Goal: Task Accomplishment & Management: Complete application form

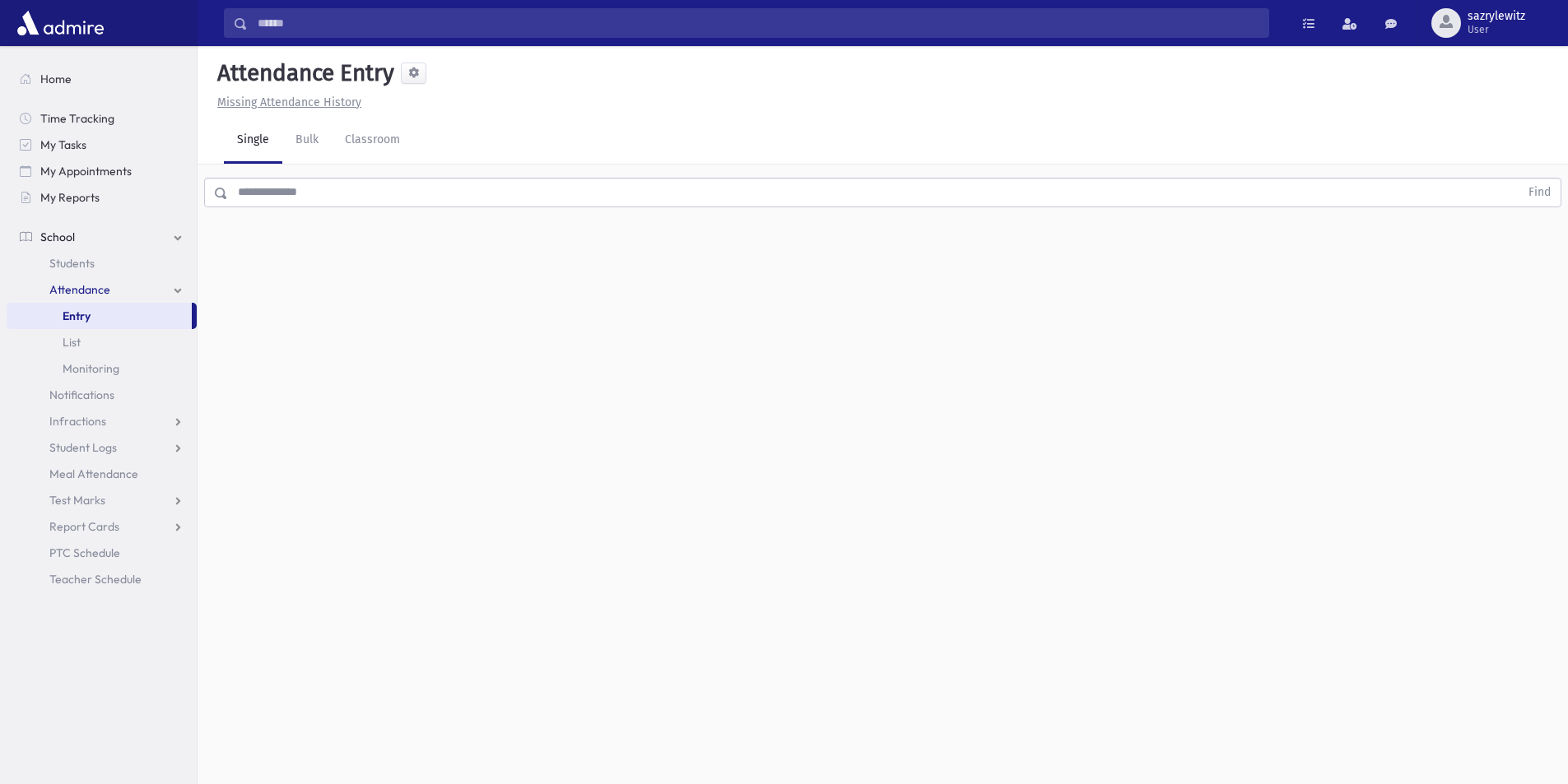
click at [95, 291] on span "Attendance" at bounding box center [79, 290] width 61 height 15
click at [373, 142] on link "Classroom" at bounding box center [372, 140] width 81 height 46
click at [427, 213] on div "--Select One--" at bounding box center [448, 212] width 163 height 17
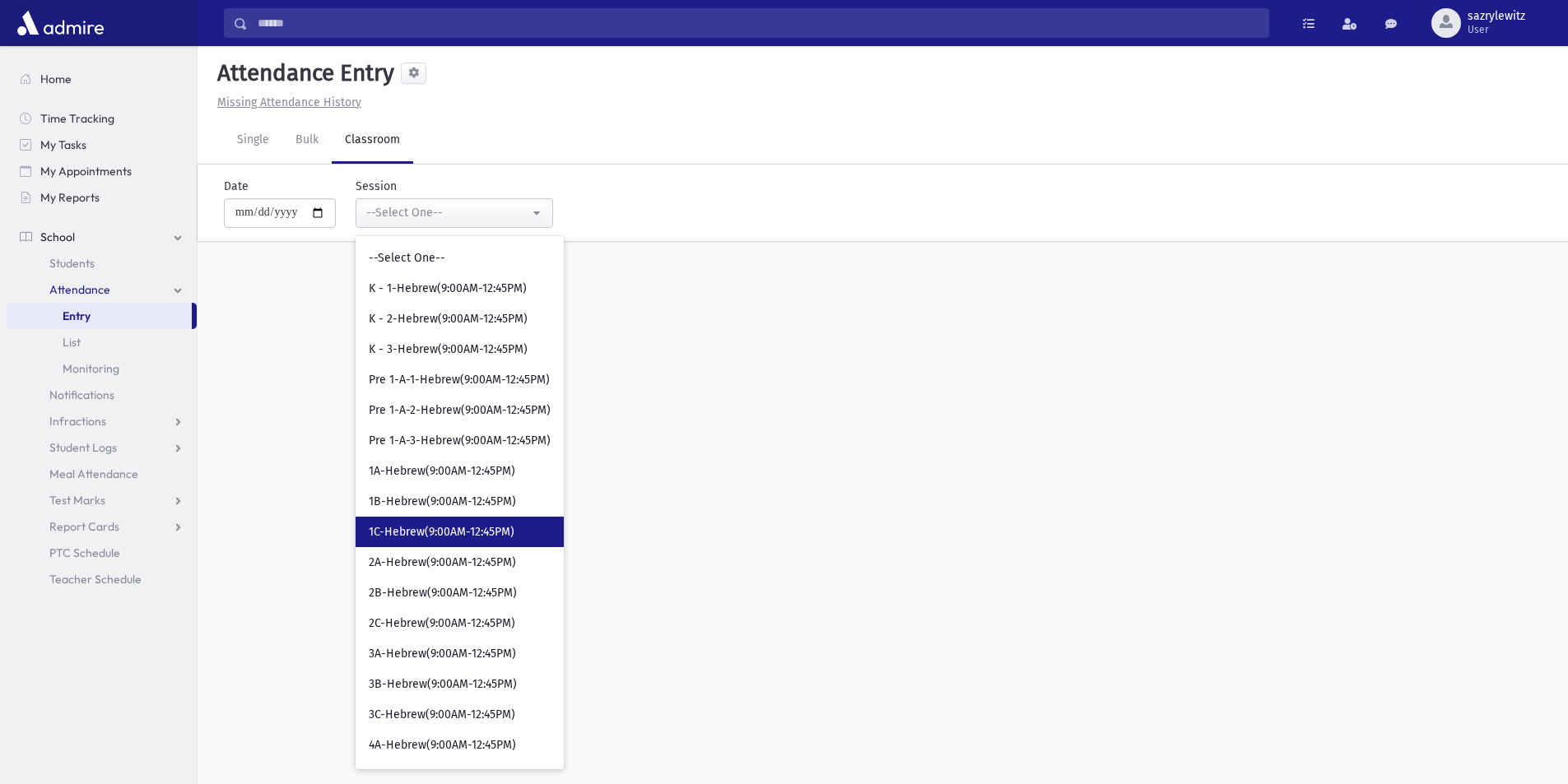
click at [447, 539] on span "1C-Hebrew(9:00AM-12:45PM)" at bounding box center [441, 532] width 146 height 16
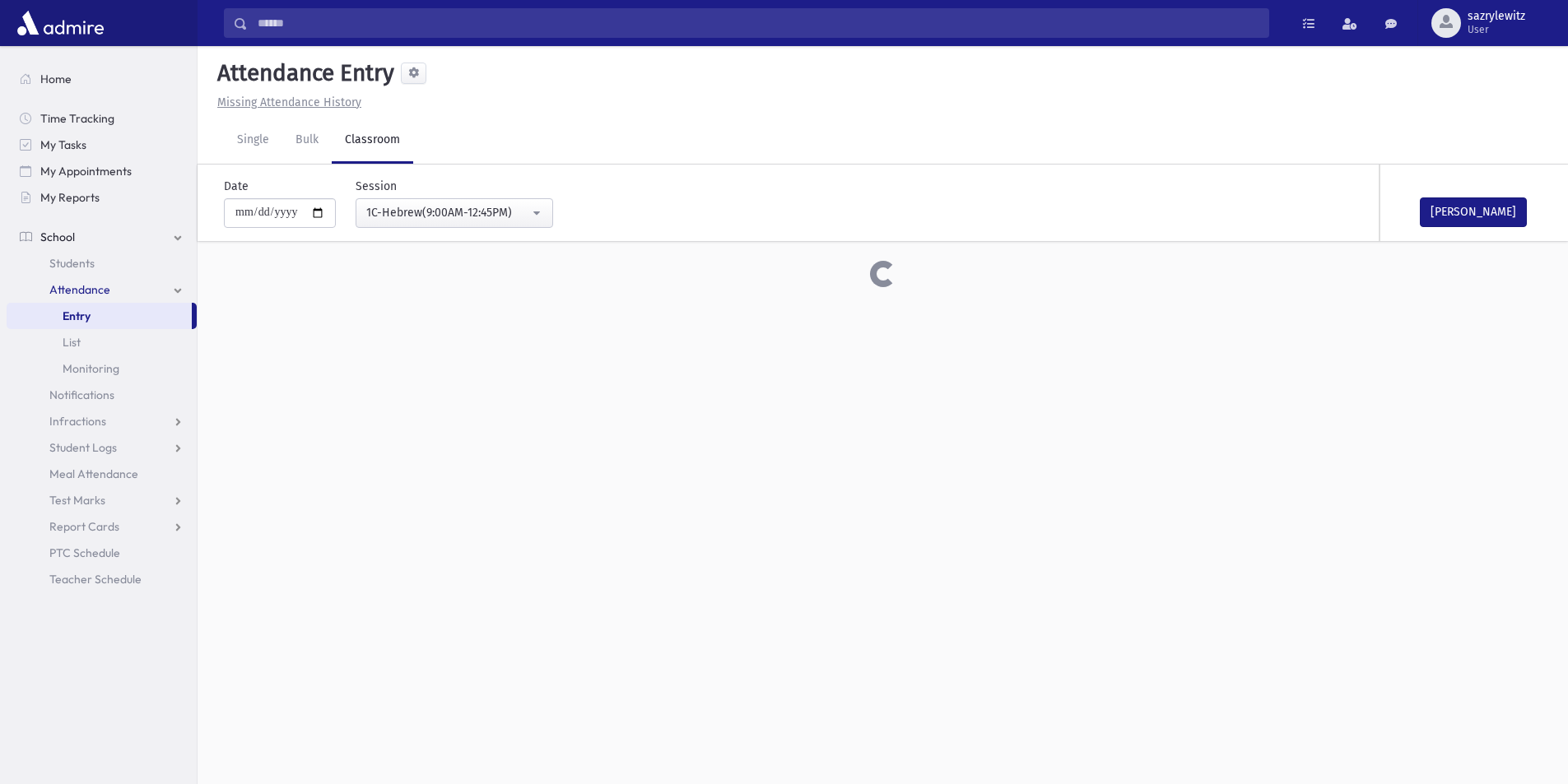
click at [447, 539] on div "**********" at bounding box center [883, 415] width 1370 height 738
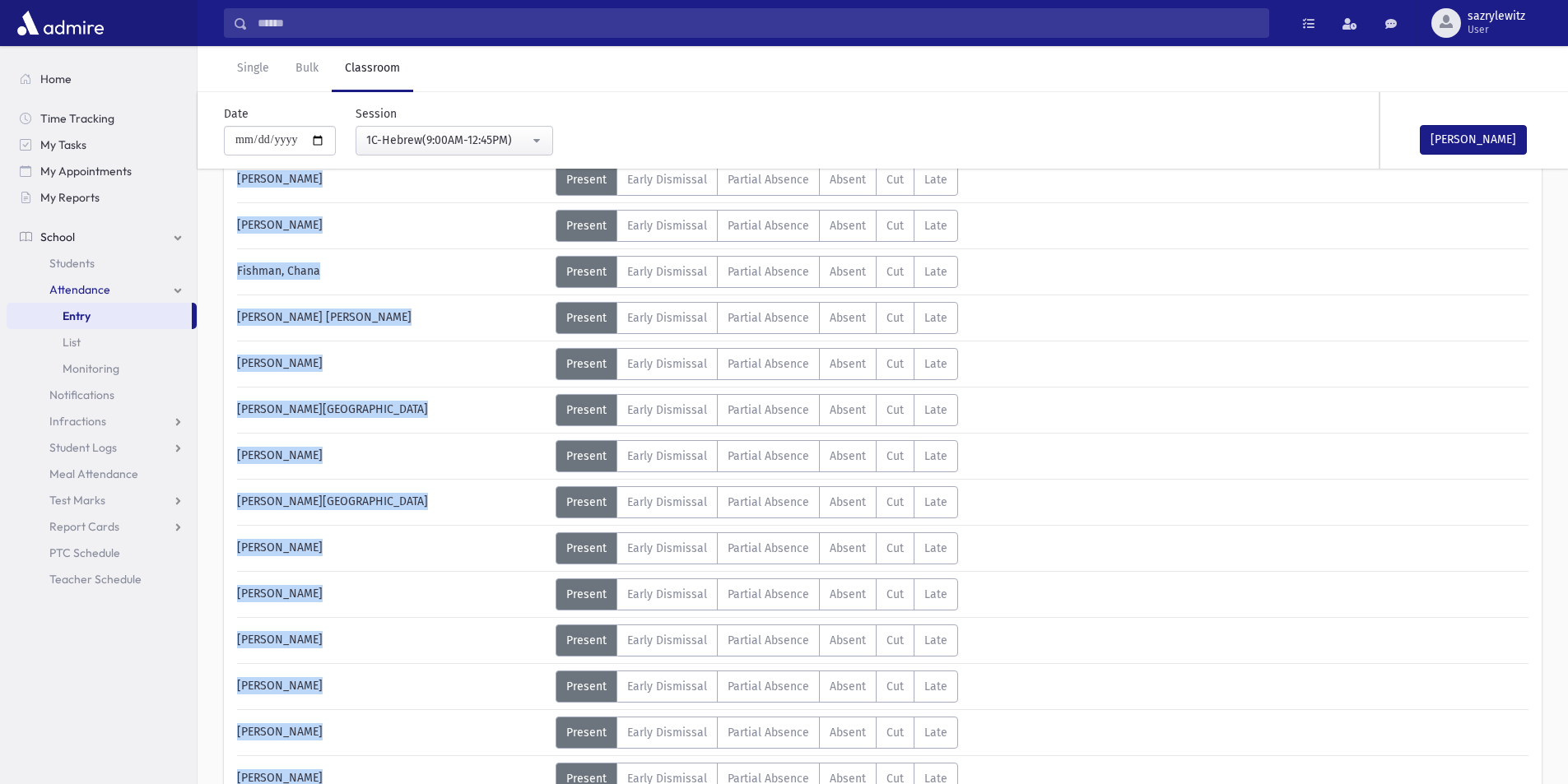
scroll to position [329, 0]
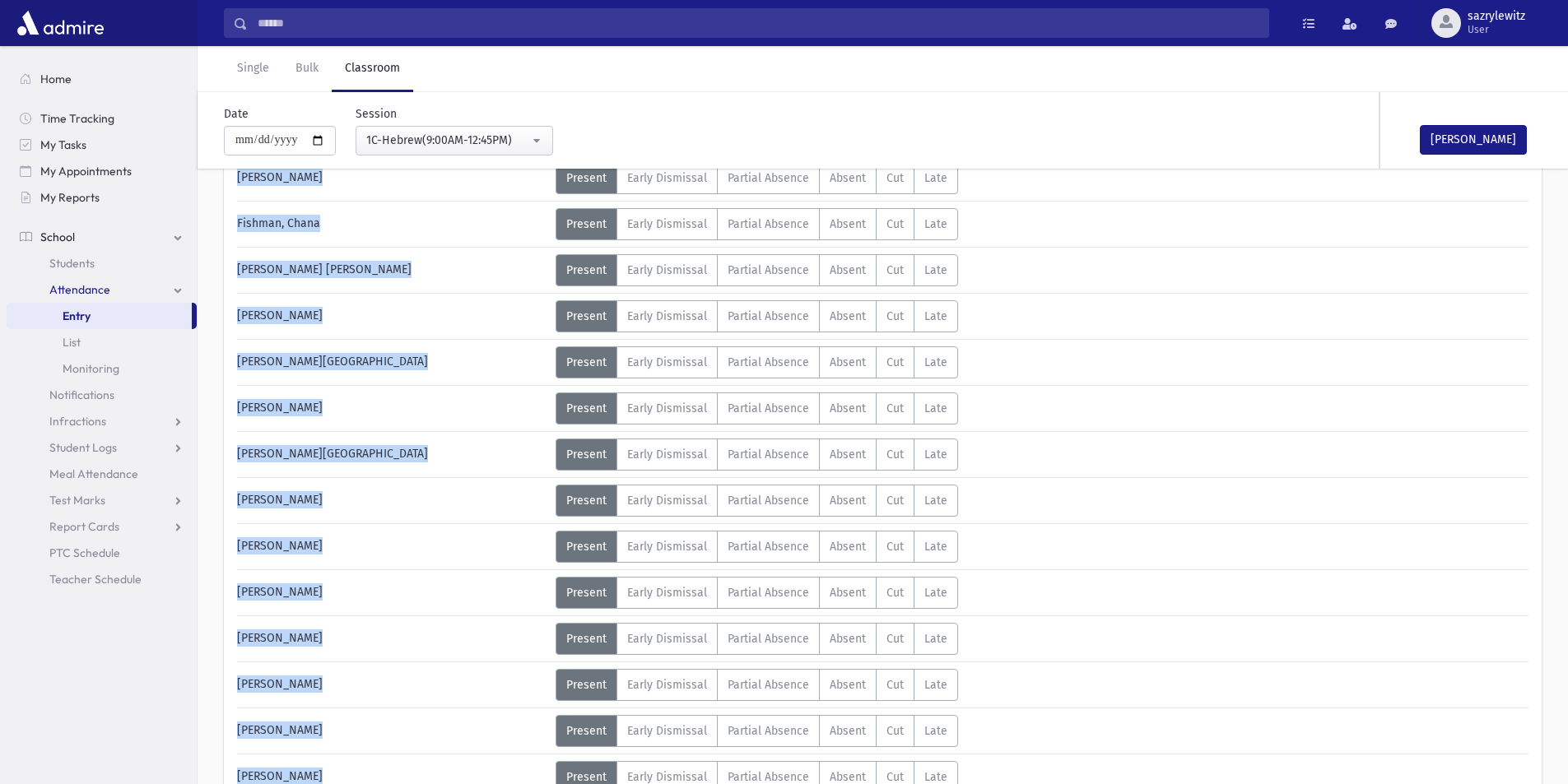
click at [436, 586] on div "[PERSON_NAME]" at bounding box center [392, 593] width 327 height 32
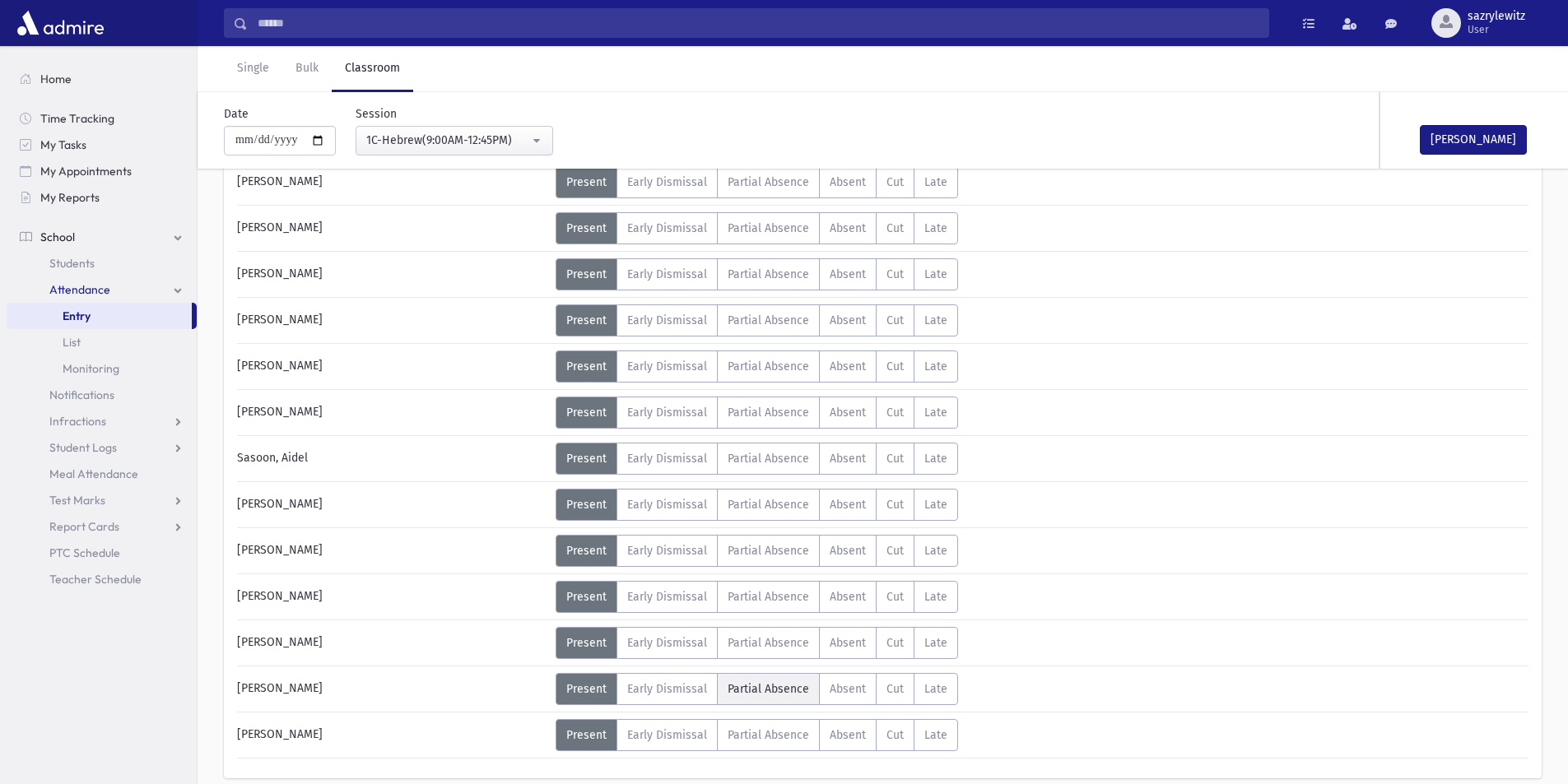
scroll to position [740, 0]
click at [852, 648] on span "Absent" at bounding box center [848, 642] width 36 height 14
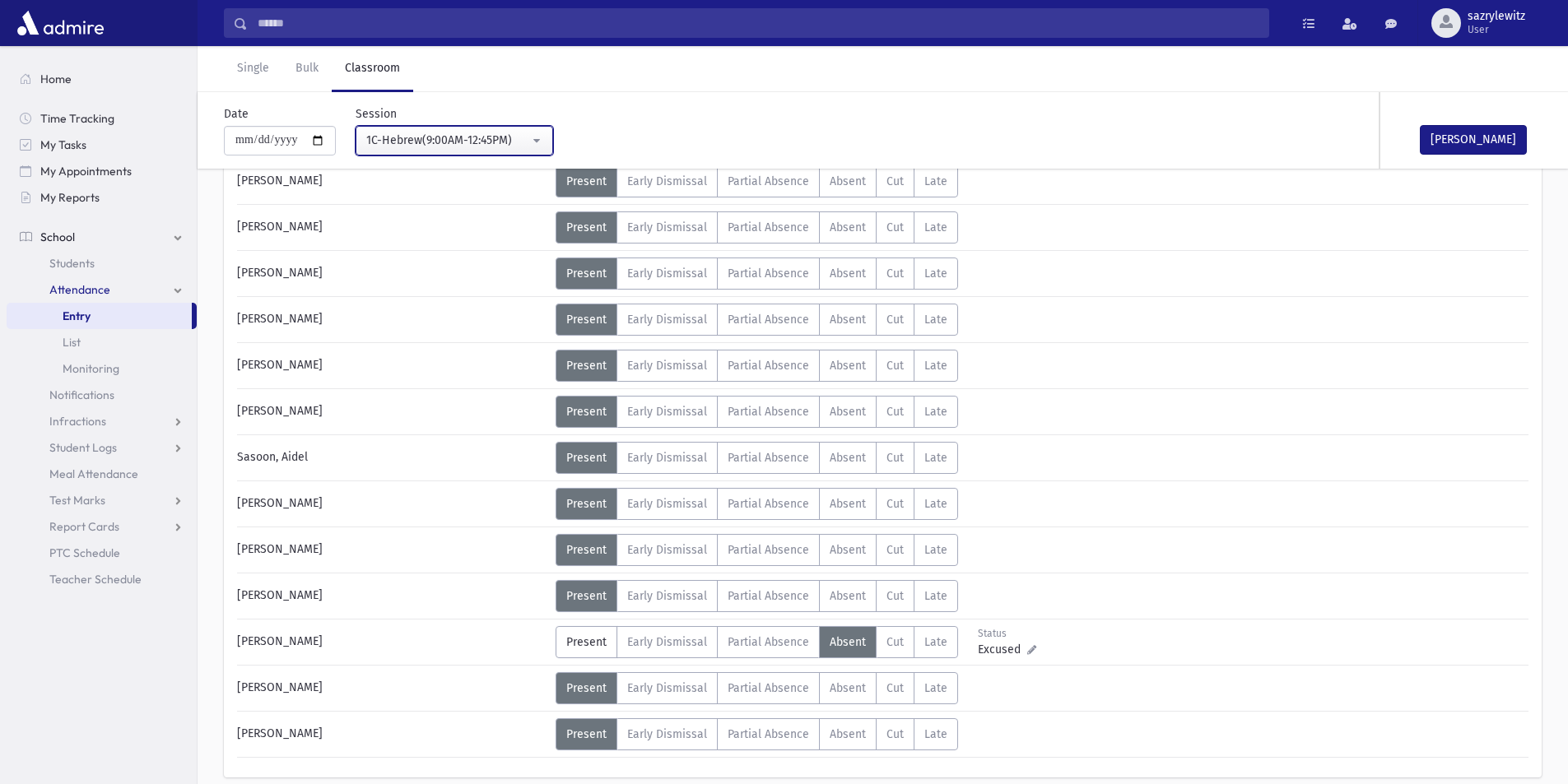
click at [435, 144] on div "1C-Hebrew(9:00AM-12:45PM)" at bounding box center [448, 139] width 163 height 17
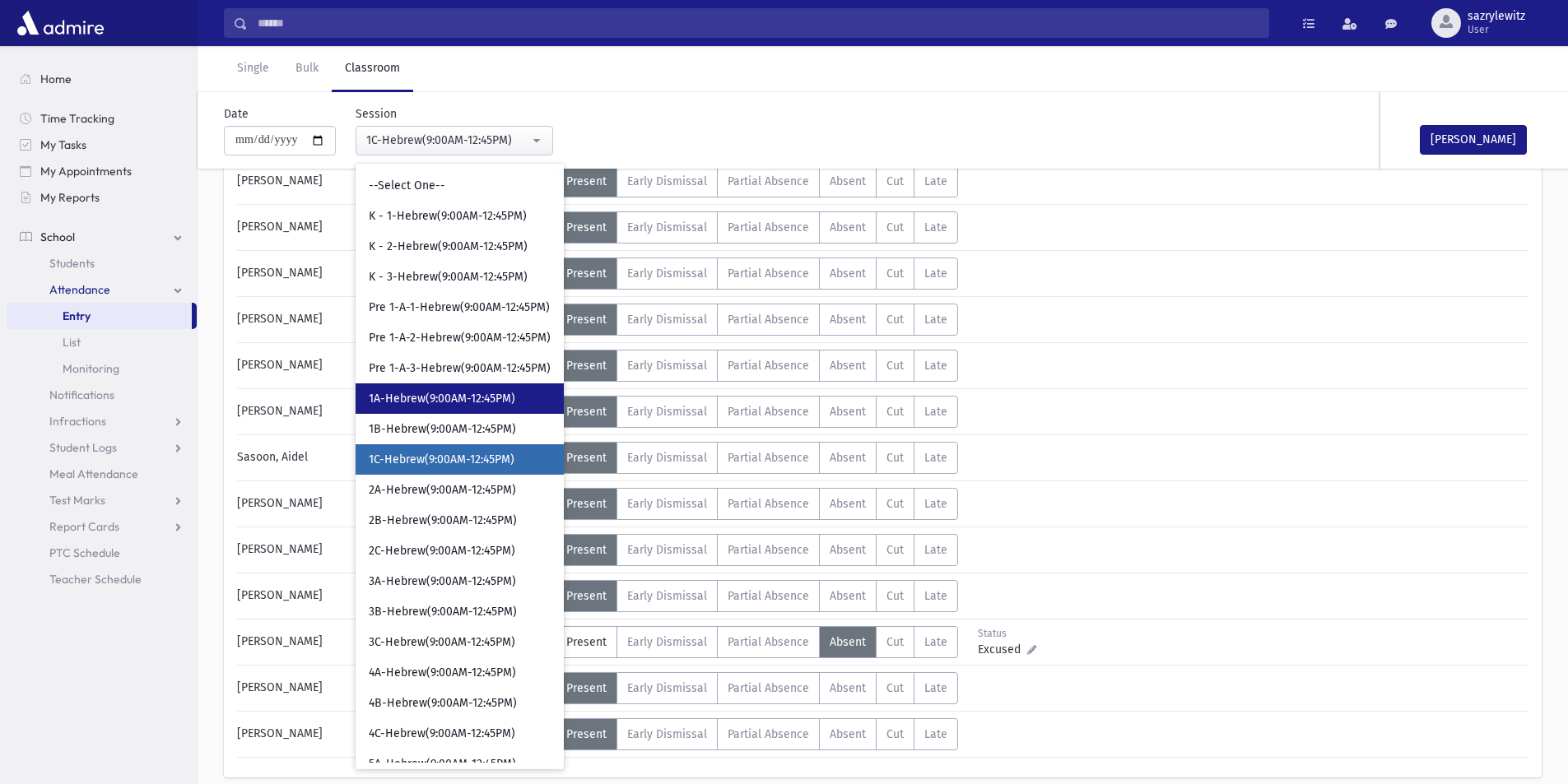
click at [452, 402] on span "1A-Hebrew(9:00AM-12:45PM)" at bounding box center [441, 399] width 147 height 16
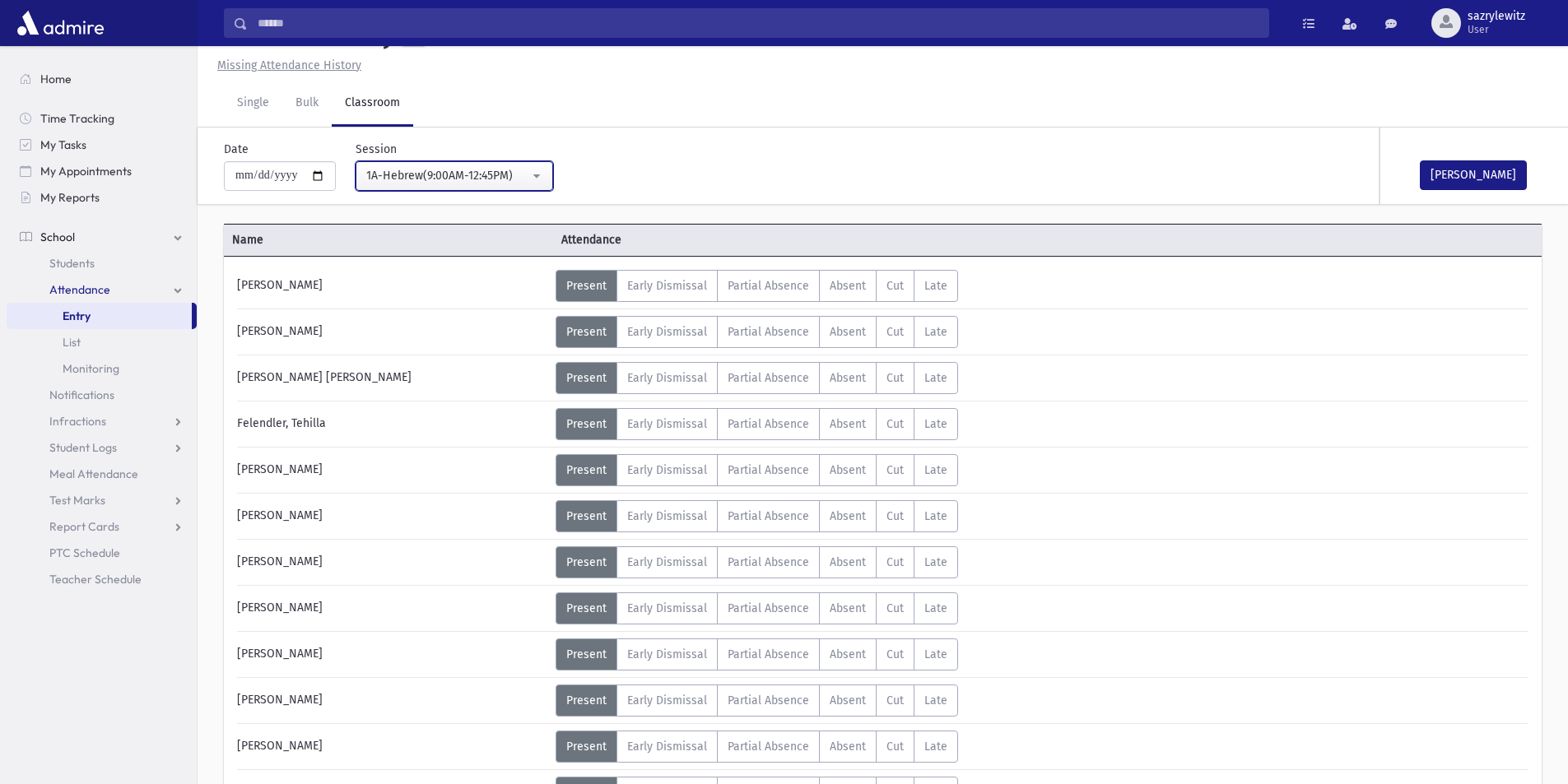
scroll to position [715, 0]
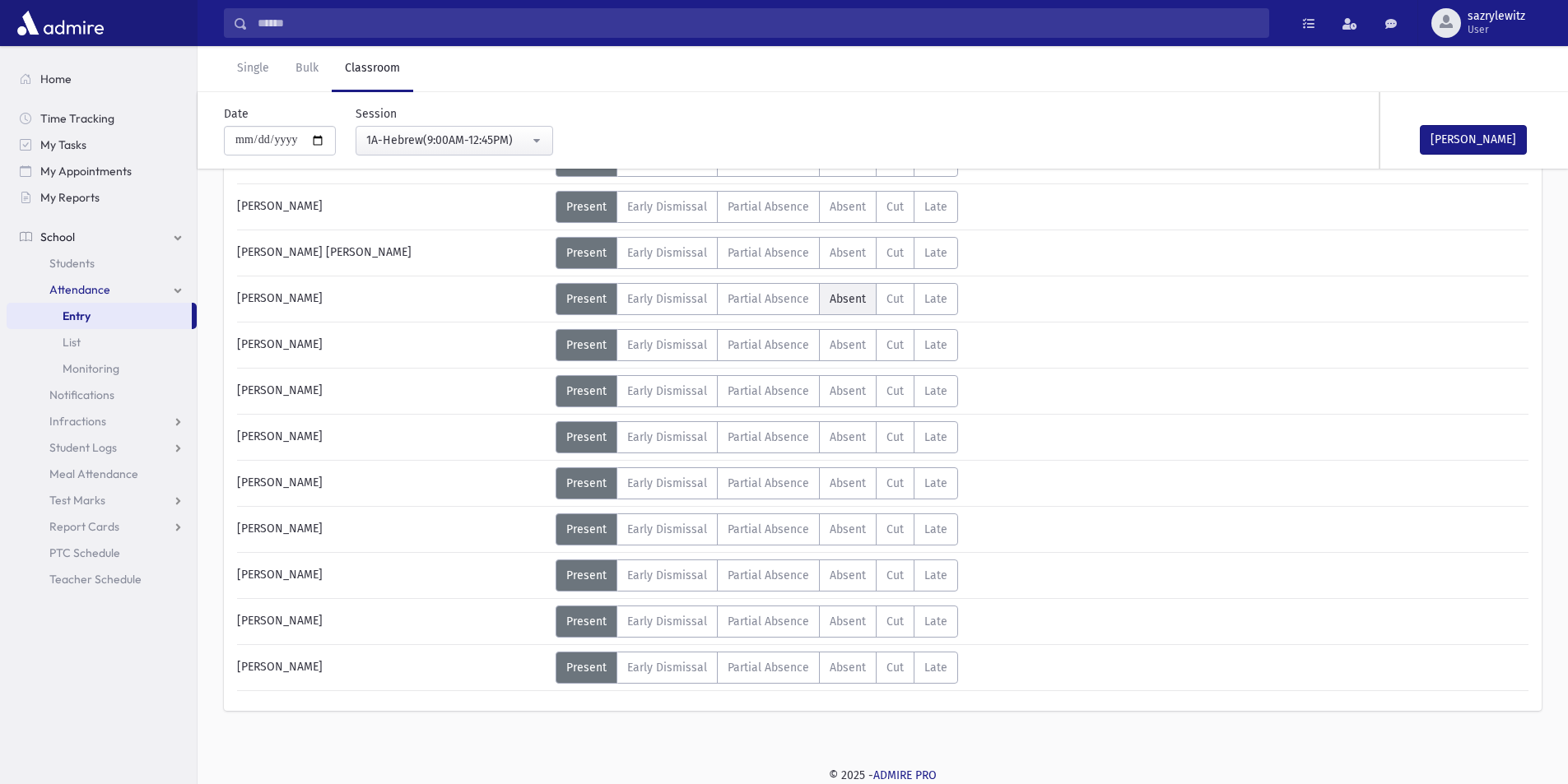
click at [840, 296] on span "Absent" at bounding box center [848, 298] width 36 height 14
click at [431, 137] on div "1A-Hebrew(9:00AM-12:45PM)" at bounding box center [448, 139] width 163 height 17
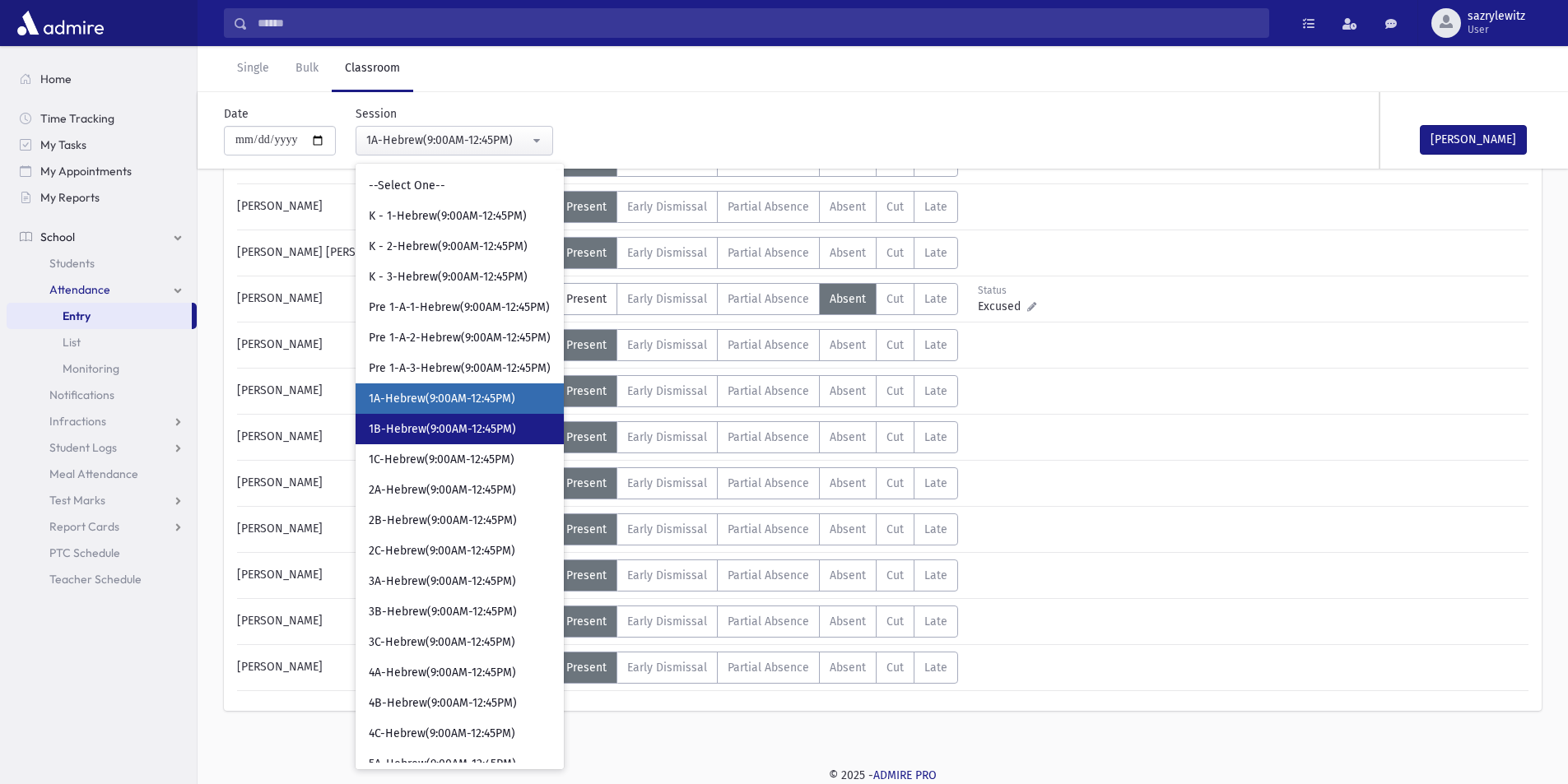
click at [443, 428] on span "1B-Hebrew(9:00AM-12:45PM)" at bounding box center [442, 429] width 148 height 16
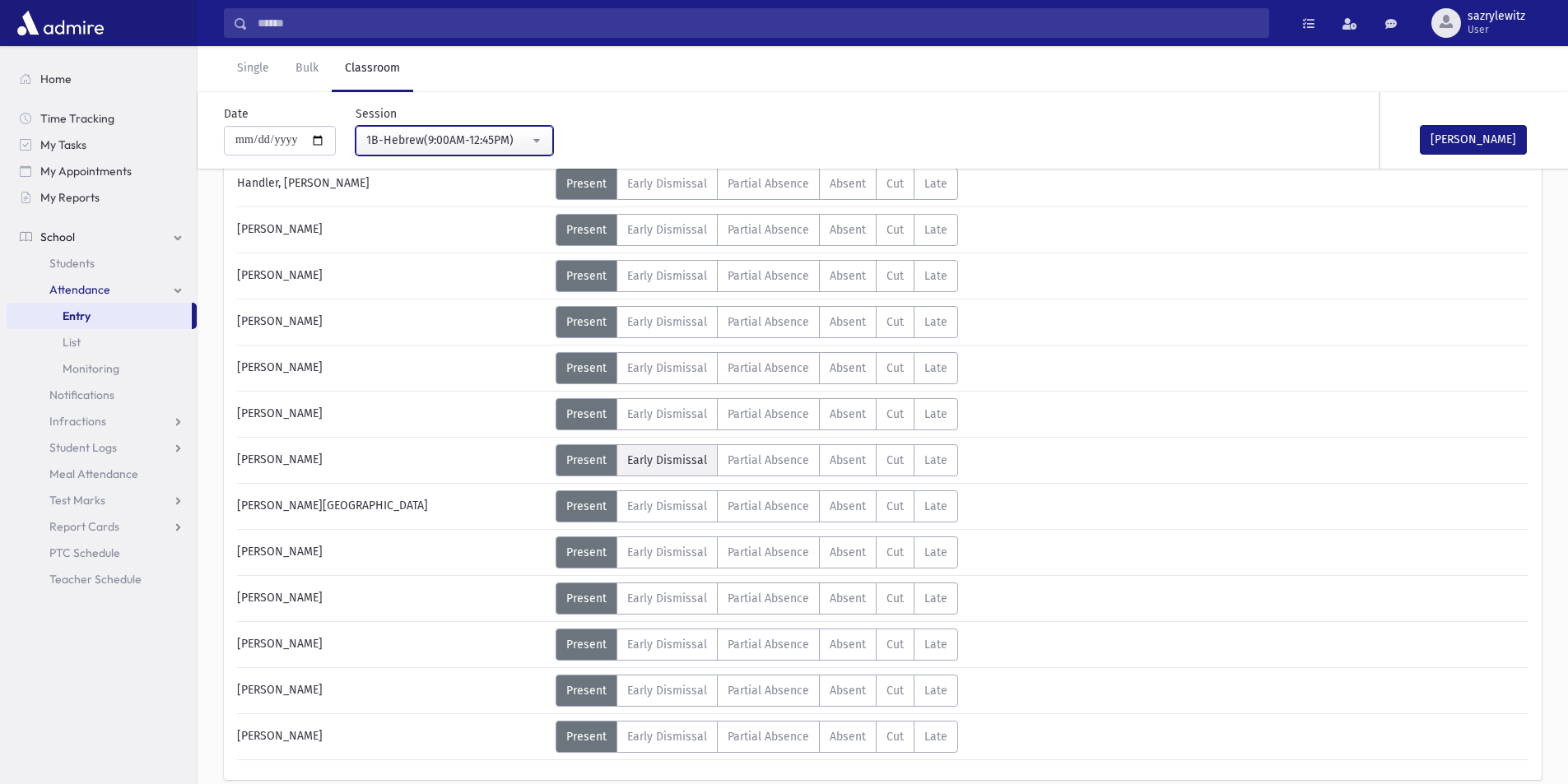
scroll to position [468, 0]
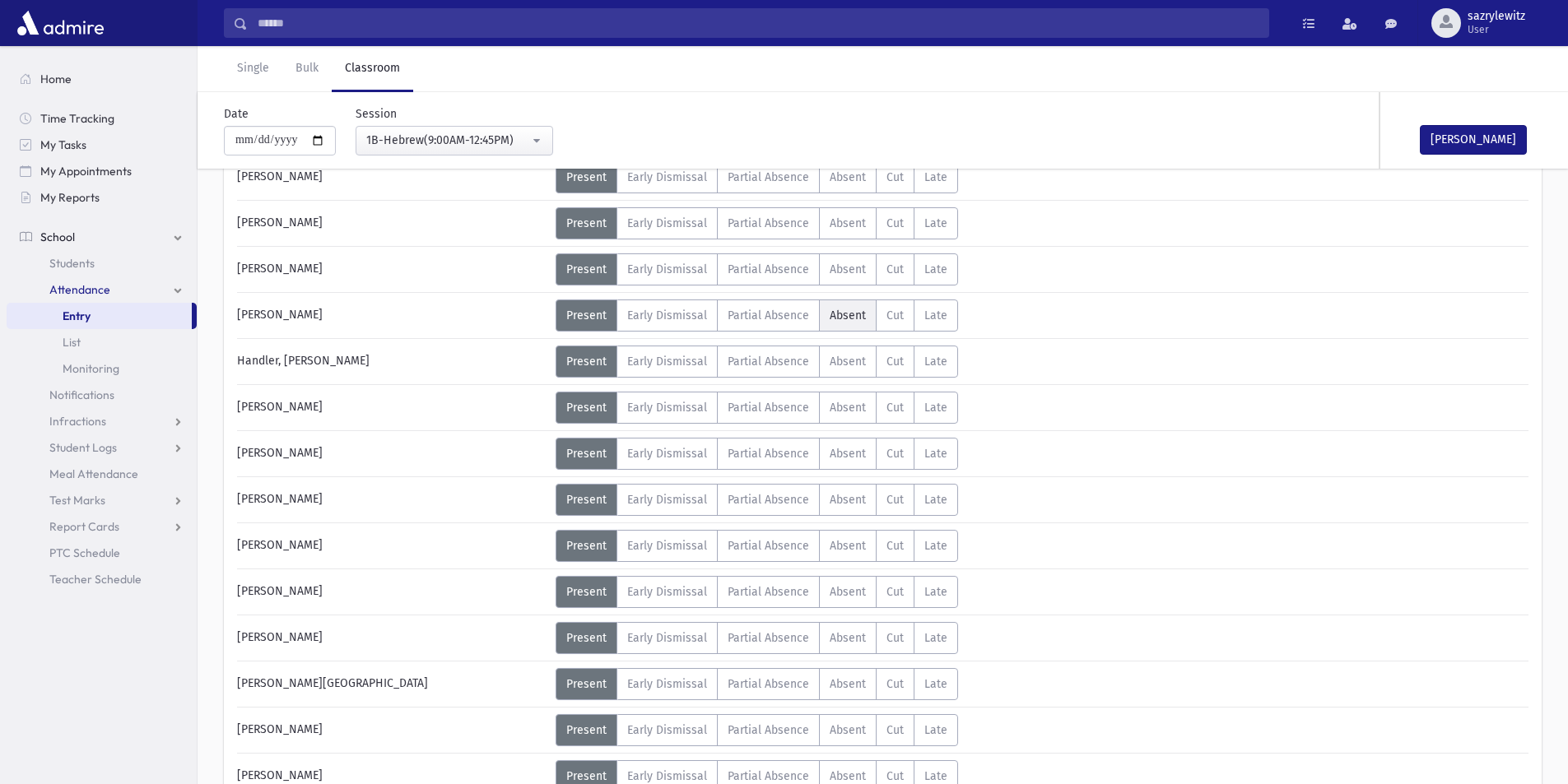
click at [838, 321] on span "Absent" at bounding box center [848, 315] width 36 height 14
click at [425, 142] on div "1B-Hebrew(9:00AM-12:45PM)" at bounding box center [448, 139] width 163 height 17
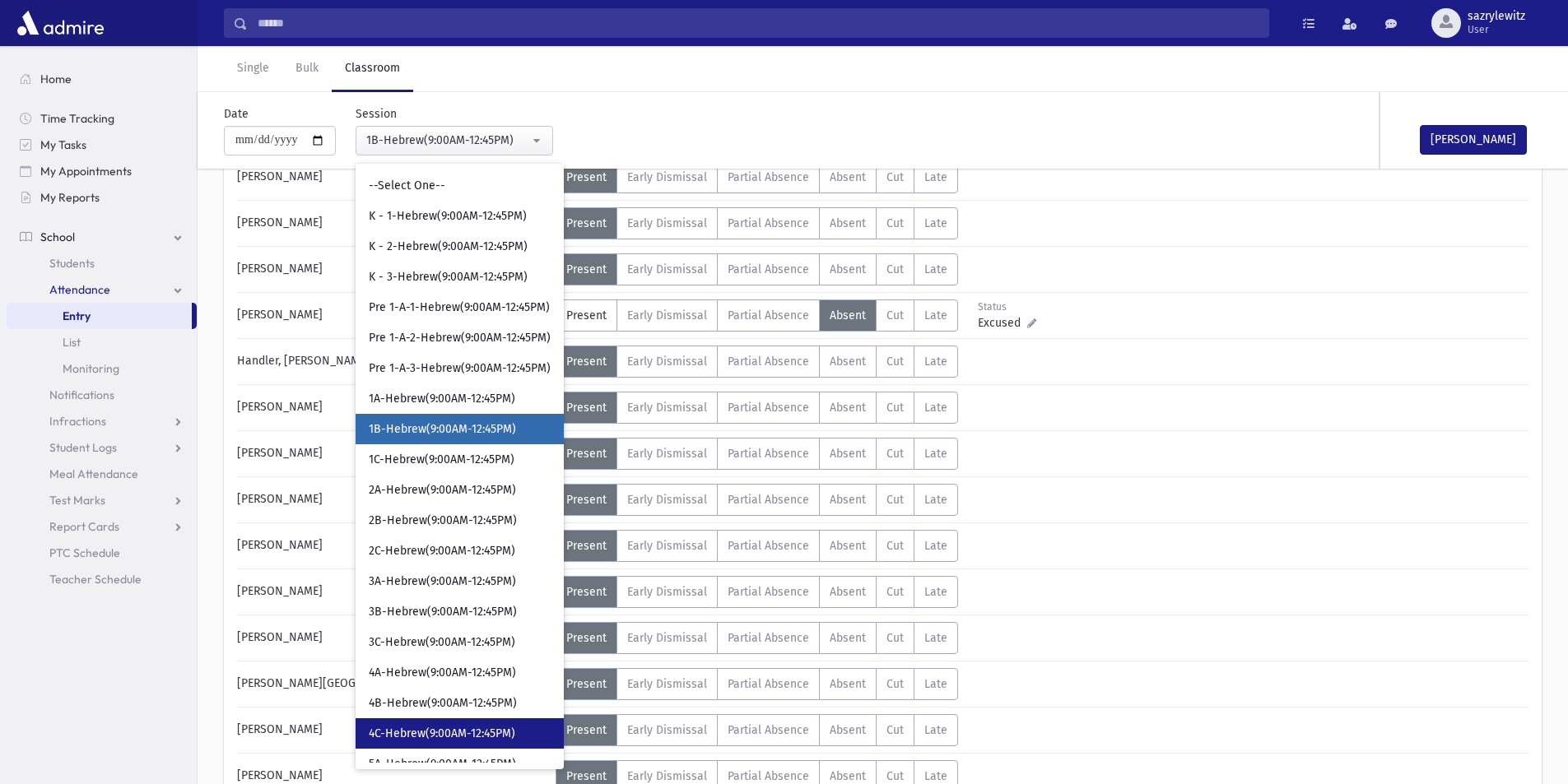
click at [441, 731] on span "4C-Hebrew(9:00AM-12:45PM)" at bounding box center [441, 734] width 147 height 16
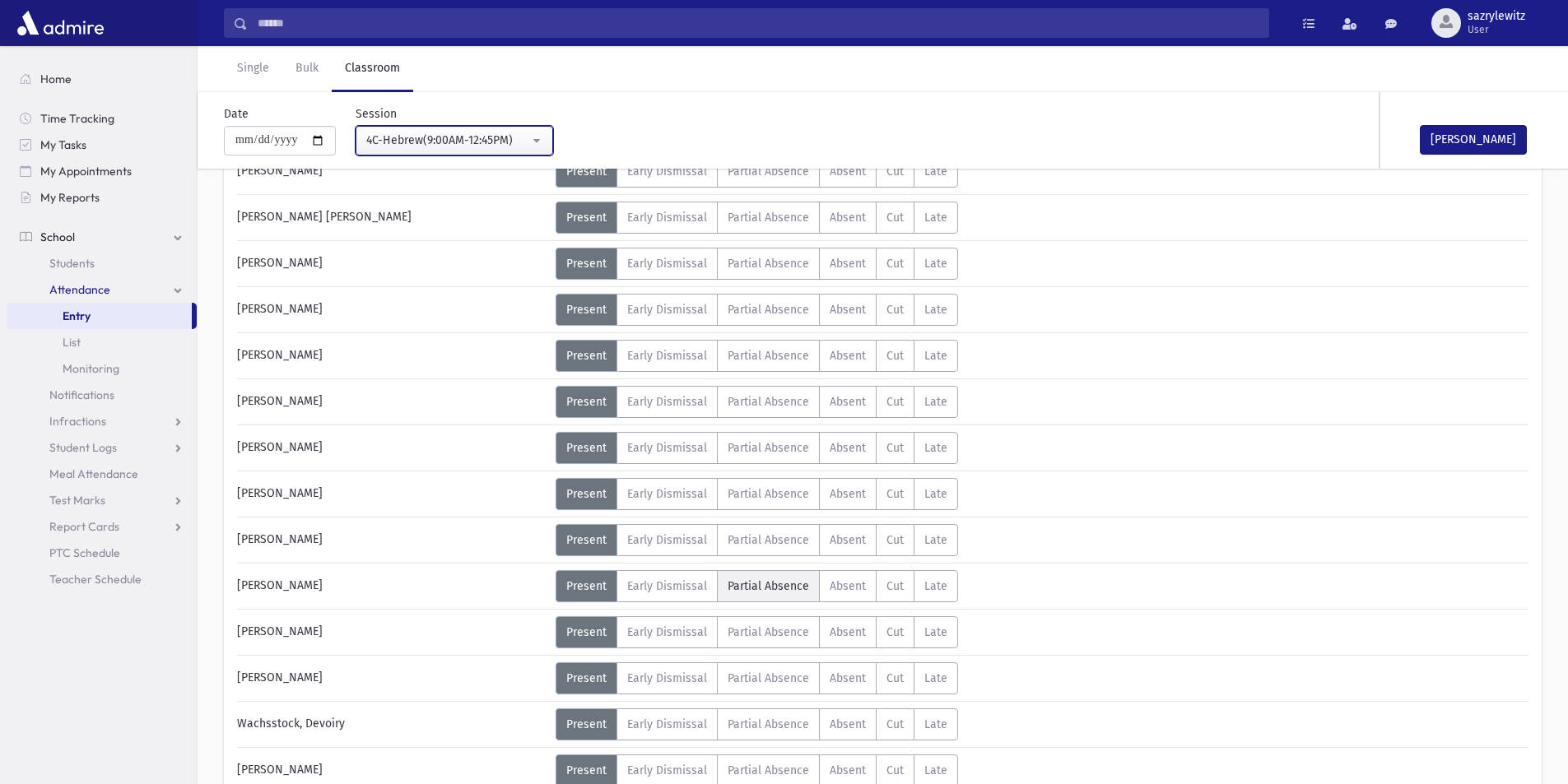
scroll to position [797, 0]
click at [847, 678] on span "Absent" at bounding box center [848, 676] width 36 height 14
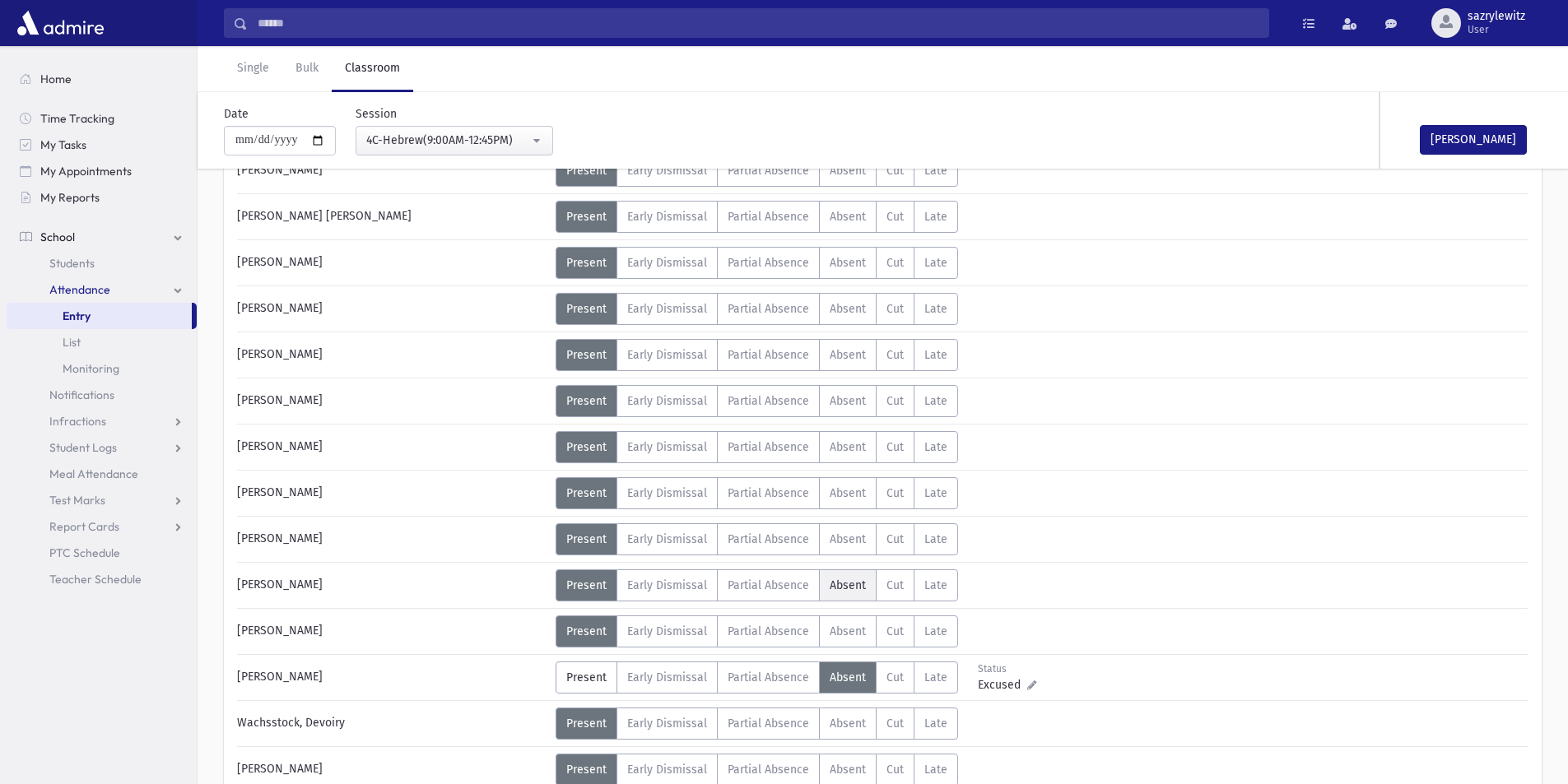
click at [844, 586] on span "Absent" at bounding box center [848, 584] width 36 height 14
click at [435, 146] on div "4C-Hebrew(9:00AM-12:45PM)" at bounding box center [448, 139] width 163 height 17
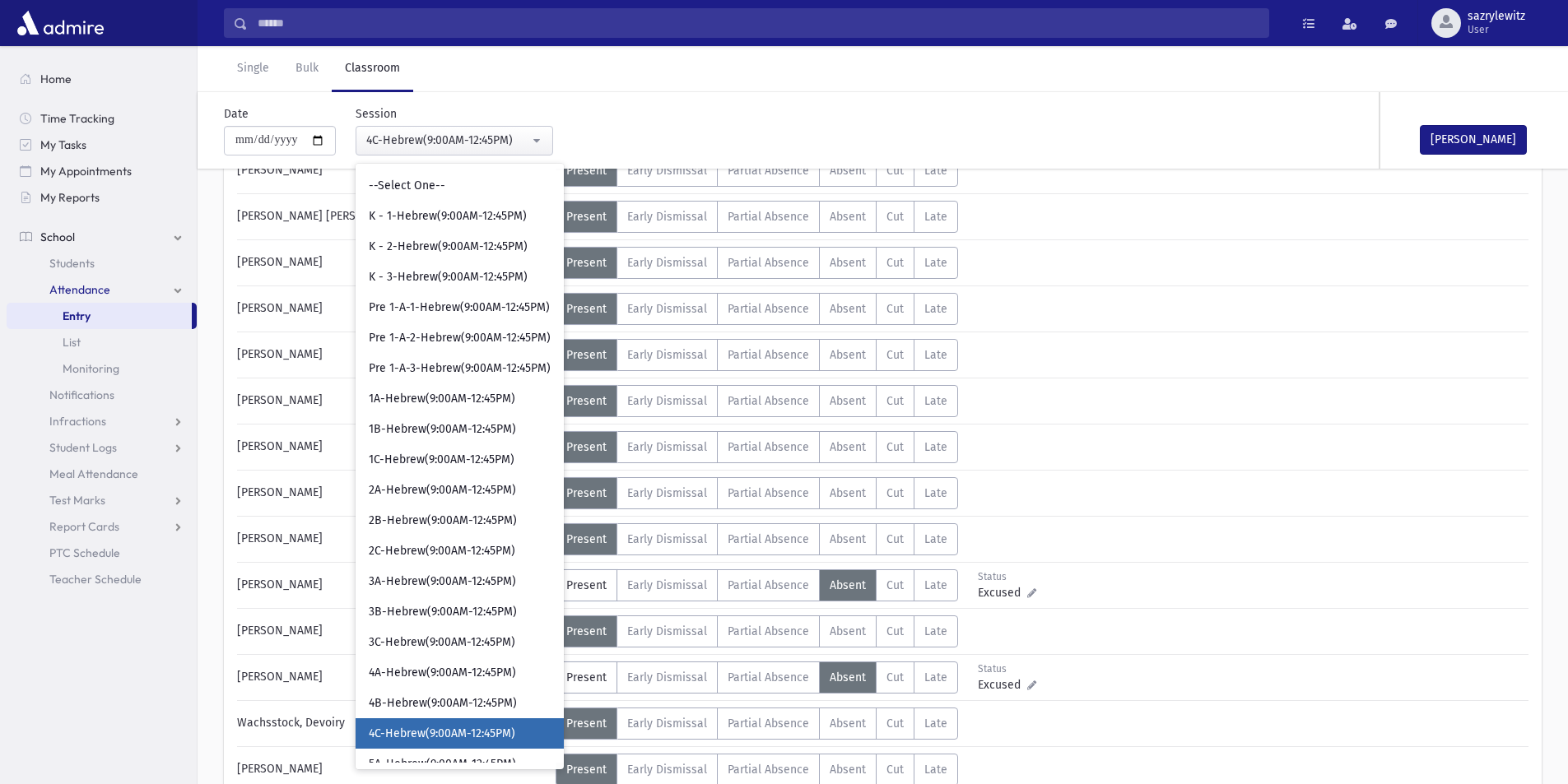
scroll to position [267, 0]
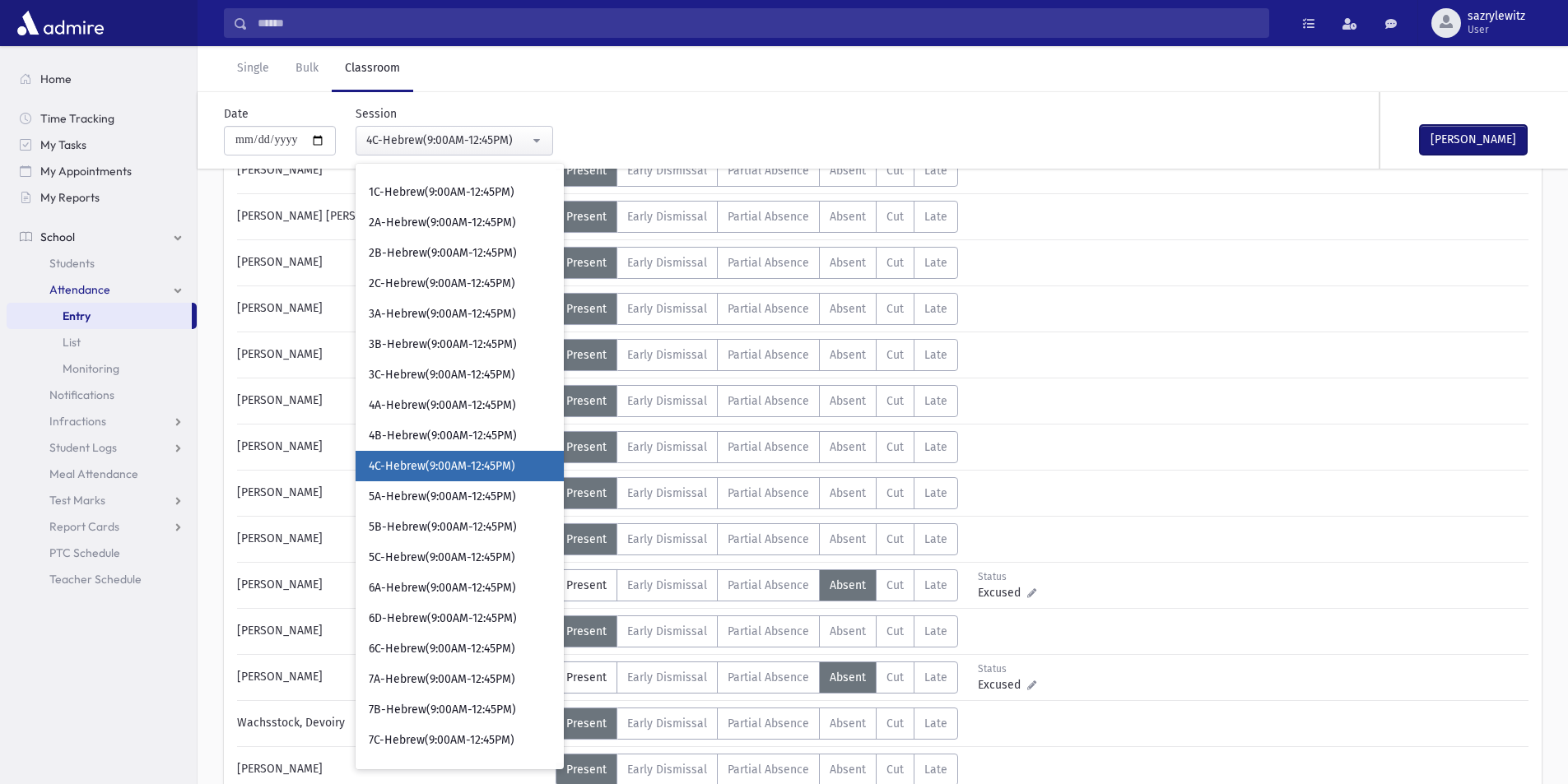
click at [1456, 146] on button "[PERSON_NAME]" at bounding box center [1473, 139] width 107 height 29
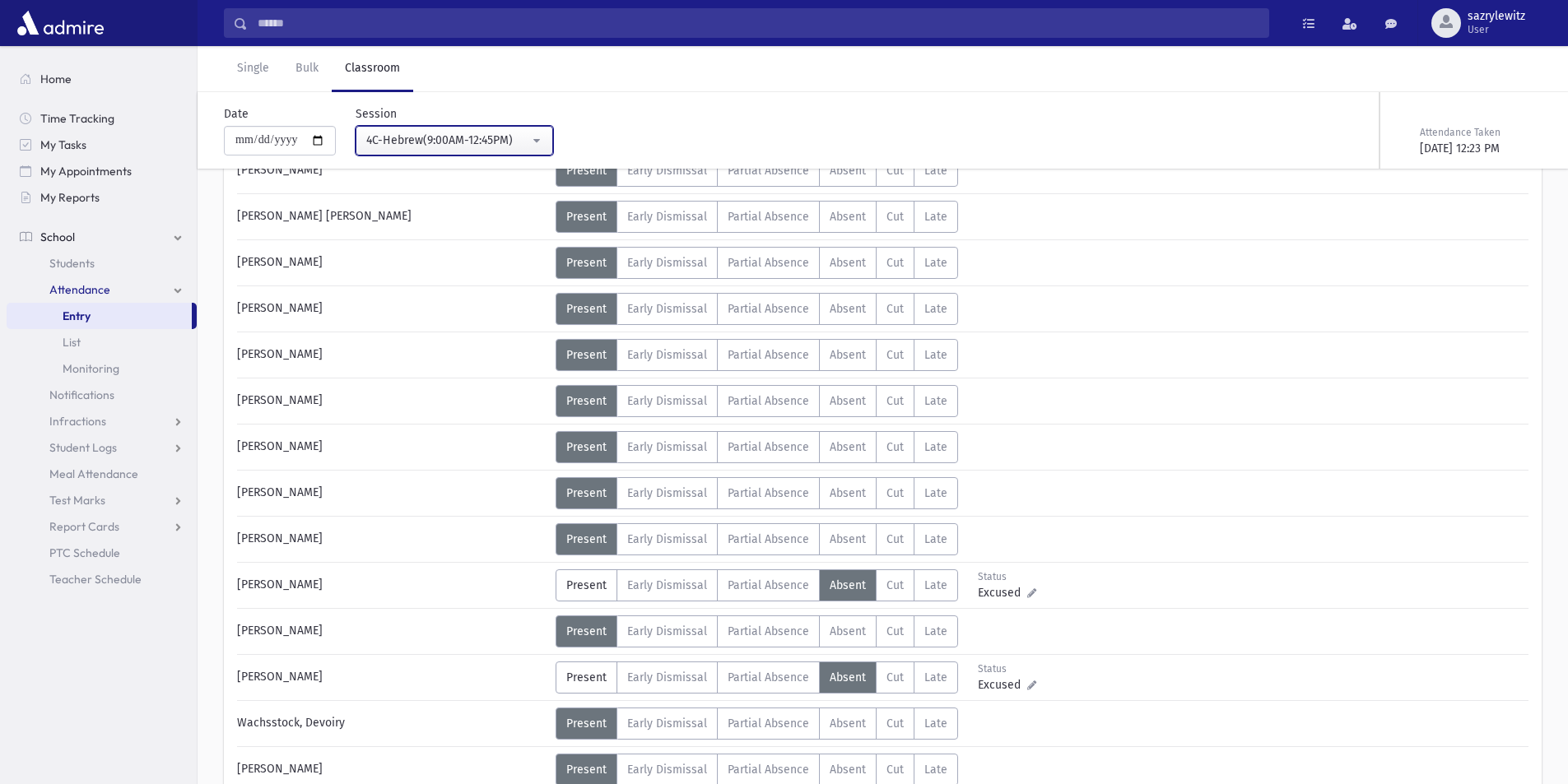
click at [460, 133] on div "4C-Hebrew(9:00AM-12:45PM)" at bounding box center [448, 139] width 163 height 17
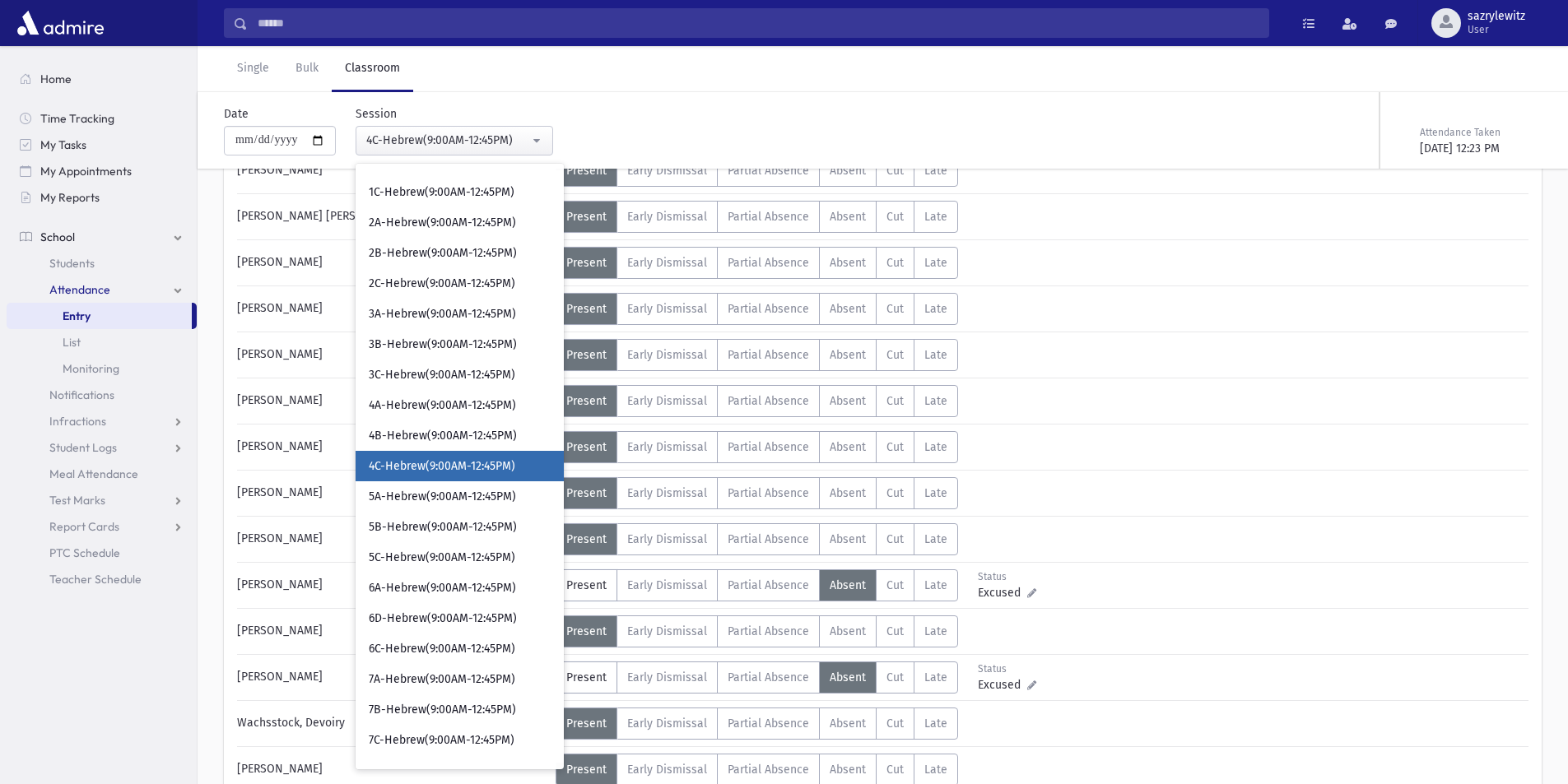
click at [439, 472] on span "4C-Hebrew(9:00AM-12:45PM)" at bounding box center [441, 467] width 147 height 16
select select "****"
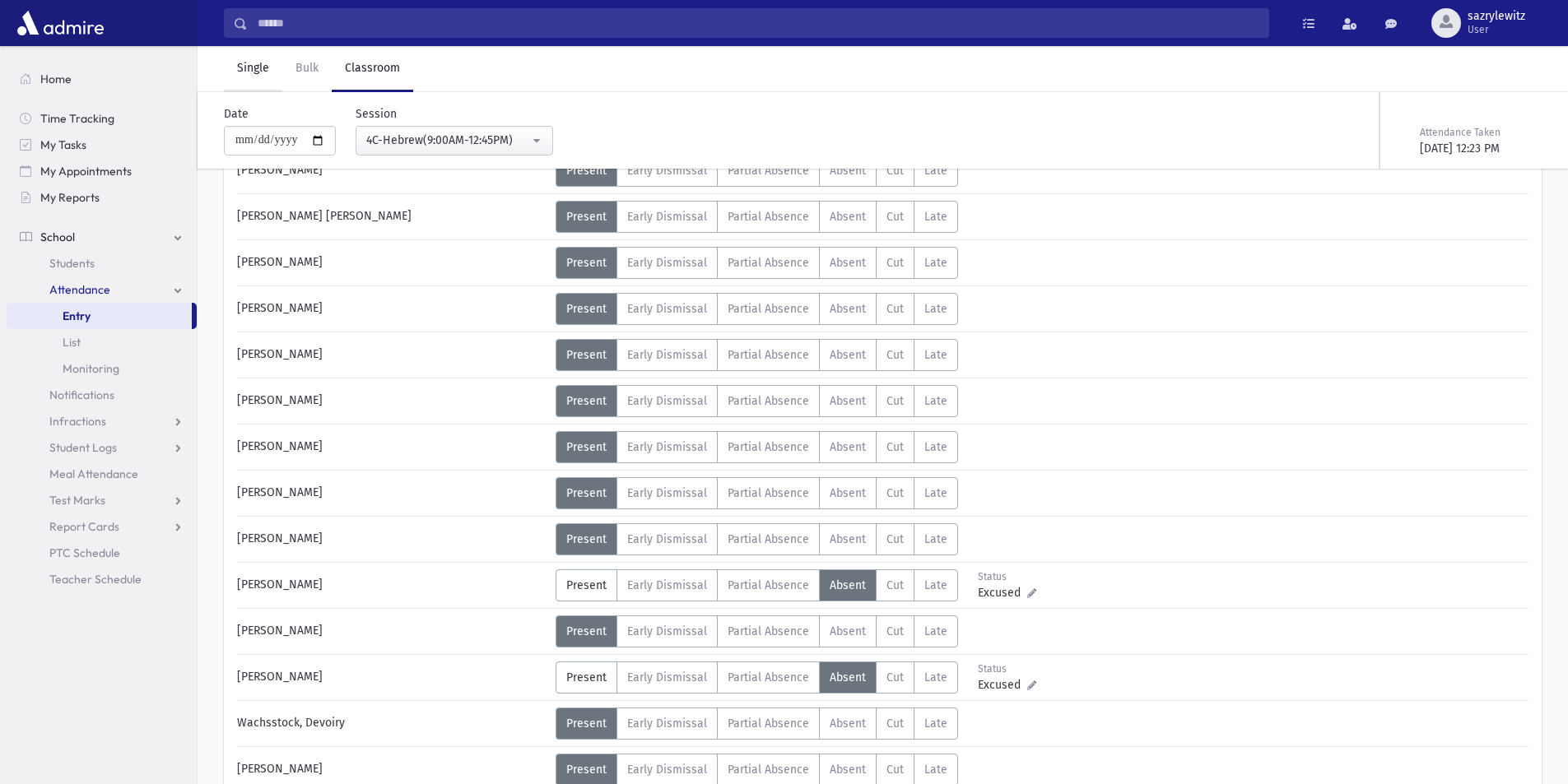
click at [252, 65] on link "Single" at bounding box center [253, 69] width 58 height 46
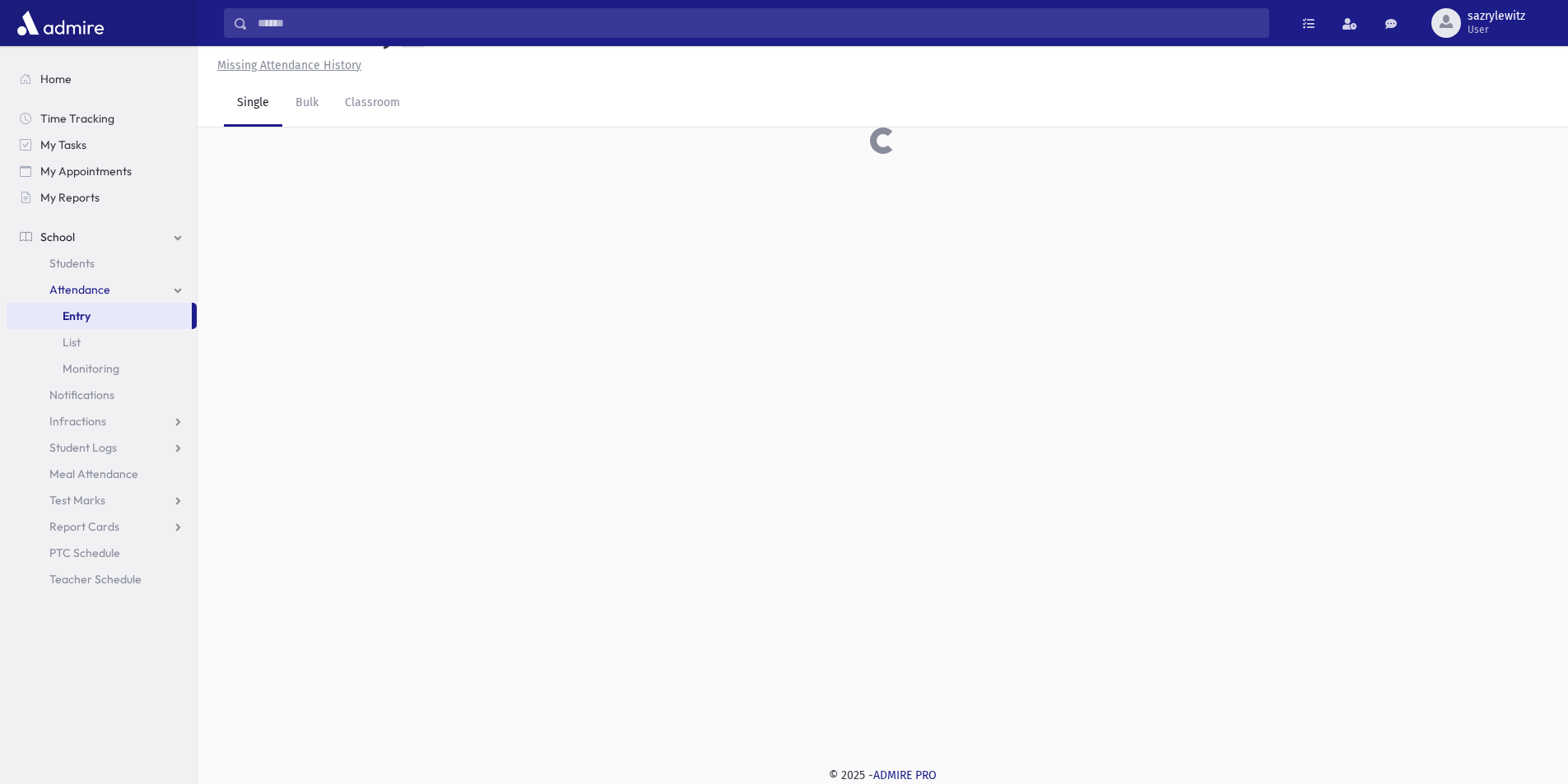
scroll to position [37, 0]
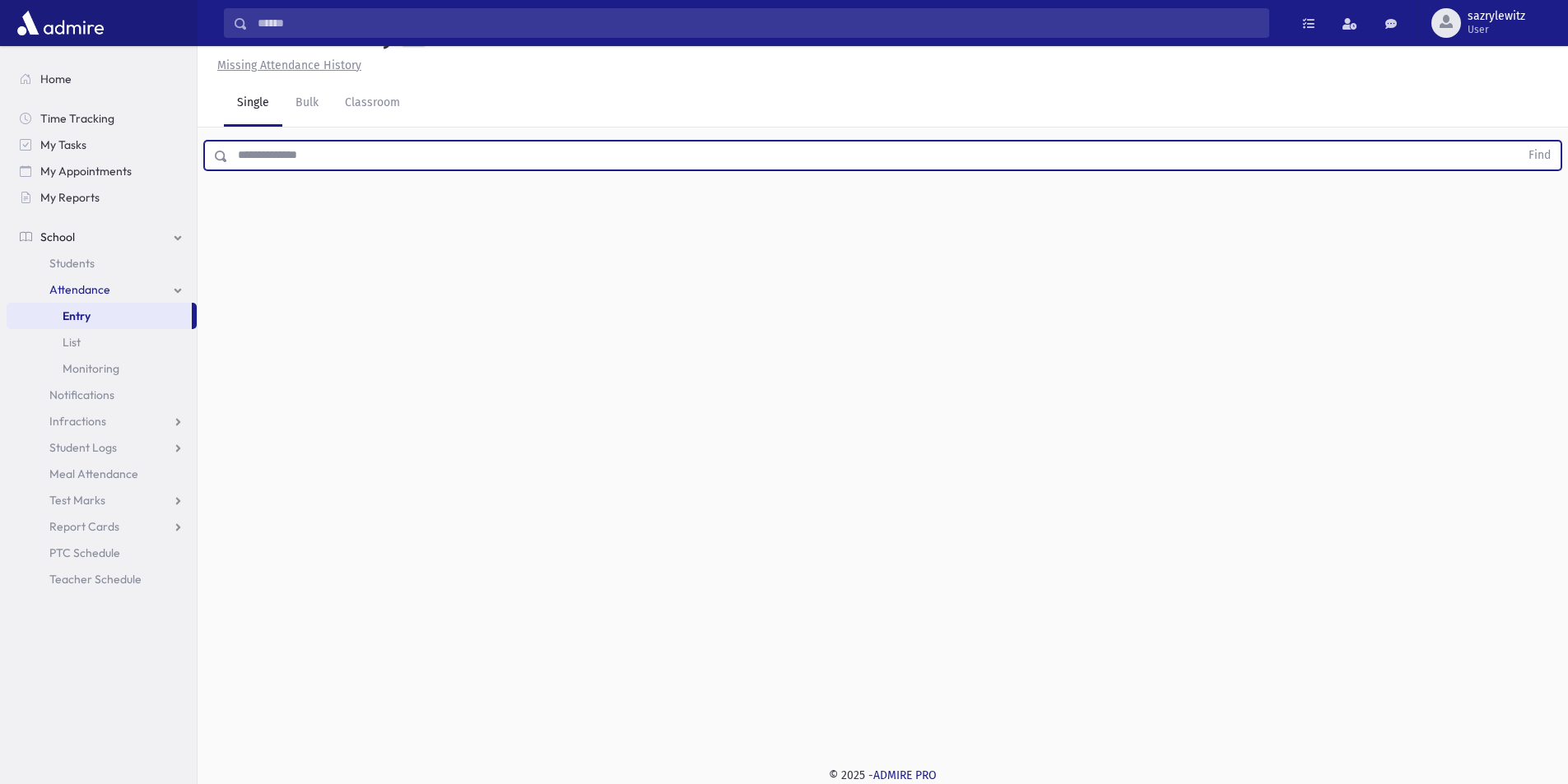
click at [286, 158] on input "text" at bounding box center [874, 155] width 1292 height 29
click at [1539, 150] on button "Find" at bounding box center [1540, 155] width 42 height 28
click at [267, 156] on input "*****" at bounding box center [874, 155] width 1292 height 29
type input "***"
click at [1534, 153] on button "Find" at bounding box center [1540, 155] width 42 height 28
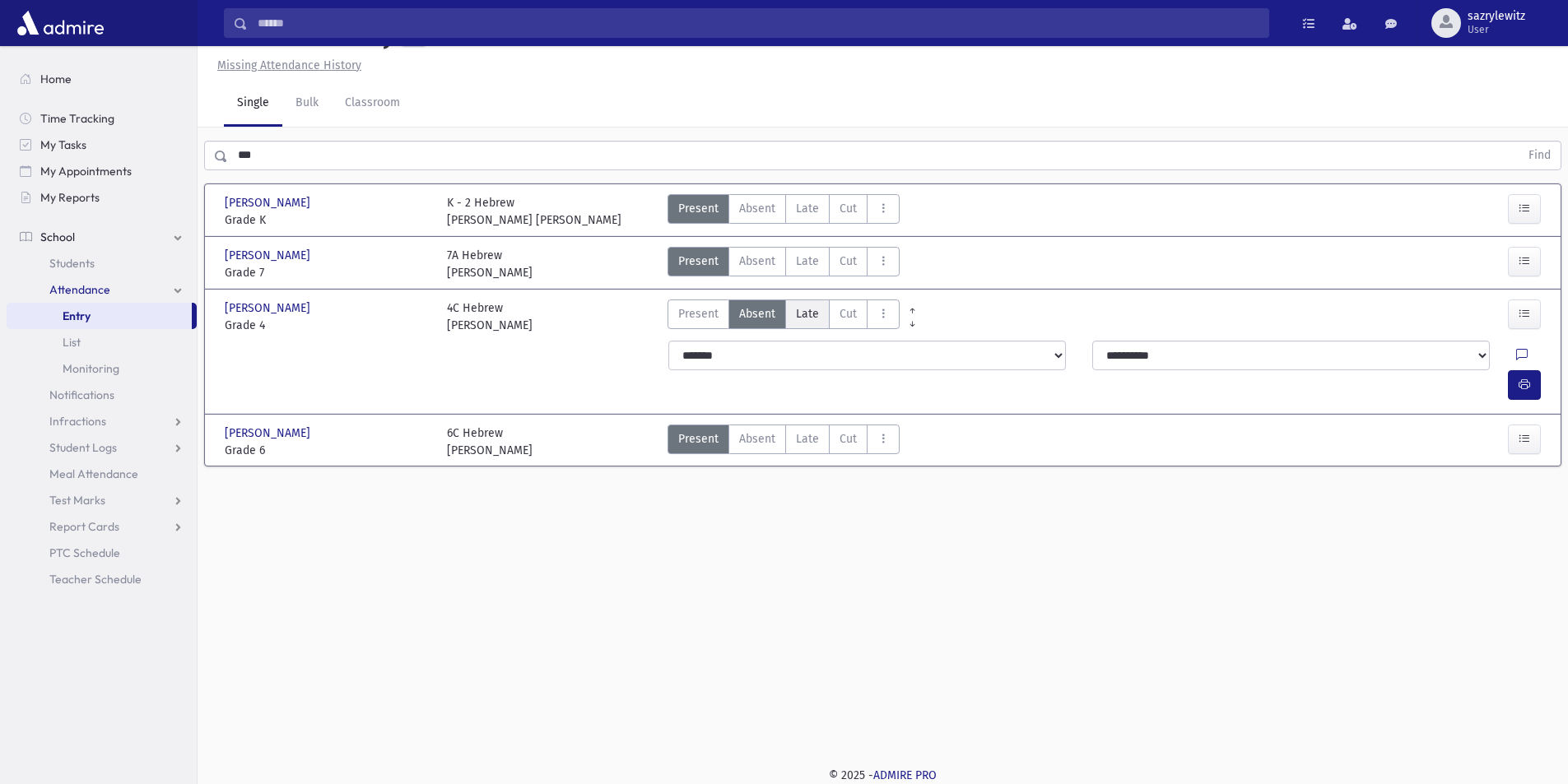
click at [808, 310] on span "Late" at bounding box center [807, 314] width 23 height 17
click at [1516, 355] on icon at bounding box center [1521, 356] width 12 height 14
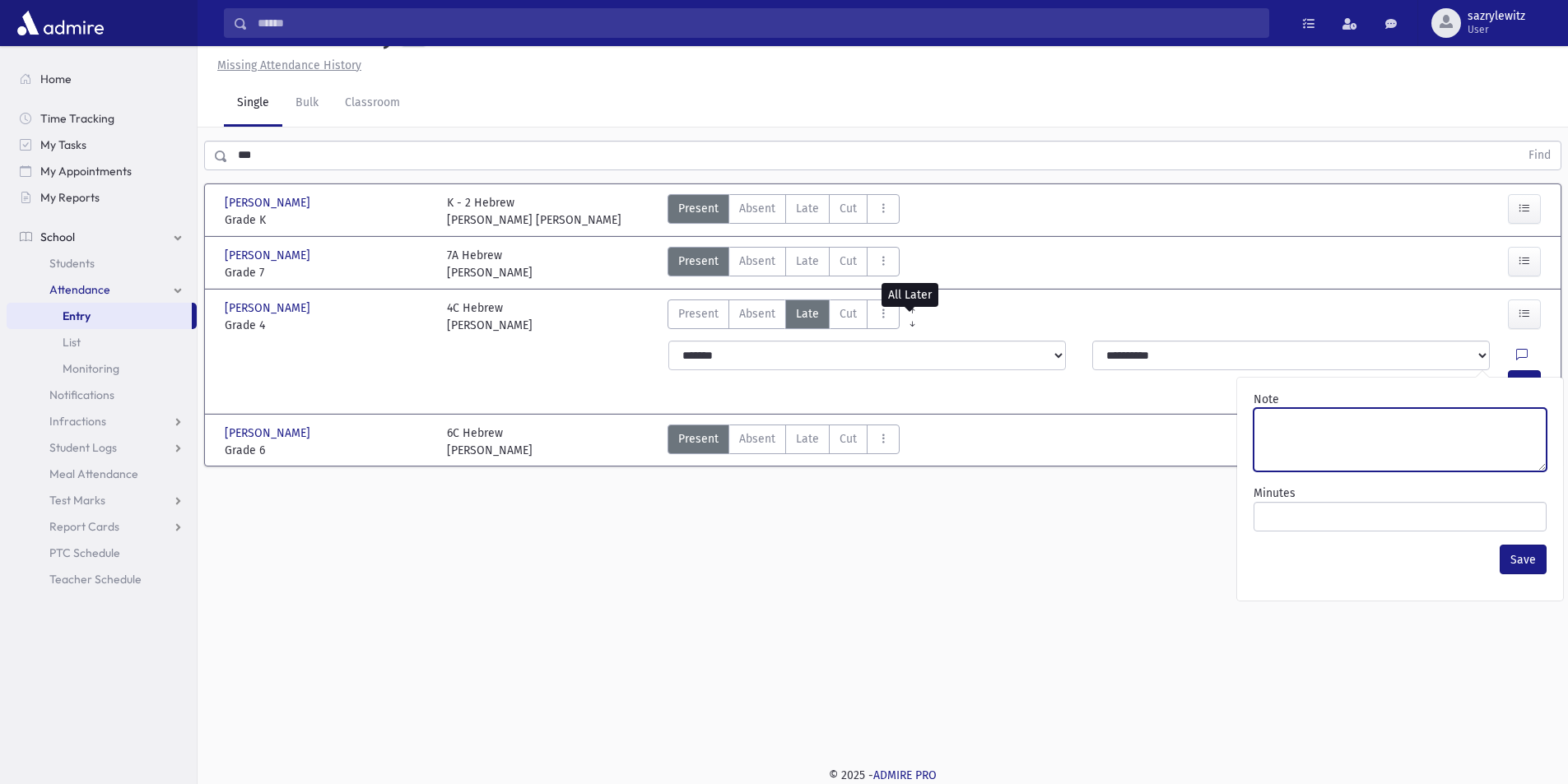
click at [1386, 426] on textarea "Note" at bounding box center [1399, 439] width 293 height 63
type textarea "*******"
click at [1513, 552] on button "Save" at bounding box center [1522, 559] width 47 height 29
click at [1522, 377] on icon "button" at bounding box center [1524, 384] width 12 height 14
click at [372, 101] on link "Classroom" at bounding box center [372, 103] width 81 height 46
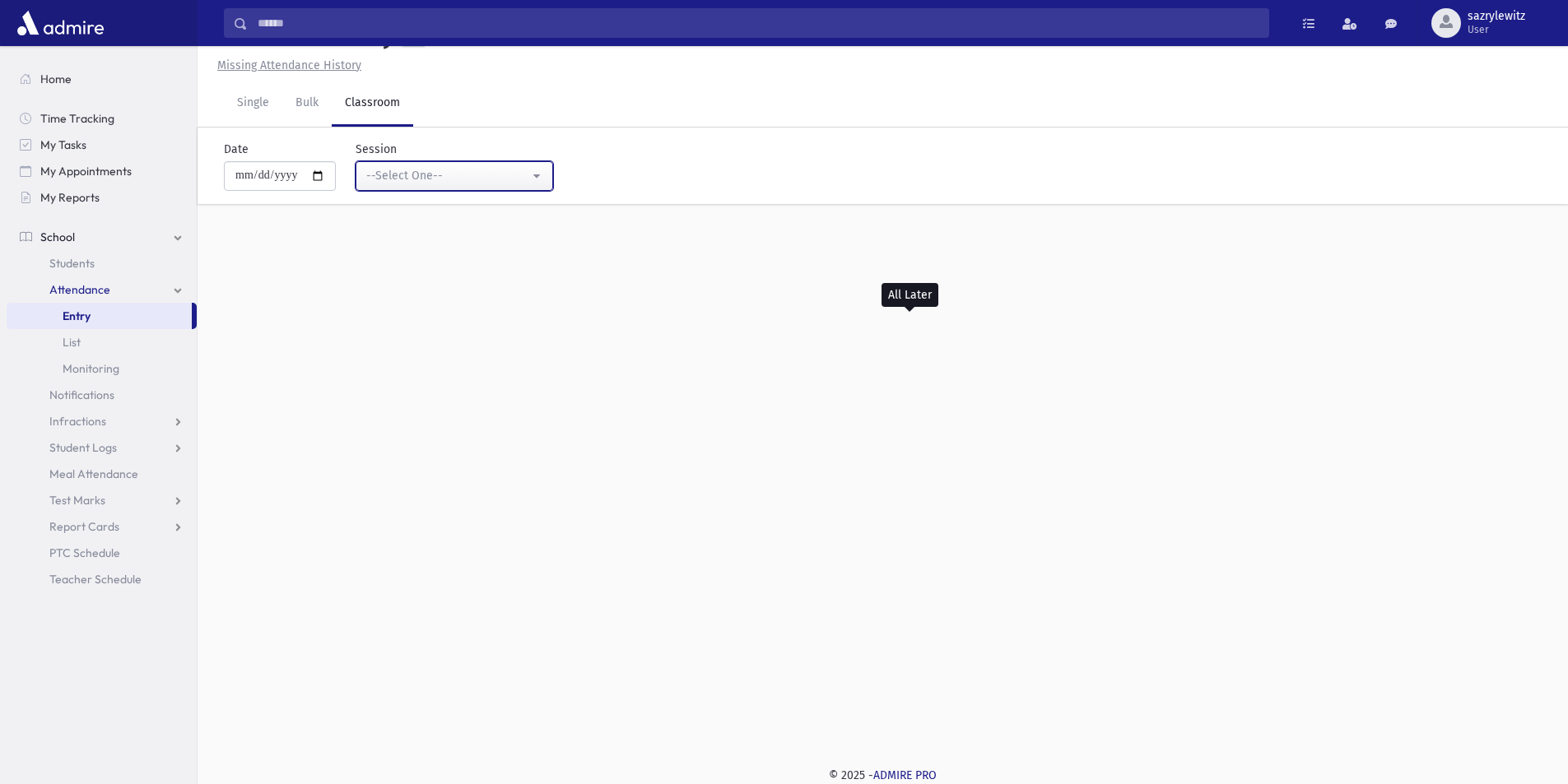
click at [404, 181] on div "--Select One--" at bounding box center [448, 175] width 163 height 17
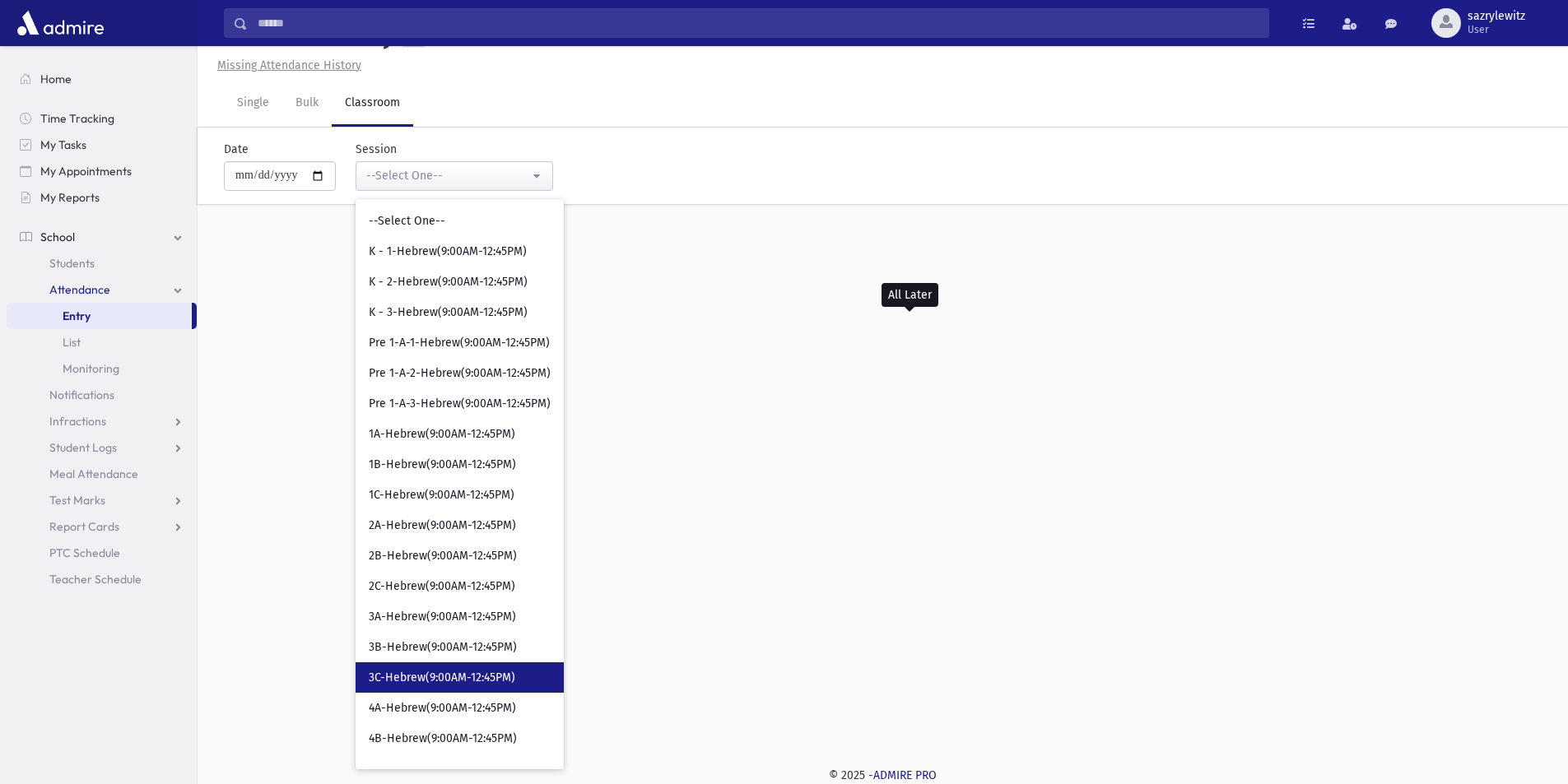
click at [457, 674] on span "3C-Hebrew(9:00AM-12:45PM)" at bounding box center [441, 678] width 147 height 16
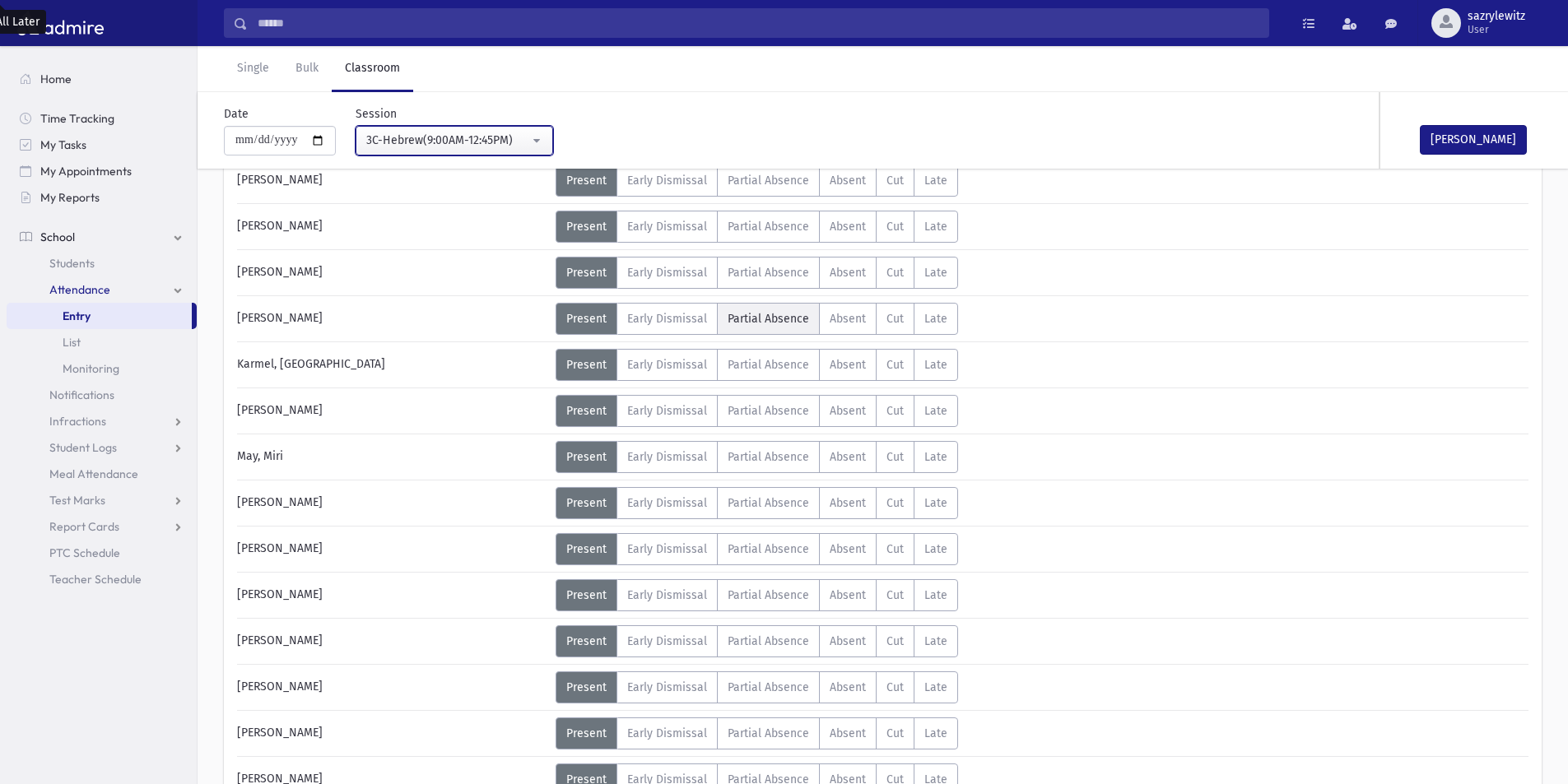
scroll to position [778, 0]
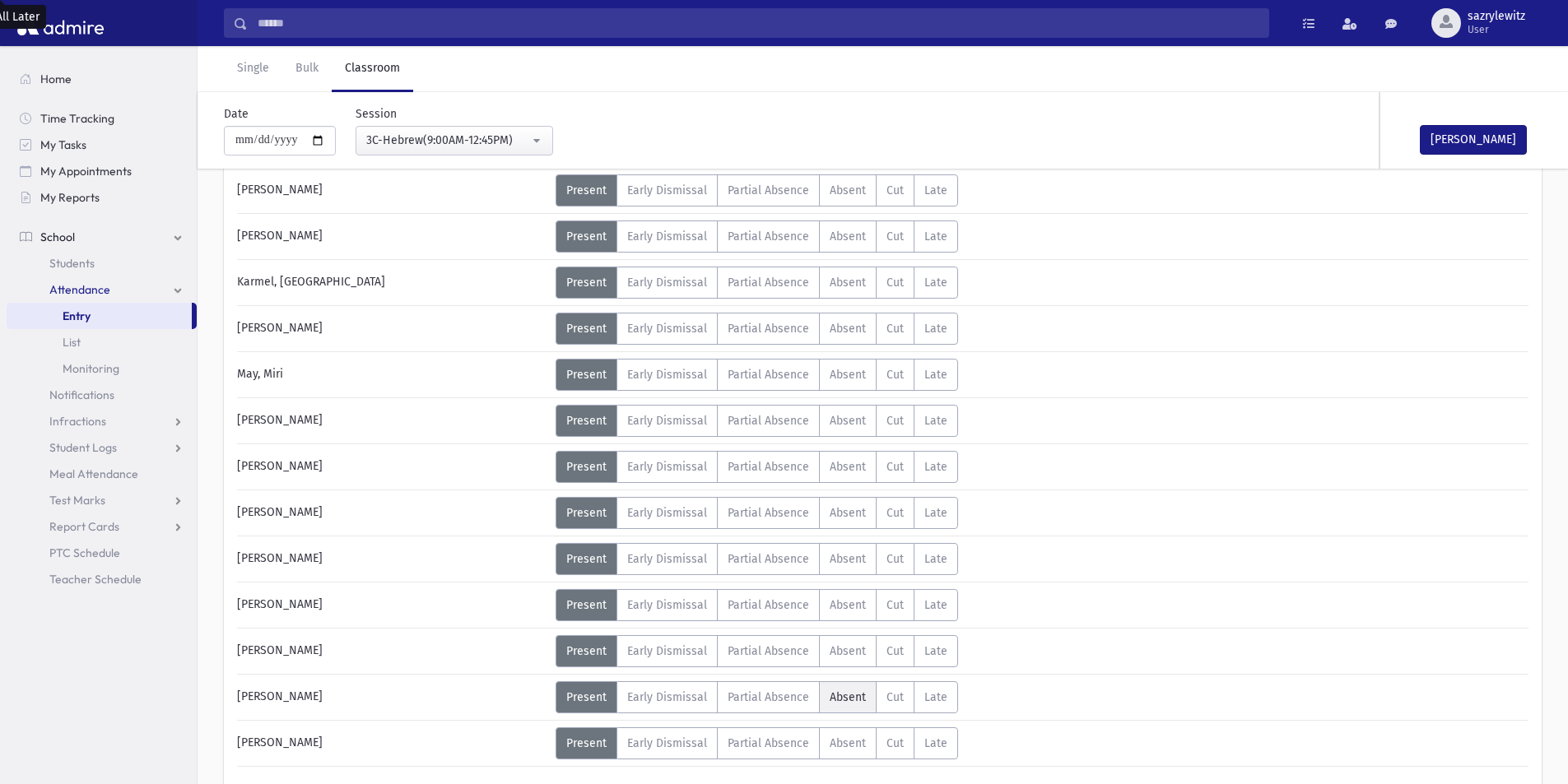
click at [851, 703] on span "Absent" at bounding box center [848, 696] width 36 height 14
click at [1453, 130] on button "[PERSON_NAME]" at bounding box center [1473, 139] width 107 height 29
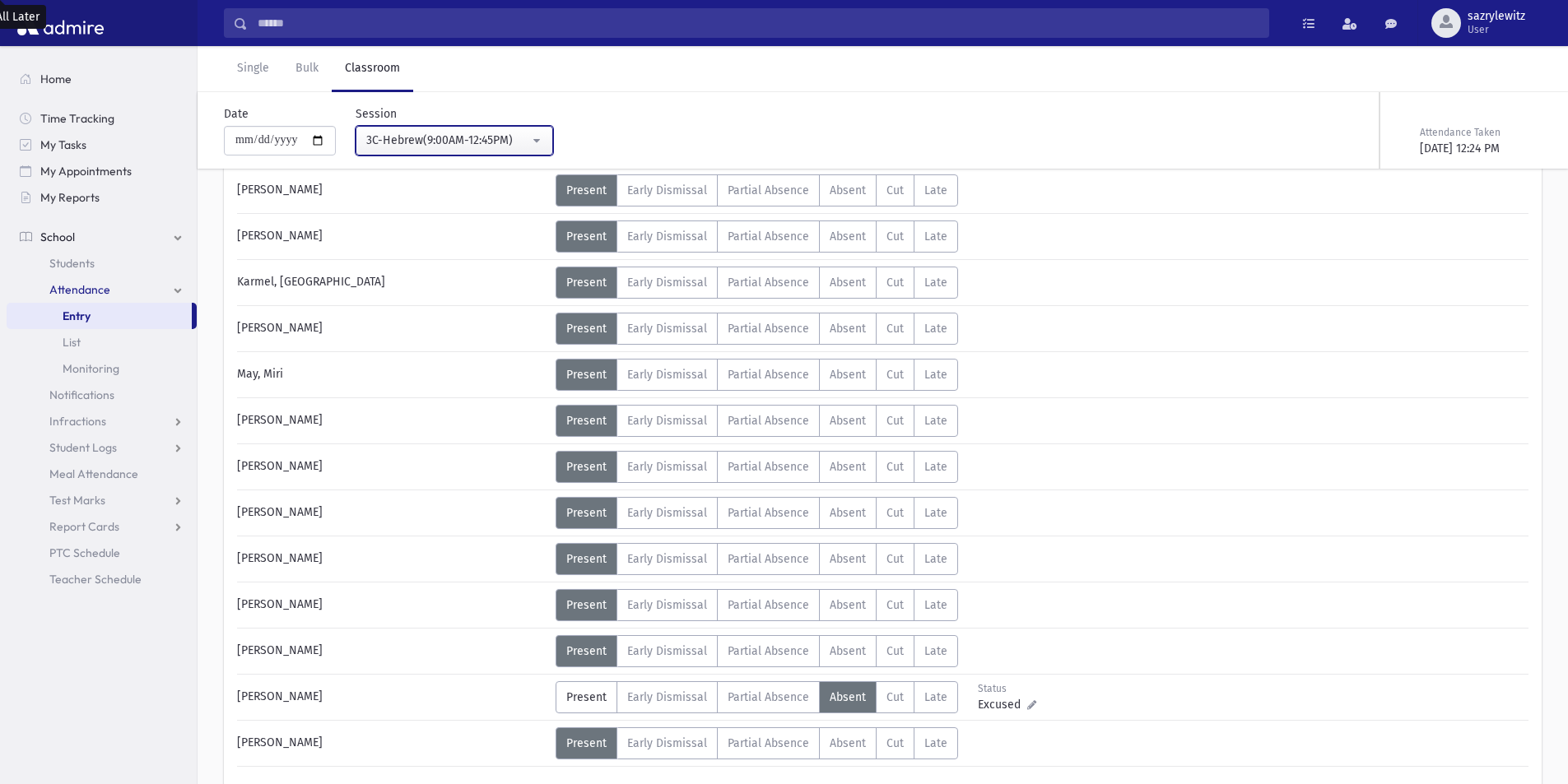
click at [416, 139] on div "3C-Hebrew(9:00AM-12:45PM)" at bounding box center [448, 139] width 163 height 17
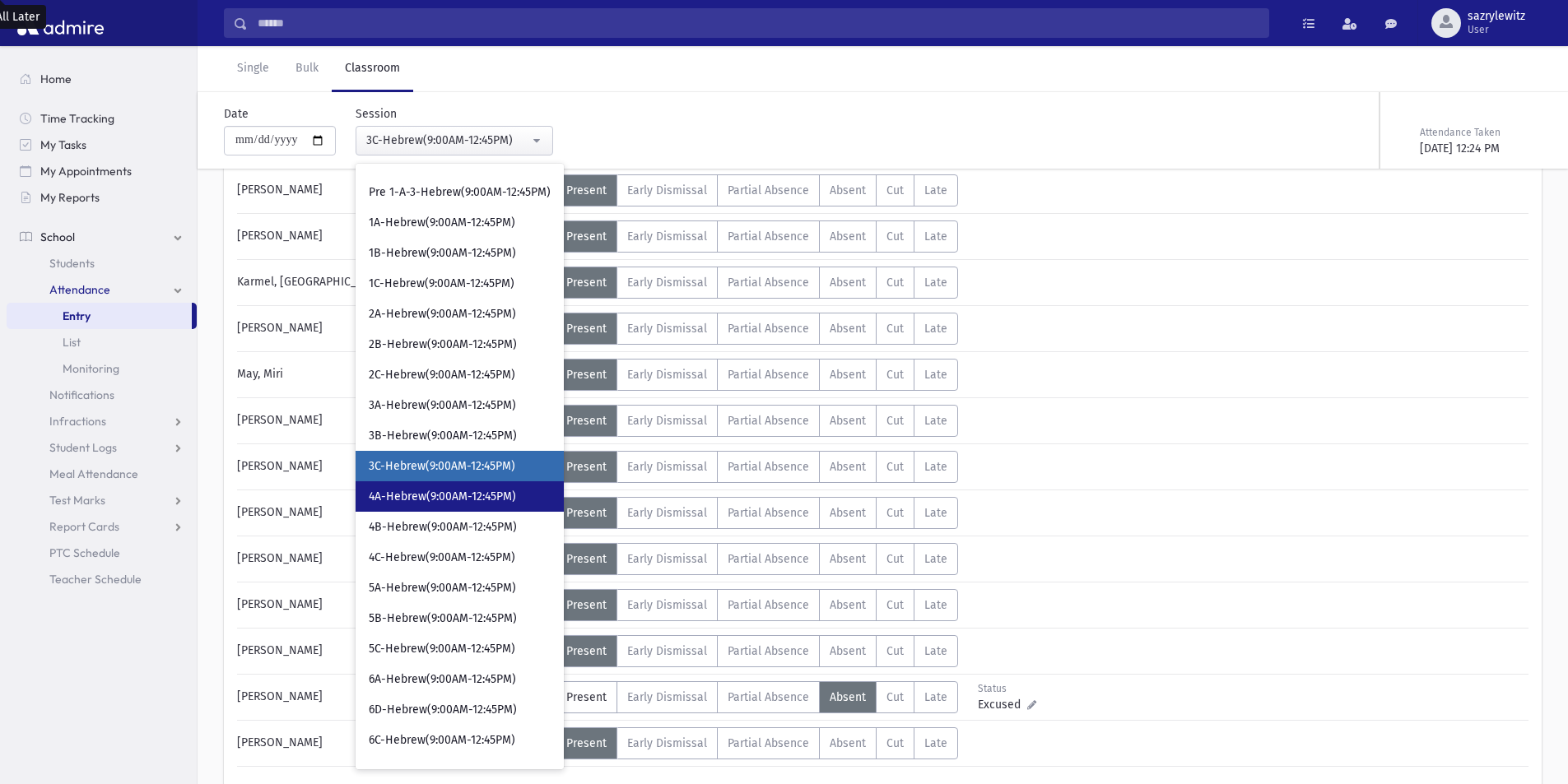
click at [415, 501] on span "4A-Hebrew(9:00AM-12:45PM)" at bounding box center [442, 497] width 148 height 16
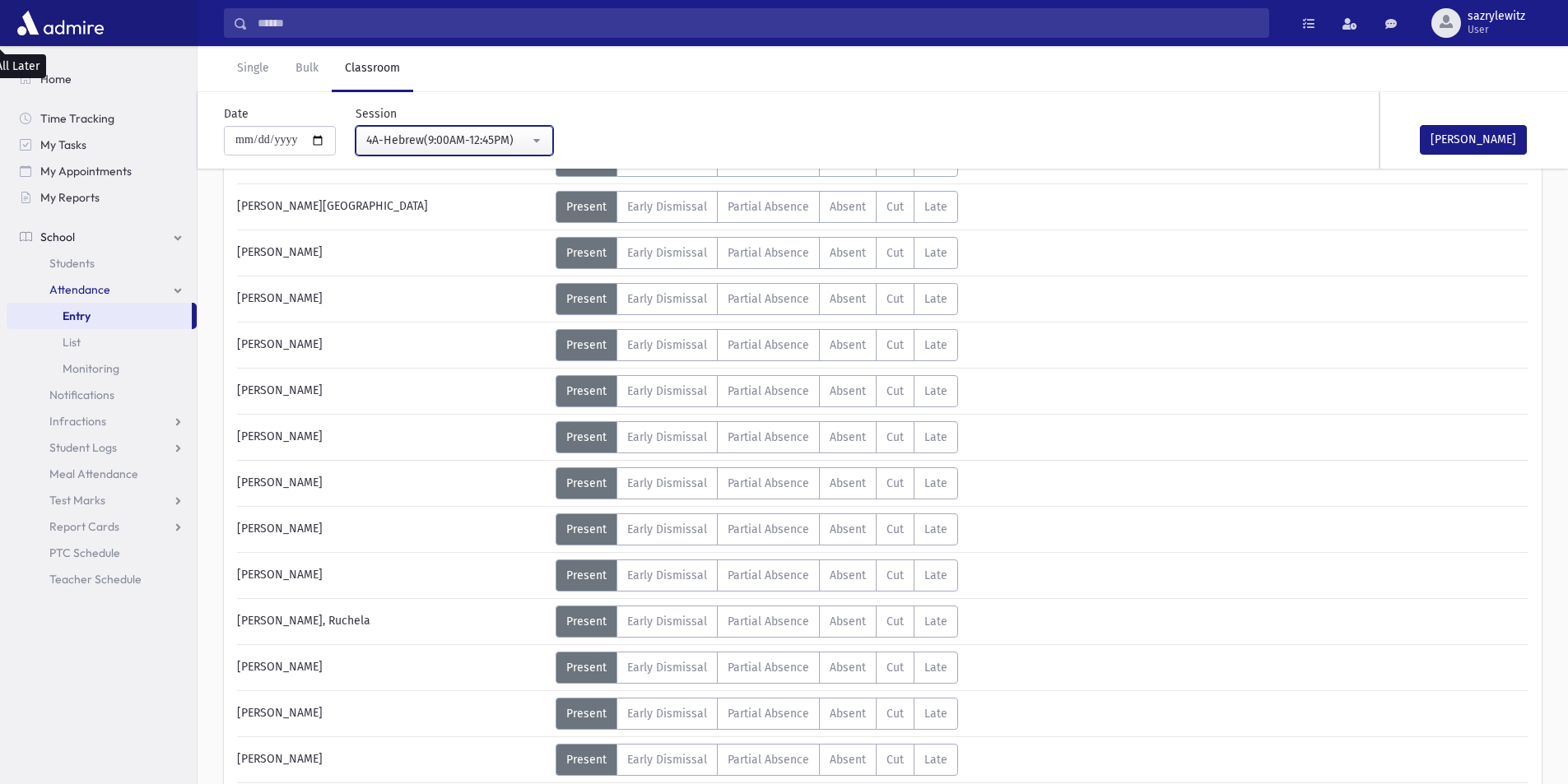
scroll to position [366, 0]
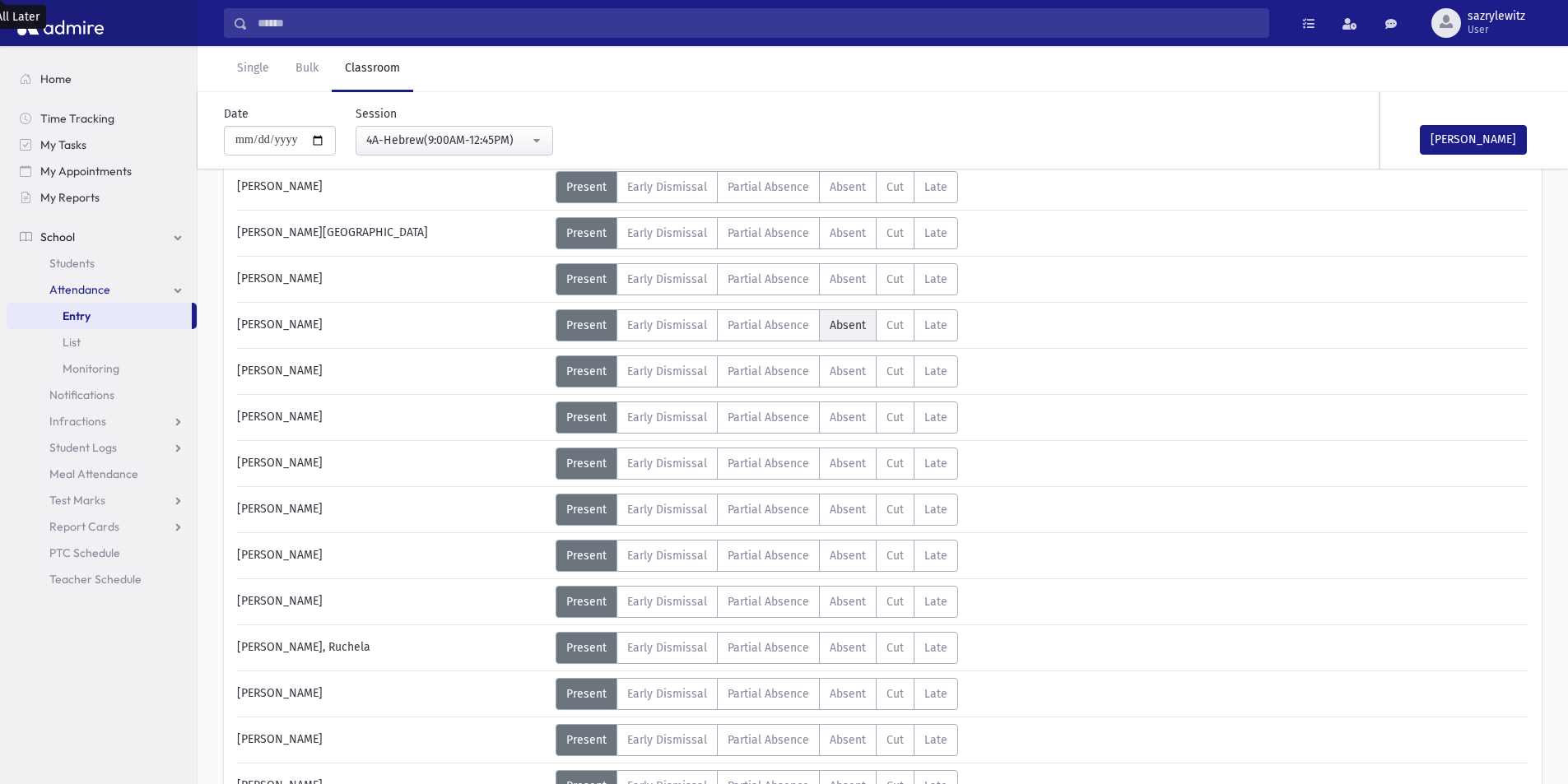
click at [844, 326] on span "Absent" at bounding box center [848, 325] width 36 height 14
click at [1440, 139] on button "[PERSON_NAME]" at bounding box center [1473, 139] width 107 height 29
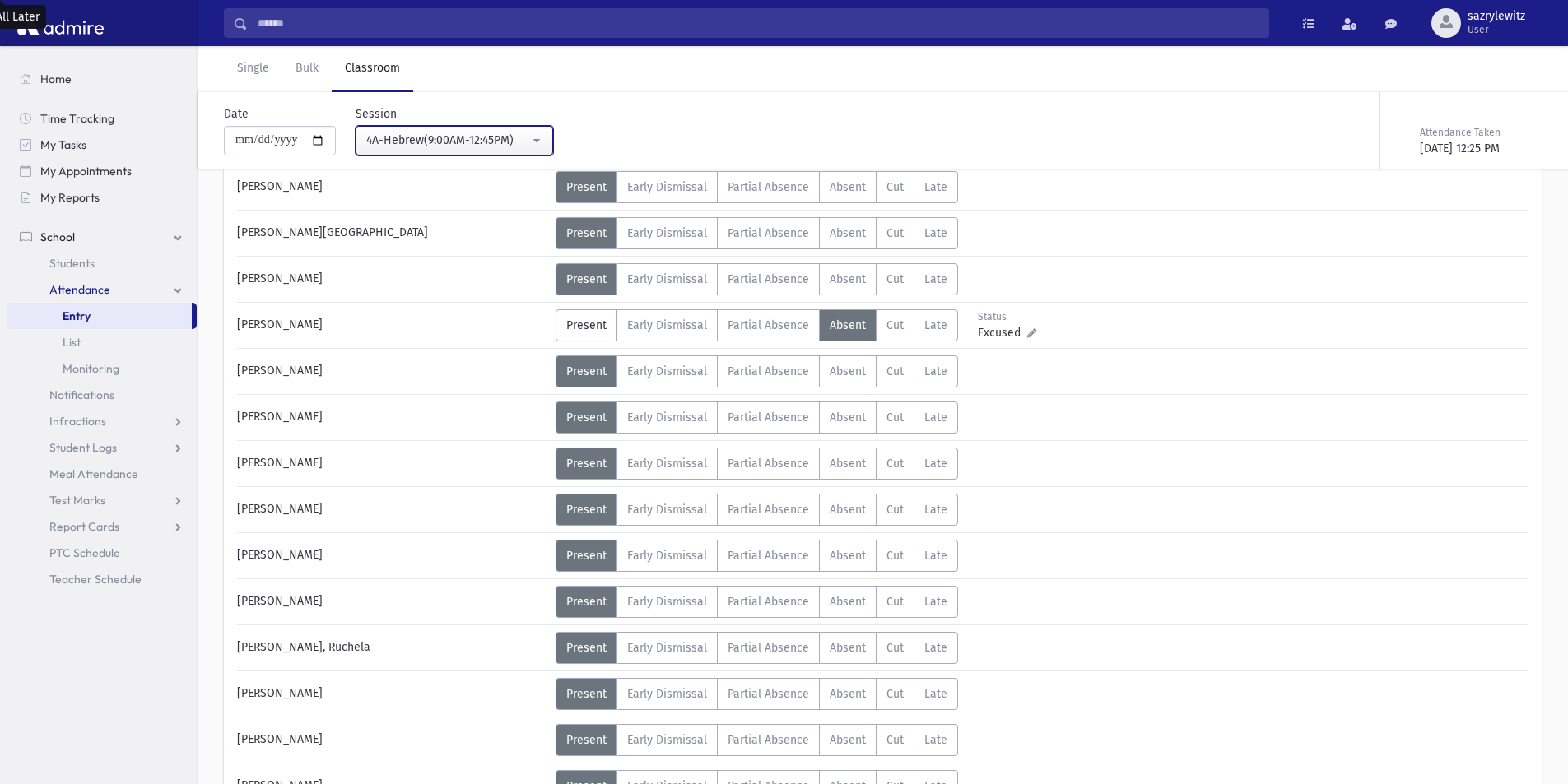
click at [380, 139] on div "4A-Hebrew(9:00AM-12:45PM)" at bounding box center [448, 139] width 163 height 17
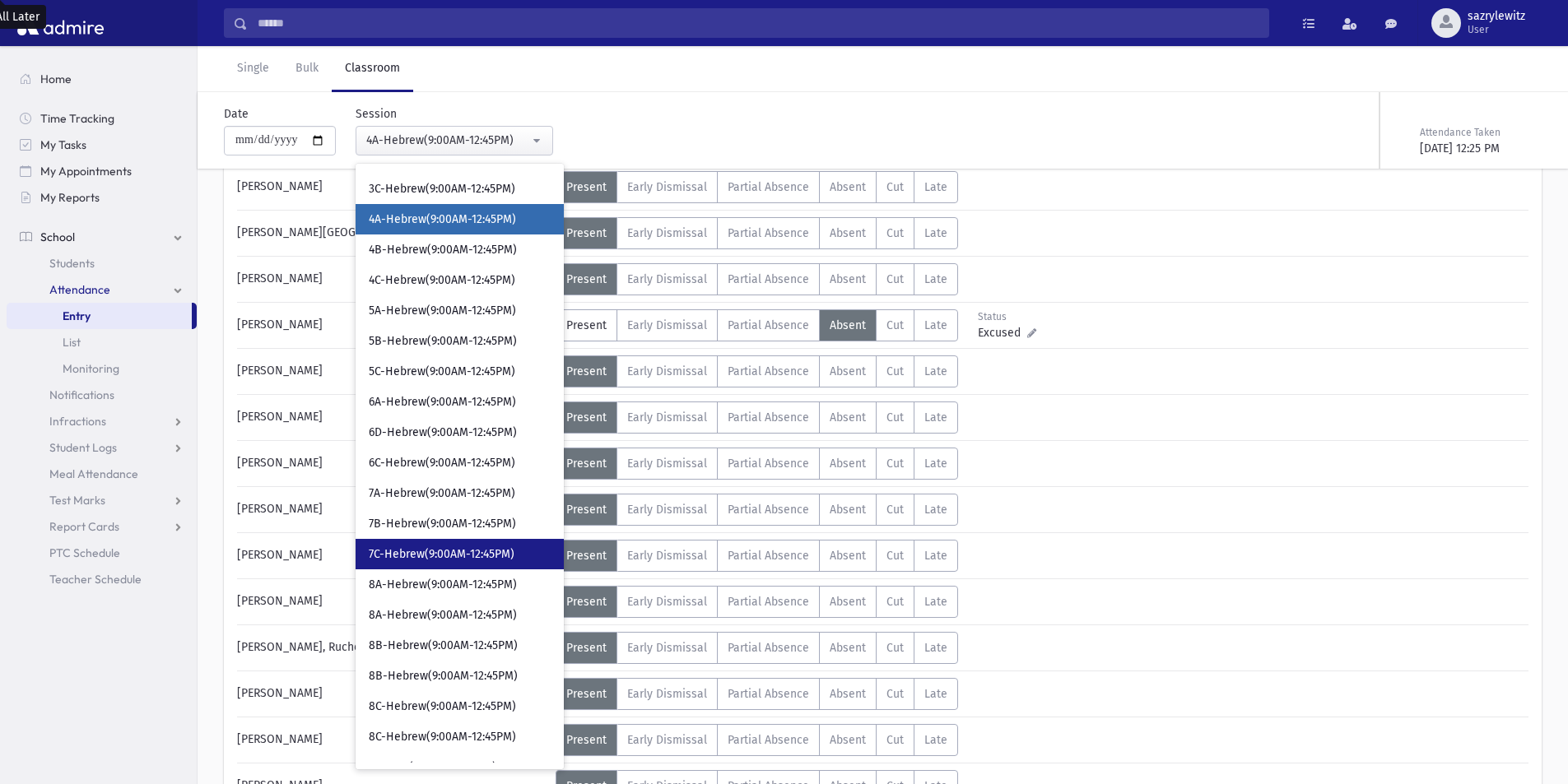
scroll to position [0, 0]
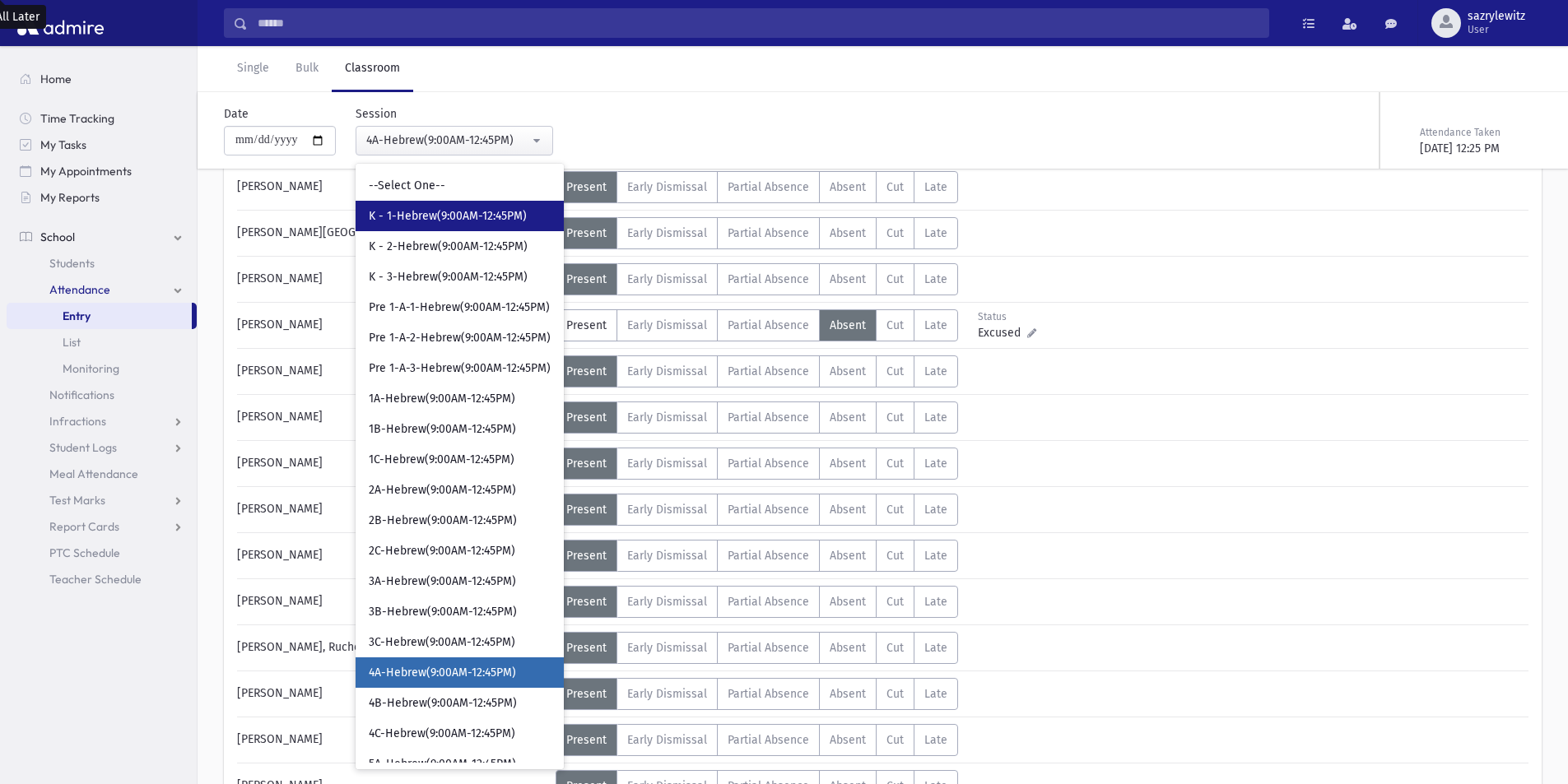
click at [452, 222] on span "K - 1-Hebrew(9:00AM-12:45PM)" at bounding box center [447, 216] width 158 height 16
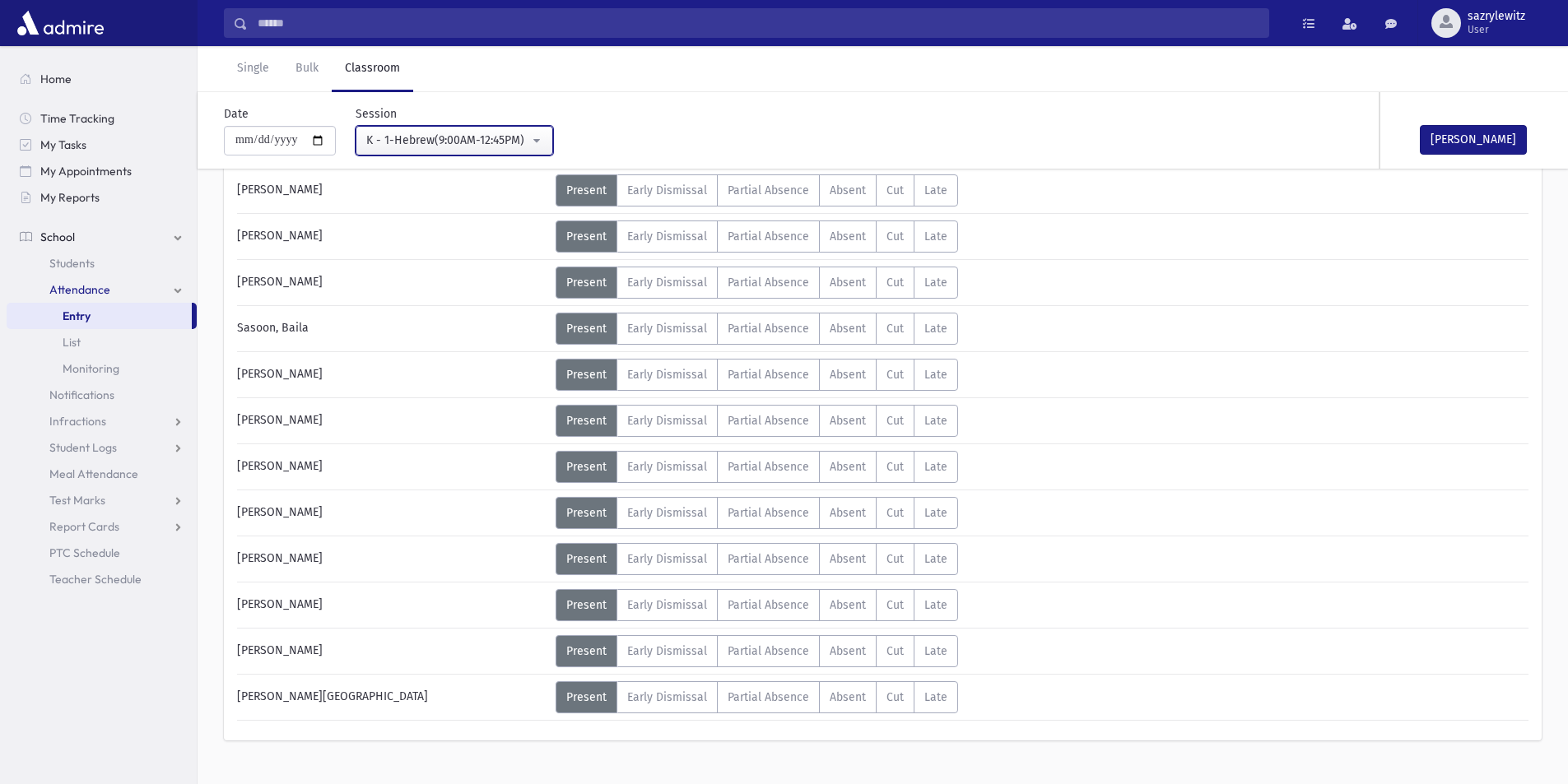
scroll to position [696, 0]
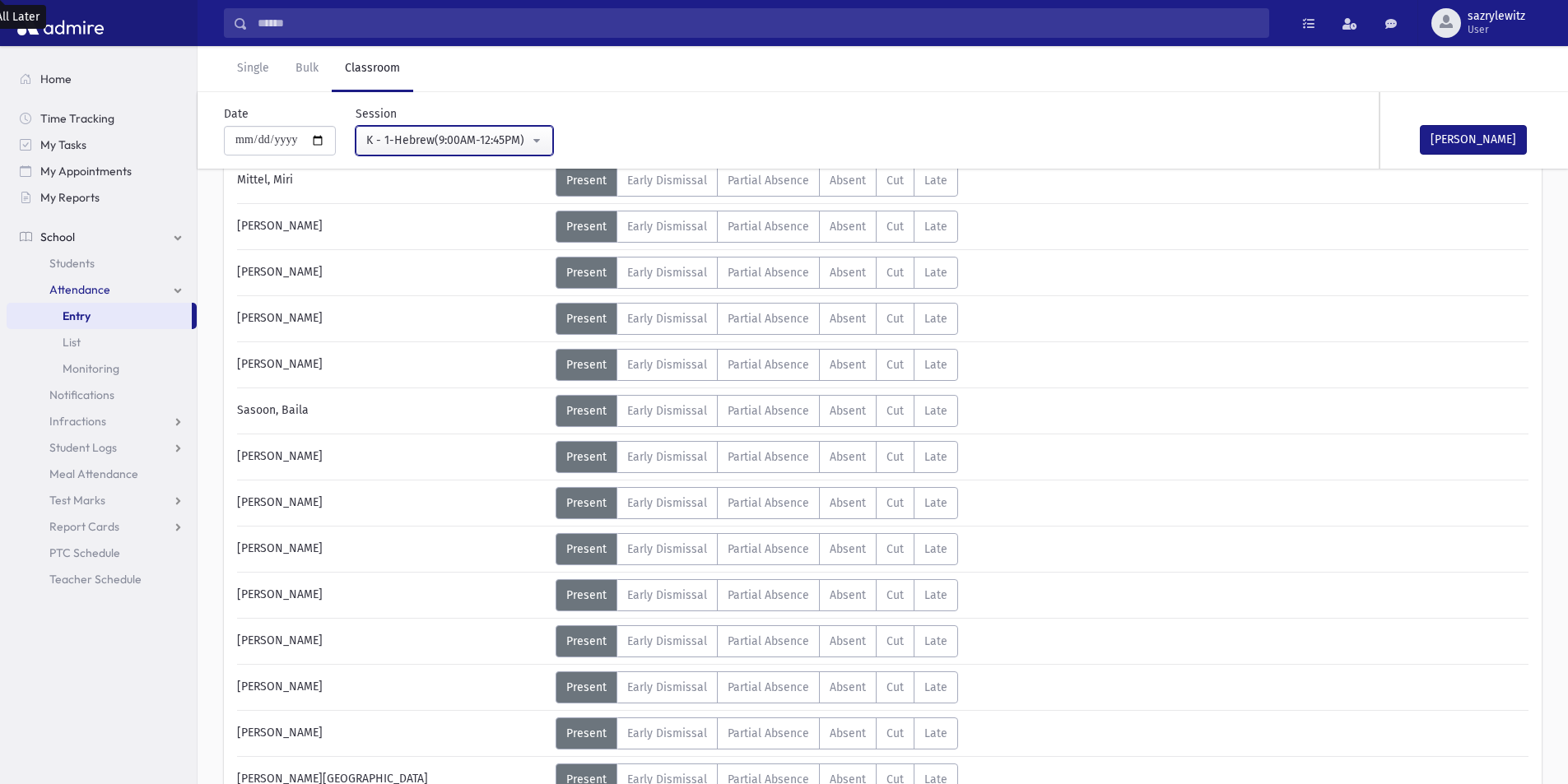
click at [408, 139] on div "K - 1-Hebrew(9:00AM-12:45PM)" at bounding box center [448, 139] width 163 height 17
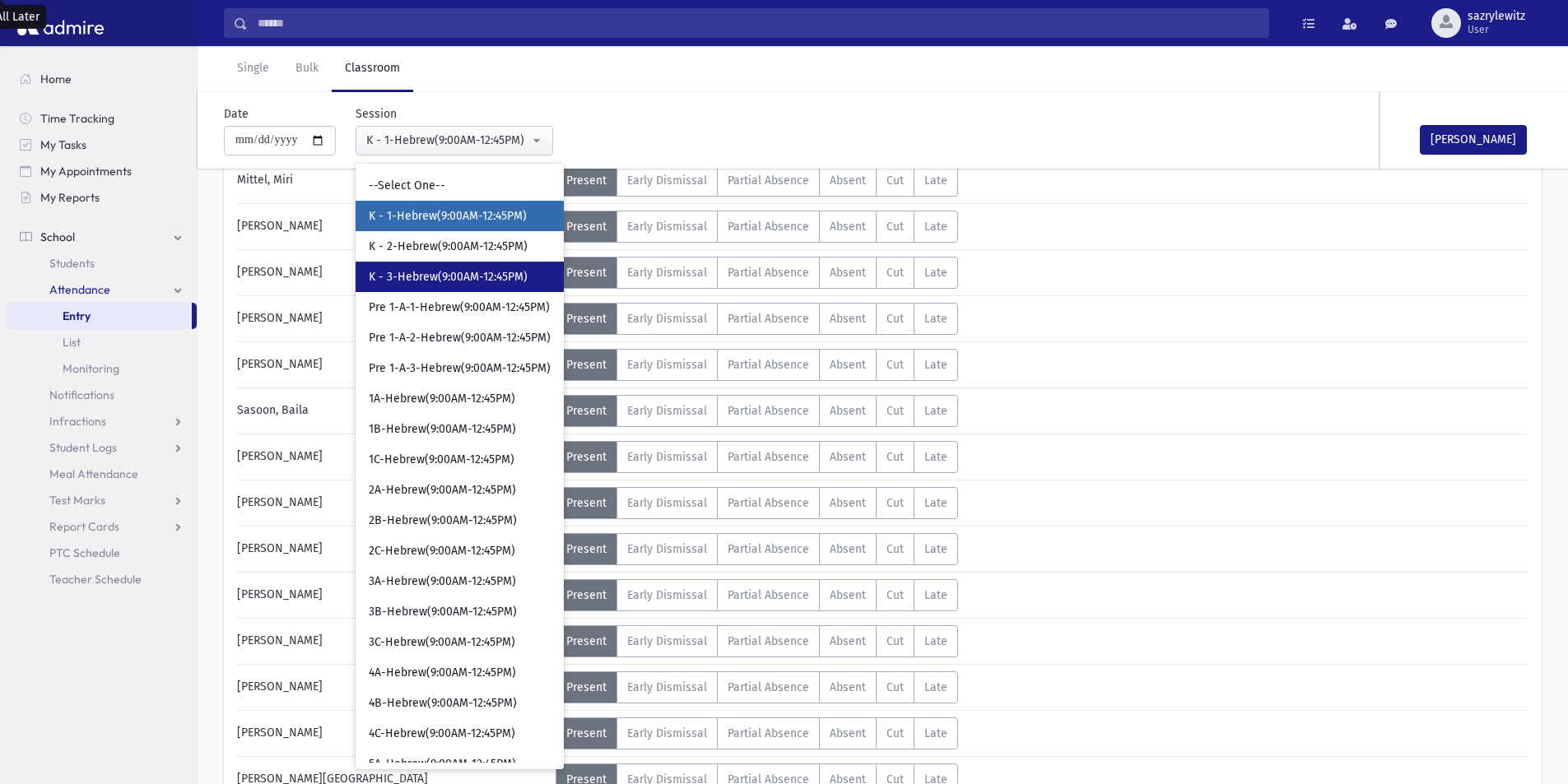
click at [481, 278] on span "K - 3-Hebrew(9:00AM-12:45PM)" at bounding box center [448, 277] width 159 height 16
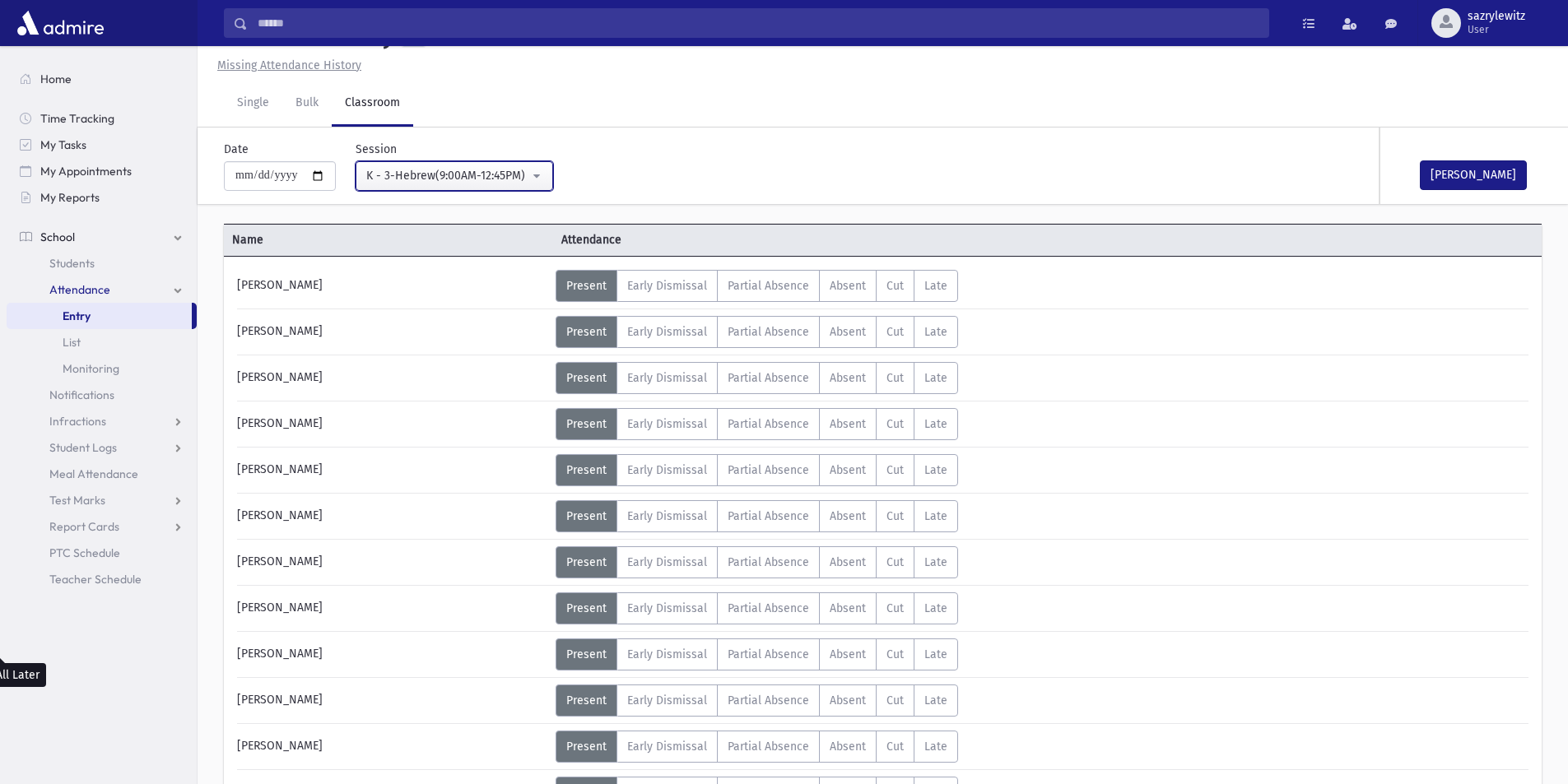
scroll to position [696, 0]
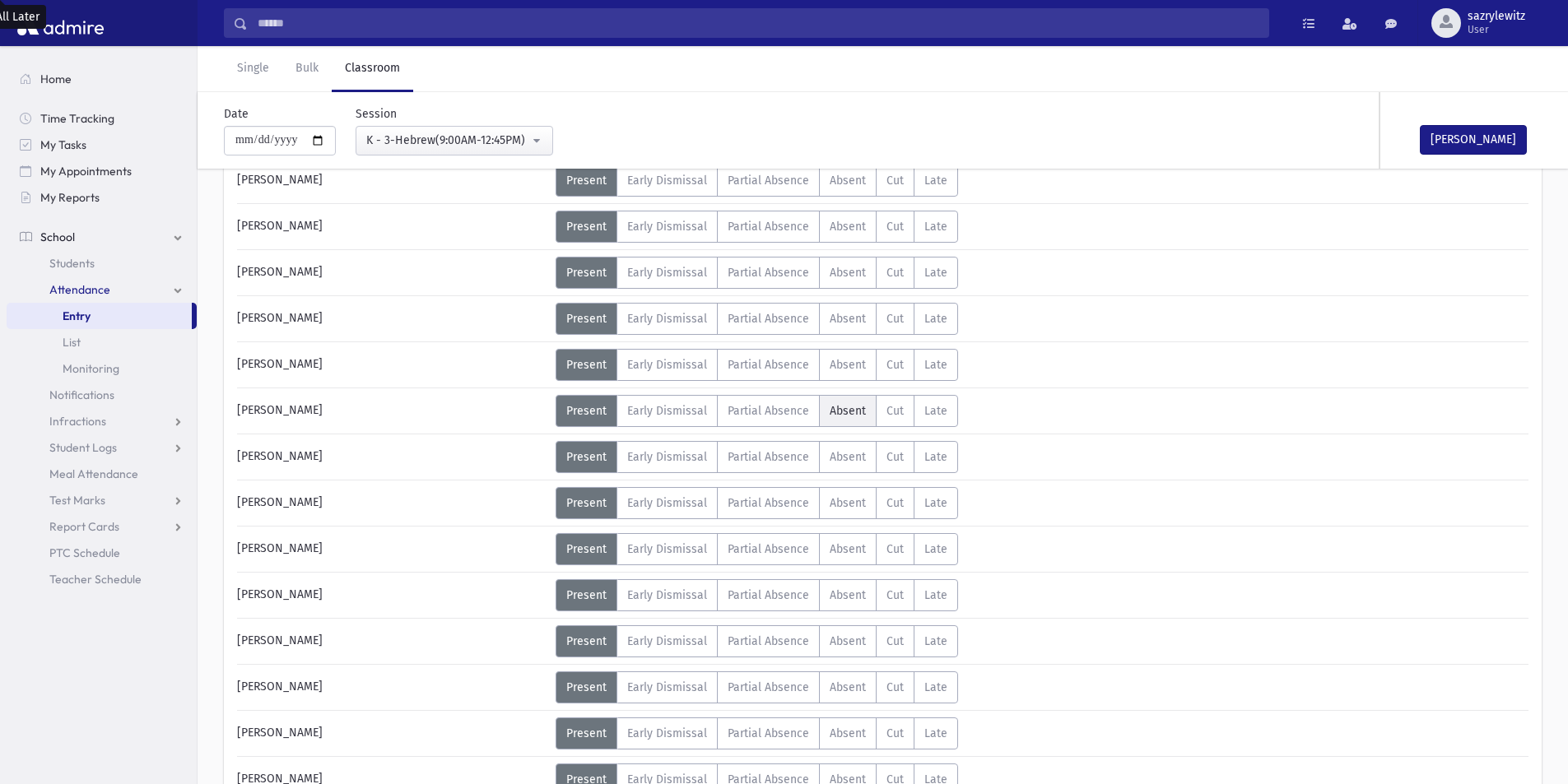
click at [846, 411] on span "Absent" at bounding box center [848, 410] width 36 height 14
click at [442, 140] on div "K - 3-Hebrew(9:00AM-12:45PM)" at bounding box center [448, 139] width 163 height 17
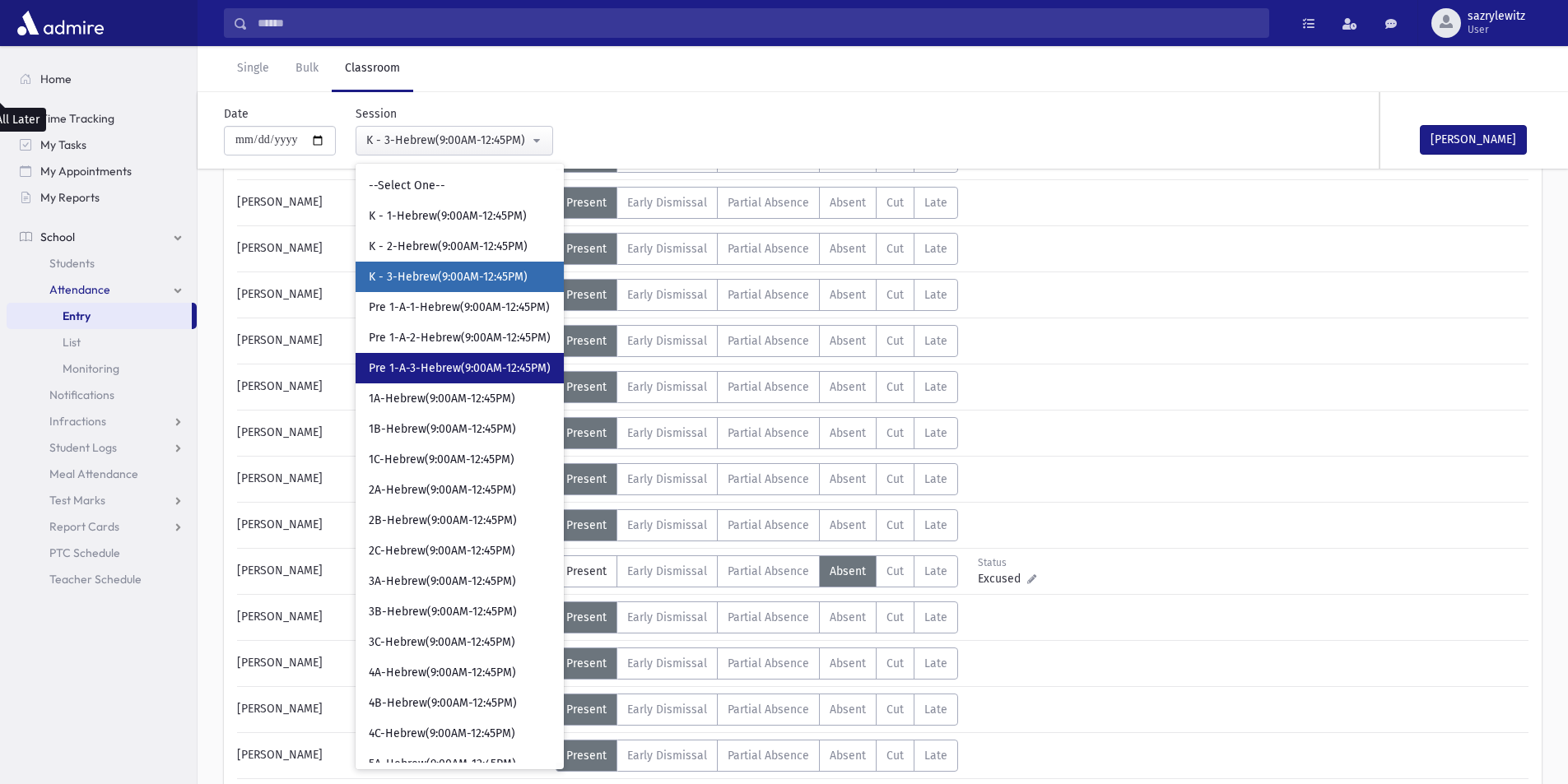
scroll to position [531, 0]
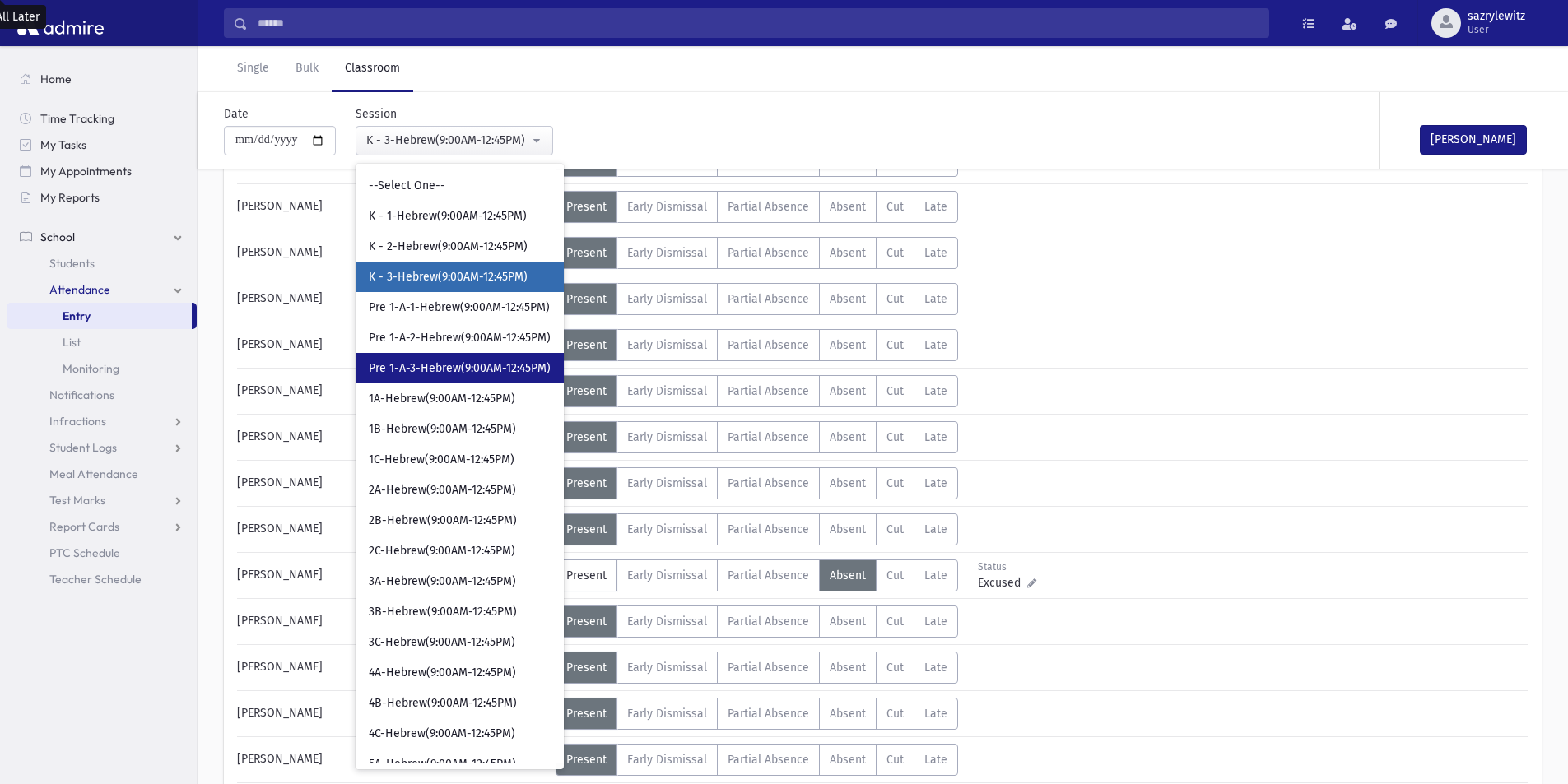
click at [442, 368] on span "Pre 1-A-3-Hebrew(9:00AM-12:45PM)" at bounding box center [459, 368] width 182 height 16
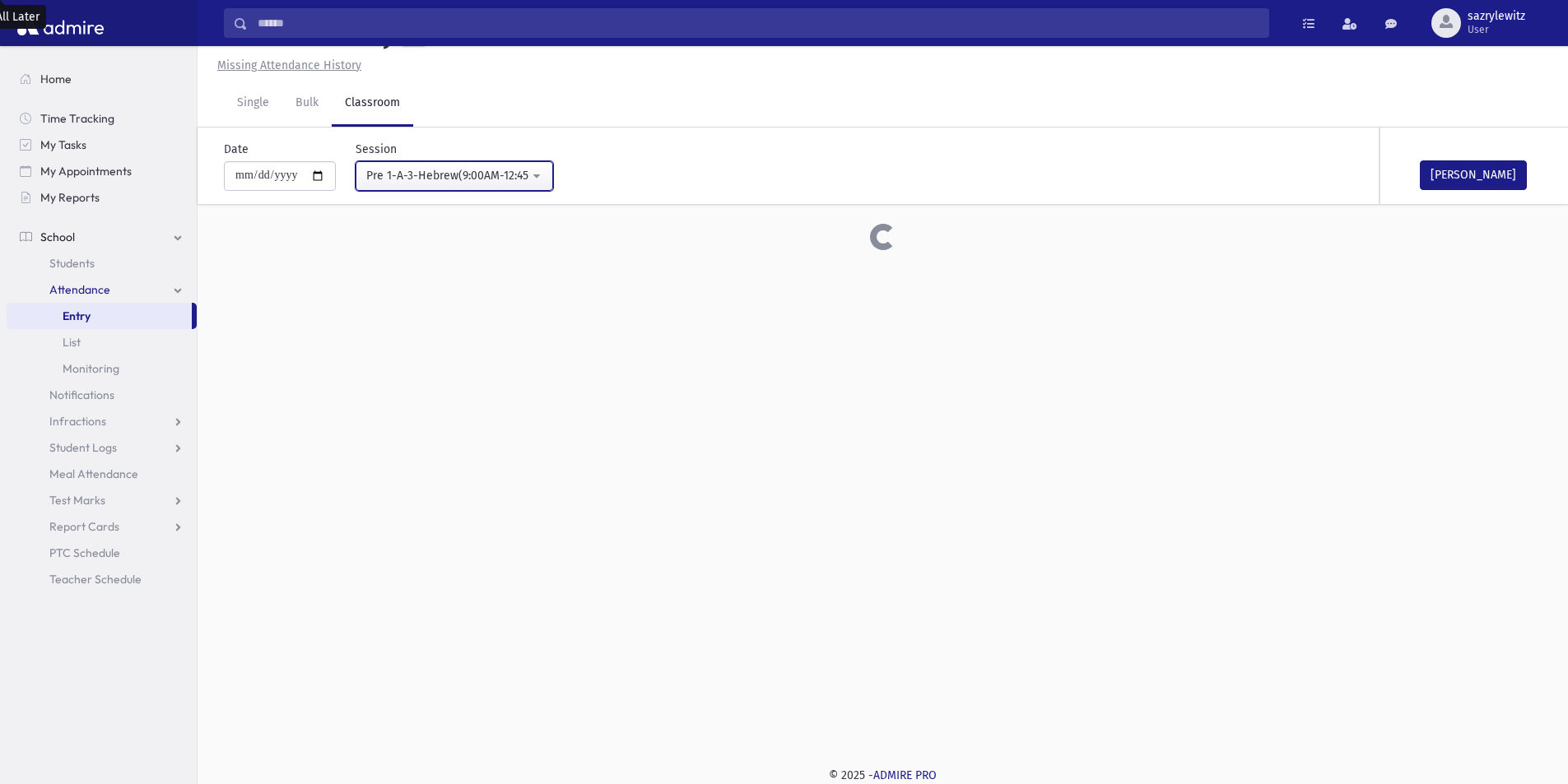
scroll to position [531, 0]
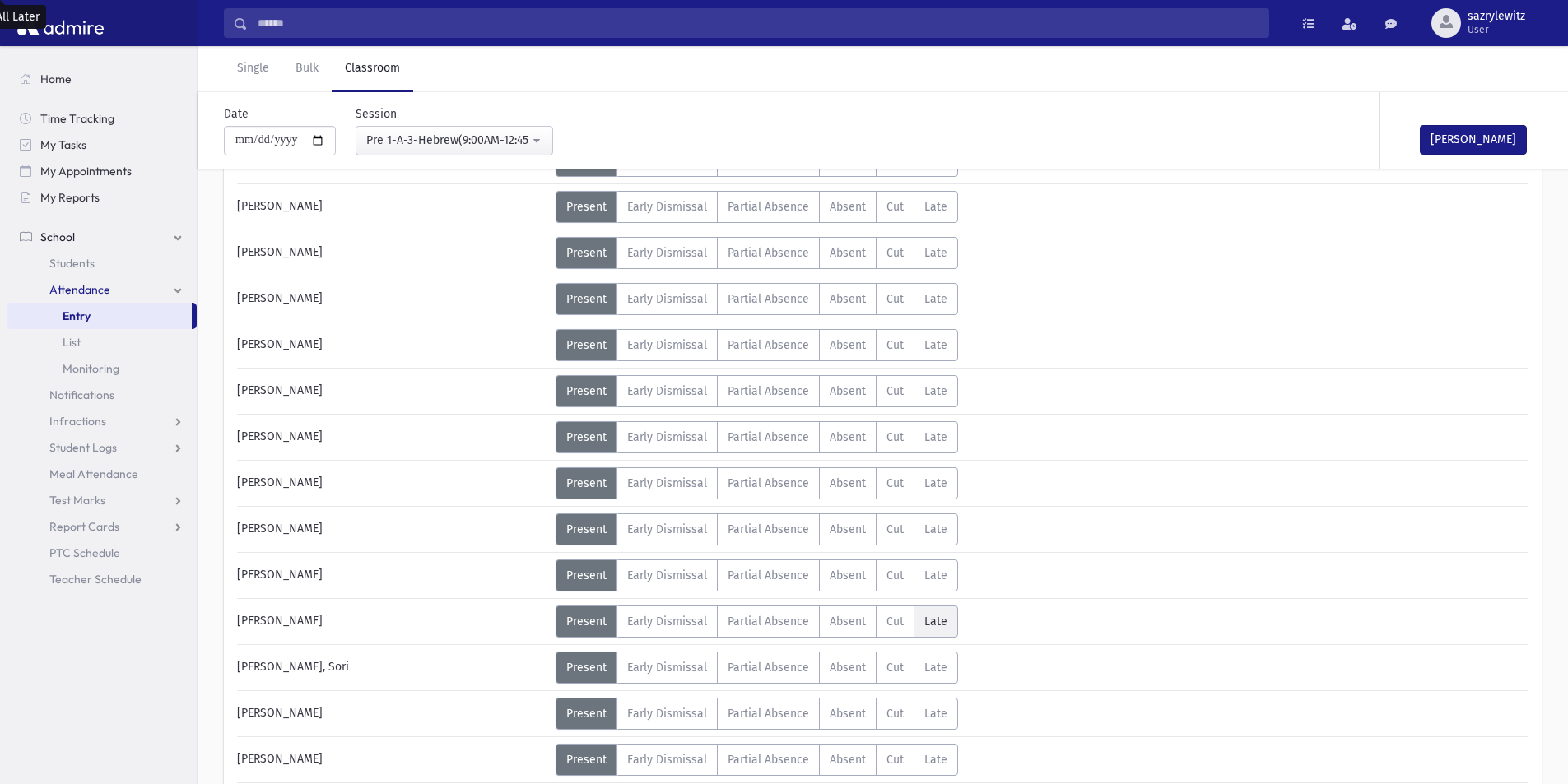
click at [935, 622] on span "Late" at bounding box center [935, 621] width 23 height 14
click at [855, 709] on span "Absent" at bounding box center [848, 713] width 36 height 14
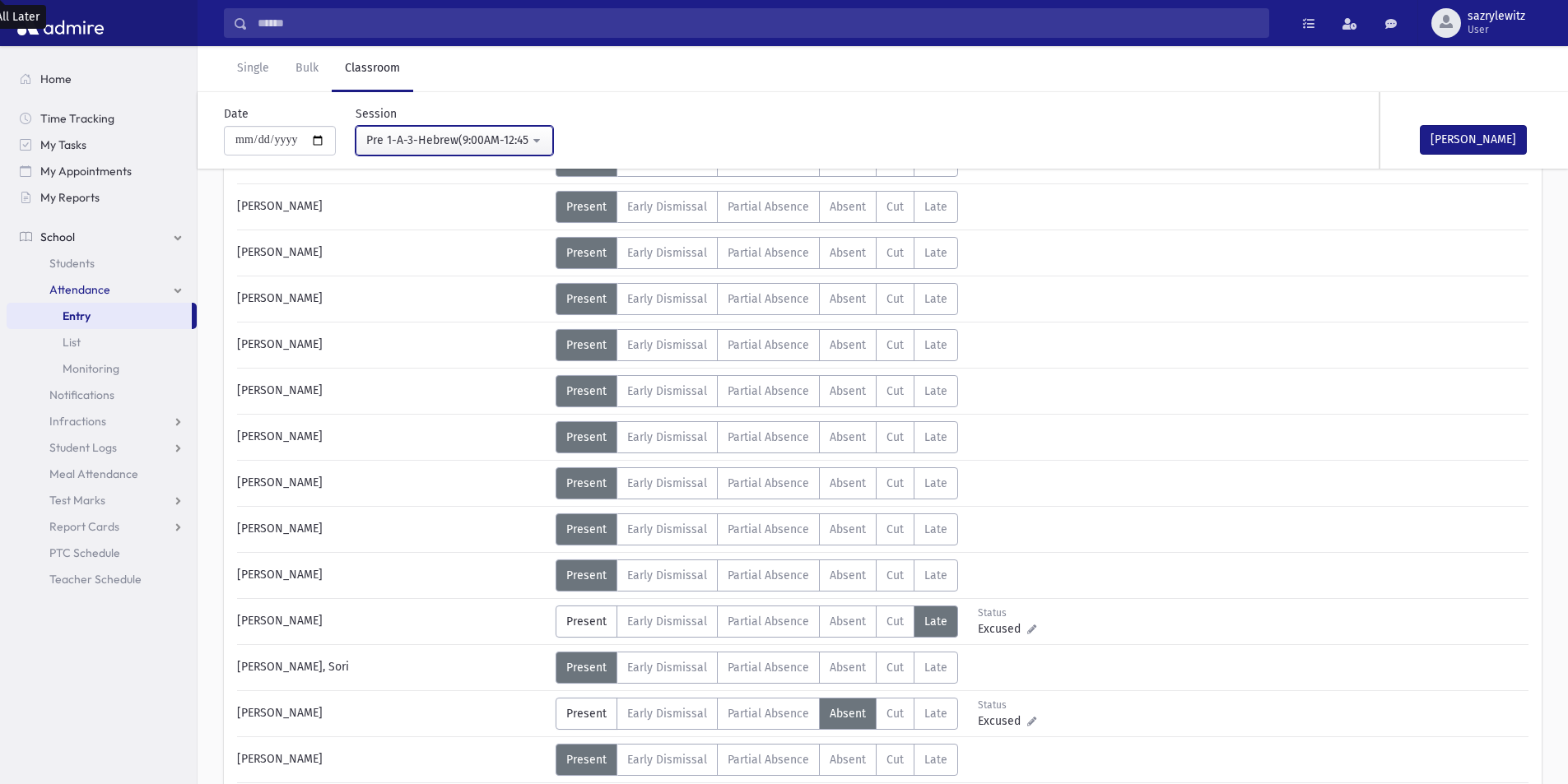
click at [456, 139] on div "Pre 1-A-3-Hebrew(9:00AM-12:45PM)" at bounding box center [448, 139] width 163 height 17
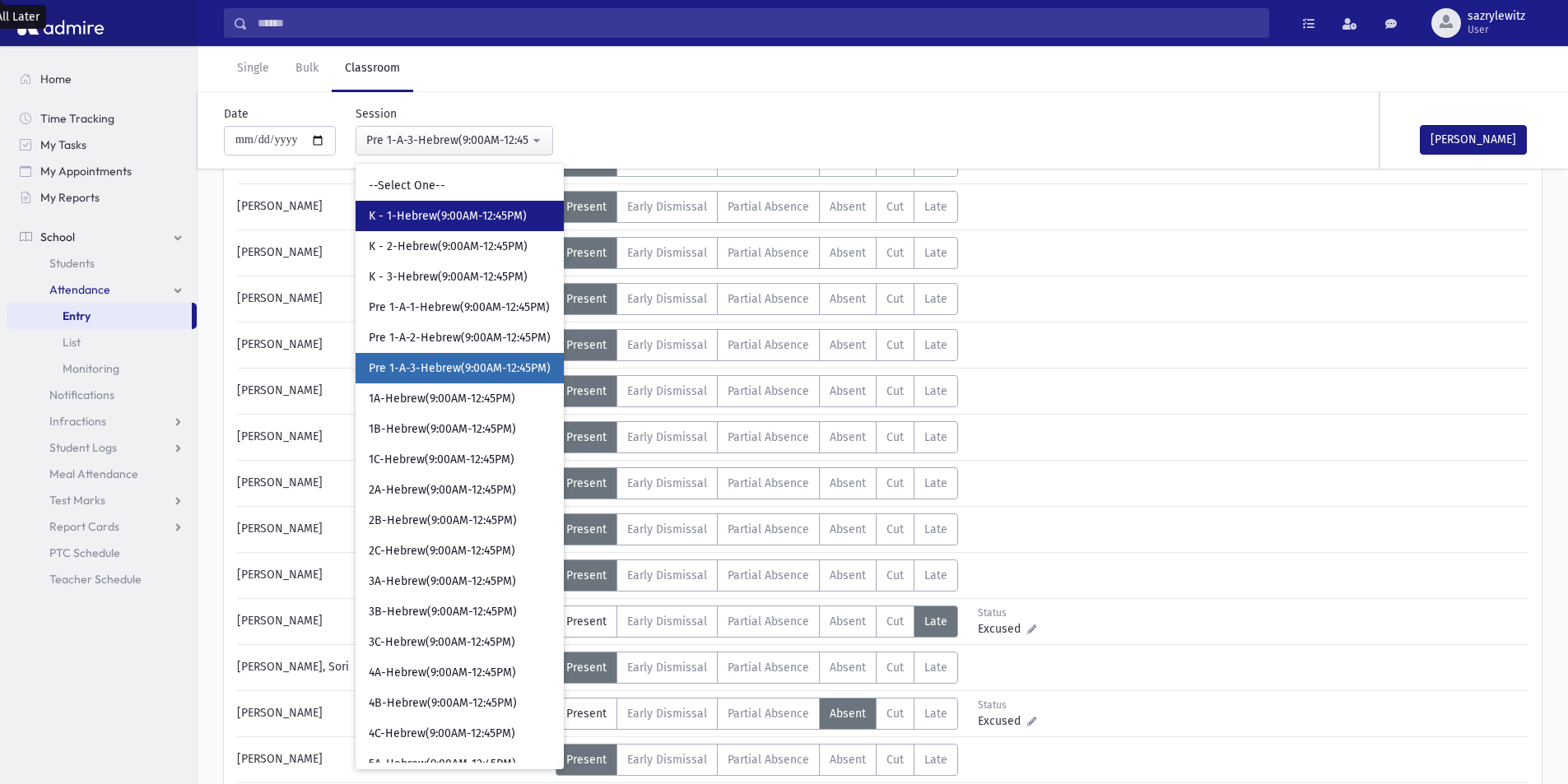
click at [431, 215] on span "K - 1-Hebrew(9:00AM-12:45PM)" at bounding box center [447, 216] width 158 height 16
select select "****"
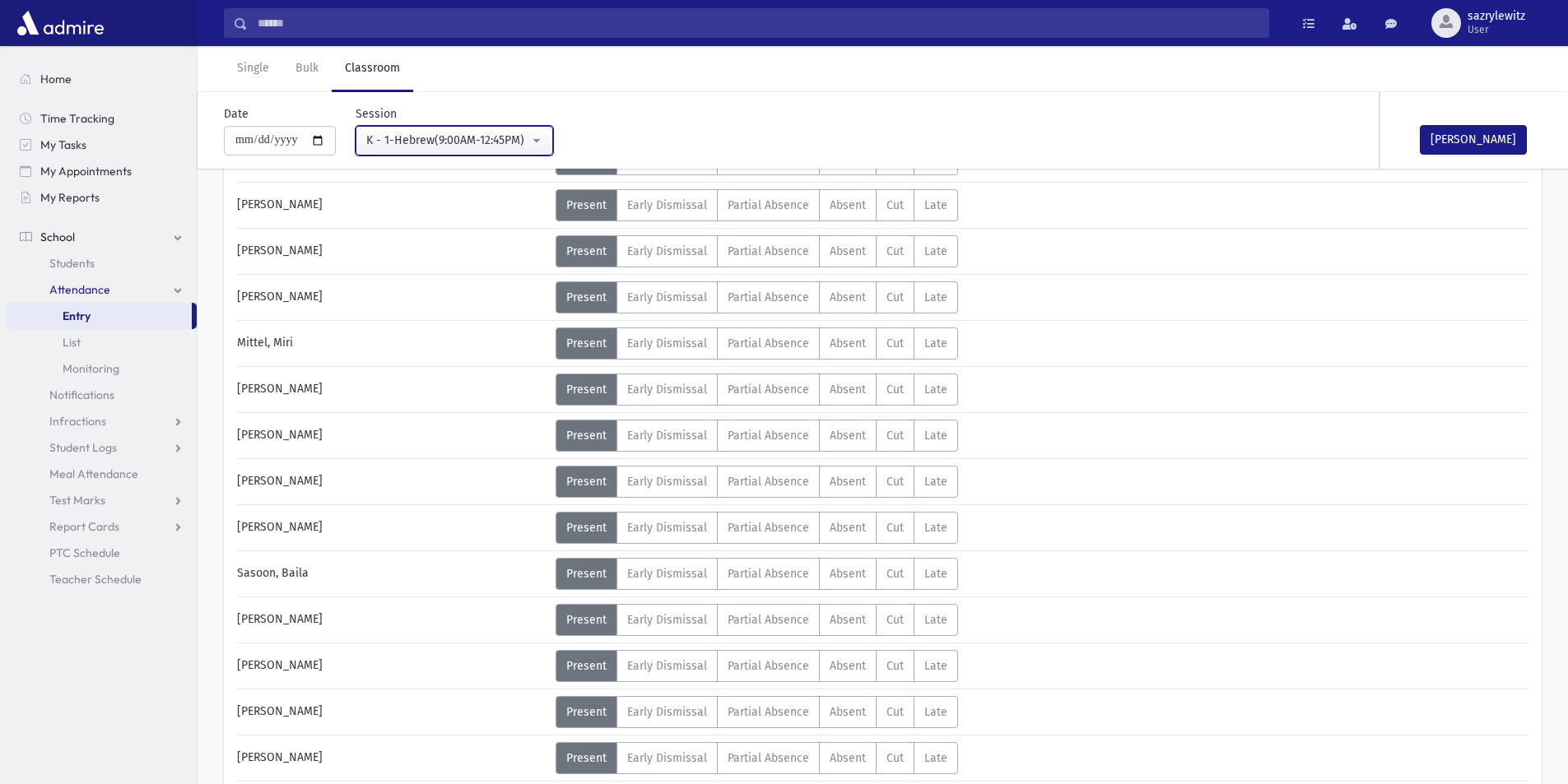
scroll to position [478, 0]
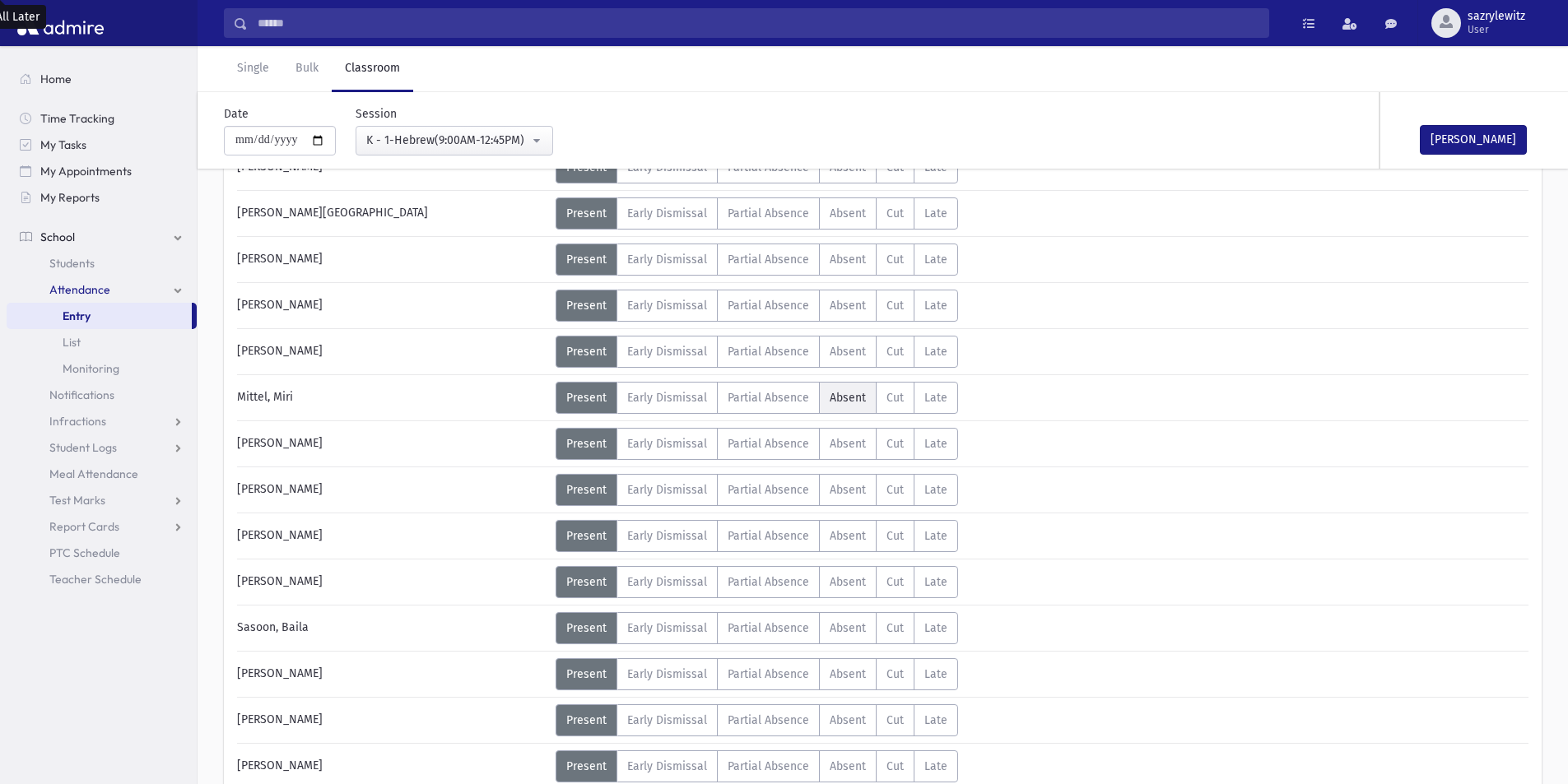
click at [856, 396] on span "Absent" at bounding box center [848, 397] width 36 height 14
click at [846, 493] on span "Absent" at bounding box center [848, 490] width 36 height 14
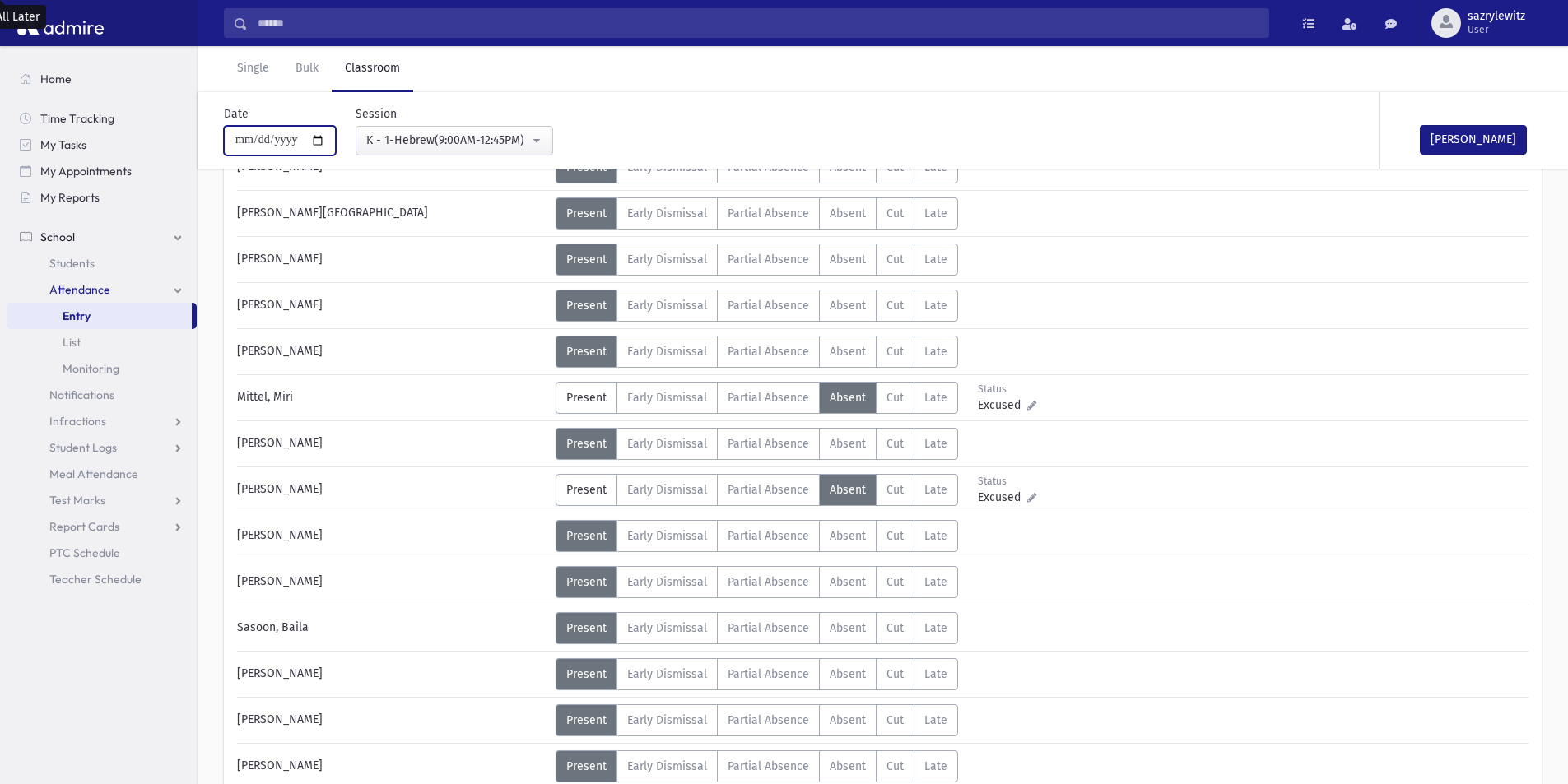
click at [263, 141] on input "**********" at bounding box center [279, 140] width 112 height 29
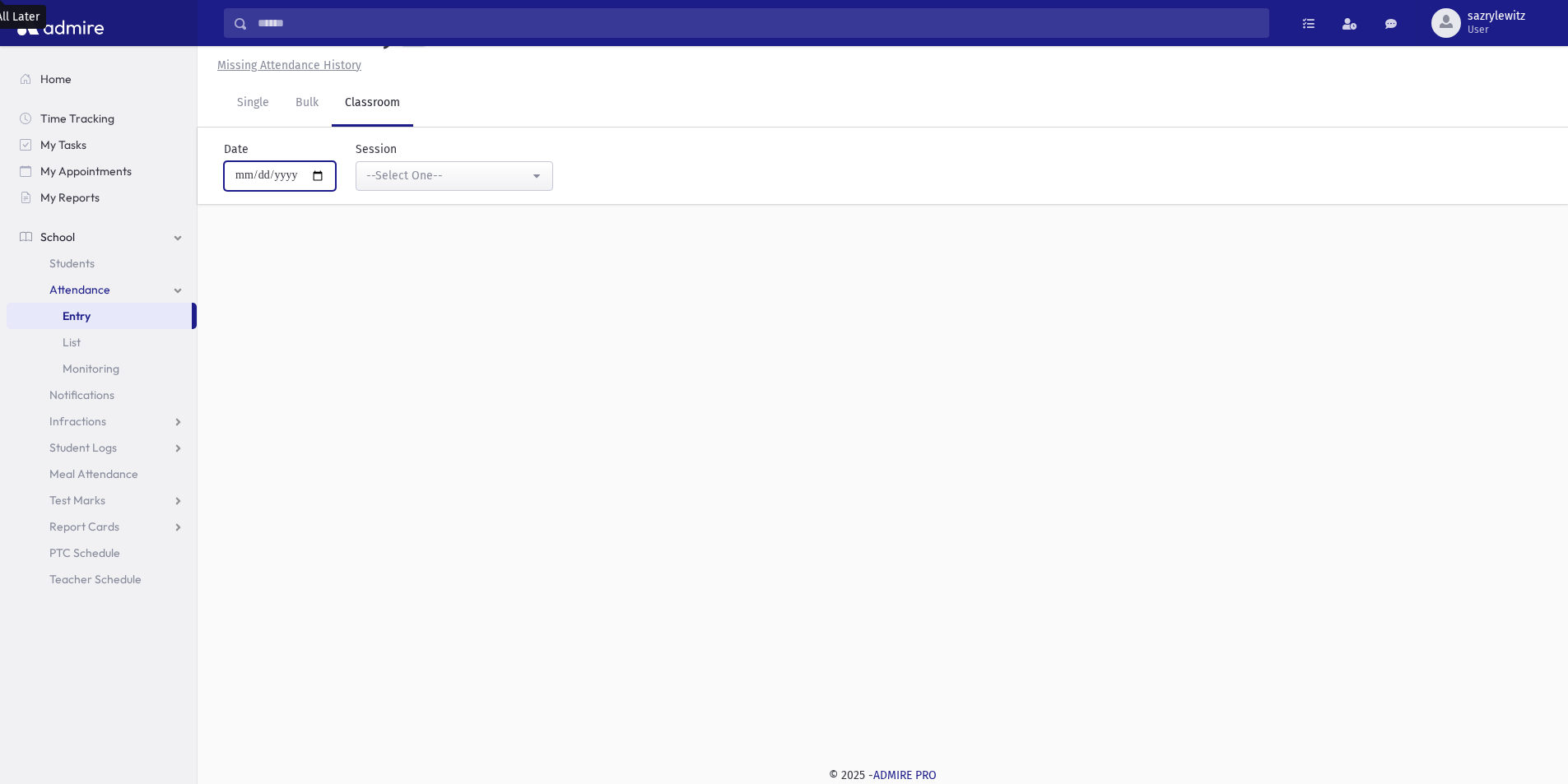
scroll to position [37, 0]
type input "**********"
click at [443, 186] on button "--Select One--" at bounding box center [454, 176] width 198 height 29
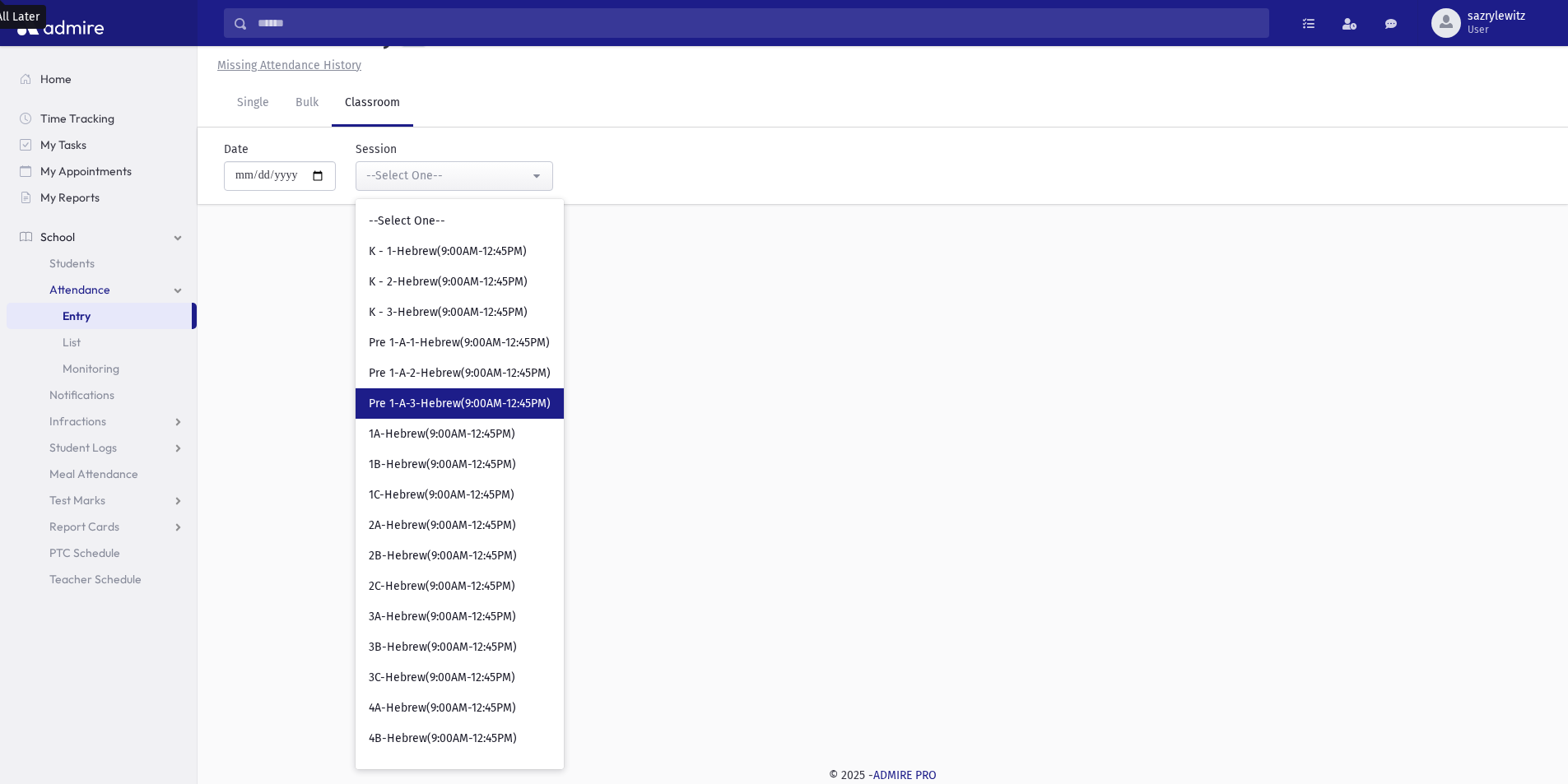
click at [440, 407] on span "Pre 1-A-3-Hebrew(9:00AM-12:45PM)" at bounding box center [459, 404] width 182 height 16
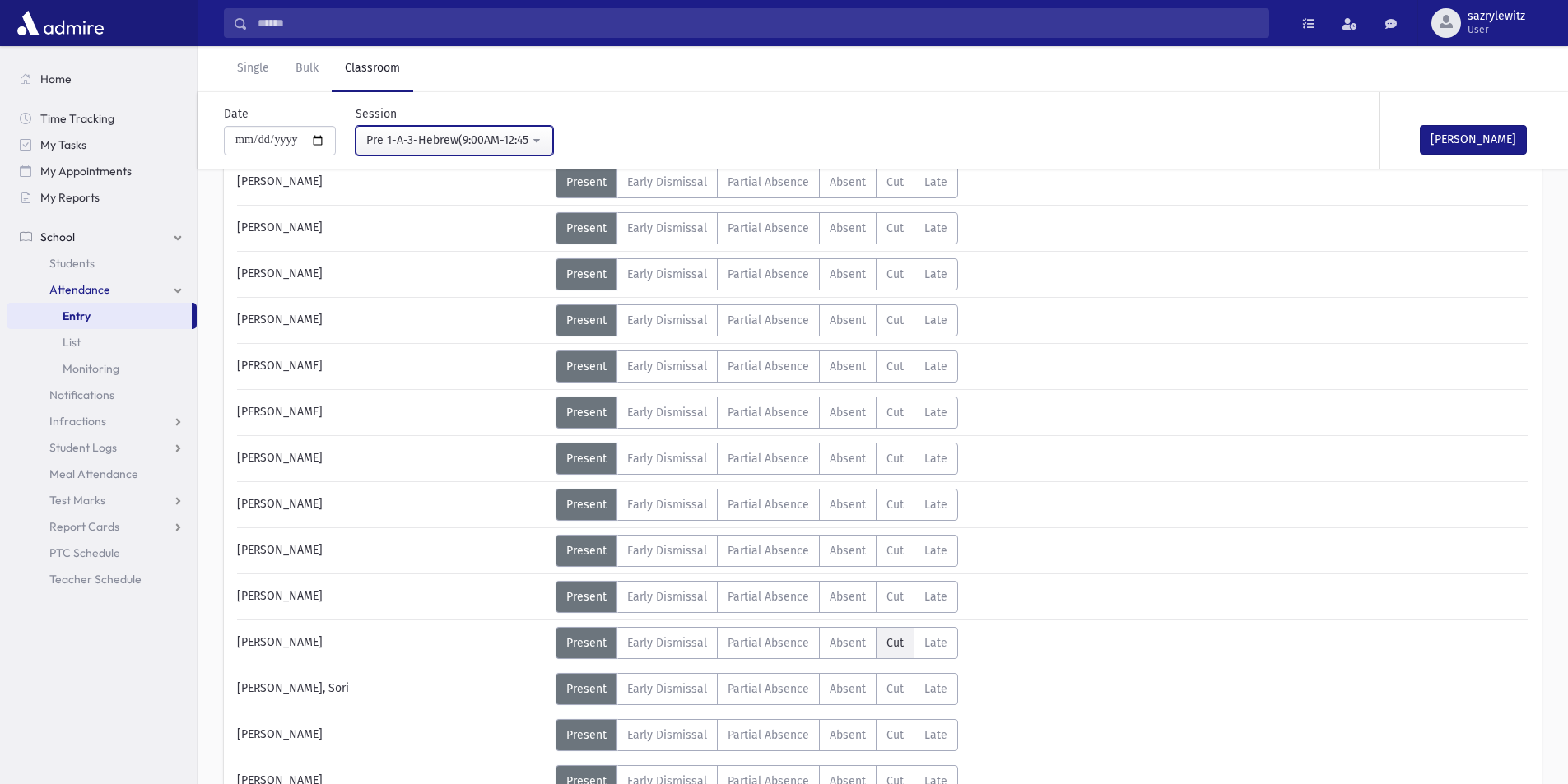
scroll to position [531, 0]
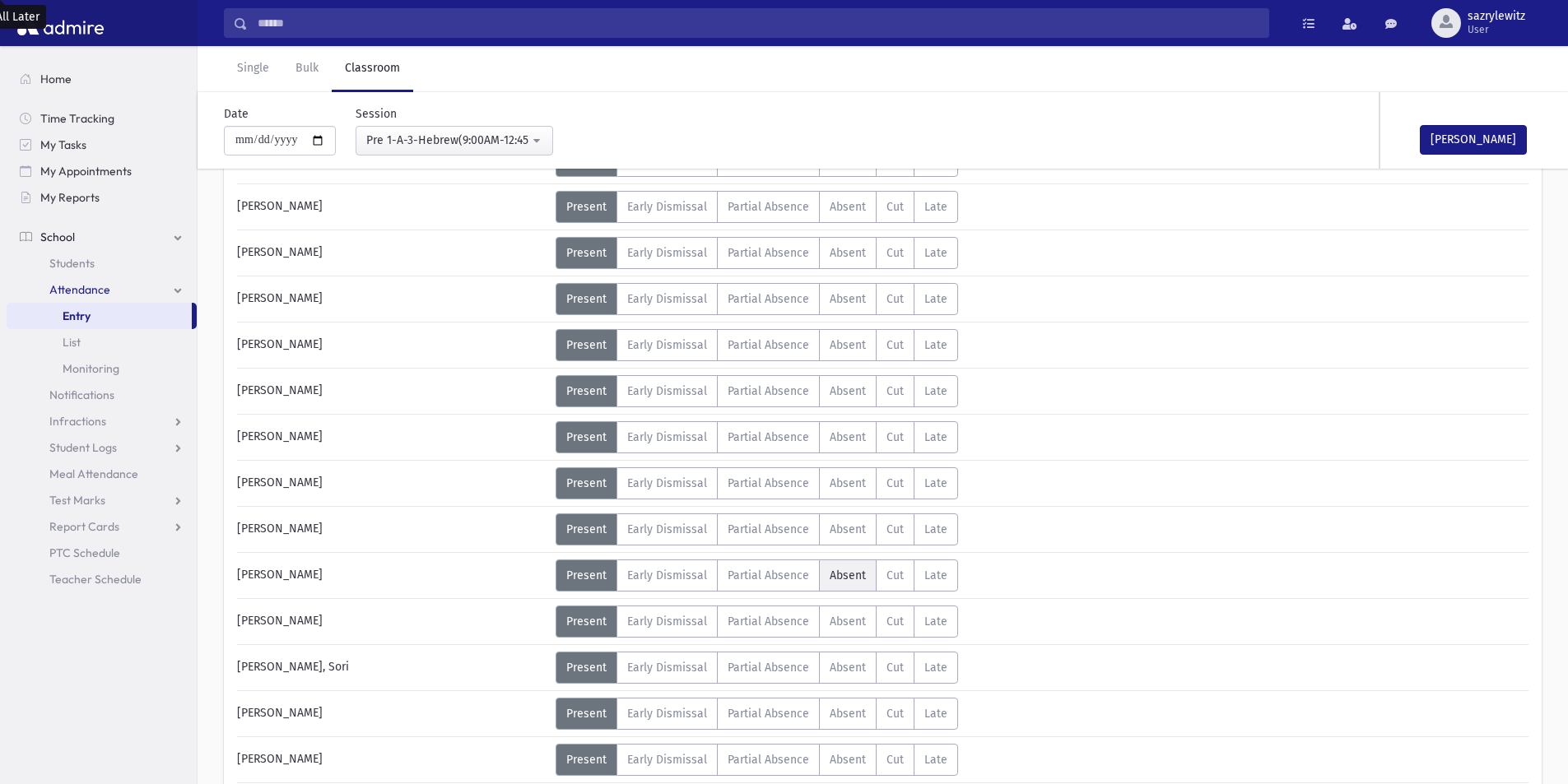
click at [844, 579] on span "Absent" at bounding box center [848, 575] width 36 height 14
click at [1459, 136] on button "[PERSON_NAME]" at bounding box center [1473, 139] width 107 height 29
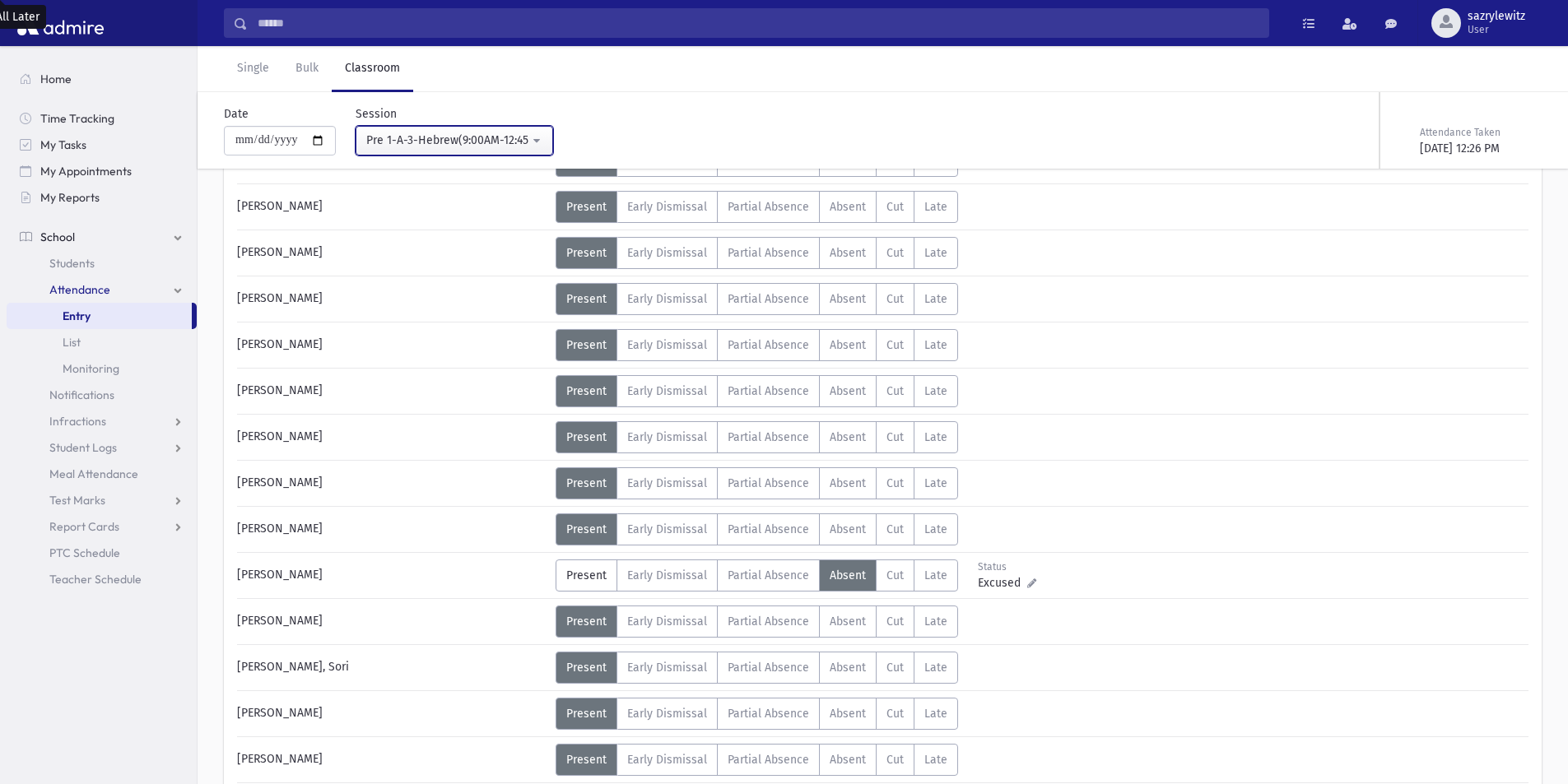
click at [396, 138] on div "Pre 1-A-3-Hebrew(9:00AM-12:45PM)" at bounding box center [448, 139] width 163 height 17
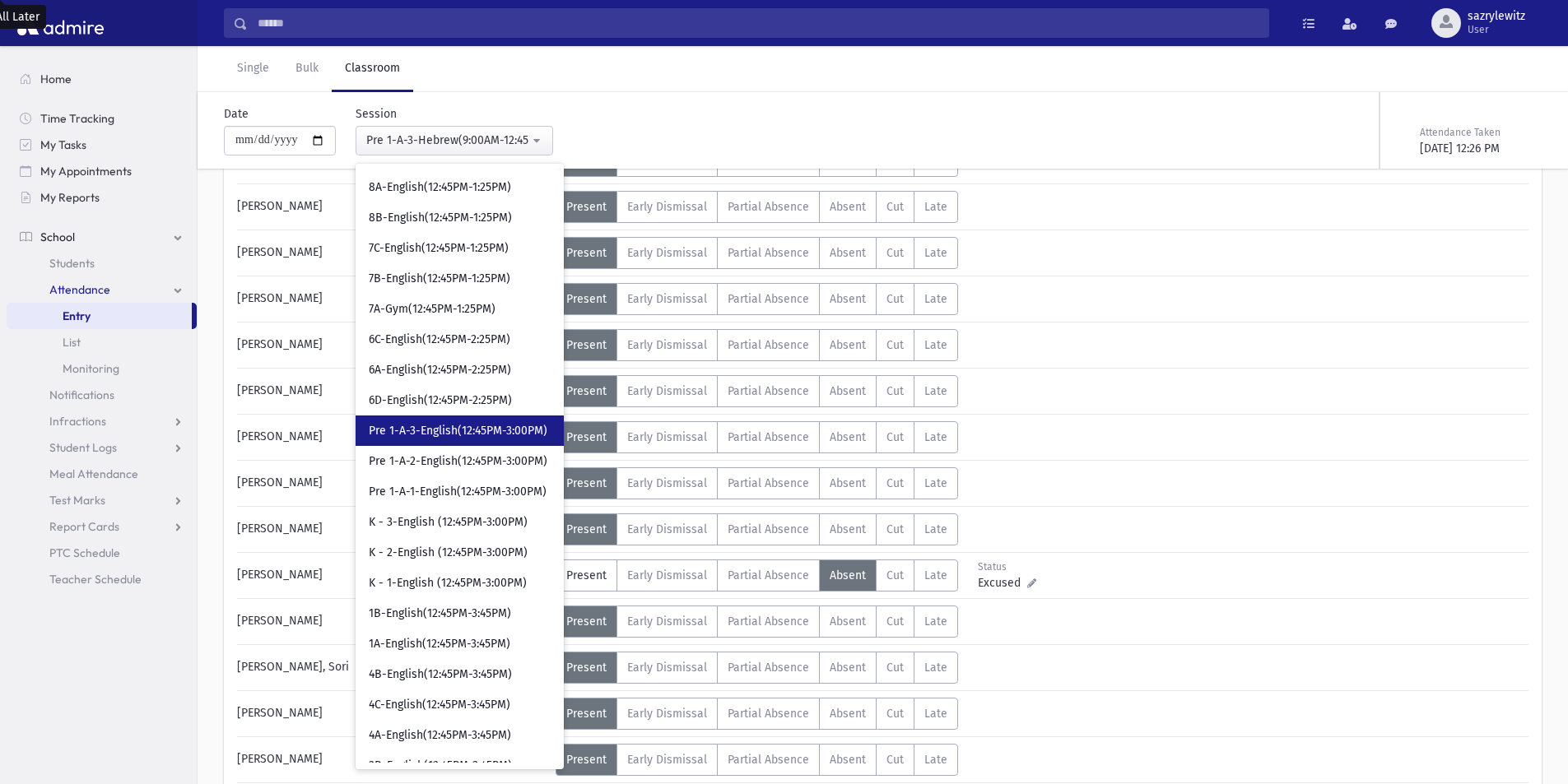
scroll to position [1069, 0]
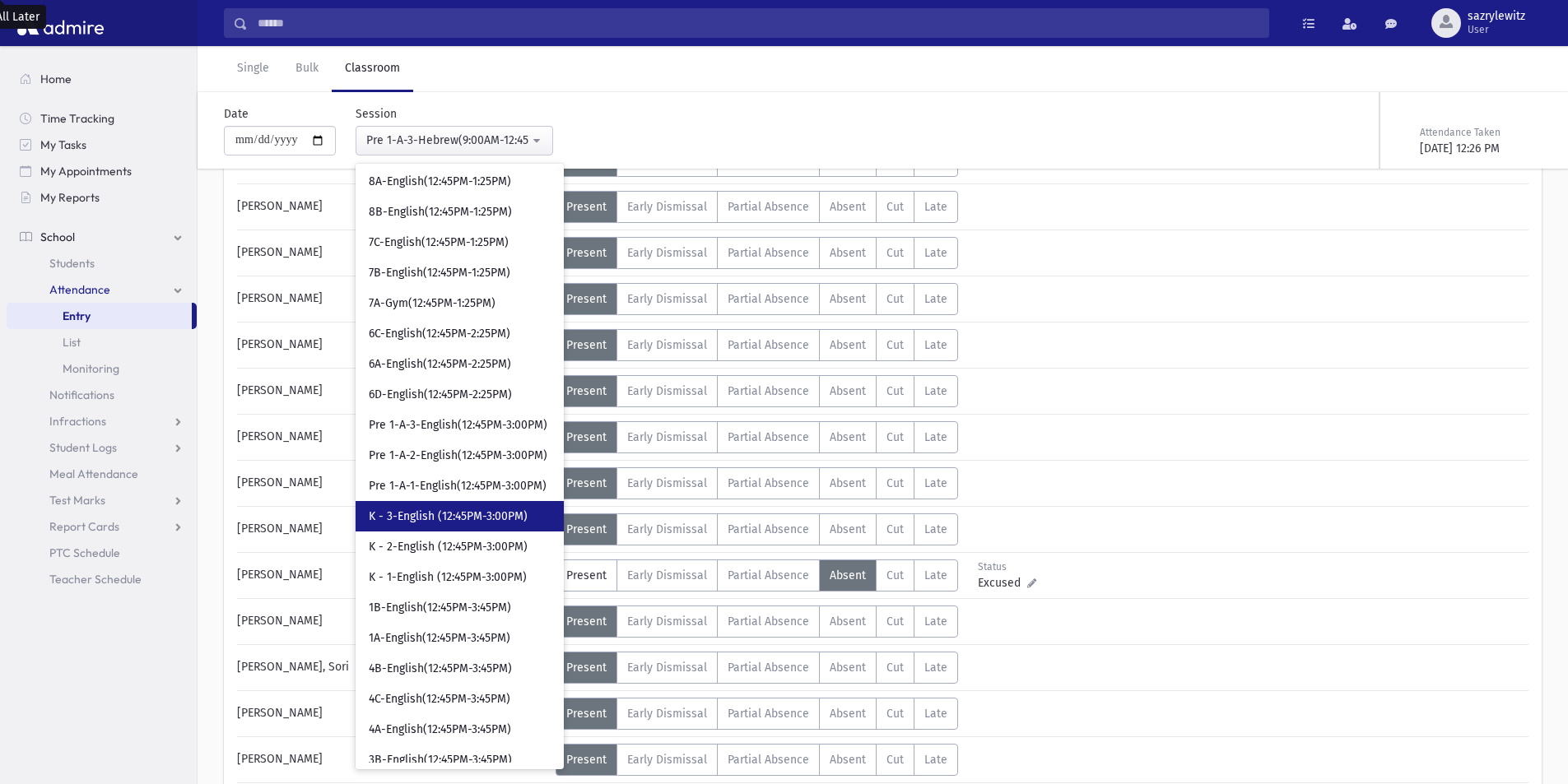
click at [468, 523] on span "K - 3-English (12:45PM-3:00PM)" at bounding box center [448, 517] width 159 height 16
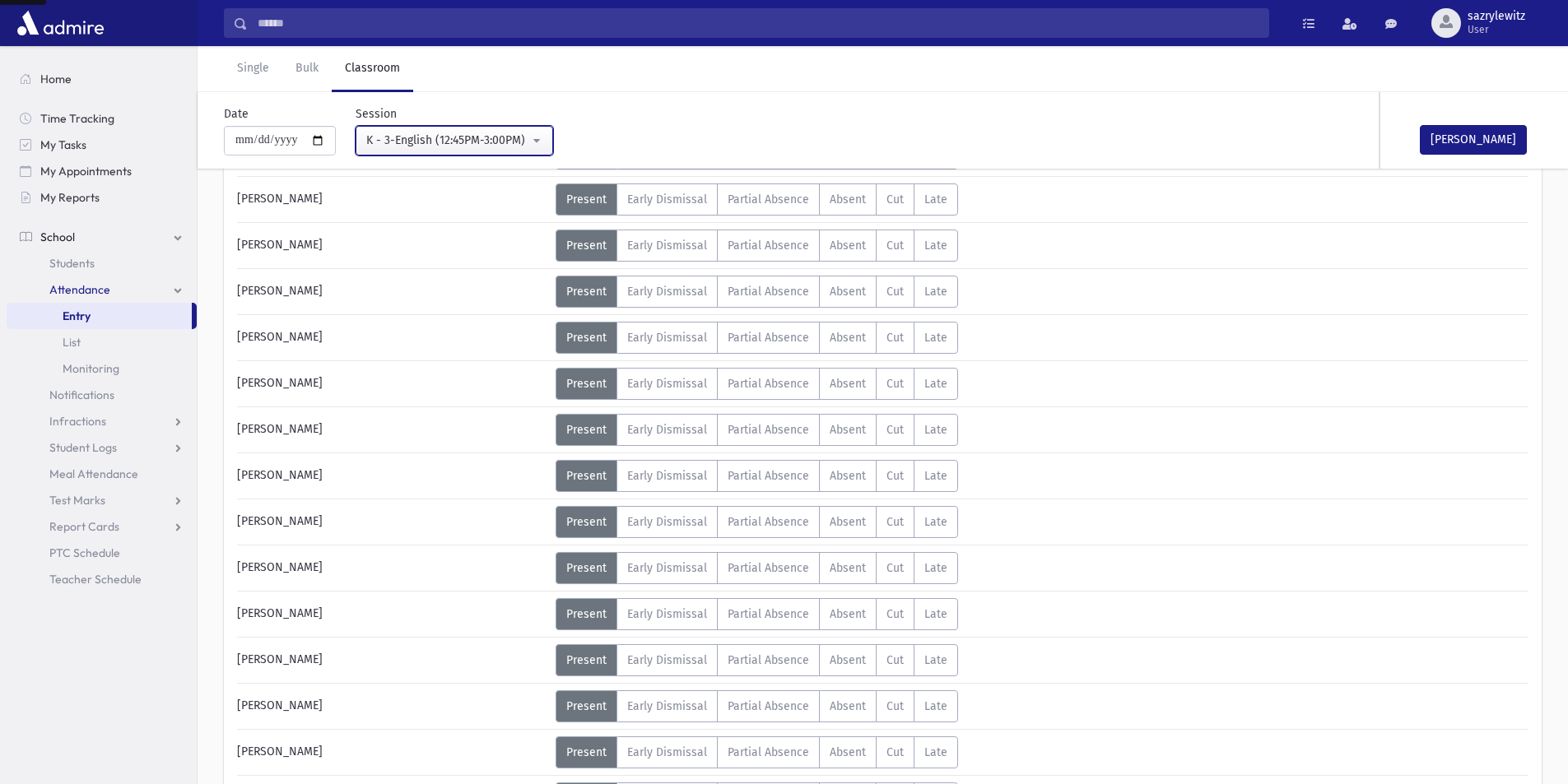
scroll to position [613, 0]
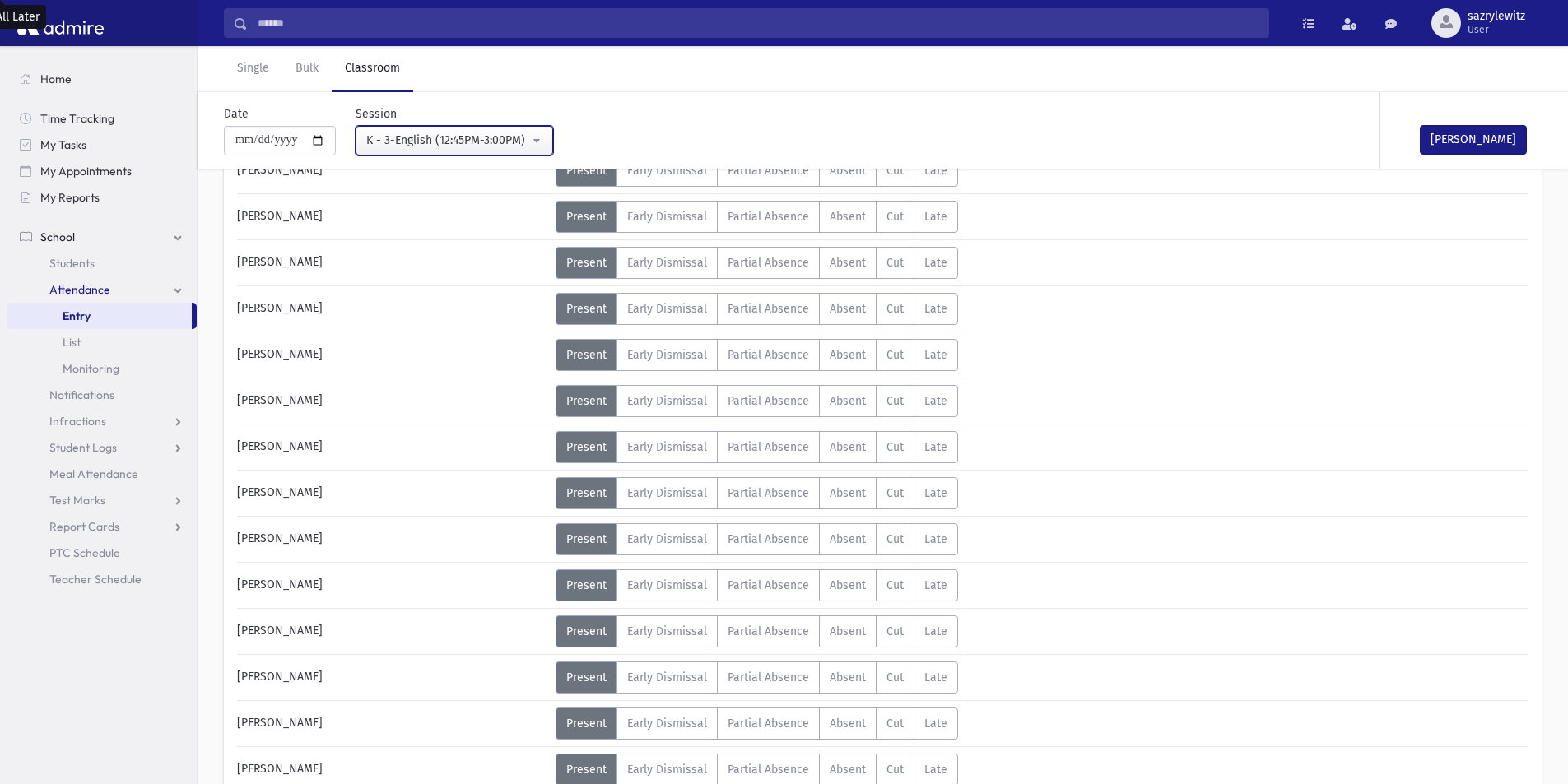
click at [401, 139] on div "K - 3-English (12:45PM-3:00PM)" at bounding box center [448, 139] width 163 height 17
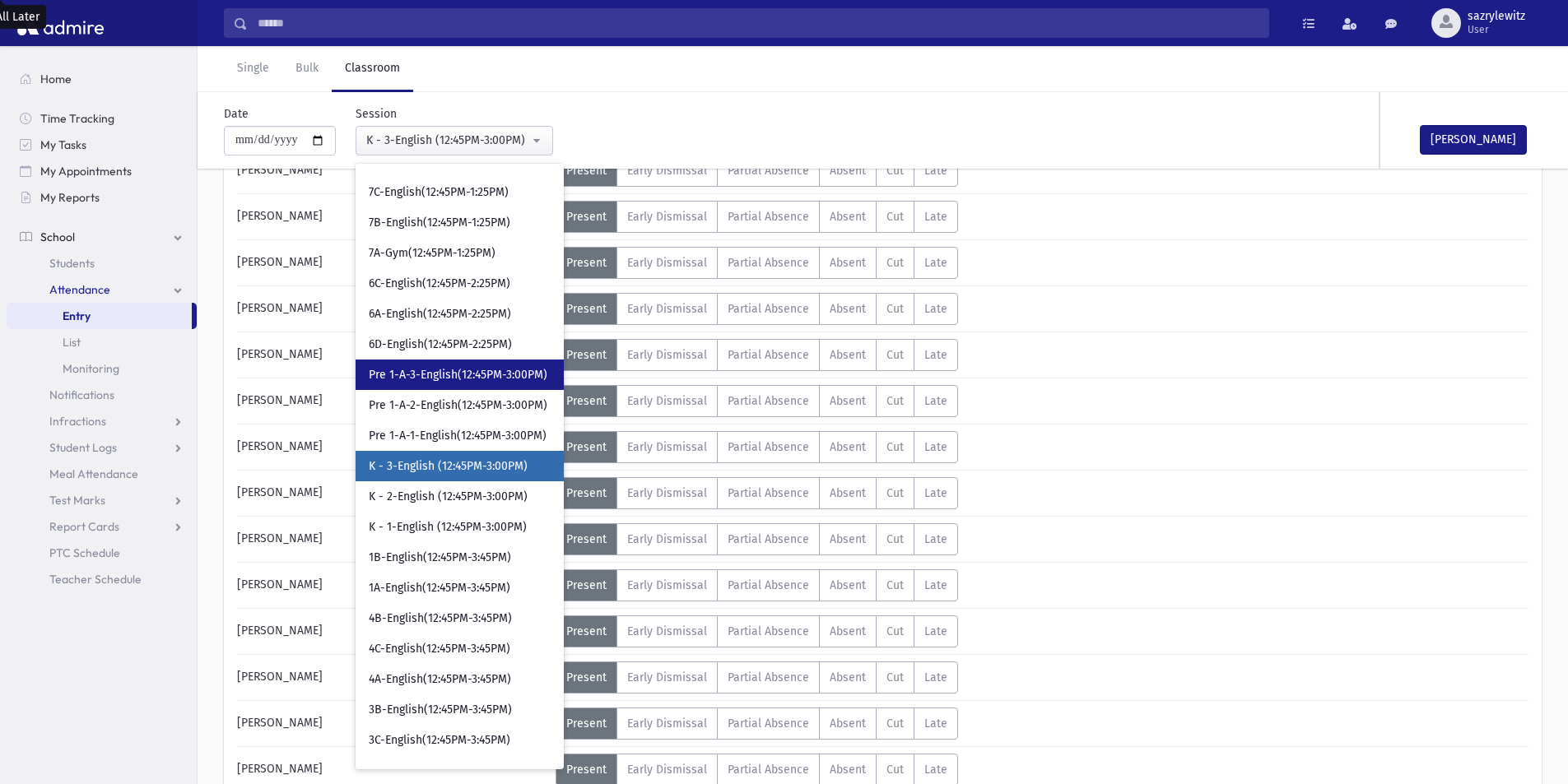
click at [446, 380] on span "Pre 1-A-3-English(12:45PM-3:00PM)" at bounding box center [458, 375] width 179 height 16
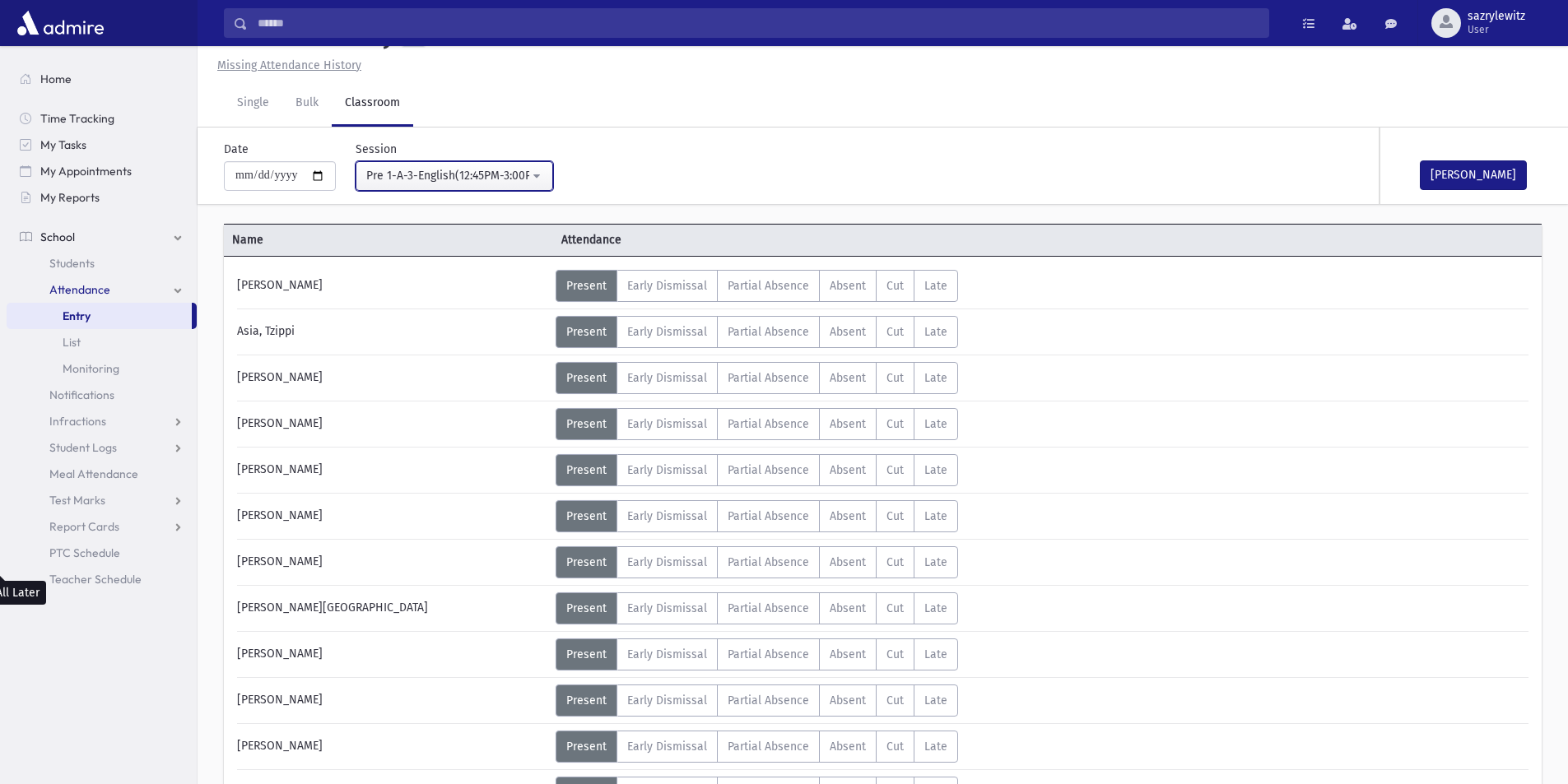
scroll to position [613, 0]
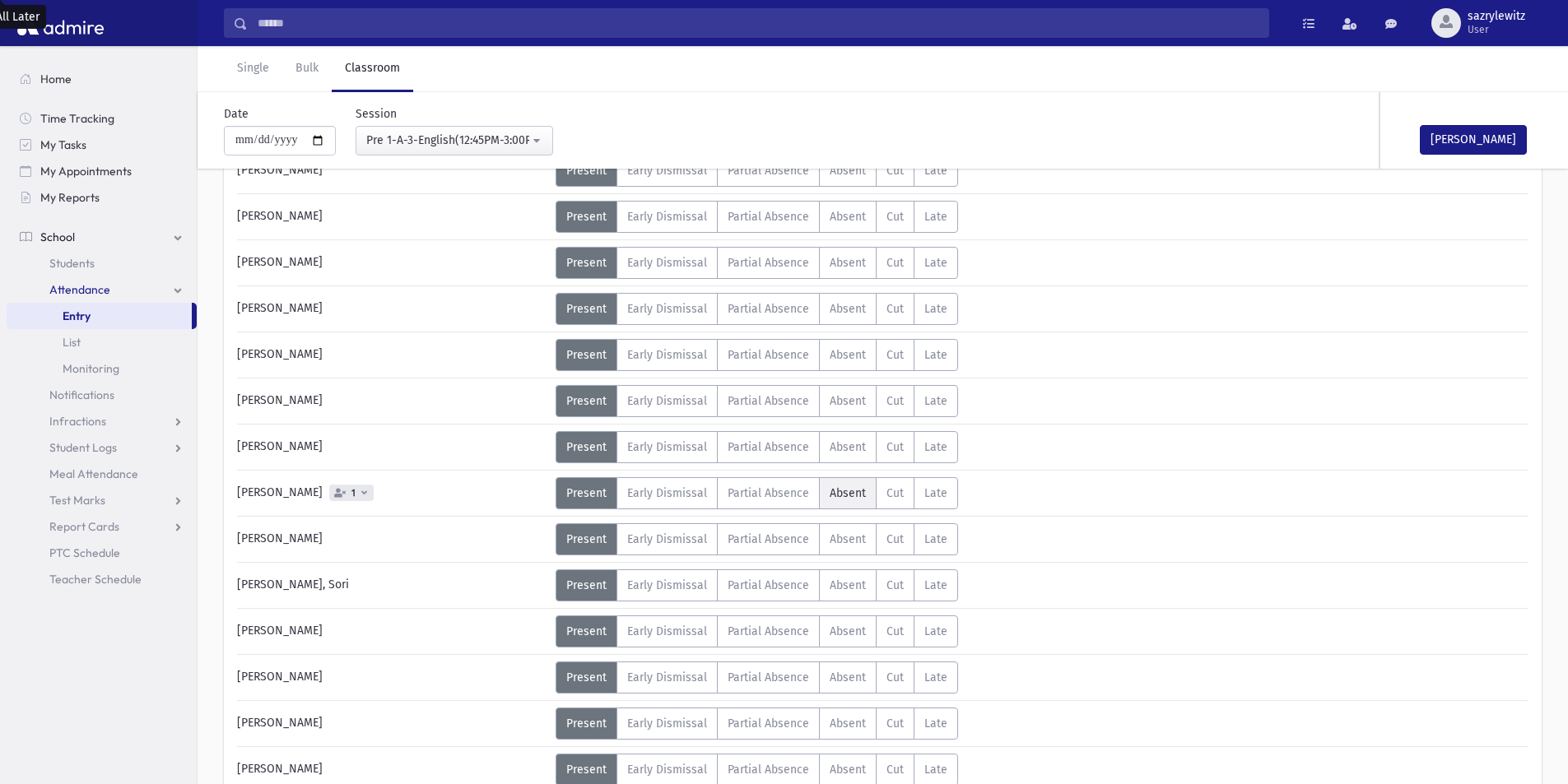
click at [852, 501] on label "Absent A" at bounding box center [847, 492] width 57 height 32
click at [429, 138] on div "Pre 1-A-3-English(12:45PM-3:00PM)" at bounding box center [448, 139] width 163 height 17
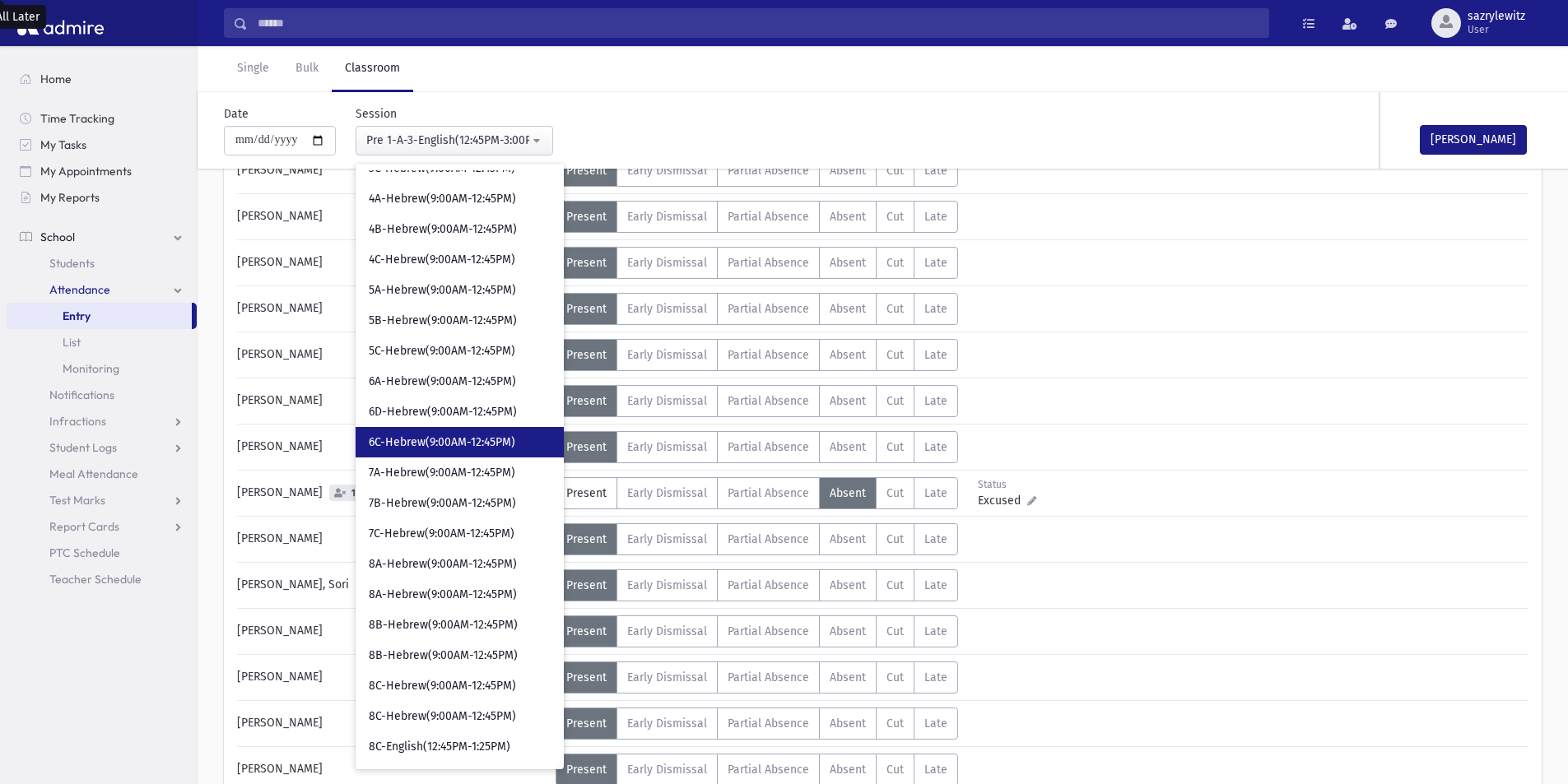
scroll to position [452, 0]
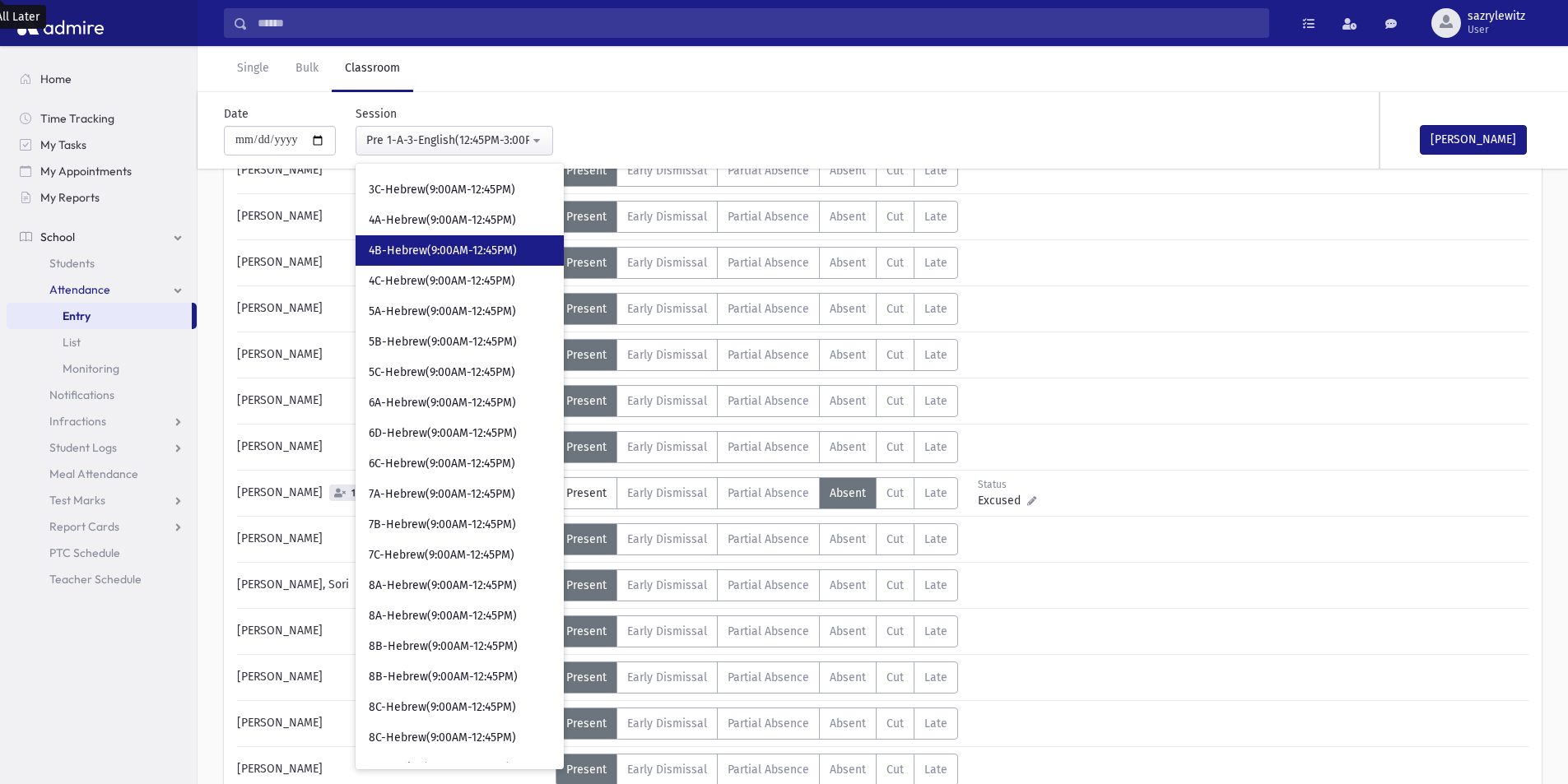
click at [387, 257] on span "4B-Hebrew(9:00AM-12:45PM)" at bounding box center [442, 251] width 148 height 16
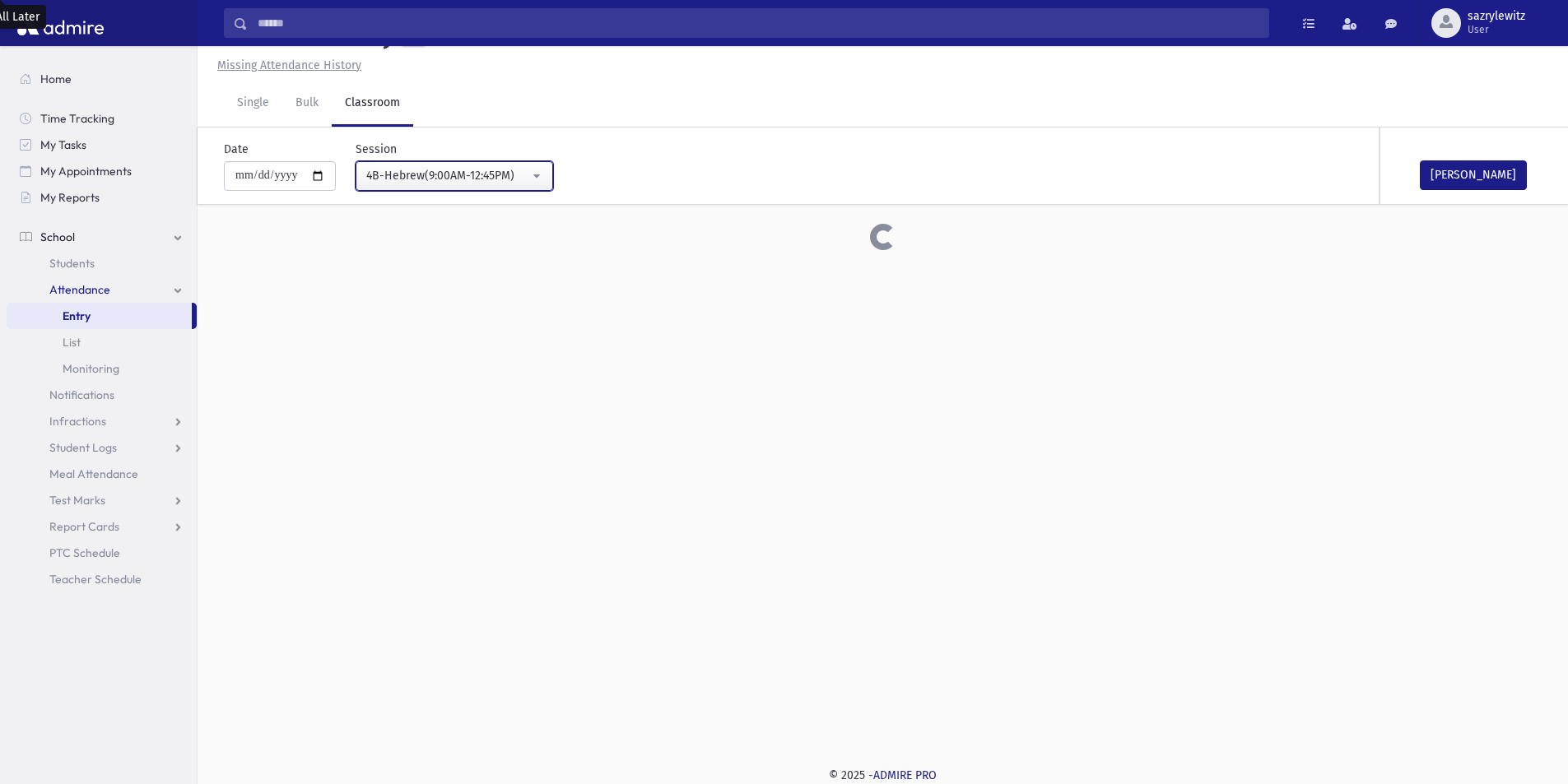
scroll to position [613, 0]
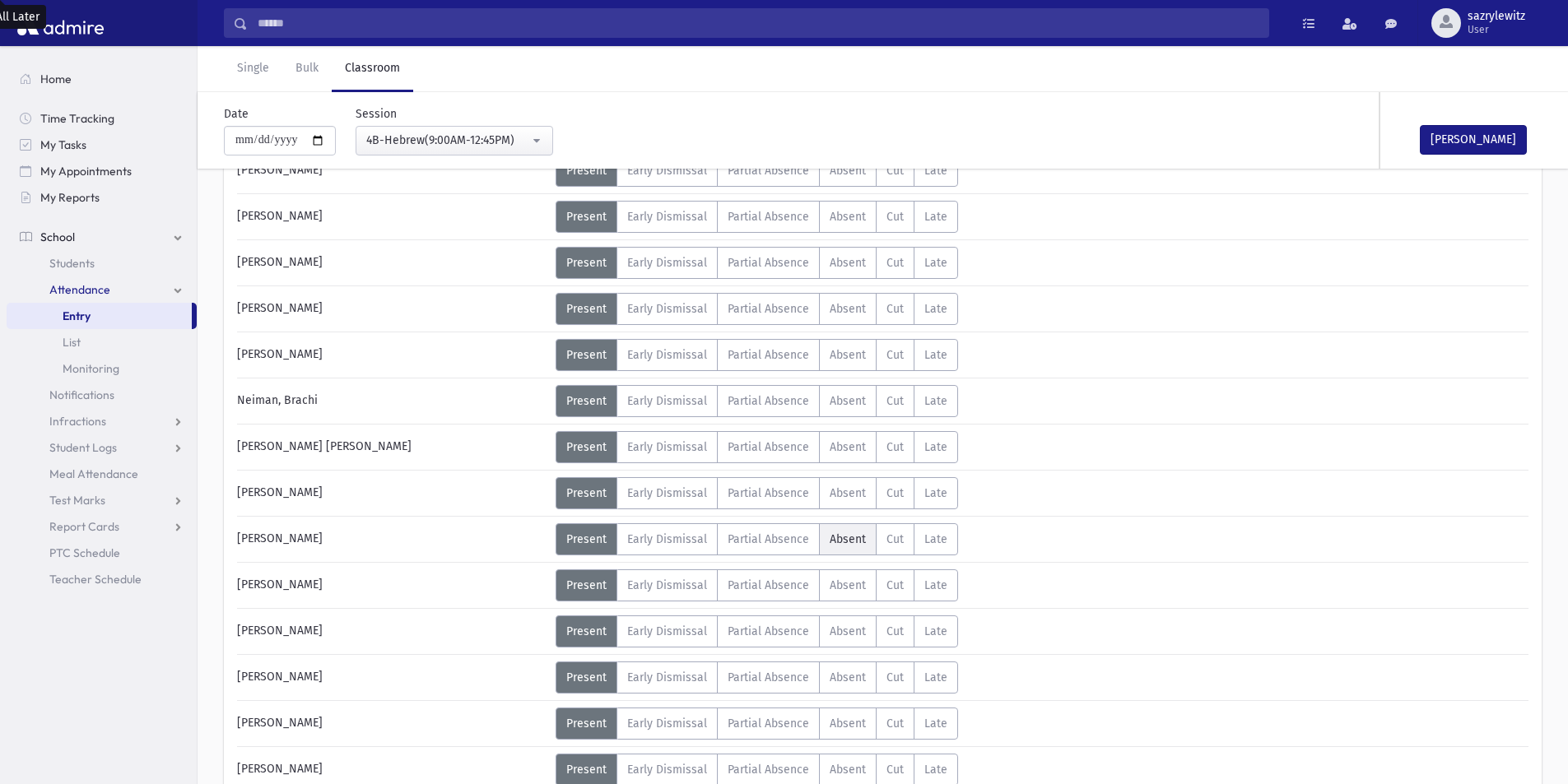
click at [865, 540] on label "Absent A" at bounding box center [847, 539] width 57 height 32
click at [376, 137] on div "4B-Hebrew(9:00AM-12:45PM)" at bounding box center [448, 139] width 163 height 17
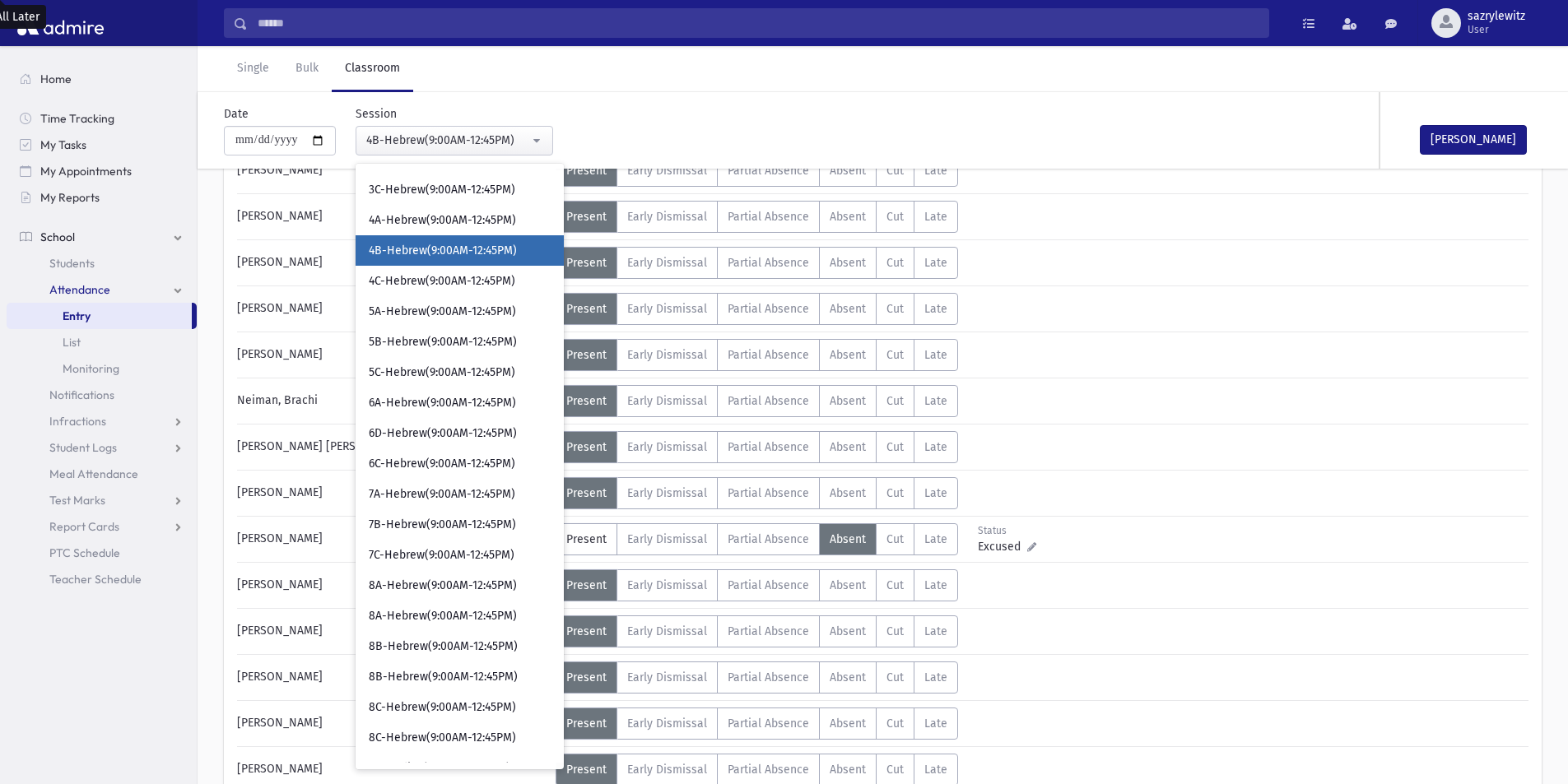
scroll to position [237, 0]
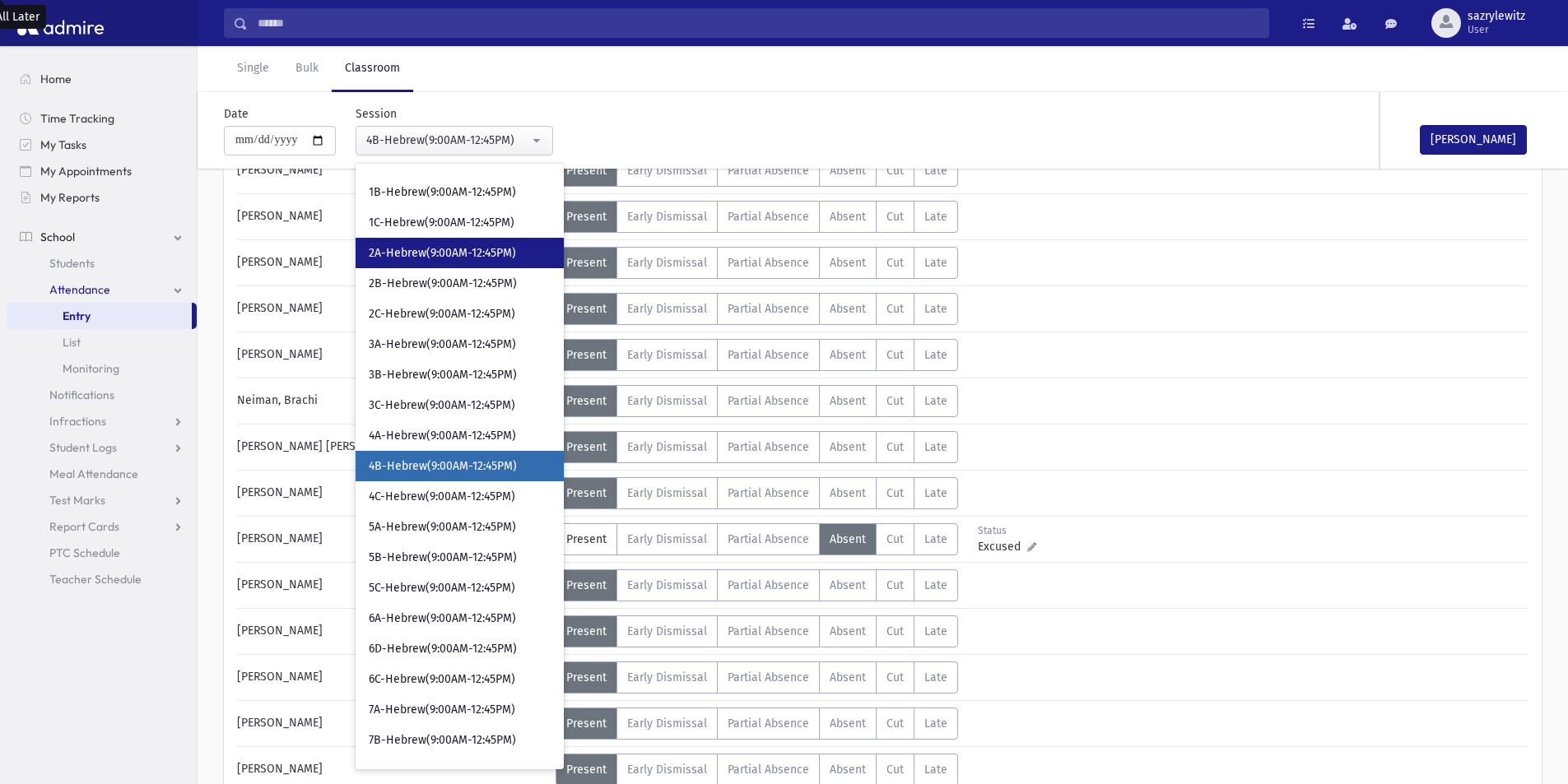
click at [399, 257] on span "2A-Hebrew(9:00AM-12:45PM)" at bounding box center [442, 253] width 148 height 16
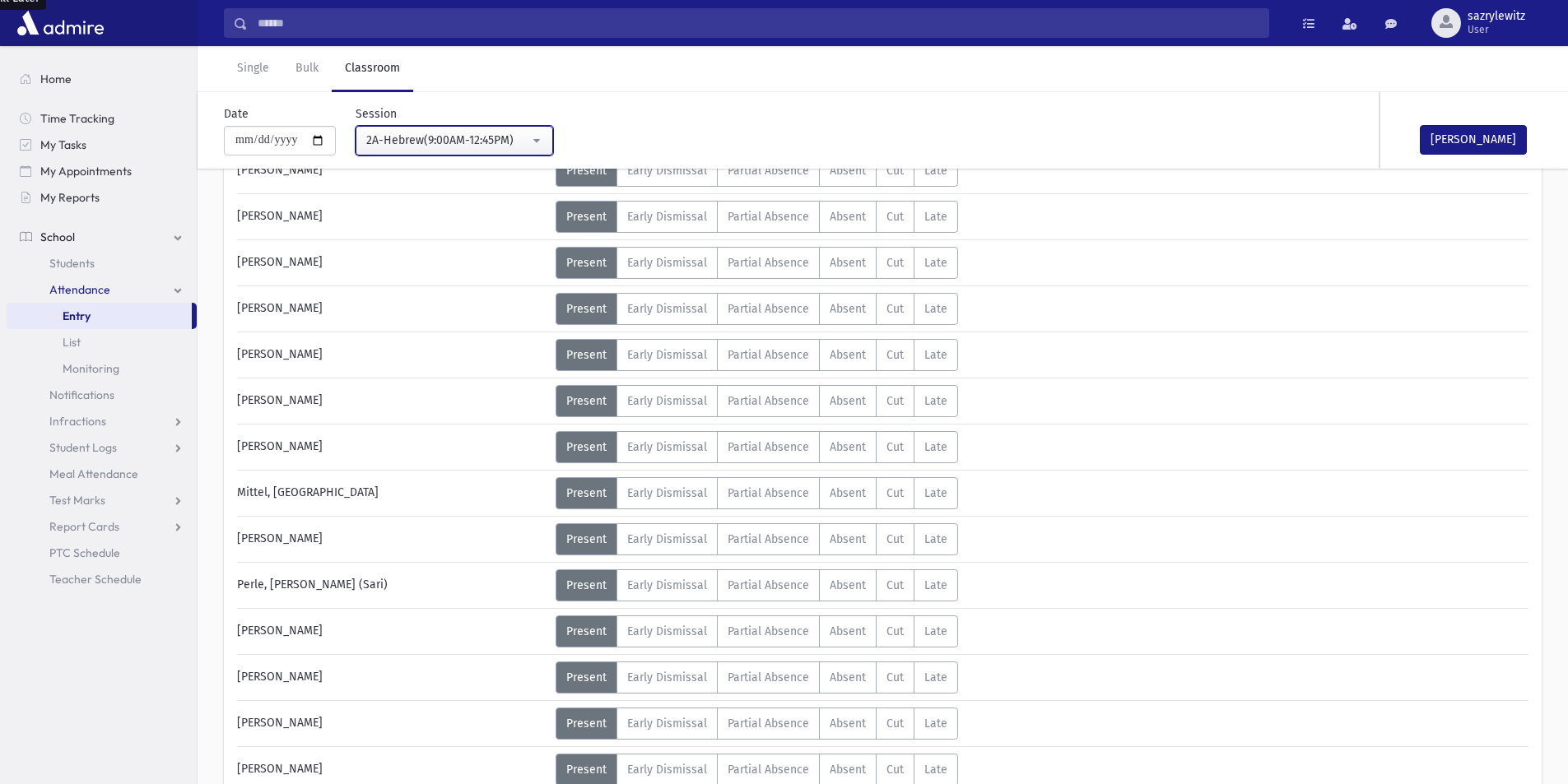
scroll to position [531, 0]
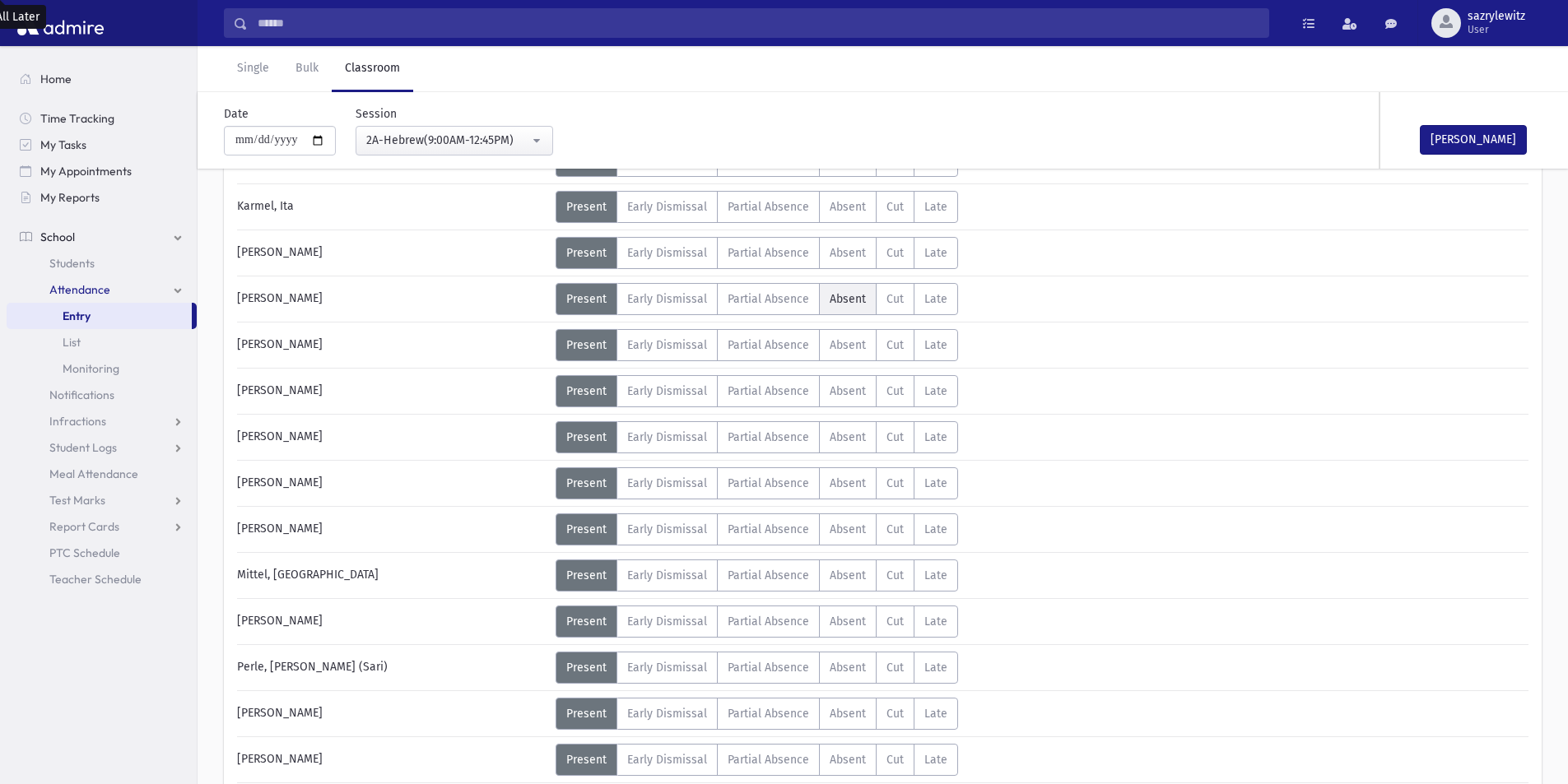
click at [841, 309] on label "Absent A" at bounding box center [847, 298] width 57 height 32
click at [392, 144] on div "2A-Hebrew(9:00AM-12:45PM)" at bounding box center [448, 139] width 163 height 17
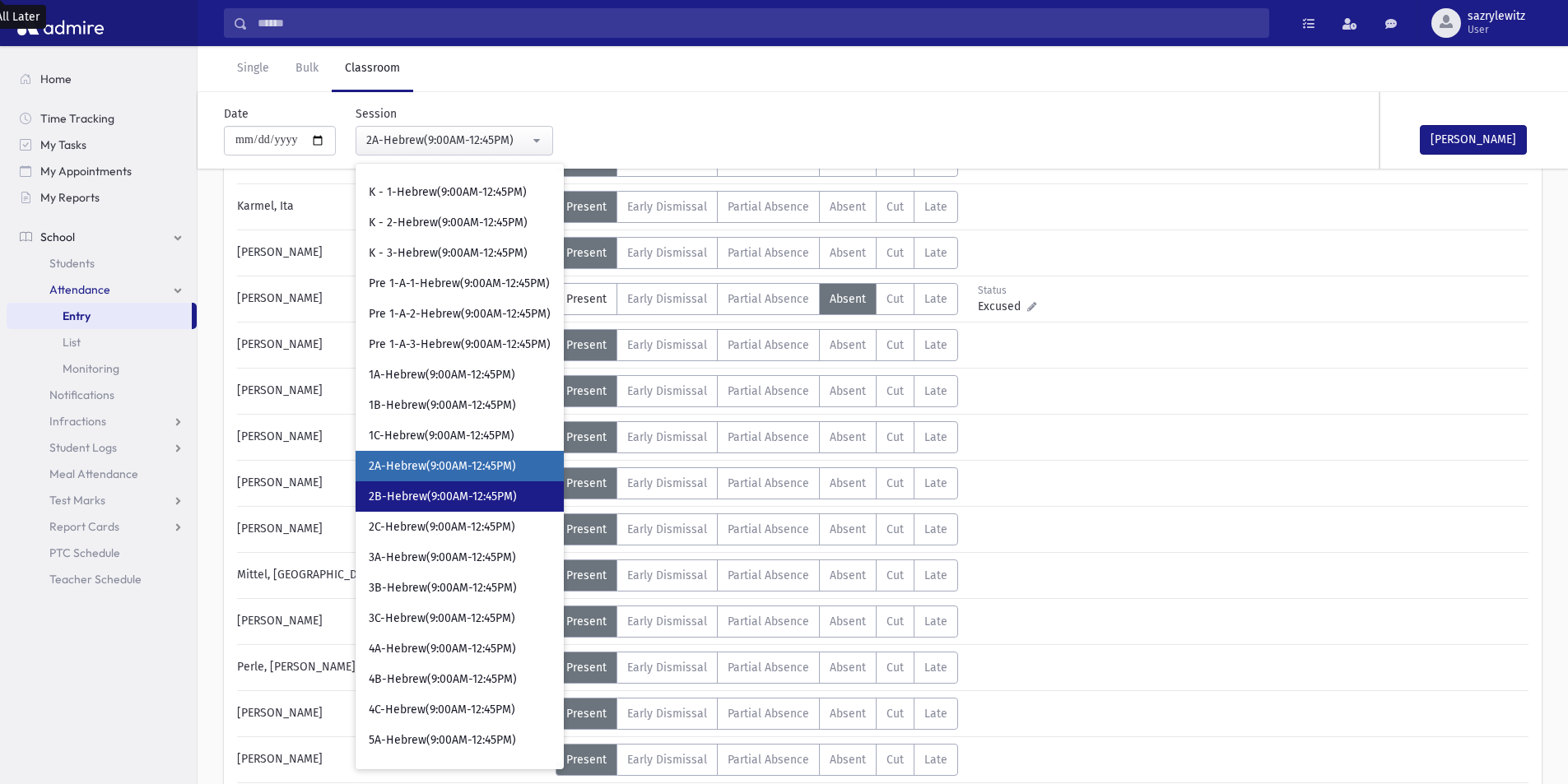
click at [419, 503] on span "2B-Hebrew(9:00AM-12:45PM)" at bounding box center [442, 497] width 148 height 16
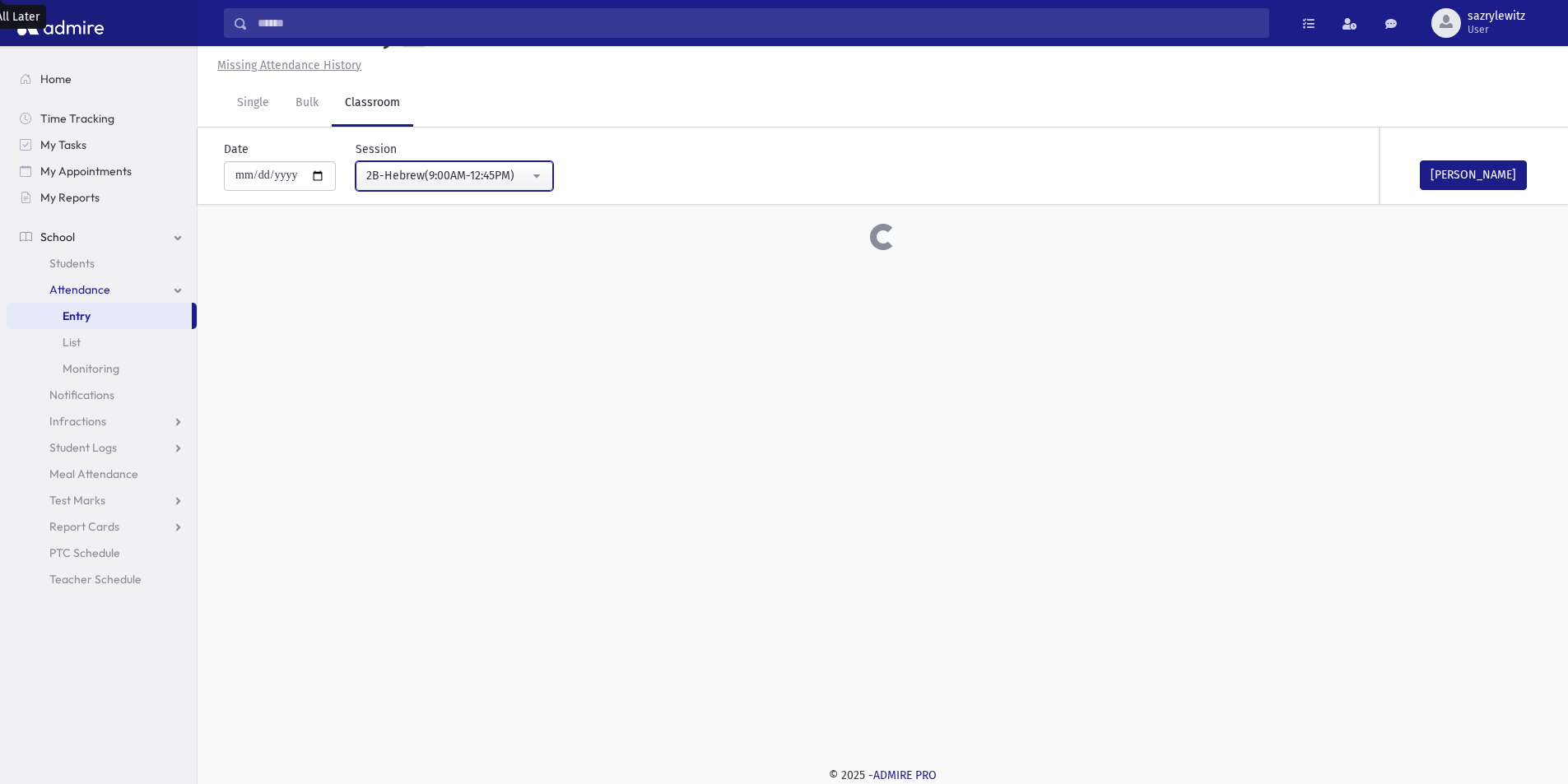
scroll to position [531, 0]
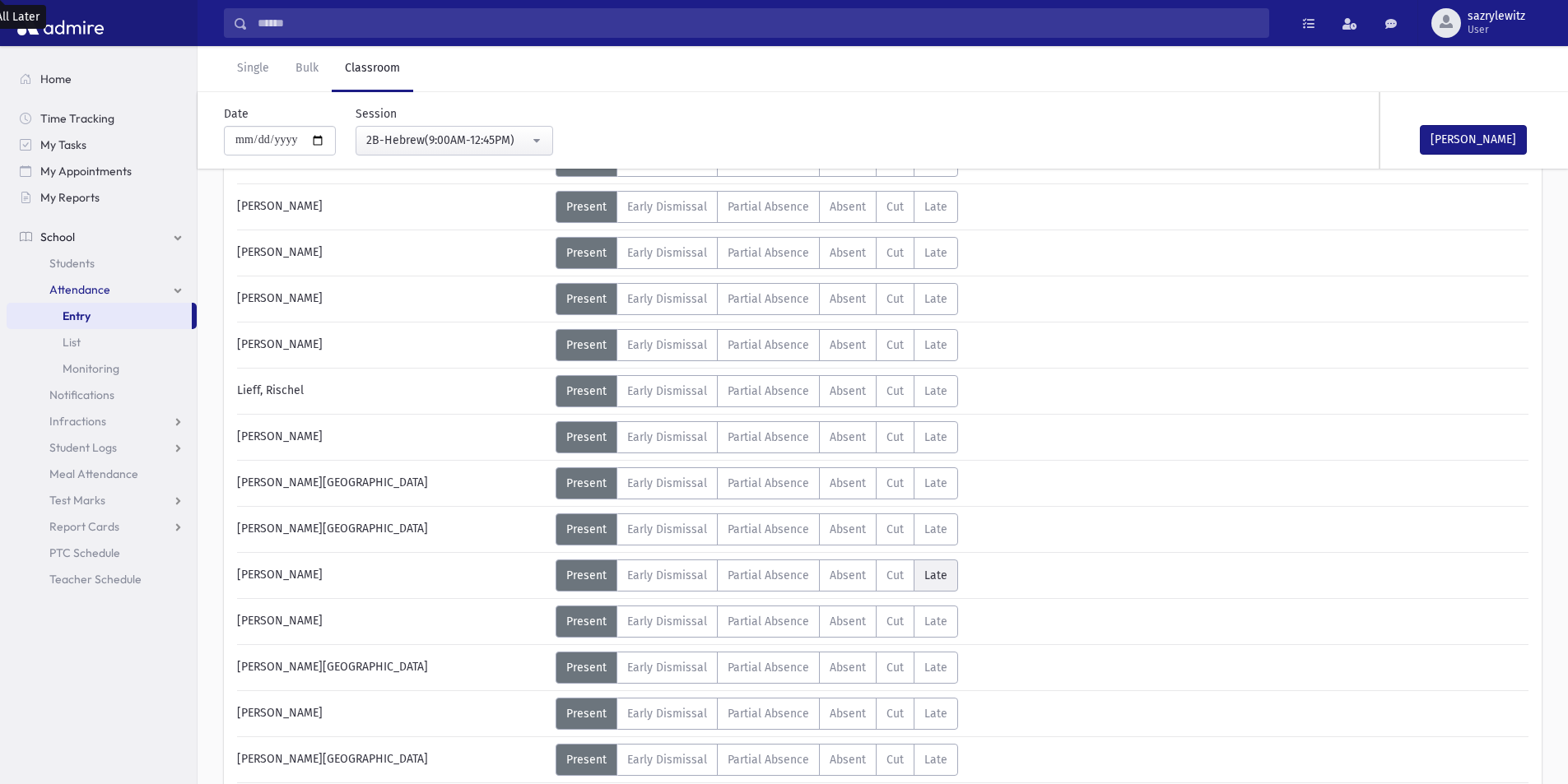
click at [938, 574] on span "Late" at bounding box center [935, 575] width 23 height 14
click at [431, 143] on div "2B-Hebrew(9:00AM-12:45PM)" at bounding box center [448, 139] width 163 height 17
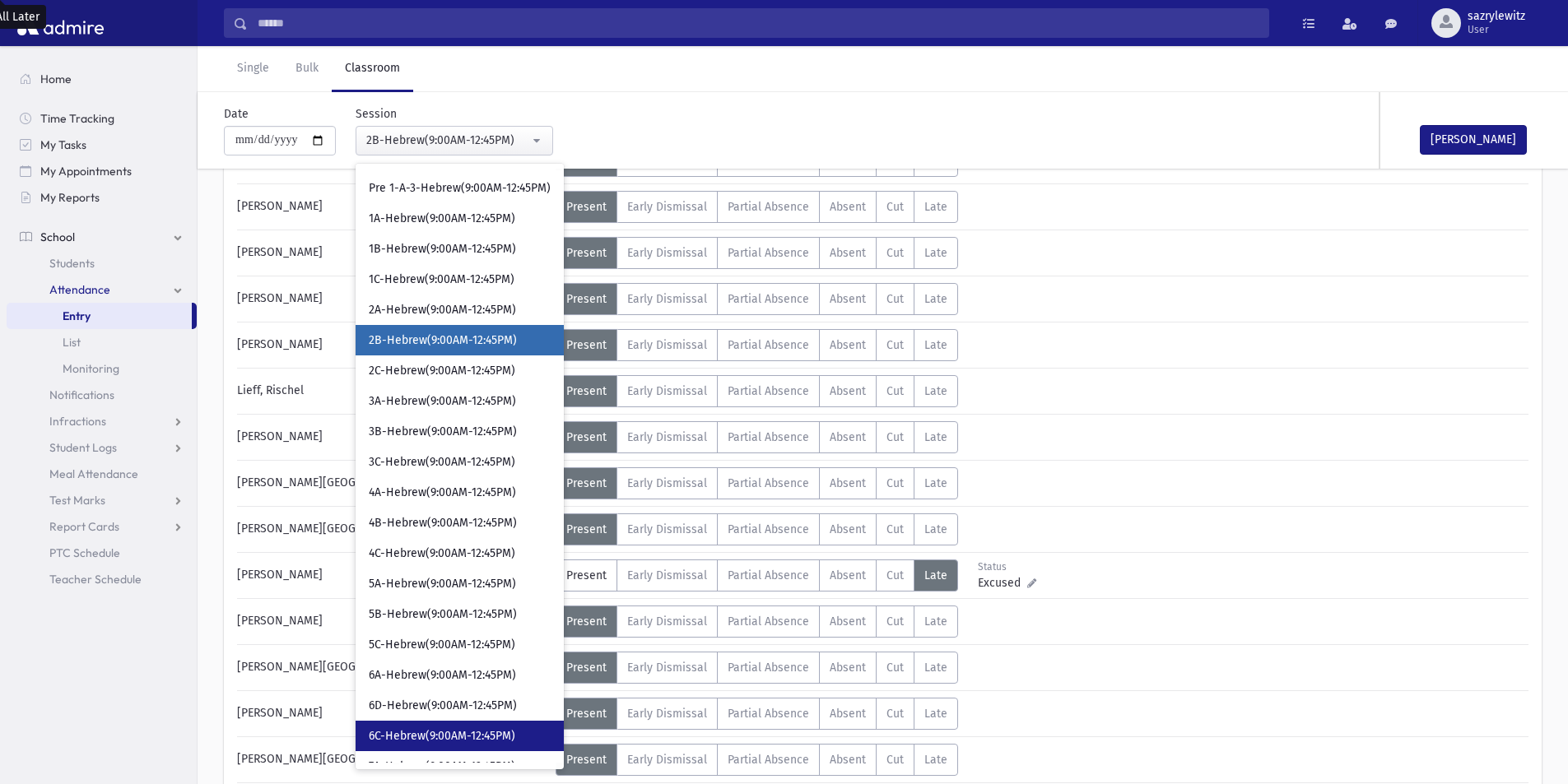
scroll to position [219, 0]
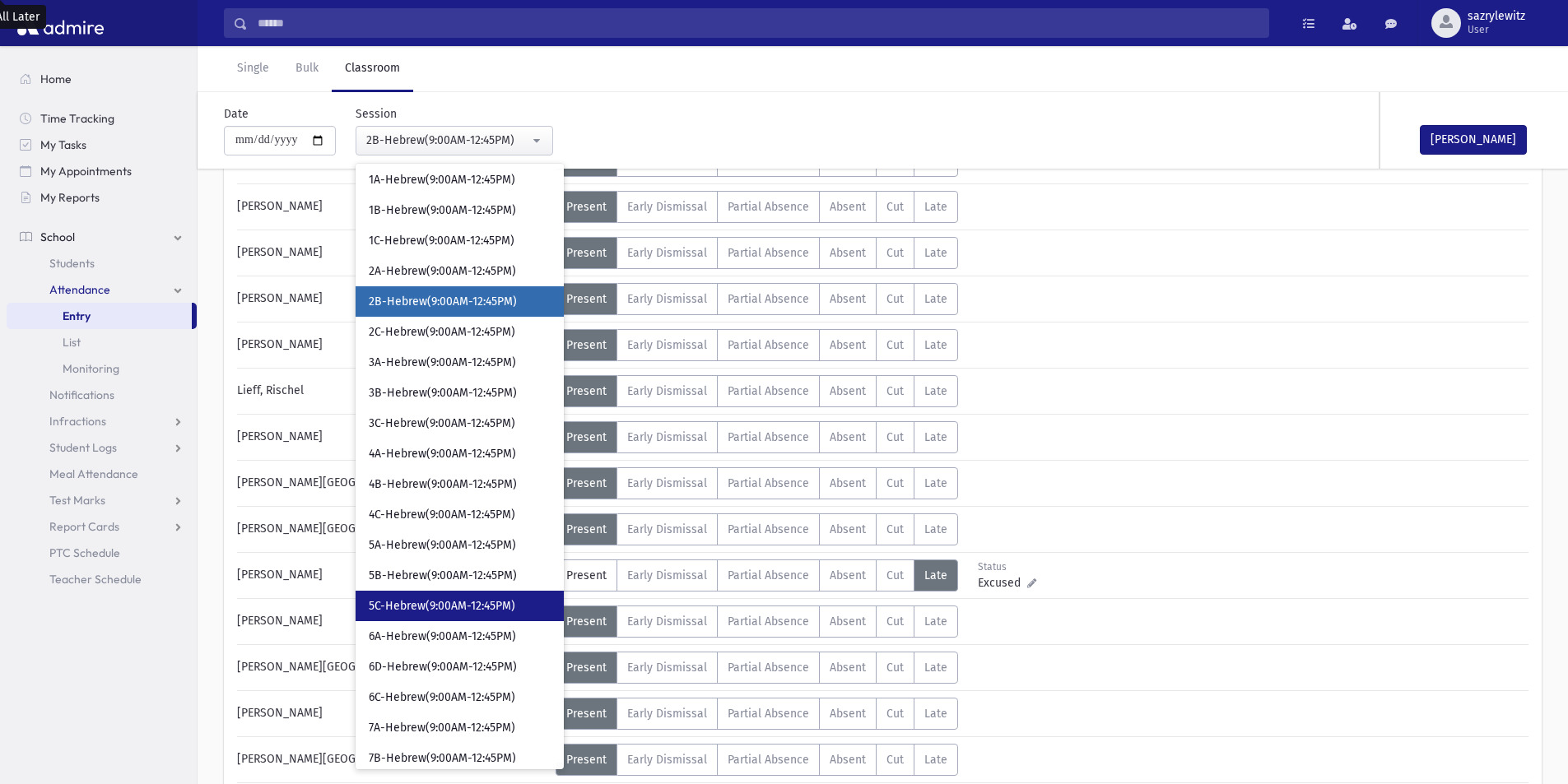
click at [418, 611] on span "5C-Hebrew(9:00AM-12:45PM)" at bounding box center [441, 606] width 147 height 16
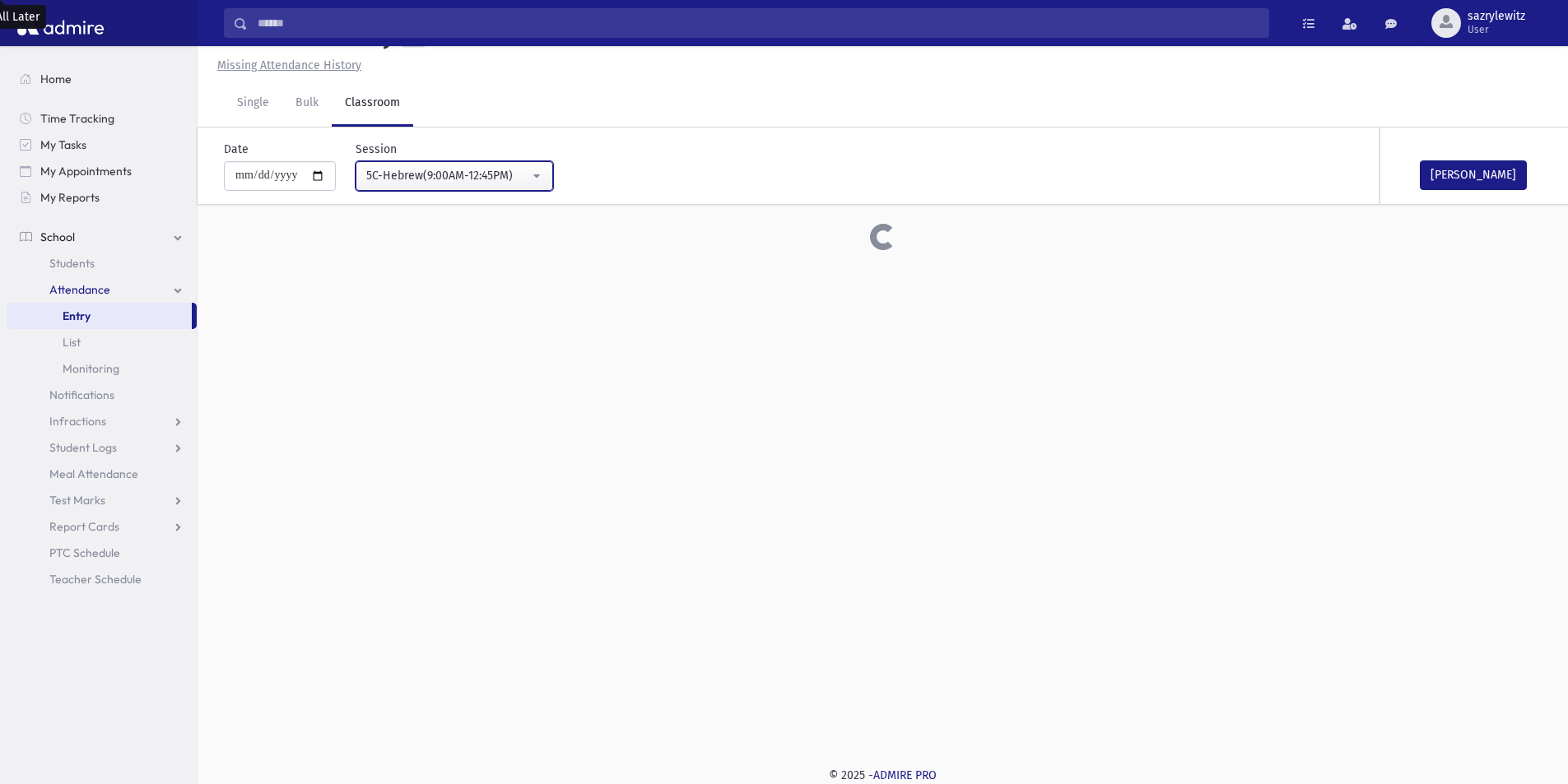
scroll to position [531, 0]
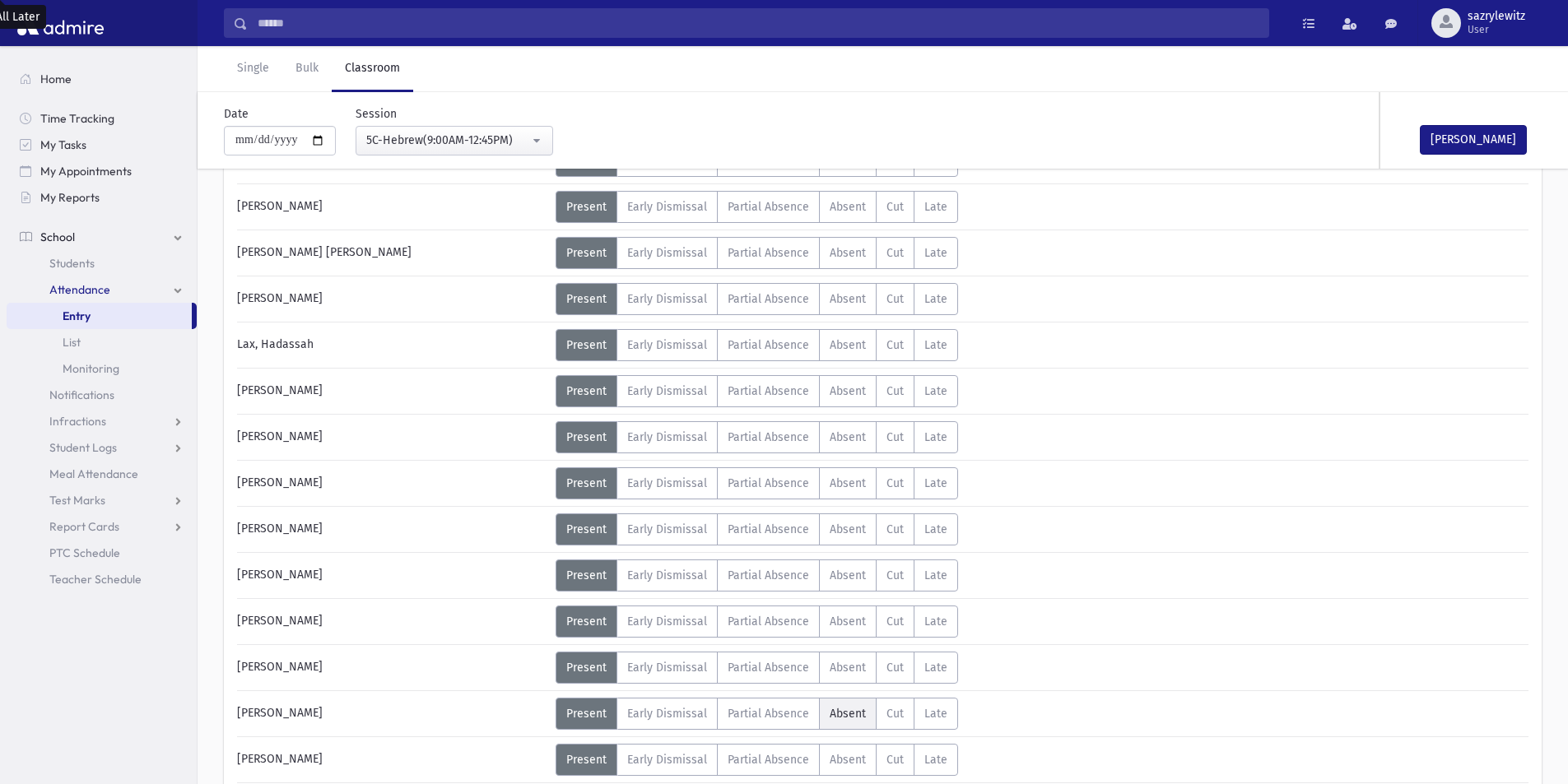
click at [842, 708] on span "Absent" at bounding box center [848, 713] width 36 height 14
click at [429, 149] on div "5C-Hebrew(9:00AM-12:45PM)" at bounding box center [448, 140] width 163 height 18
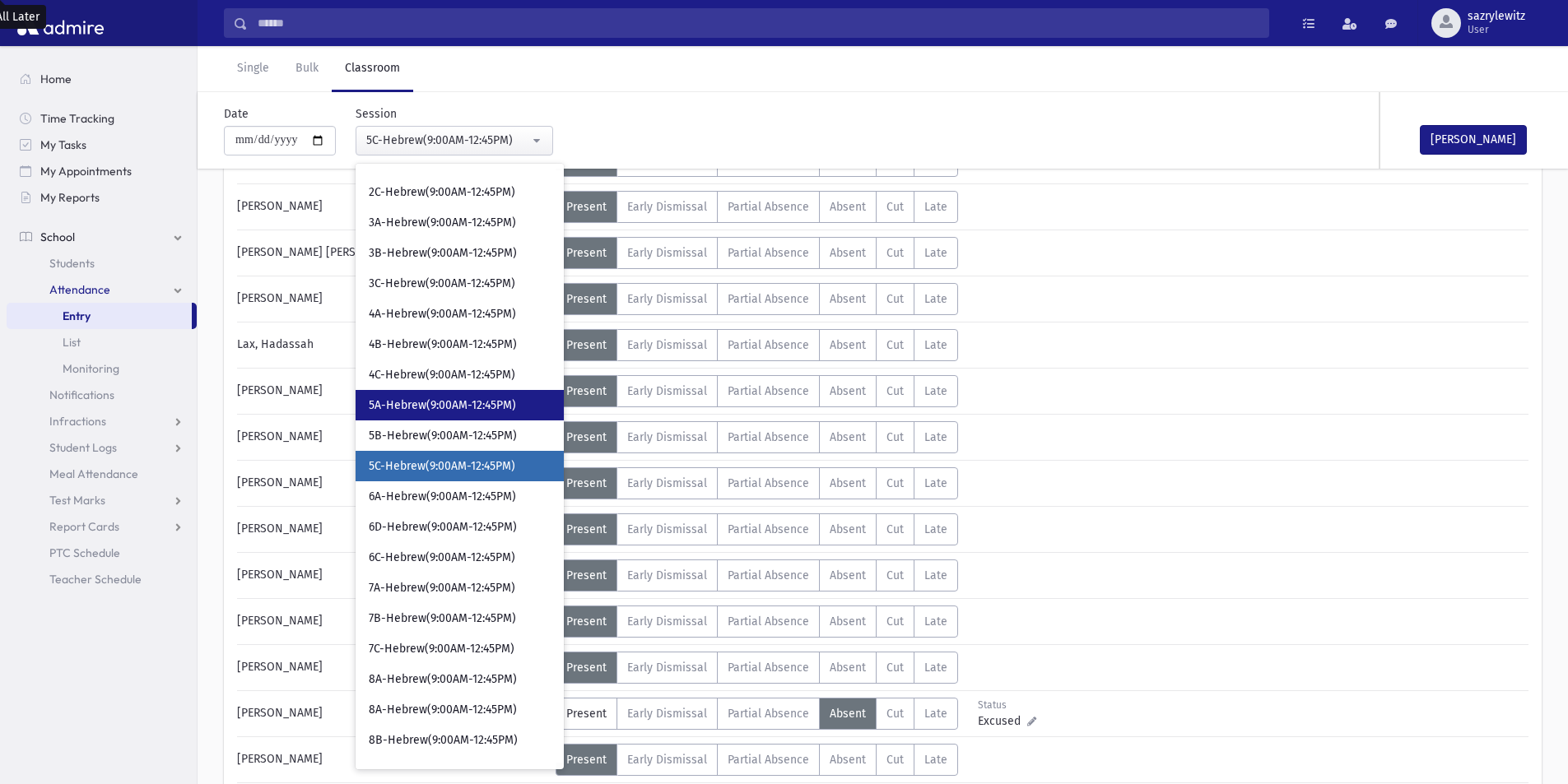
click at [394, 413] on span "5A-Hebrew(9:00AM-12:45PM)" at bounding box center [442, 406] width 148 height 16
select select "****"
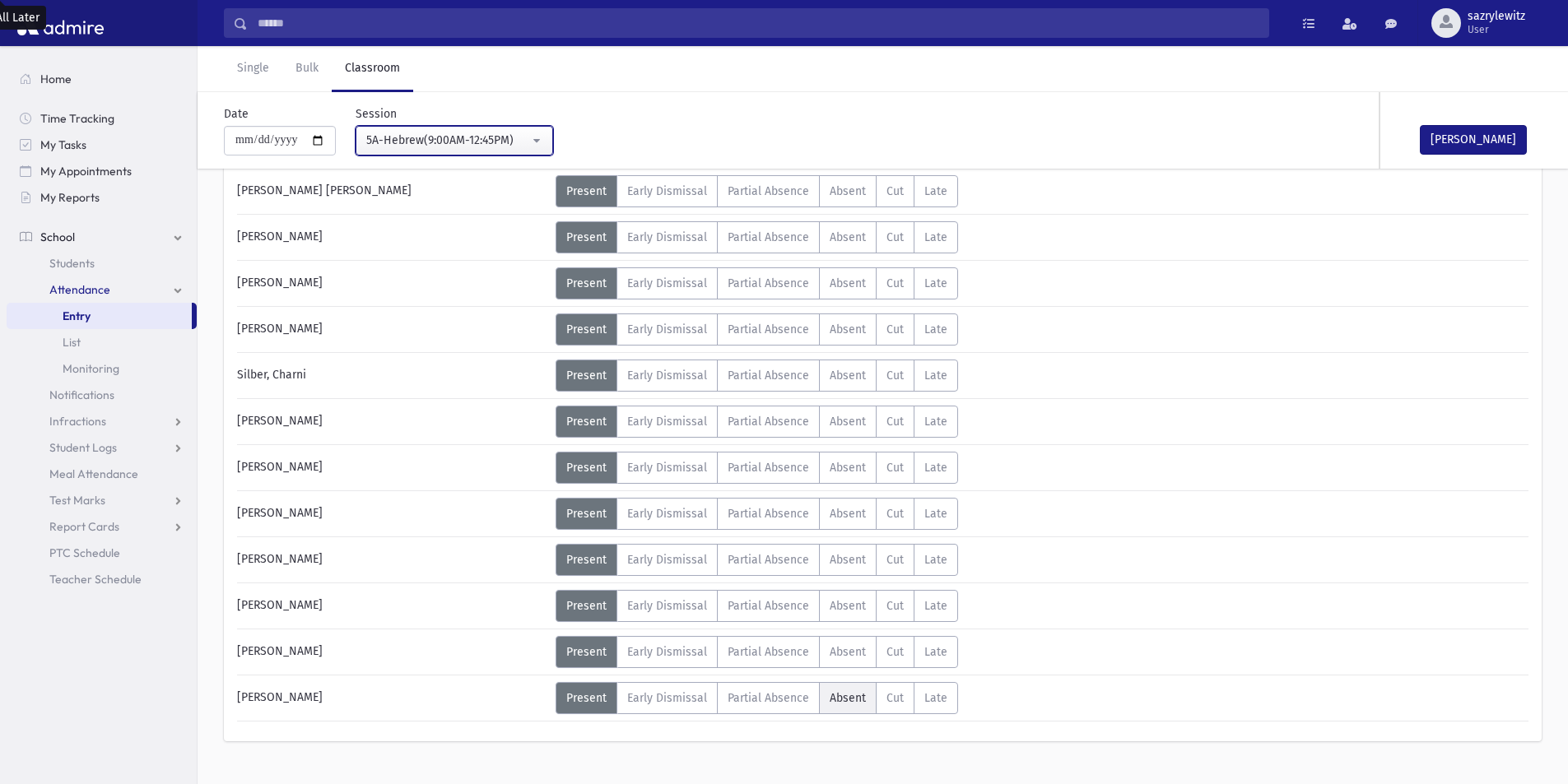
scroll to position [778, 0]
click at [835, 698] on span "Absent" at bounding box center [848, 696] width 36 height 14
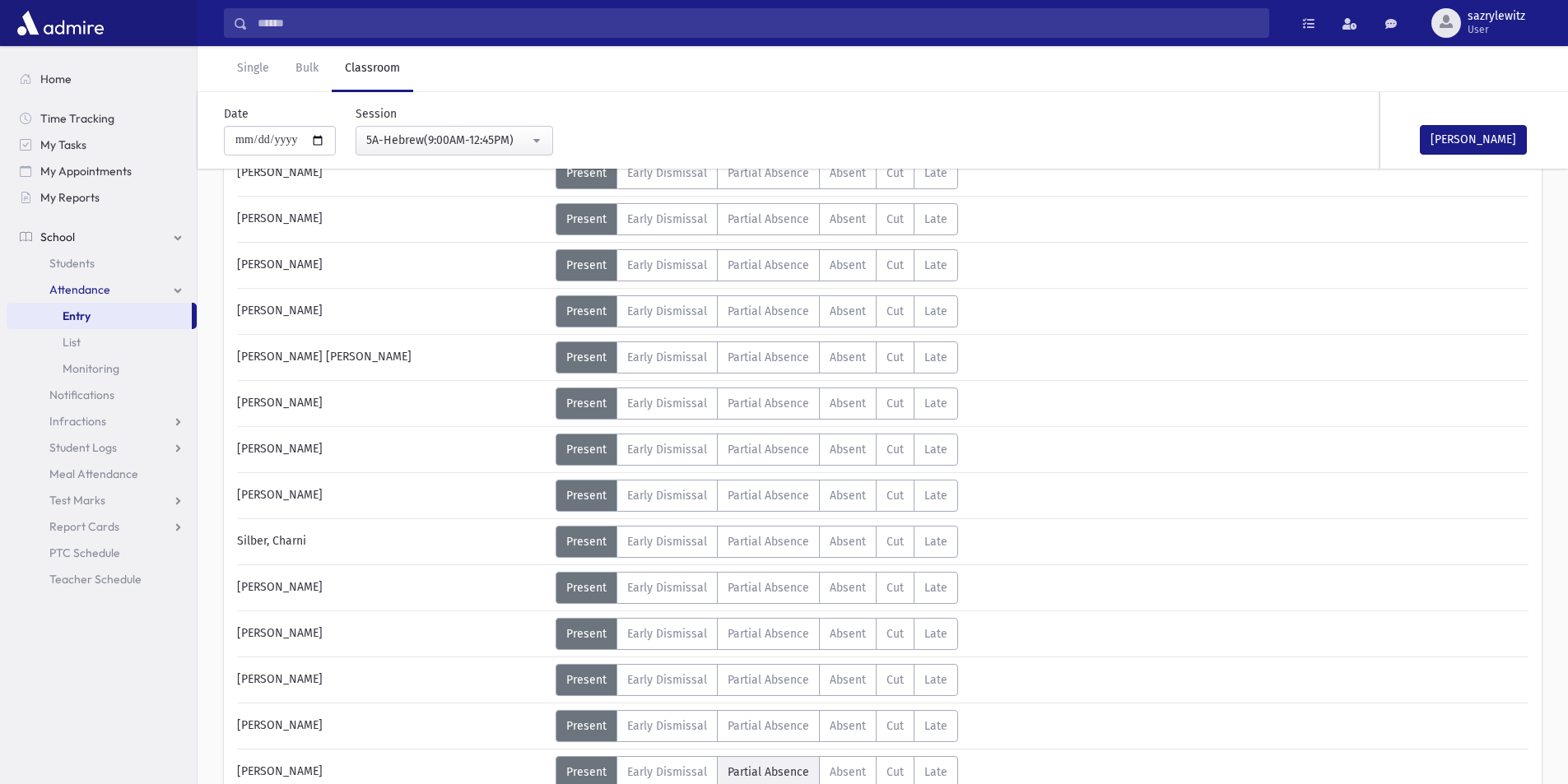
scroll to position [478, 0]
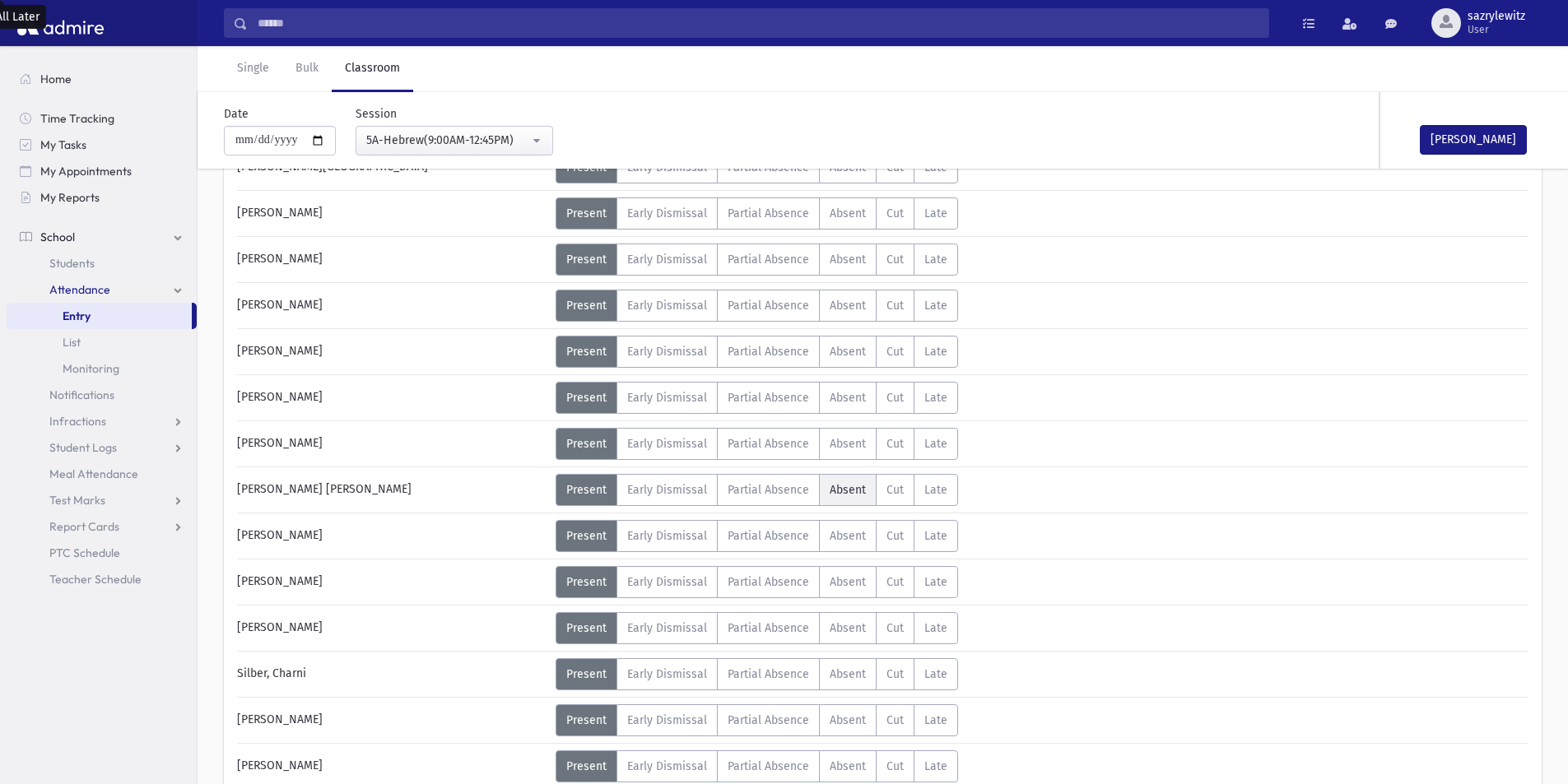
click at [850, 489] on span "Absent" at bounding box center [848, 490] width 36 height 14
click at [1471, 135] on button "[PERSON_NAME]" at bounding box center [1473, 139] width 107 height 29
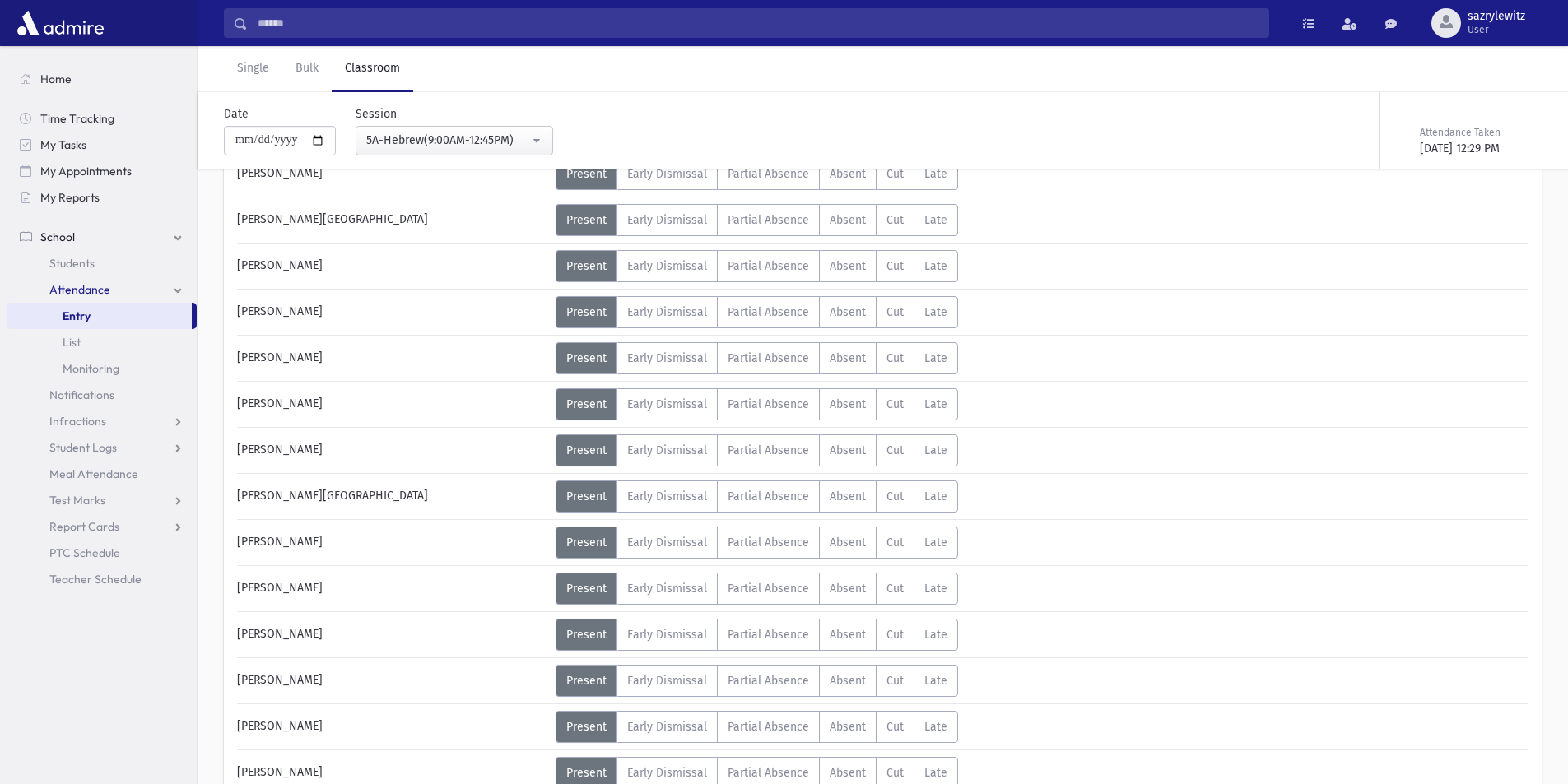
scroll to position [0, 0]
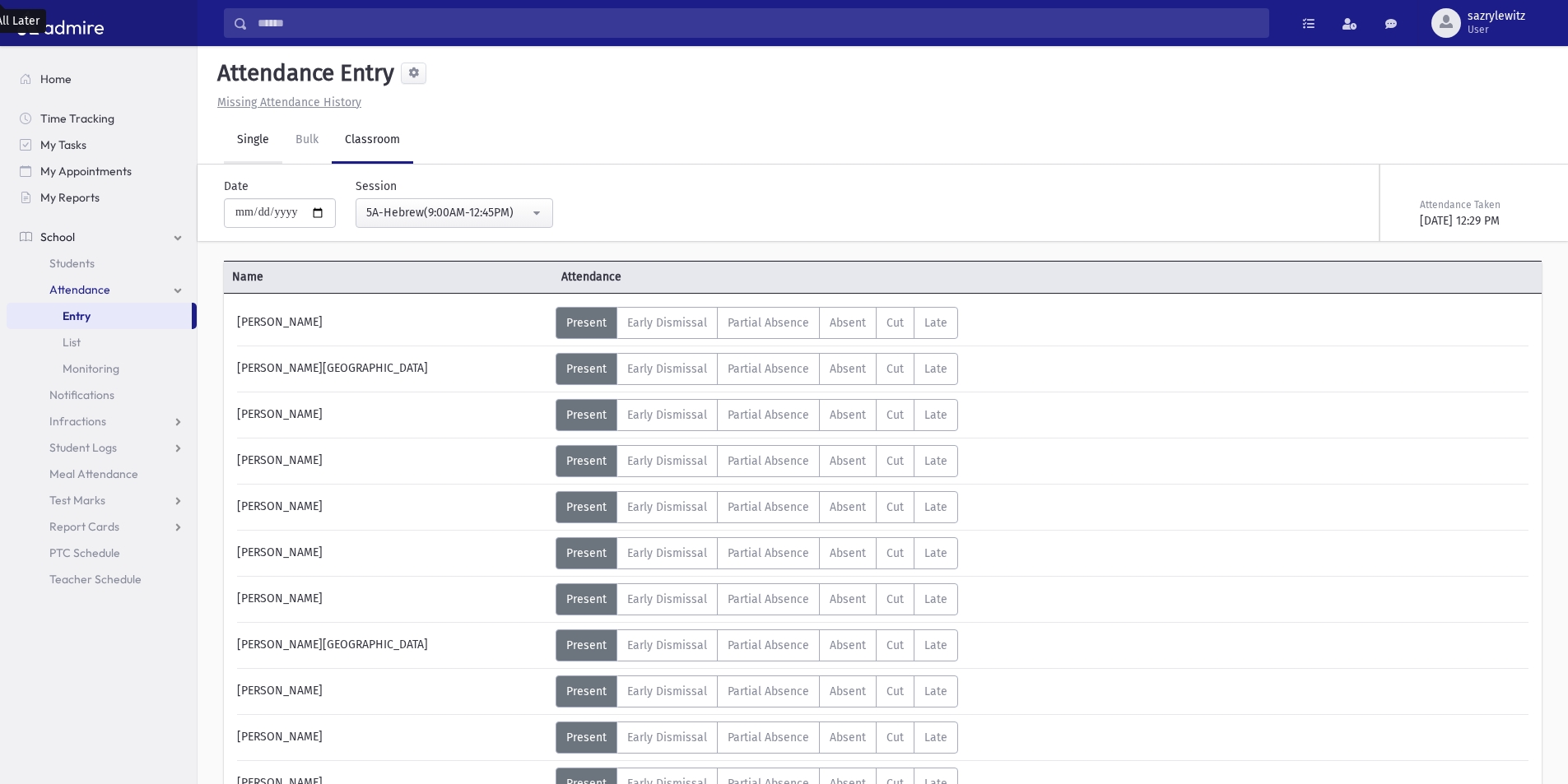
click at [248, 139] on link "Single" at bounding box center [253, 140] width 58 height 46
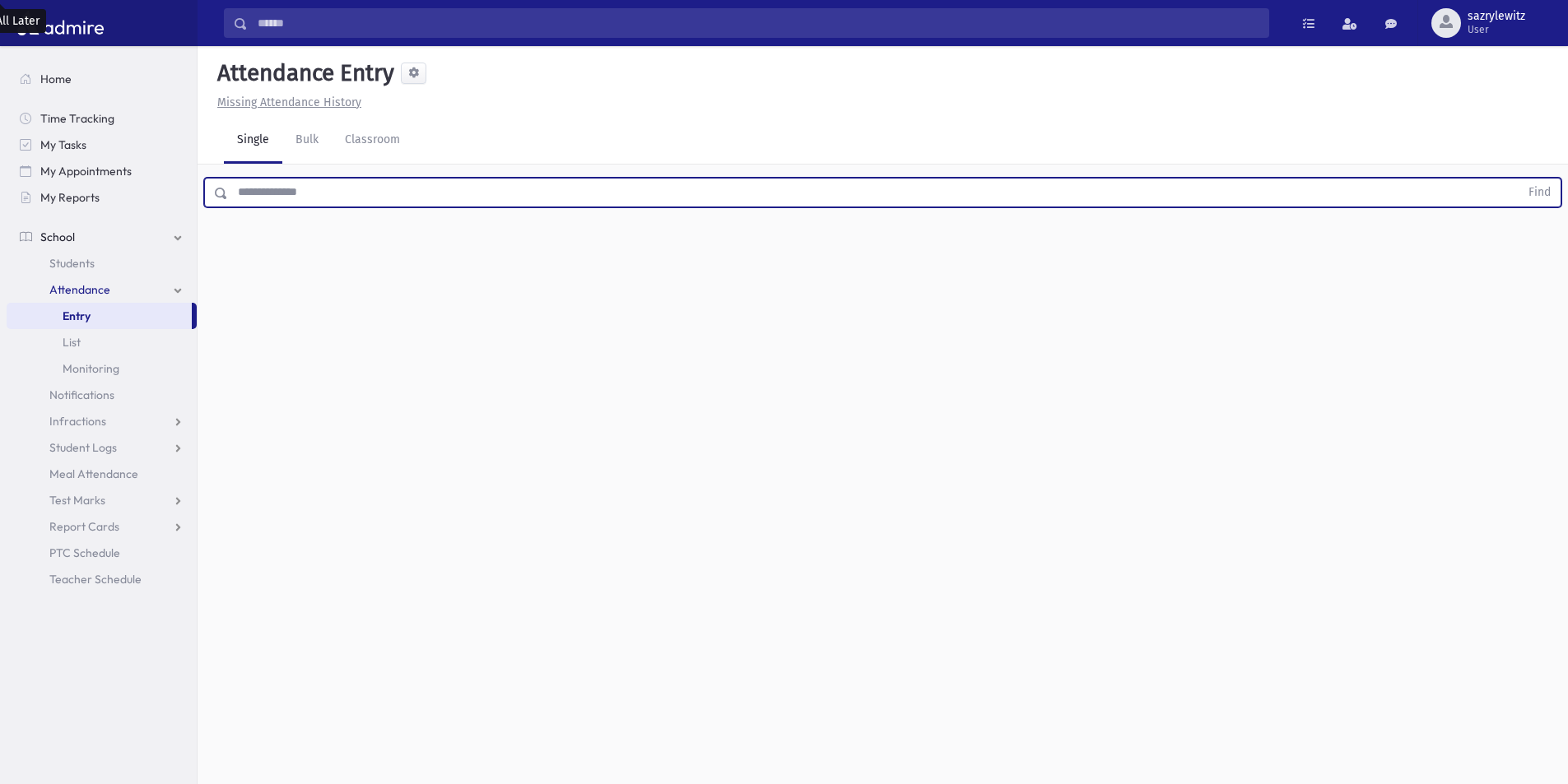
click at [254, 195] on input "text" at bounding box center [874, 192] width 1292 height 29
type input "*******"
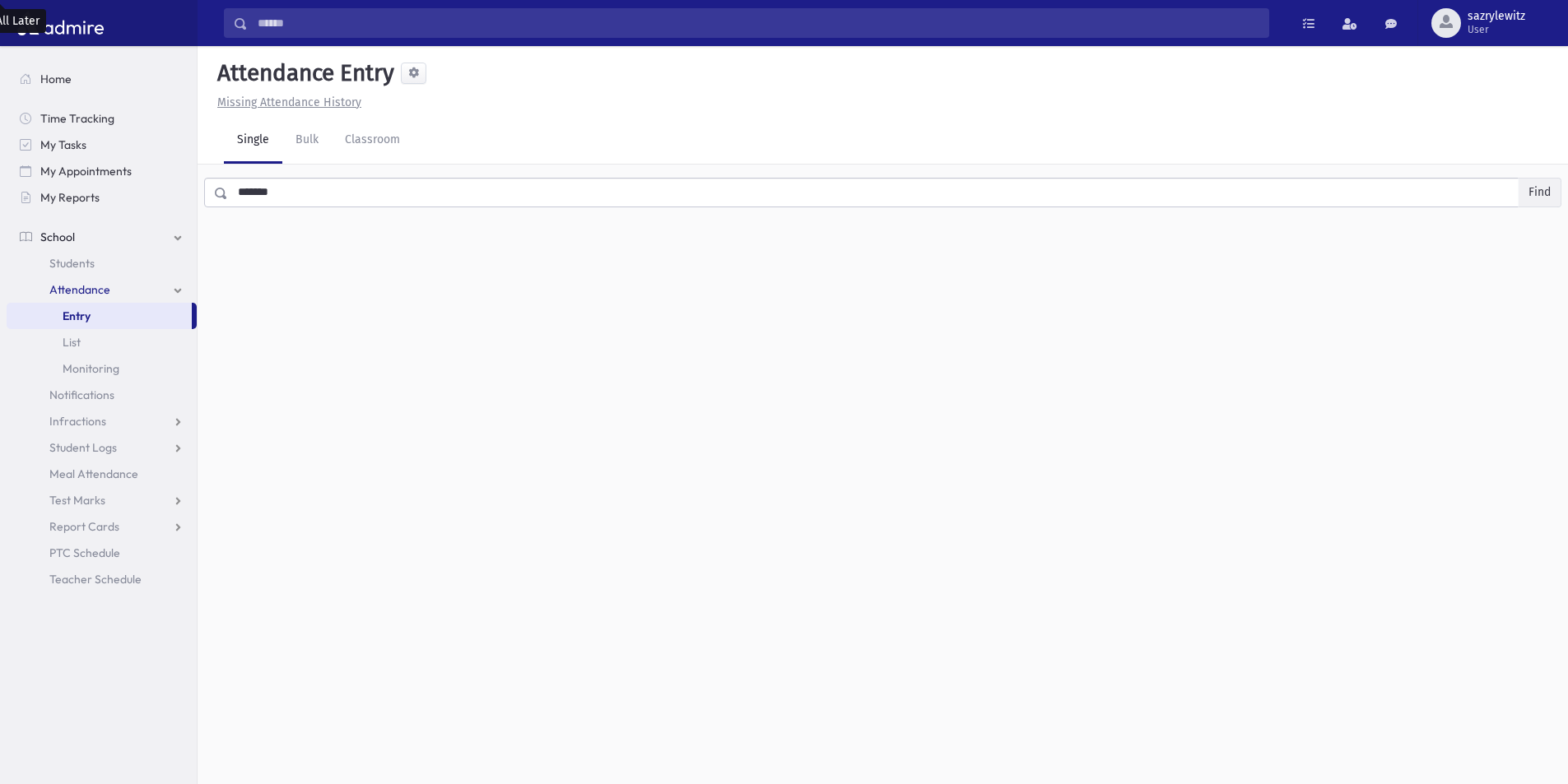
click at [1532, 181] on button "Find" at bounding box center [1540, 192] width 42 height 28
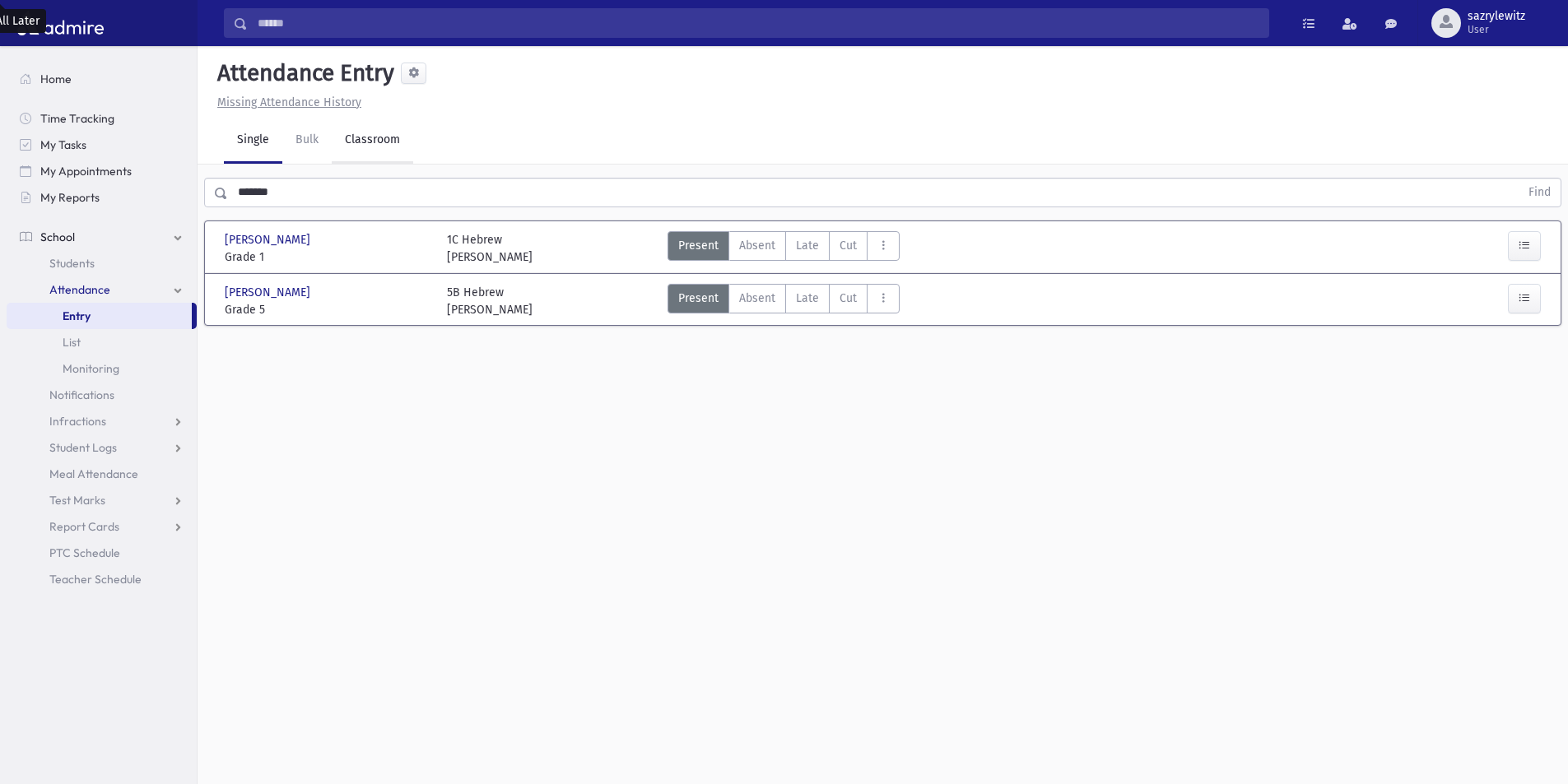
click at [365, 137] on link "Classroom" at bounding box center [372, 140] width 81 height 46
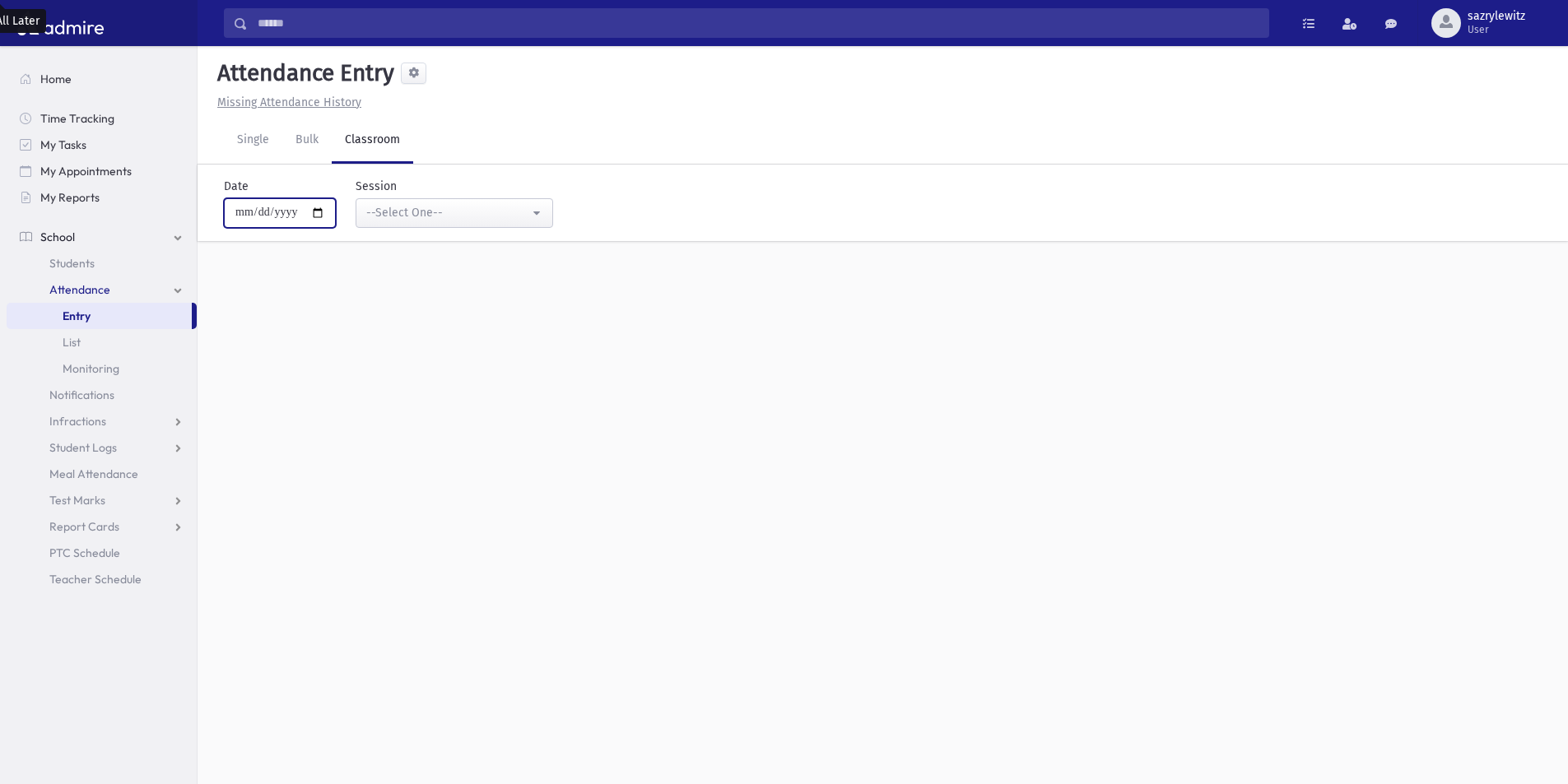
click at [265, 207] on input "**********" at bounding box center [279, 212] width 112 height 29
type input "**********"
click at [427, 216] on div "--Select One--" at bounding box center [448, 212] width 163 height 17
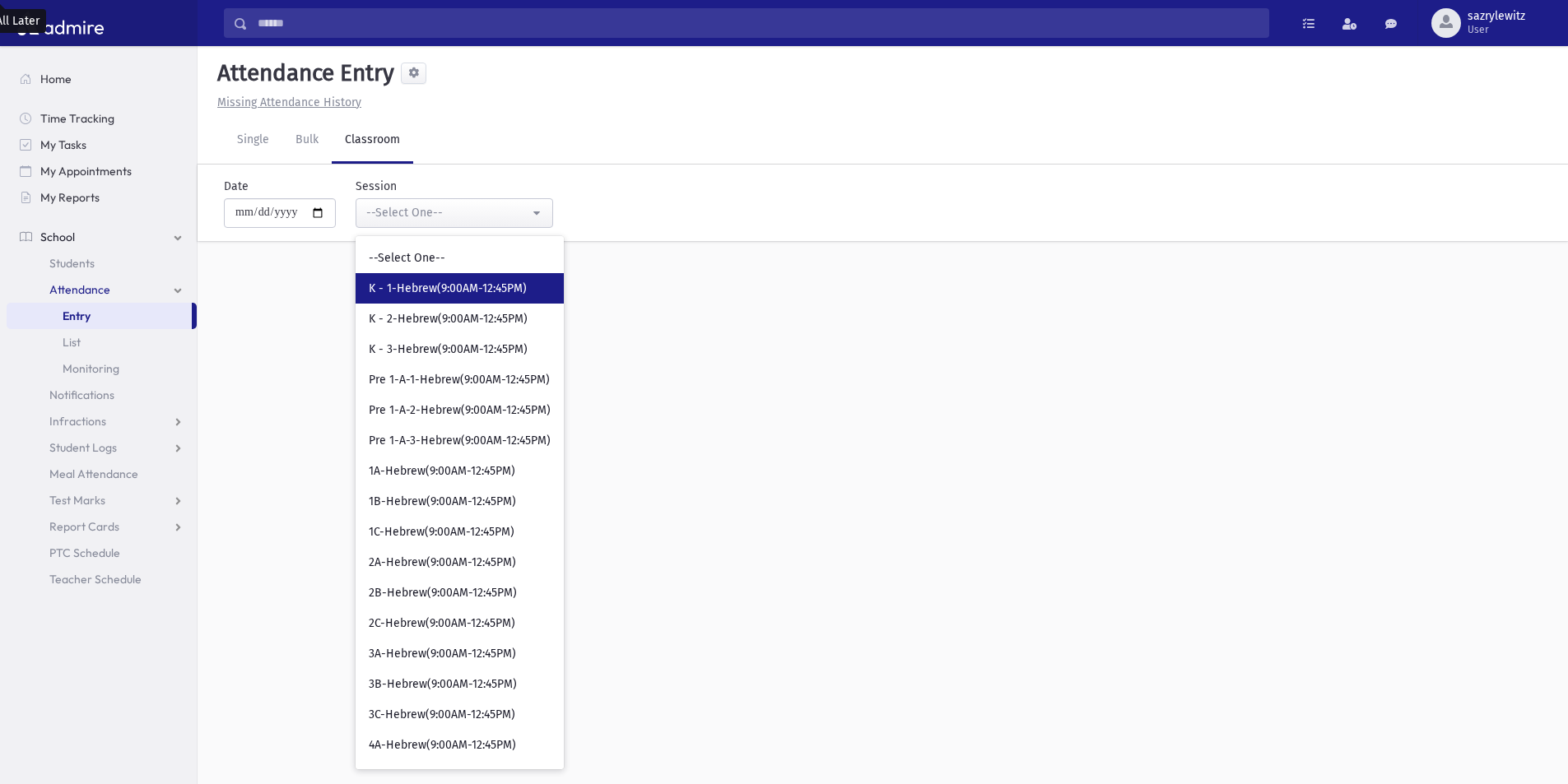
click at [430, 298] on link "K - 1-Hebrew(9:00AM-12:45PM)" at bounding box center [460, 288] width 208 height 30
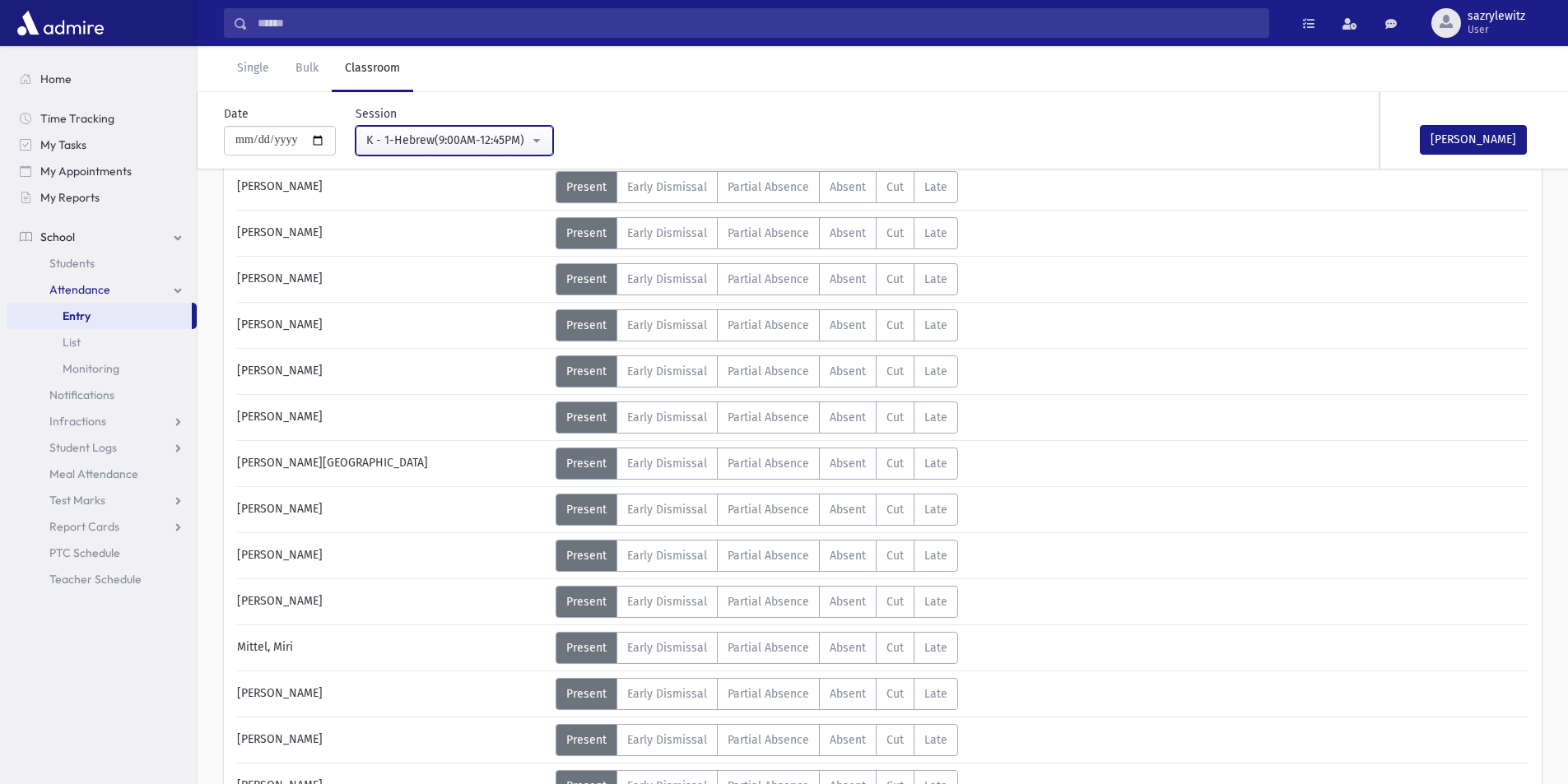
scroll to position [247, 0]
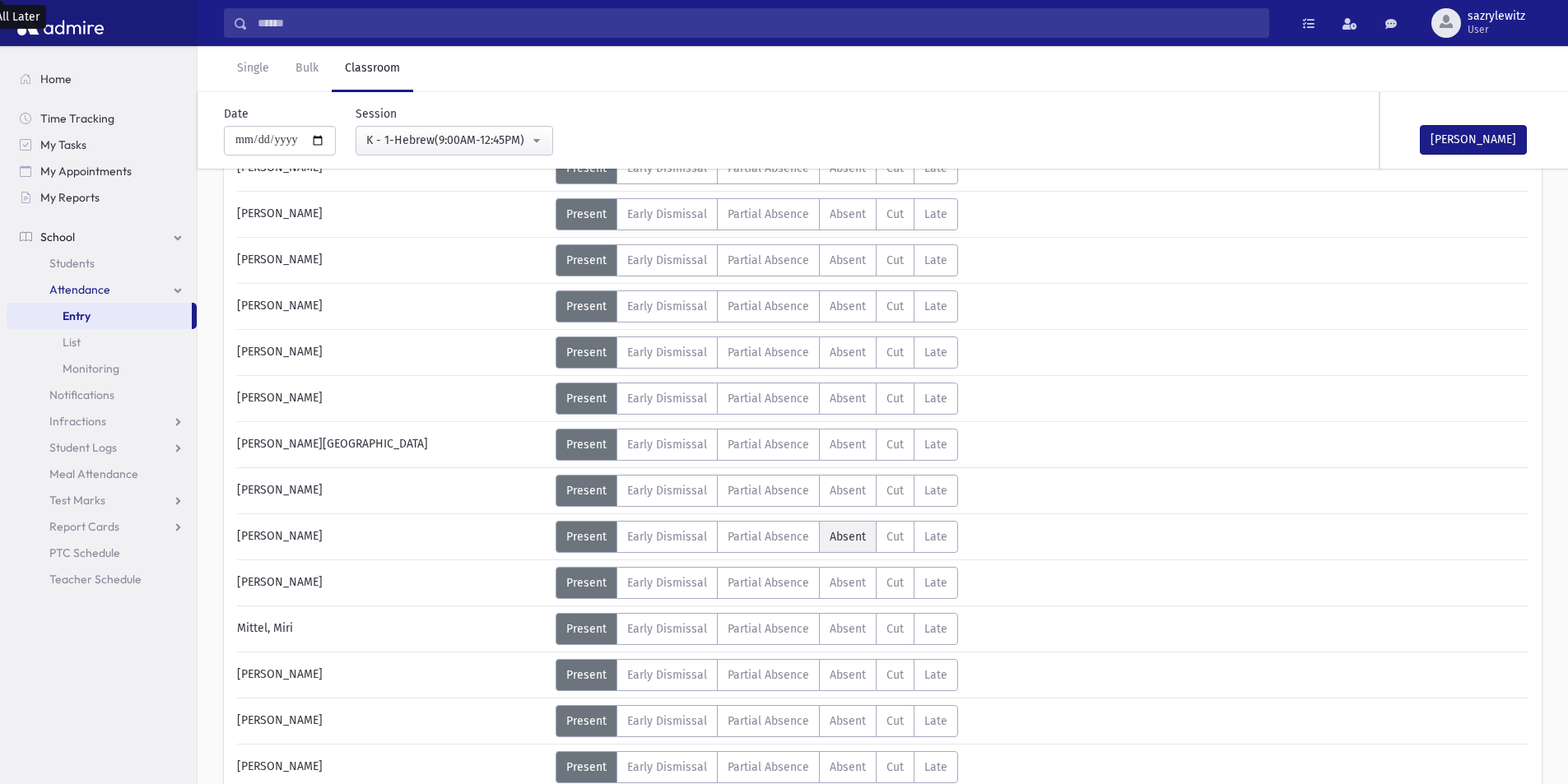
click at [846, 546] on label "Absent A" at bounding box center [847, 536] width 57 height 32
click at [438, 142] on div "K - 1-Hebrew(9:00AM-12:45PM)" at bounding box center [448, 139] width 163 height 17
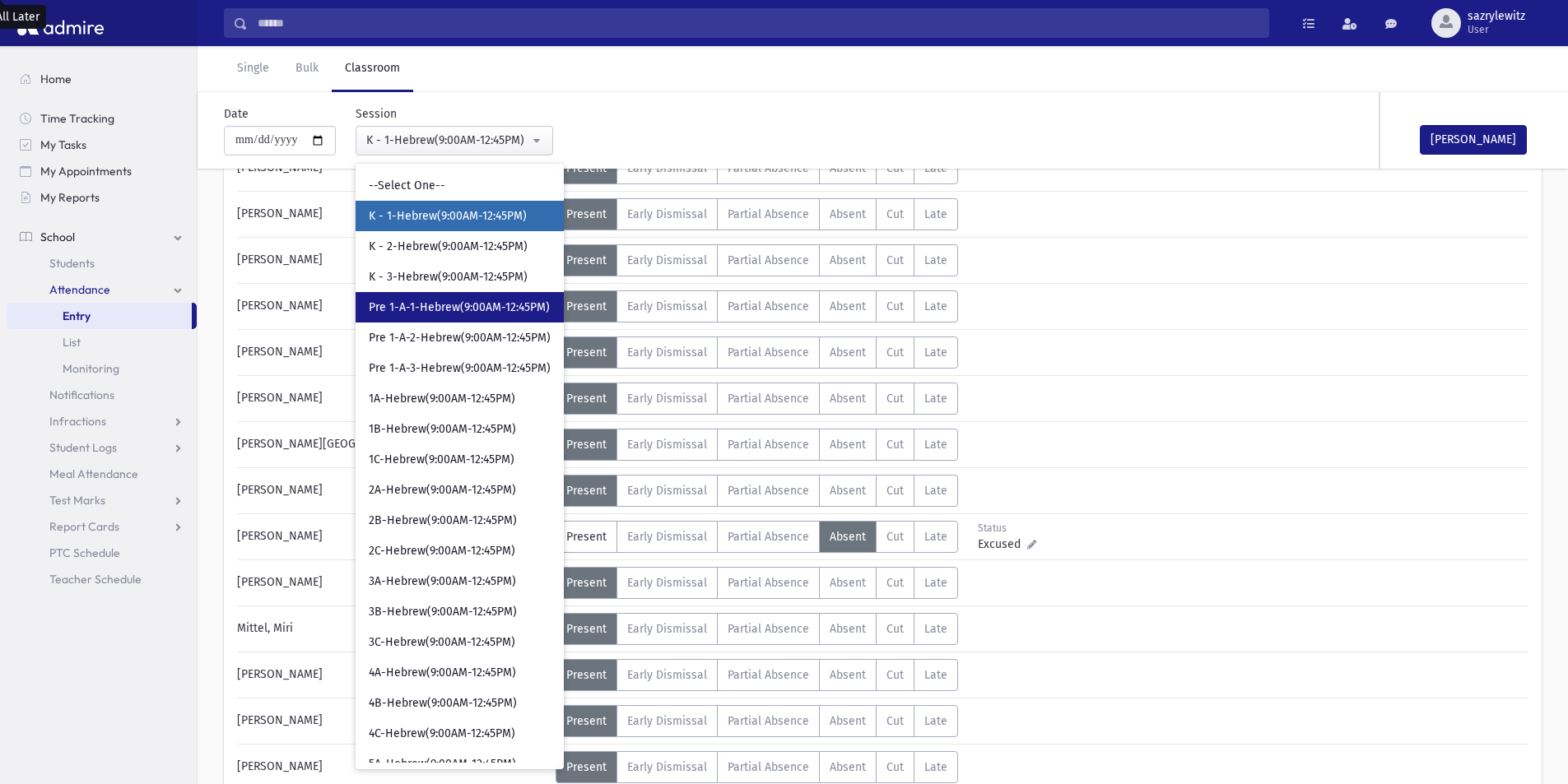
click at [438, 311] on span "Pre 1-A-1-Hebrew(9:00AM-12:45PM)" at bounding box center [459, 307] width 182 height 16
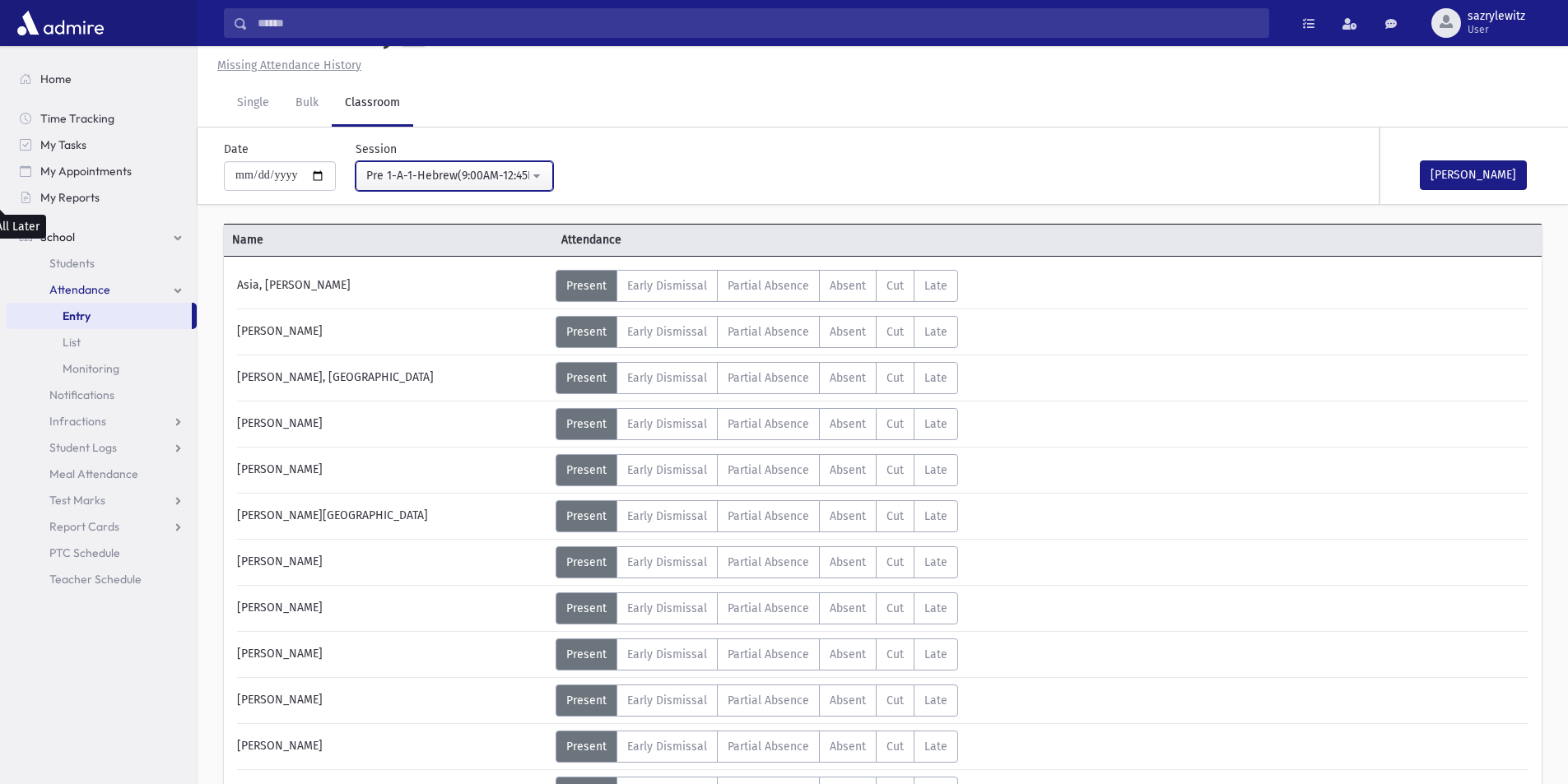
scroll to position [247, 0]
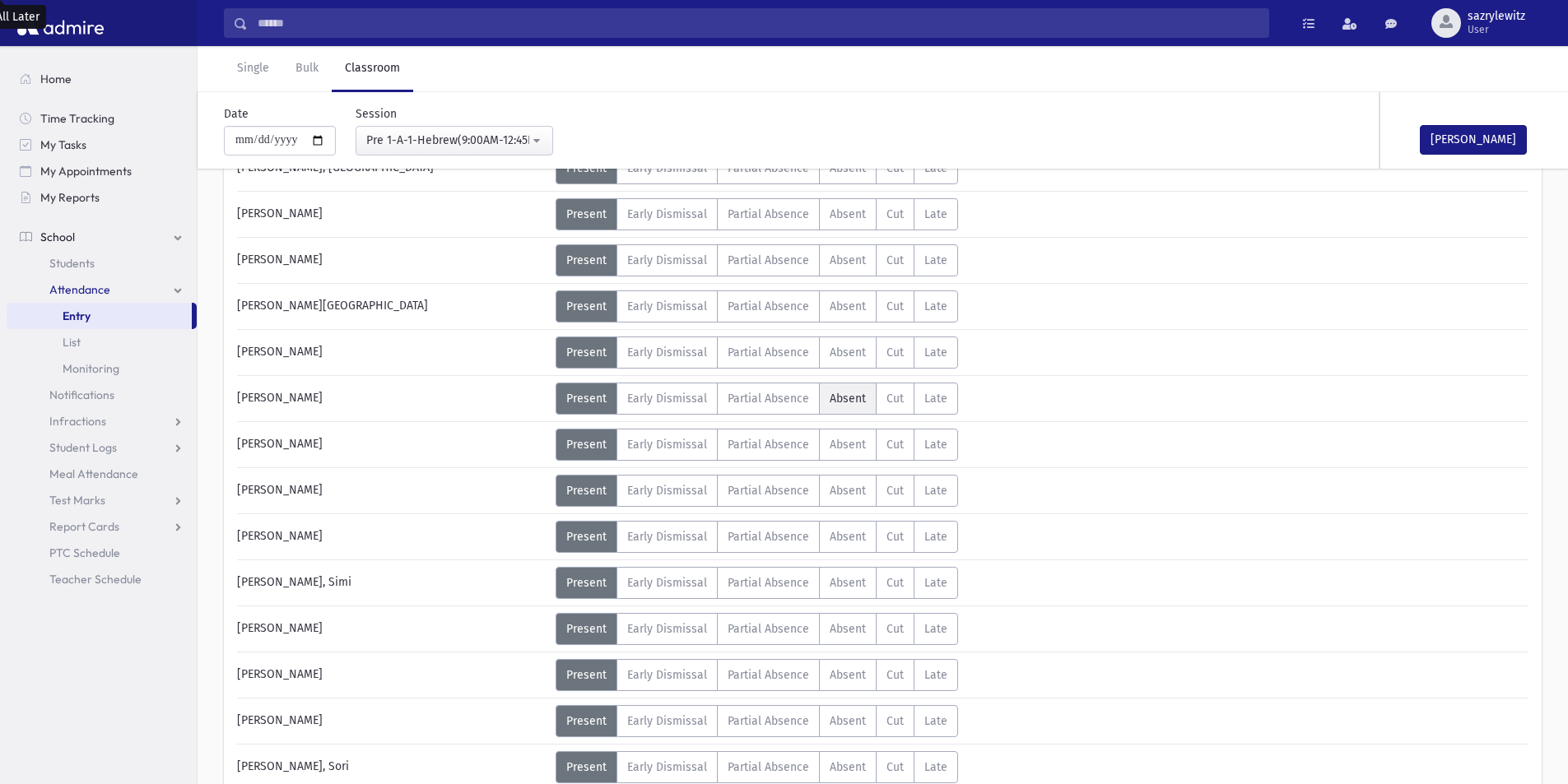
click at [850, 403] on span "Absent" at bounding box center [848, 398] width 36 height 14
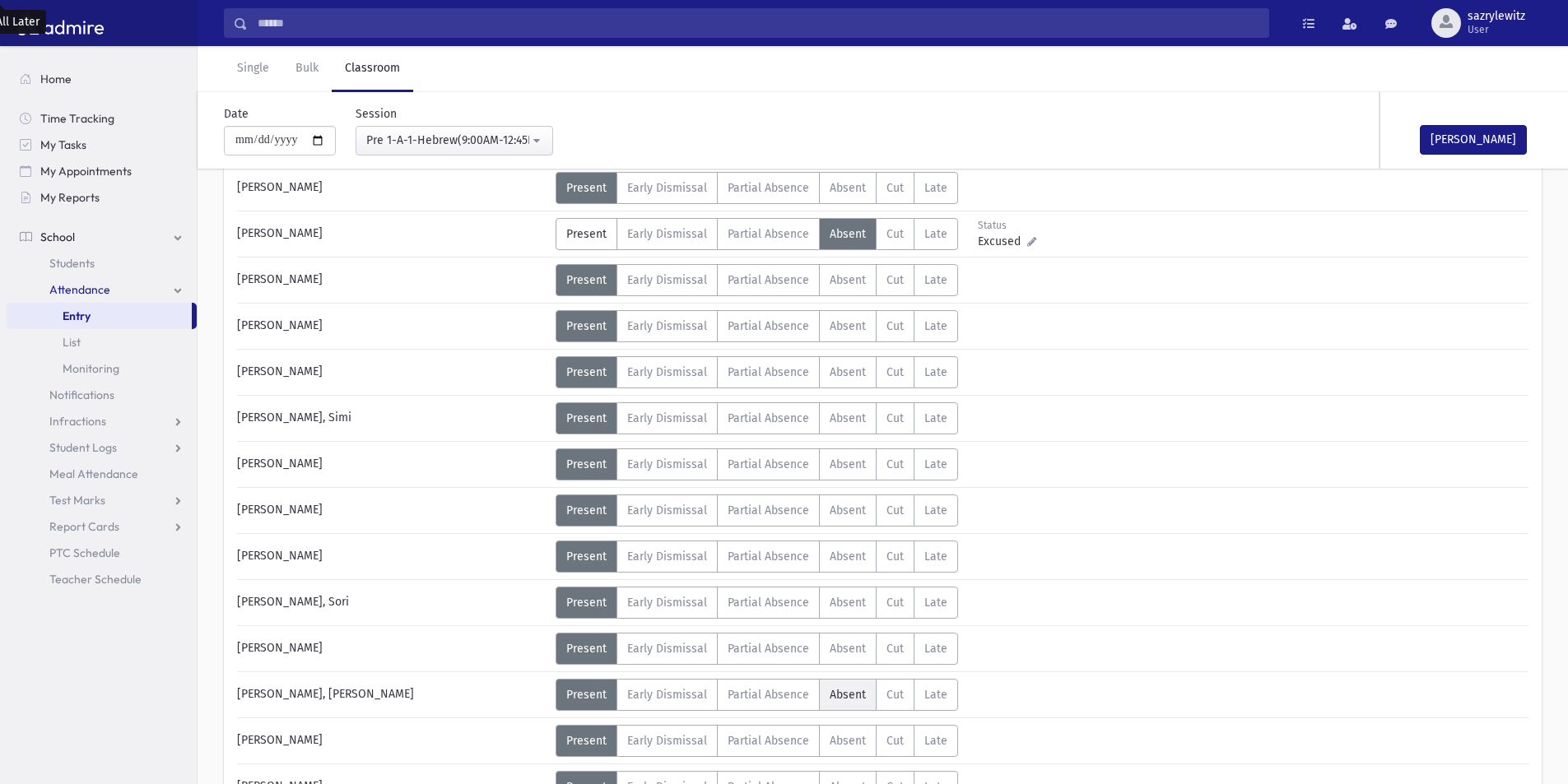
scroll to position [493, 0]
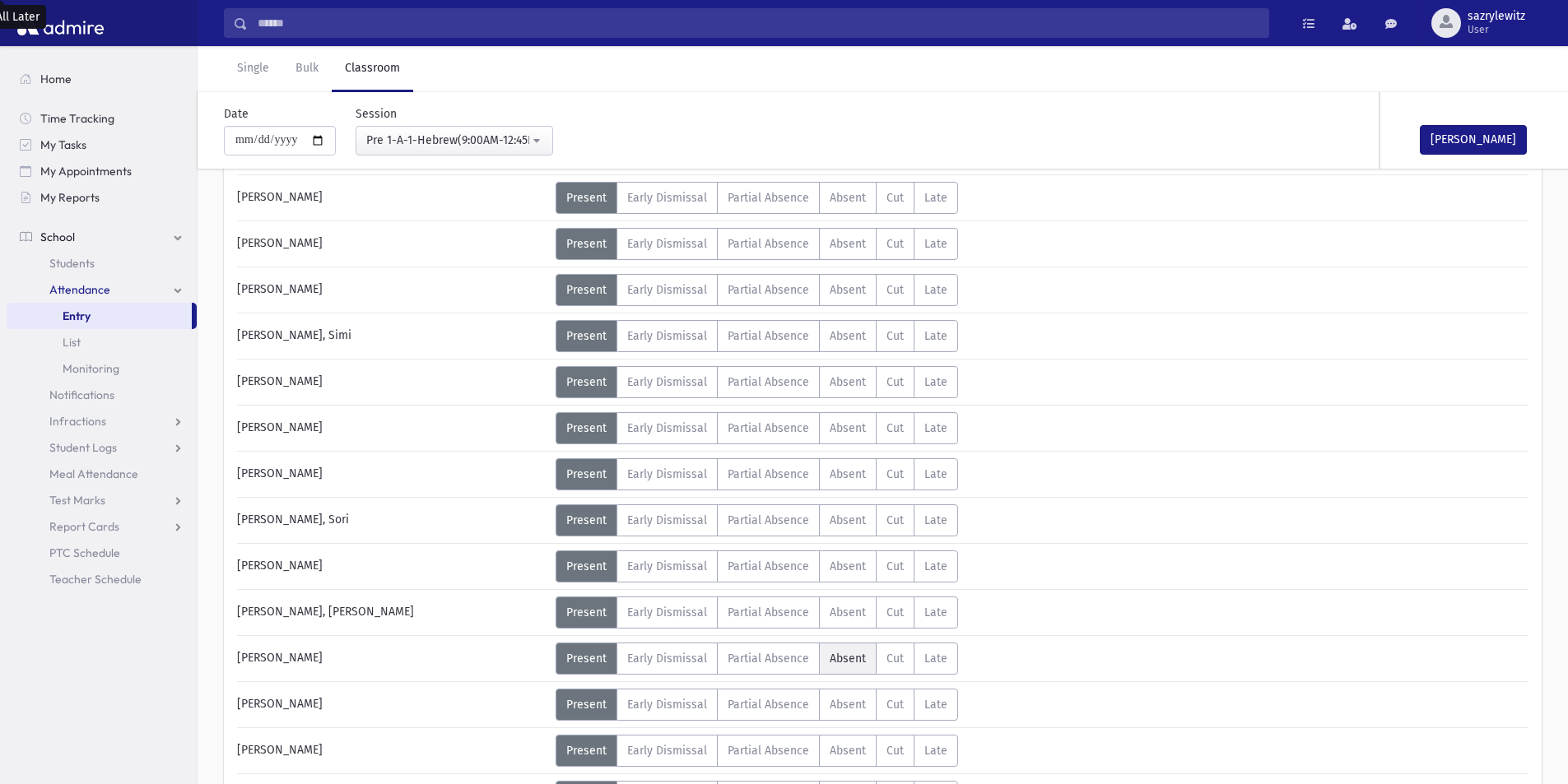
click at [837, 662] on span "Absent" at bounding box center [848, 658] width 36 height 14
click at [1479, 137] on button "[PERSON_NAME]" at bounding box center [1473, 139] width 107 height 29
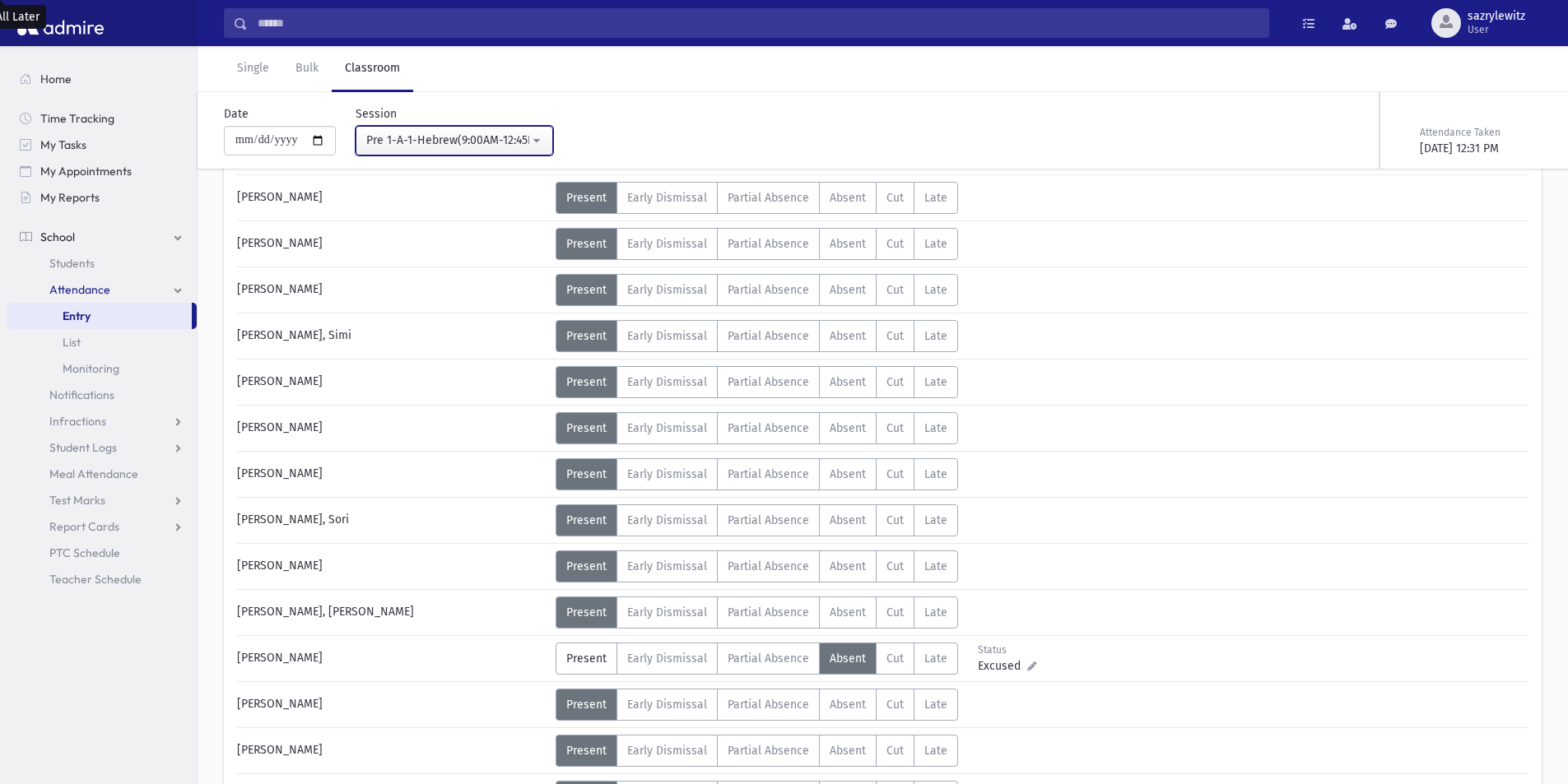
click at [389, 132] on div "Pre 1-A-1-Hebrew(9:00AM-12:45PM)" at bounding box center [448, 139] width 163 height 17
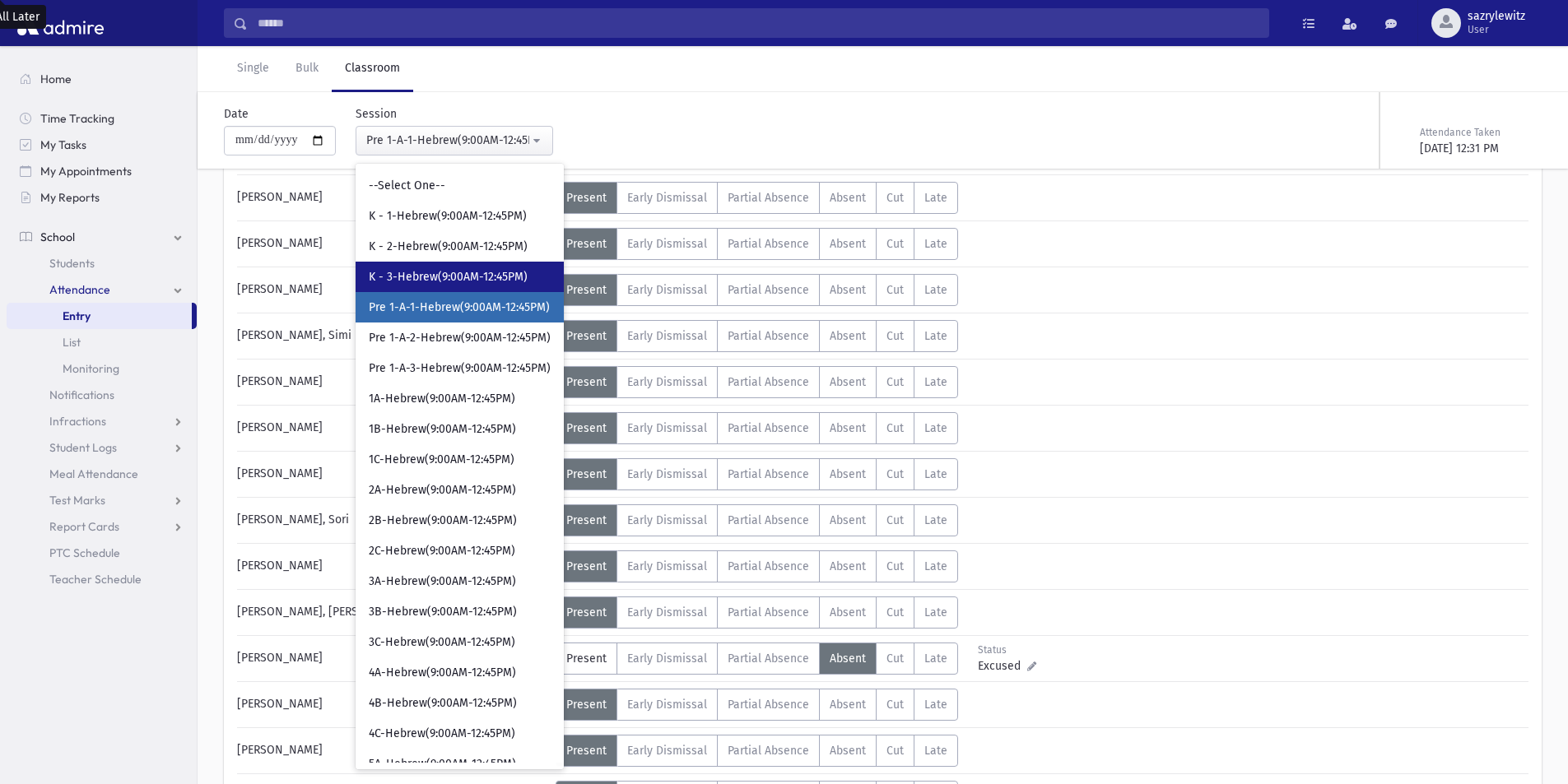
click at [400, 277] on span "K - 3-Hebrew(9:00AM-12:45PM)" at bounding box center [448, 277] width 159 height 16
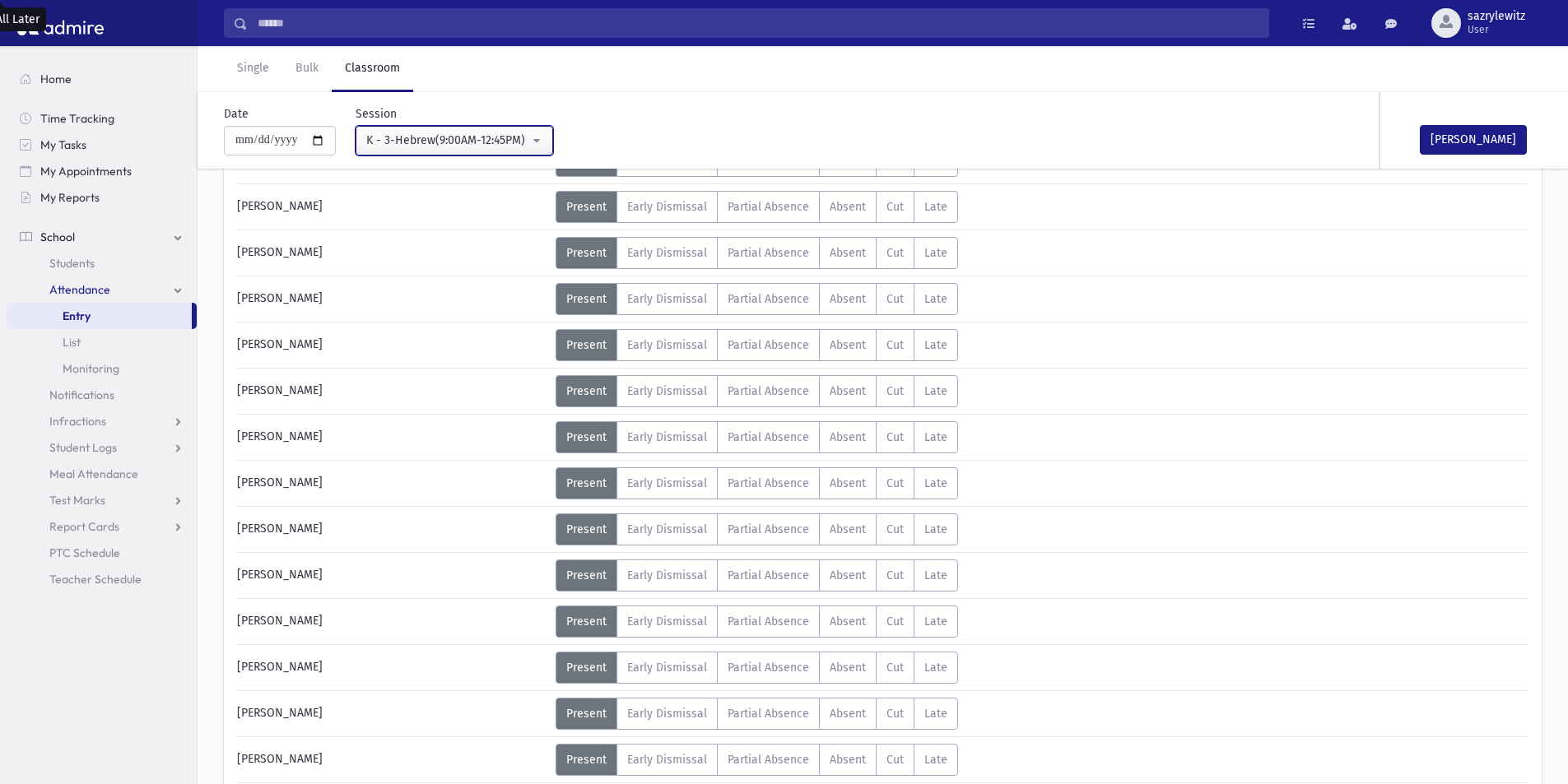
scroll to position [576, 0]
click at [849, 486] on span "Absent" at bounding box center [848, 483] width 36 height 14
click at [417, 139] on div "K - 3-Hebrew(9:00AM-12:45PM)" at bounding box center [448, 139] width 163 height 17
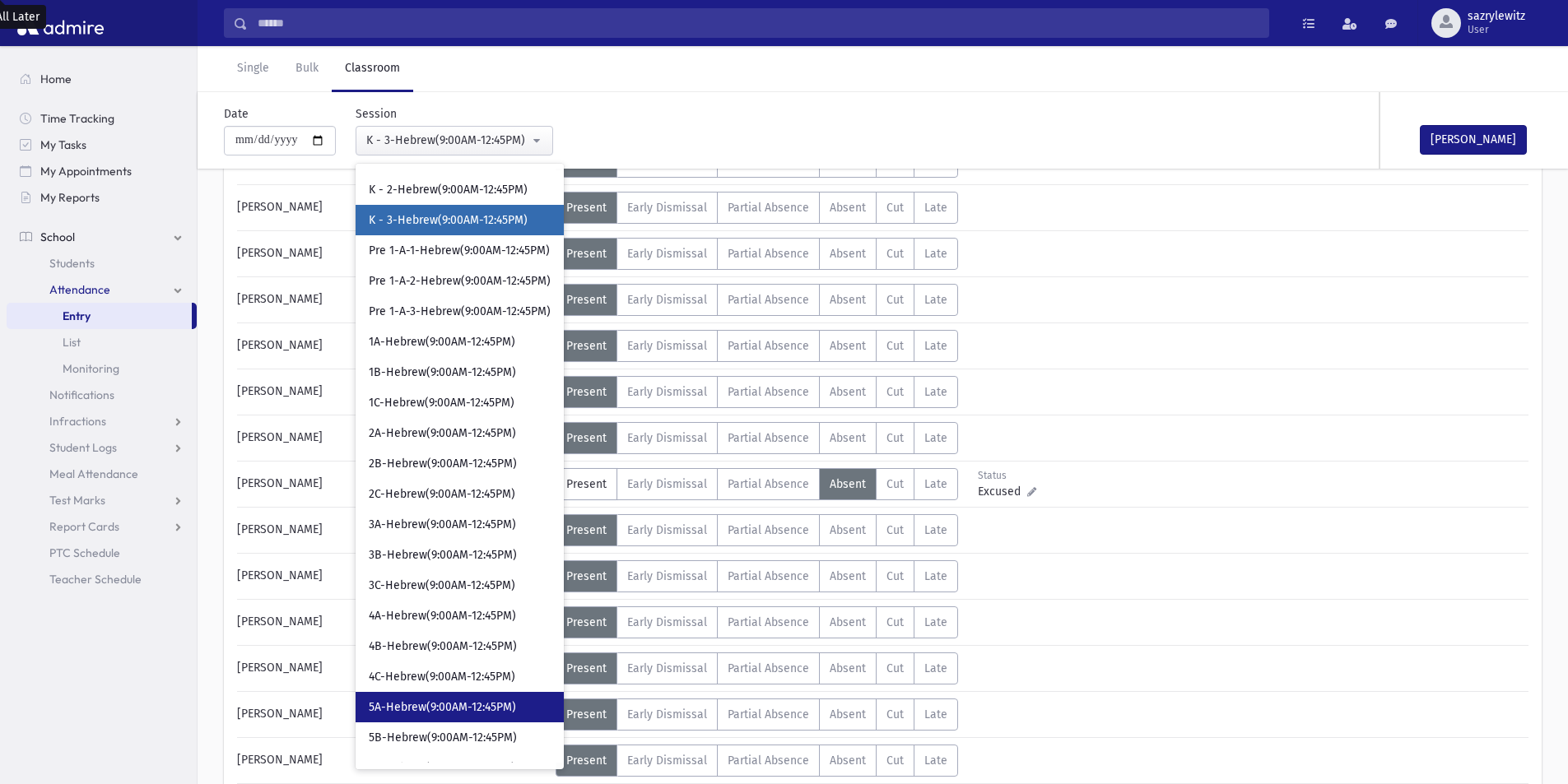
scroll to position [82, 0]
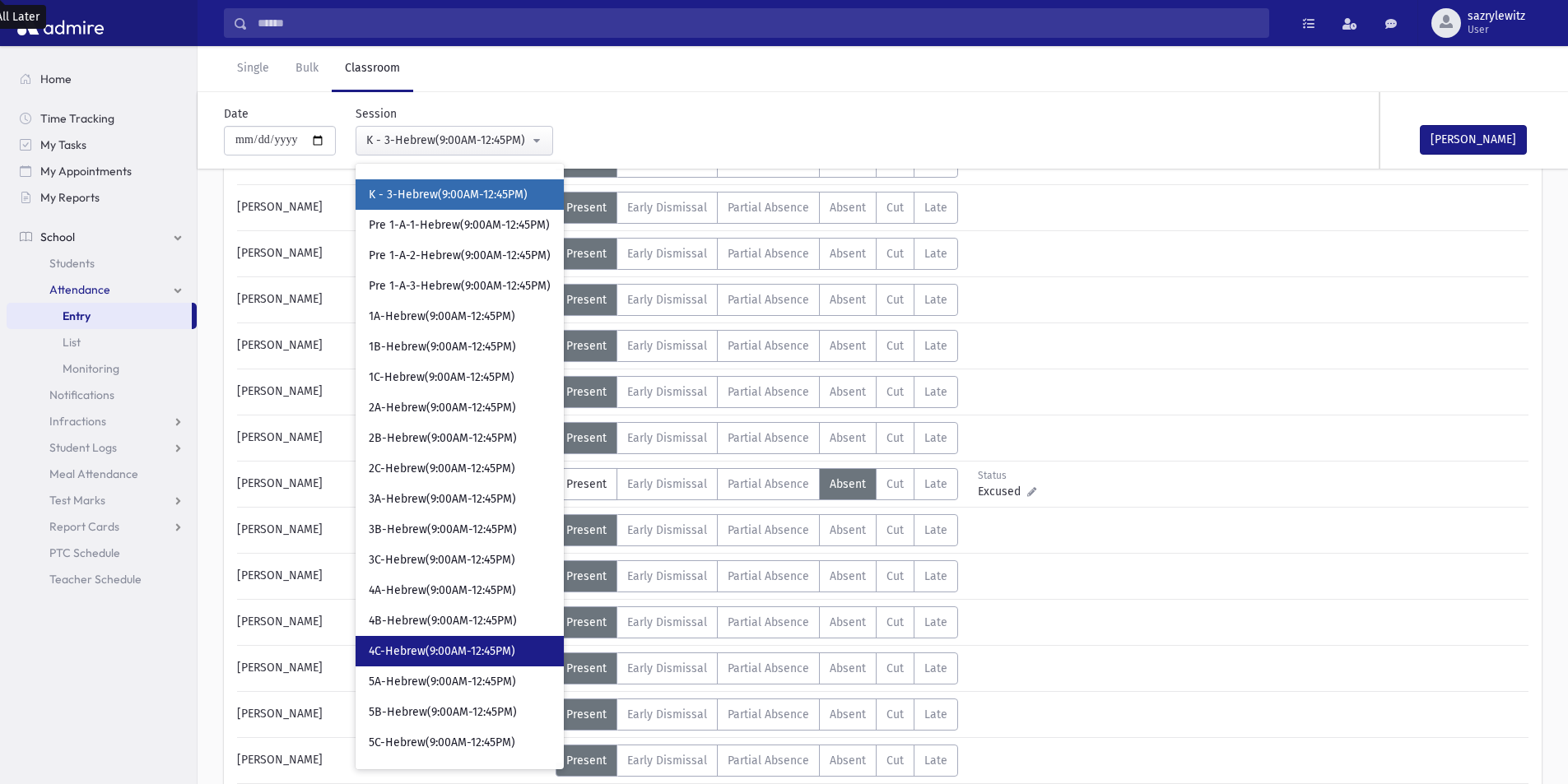
click at [420, 660] on link "4C-Hebrew(9:00AM-12:45PM)" at bounding box center [460, 651] width 208 height 30
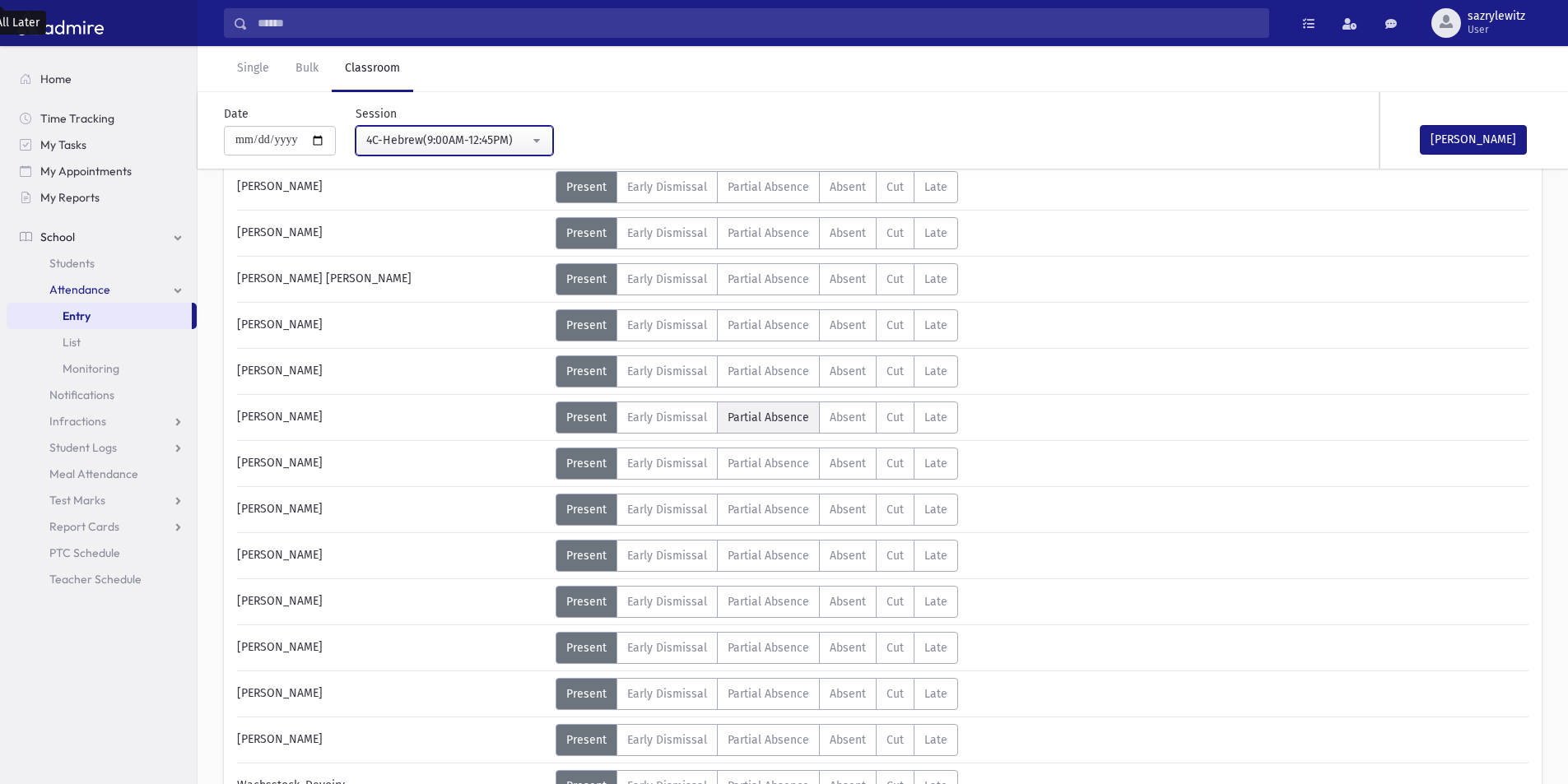
scroll to position [740, 0]
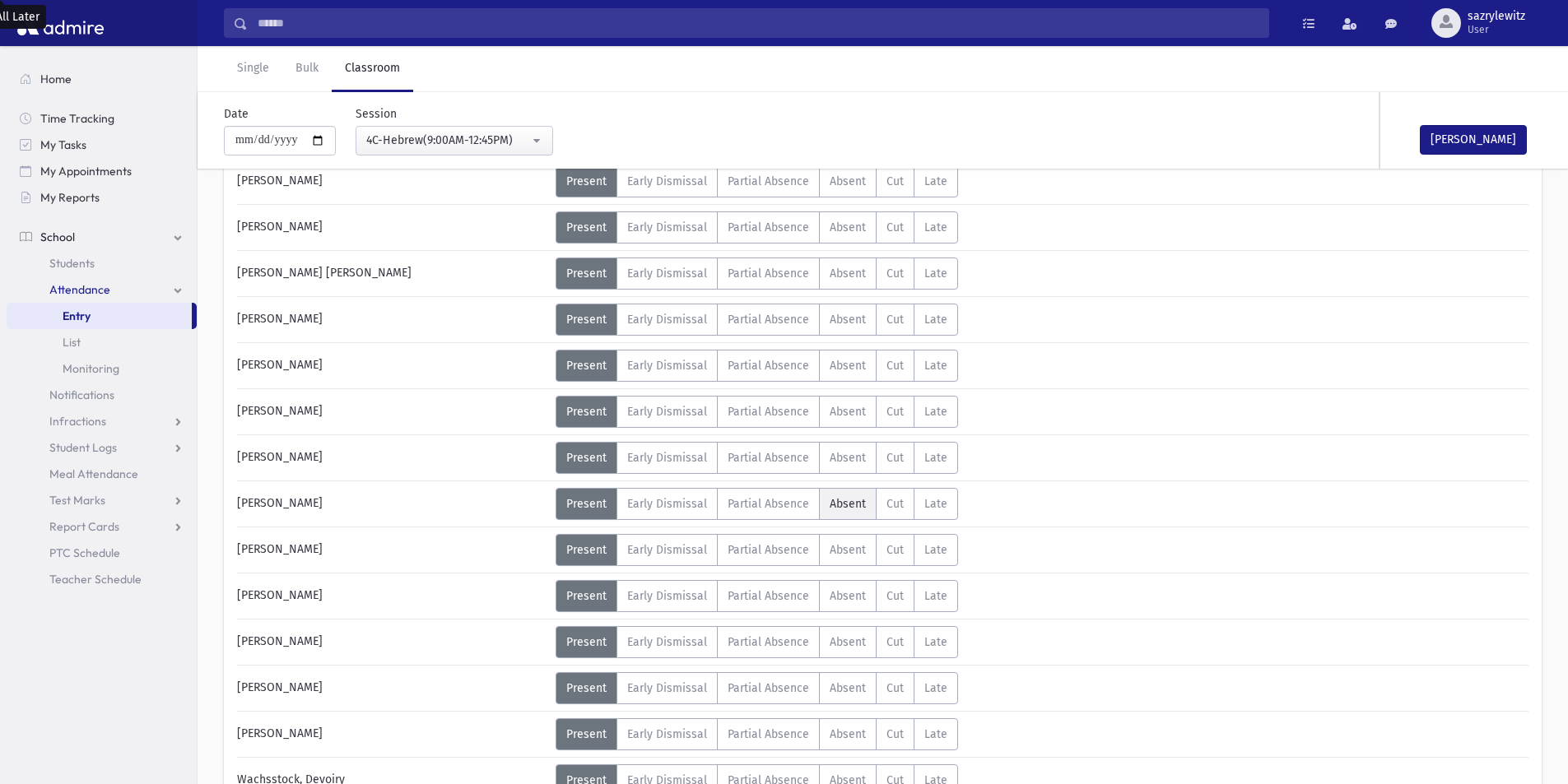
click at [836, 500] on span "Absent" at bounding box center [848, 503] width 36 height 14
click at [378, 133] on div "4C-Hebrew(9:00AM-12:45PM)" at bounding box center [448, 139] width 163 height 17
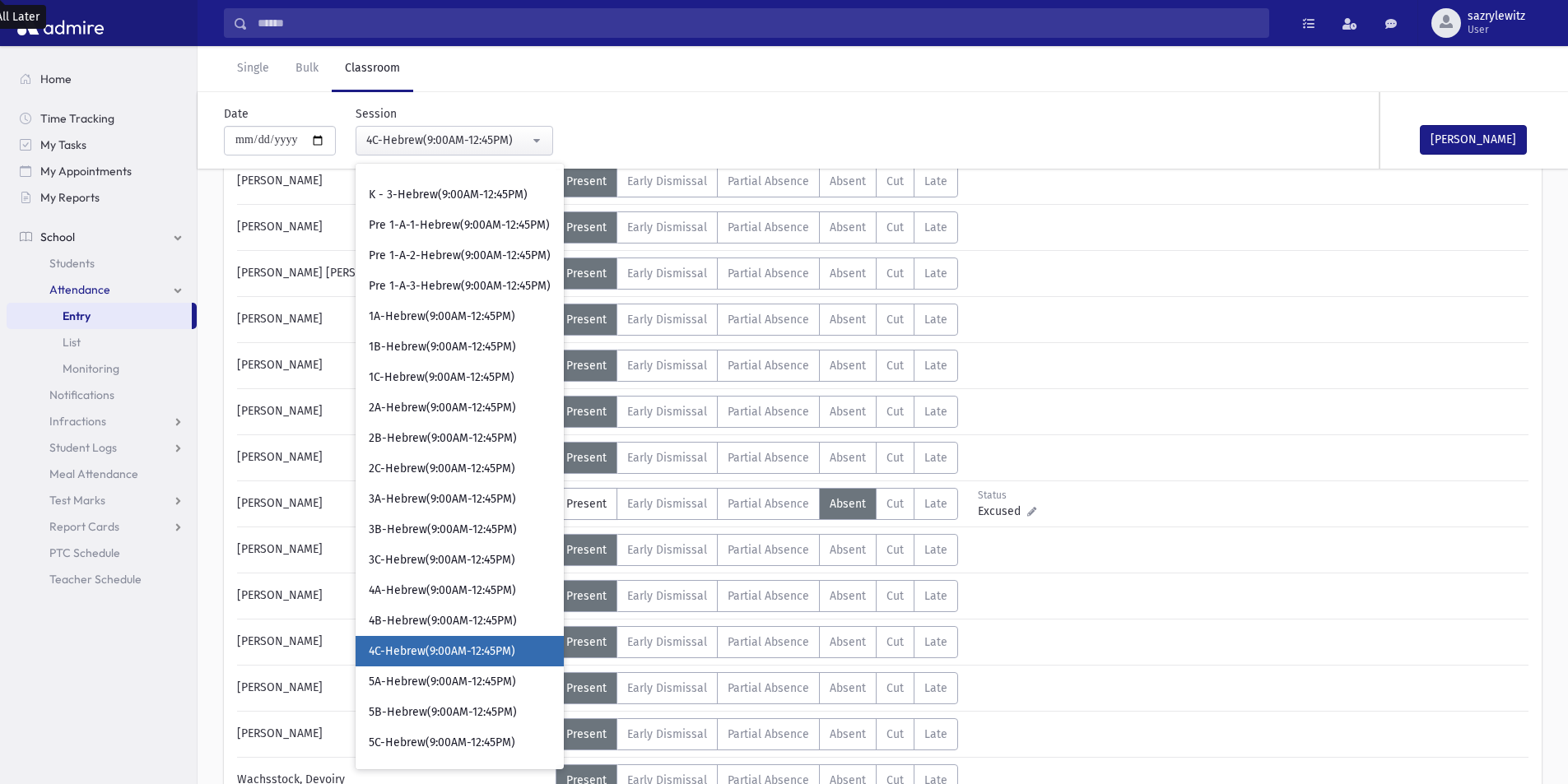
scroll to position [267, 0]
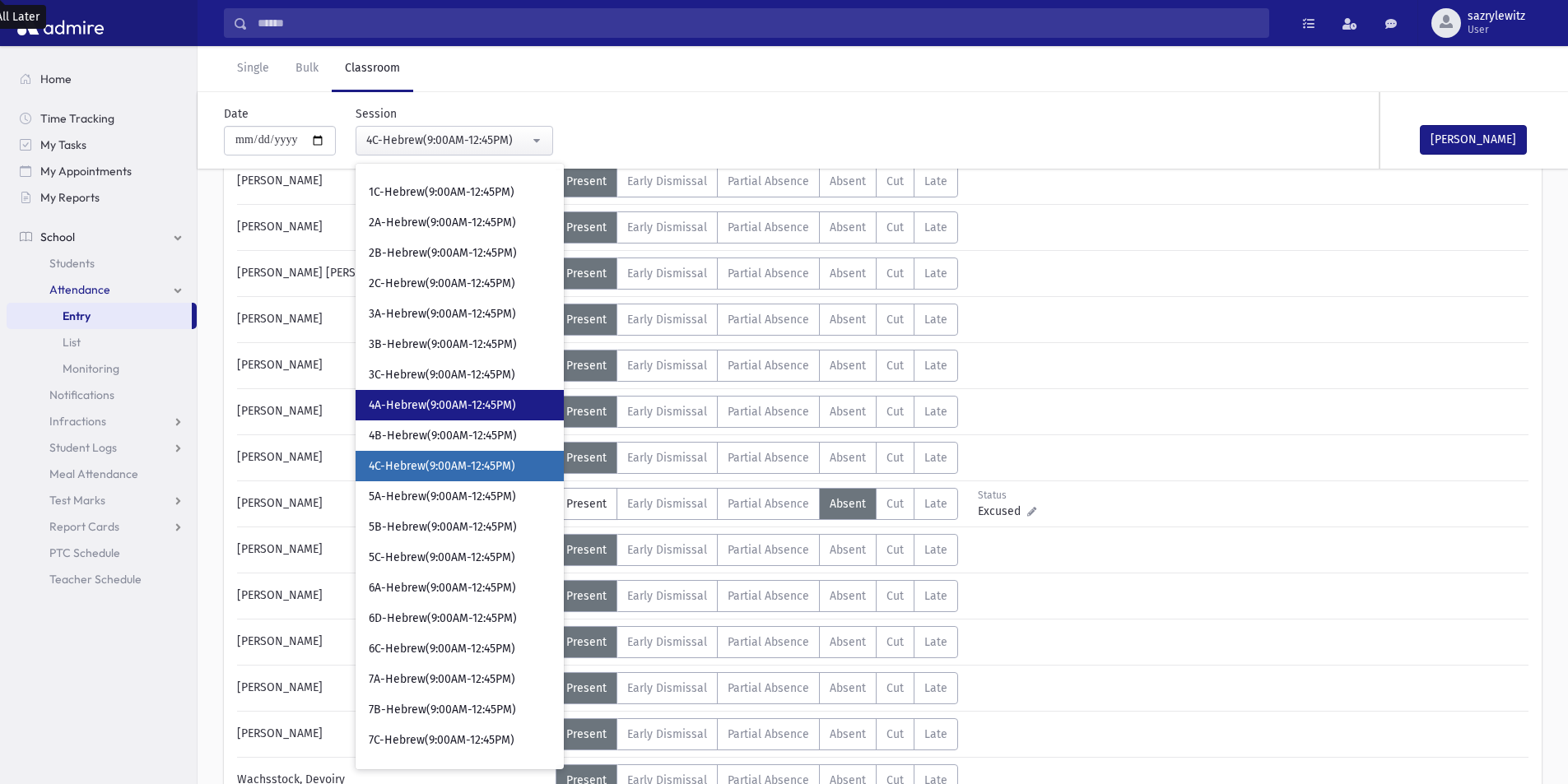
click at [387, 406] on span "4A-Hebrew(9:00AM-12:45PM)" at bounding box center [442, 406] width 148 height 16
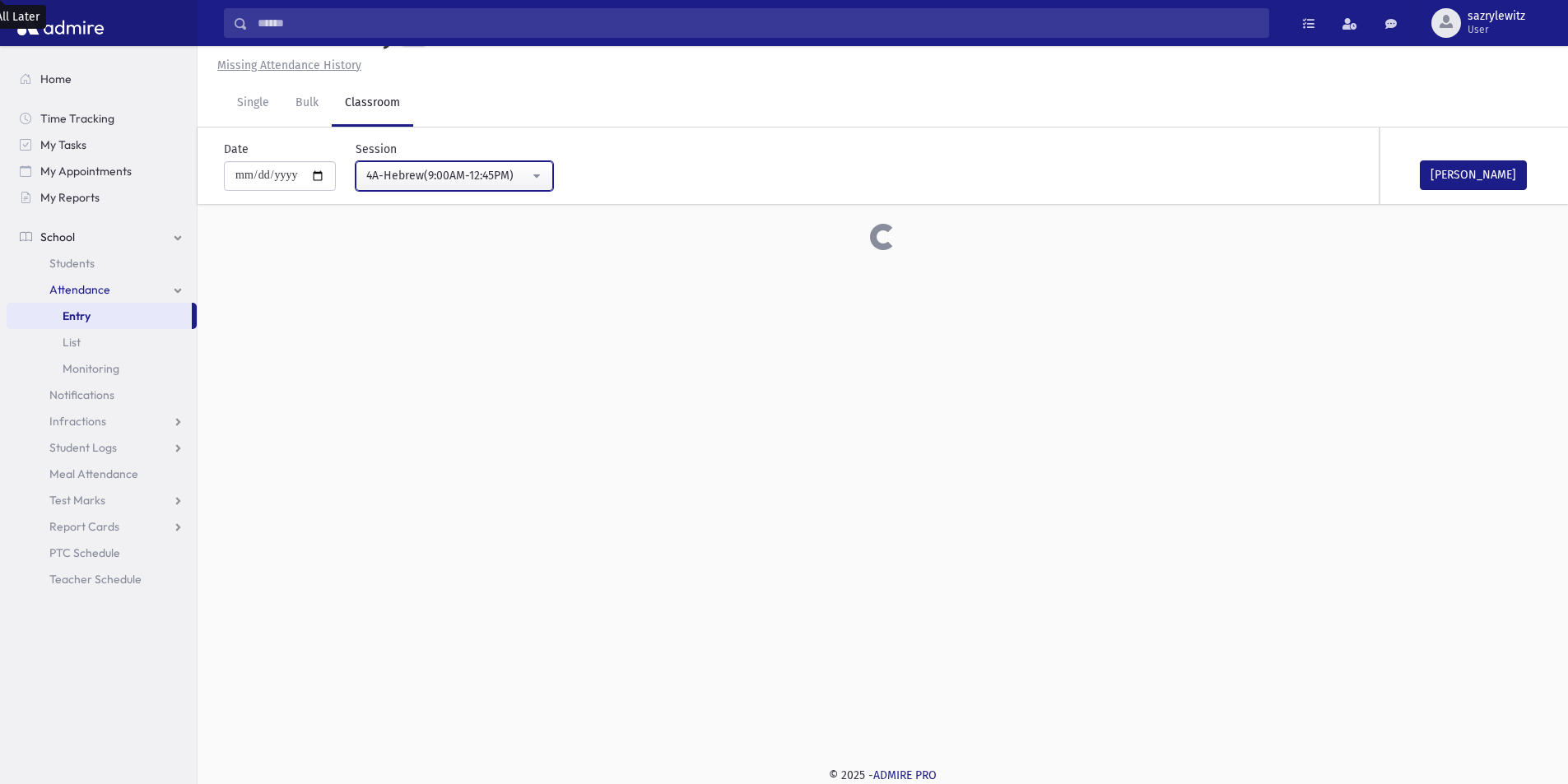
scroll to position [740, 0]
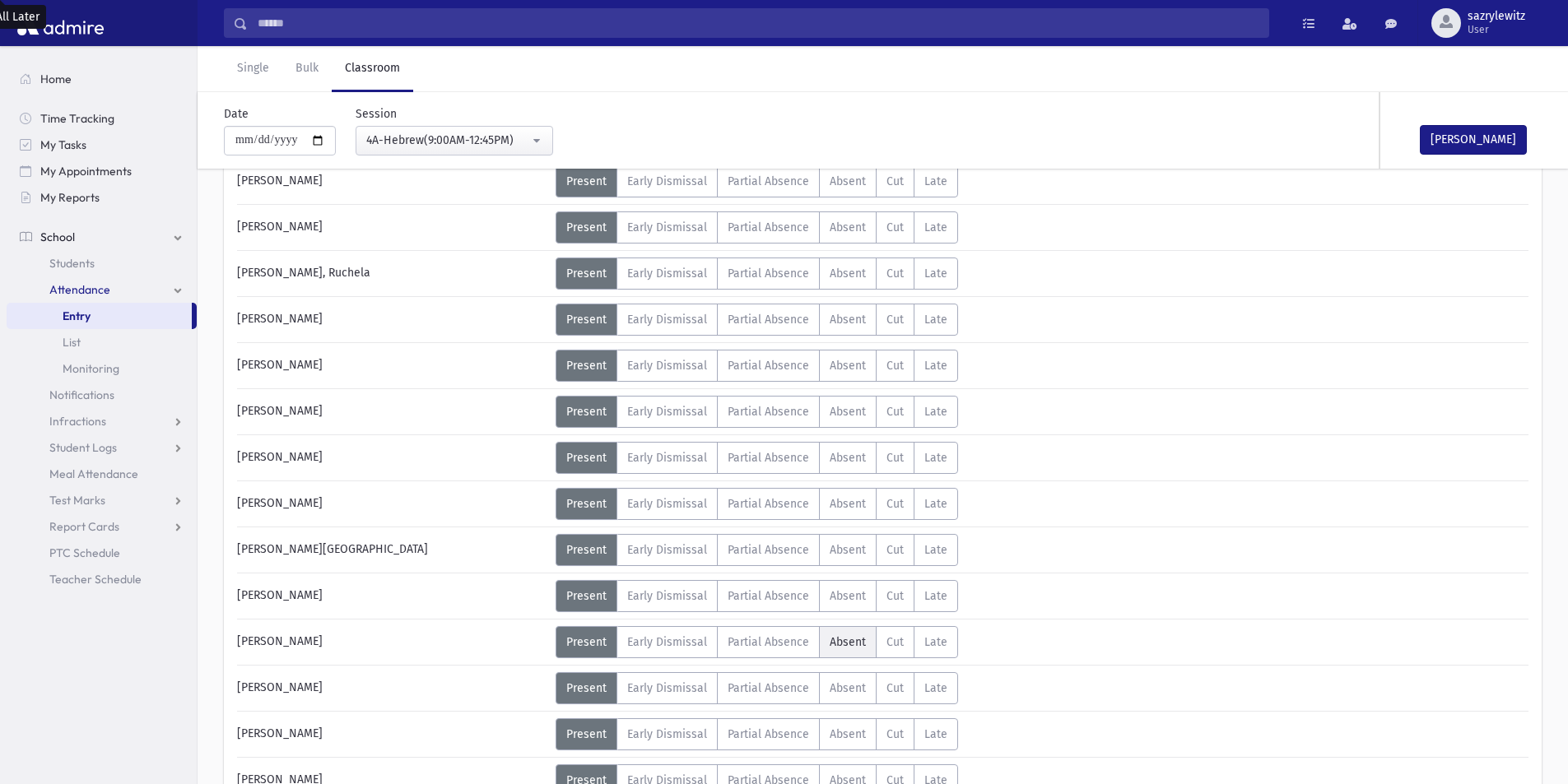
click at [834, 637] on span "Absent" at bounding box center [848, 642] width 36 height 14
click at [406, 139] on div "4A-Hebrew(9:00AM-12:45PM)" at bounding box center [448, 139] width 163 height 17
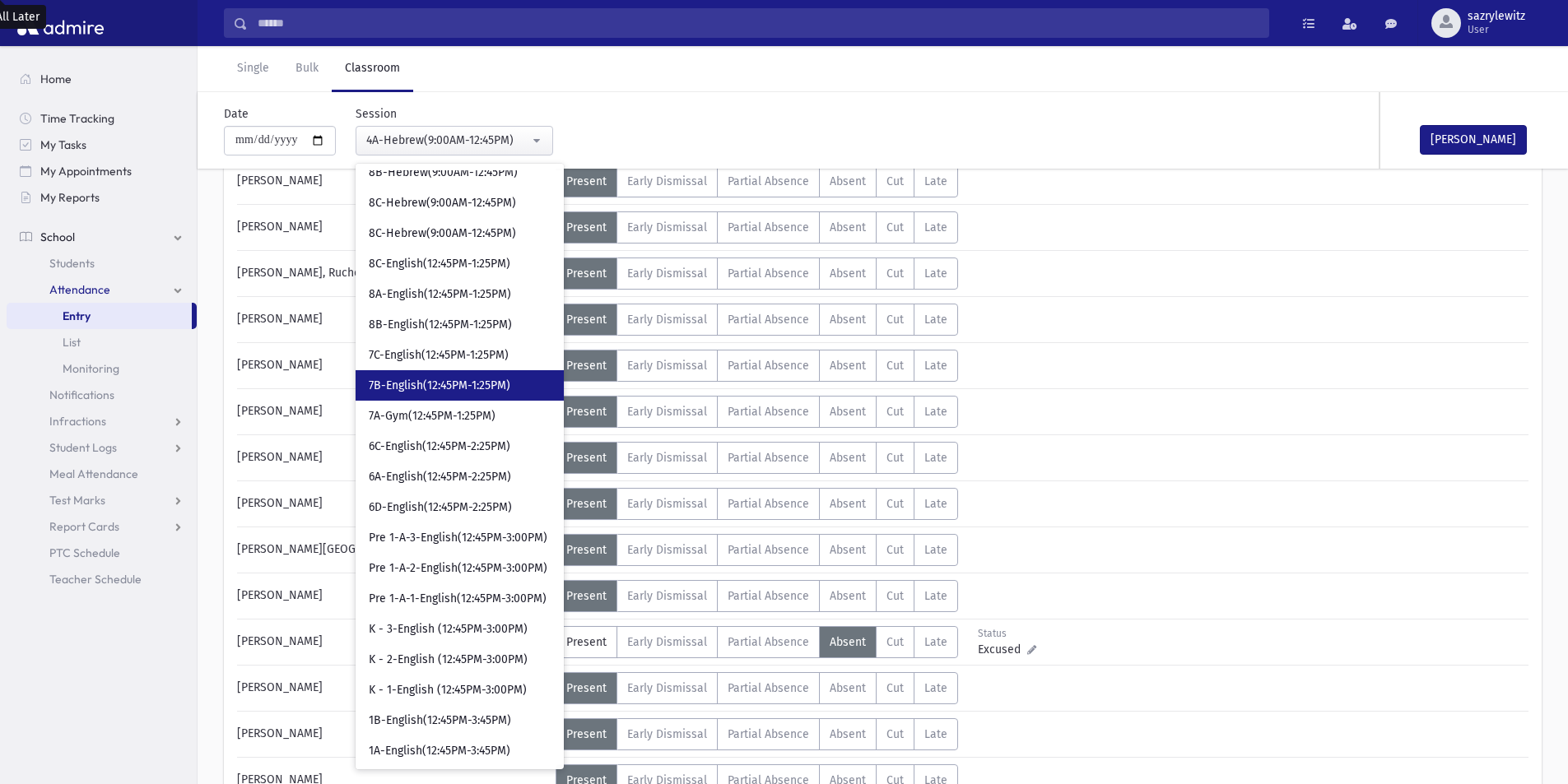
scroll to position [1029, 0]
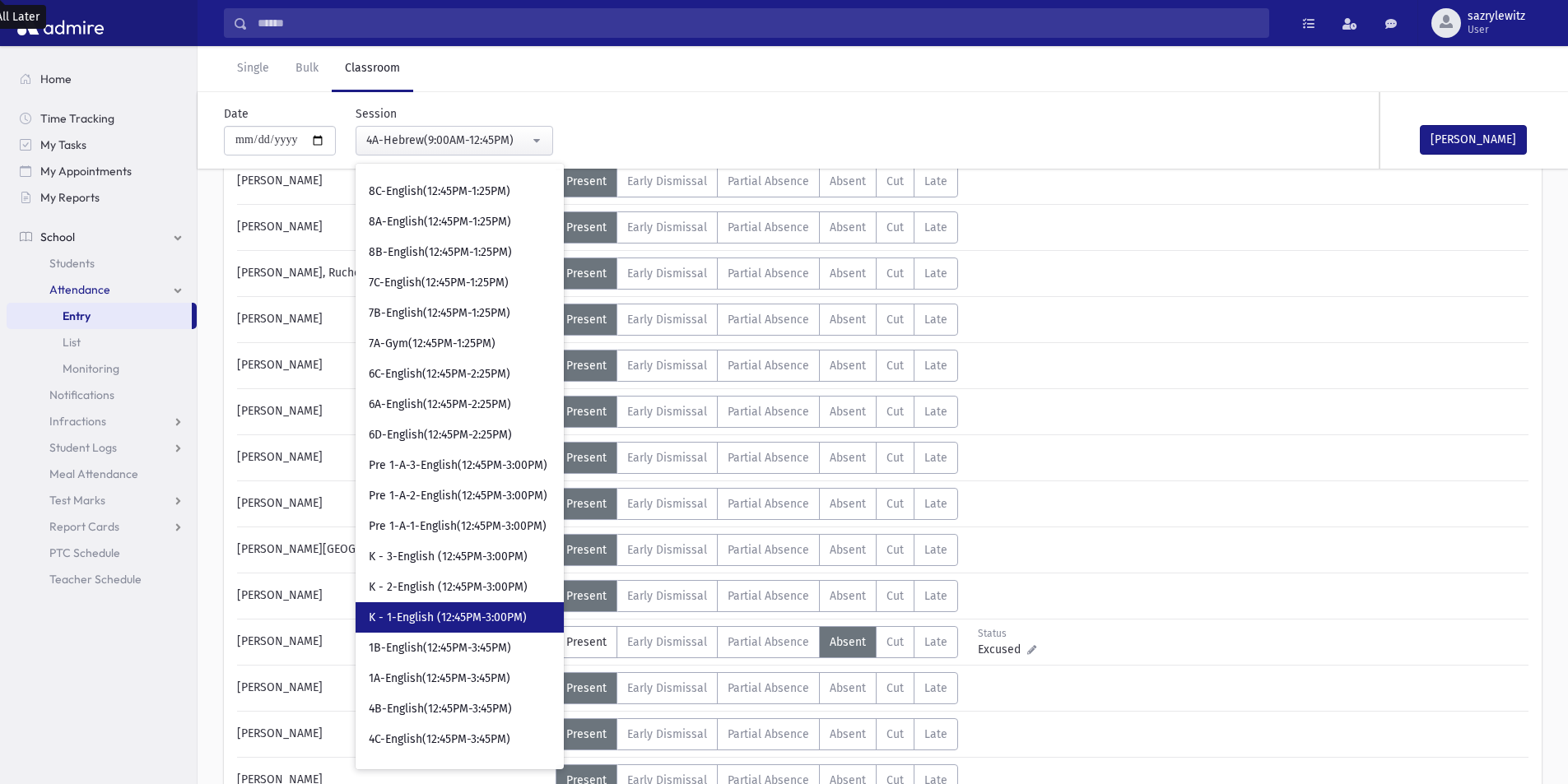
click at [429, 620] on span "K - 1-English (12:45PM-3:00PM)" at bounding box center [447, 618] width 158 height 16
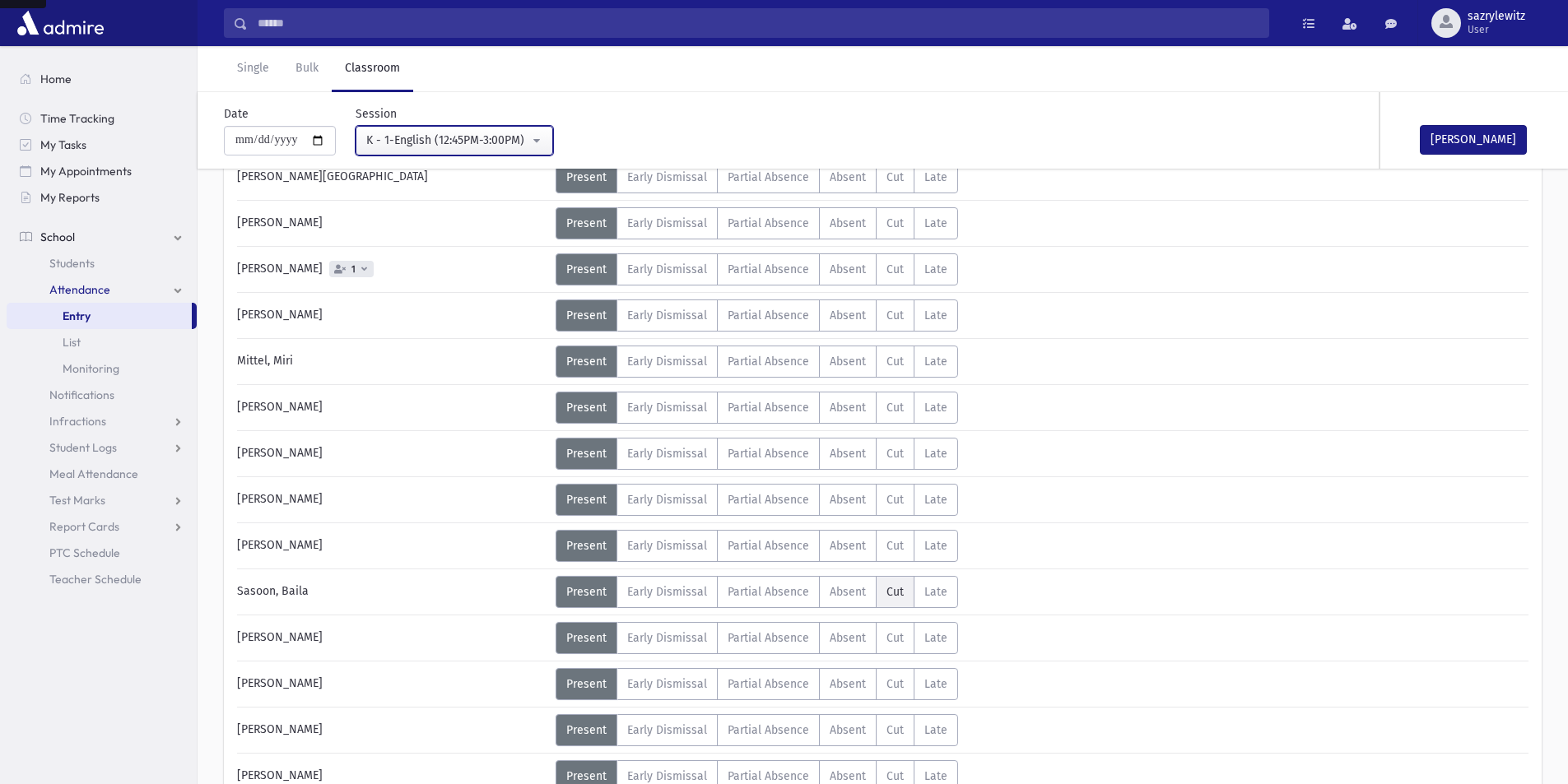
scroll to position [493, 0]
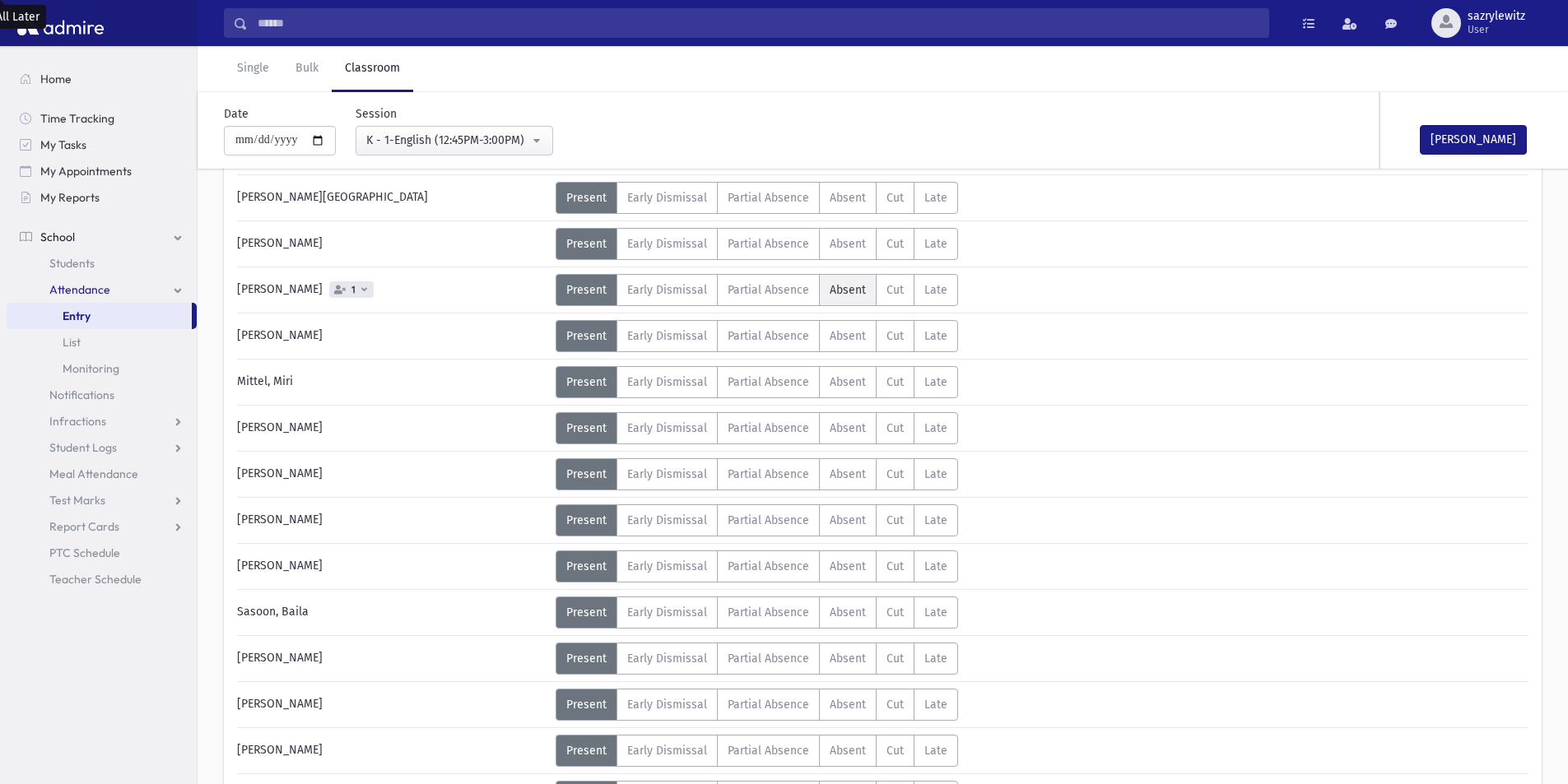
click at [831, 294] on span "Absent" at bounding box center [848, 289] width 36 height 14
click at [409, 141] on div "K - 1-English (12:45PM-3:00PM)" at bounding box center [448, 139] width 163 height 17
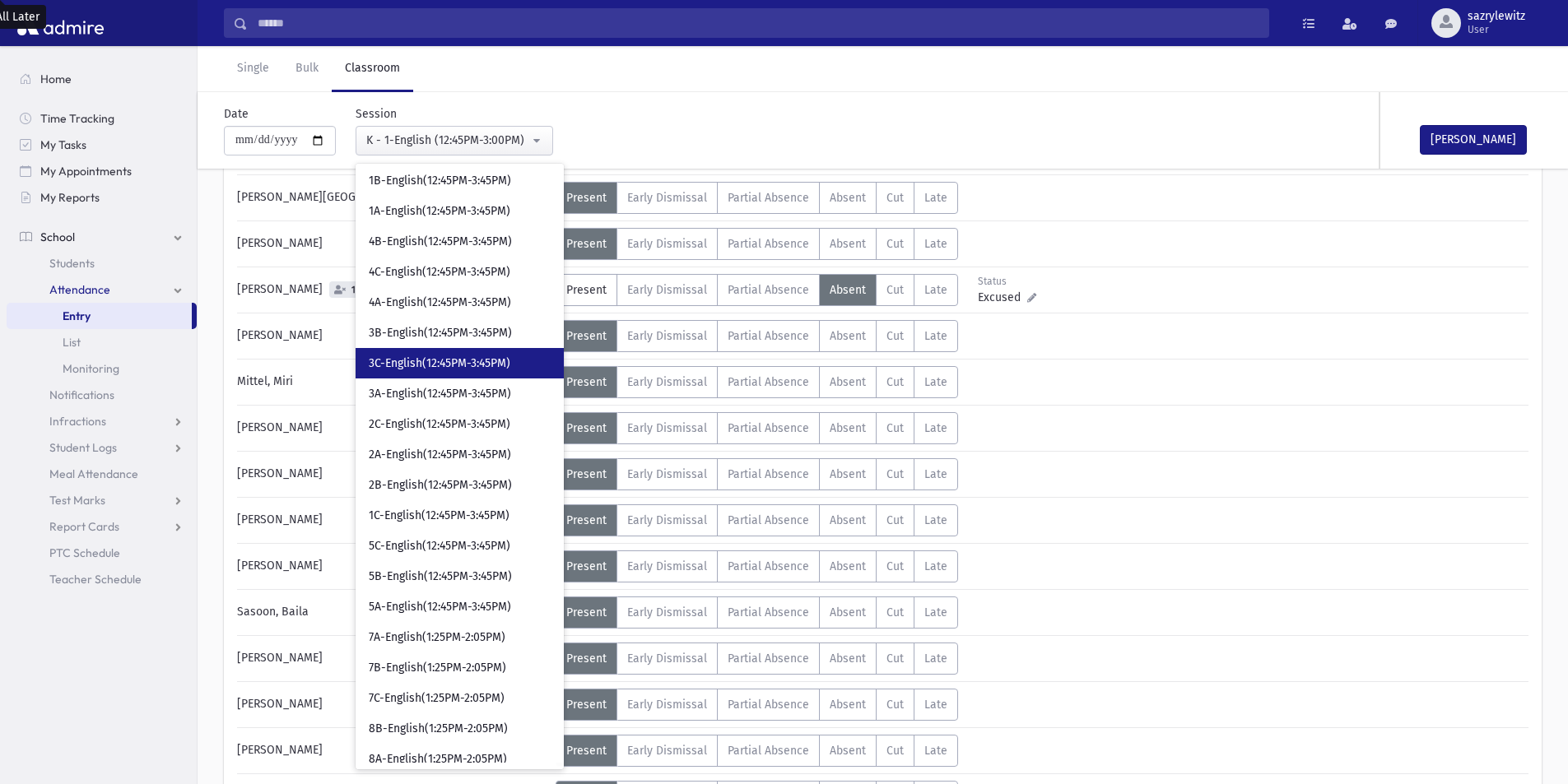
scroll to position [1510, 0]
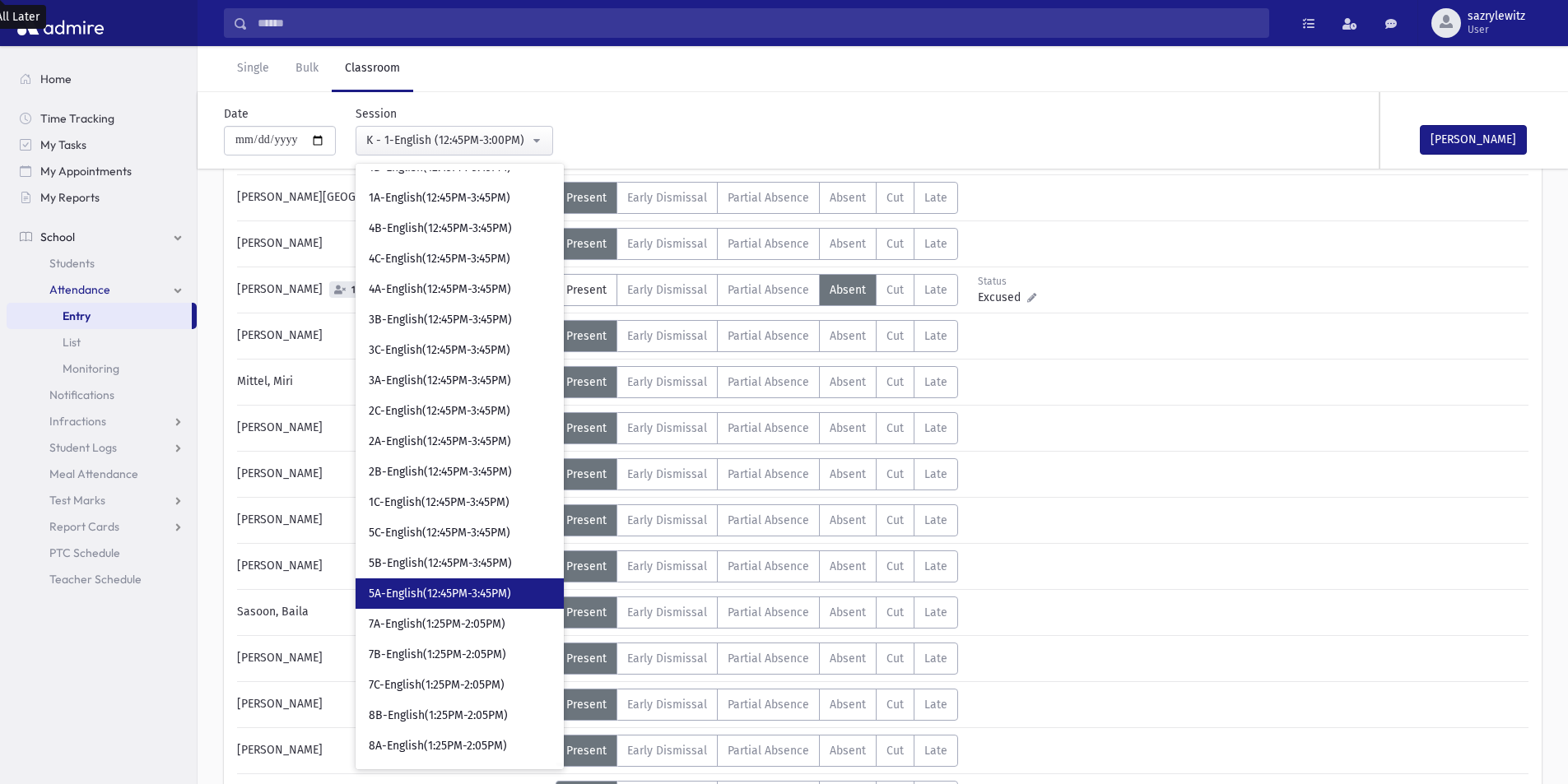
click at [428, 599] on span "5A-English(12:45PM-3:45PM)" at bounding box center [440, 594] width 142 height 16
select select "****"
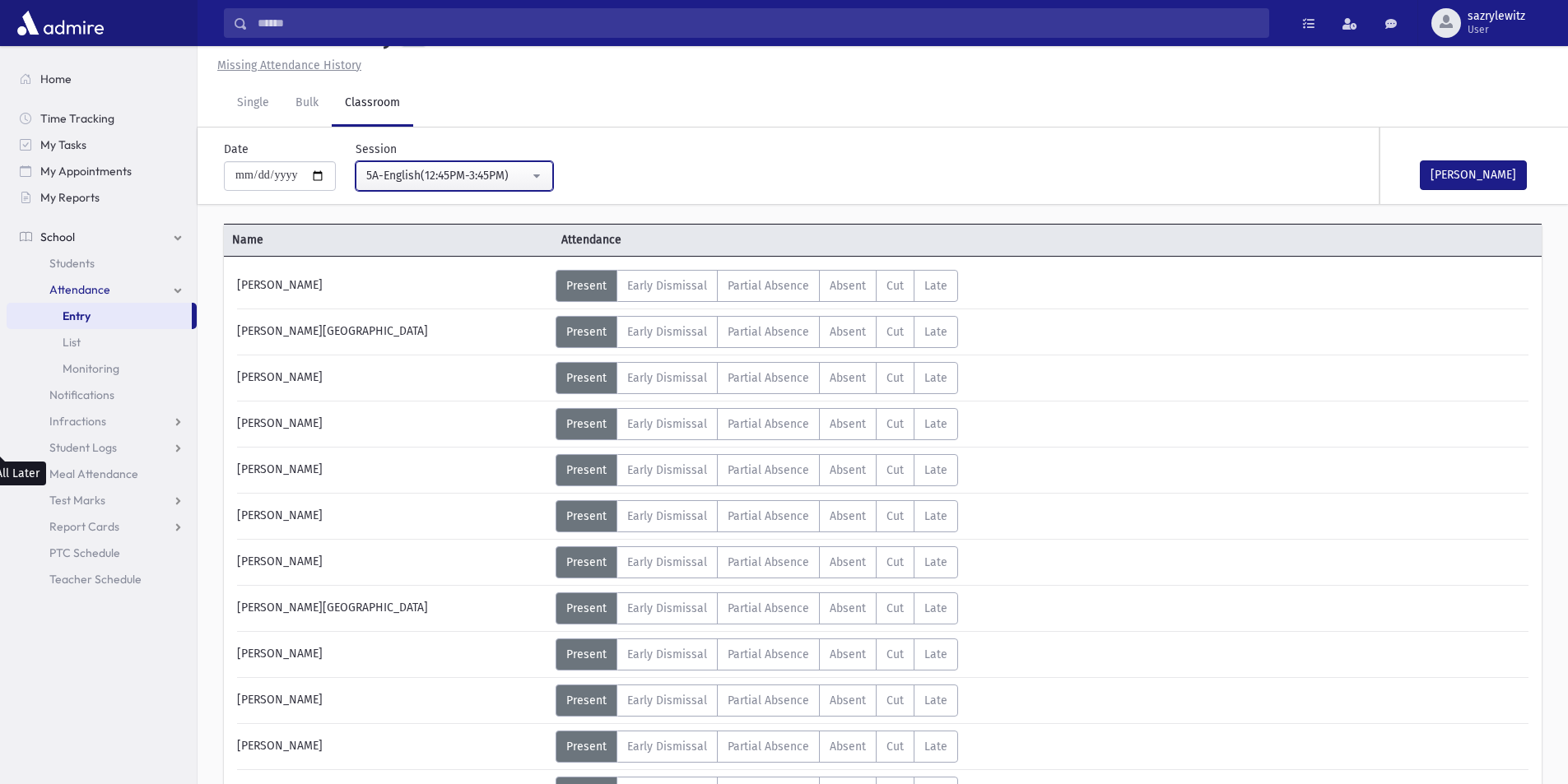
scroll to position [493, 0]
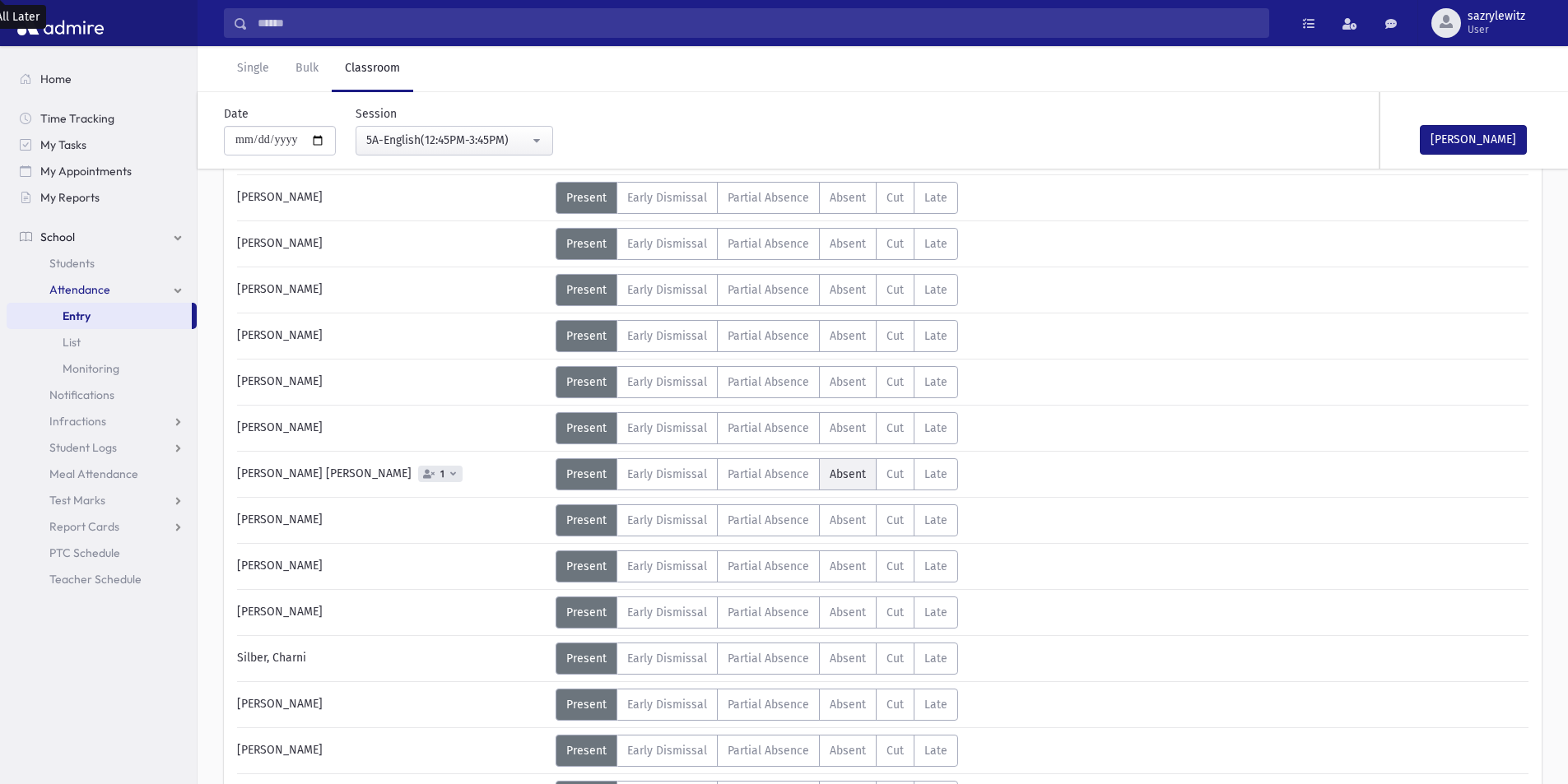
click at [840, 472] on span "Absent" at bounding box center [848, 474] width 36 height 14
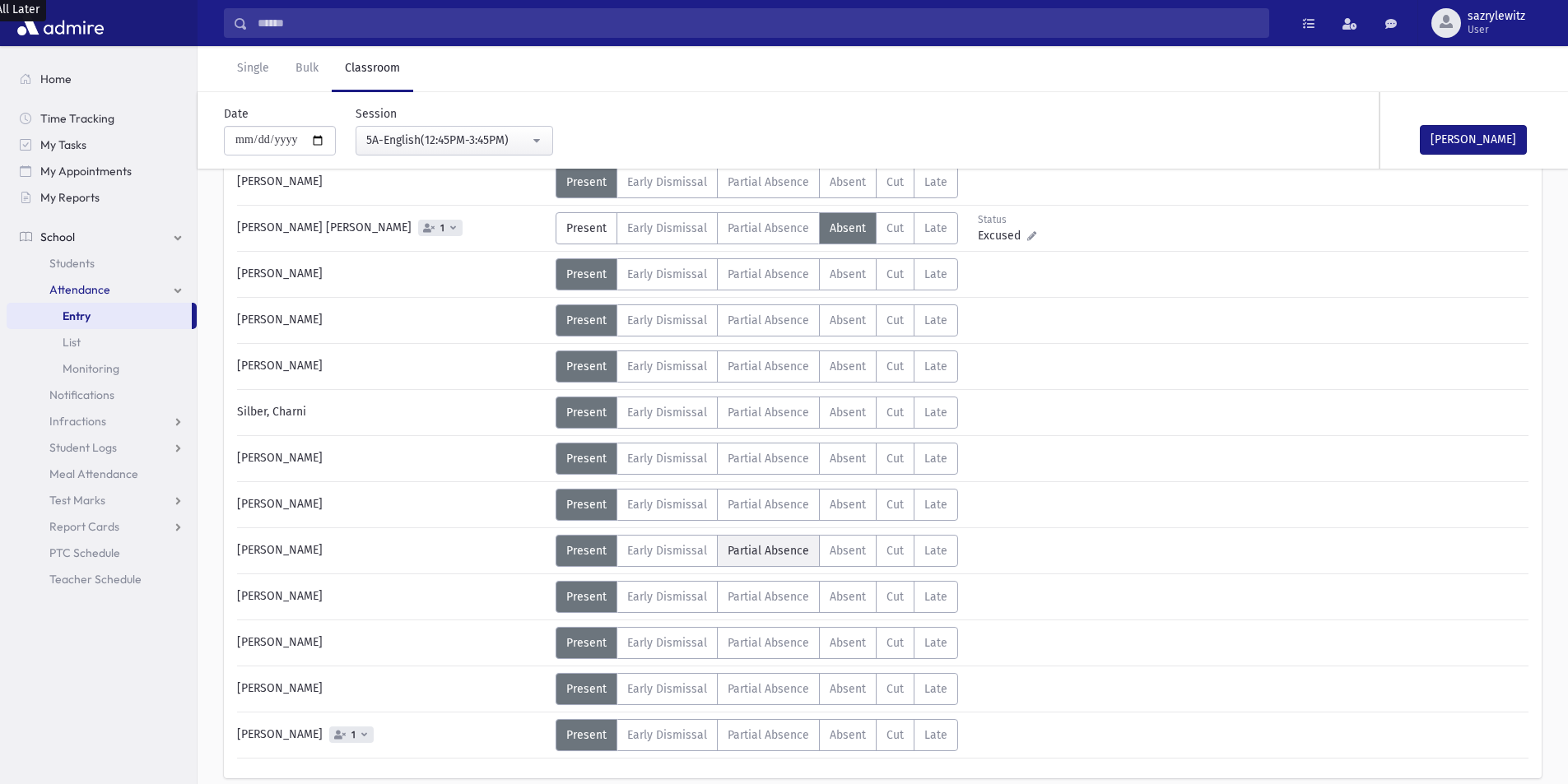
scroll to position [740, 0]
click at [852, 732] on div "Error ×" at bounding box center [883, 730] width 231 height 30
click at [254, 68] on link "Single" at bounding box center [253, 69] width 58 height 46
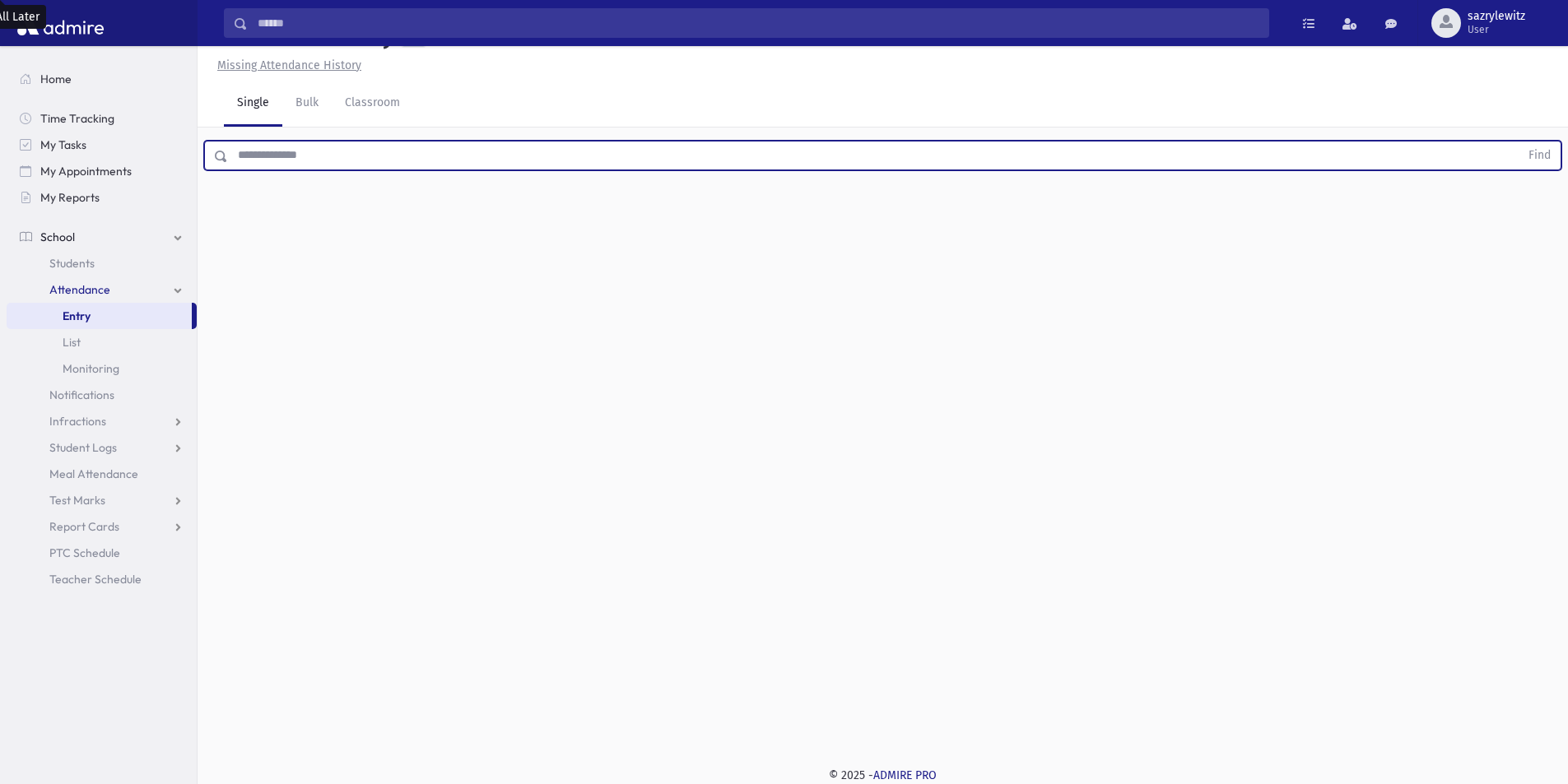
click at [289, 162] on input "text" at bounding box center [874, 155] width 1292 height 29
click at [367, 98] on link "Classroom" at bounding box center [372, 103] width 81 height 46
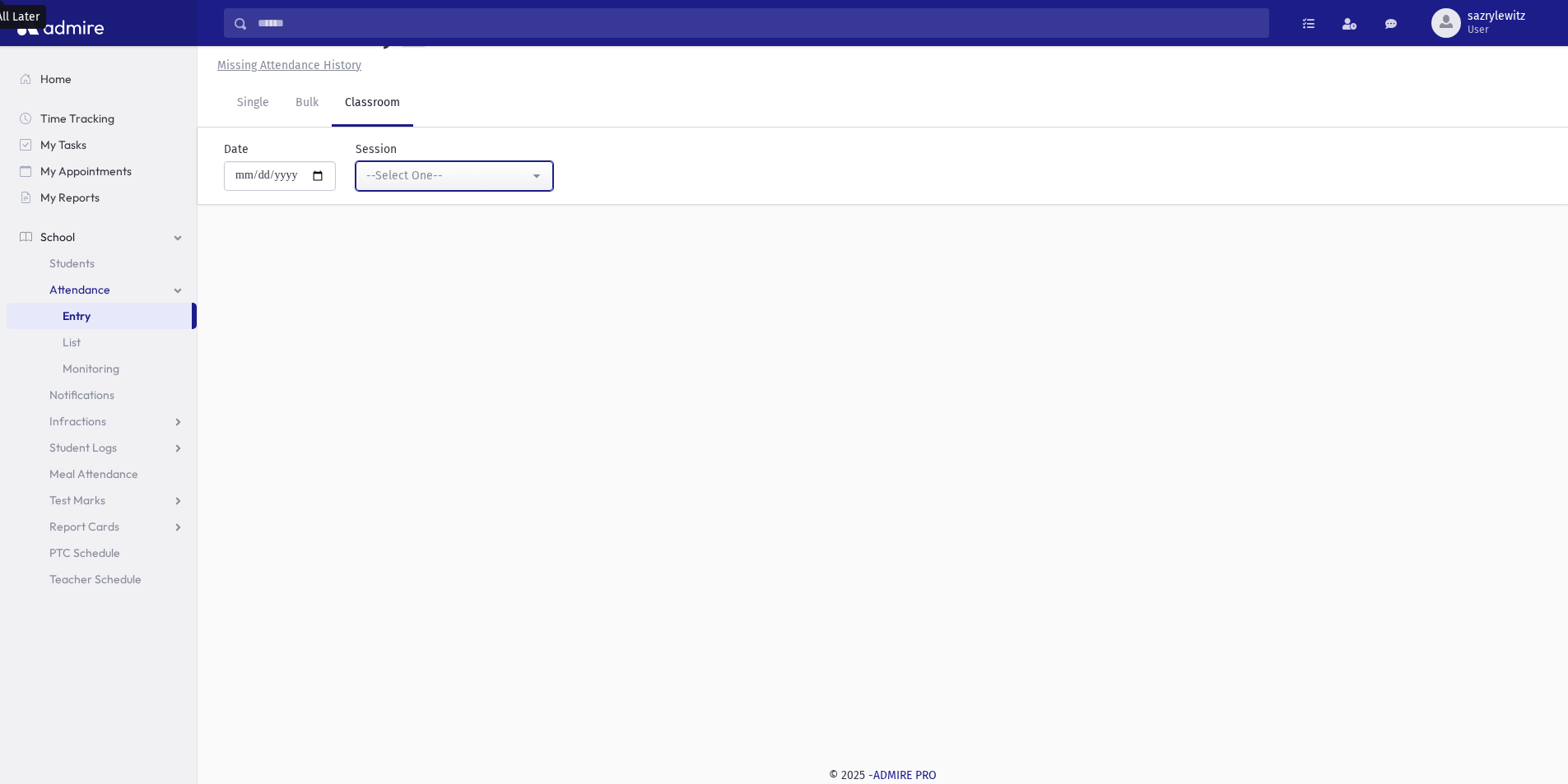
click at [452, 173] on div "--Select One--" at bounding box center [448, 175] width 163 height 17
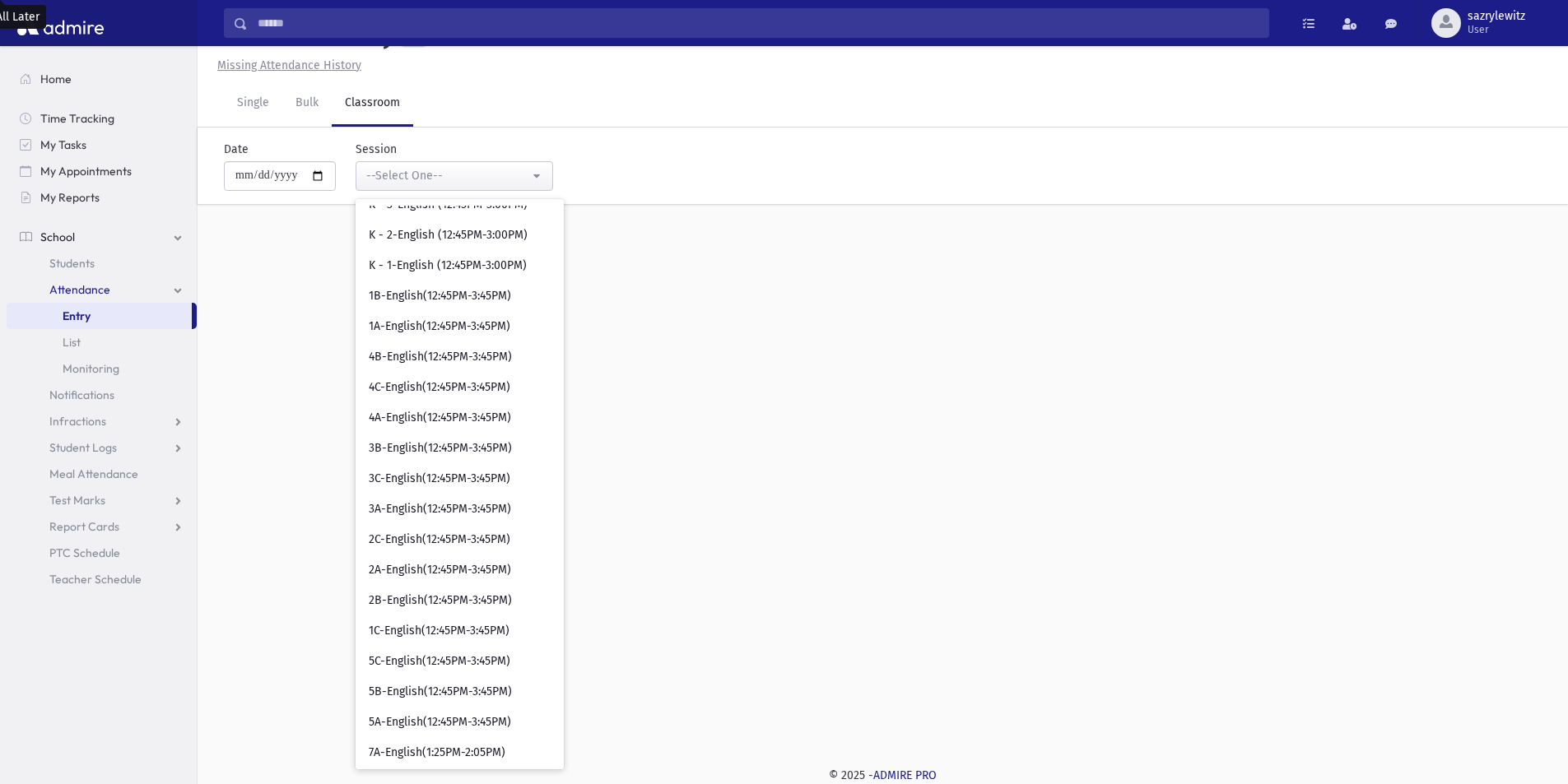
scroll to position [1372, 0]
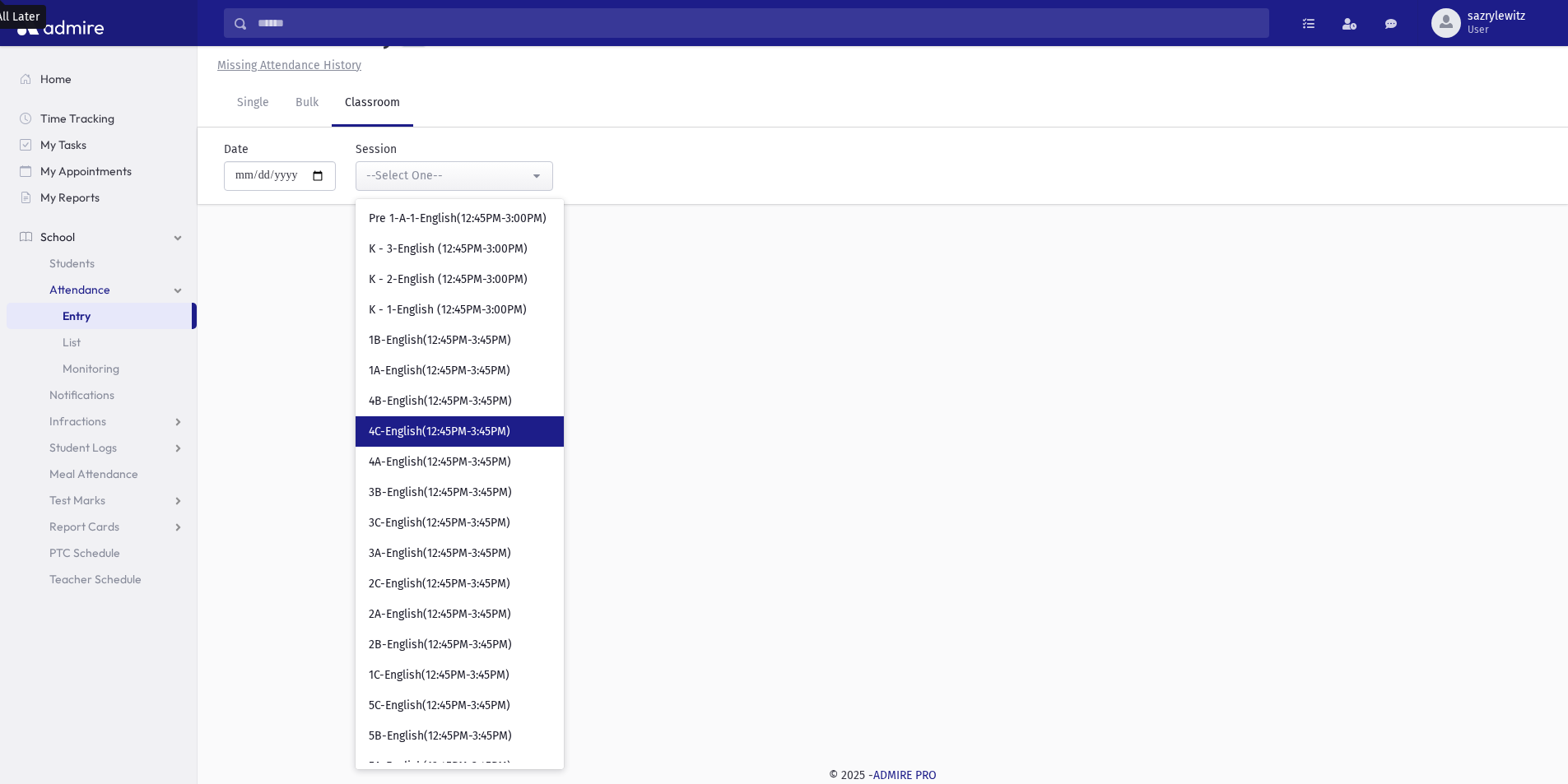
click at [431, 438] on span "4C-English(12:45PM-3:45PM)" at bounding box center [439, 432] width 141 height 16
select select "****"
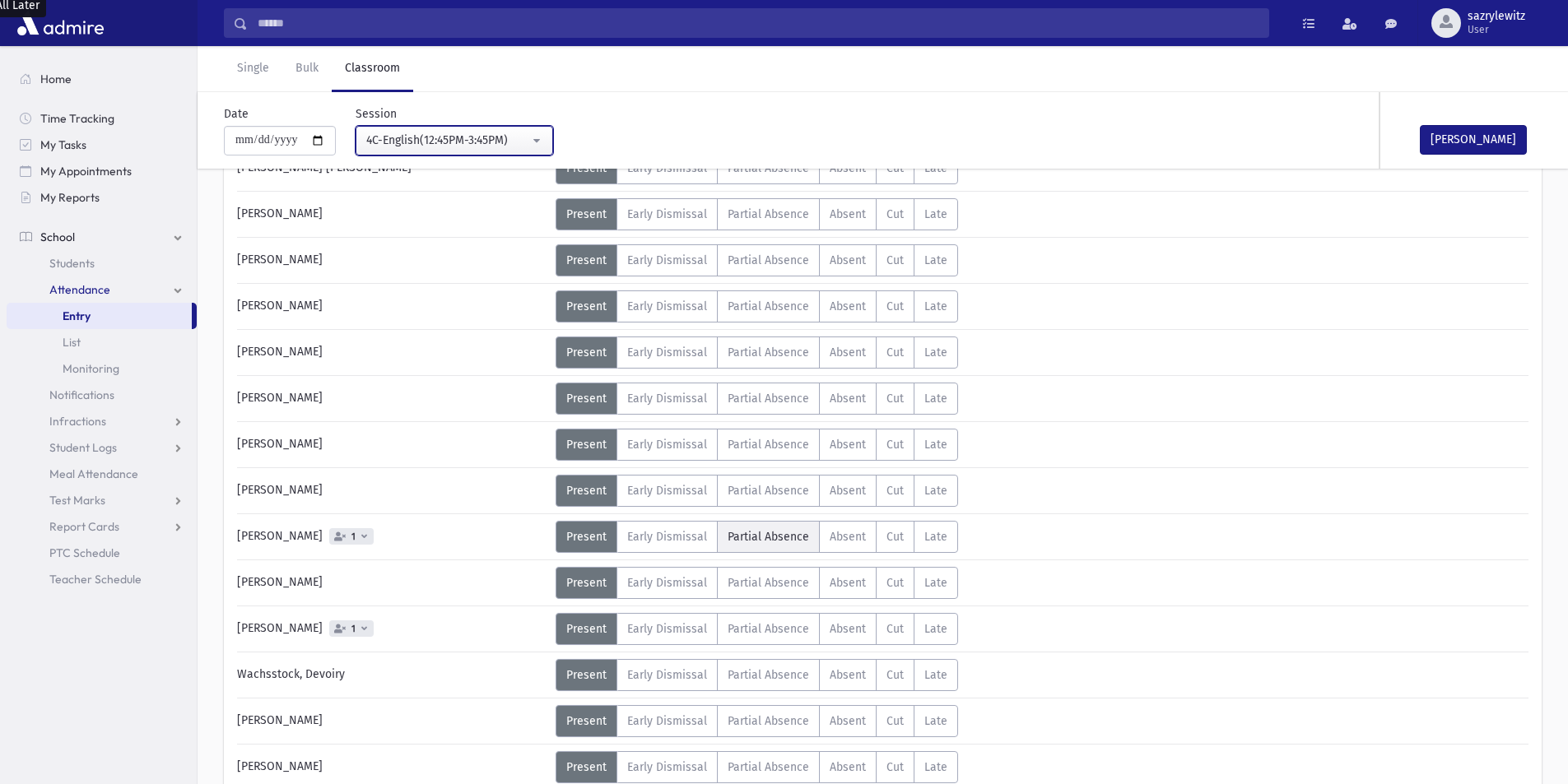
scroll to position [860, 0]
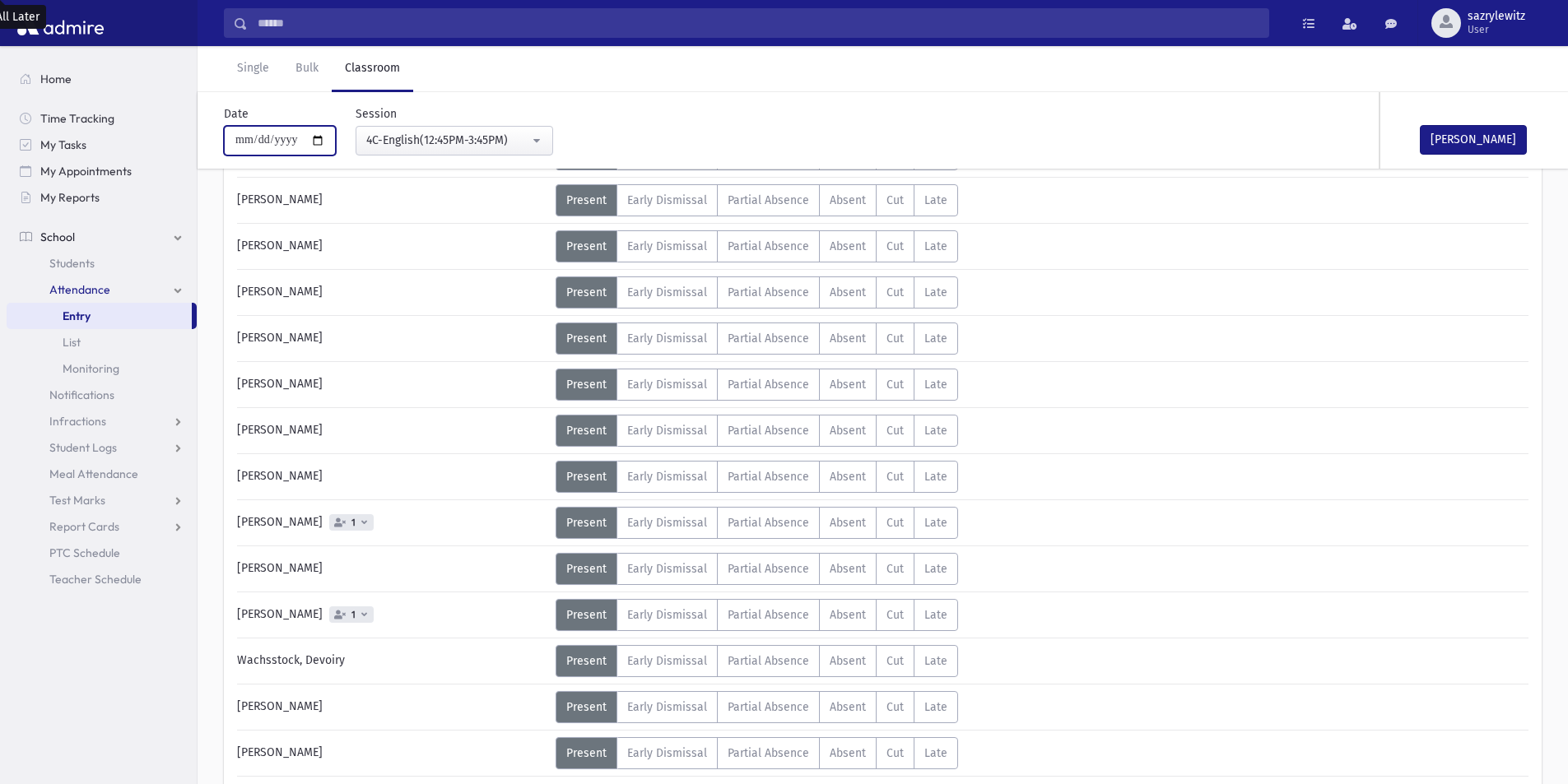
click at [263, 141] on input "**********" at bounding box center [279, 140] width 112 height 29
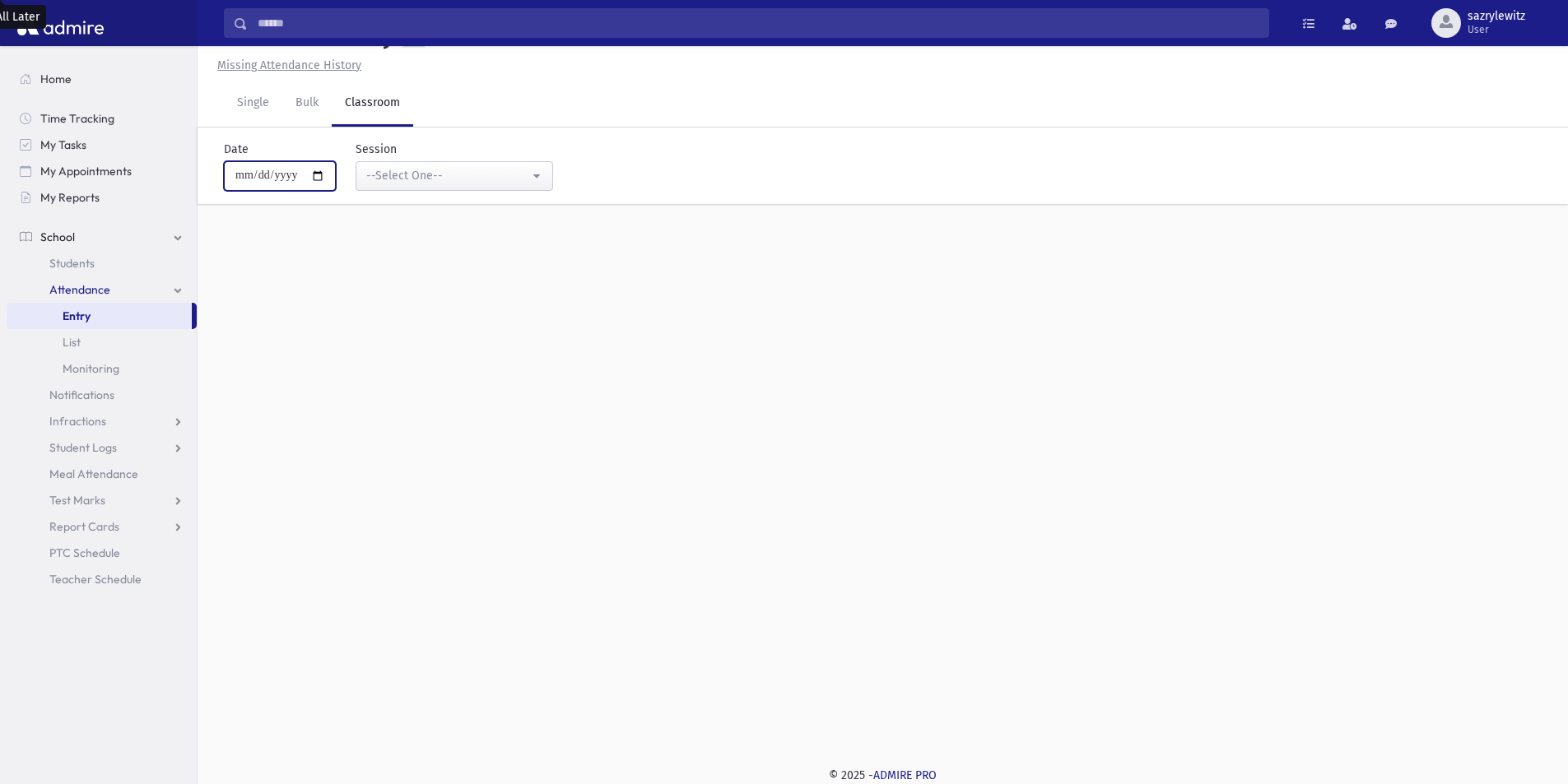
scroll to position [37, 0]
type input "**********"
click at [399, 180] on div "--Select One--" at bounding box center [448, 175] width 163 height 17
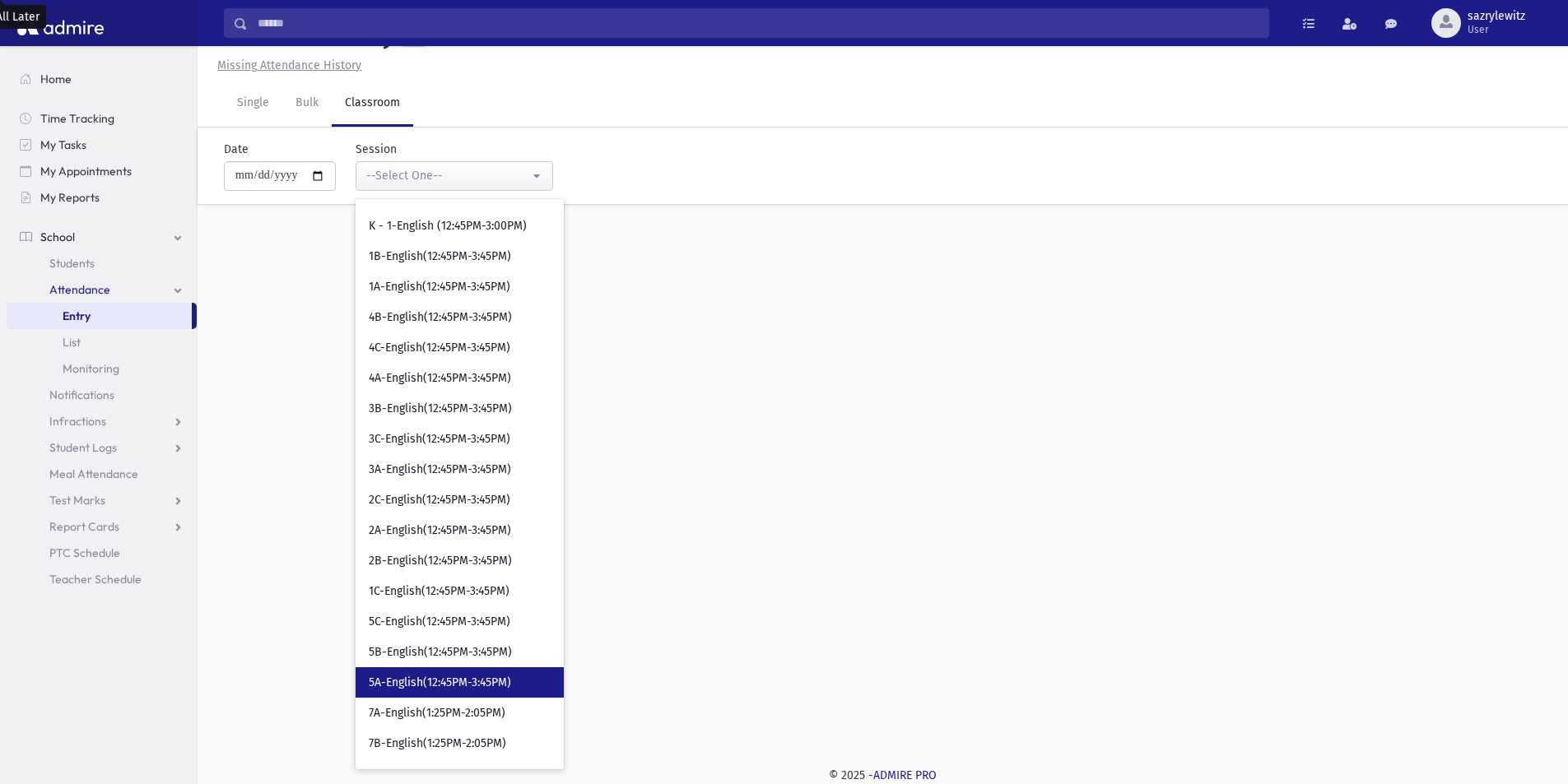
scroll to position [1454, 0]
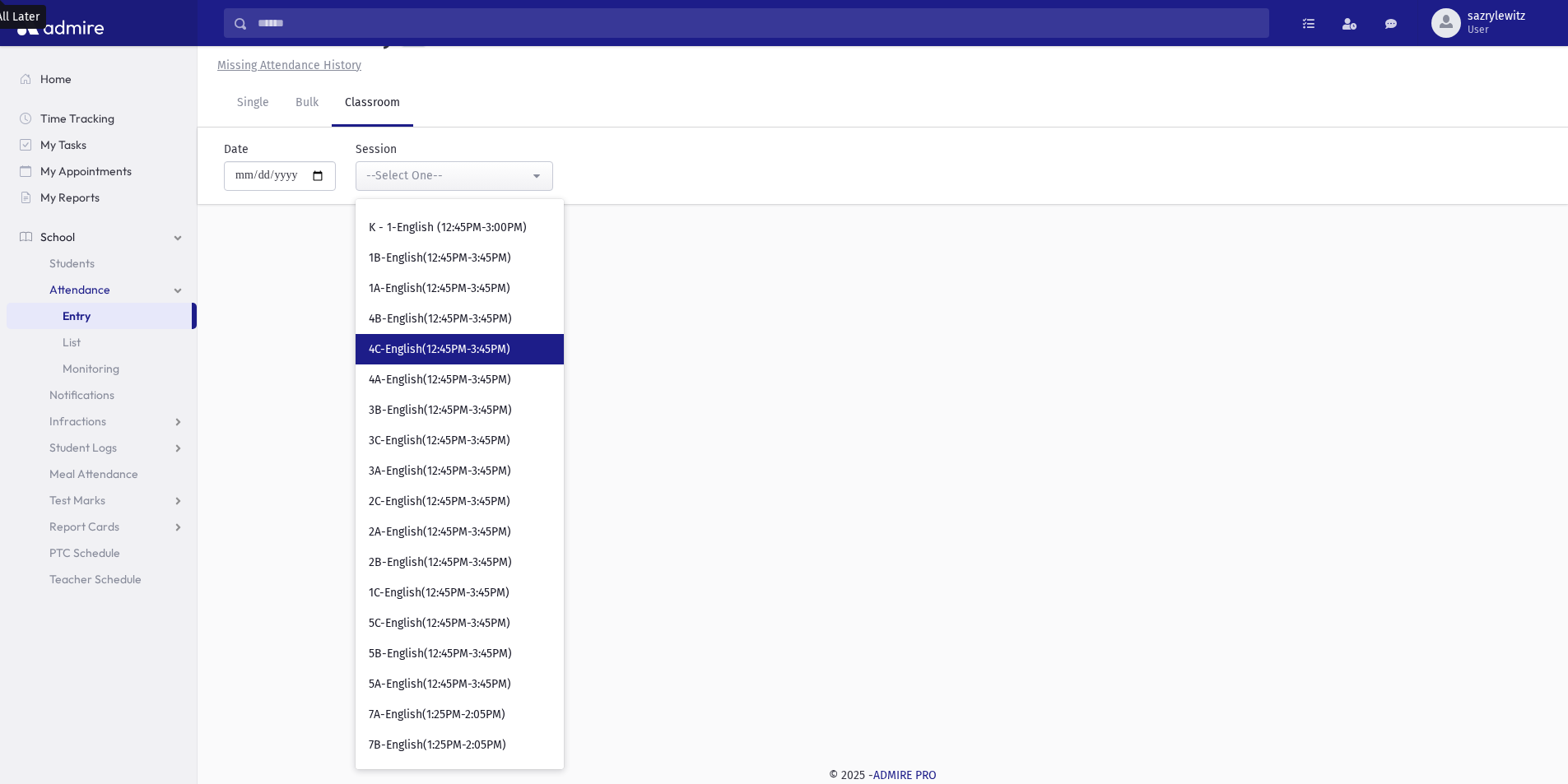
click at [434, 351] on span "4C-English(12:45PM-3:45PM)" at bounding box center [439, 349] width 141 height 16
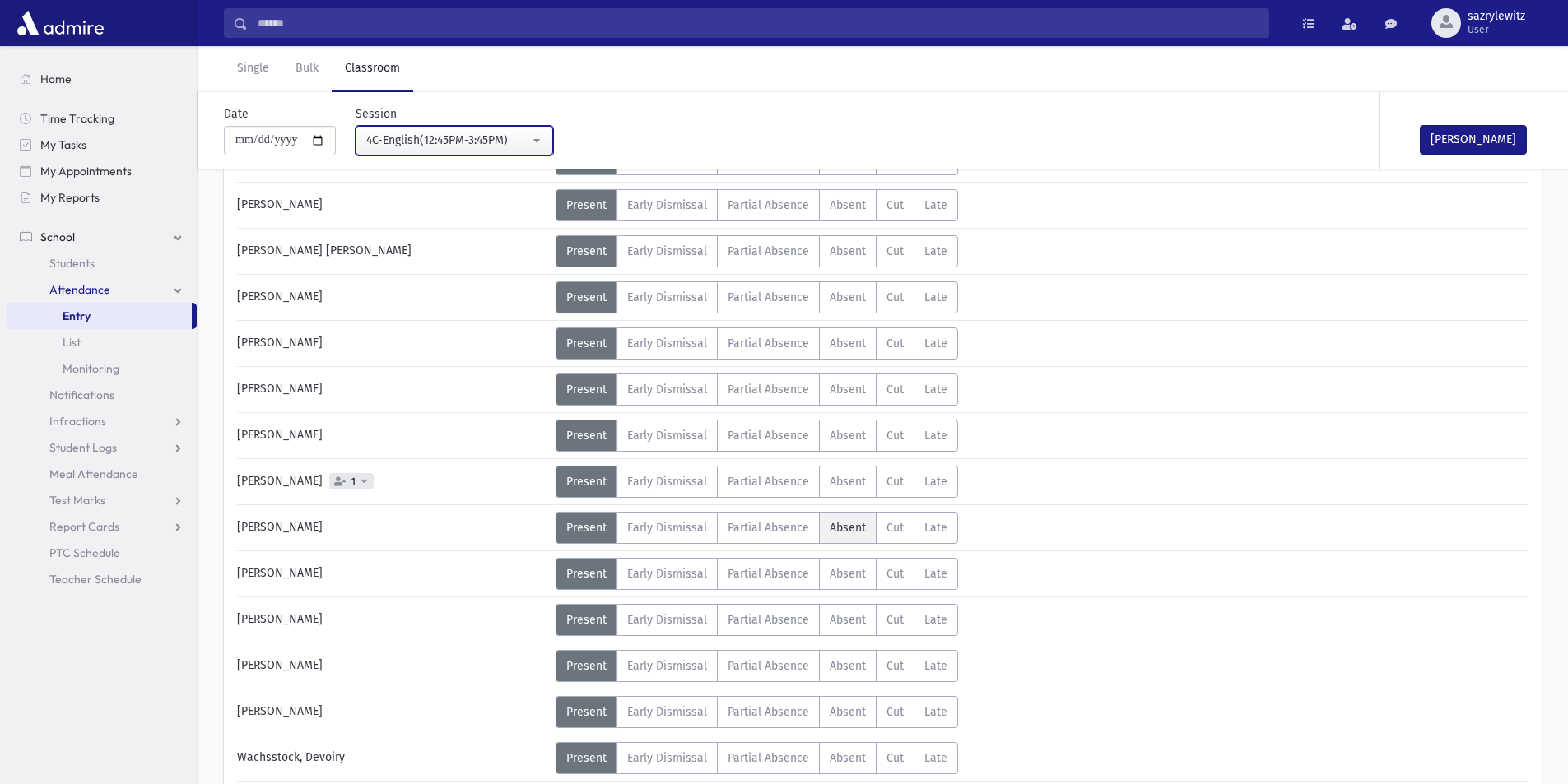
scroll to position [778, 0]
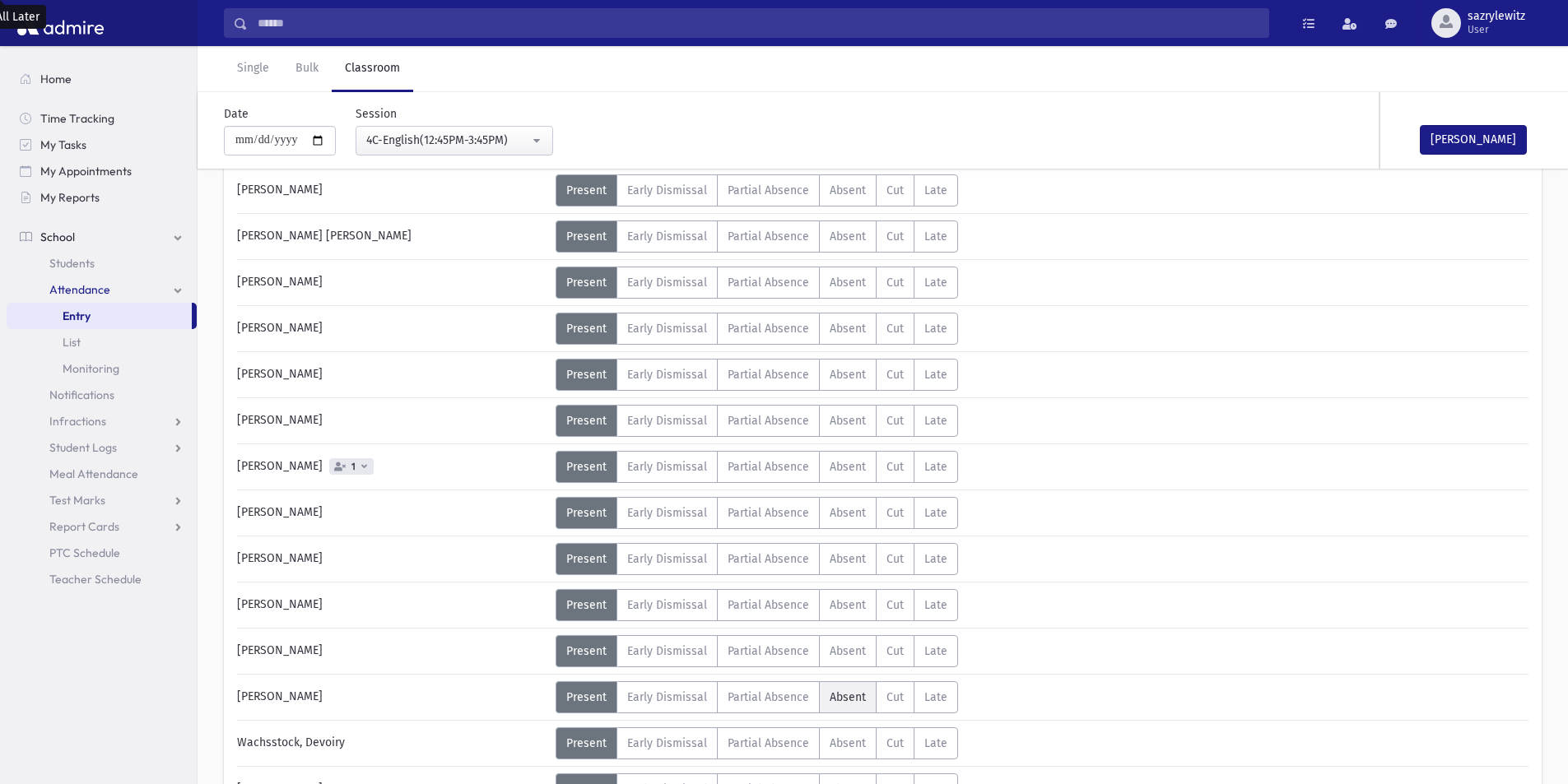
click at [847, 700] on span "Absent" at bounding box center [848, 696] width 36 height 14
click at [838, 467] on span "Absent" at bounding box center [848, 466] width 36 height 14
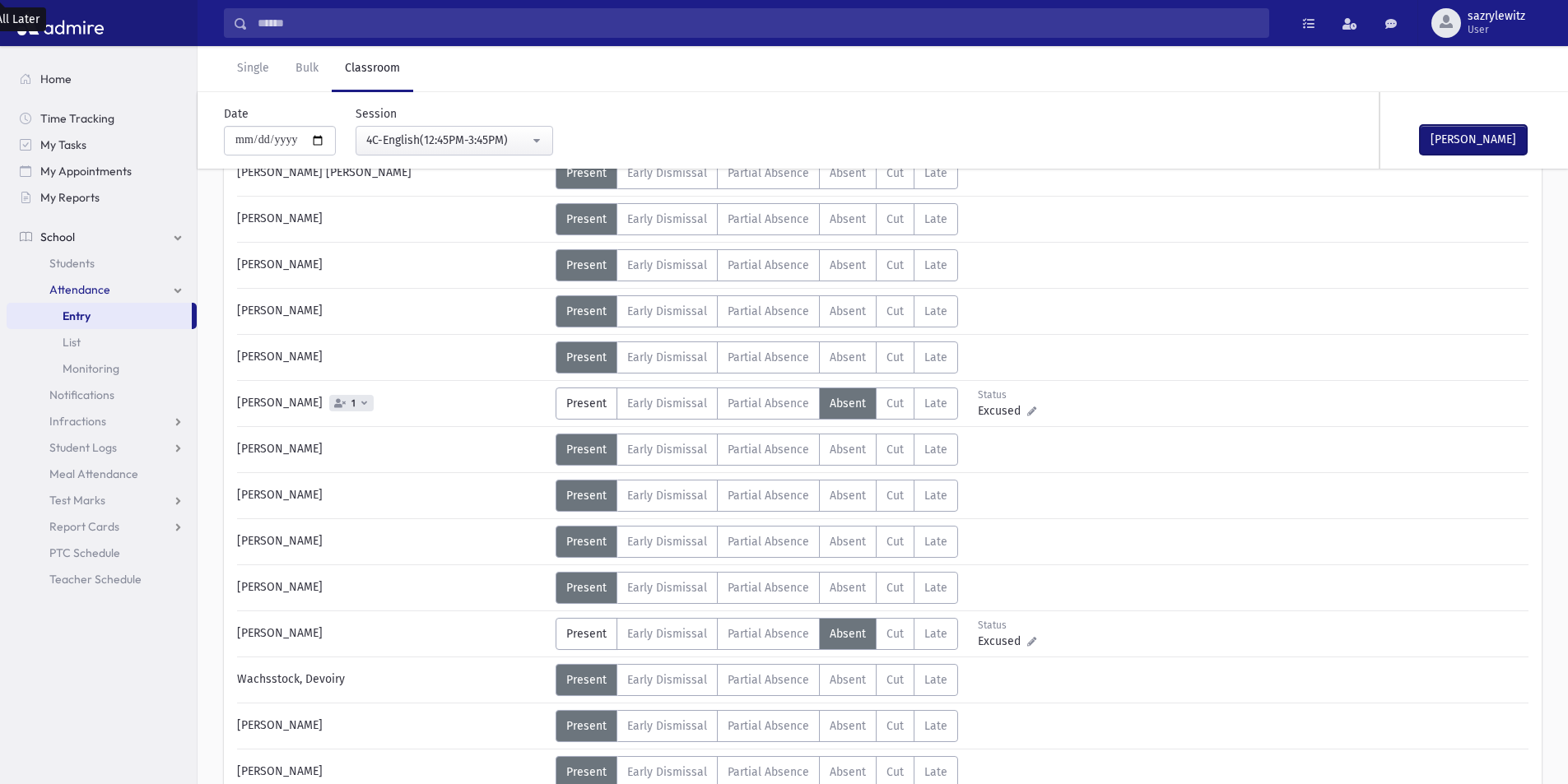
scroll to position [847, 0]
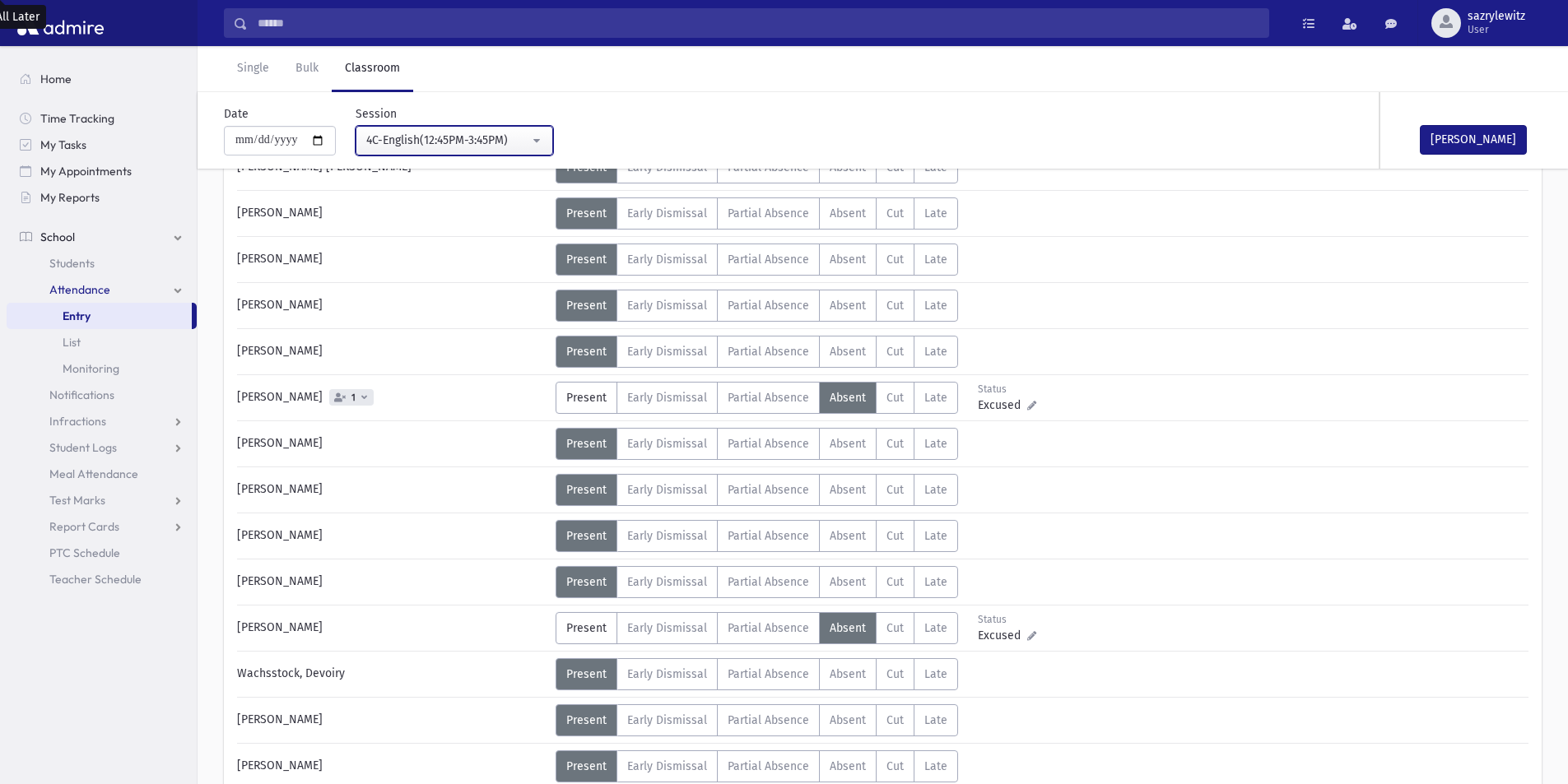
click at [423, 145] on div "4C-English(12:45PM-3:45PM)" at bounding box center [448, 139] width 163 height 17
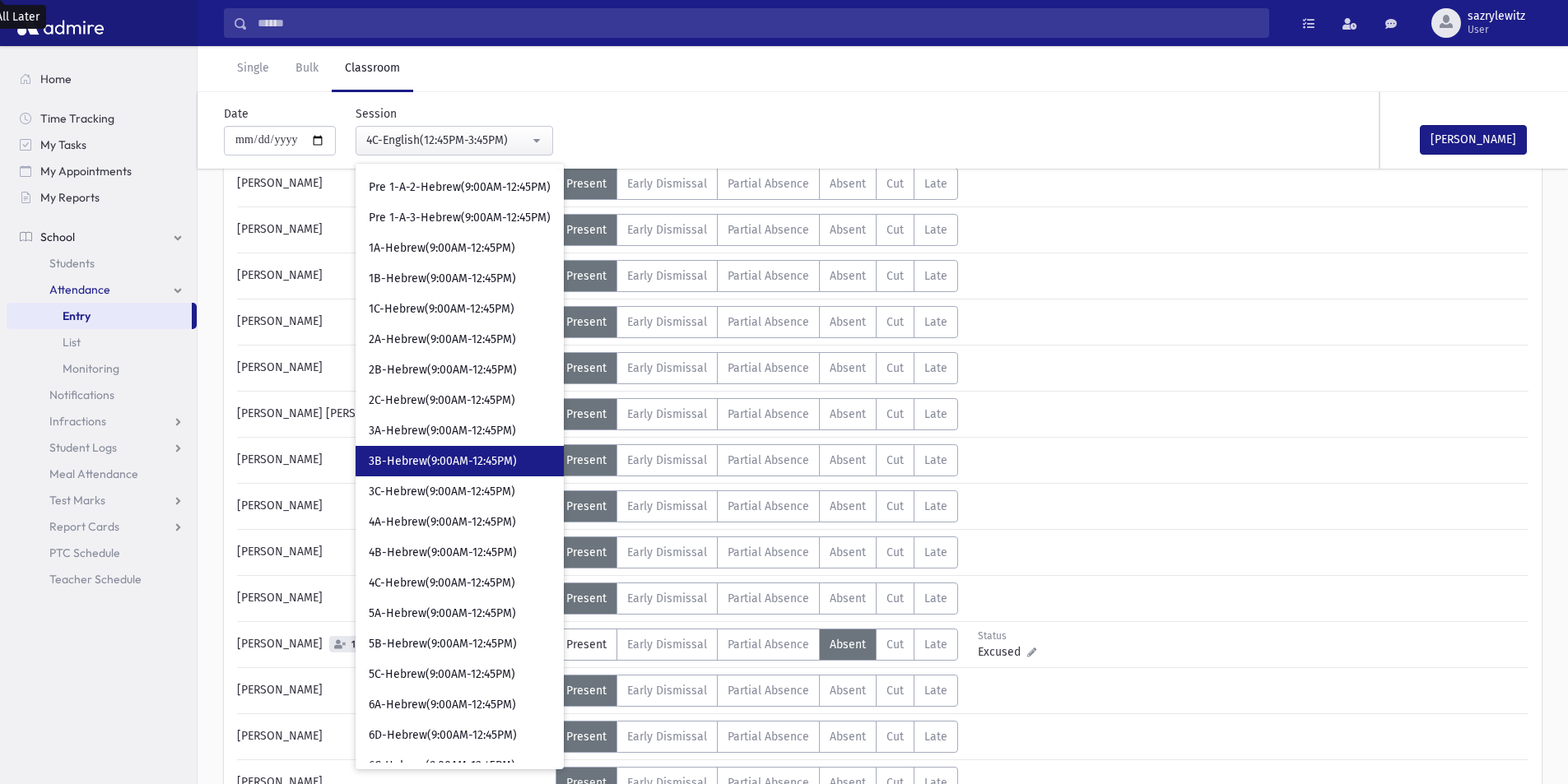
scroll to position [164, 0]
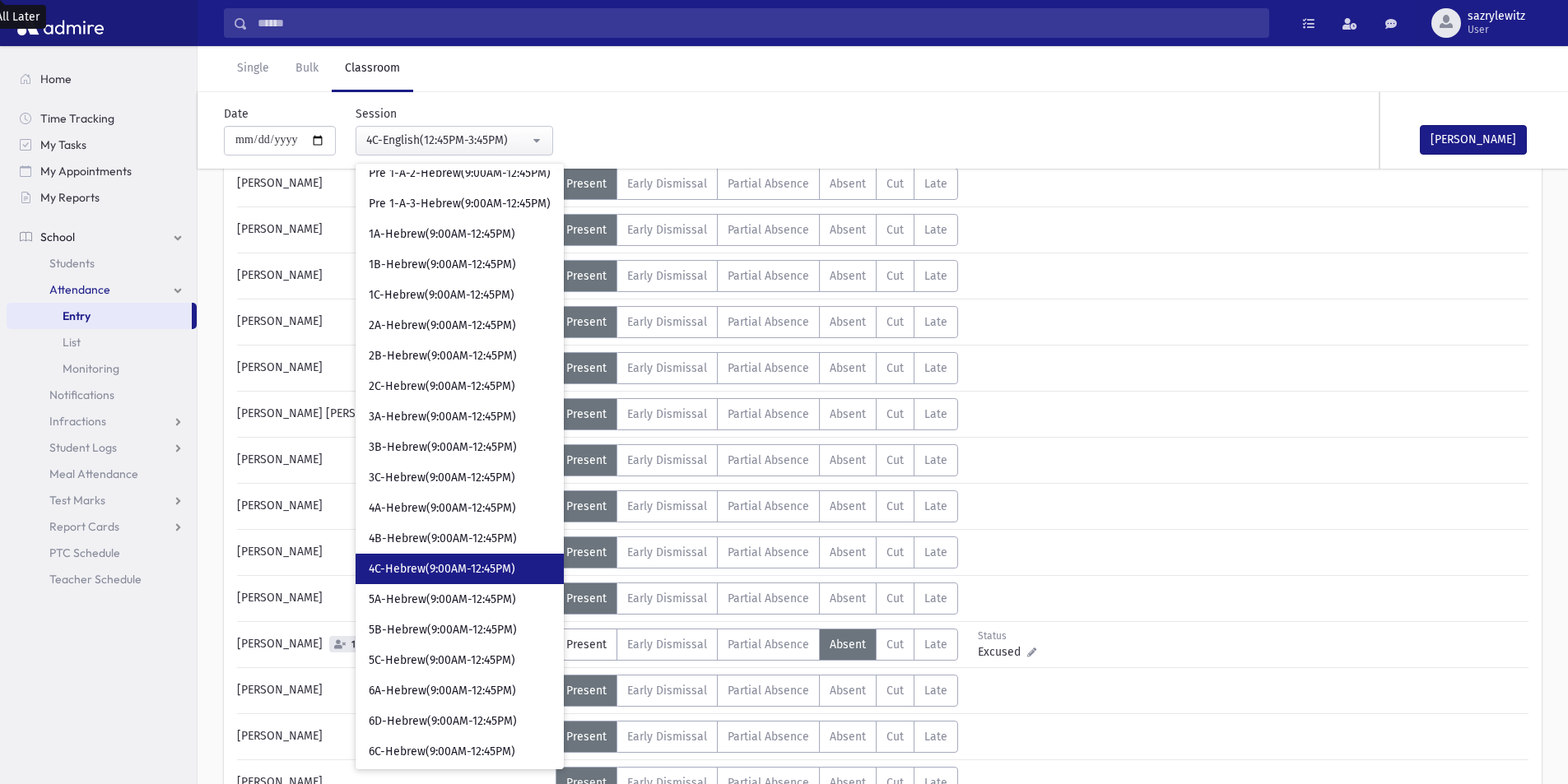
click at [434, 568] on span "4C-Hebrew(9:00AM-12:45PM)" at bounding box center [441, 569] width 147 height 16
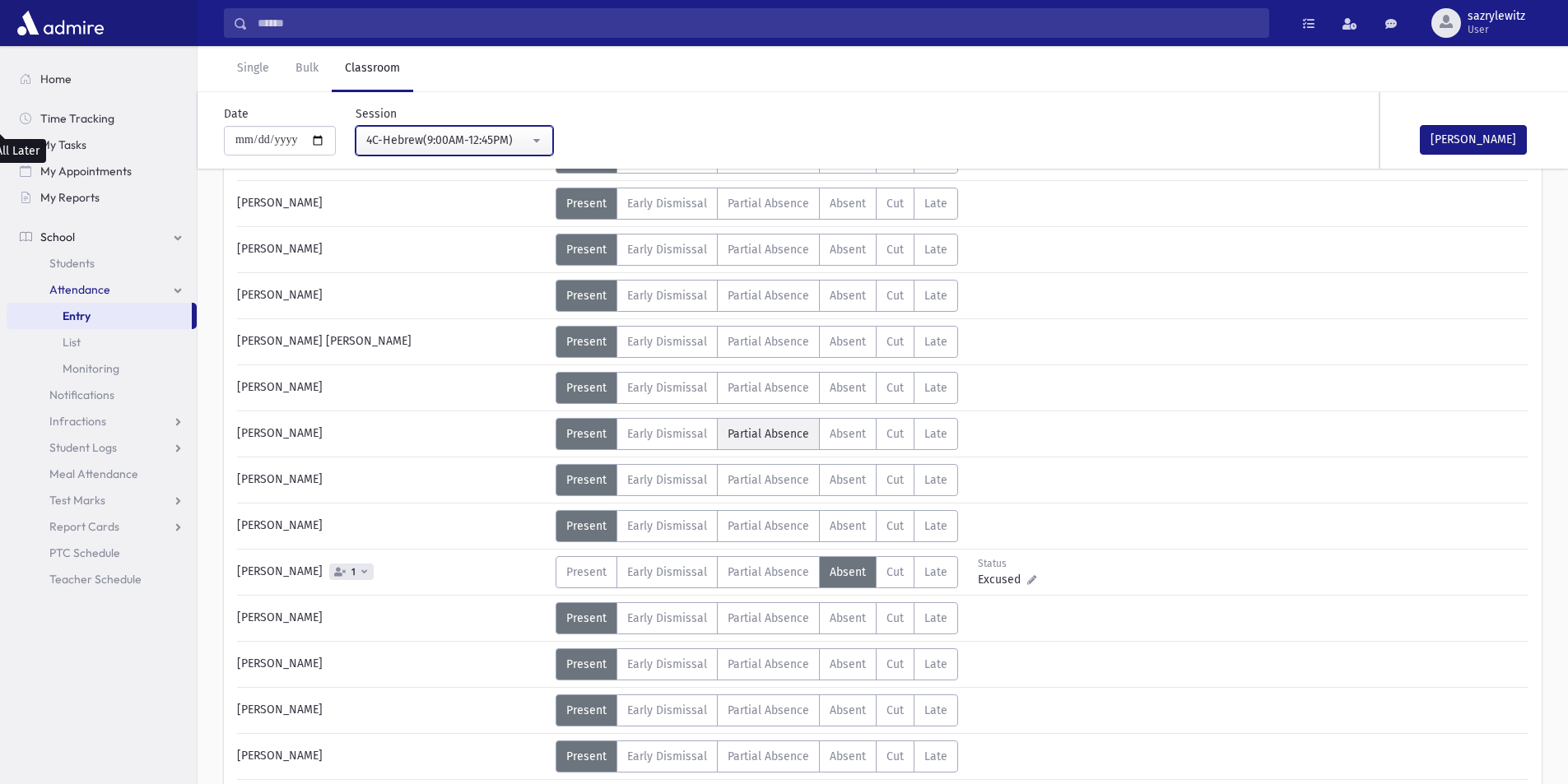
scroll to position [847, 0]
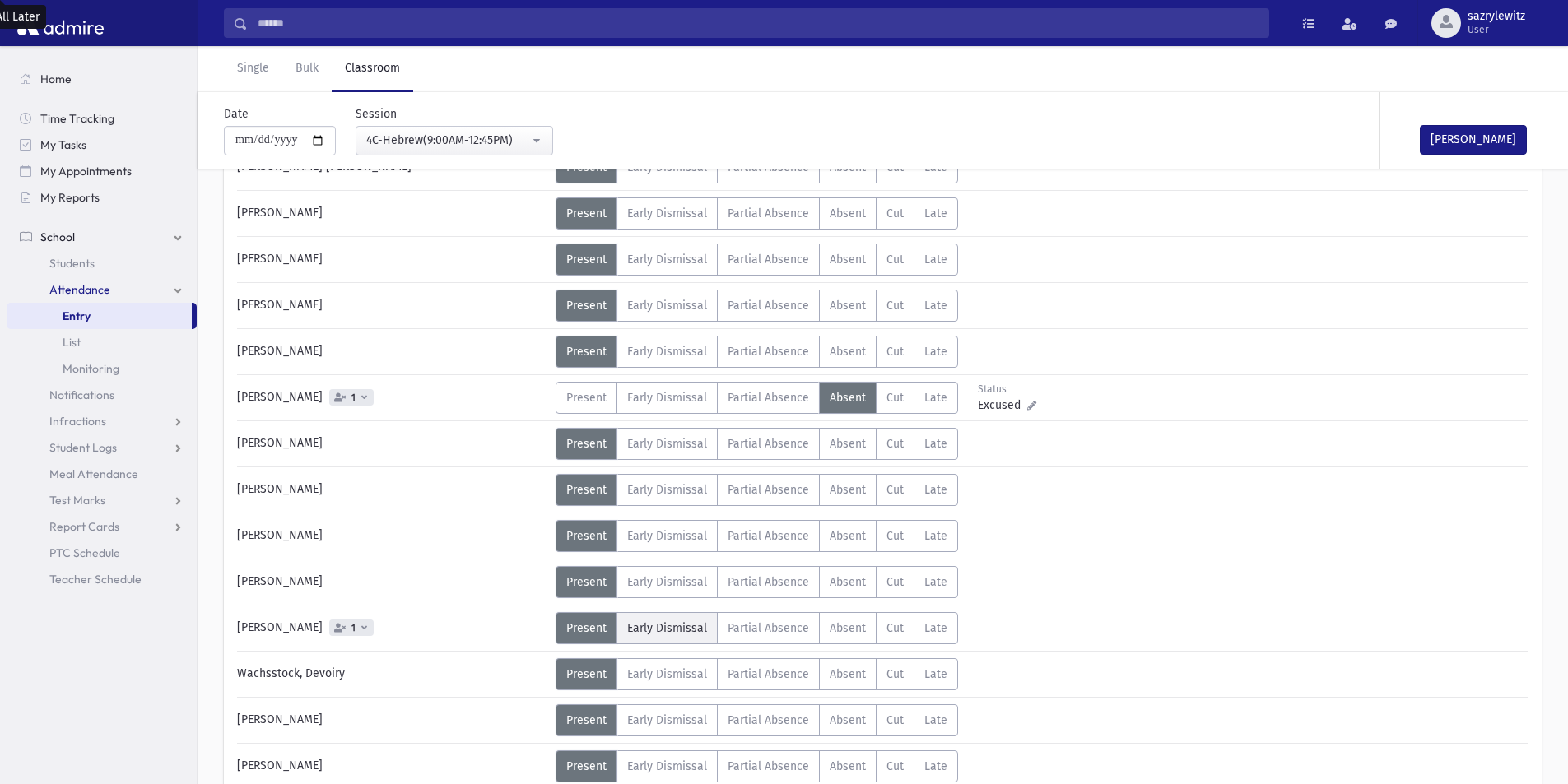
click at [690, 634] on span "Early Dismissal" at bounding box center [668, 627] width 80 height 14
click at [400, 134] on div "4C-Hebrew(9:00AM-12:45PM)" at bounding box center [448, 139] width 163 height 17
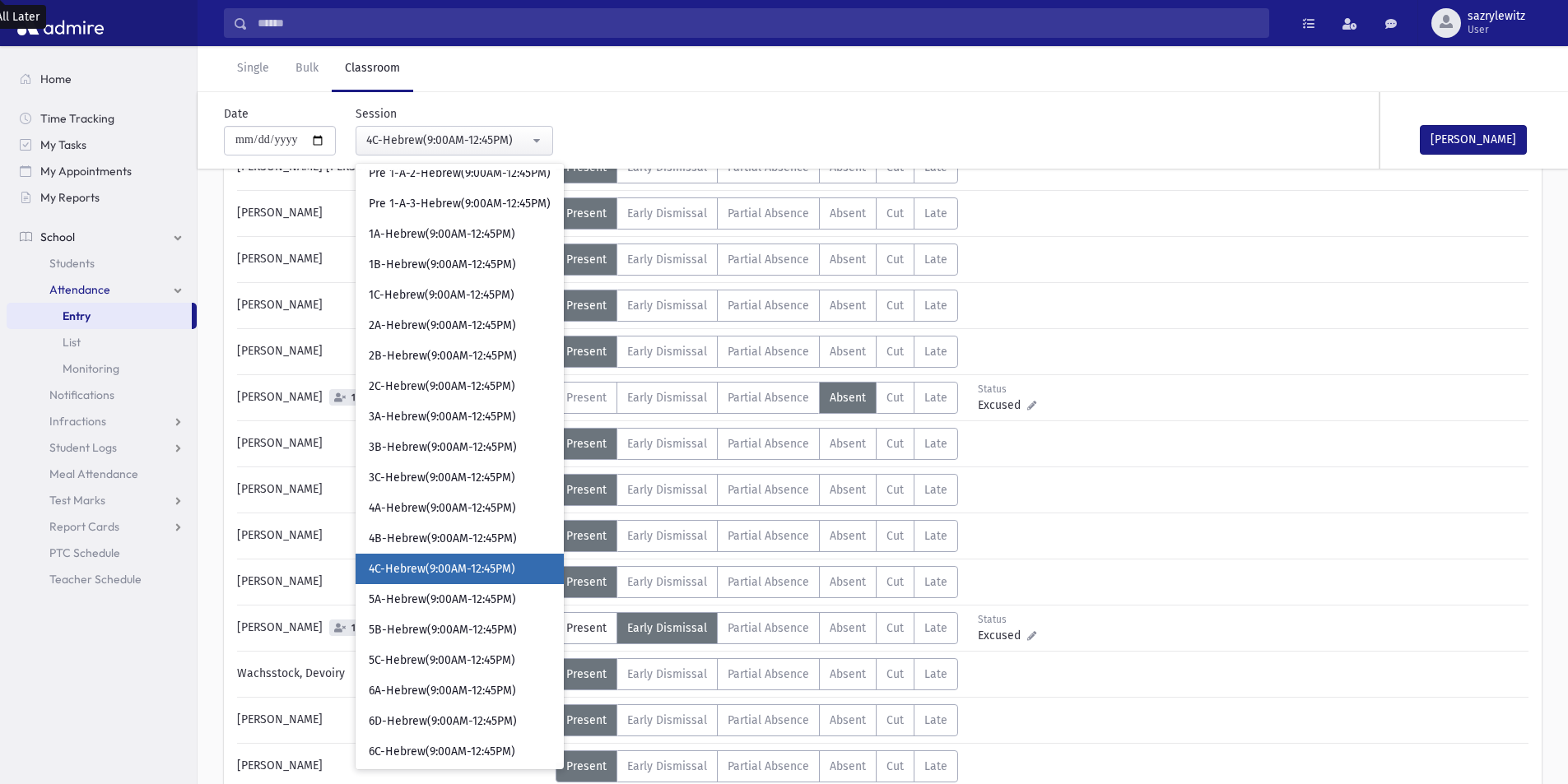
scroll to position [267, 0]
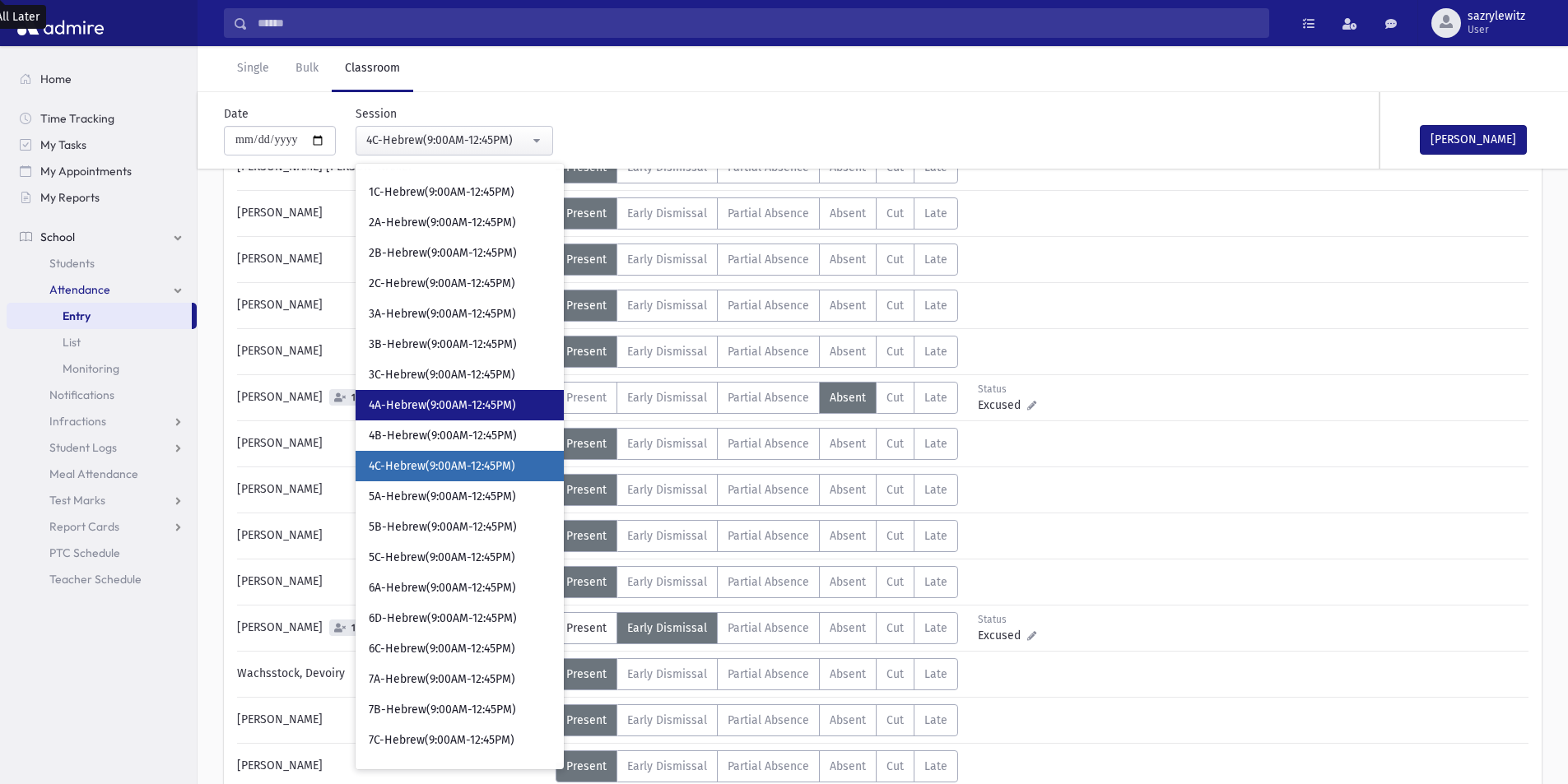
click at [399, 418] on link "4A-Hebrew(9:00AM-12:45PM)" at bounding box center [460, 405] width 208 height 30
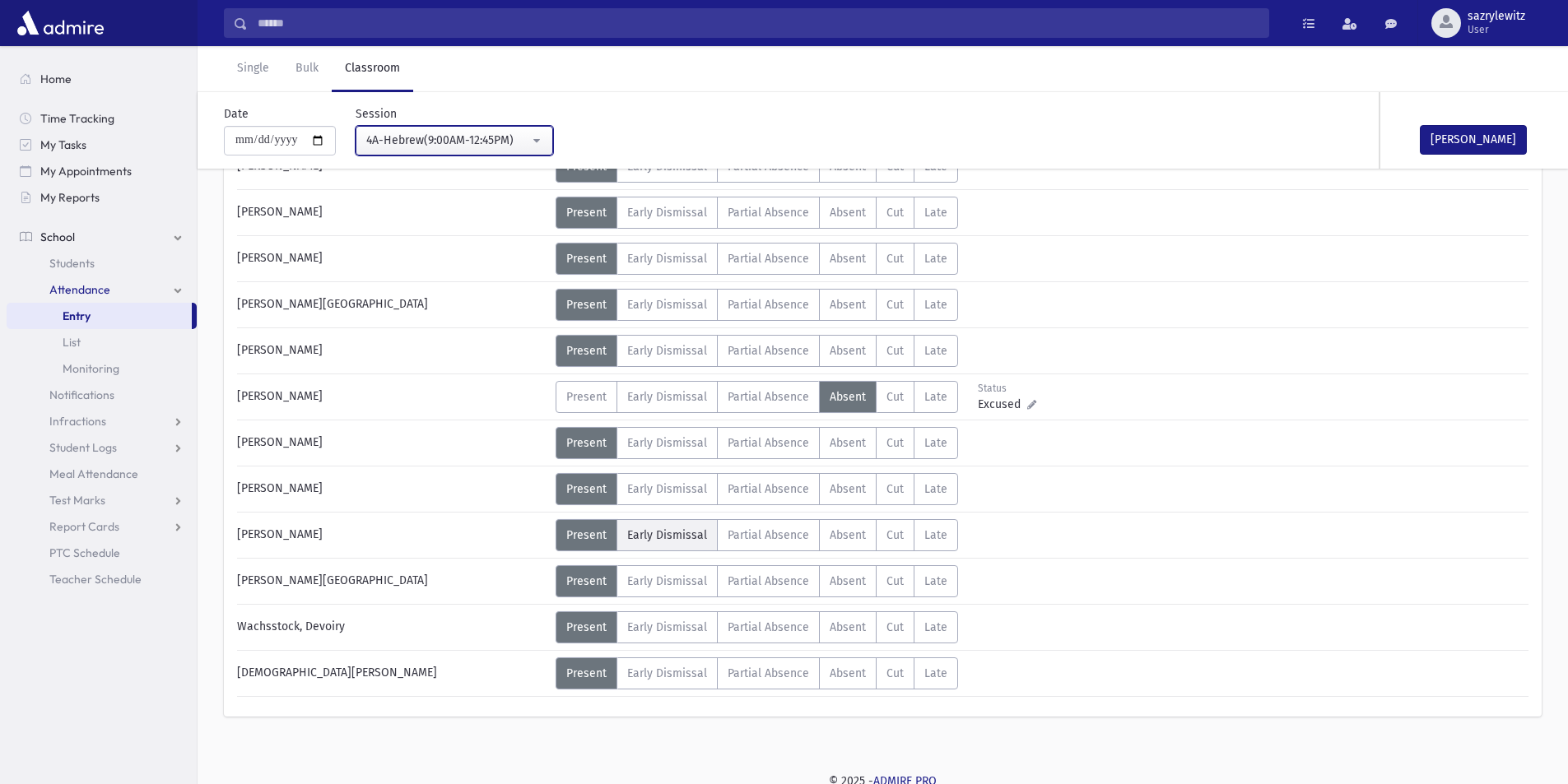
scroll to position [991, 0]
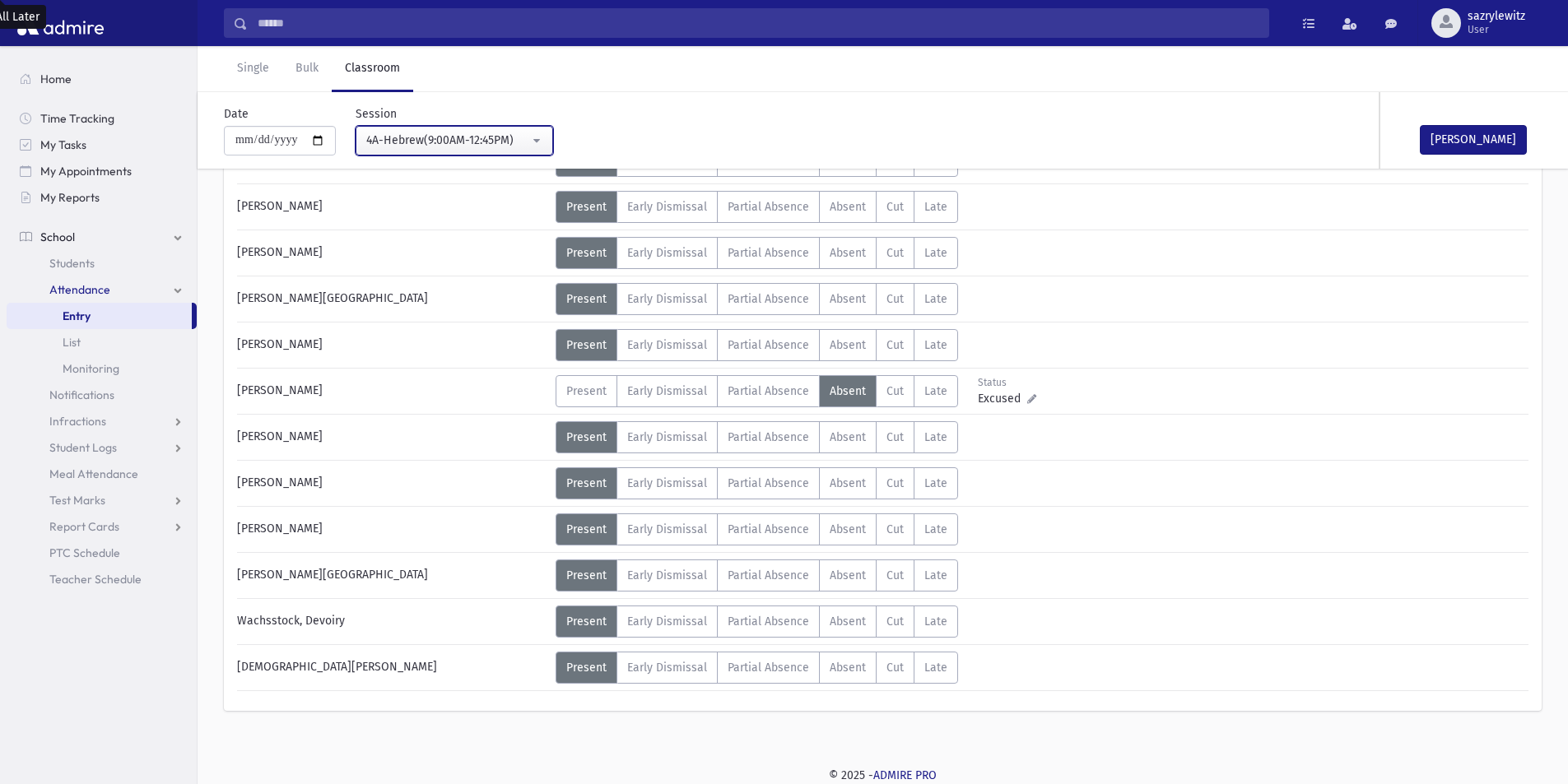
click at [427, 139] on div "4A-Hebrew(9:00AM-12:45PM)" at bounding box center [448, 139] width 163 height 17
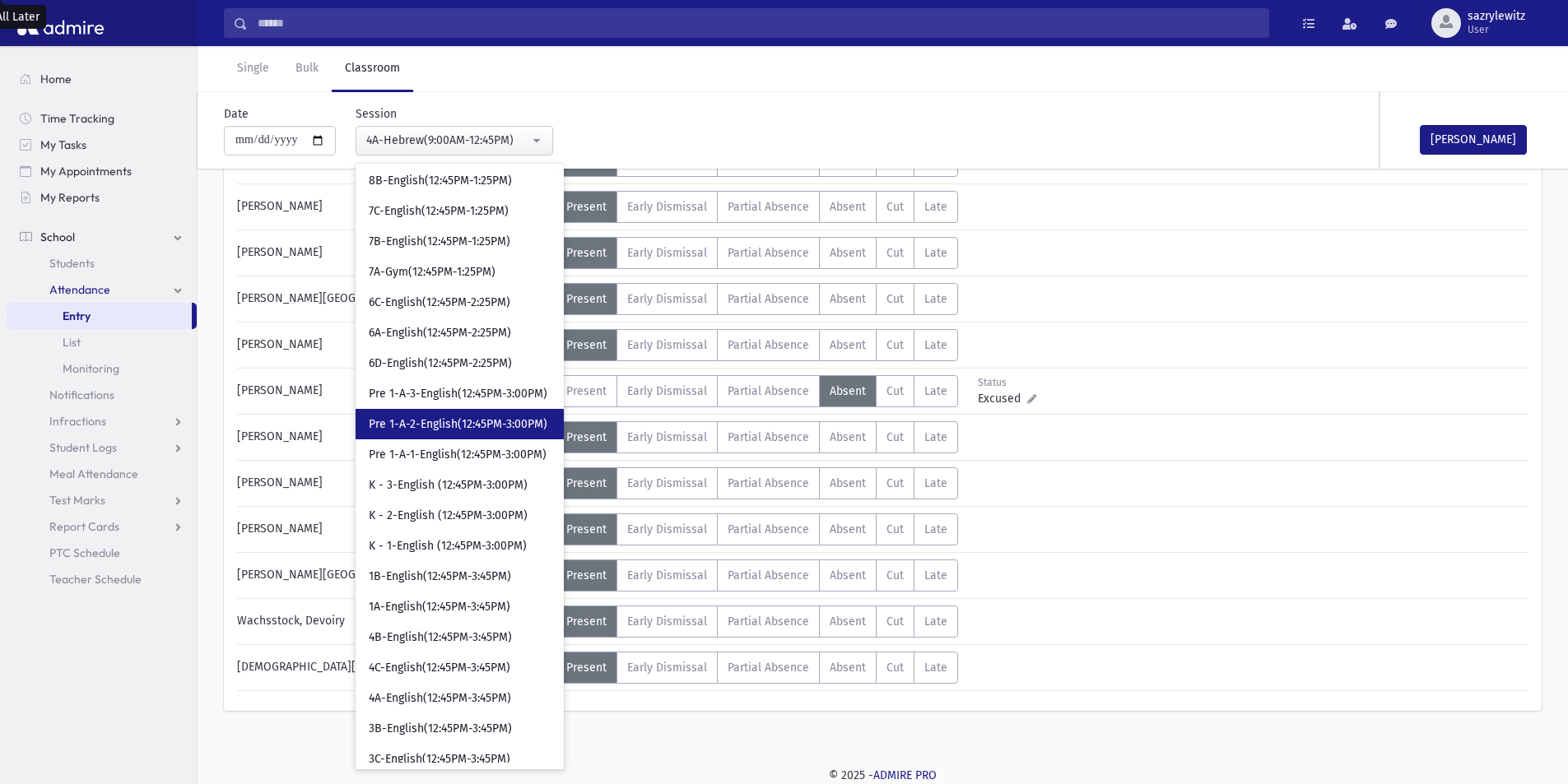
scroll to position [1111, 0]
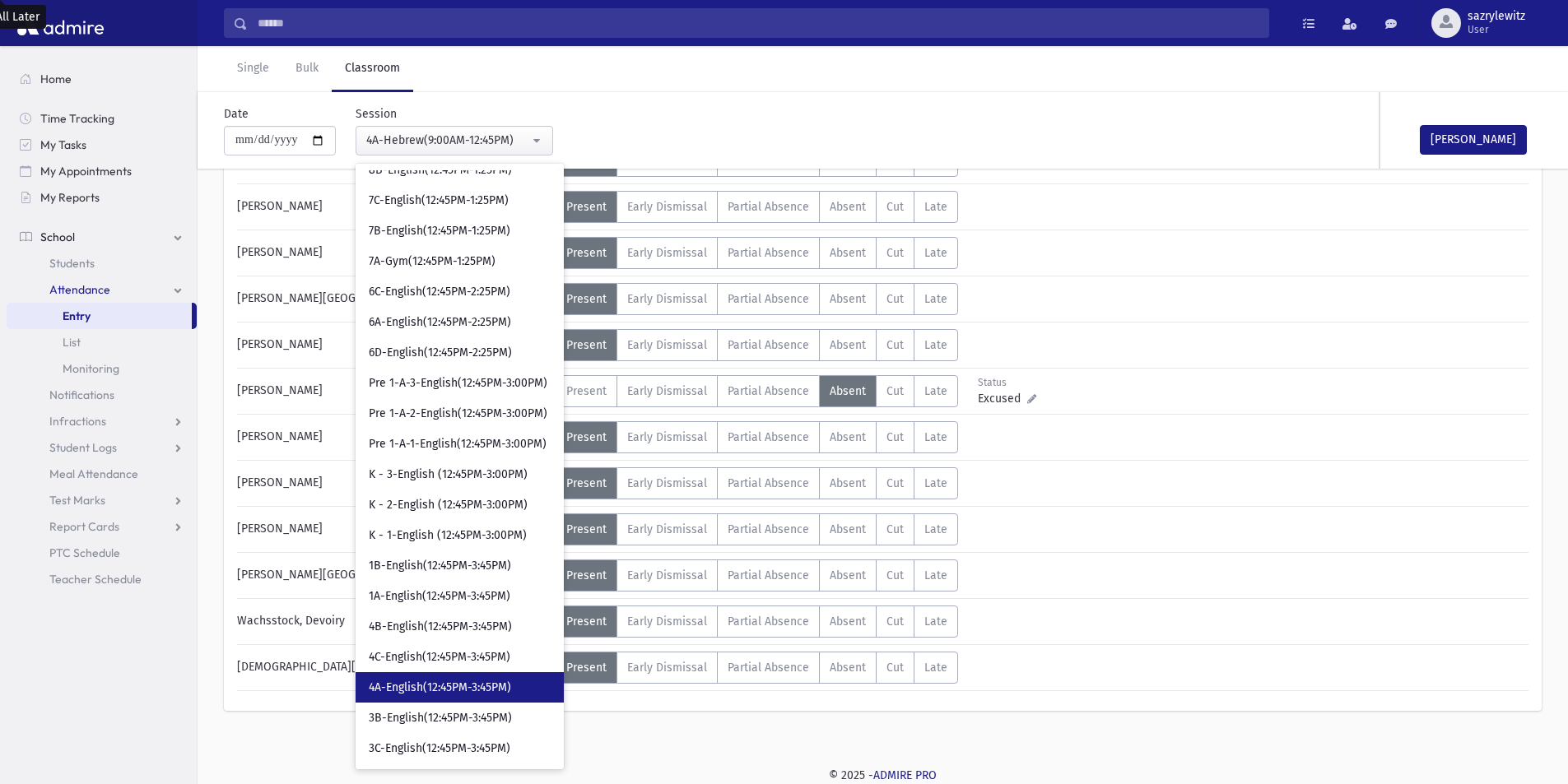
click at [412, 686] on span "4A-English(12:45PM-3:45PM)" at bounding box center [440, 687] width 142 height 16
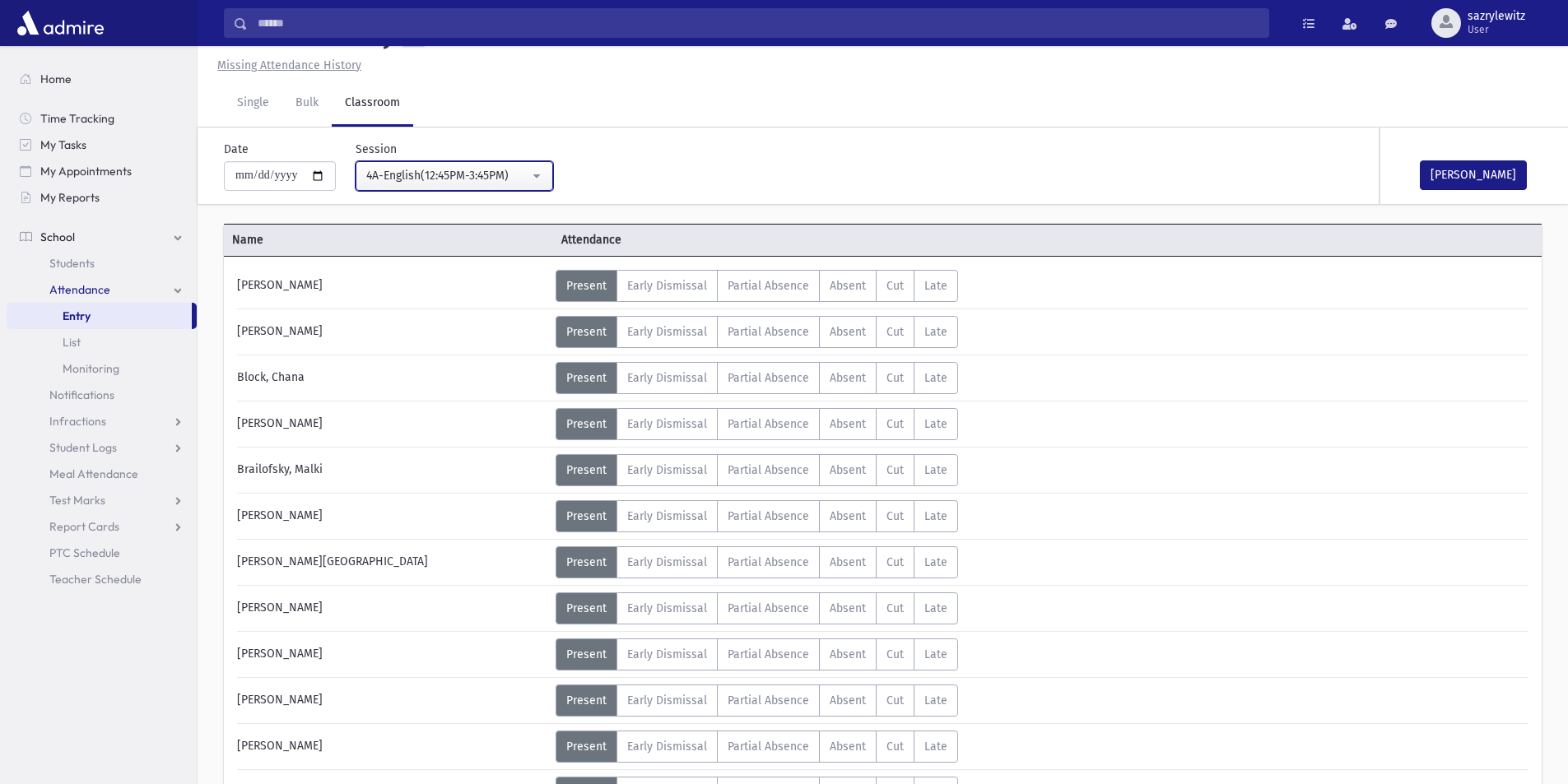
scroll to position [991, 0]
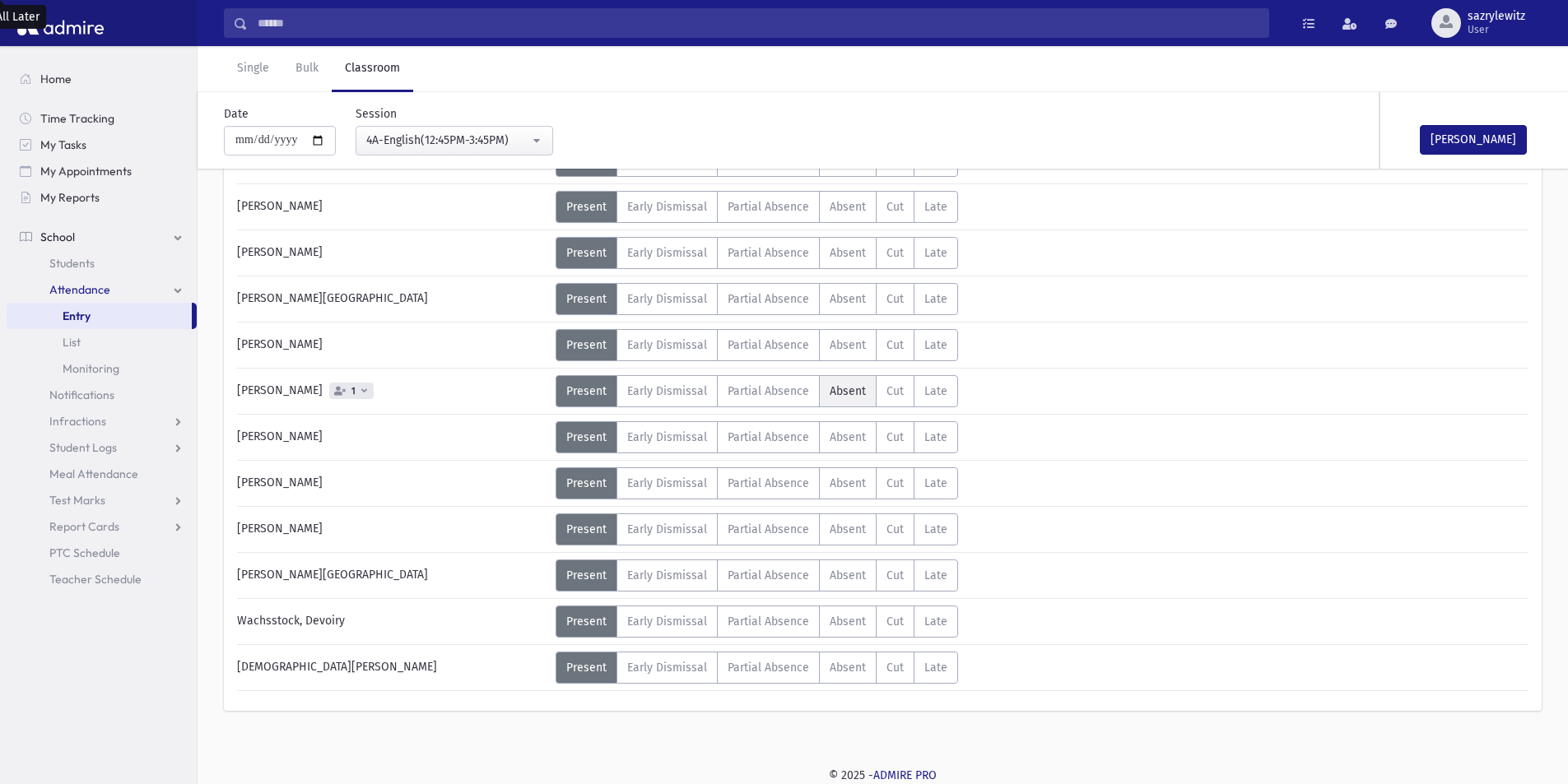
click at [835, 389] on span "Absent" at bounding box center [848, 390] width 36 height 14
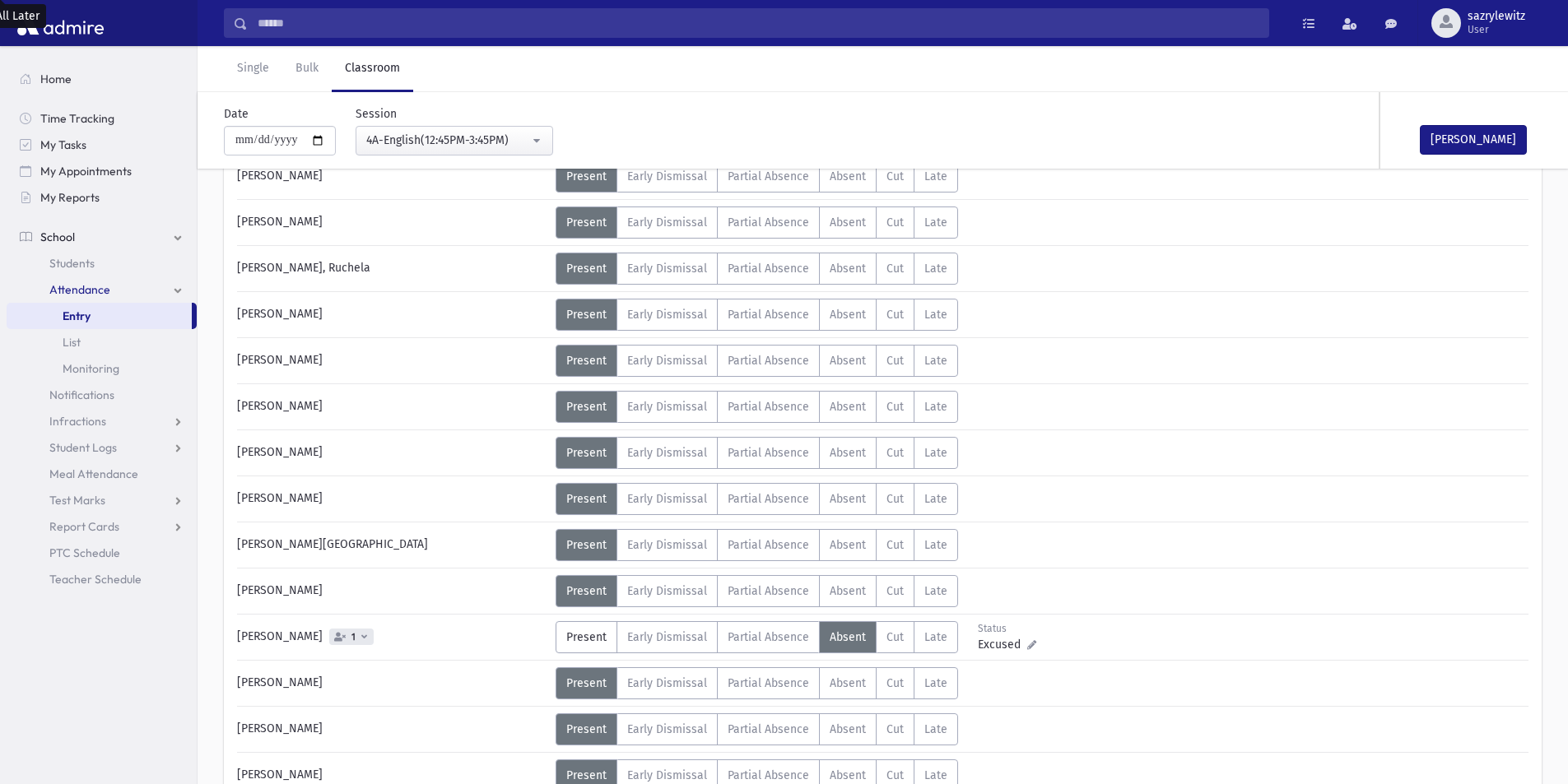
scroll to position [745, 0]
click at [935, 544] on span "Late" at bounding box center [935, 545] width 23 height 14
click at [388, 136] on div "4A-English(12:45PM-3:45PM)" at bounding box center [448, 139] width 163 height 17
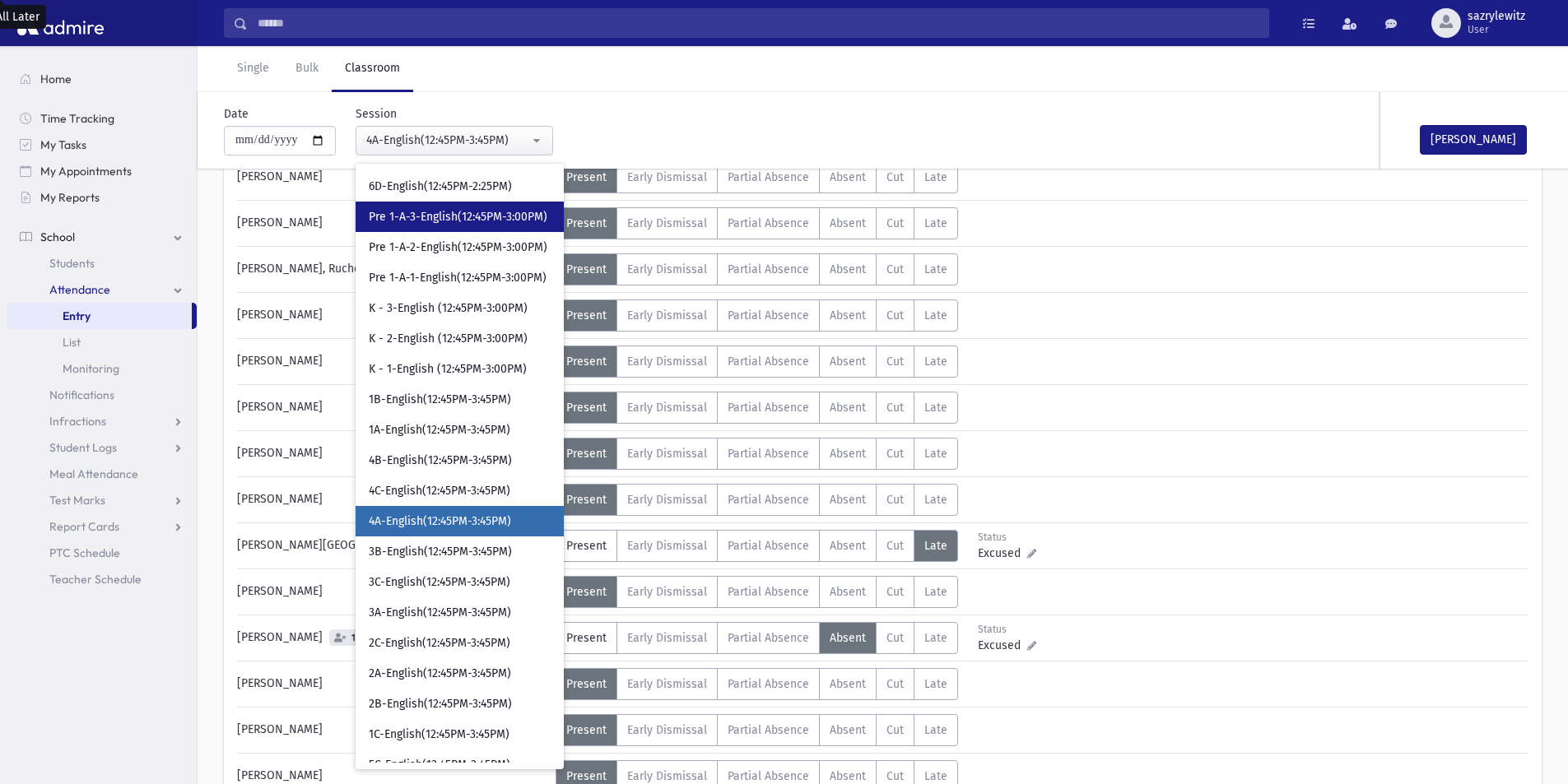
scroll to position [1251, 0]
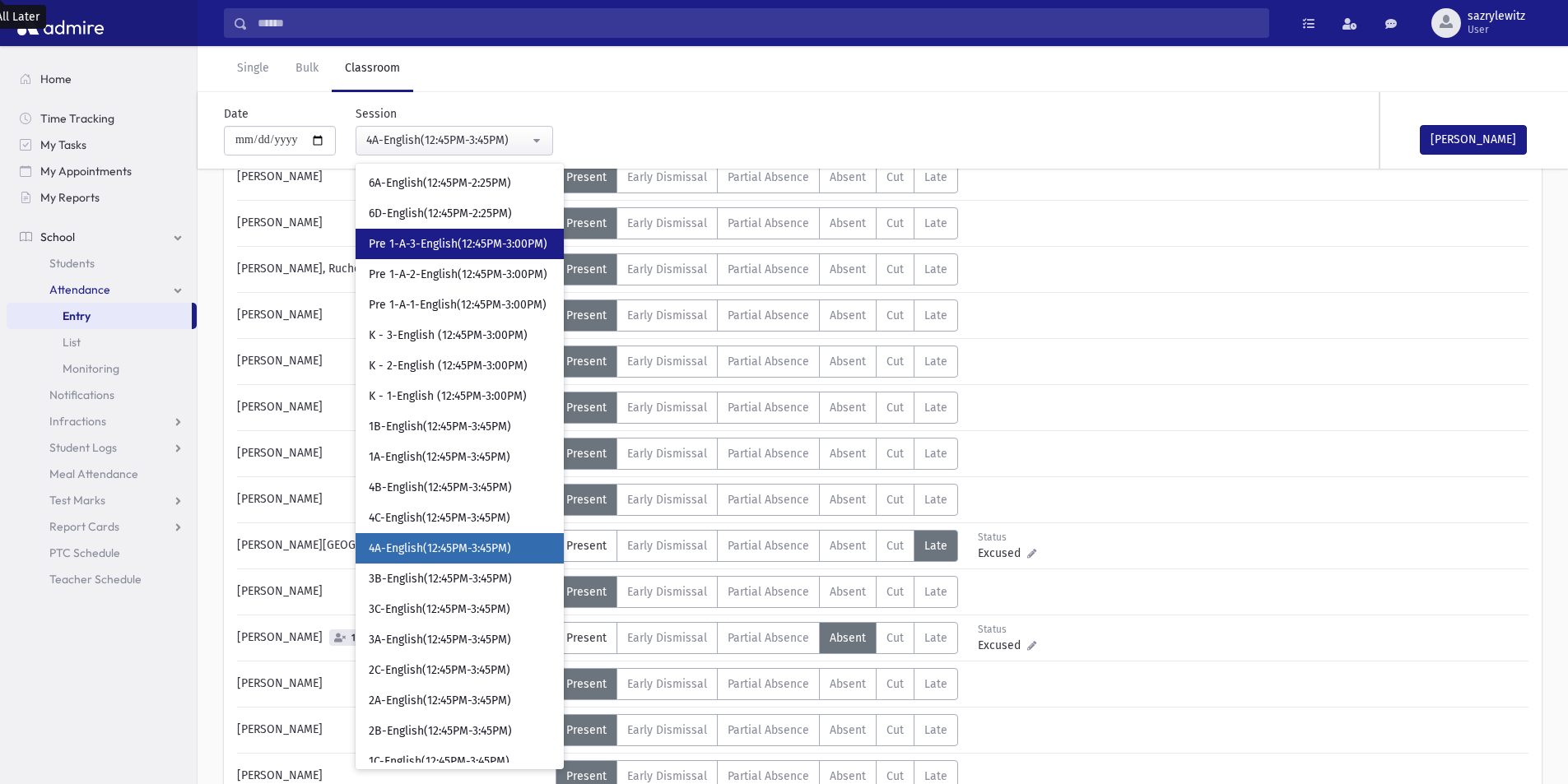
click at [451, 251] on span "Pre 1-A-3-English(12:45PM-3:00PM)" at bounding box center [458, 244] width 179 height 16
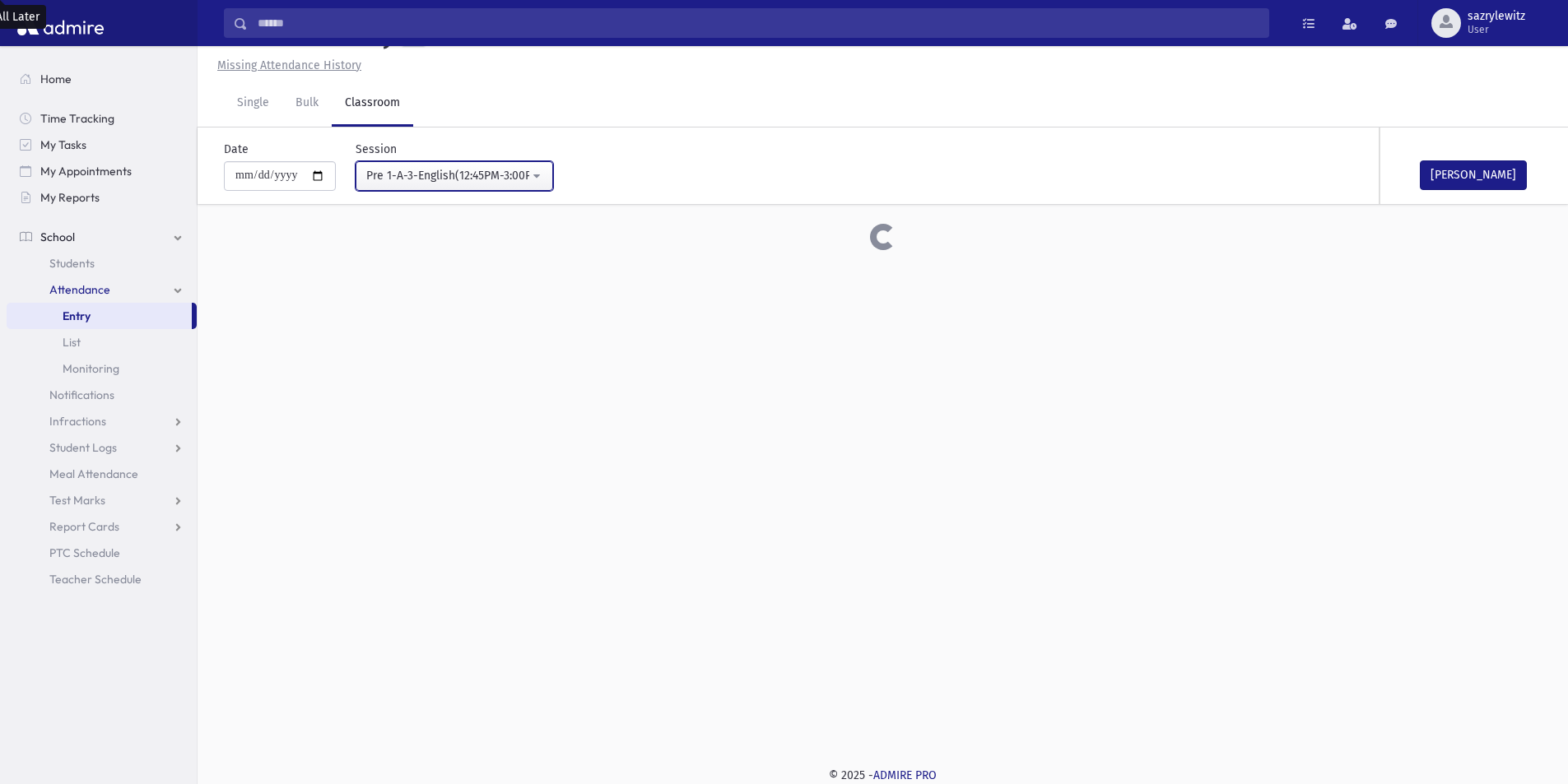
scroll to position [745, 0]
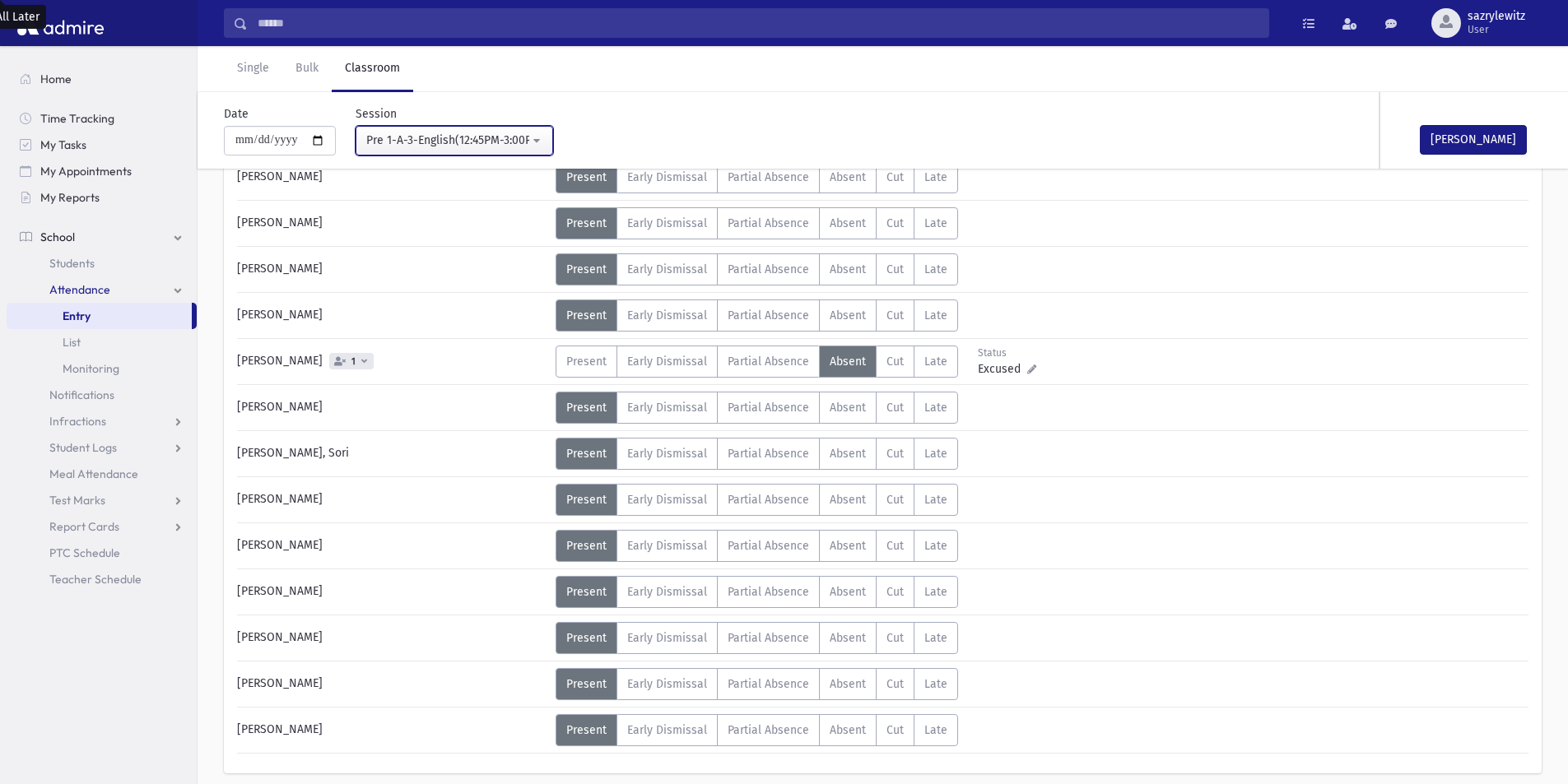
click at [479, 144] on div "Pre 1-A-3-English(12:45PM-3:00PM)" at bounding box center [448, 139] width 163 height 17
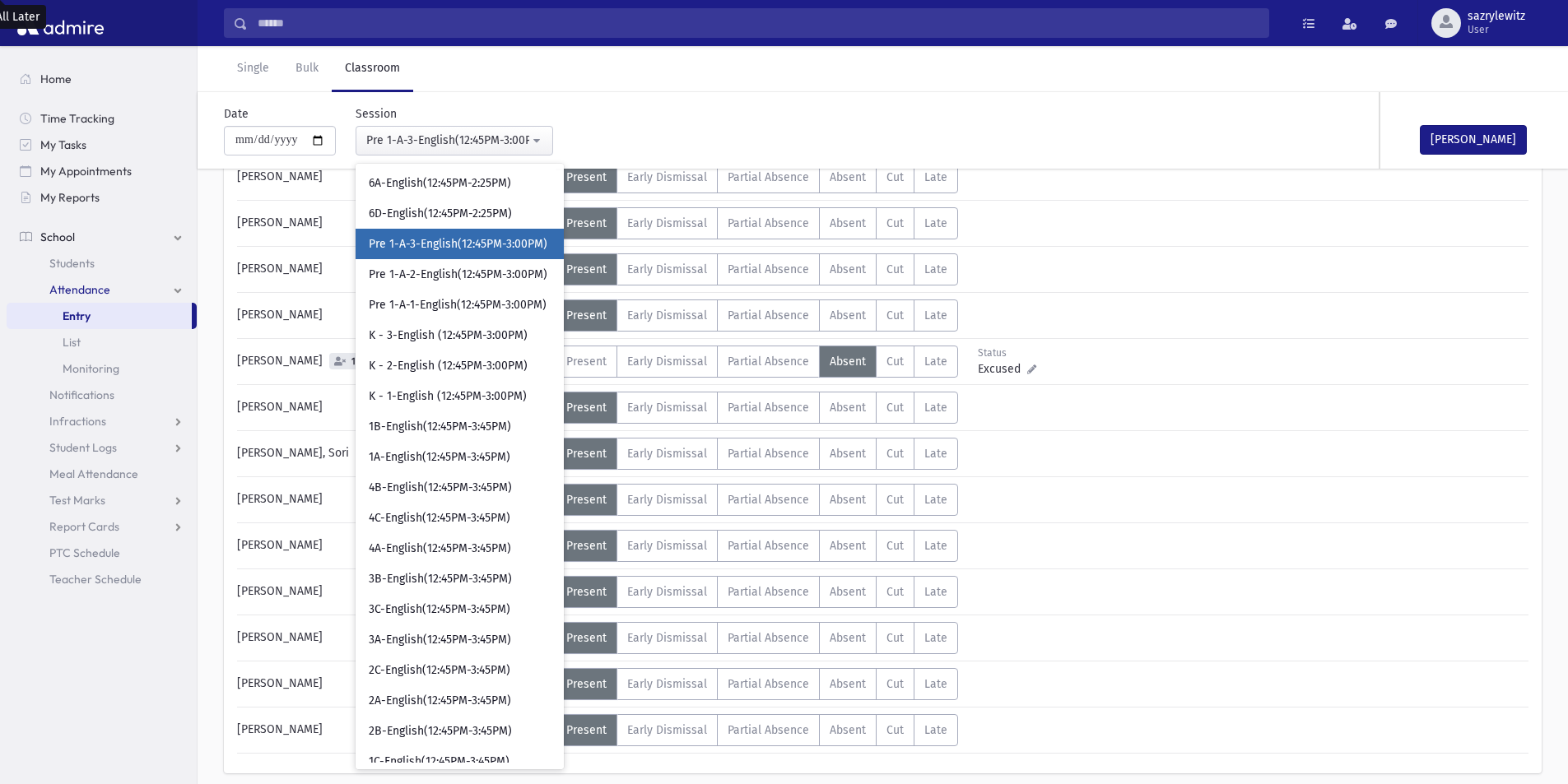
scroll to position [1028, 0]
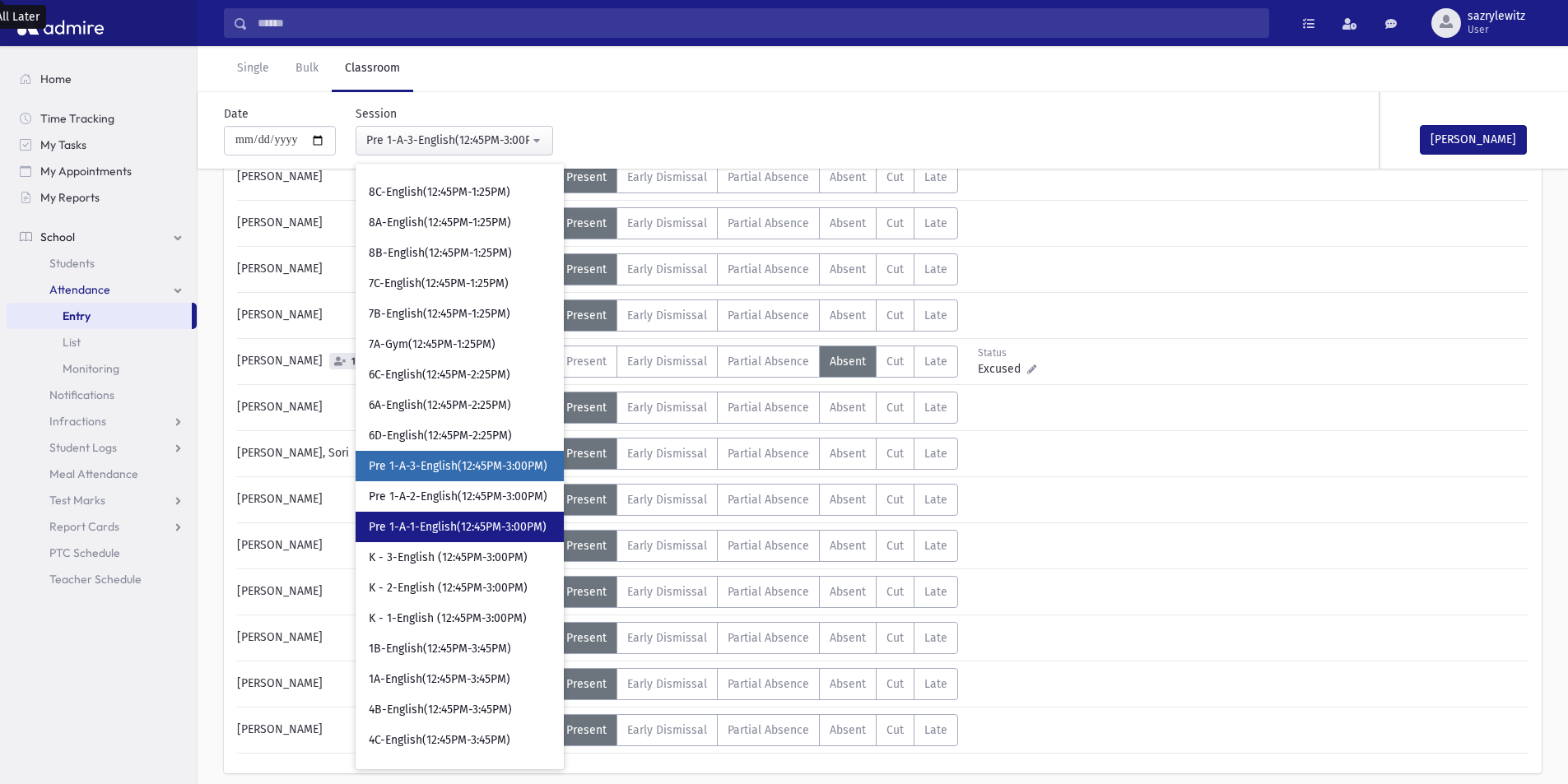
click at [435, 525] on span "Pre 1-A-1-English(12:45PM-3:00PM)" at bounding box center [457, 527] width 178 height 16
select select "****"
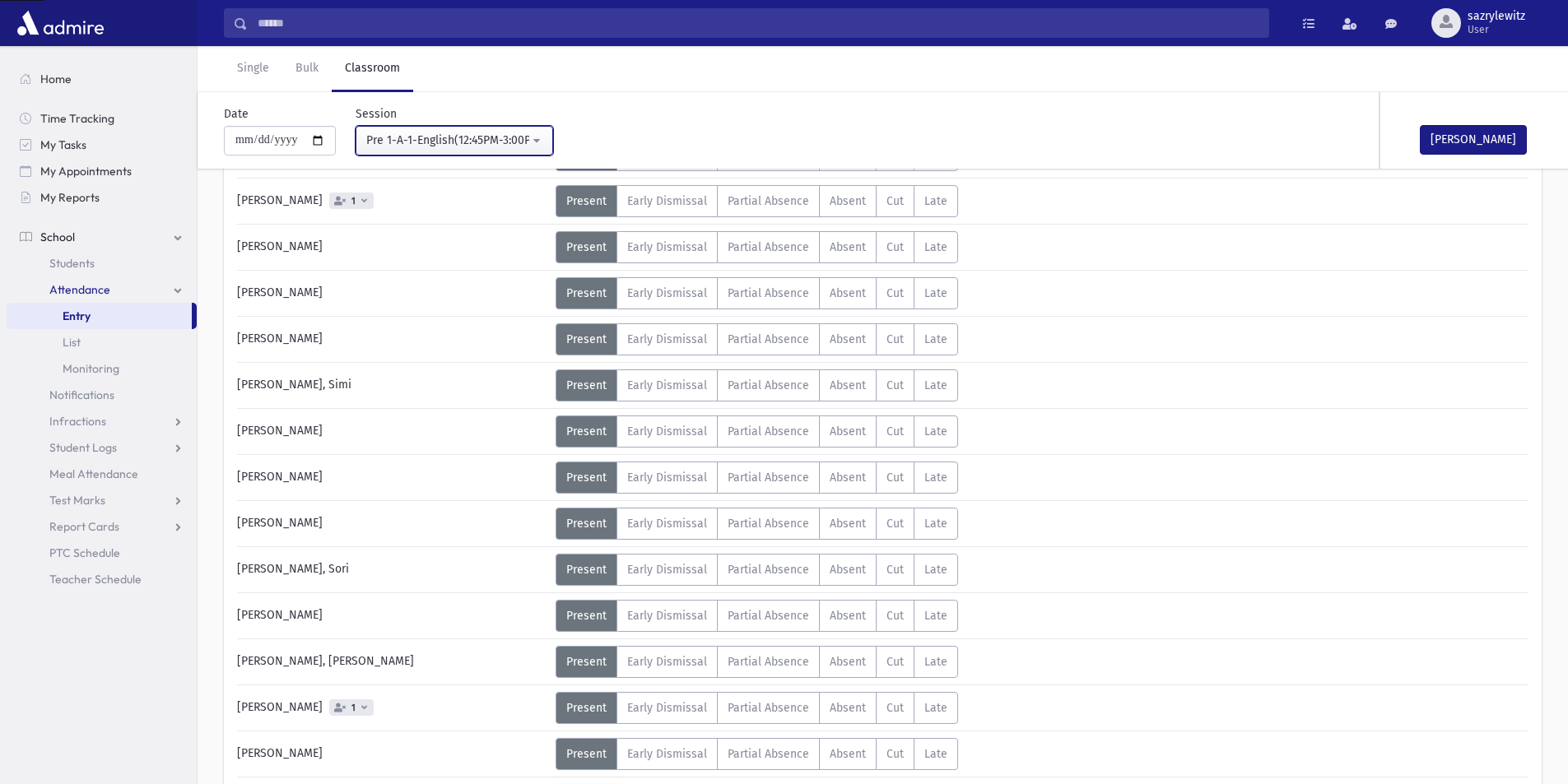
scroll to position [416, 0]
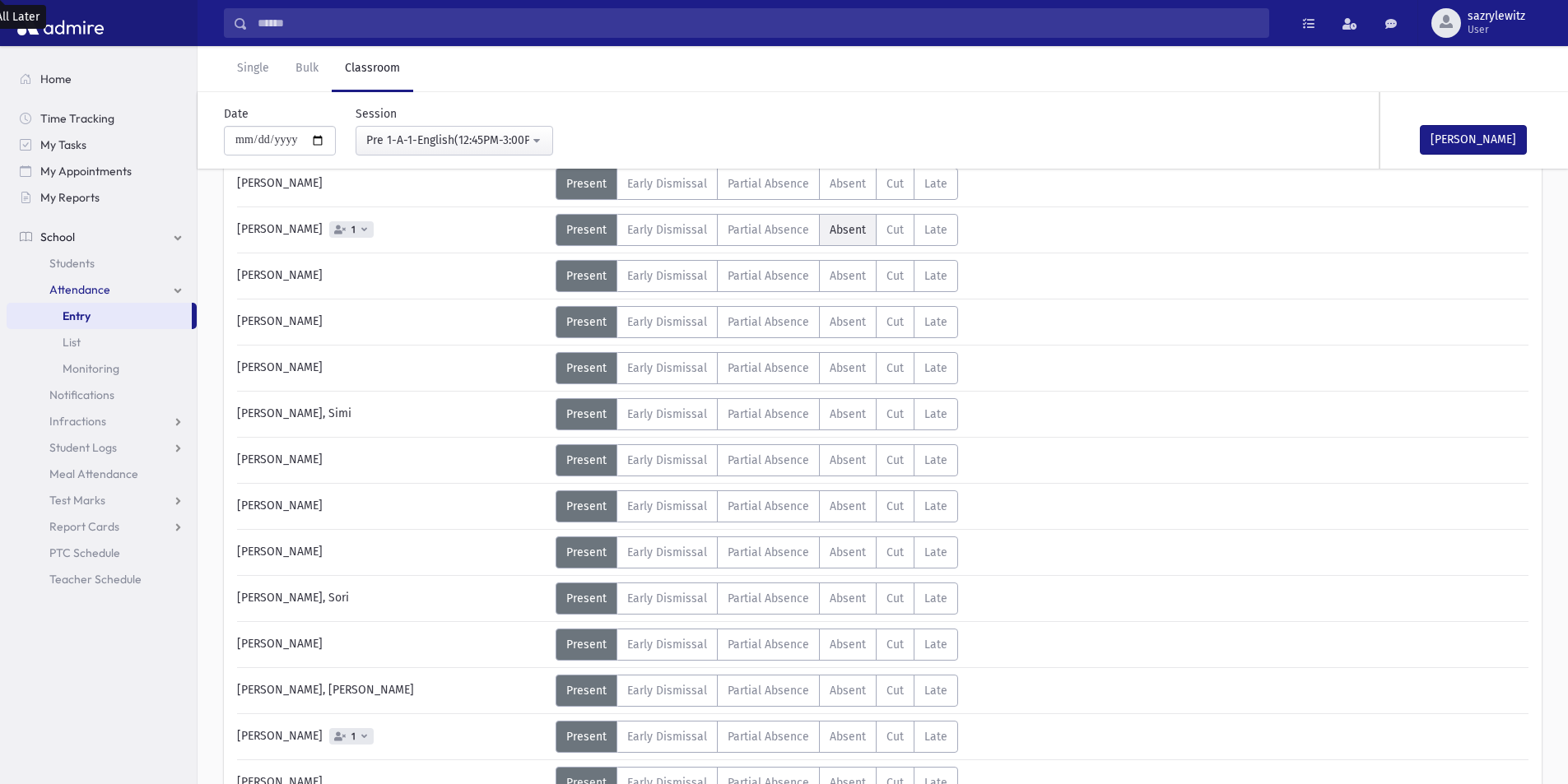
click at [850, 225] on span "Absent" at bounding box center [848, 230] width 36 height 14
click at [262, 135] on input "**********" at bounding box center [279, 140] width 112 height 29
type input "**********"
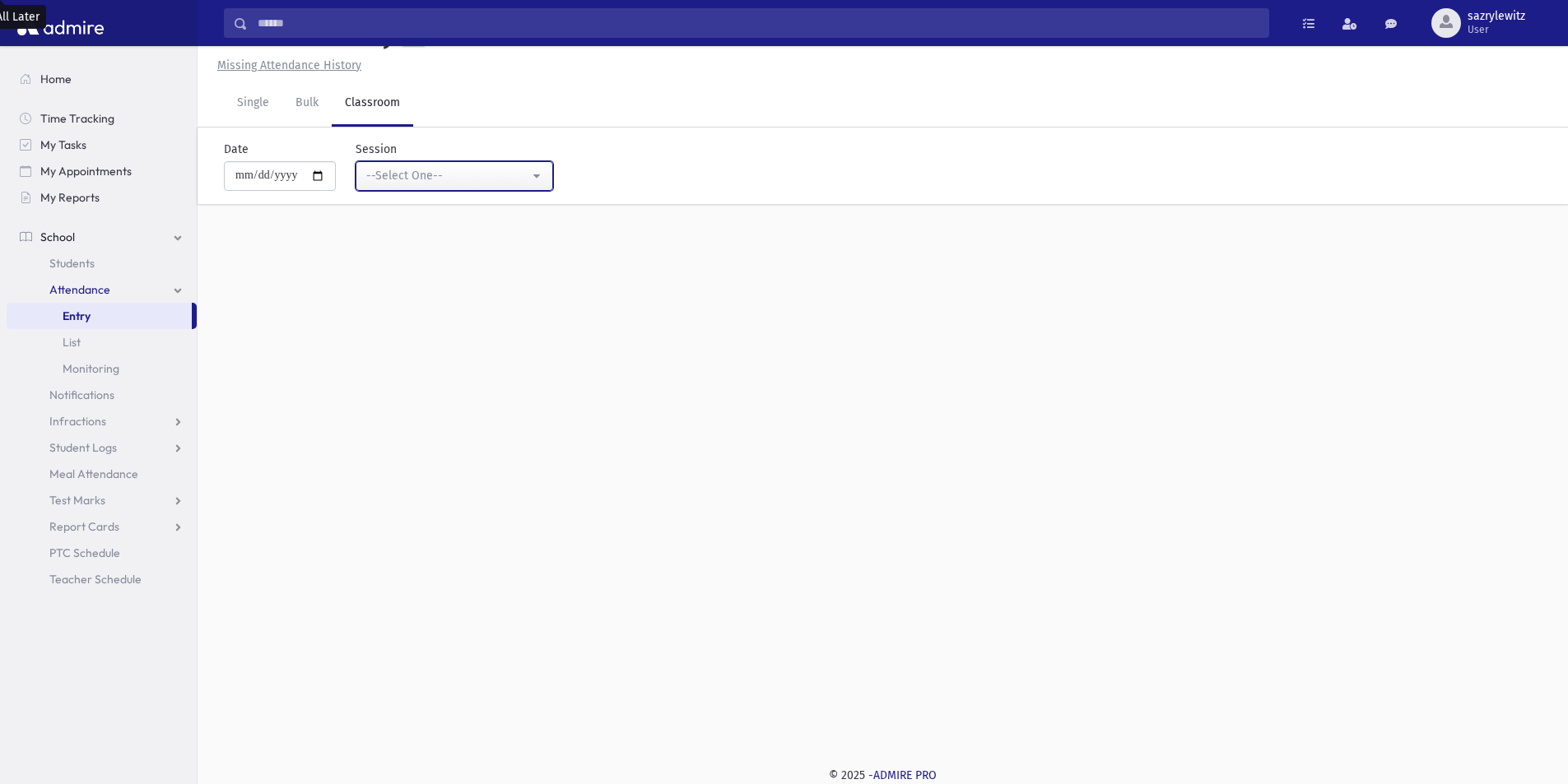
click at [446, 179] on div "--Select One--" at bounding box center [448, 175] width 163 height 17
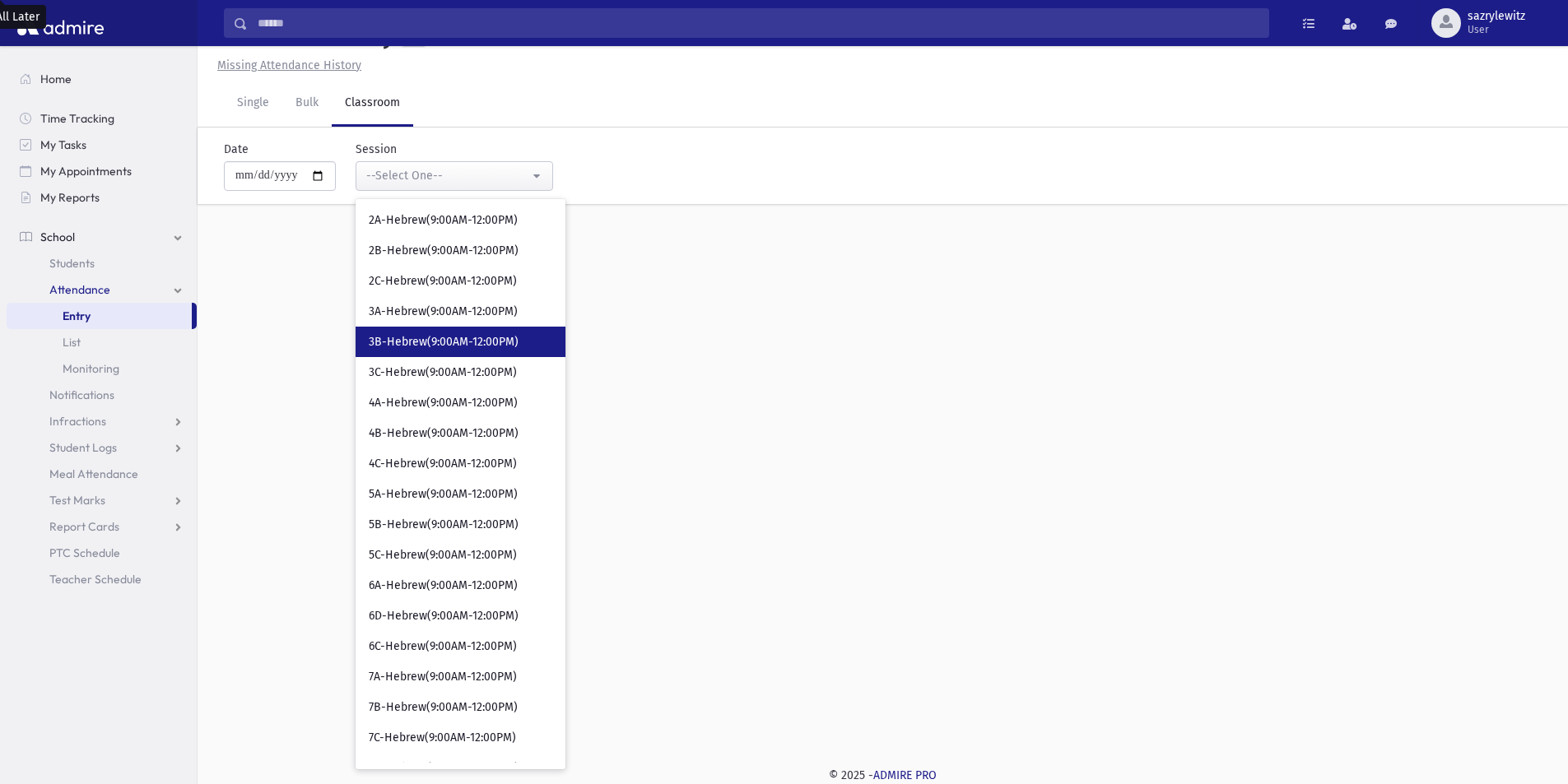
scroll to position [329, 0]
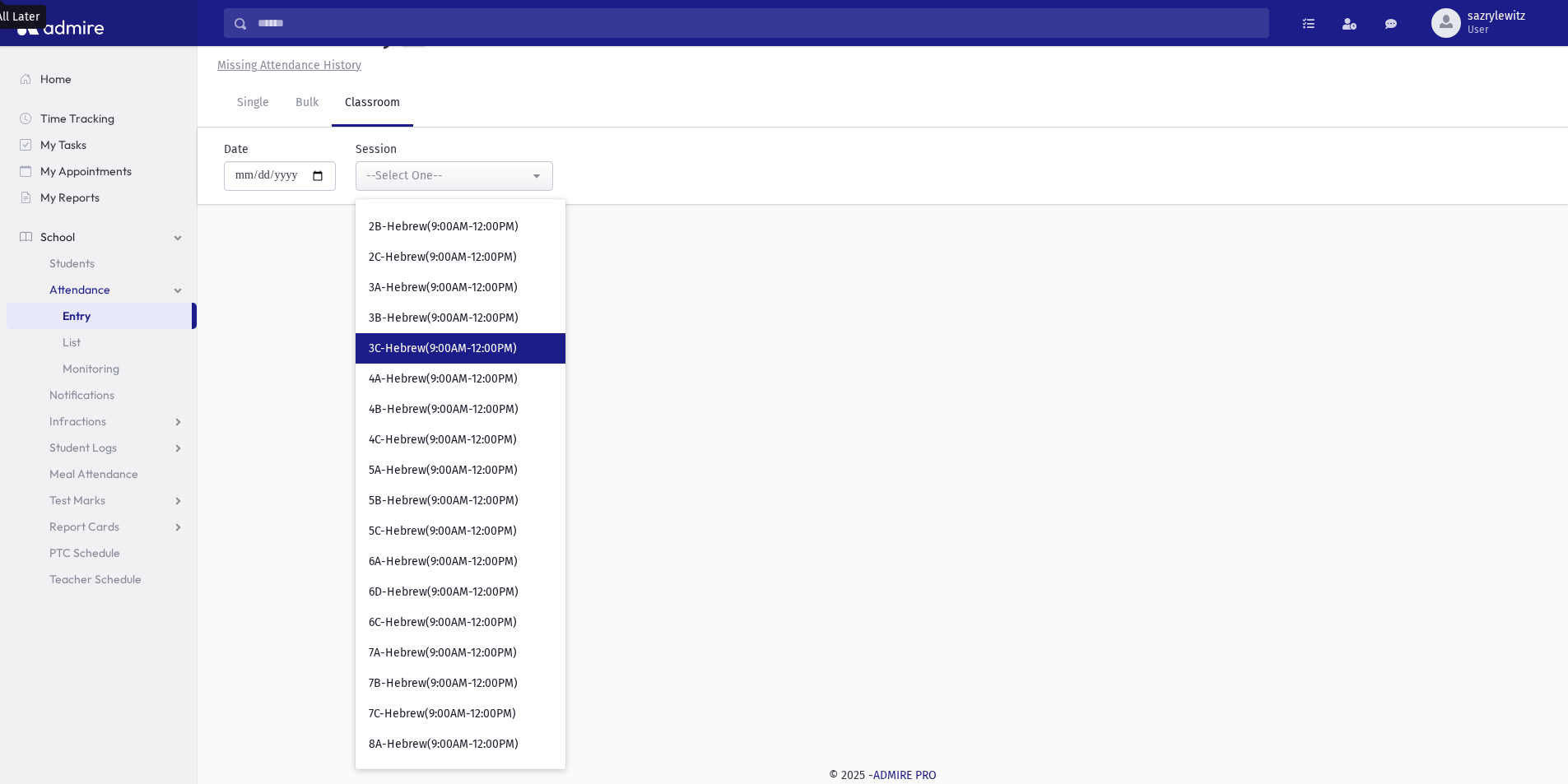
click at [457, 351] on span "3C-Hebrew(9:00AM-12:00PM)" at bounding box center [442, 349] width 148 height 16
select select "****"
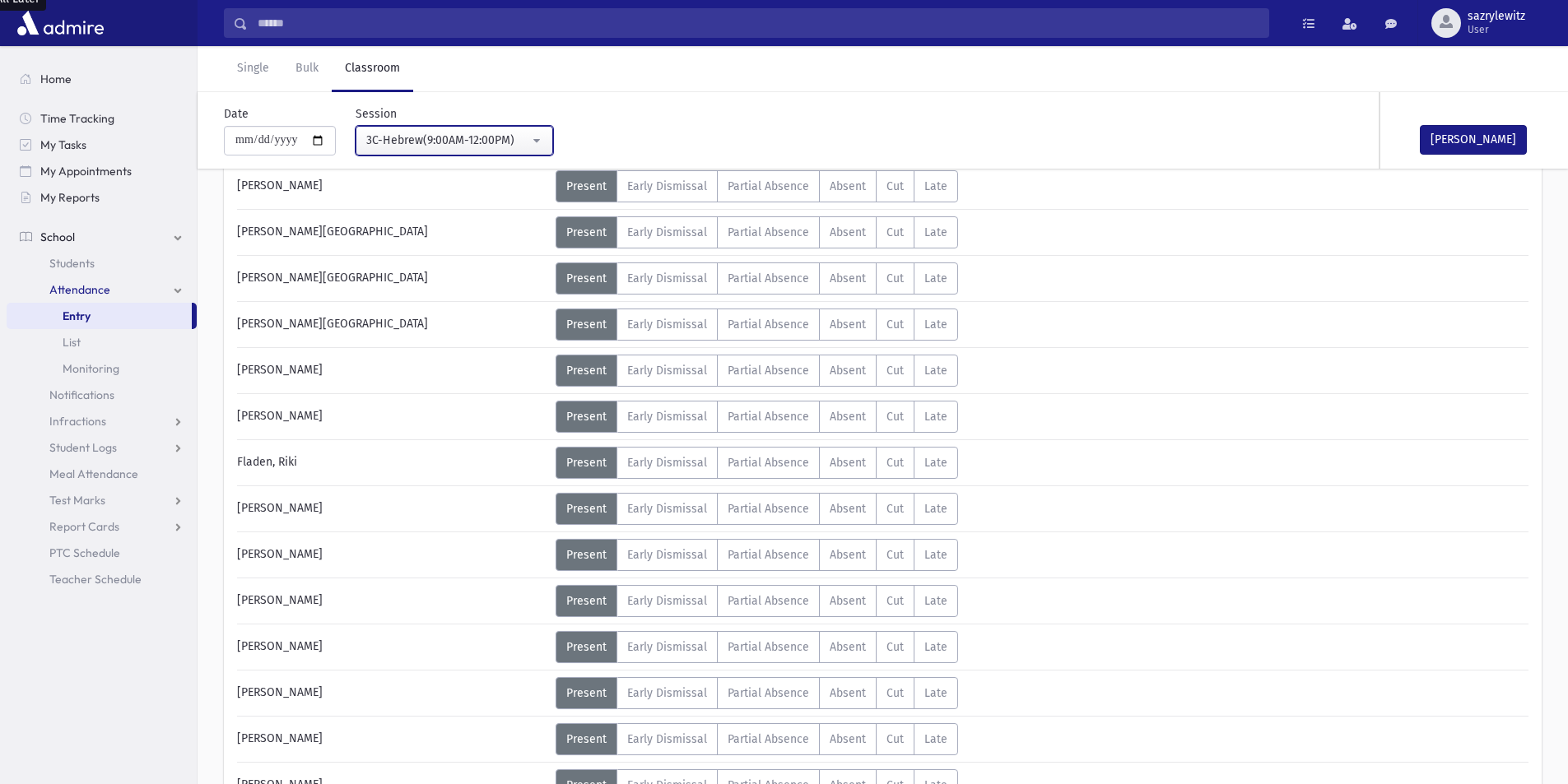
scroll to position [247, 0]
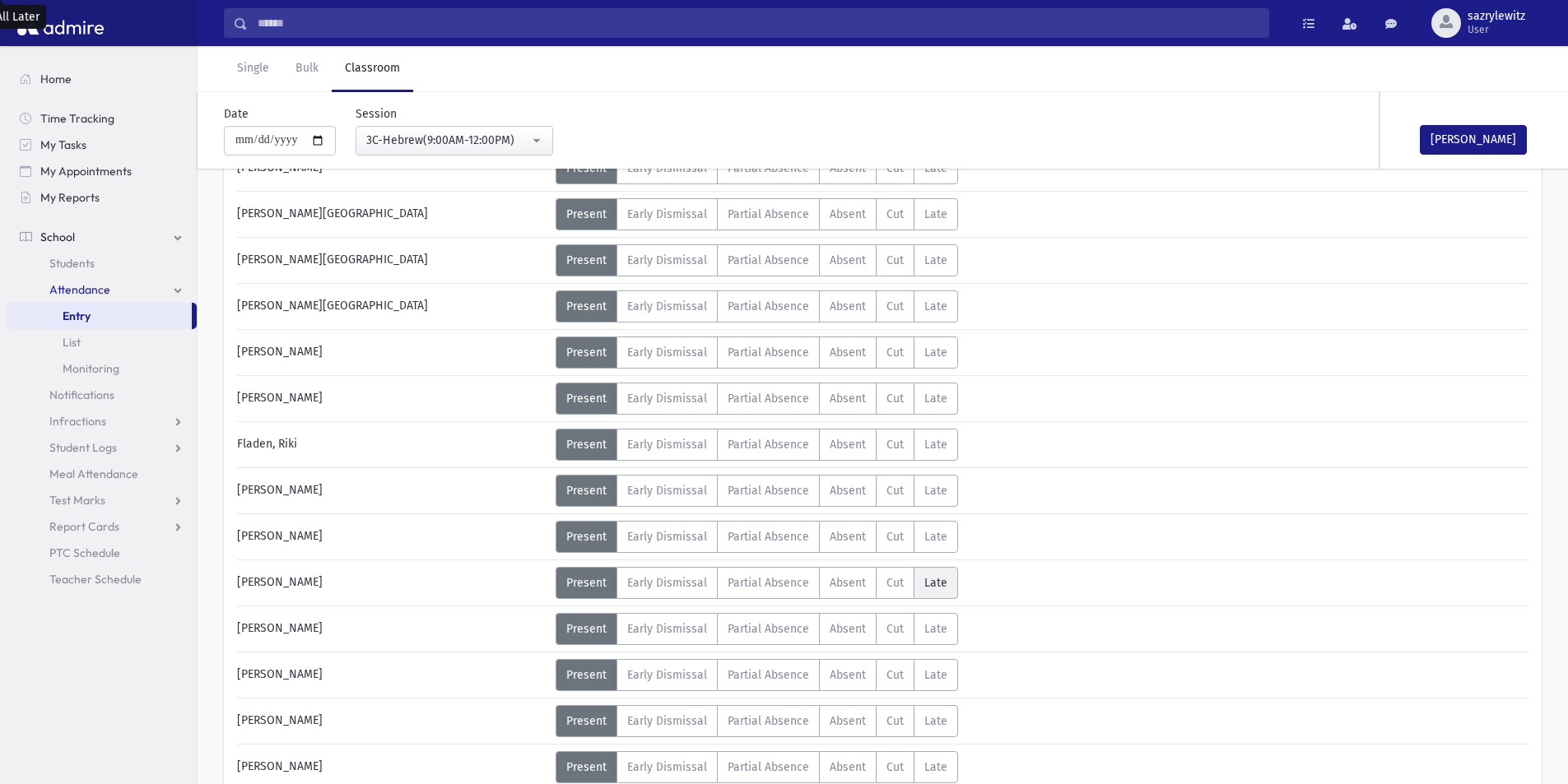
click at [924, 580] on span "Late" at bounding box center [935, 583] width 23 height 14
click at [249, 71] on link "Single" at bounding box center [253, 69] width 58 height 46
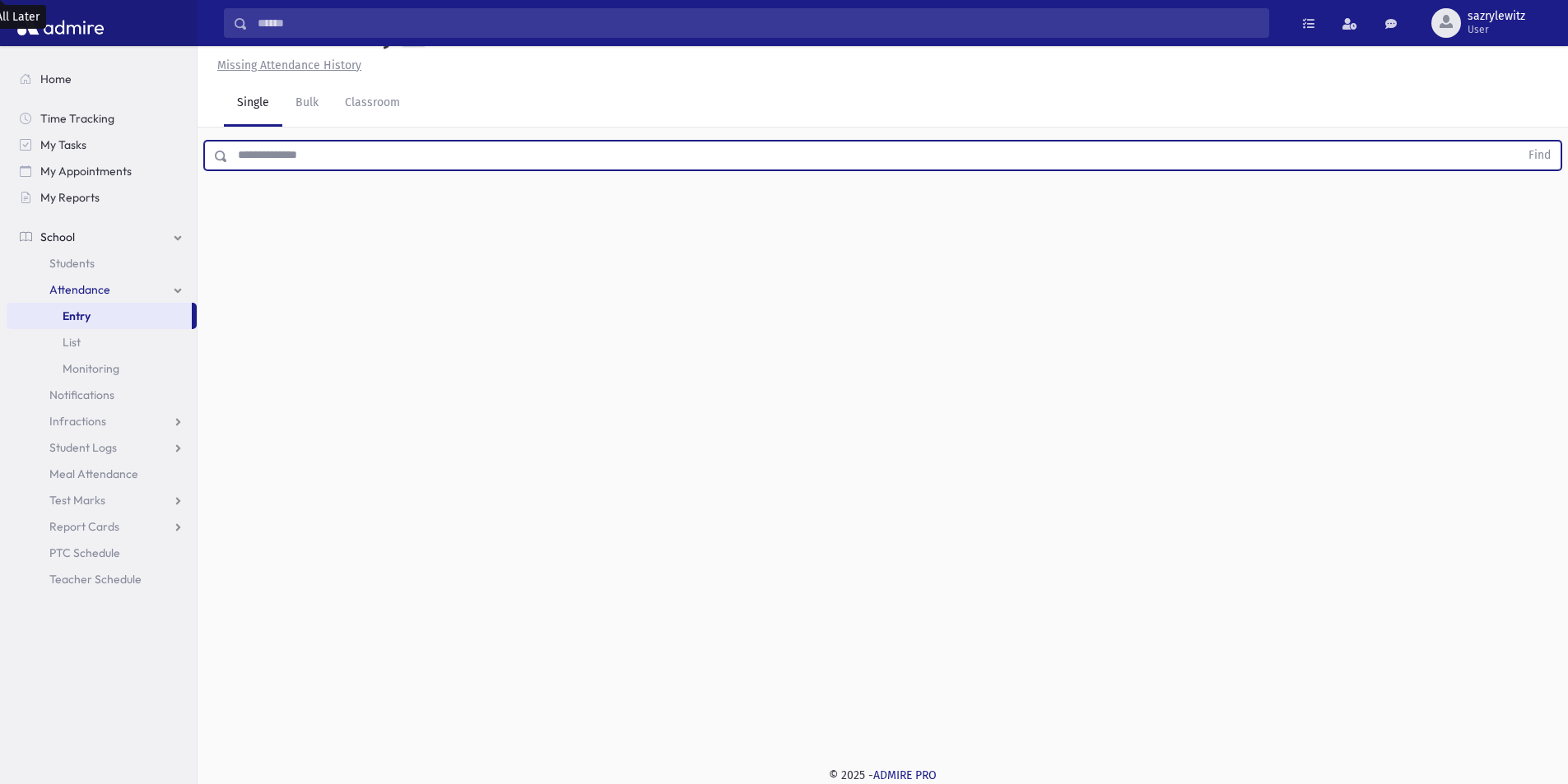
click at [265, 158] on input "text" at bounding box center [874, 155] width 1292 height 29
type input "***"
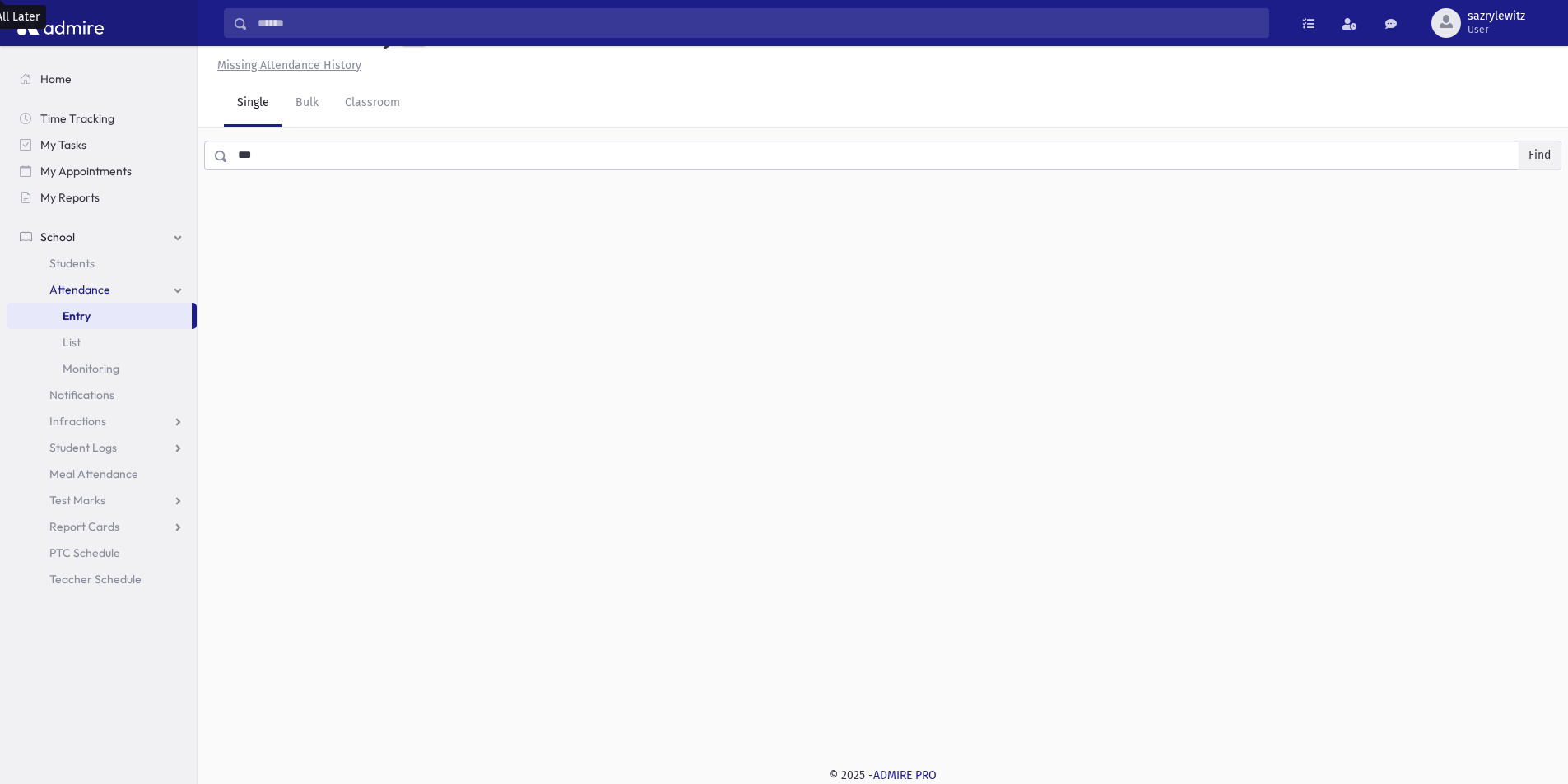
click at [1538, 154] on button "Find" at bounding box center [1540, 155] width 42 height 28
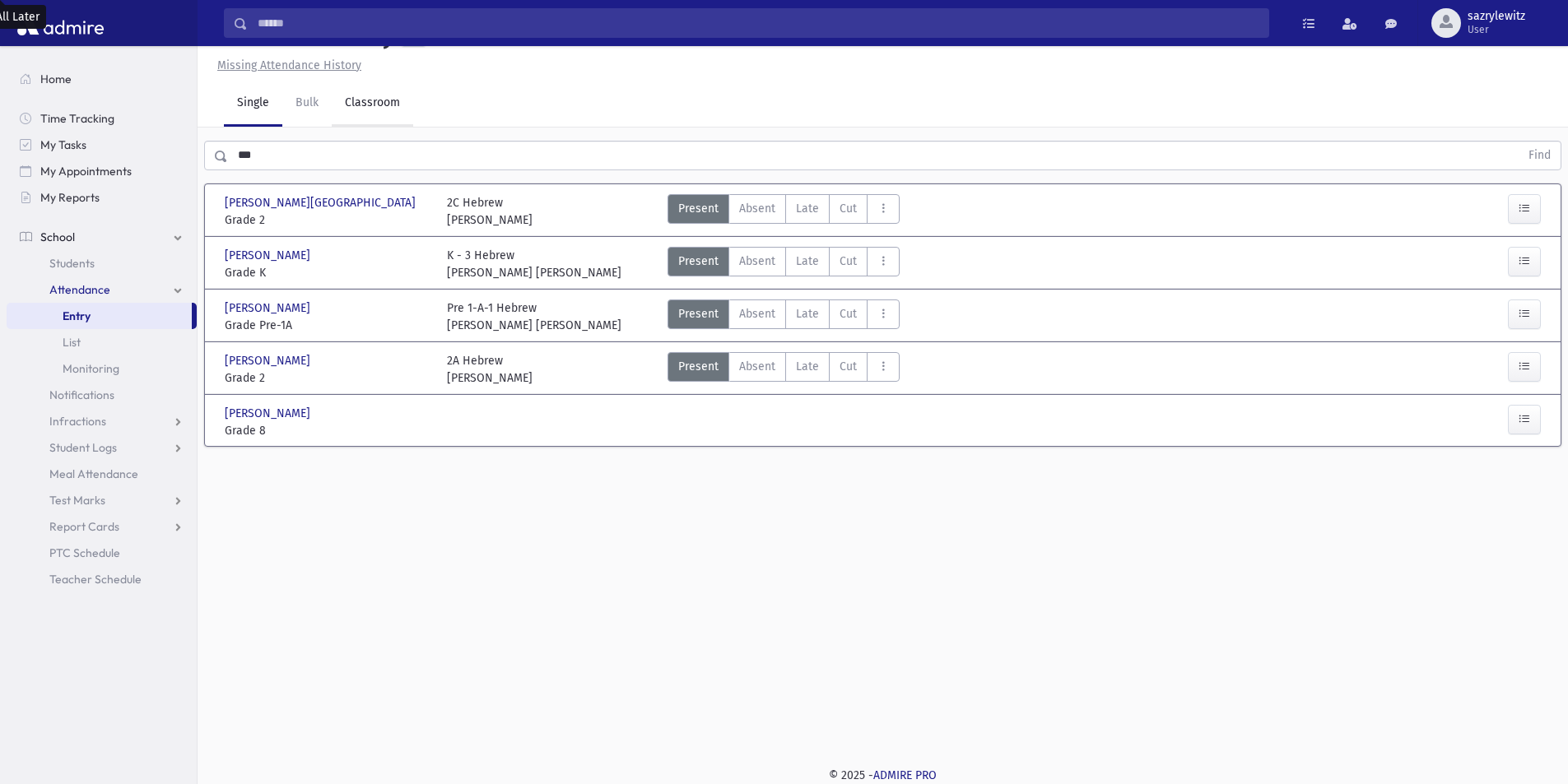
click at [358, 100] on link "Classroom" at bounding box center [372, 103] width 81 height 46
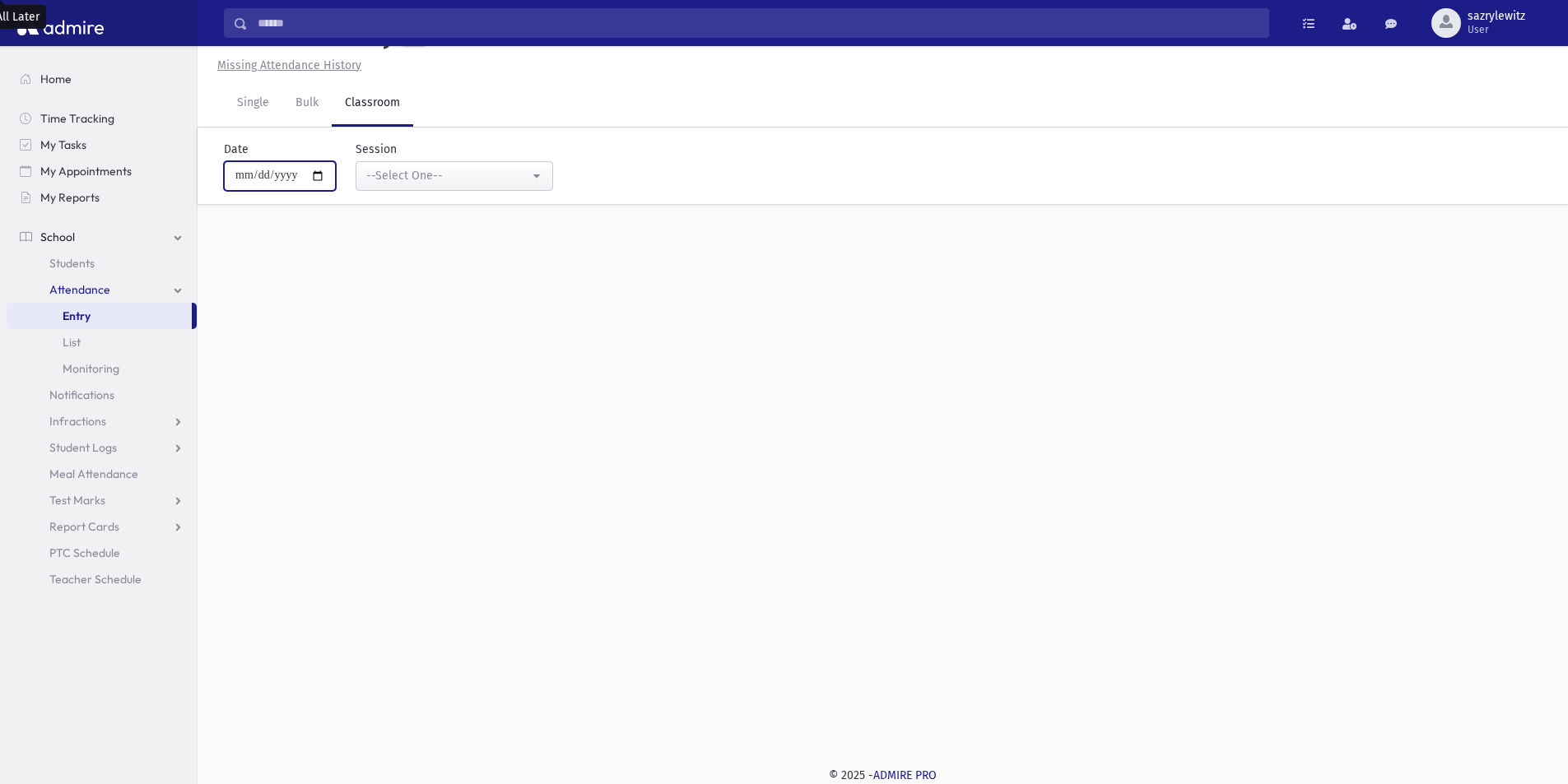
click at [257, 170] on input "**********" at bounding box center [279, 176] width 112 height 29
type input "**********"
click at [478, 170] on div "--Select One--" at bounding box center [448, 175] width 163 height 17
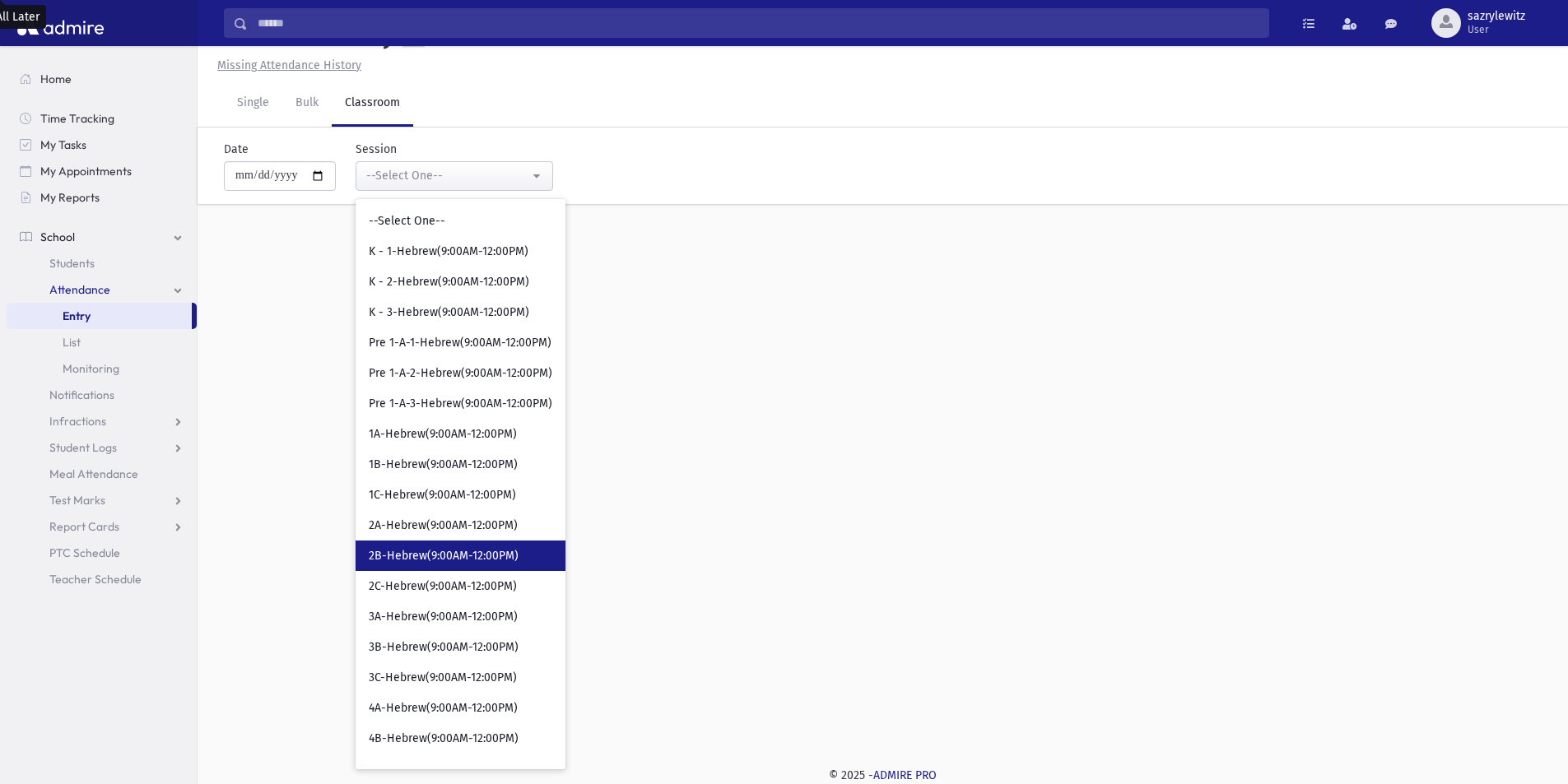
click at [419, 552] on span "2B-Hebrew(9:00AM-12:00PM)" at bounding box center [443, 556] width 150 height 16
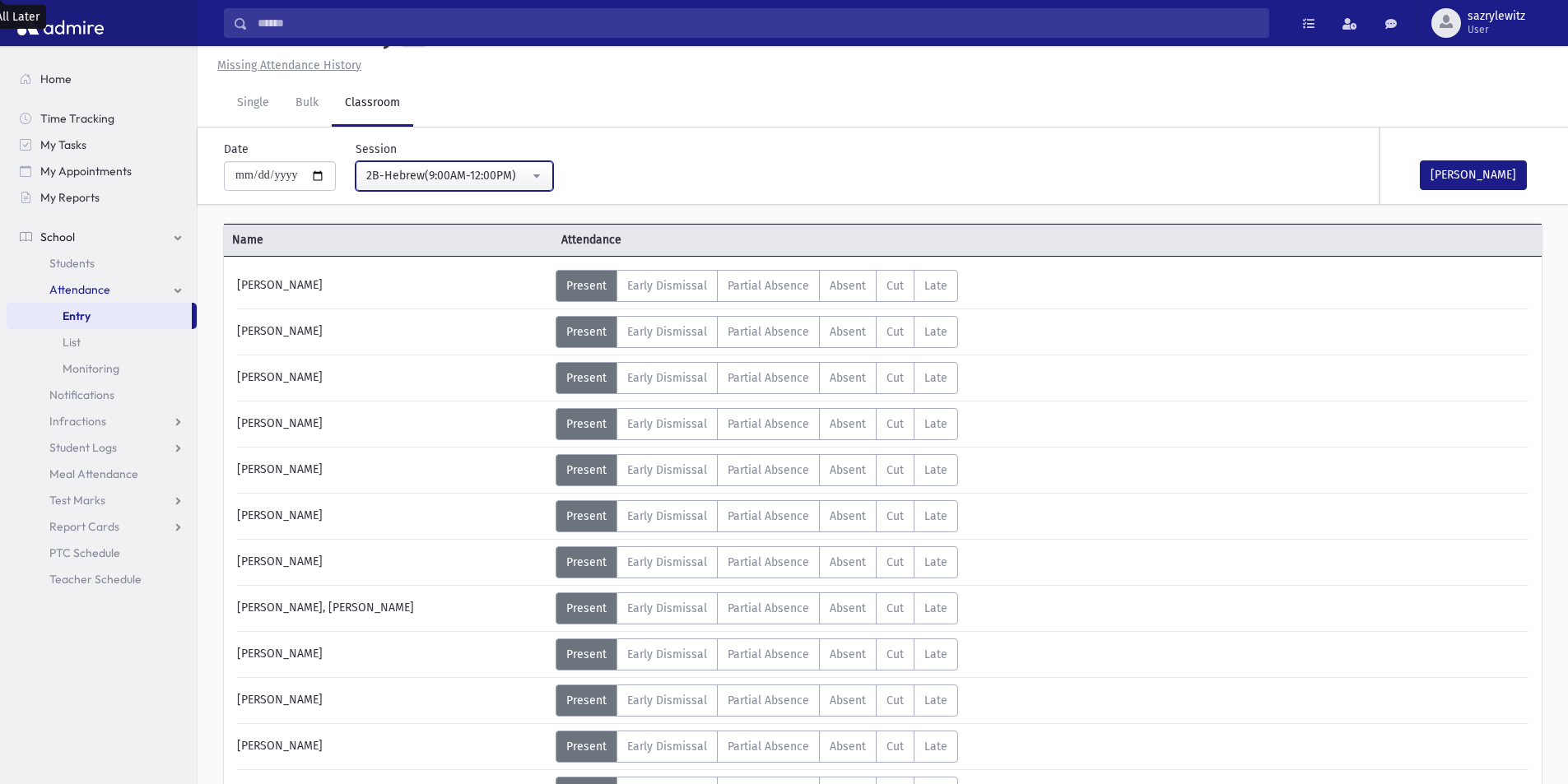
click at [447, 177] on div "2B-Hebrew(9:00AM-12:00PM)" at bounding box center [448, 175] width 163 height 17
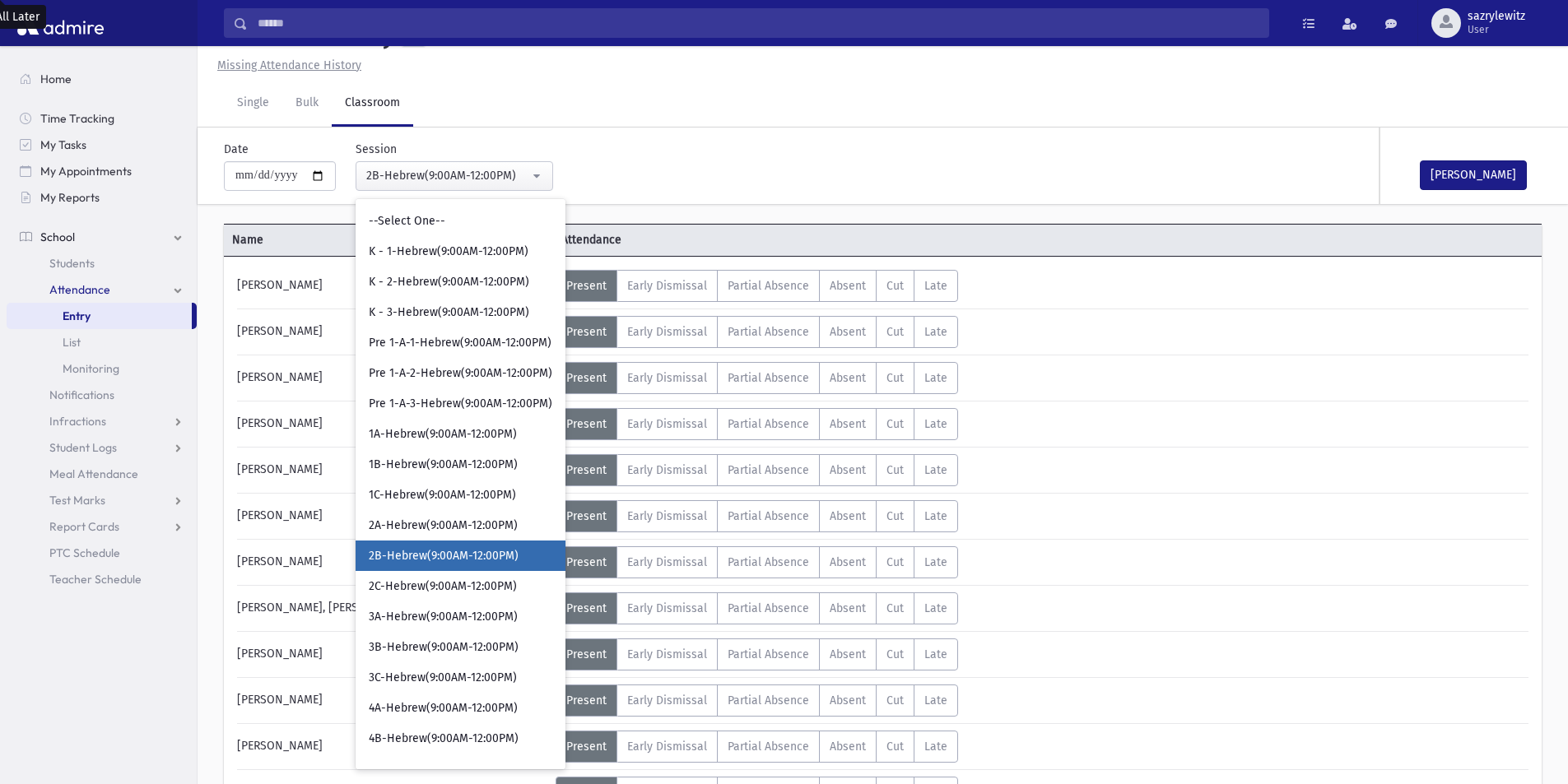
scroll to position [72, 0]
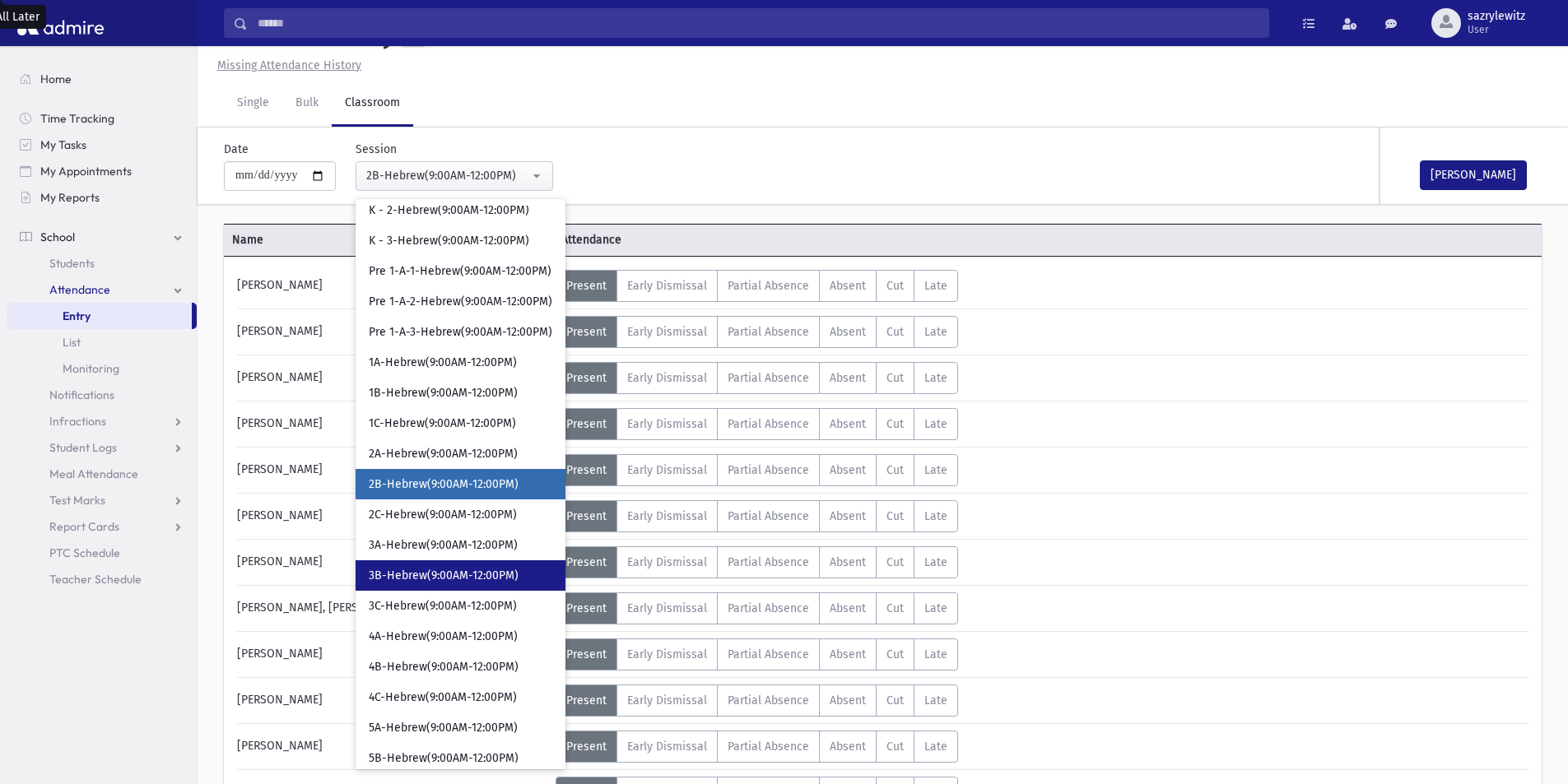
click at [413, 575] on span "3B-Hebrew(9:00AM-12:00PM)" at bounding box center [443, 576] width 150 height 16
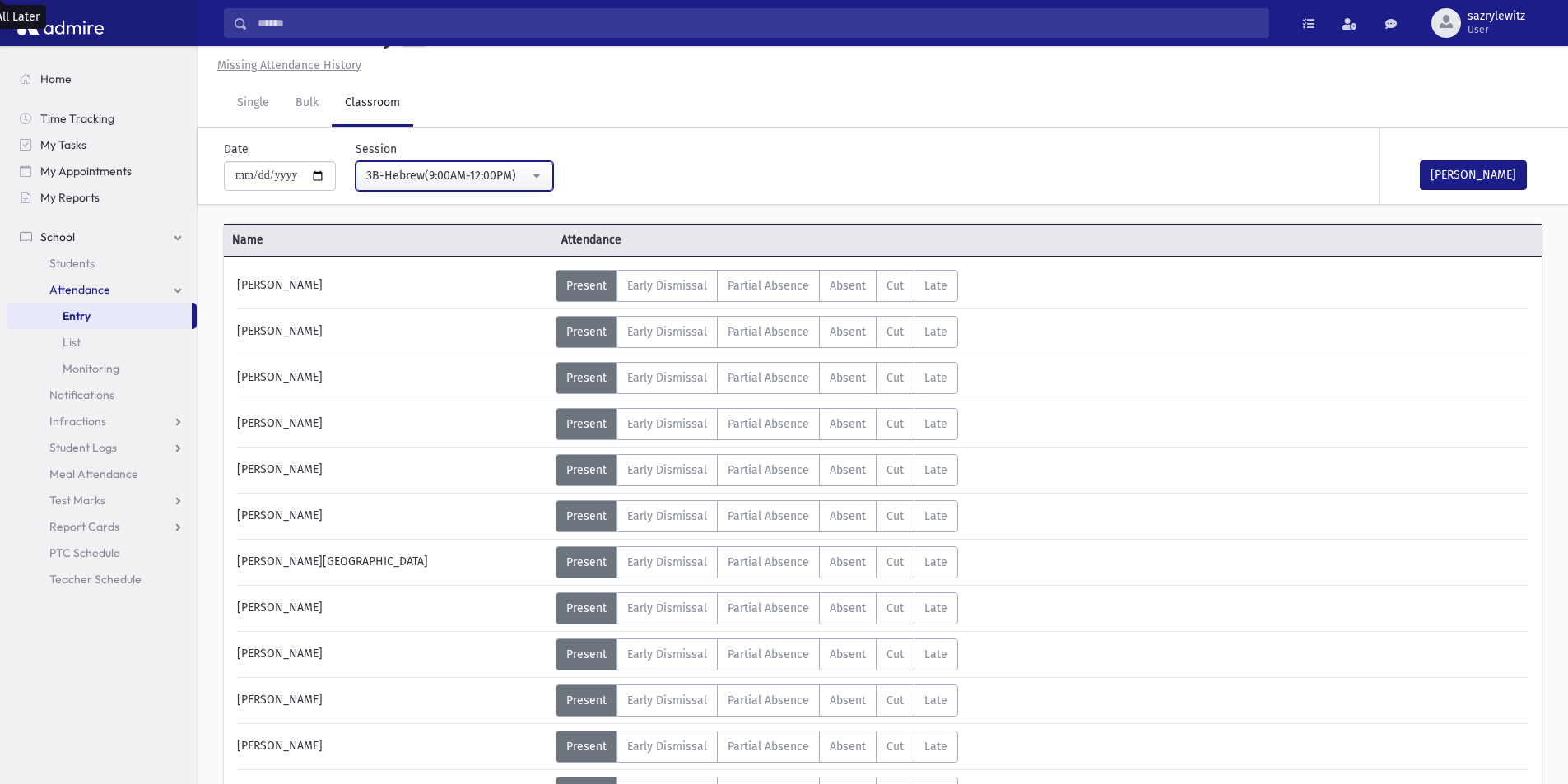
click at [433, 170] on div "3B-Hebrew(9:00AM-12:00PM)" at bounding box center [448, 175] width 163 height 17
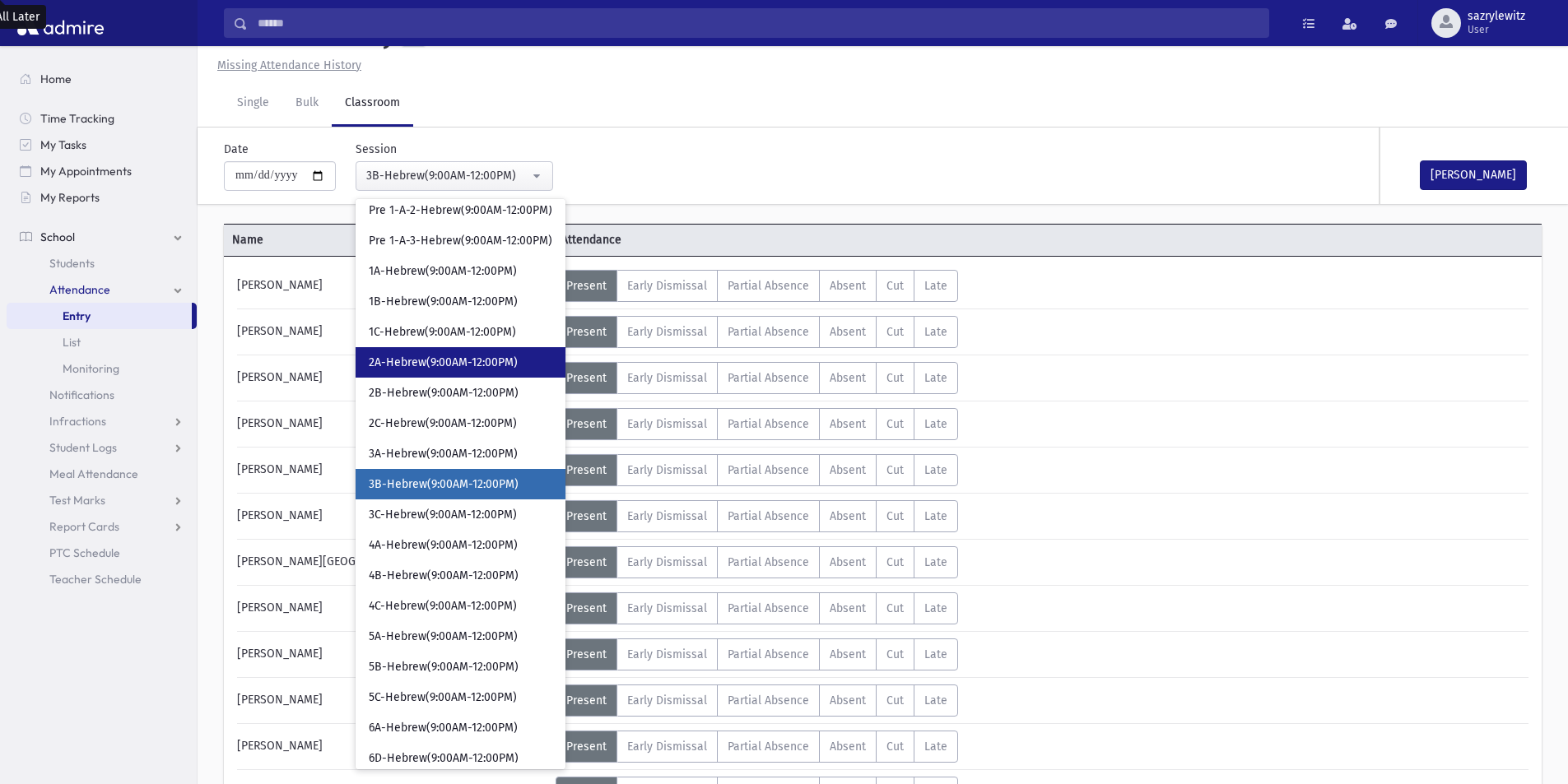
click at [425, 367] on span "2A-Hebrew(9:00AM-12:00PM)" at bounding box center [442, 363] width 149 height 16
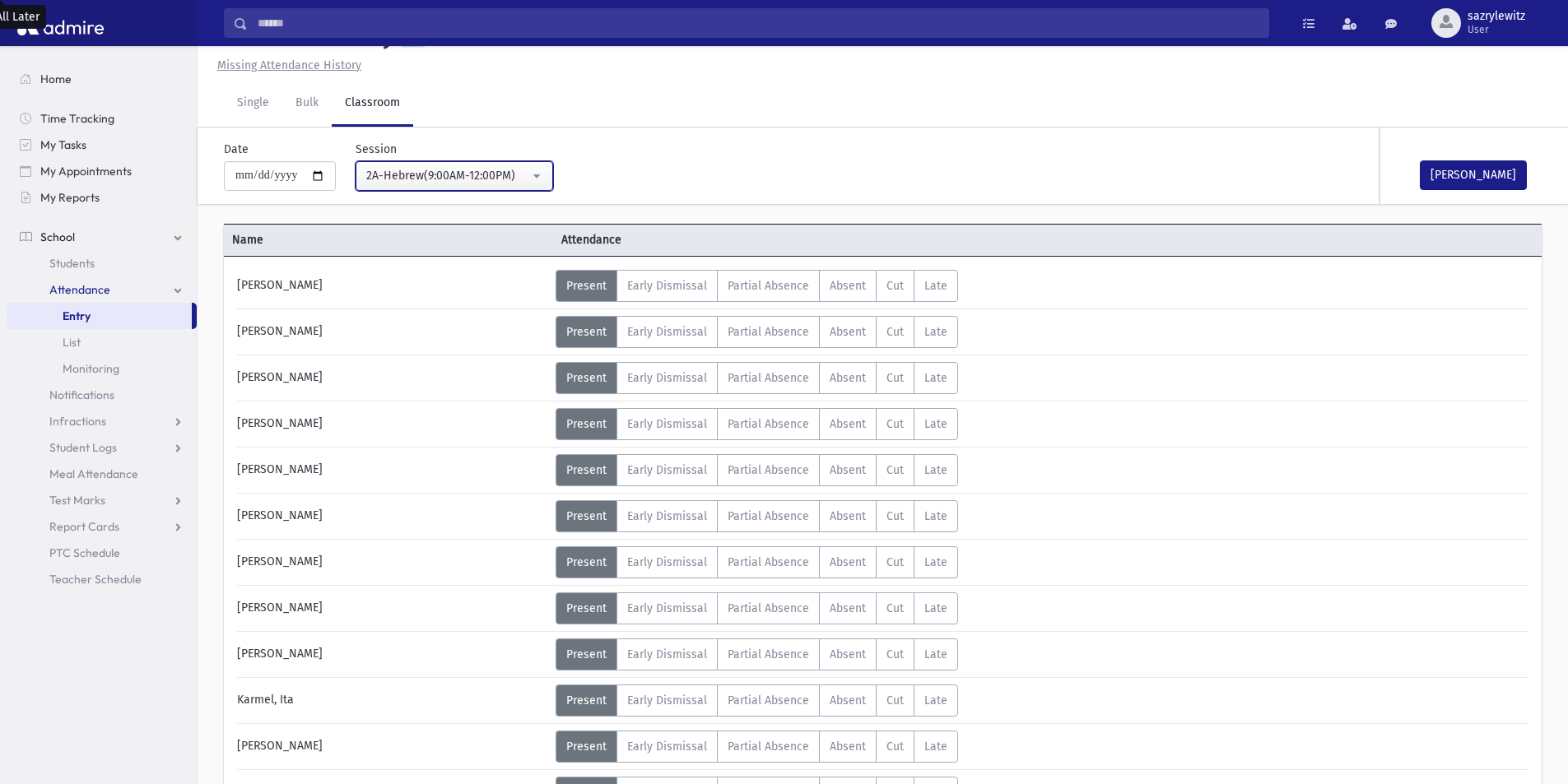
click at [426, 177] on div "2A-Hebrew(9:00AM-12:00PM)" at bounding box center [448, 175] width 163 height 17
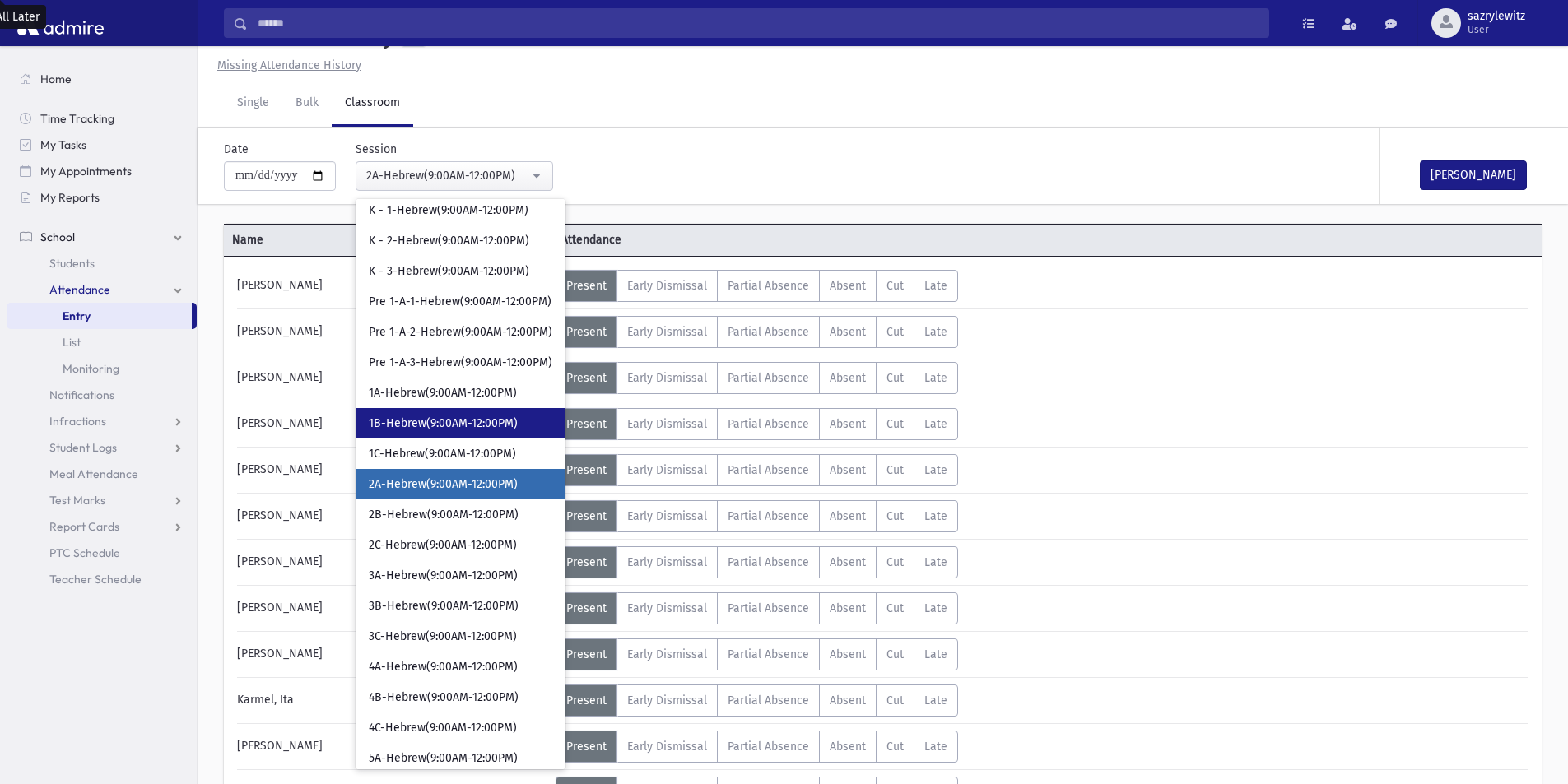
click at [438, 418] on span "1B-Hebrew(9:00AM-12:00PM)" at bounding box center [442, 424] width 149 height 16
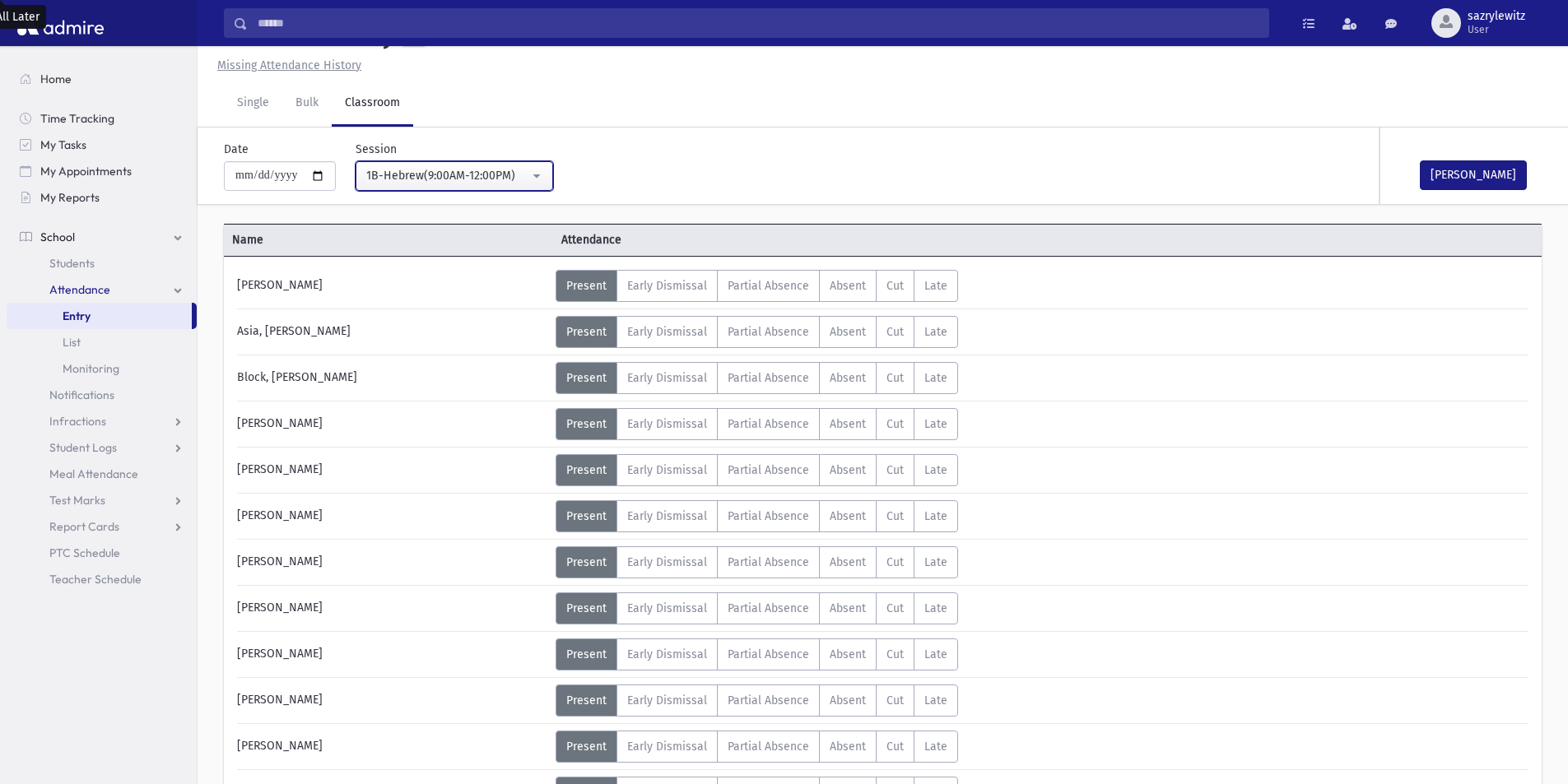
click at [451, 176] on div "1B-Hebrew(9:00AM-12:00PM)" at bounding box center [448, 175] width 163 height 17
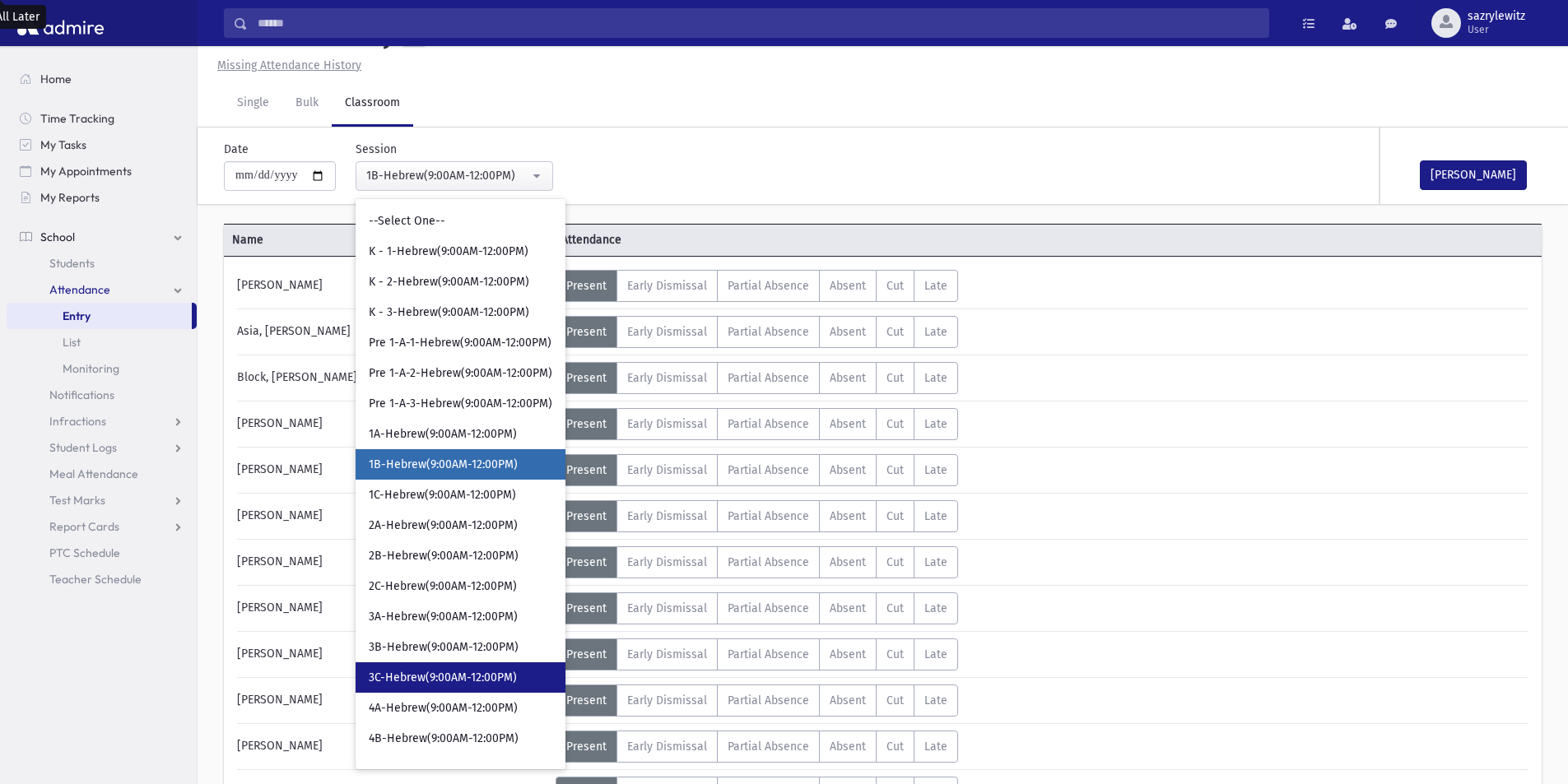
click at [418, 677] on span "3C-Hebrew(9:00AM-12:00PM)" at bounding box center [442, 678] width 148 height 16
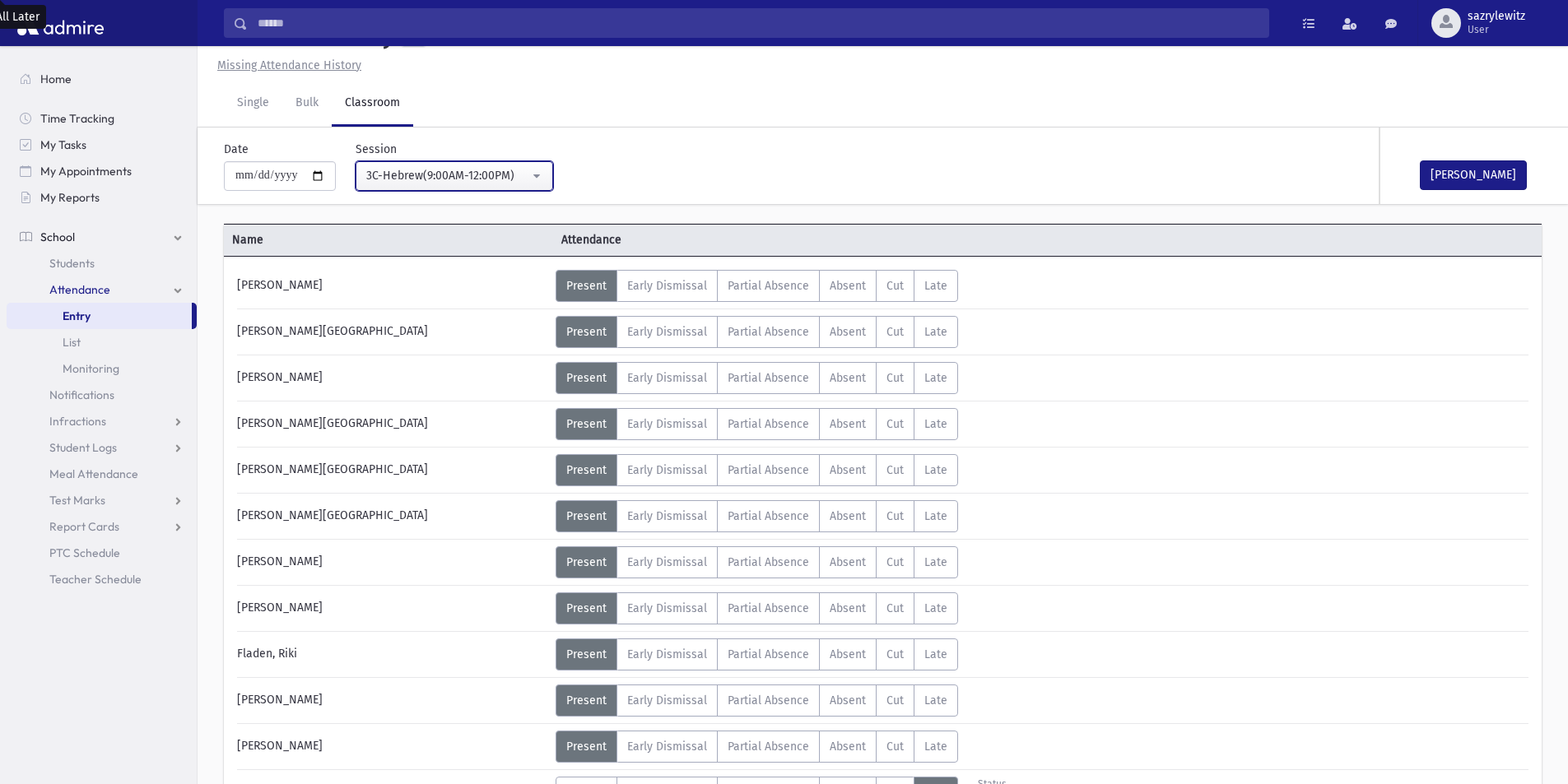
click at [429, 176] on div "3C-Hebrew(9:00AM-12:00PM)" at bounding box center [448, 175] width 163 height 17
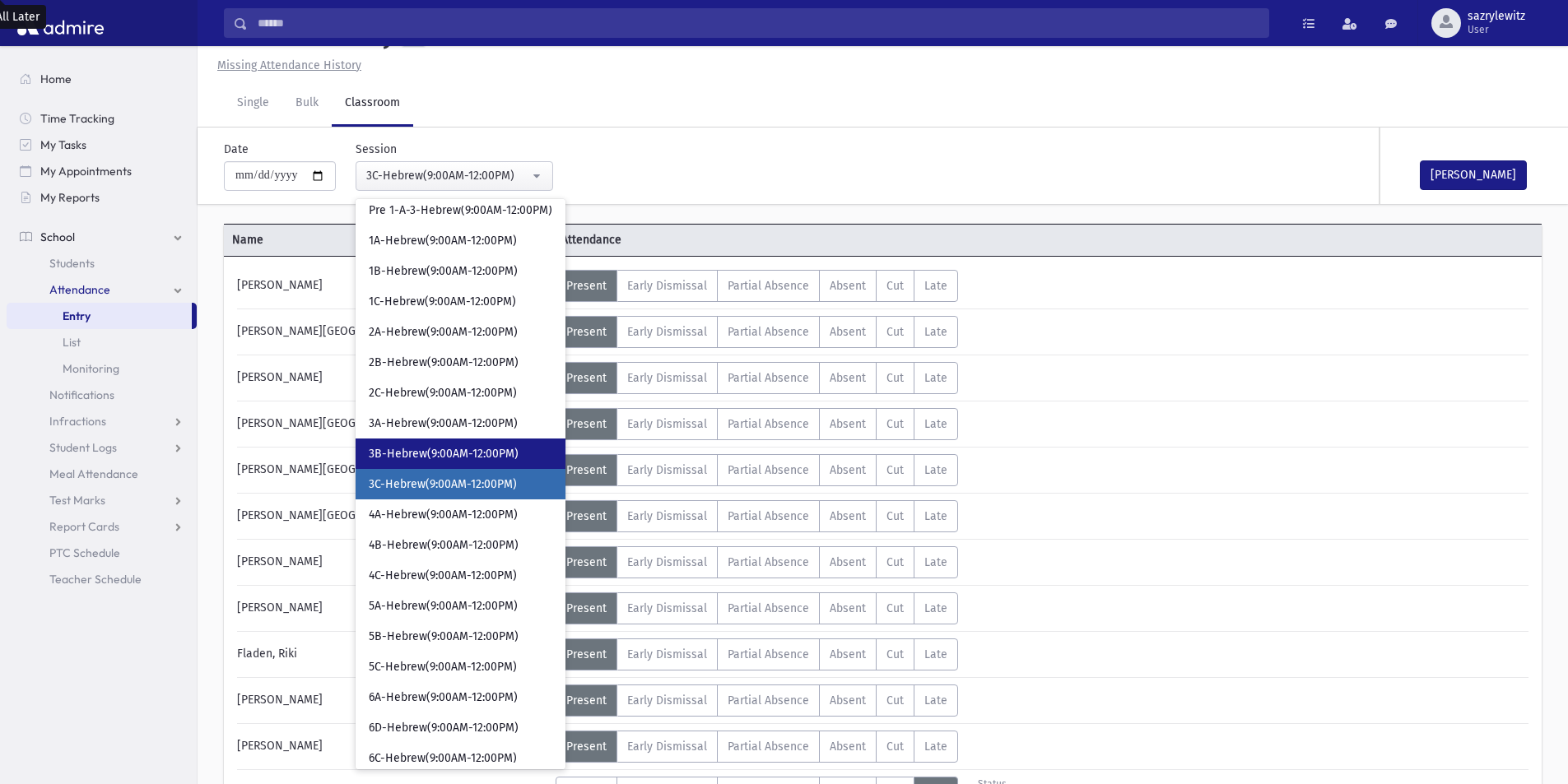
click at [444, 455] on span "3B-Hebrew(9:00AM-12:00PM)" at bounding box center [443, 454] width 150 height 16
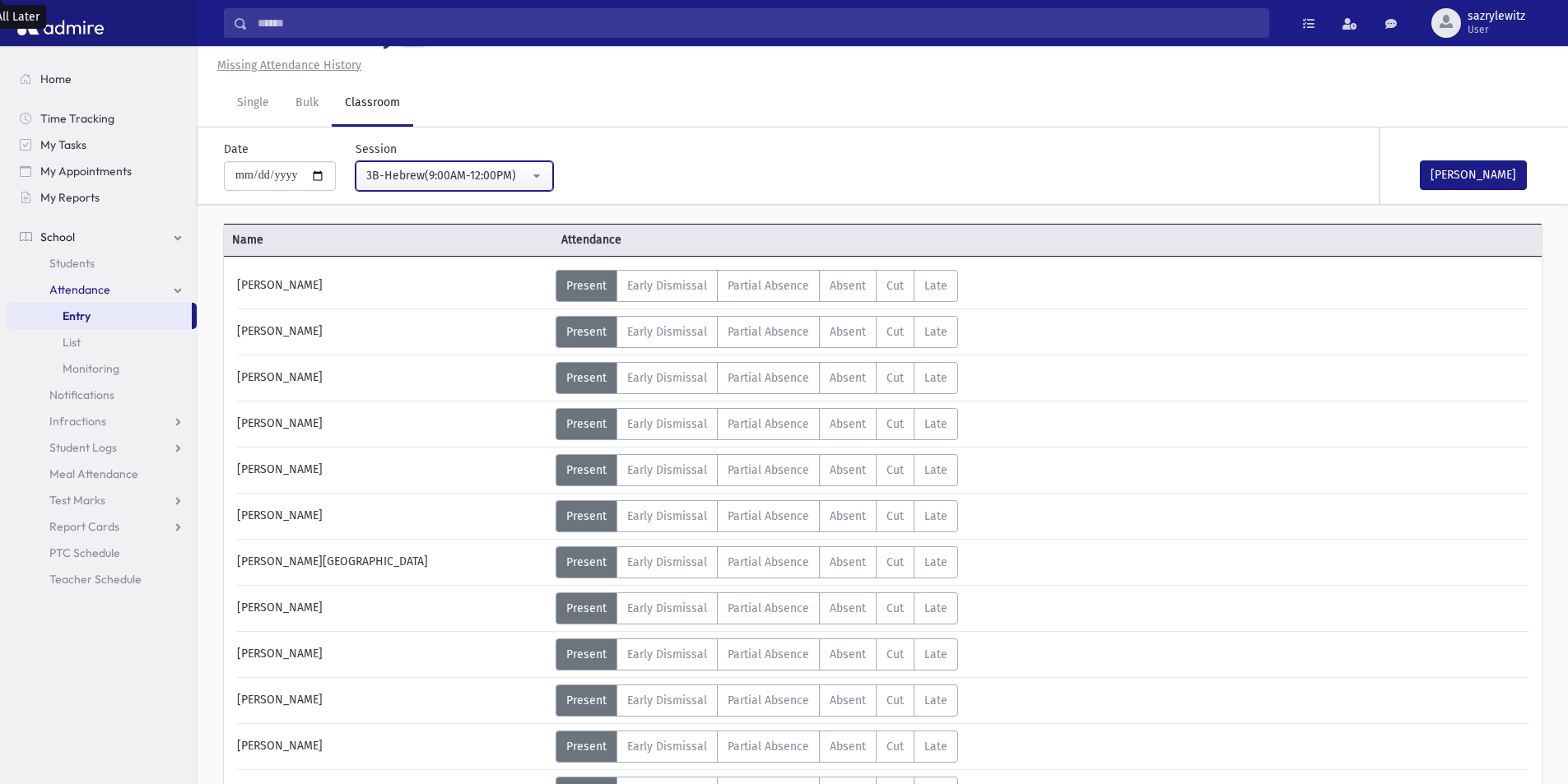
click at [422, 182] on div "3B-Hebrew(9:00AM-12:00PM)" at bounding box center [448, 175] width 163 height 17
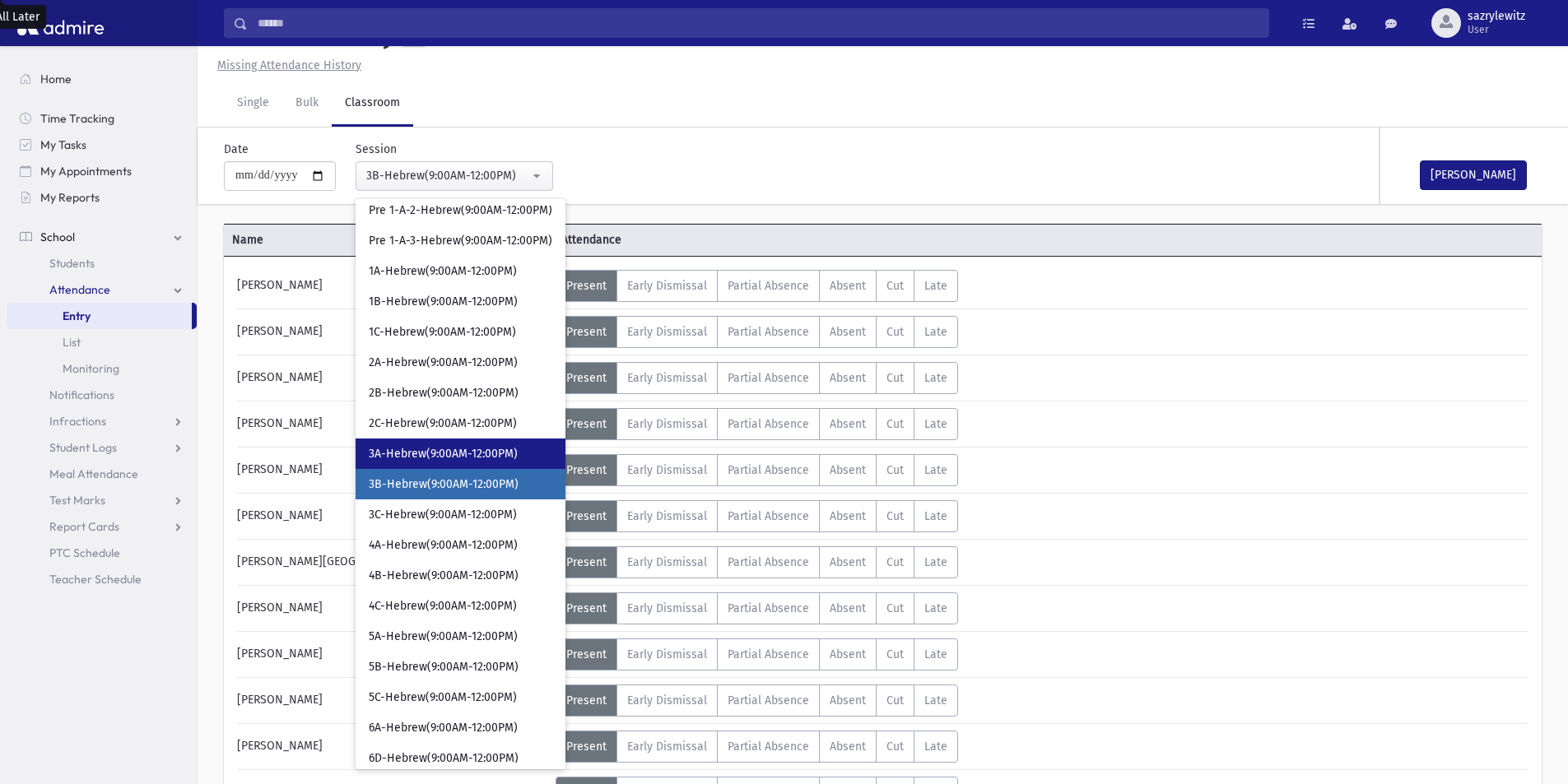
click at [436, 449] on span "3A-Hebrew(9:00AM-12:00PM)" at bounding box center [442, 454] width 149 height 16
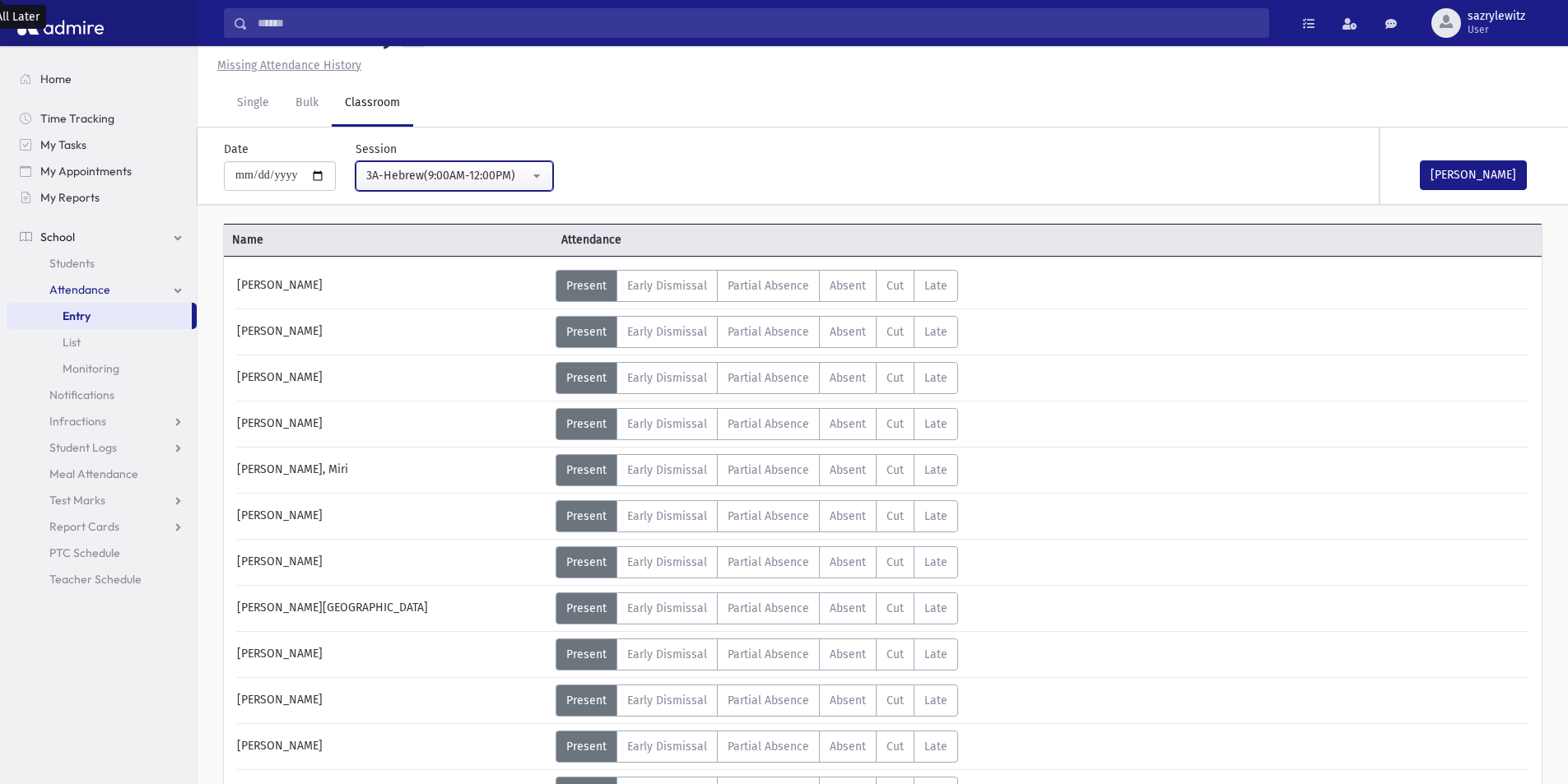
click at [430, 179] on div "3A-Hebrew(9:00AM-12:00PM)" at bounding box center [448, 175] width 163 height 17
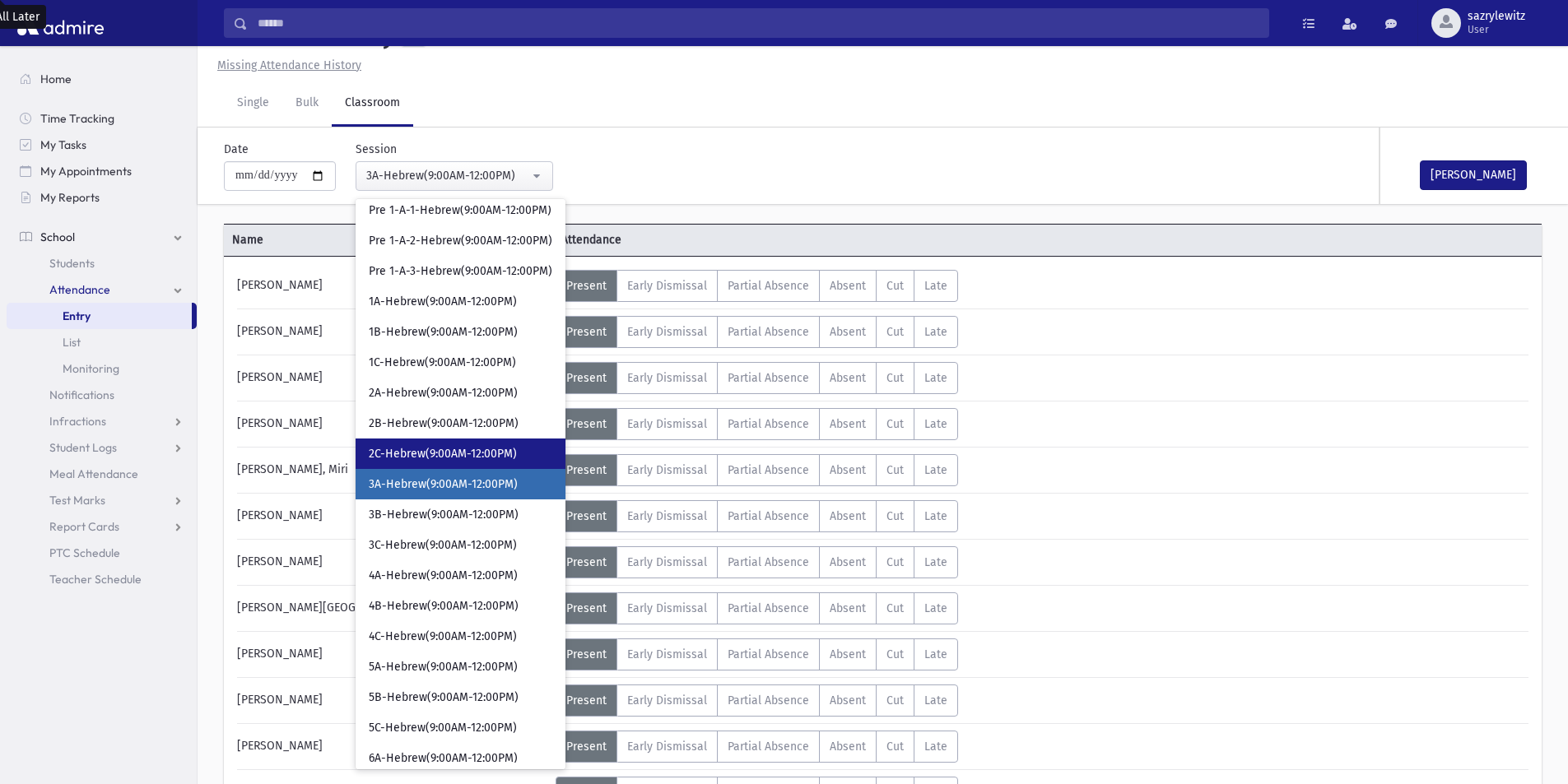
click at [401, 450] on span "2C-Hebrew(9:00AM-12:00PM)" at bounding box center [442, 454] width 148 height 16
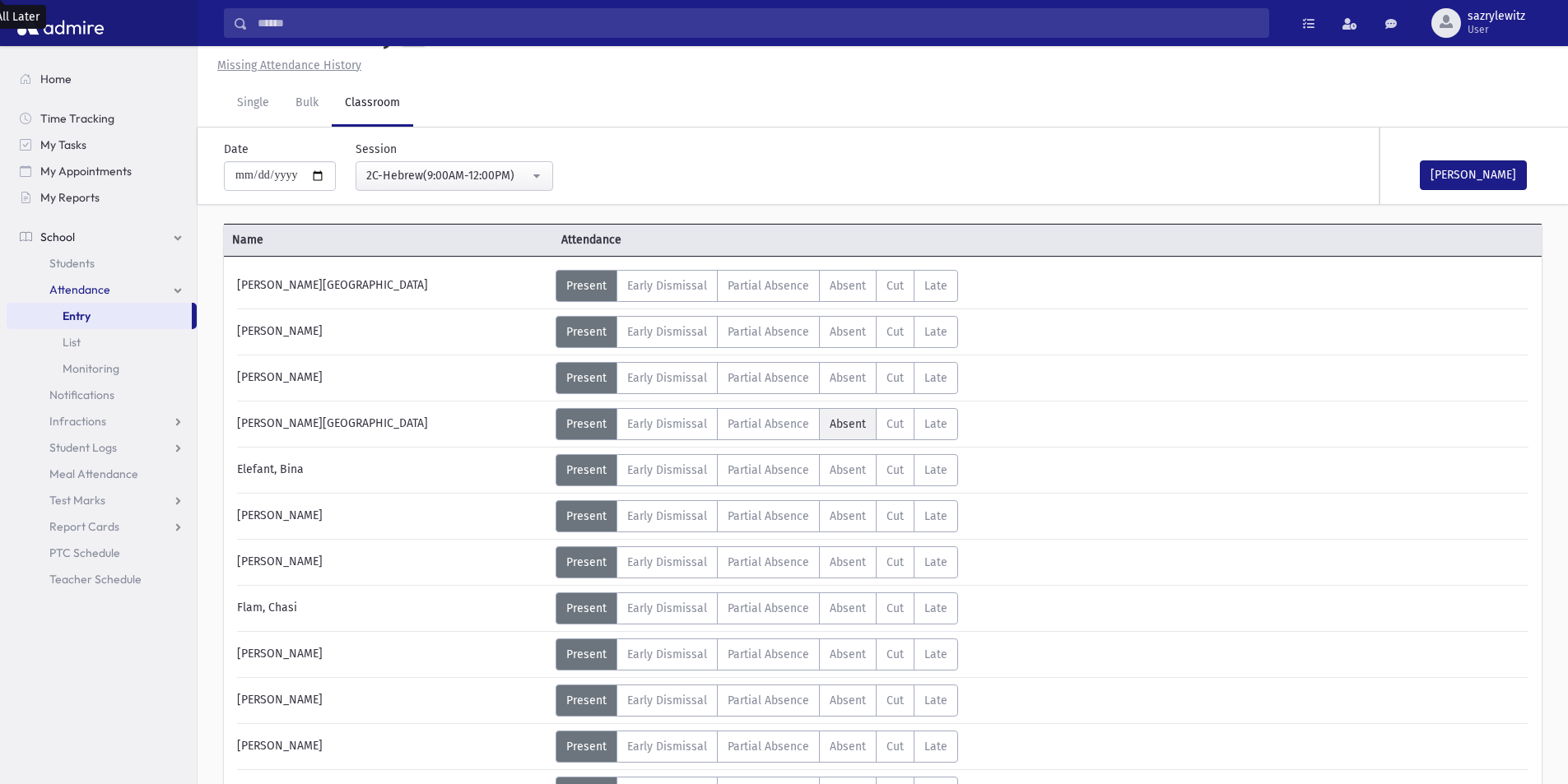
click at [838, 426] on span "Absent" at bounding box center [848, 424] width 36 height 14
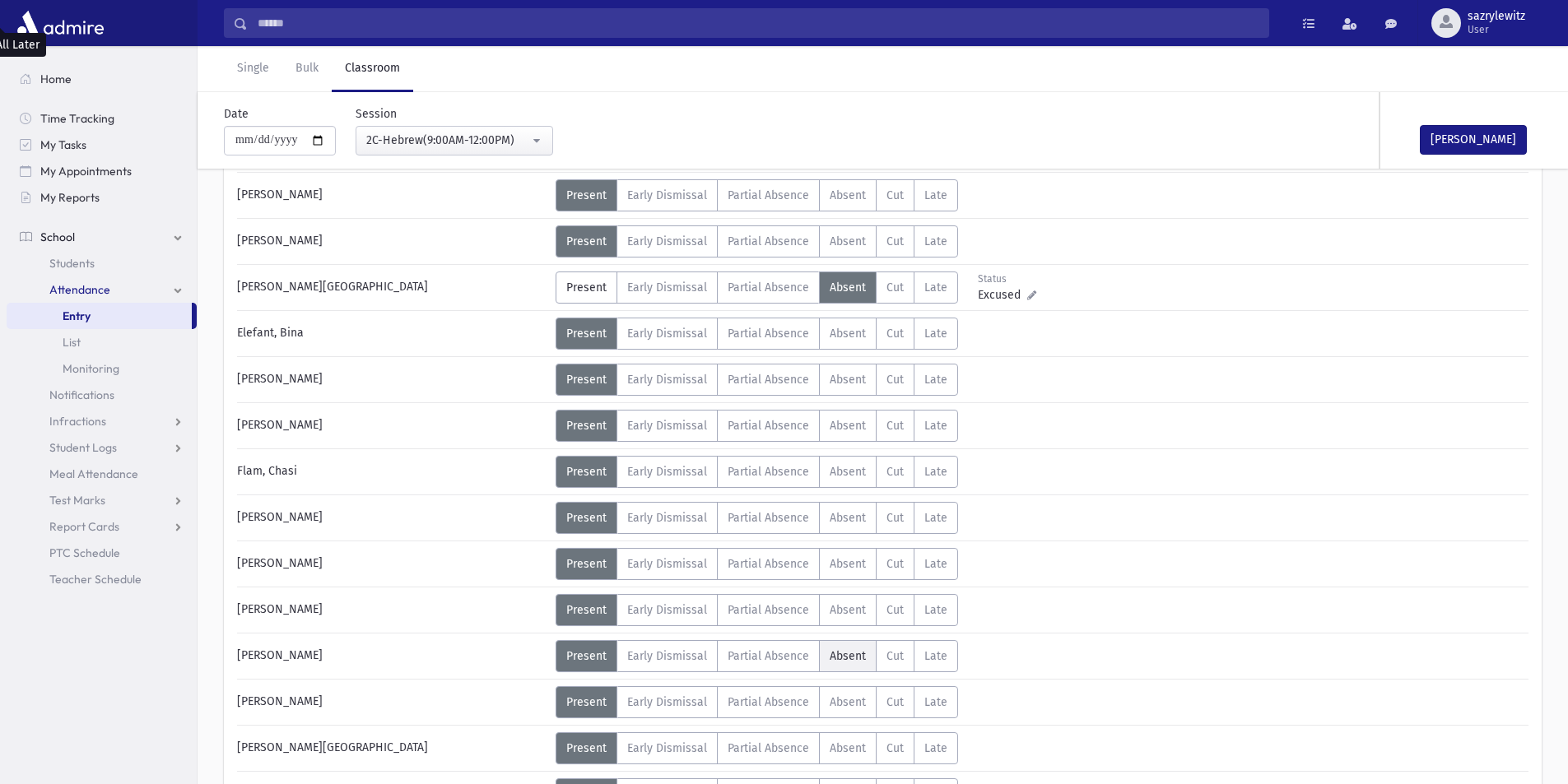
scroll to position [201, 0]
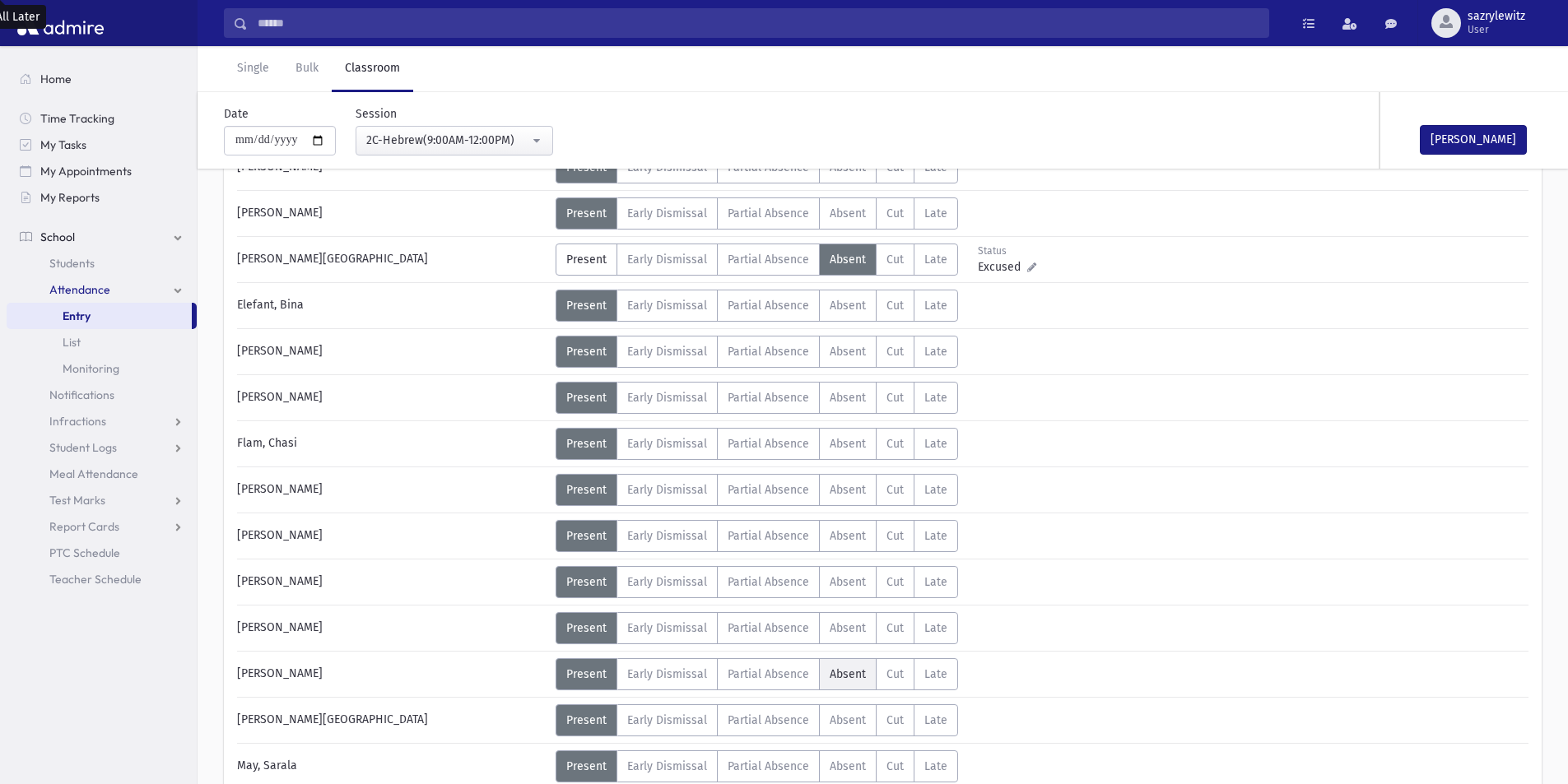
click at [855, 674] on span "Absent" at bounding box center [848, 674] width 36 height 14
click at [427, 140] on div "2C-Hebrew(9:00AM-12:00PM)" at bounding box center [448, 139] width 163 height 17
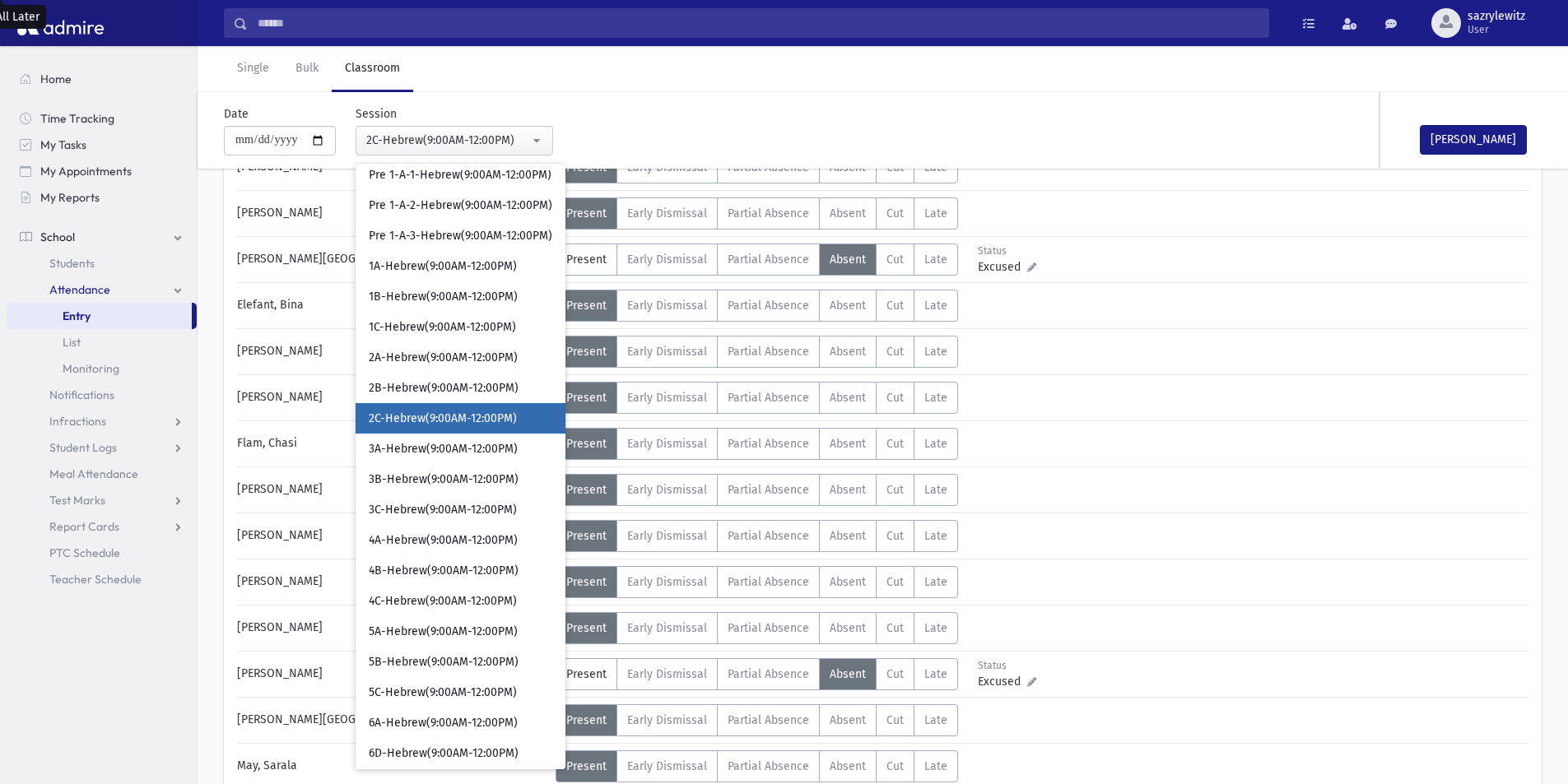
scroll to position [85, 0]
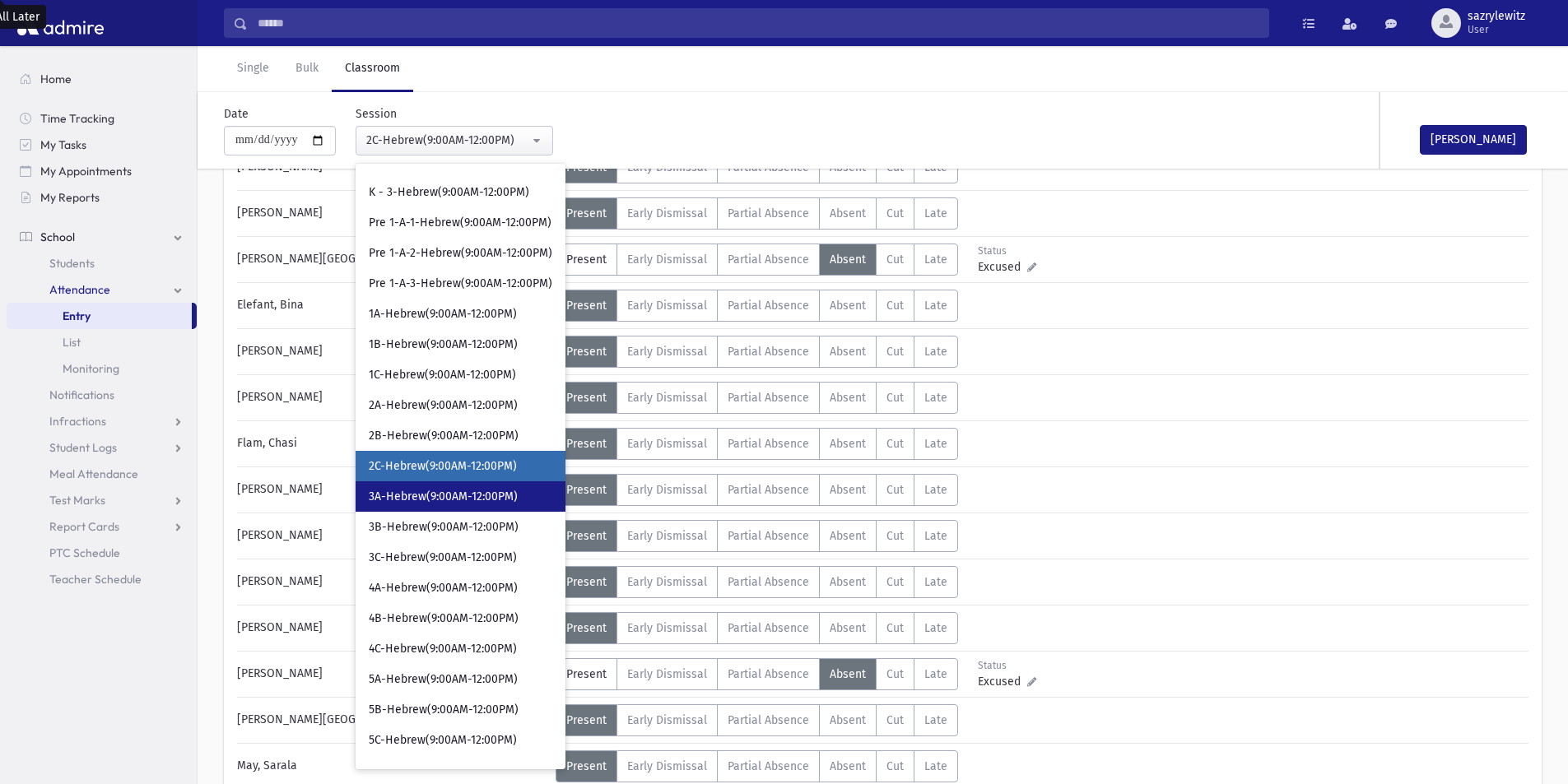
click at [407, 503] on span "3A-Hebrew(9:00AM-12:00PM)" at bounding box center [442, 497] width 149 height 16
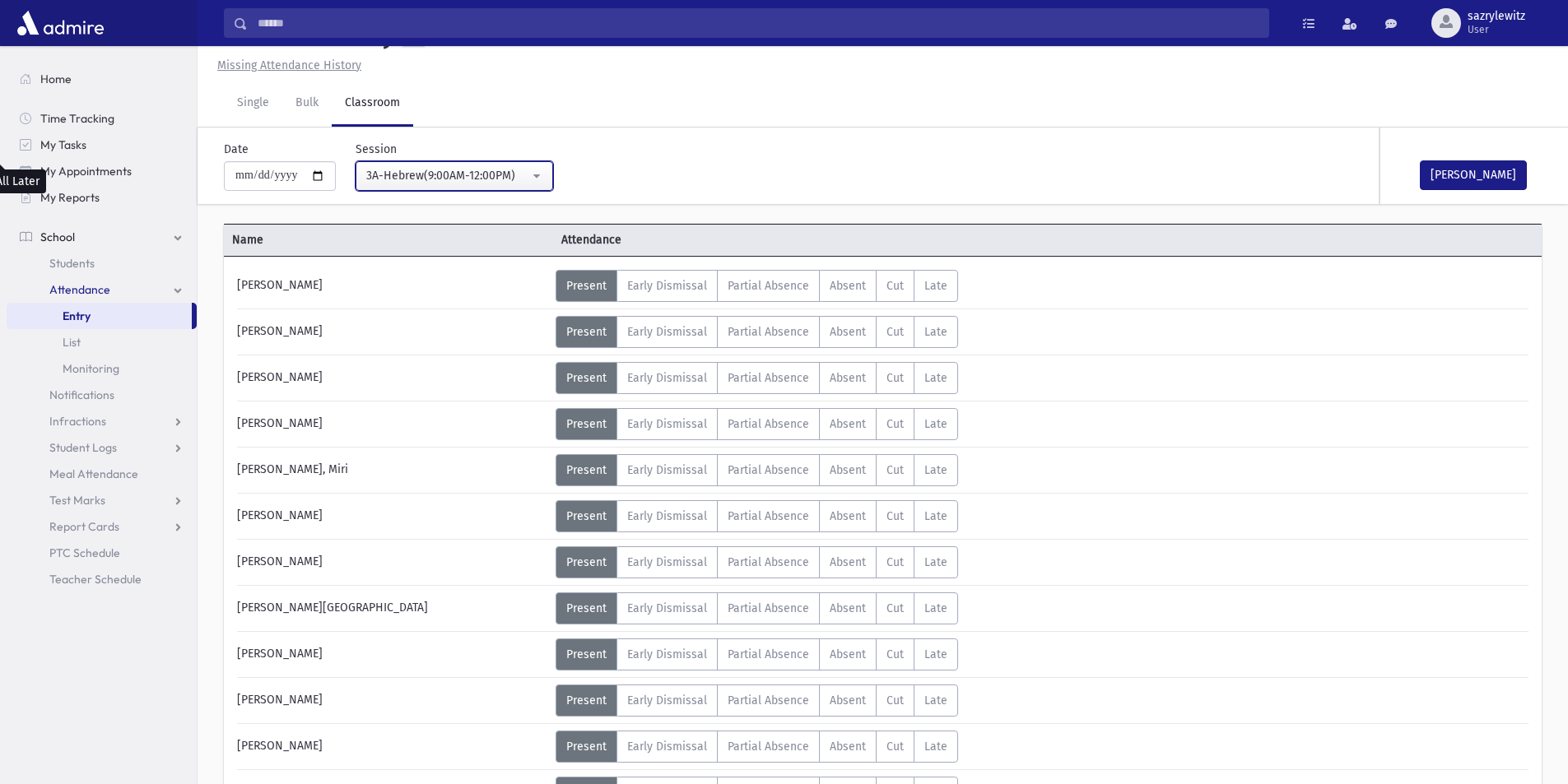
scroll to position [201, 0]
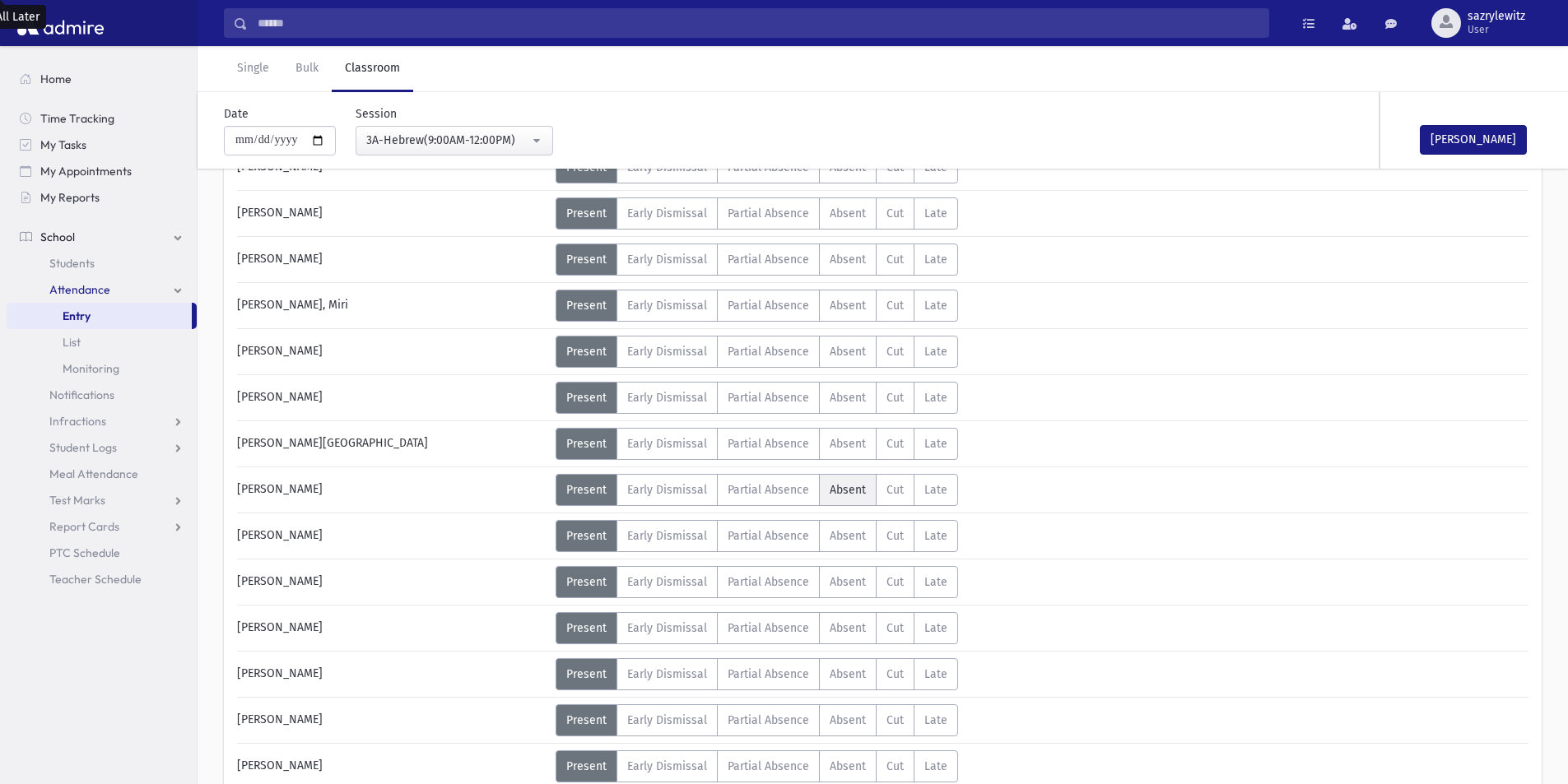
click at [850, 491] on span "Absent" at bounding box center [848, 490] width 36 height 14
click at [428, 141] on div "3A-Hebrew(9:00AM-12:00PM)" at bounding box center [448, 139] width 163 height 17
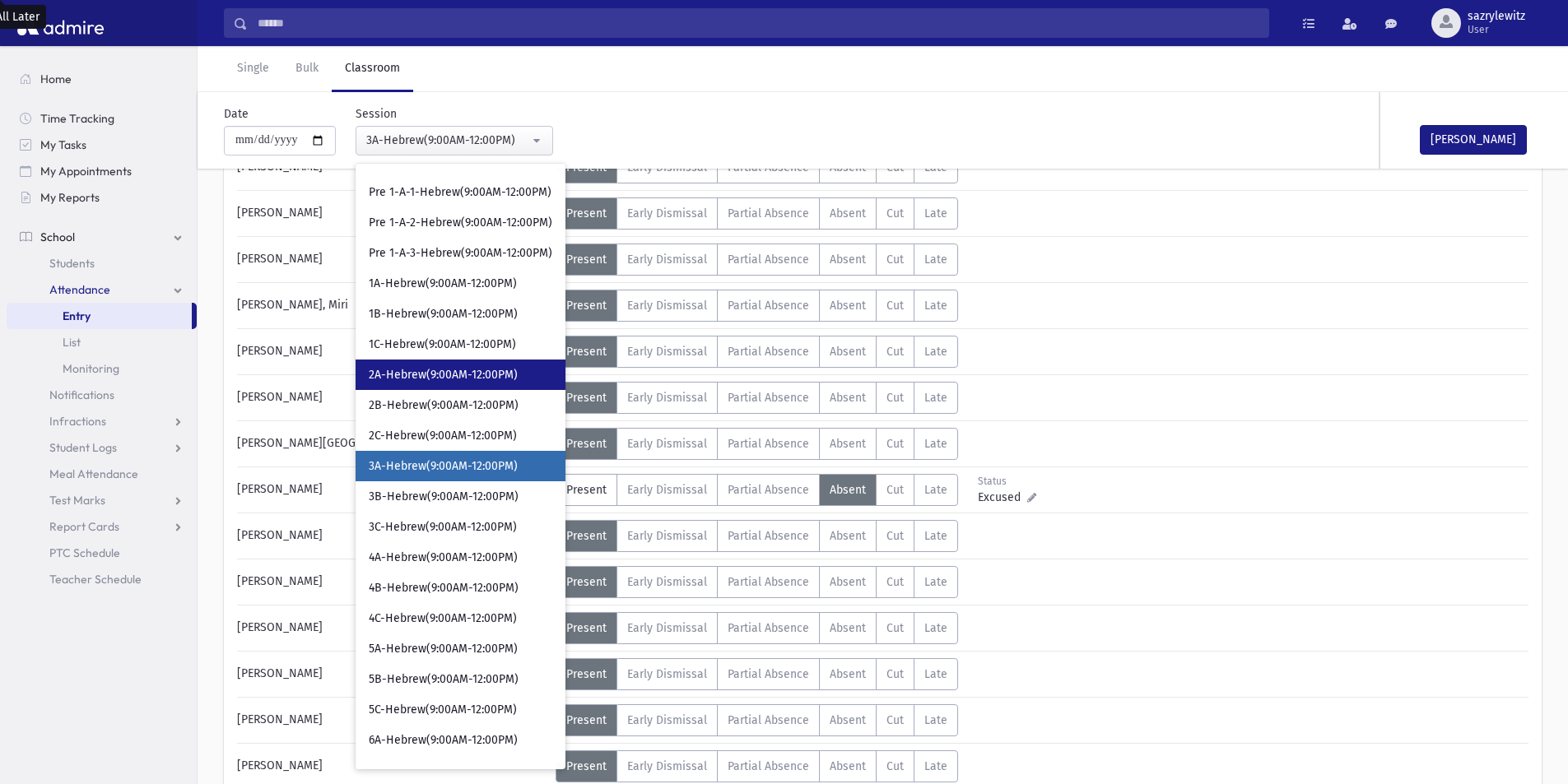
click at [410, 377] on span "2A-Hebrew(9:00AM-12:00PM)" at bounding box center [442, 375] width 149 height 16
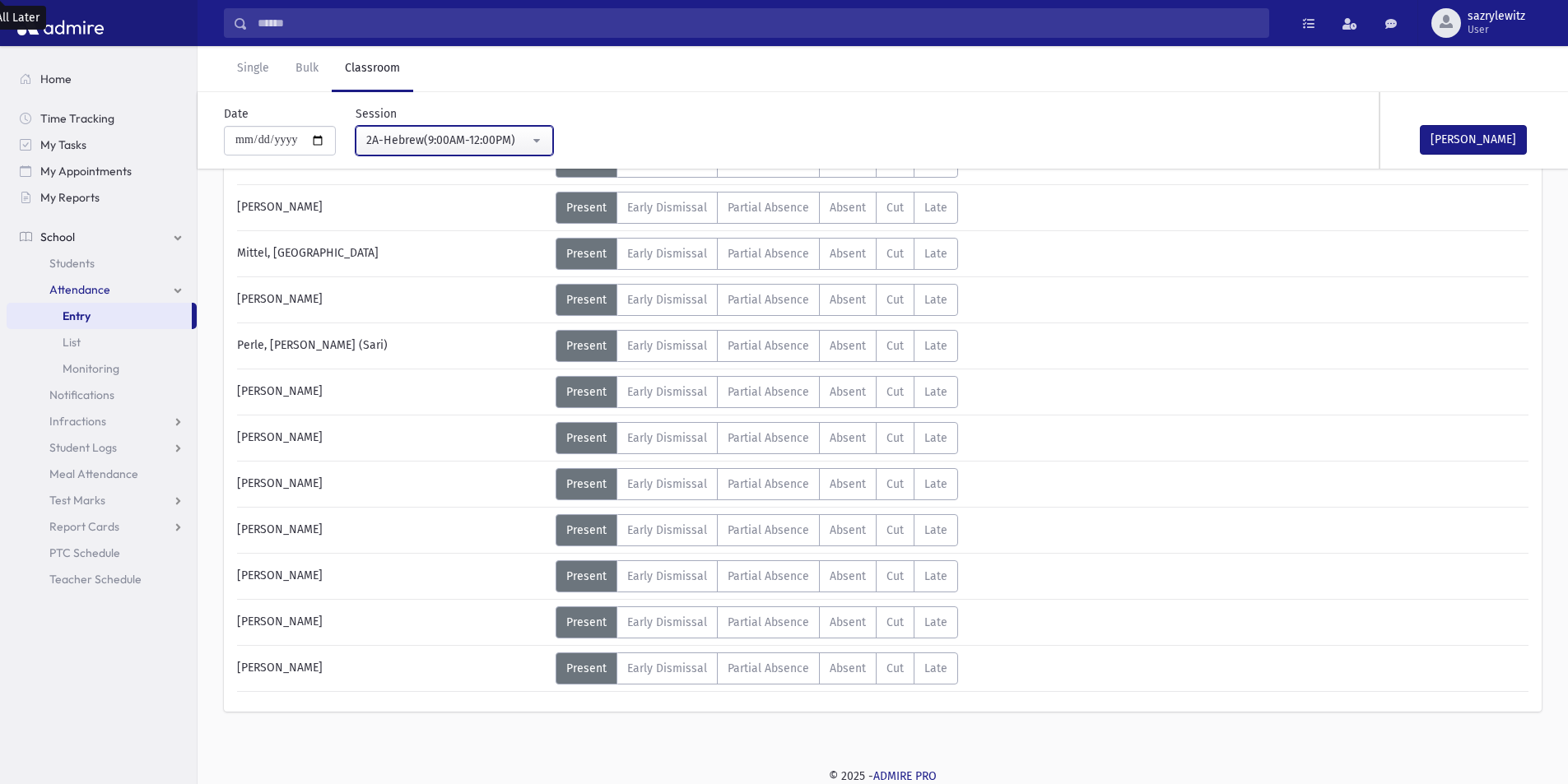
scroll to position [853, 0]
click at [846, 622] on span "Absent" at bounding box center [848, 621] width 36 height 14
click at [431, 142] on div "2A-Hebrew(9:00AM-12:00PM)" at bounding box center [448, 139] width 163 height 17
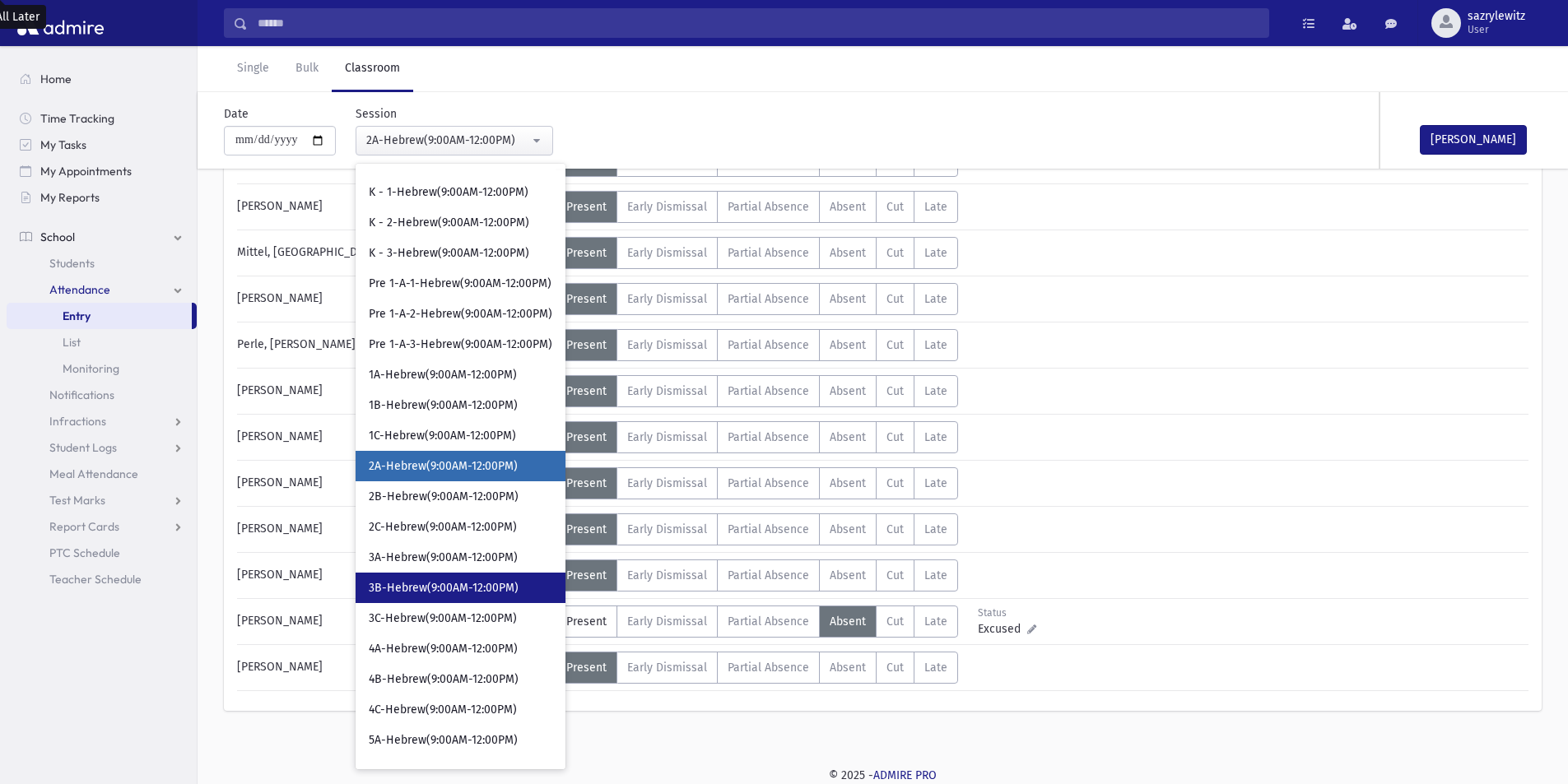
click at [418, 592] on span "3B-Hebrew(9:00AM-12:00PM)" at bounding box center [443, 588] width 150 height 16
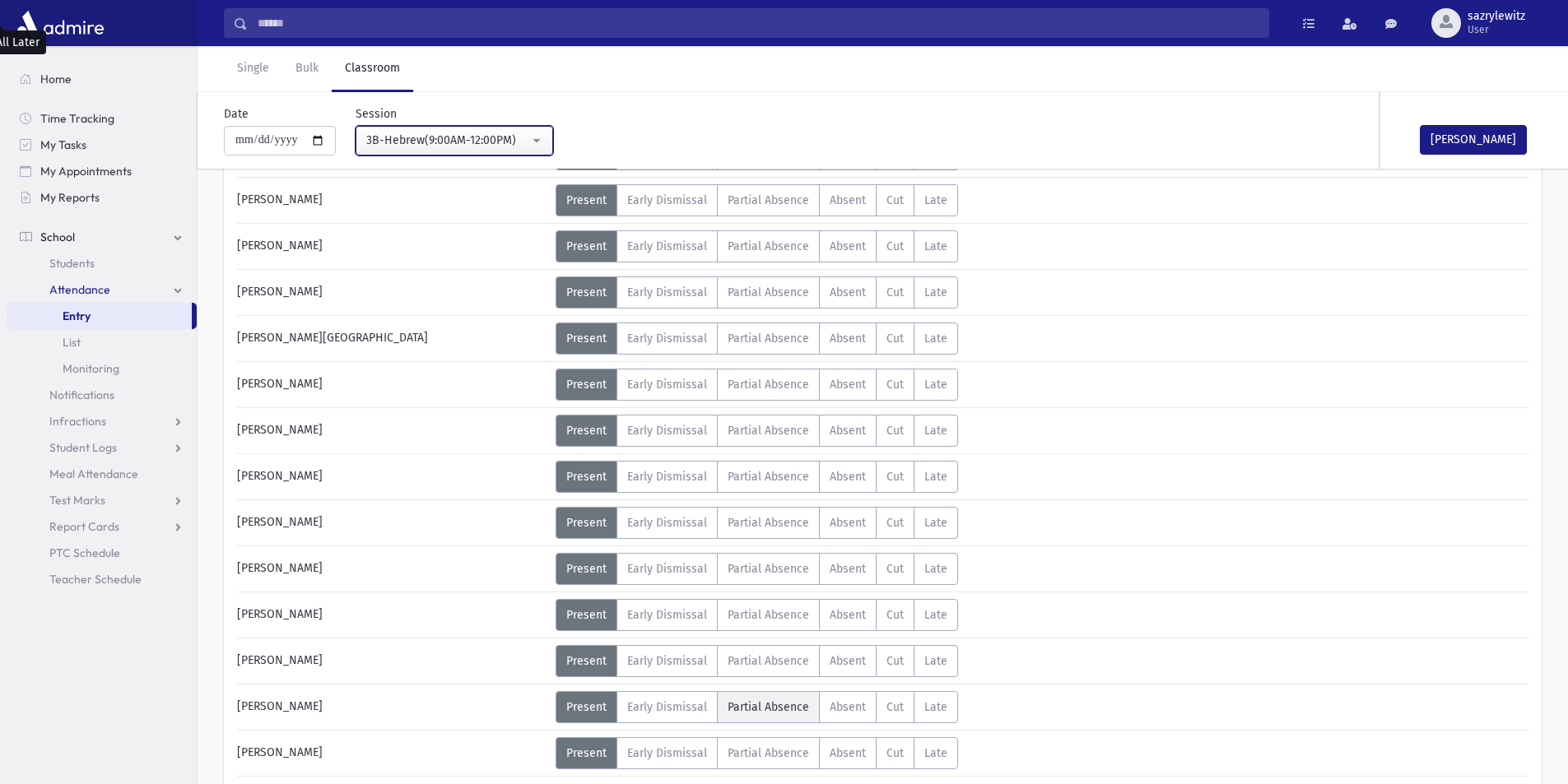
scroll to position [935, 0]
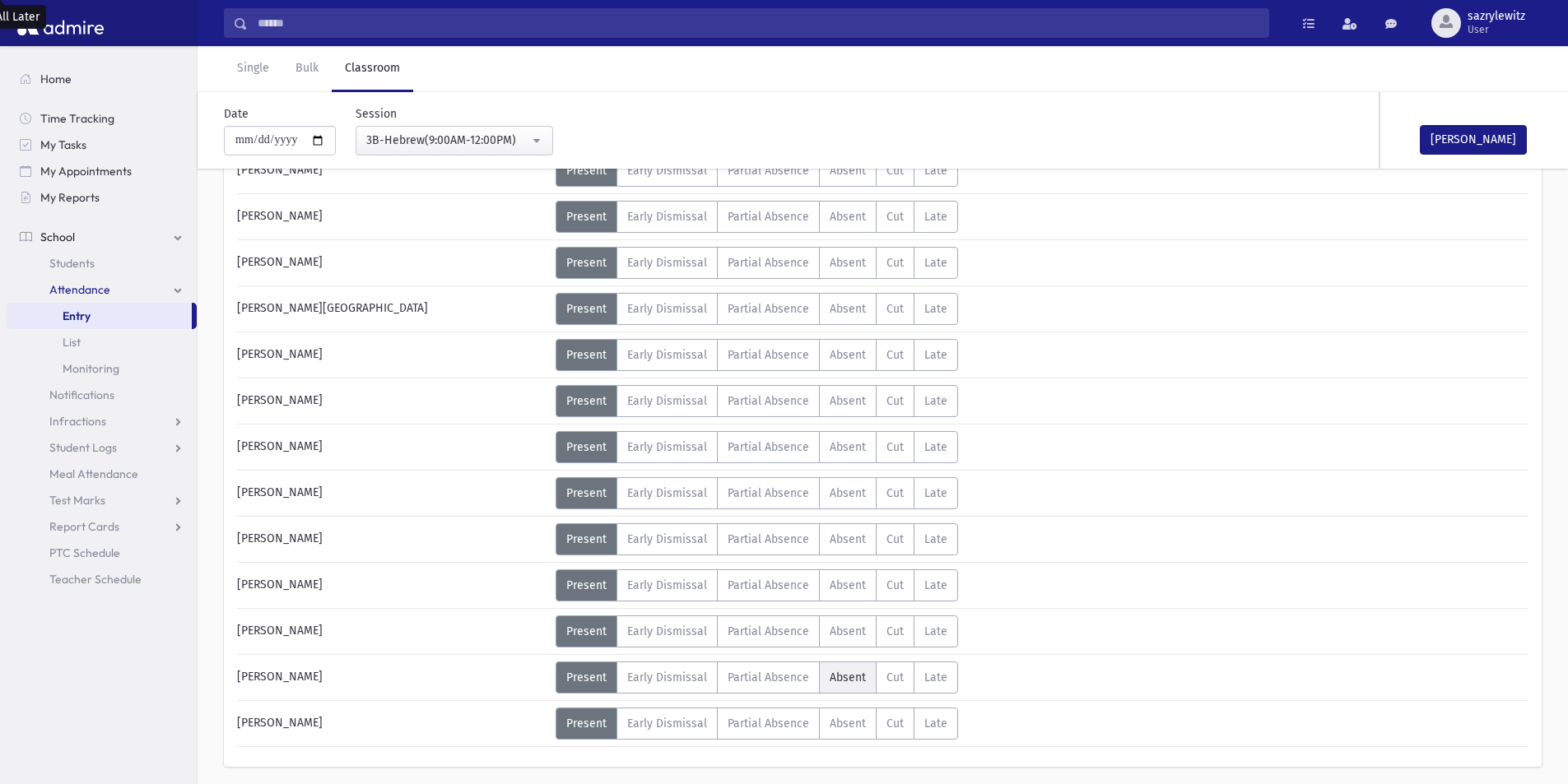
click at [831, 679] on span "Absent" at bounding box center [848, 676] width 36 height 14
click at [399, 141] on div "3B-Hebrew(9:00AM-12:00PM)" at bounding box center [448, 139] width 163 height 17
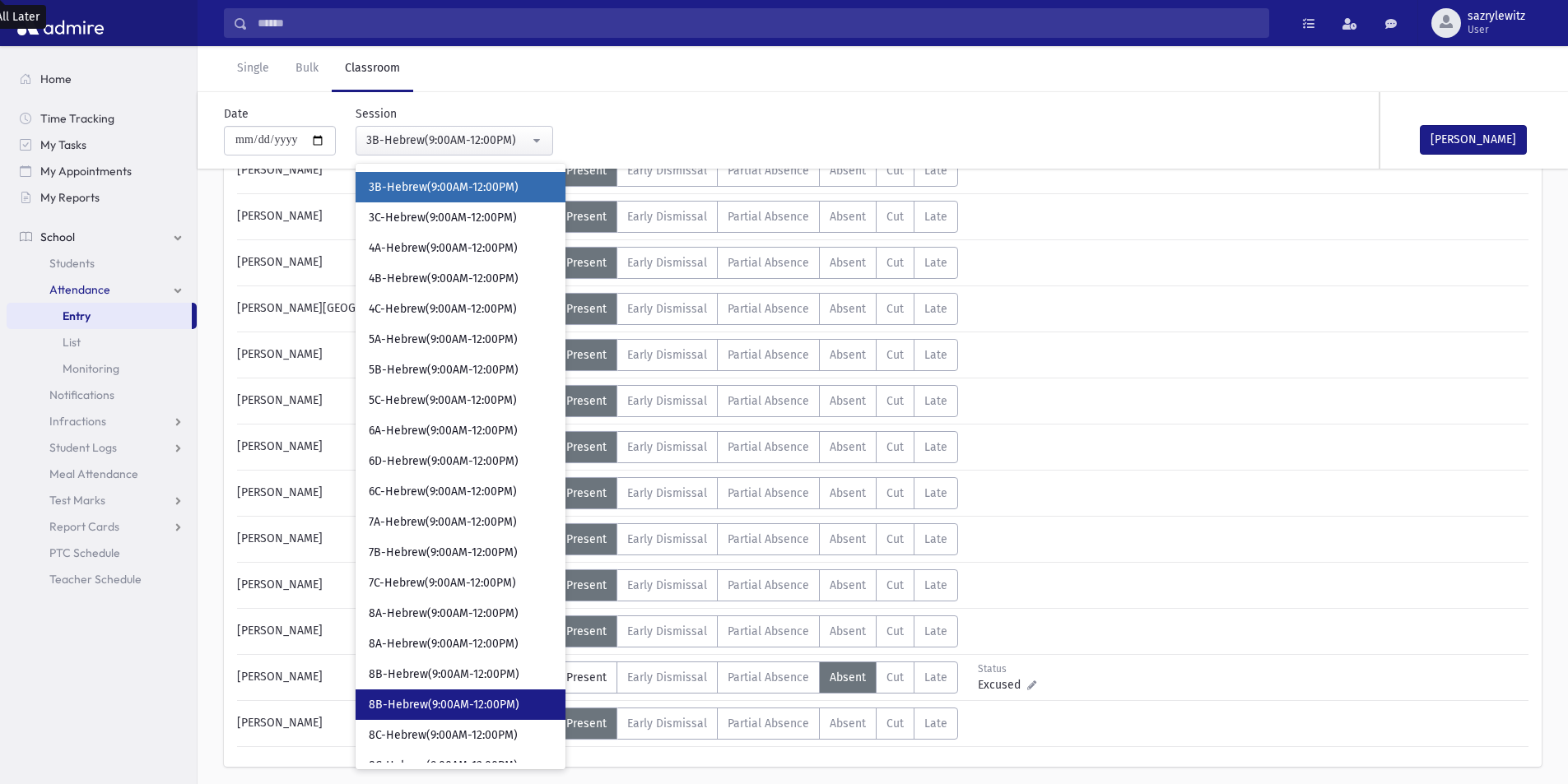
scroll to position [442, 0]
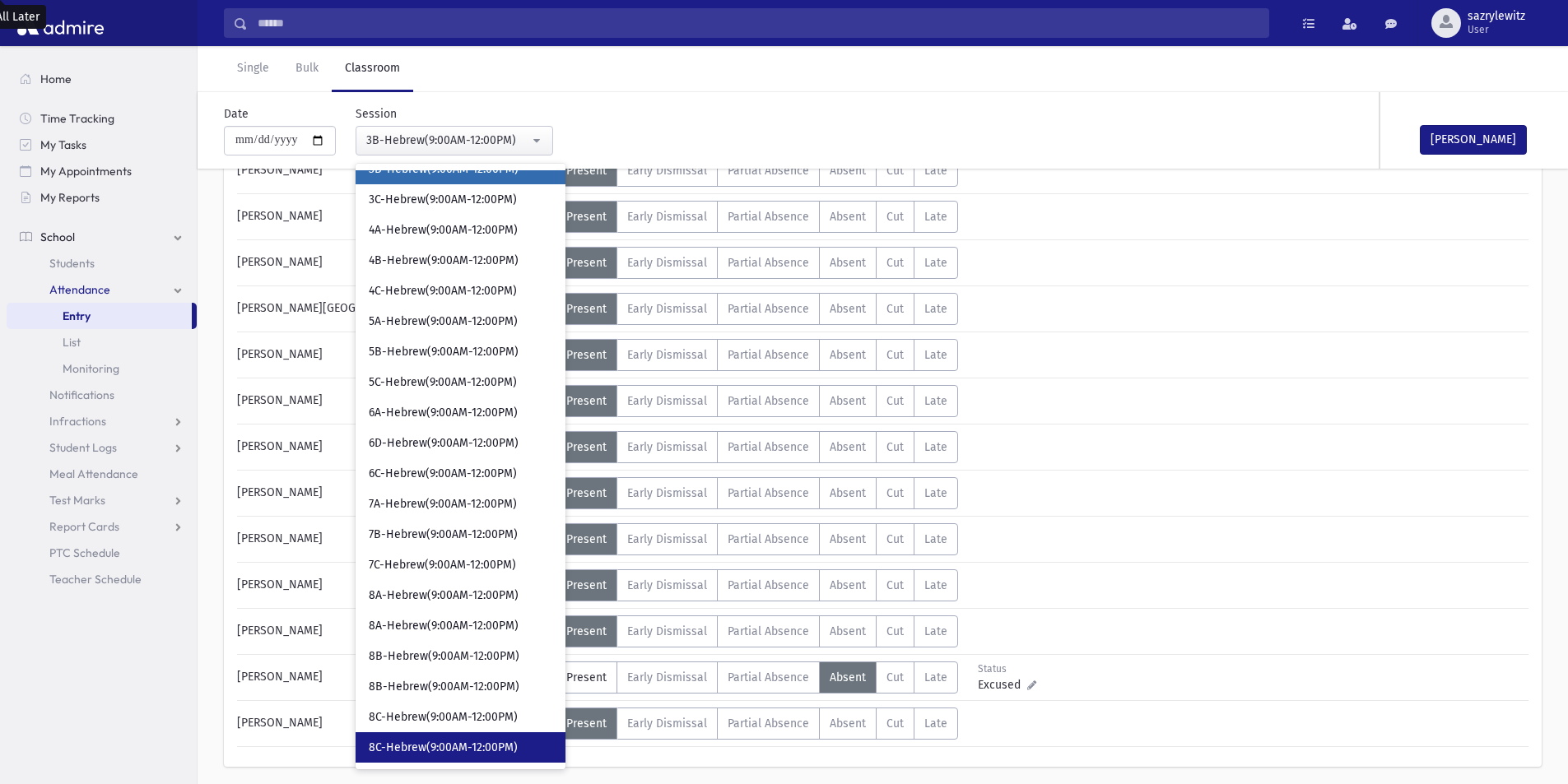
click at [411, 746] on span "8C-Hebrew(9:00AM-12:00PM)" at bounding box center [442, 748] width 149 height 16
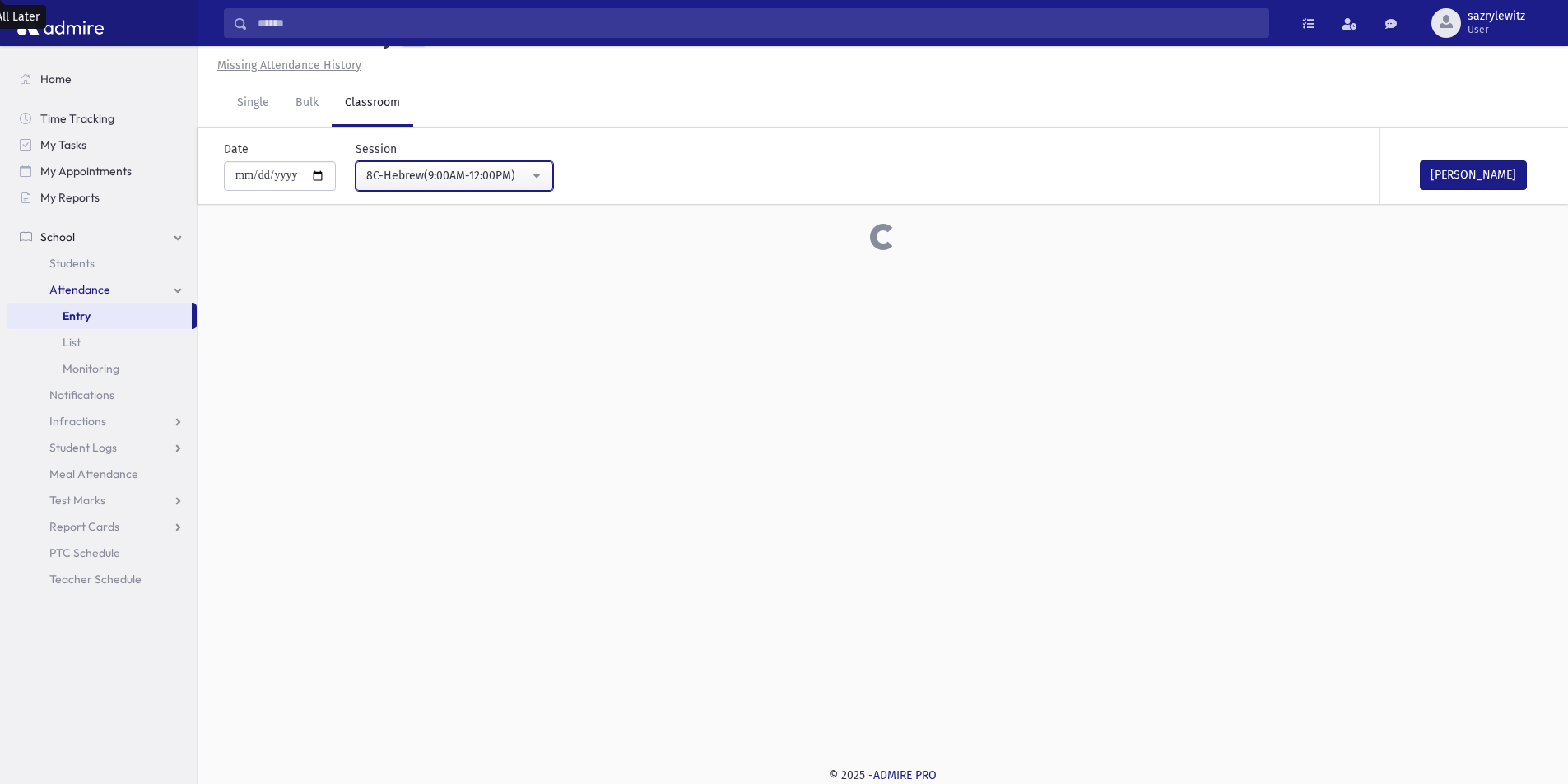
scroll to position [935, 0]
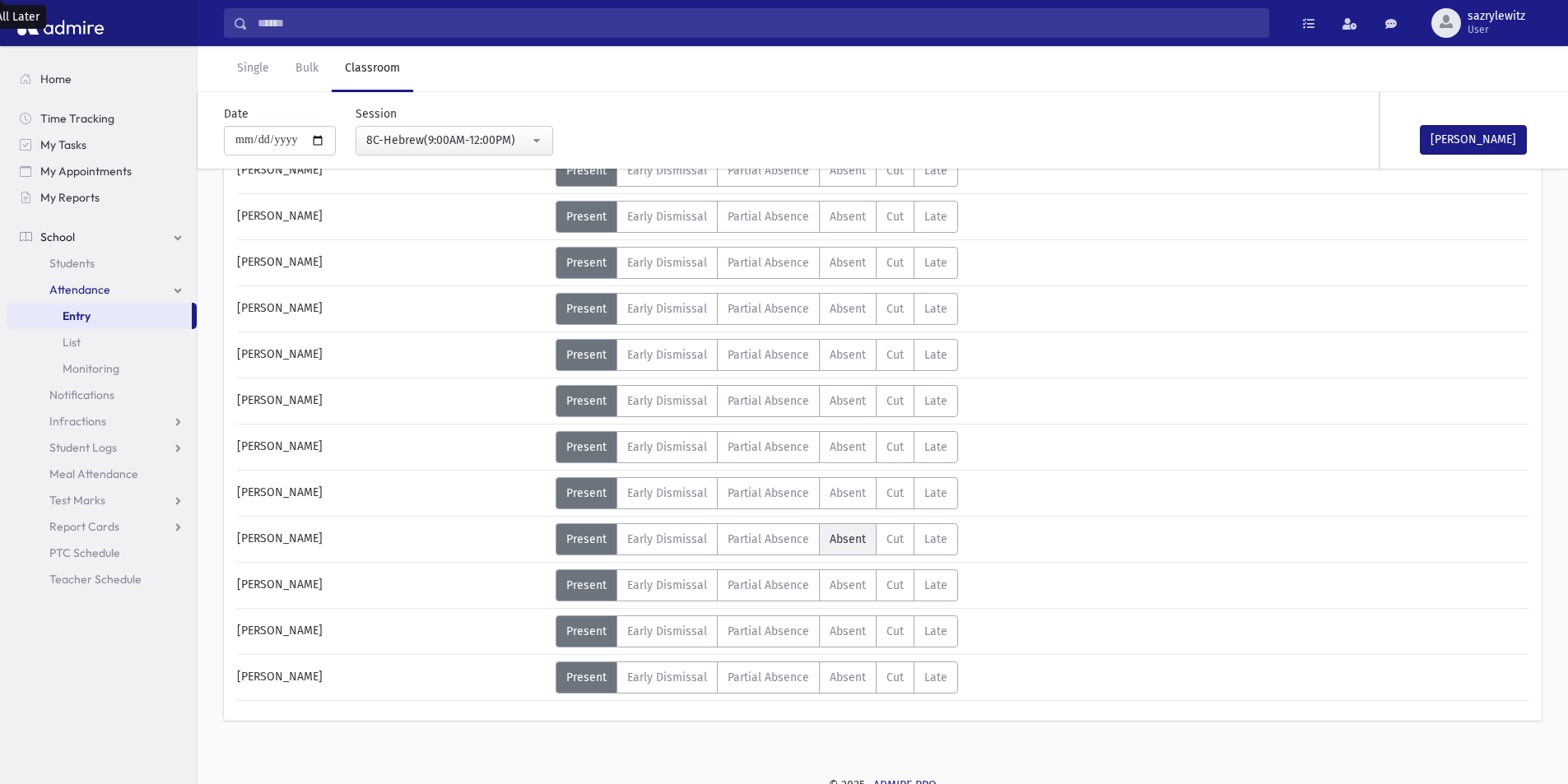
click at [848, 542] on span "Absent" at bounding box center [848, 539] width 36 height 14
click at [395, 141] on div "8C-Hebrew(9:00AM-12:00PM)" at bounding box center [448, 139] width 163 height 17
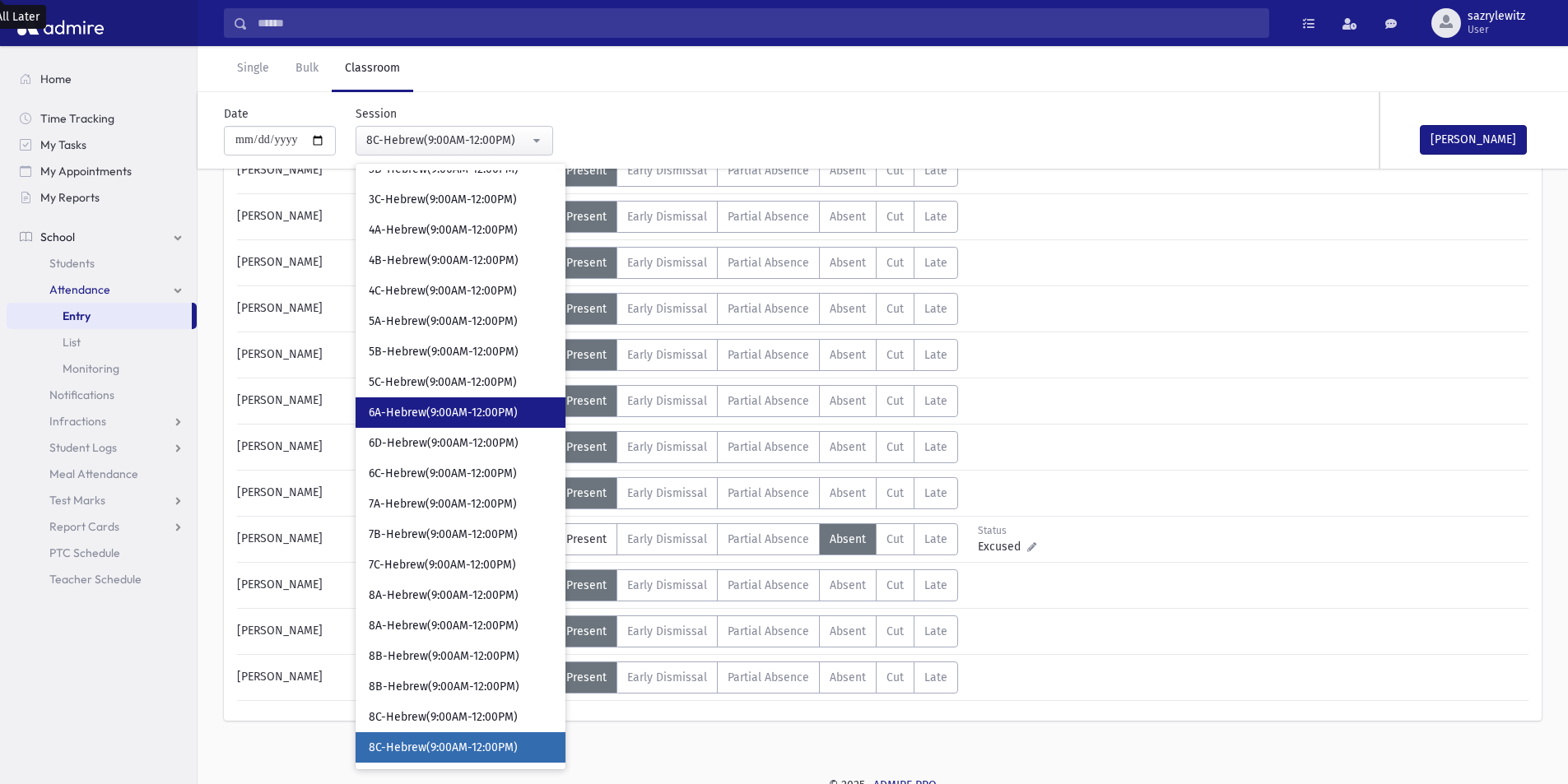
click at [441, 418] on span "6A-Hebrew(9:00AM-12:00PM)" at bounding box center [442, 413] width 149 height 16
select select "****"
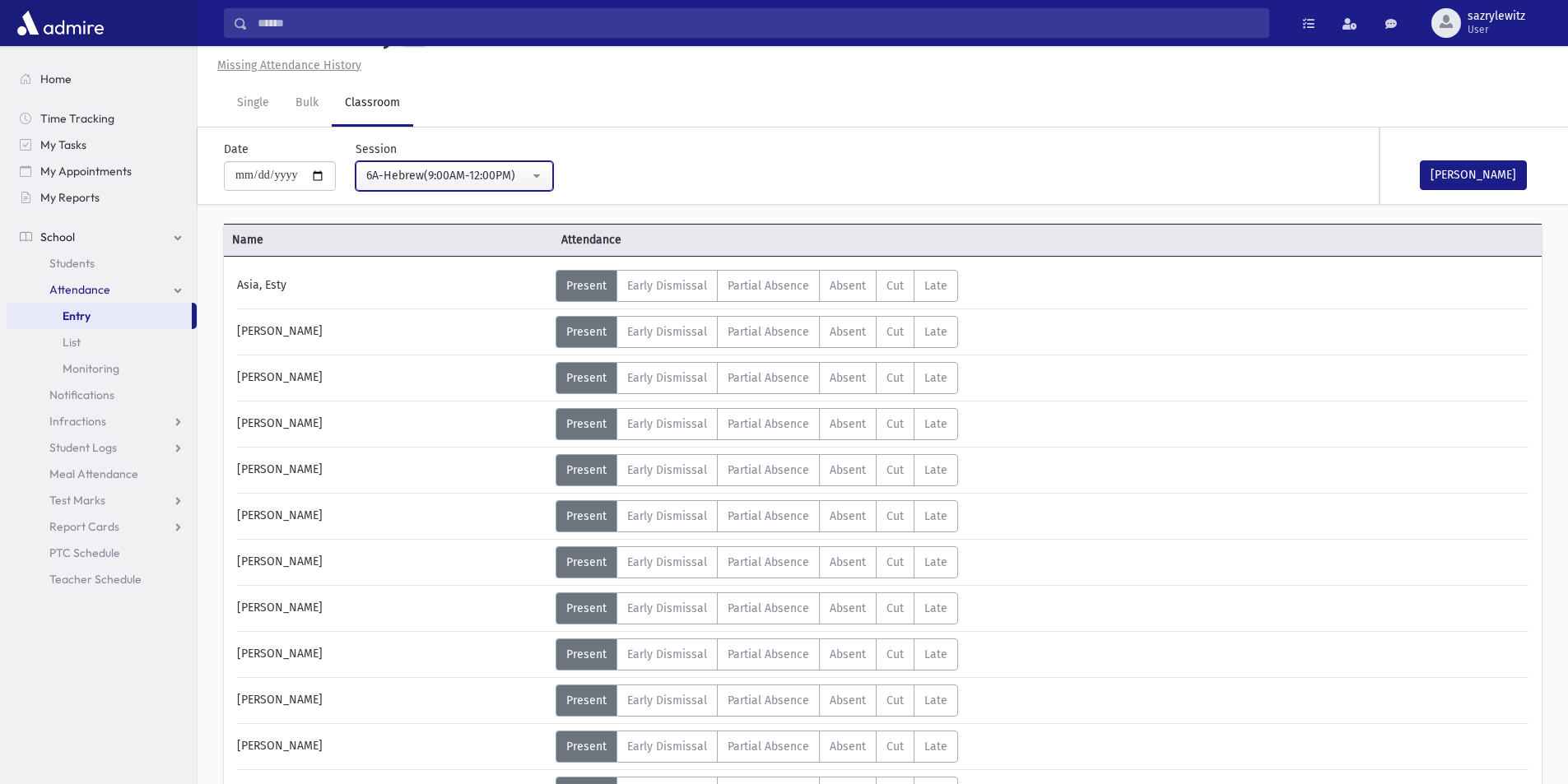
scroll to position [899, 0]
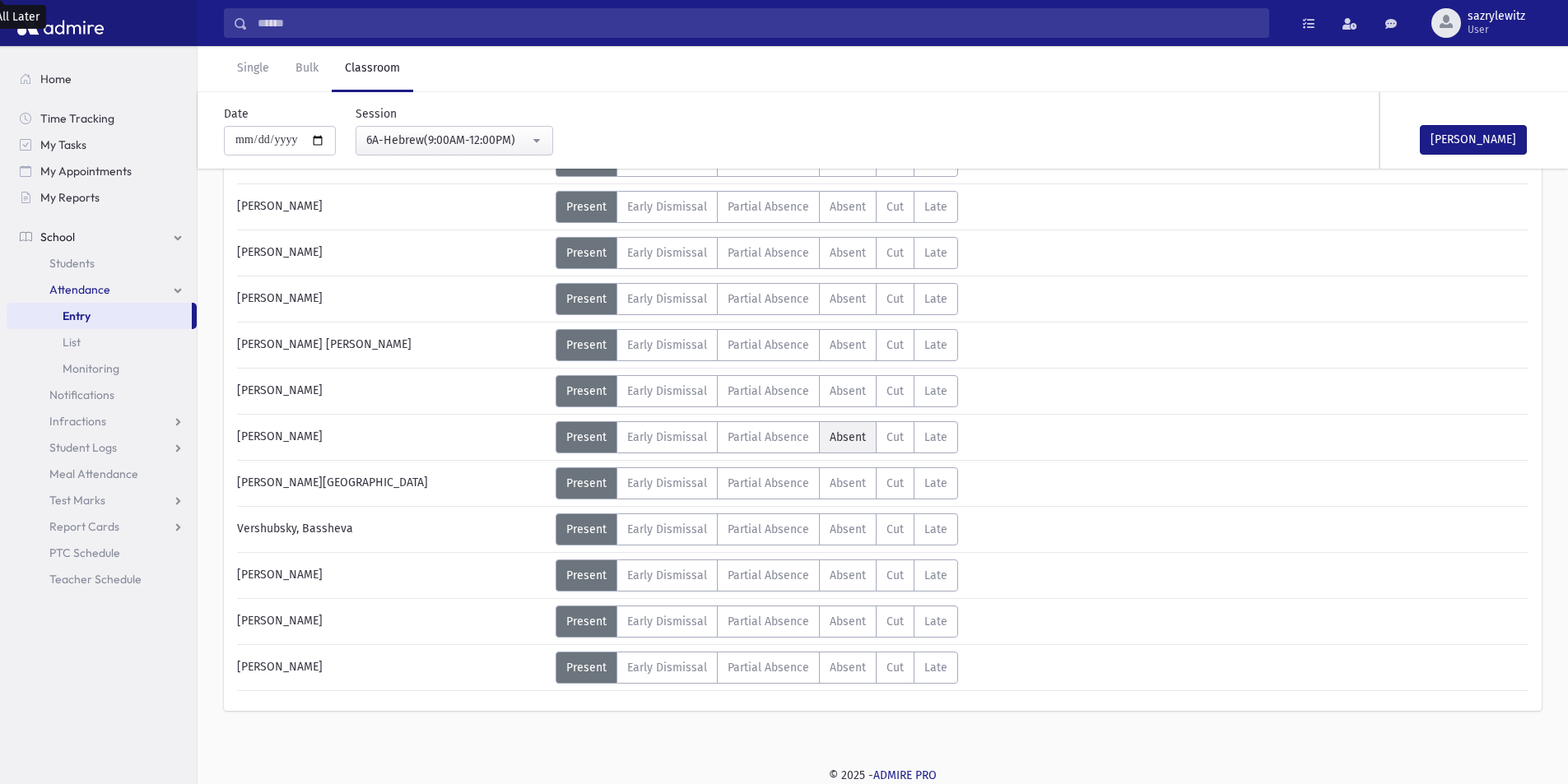
click at [833, 442] on span "Absent" at bounding box center [848, 437] width 36 height 14
click at [263, 140] on input "**********" at bounding box center [279, 140] width 112 height 29
type input "**********"
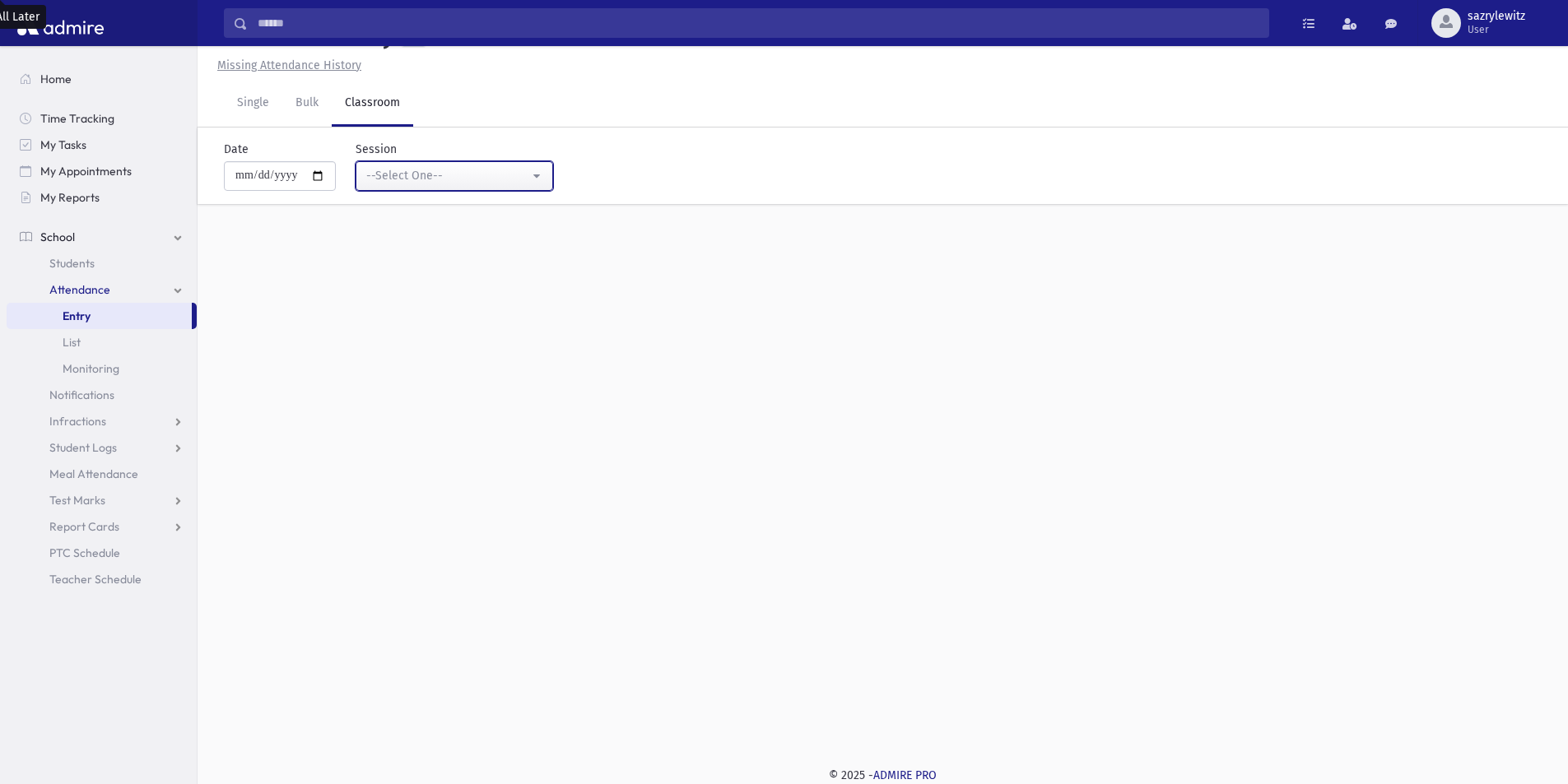
click at [419, 177] on div "--Select One--" at bounding box center [448, 175] width 163 height 17
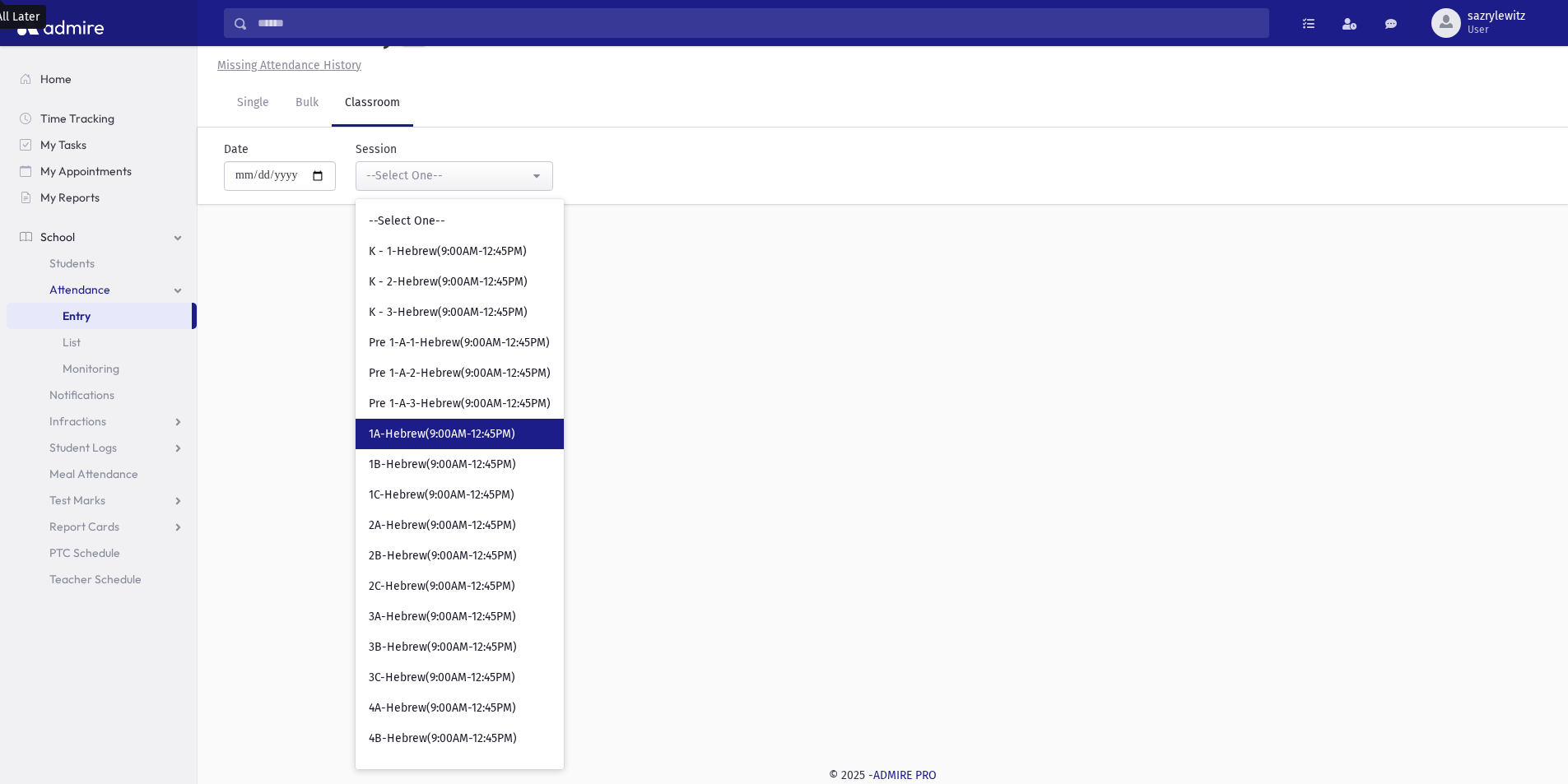
click at [441, 428] on span "1A-Hebrew(9:00AM-12:45PM)" at bounding box center [441, 434] width 147 height 16
select select "****"
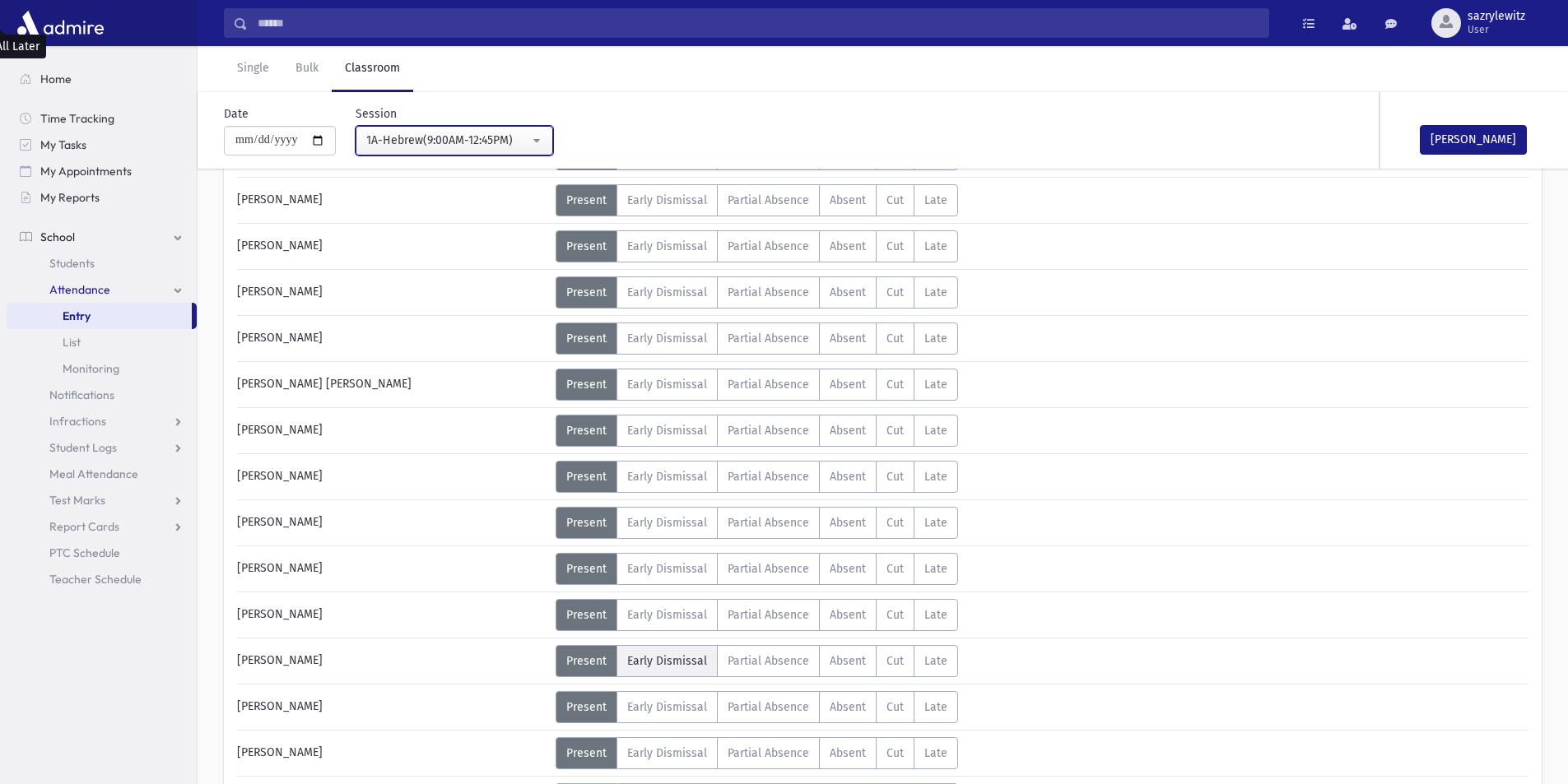
scroll to position [613, 0]
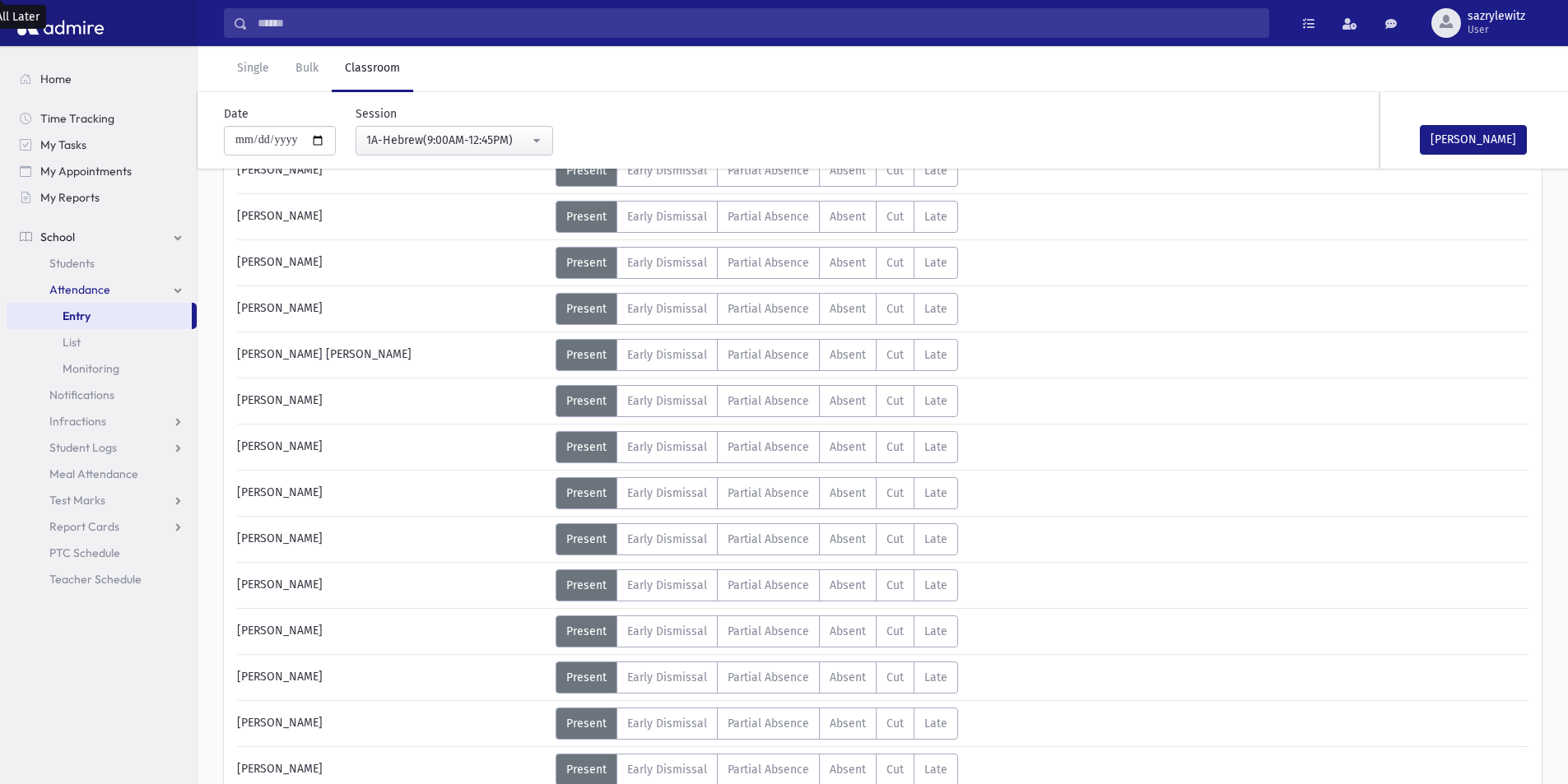
click at [932, 729] on div "Error ×" at bounding box center [883, 730] width 231 height 30
click at [932, 728] on div "Error ×" at bounding box center [883, 730] width 231 height 30
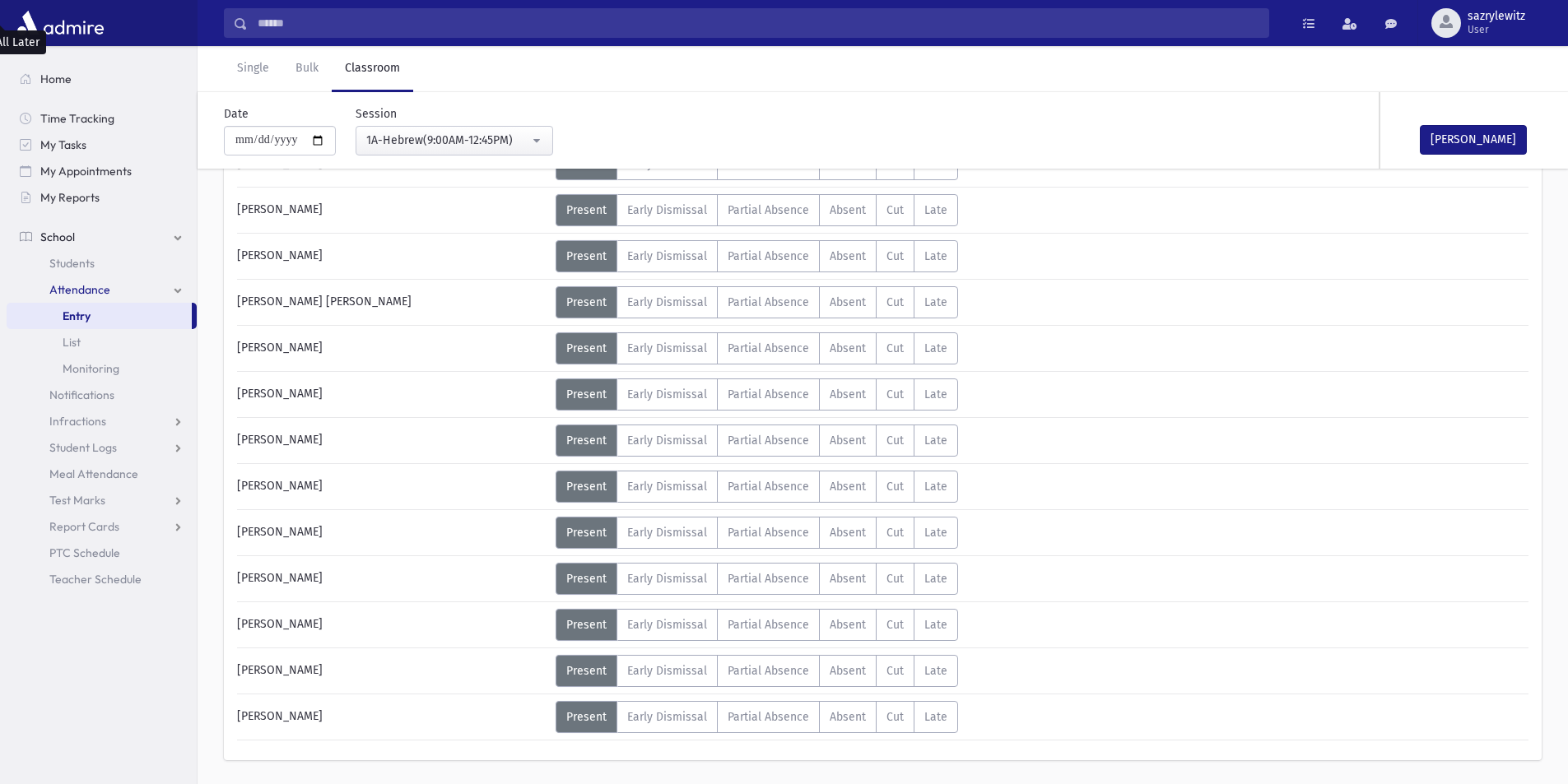
scroll to position [696, 0]
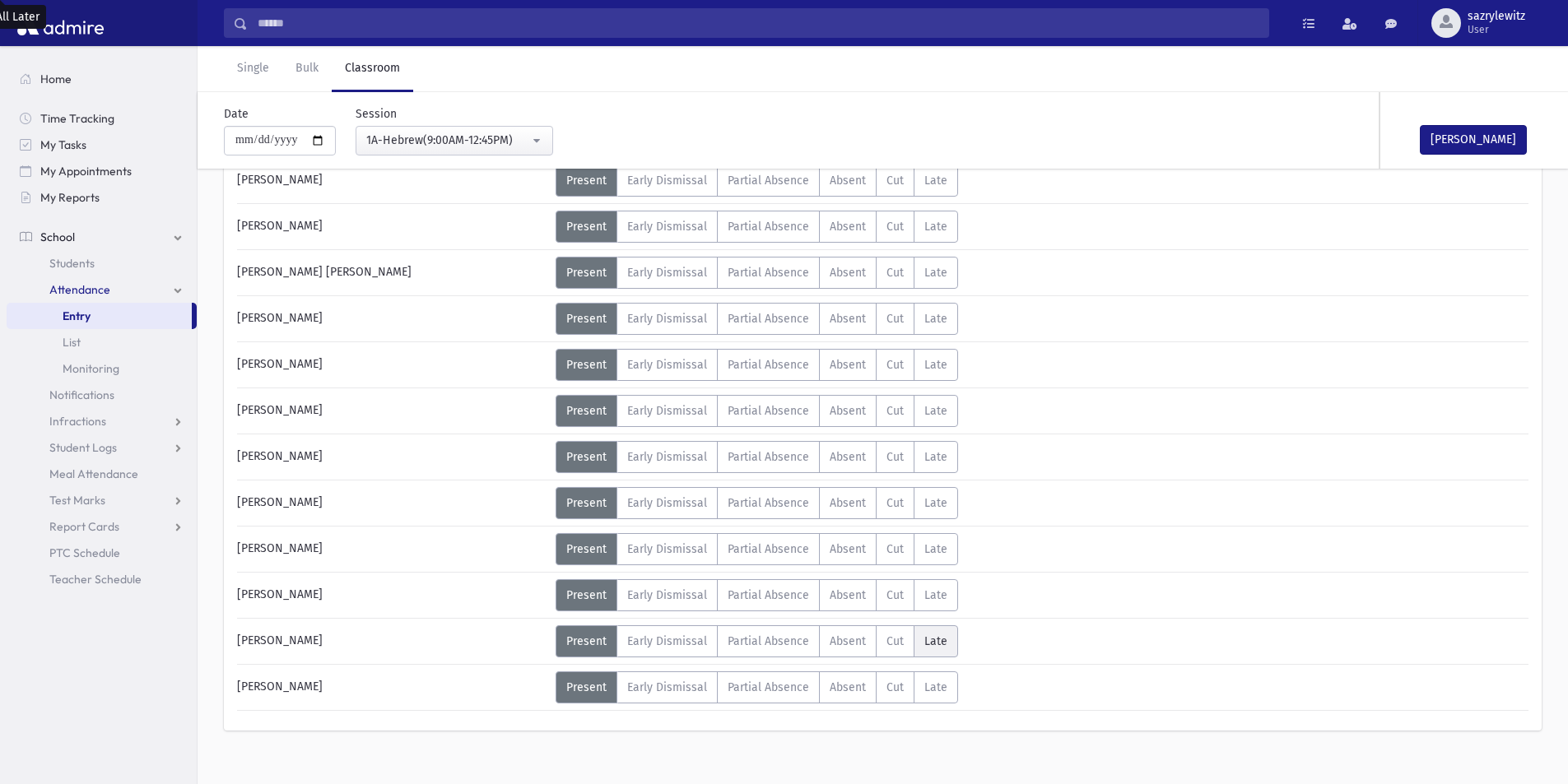
click at [937, 647] on span "Late" at bounding box center [935, 641] width 23 height 14
click at [993, 634] on div "Status" at bounding box center [1014, 633] width 73 height 15
click at [991, 650] on span "Excused" at bounding box center [1002, 648] width 49 height 17
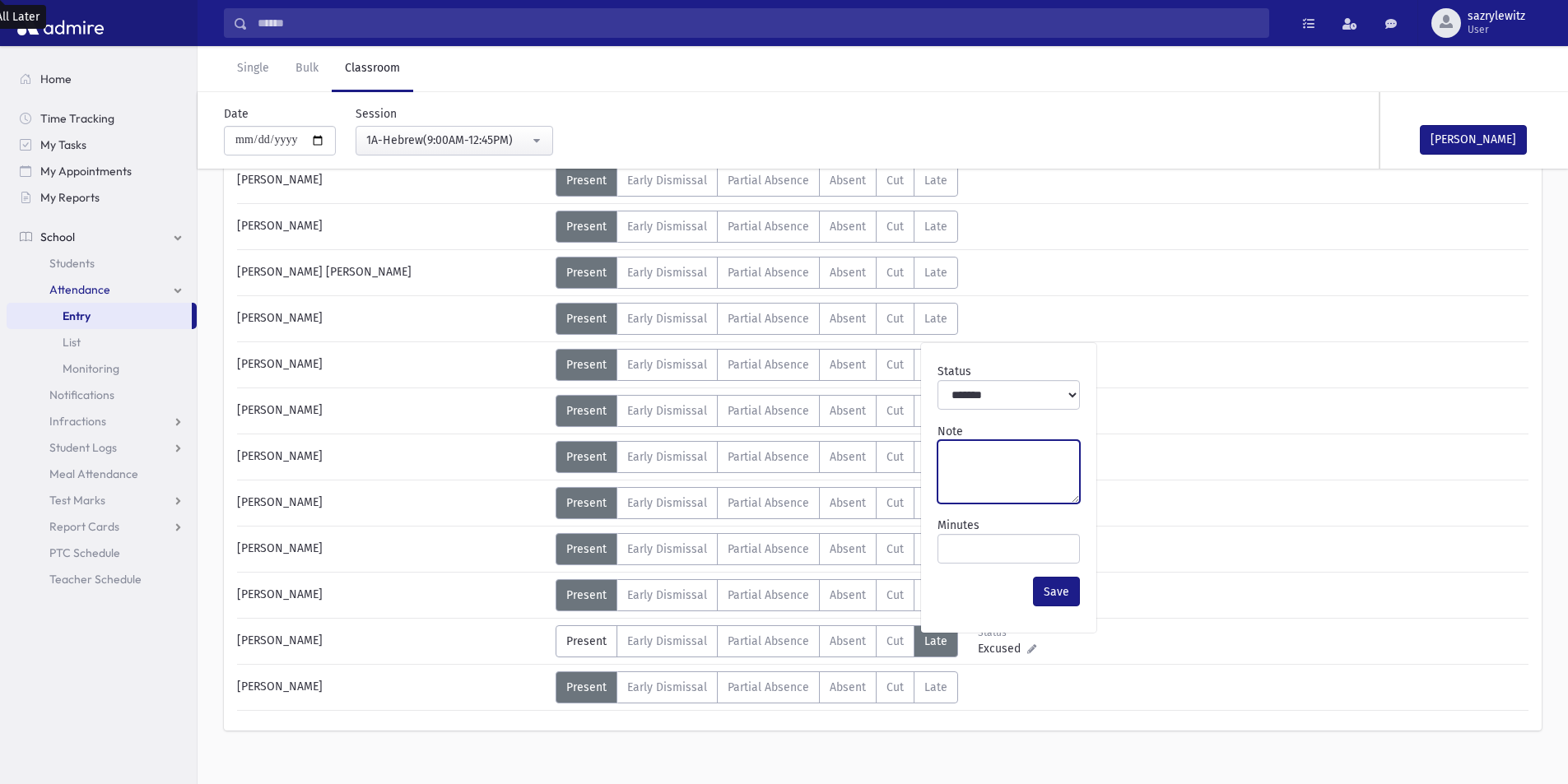
click at [969, 476] on textarea "Note" at bounding box center [1009, 471] width 142 height 63
type textarea "***"
click at [392, 144] on div "1A-Hebrew(9:00AM-12:45PM)" at bounding box center [448, 139] width 163 height 17
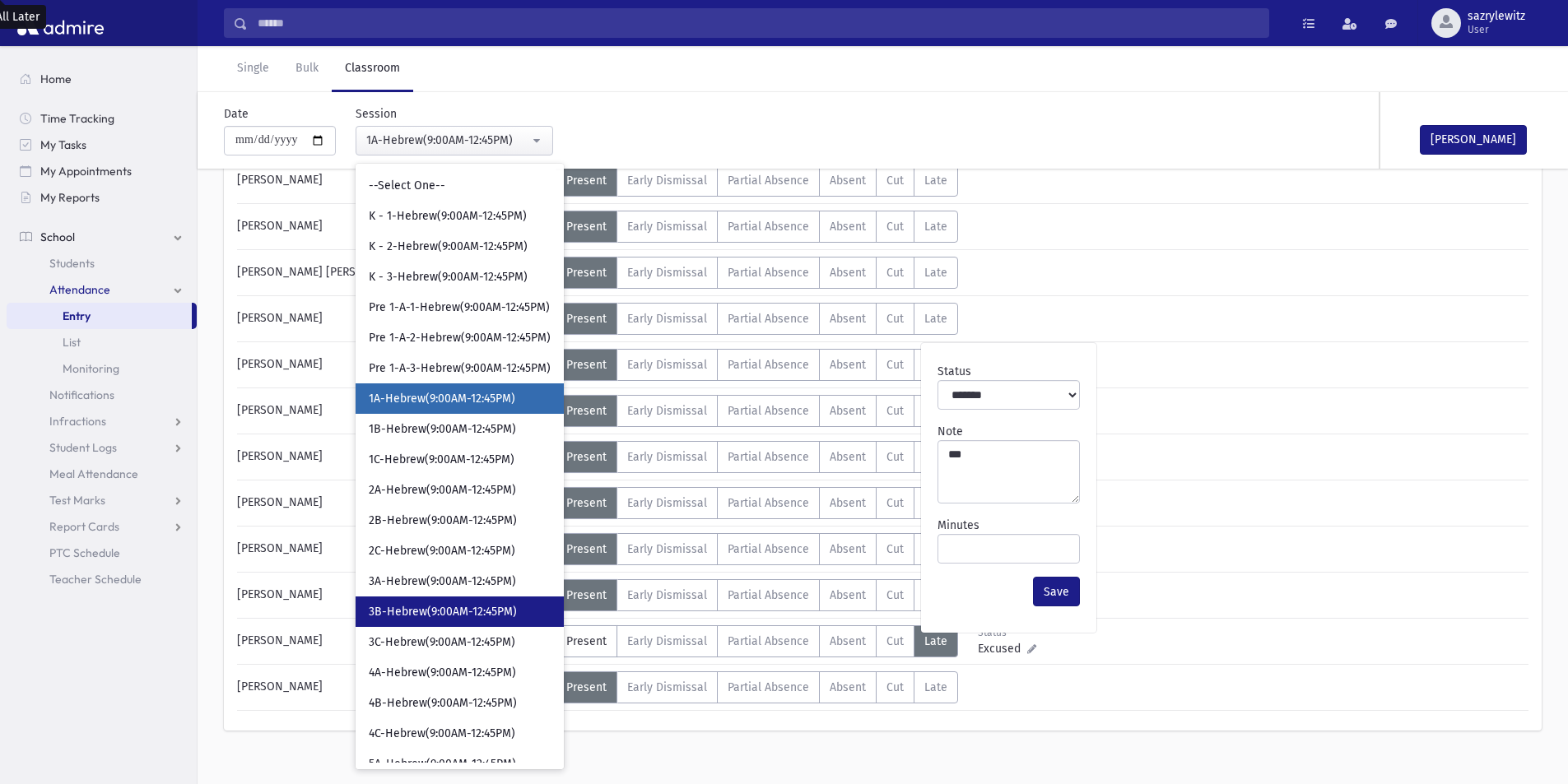
click at [404, 616] on span "3B-Hebrew(9:00AM-12:45PM)" at bounding box center [442, 612] width 148 height 16
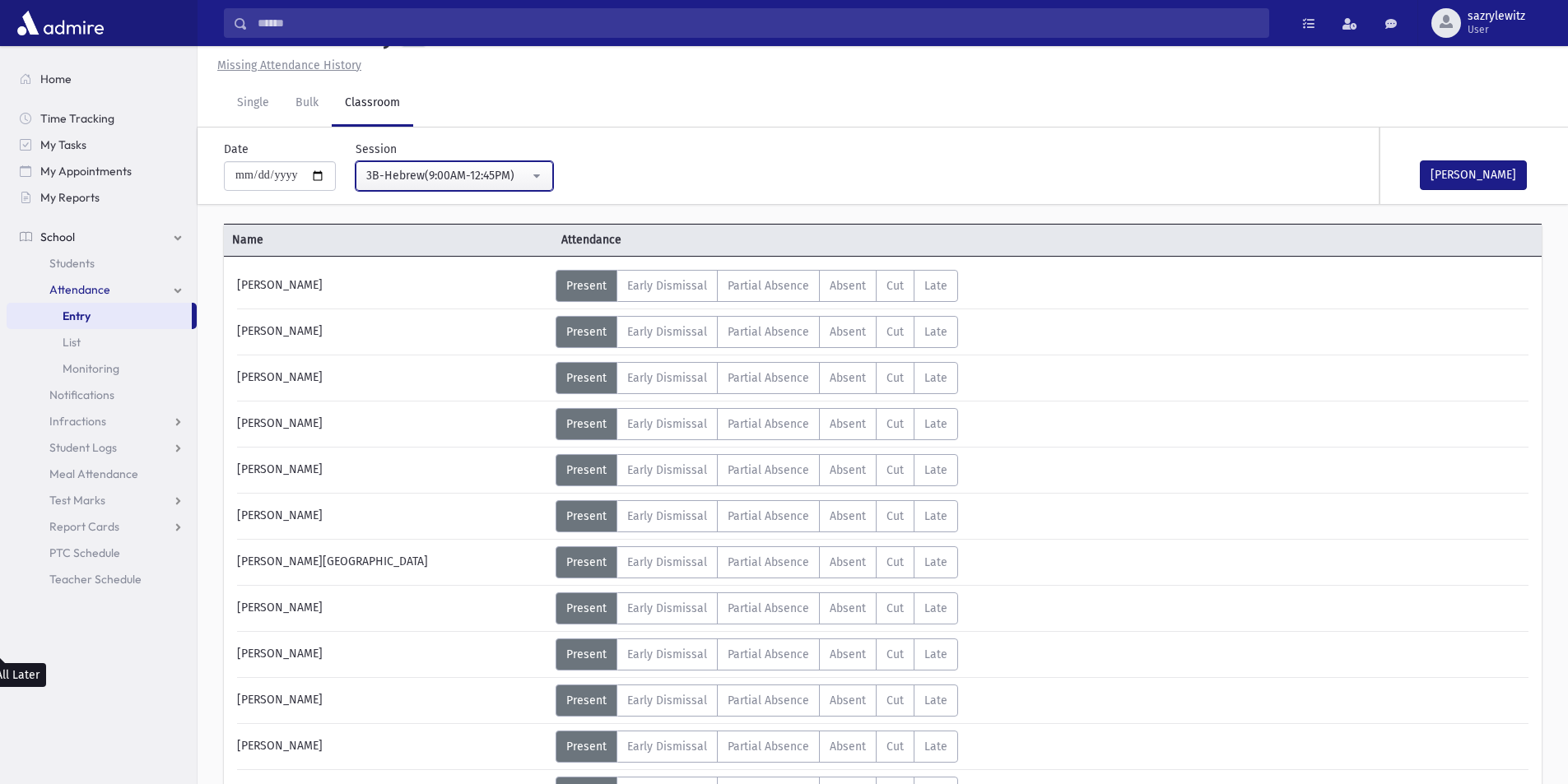
scroll to position [696, 0]
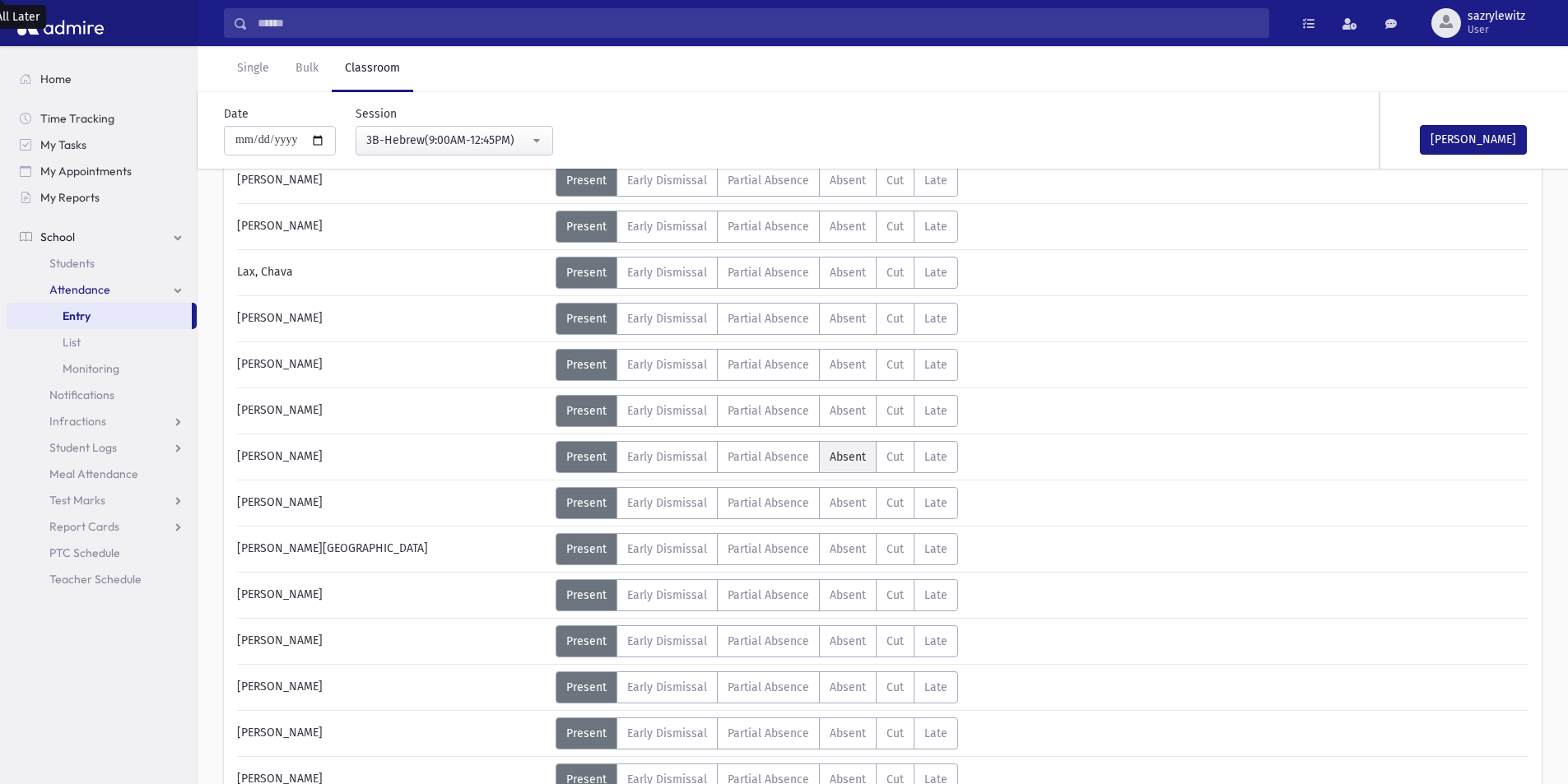
click at [843, 460] on span "Absent" at bounding box center [848, 457] width 36 height 14
click at [442, 137] on div "3B-Hebrew(9:00AM-12:45PM)" at bounding box center [448, 139] width 163 height 17
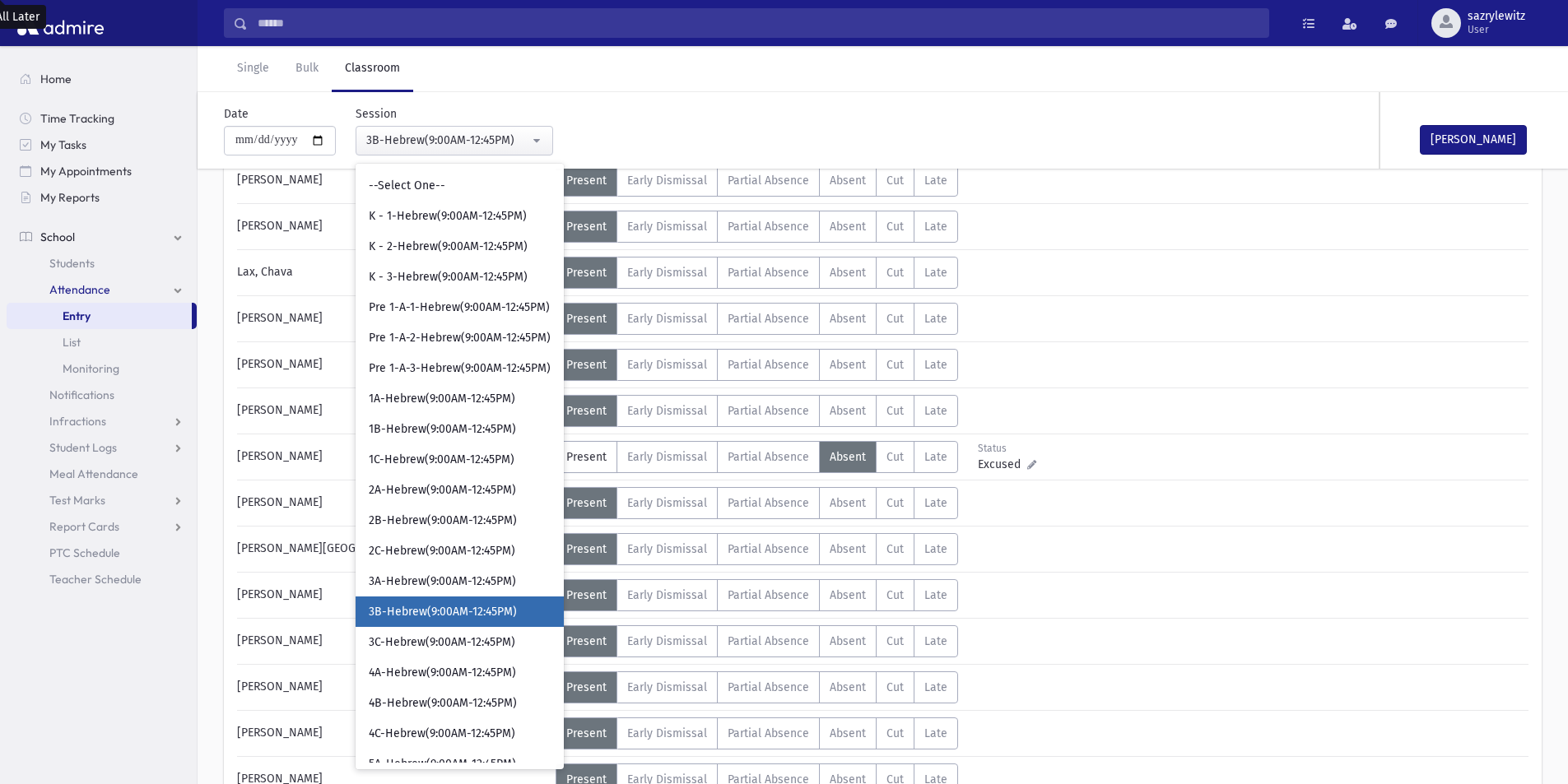
scroll to position [146, 0]
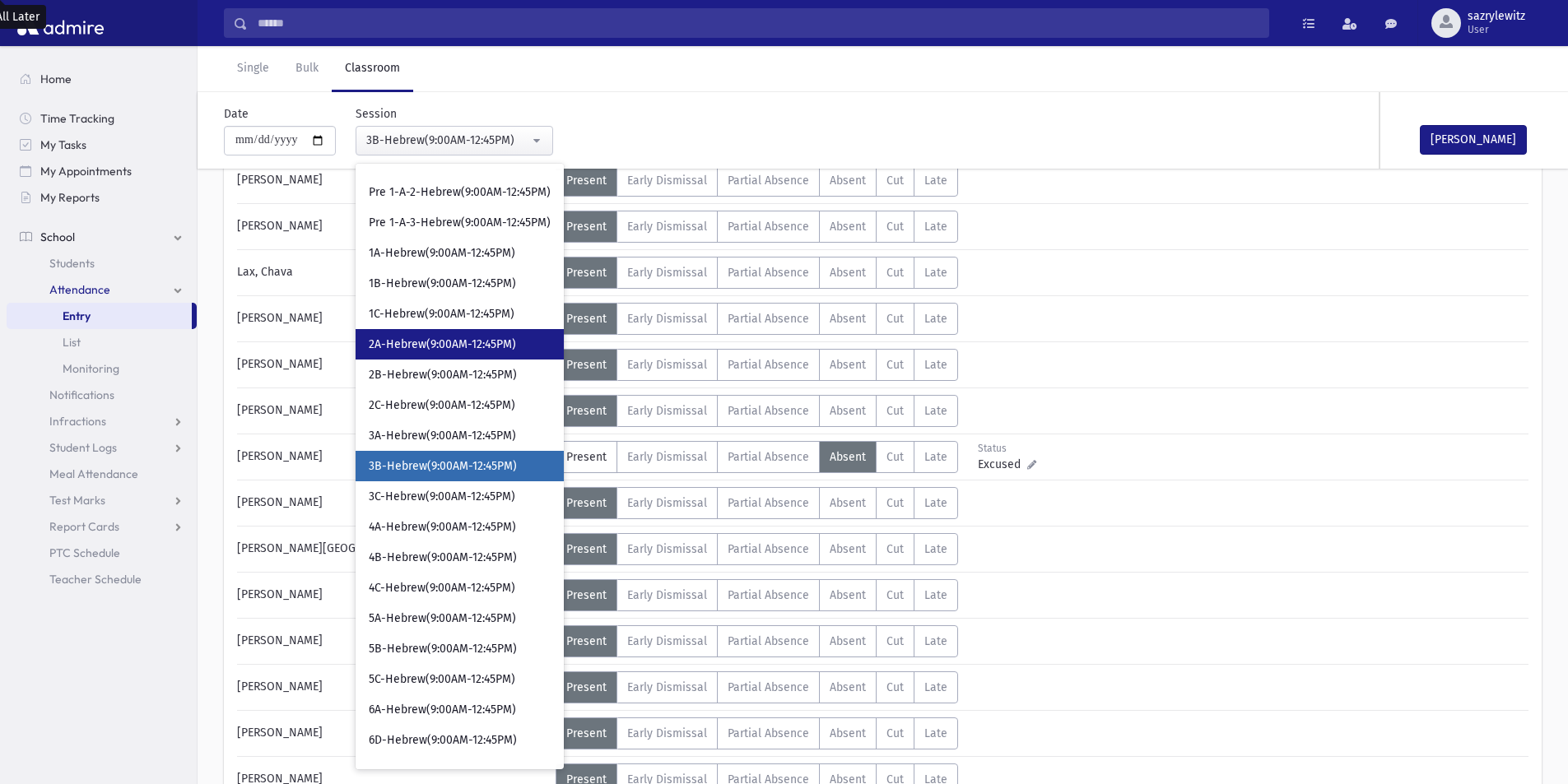
click at [429, 346] on span "2A-Hebrew(9:00AM-12:45PM)" at bounding box center [442, 345] width 148 height 16
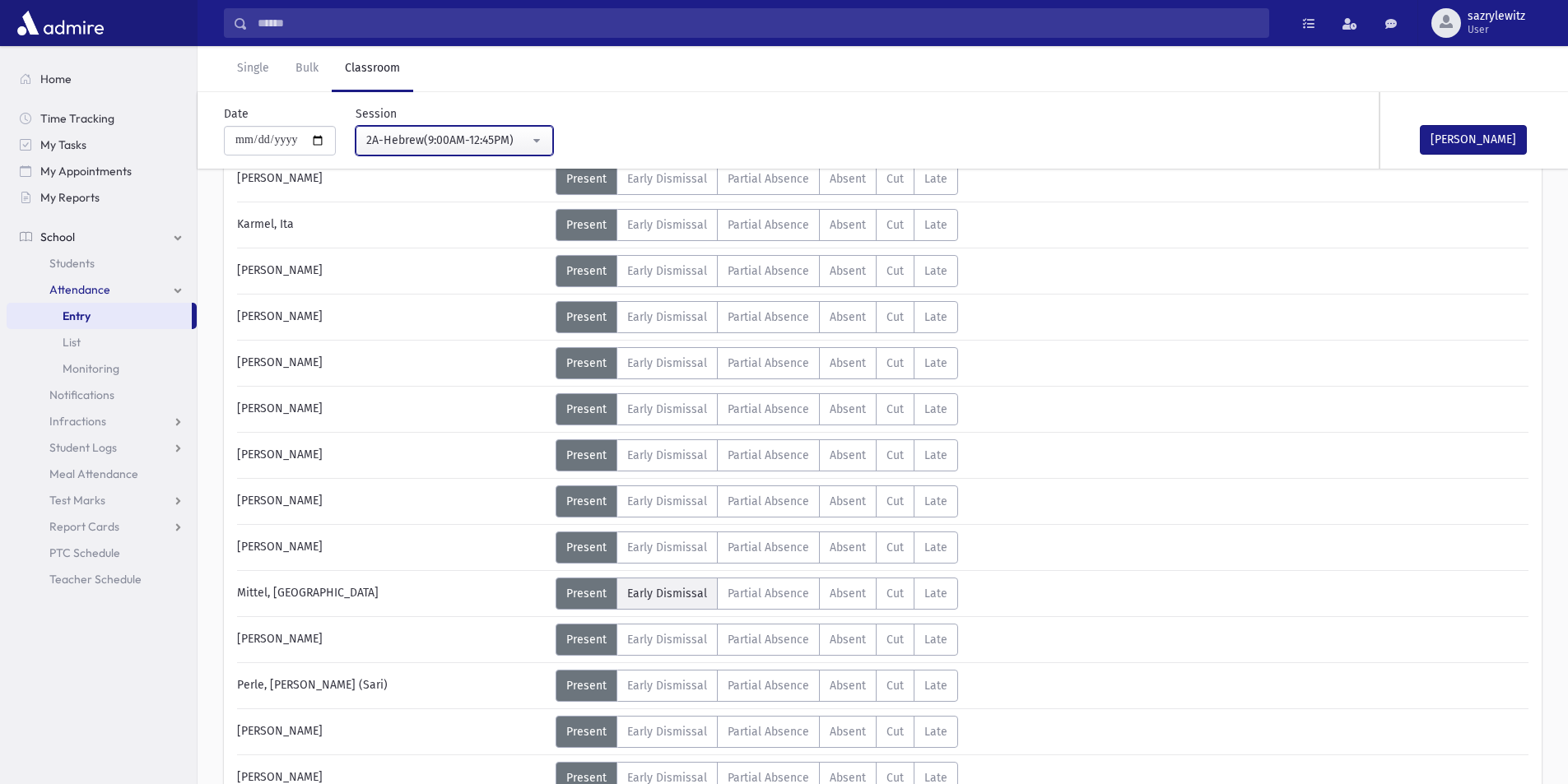
scroll to position [449, 0]
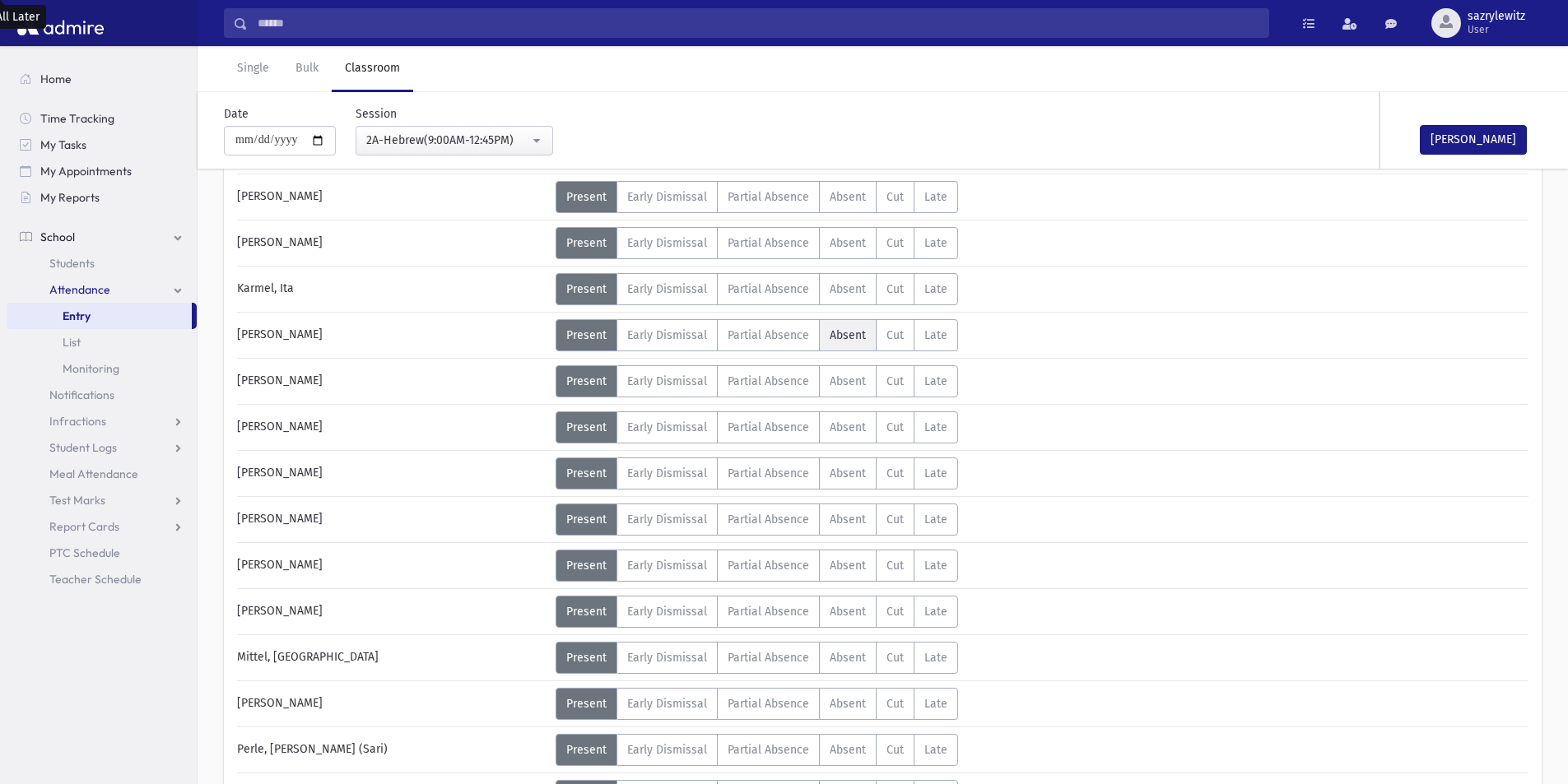
click at [850, 335] on span "Absent" at bounding box center [848, 335] width 36 height 14
click at [934, 421] on span "Late" at bounding box center [935, 427] width 23 height 14
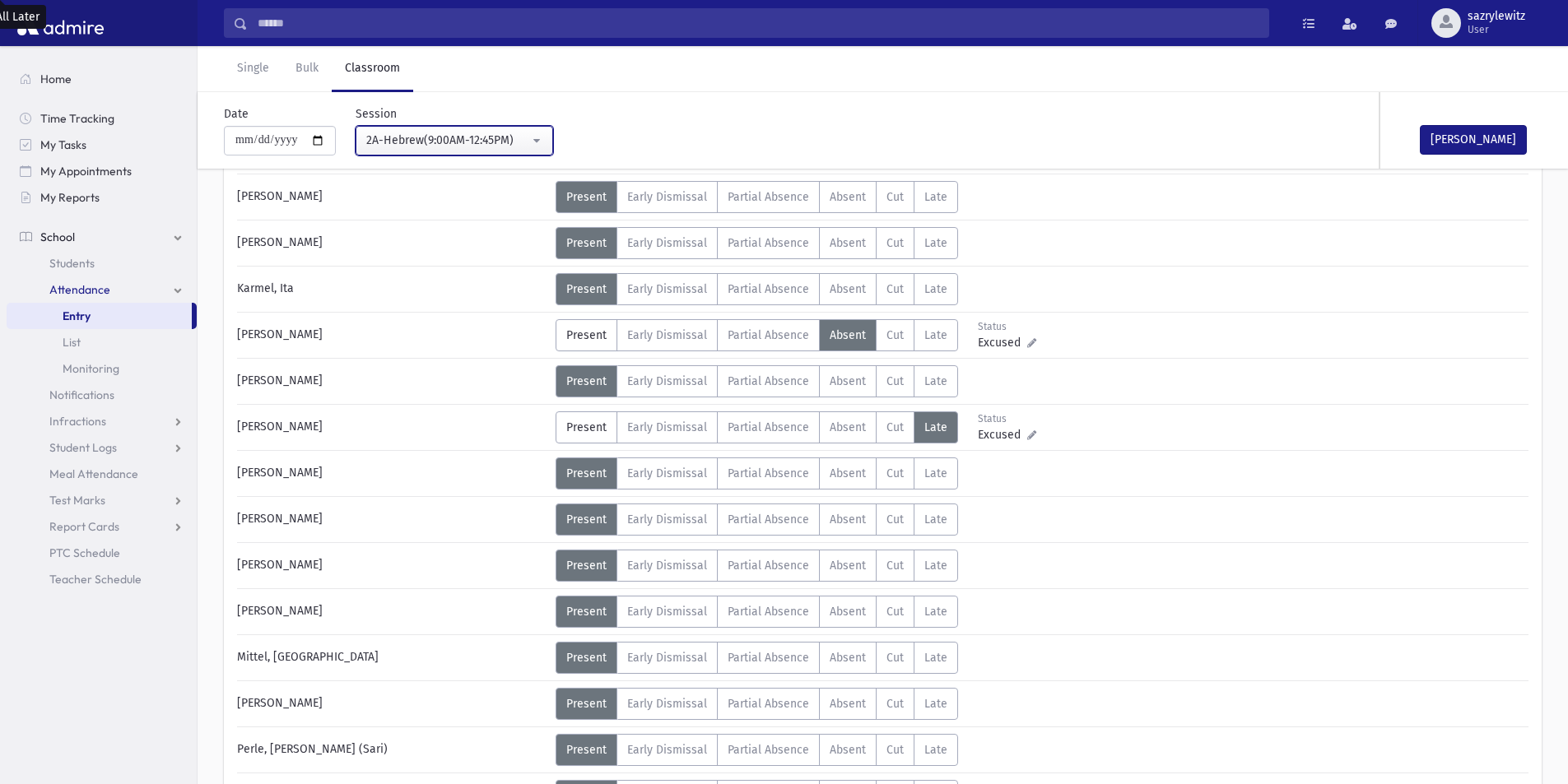
click at [413, 135] on div "2A-Hebrew(9:00AM-12:45PM)" at bounding box center [448, 139] width 163 height 17
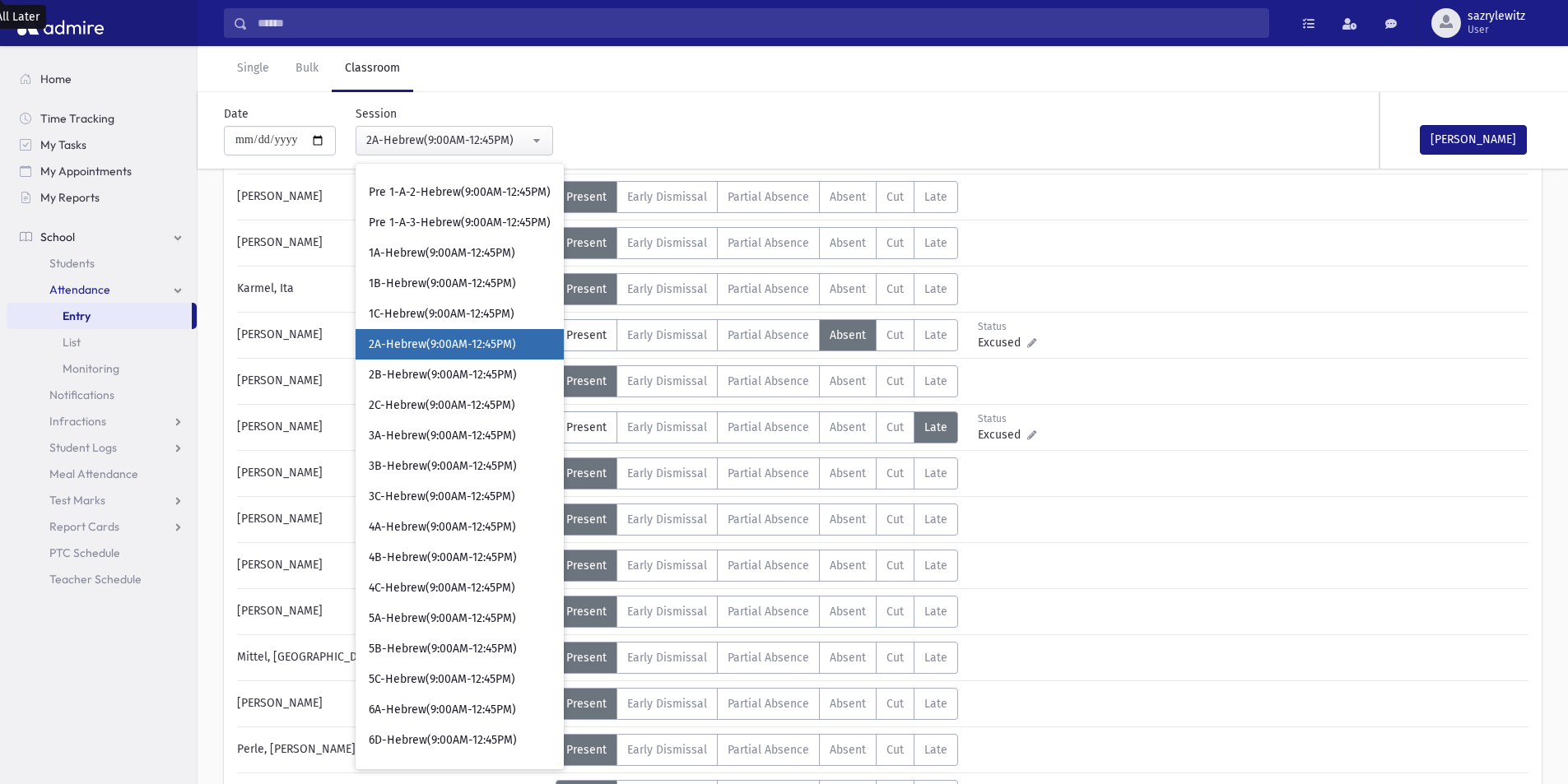
scroll to position [24, 0]
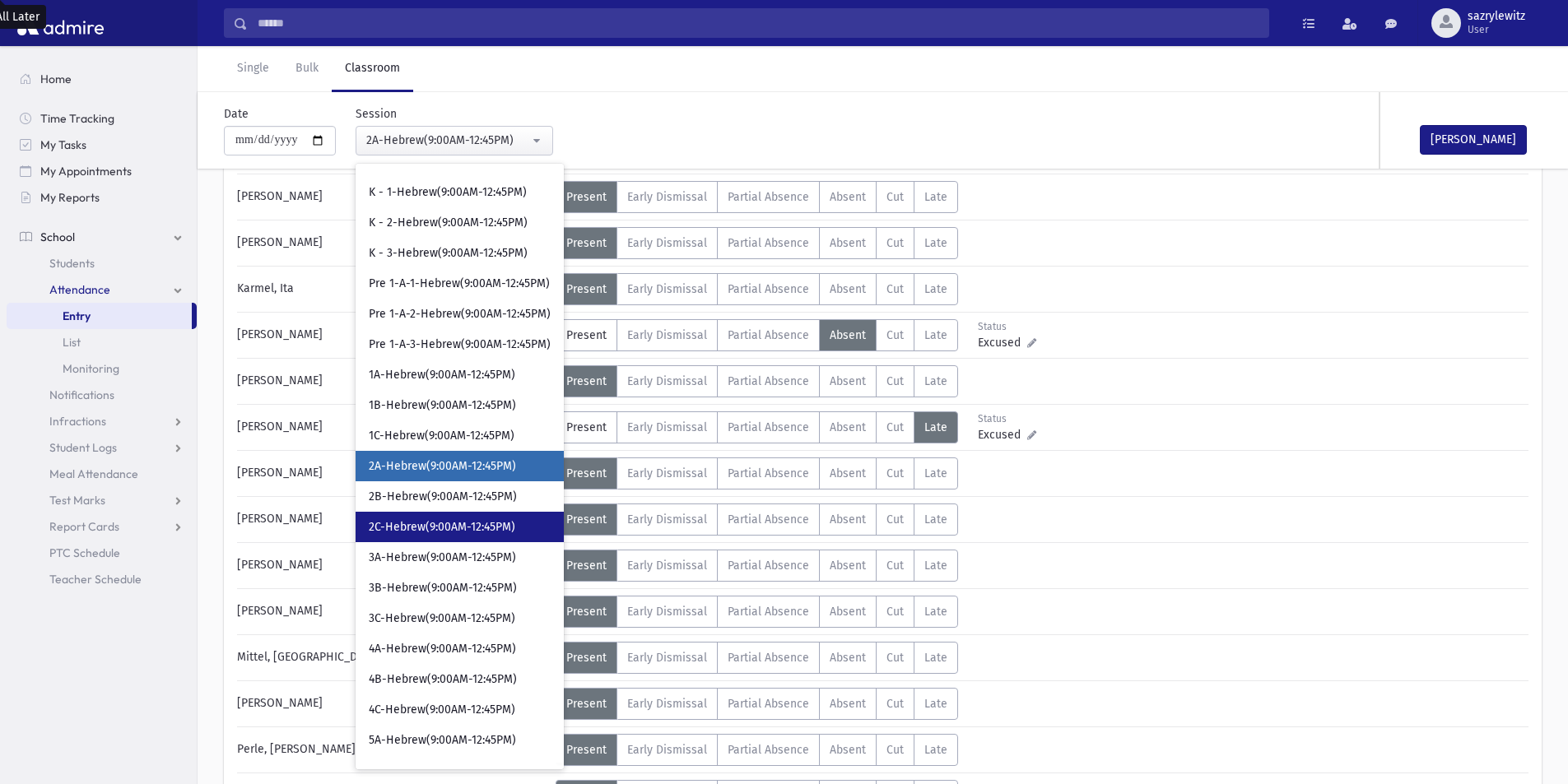
click at [394, 531] on span "2C-Hebrew(9:00AM-12:45PM)" at bounding box center [441, 527] width 147 height 16
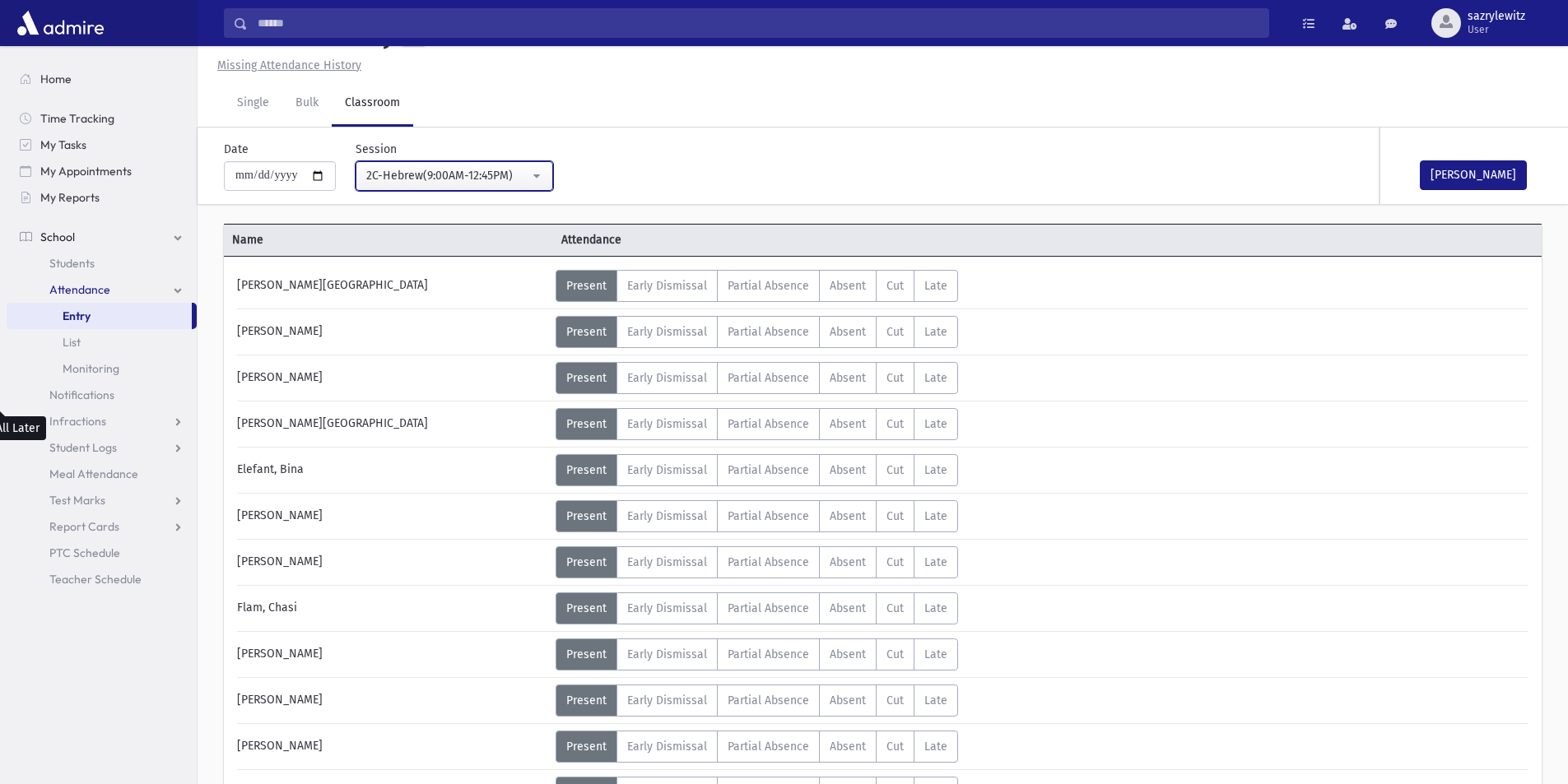
scroll to position [449, 0]
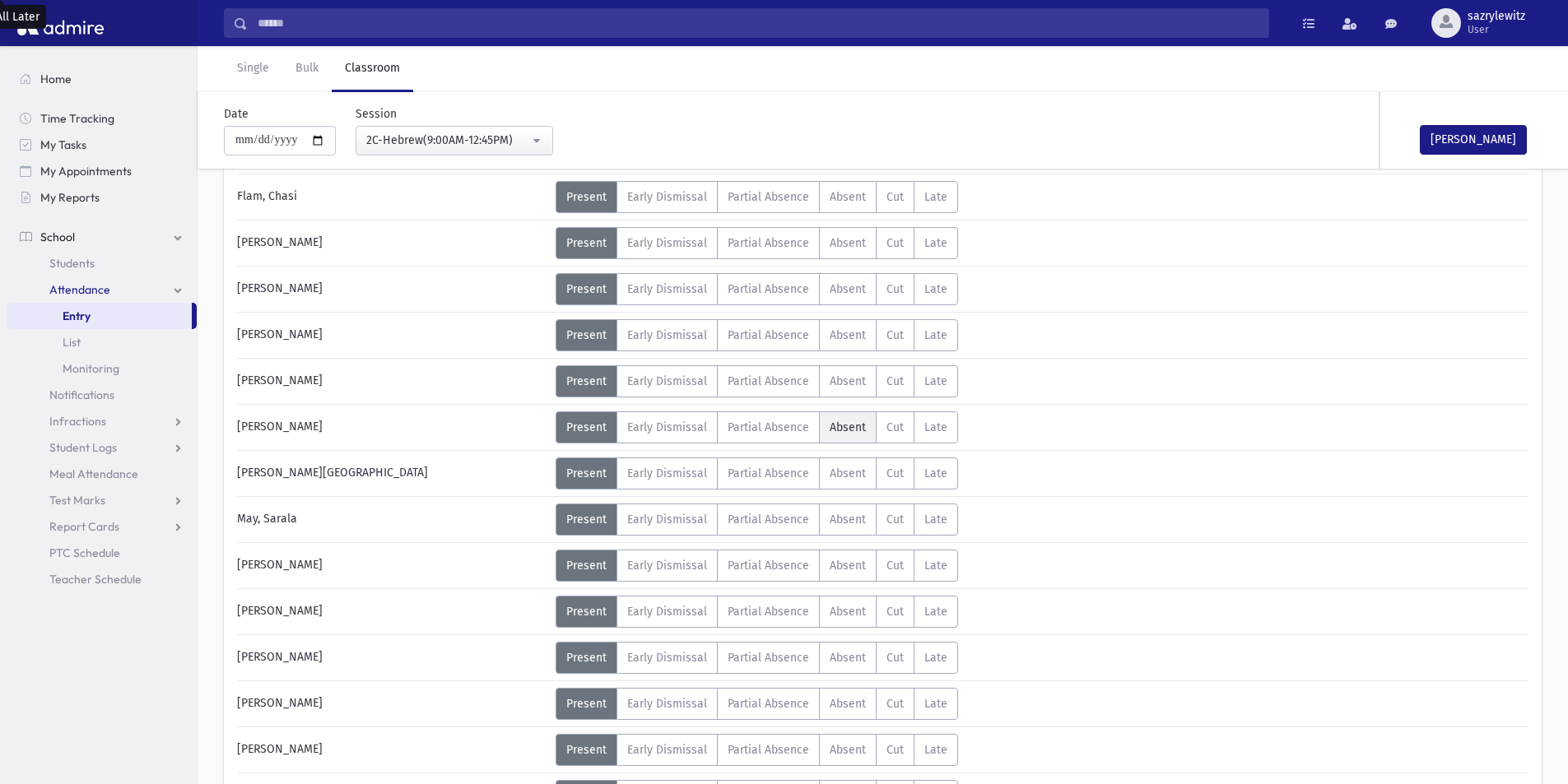
click at [830, 426] on span "Absent" at bounding box center [848, 427] width 36 height 14
click at [436, 139] on div "2C-Hebrew(9:00AM-12:45PM)" at bounding box center [448, 139] width 163 height 17
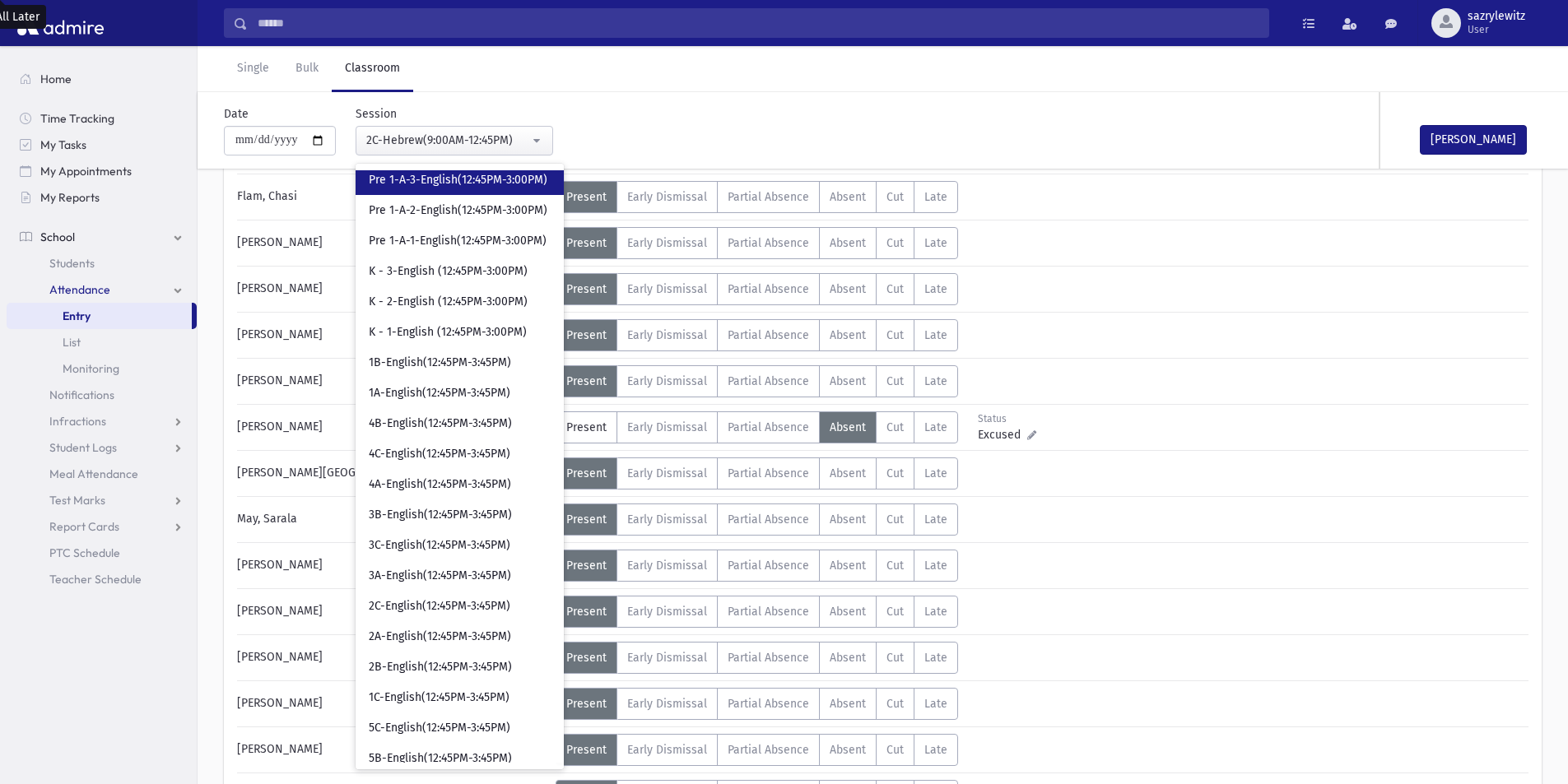
scroll to position [1319, 0]
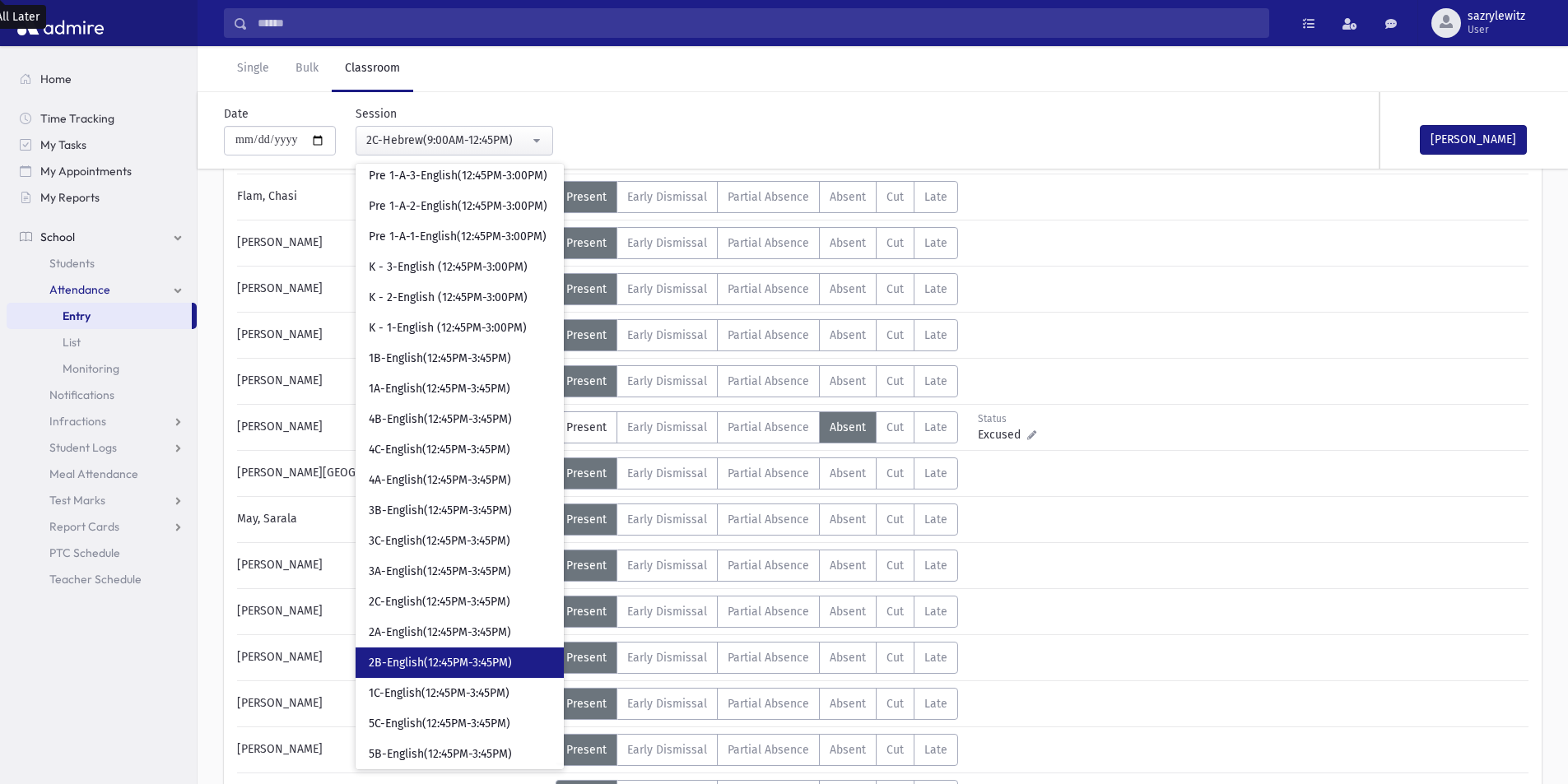
click at [410, 663] on span "2B-English(12:45PM-3:45PM)" at bounding box center [440, 663] width 143 height 16
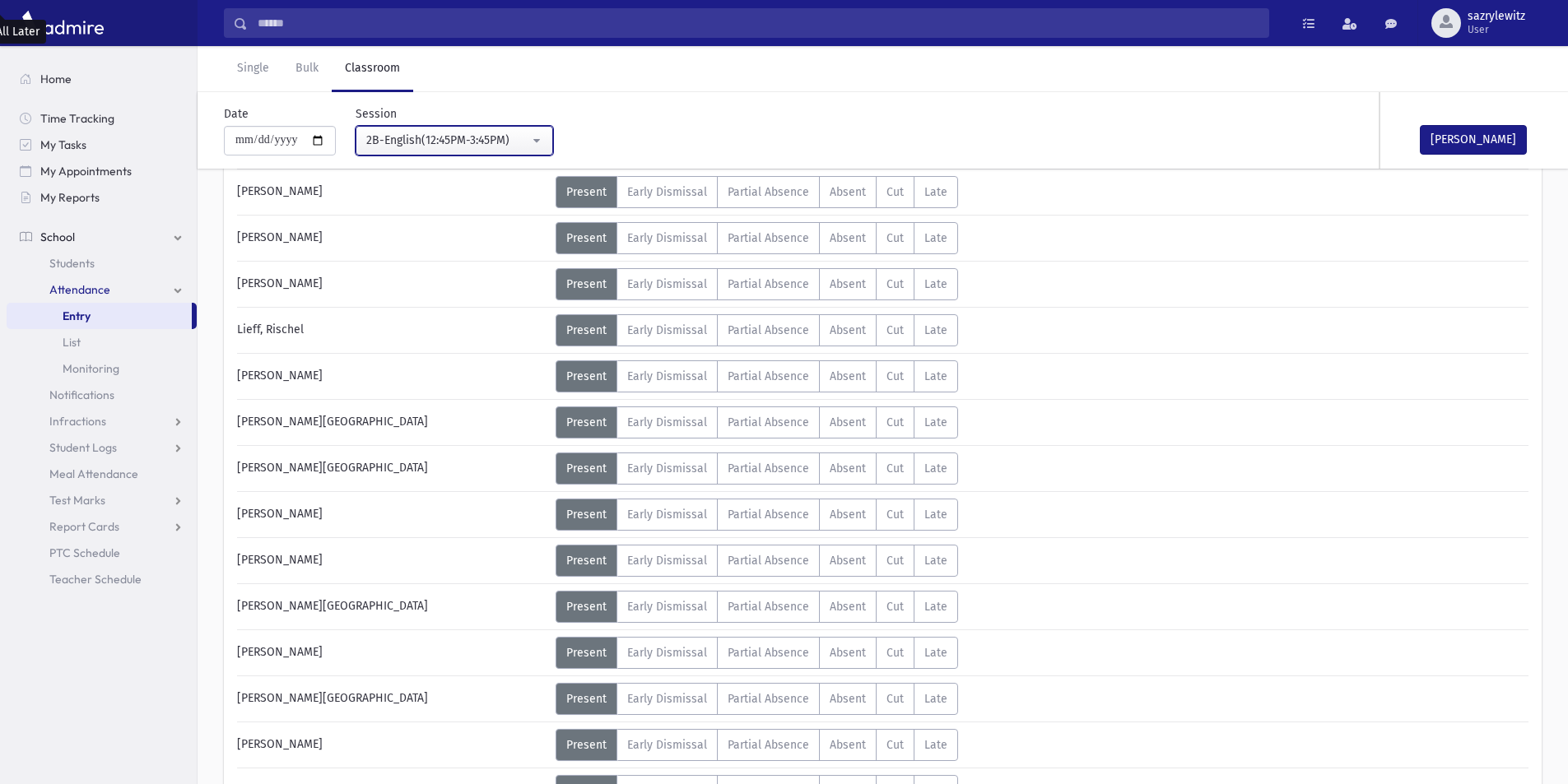
scroll to position [606, 0]
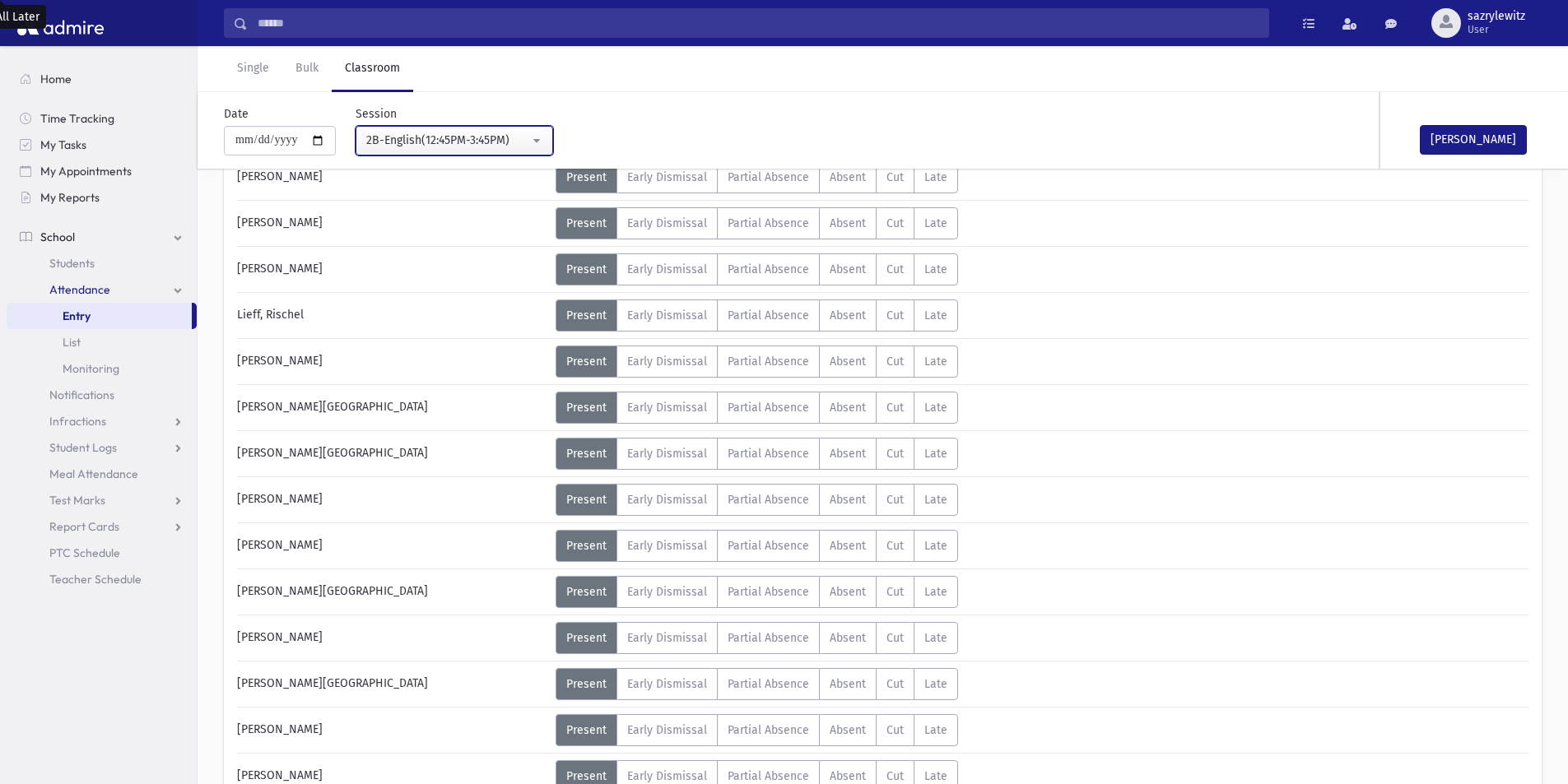
click at [419, 138] on div "2B-English(12:45PM-3:45PM)" at bounding box center [448, 139] width 163 height 17
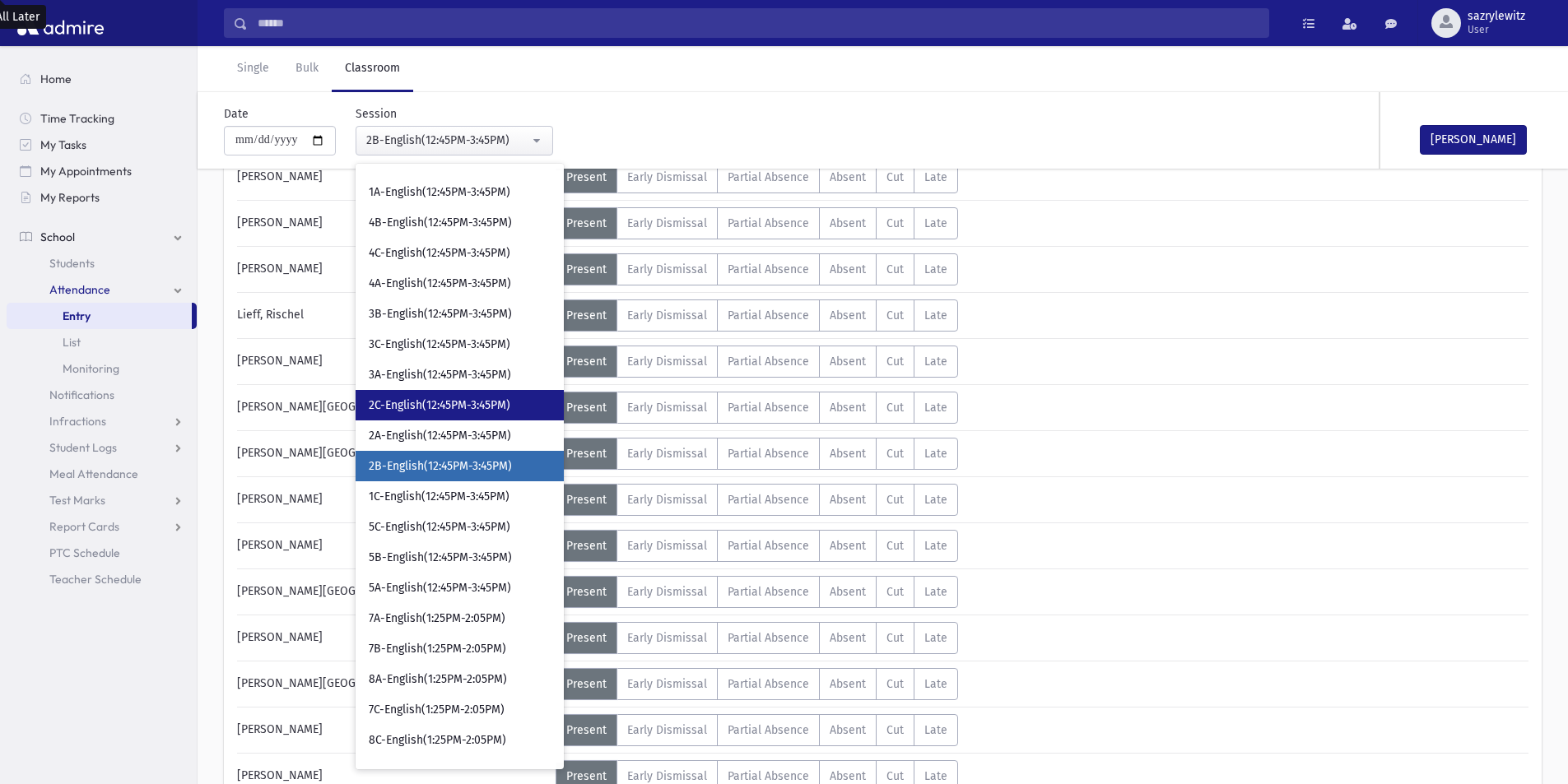
click at [404, 410] on span "2C-English(12:45PM-3:45PM)" at bounding box center [439, 406] width 141 height 16
select select "****"
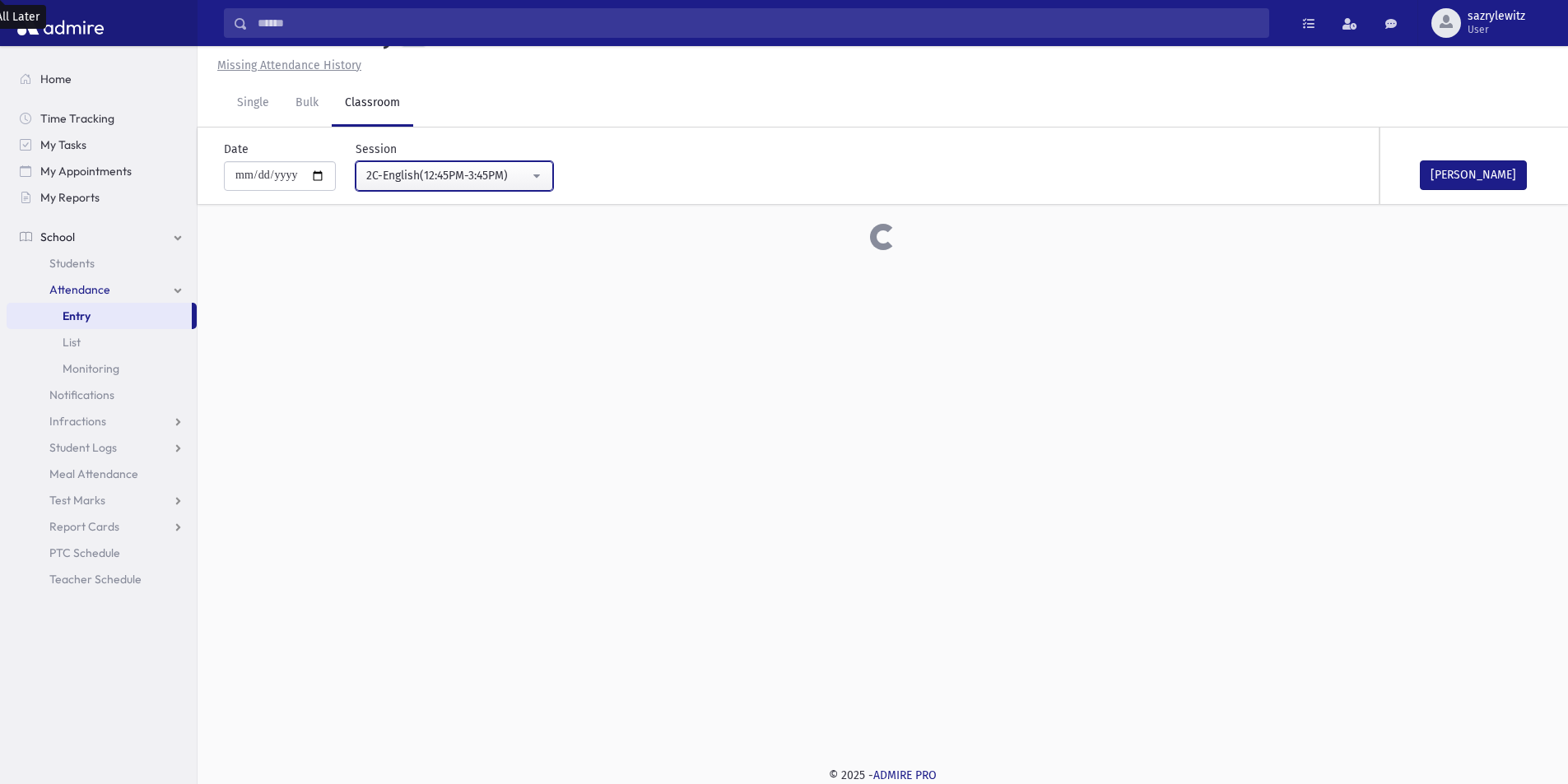
scroll to position [606, 0]
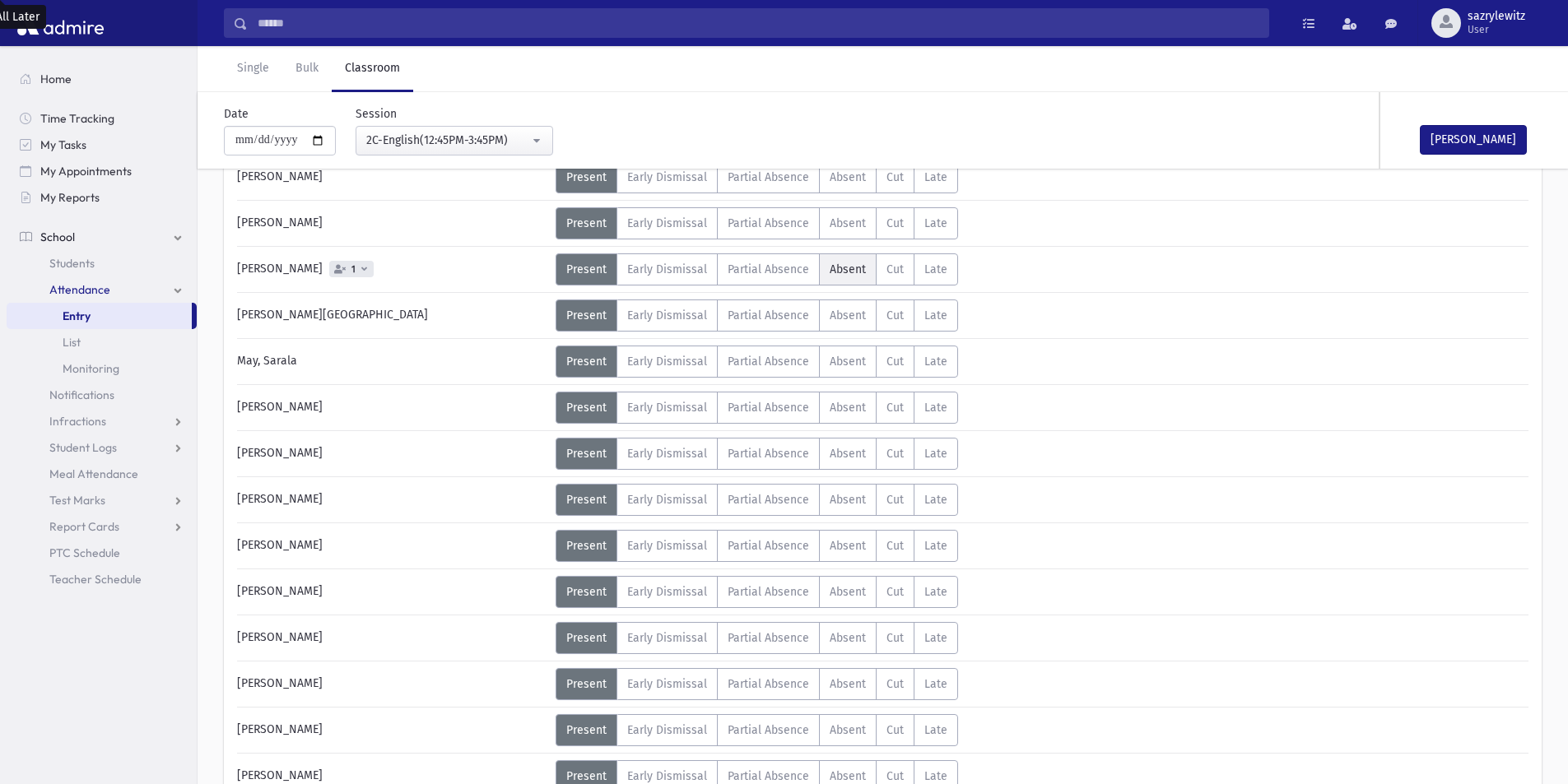
click at [842, 266] on span "Absent" at bounding box center [848, 269] width 36 height 14
click at [455, 139] on div "2C-English(12:45PM-3:45PM)" at bounding box center [448, 139] width 163 height 17
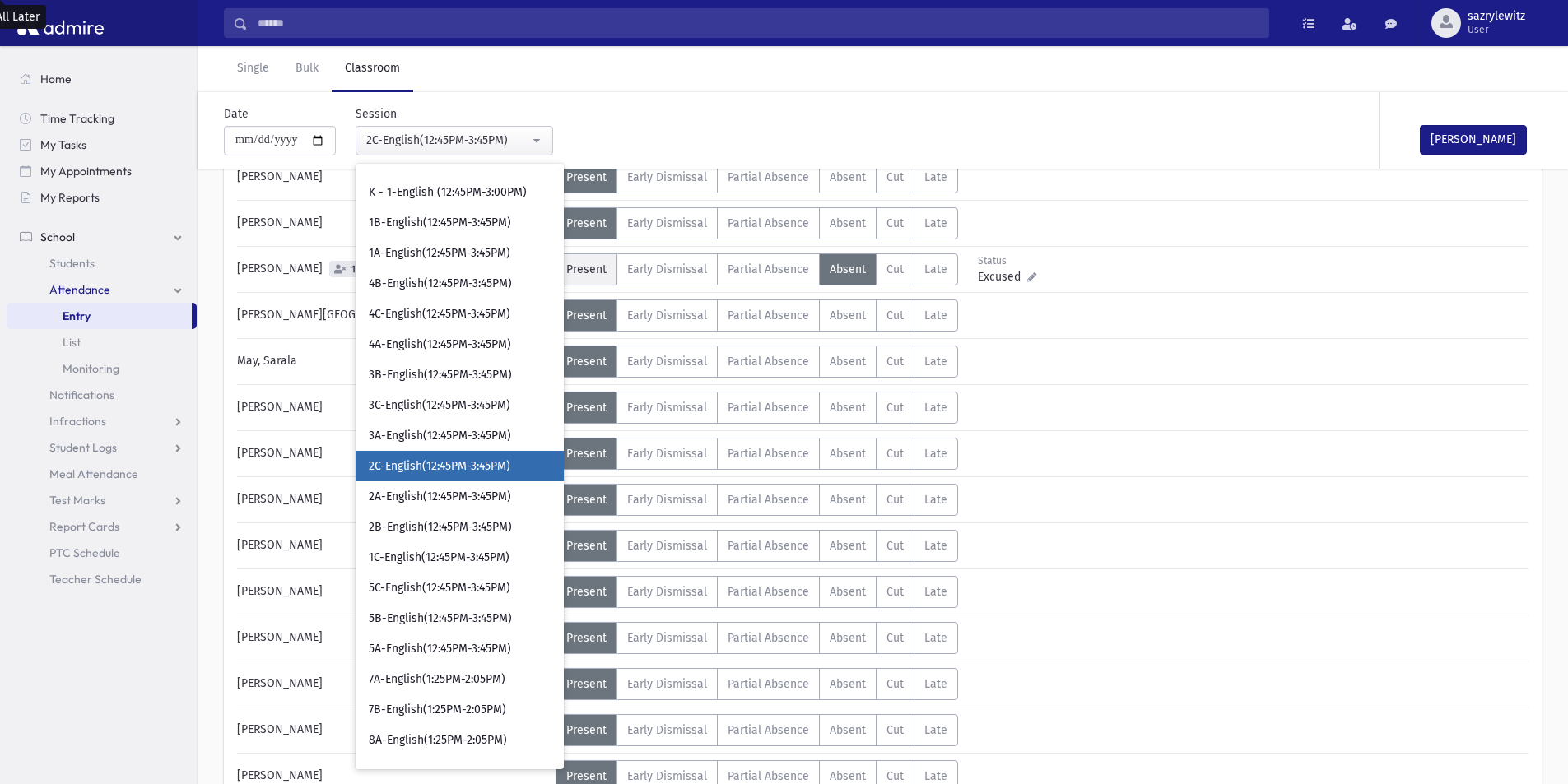
click at [588, 273] on span "Present" at bounding box center [587, 269] width 40 height 14
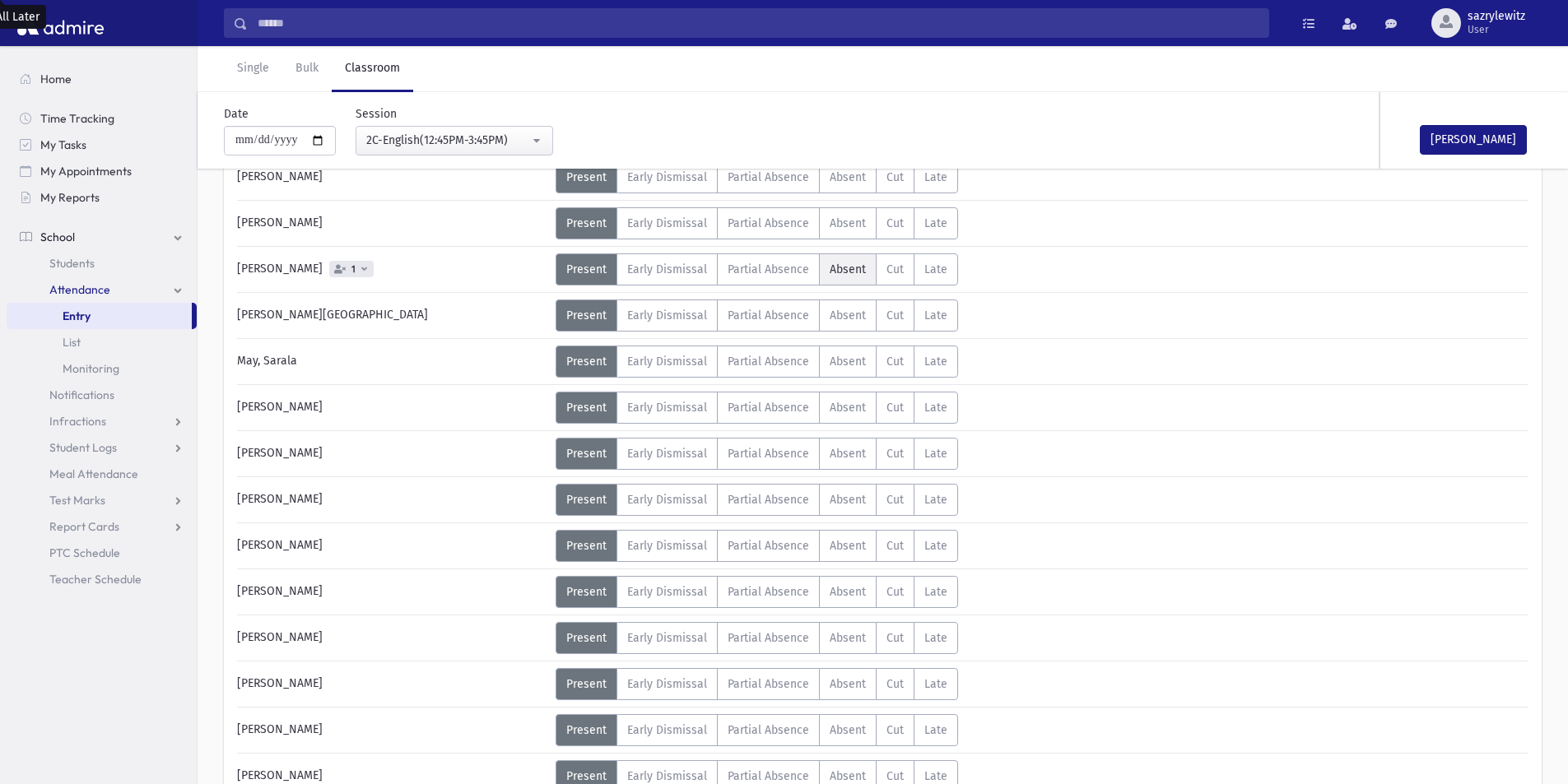
click at [832, 276] on label "Absent A" at bounding box center [847, 269] width 57 height 32
click at [264, 142] on input "**********" at bounding box center [279, 140] width 112 height 29
type input "**********"
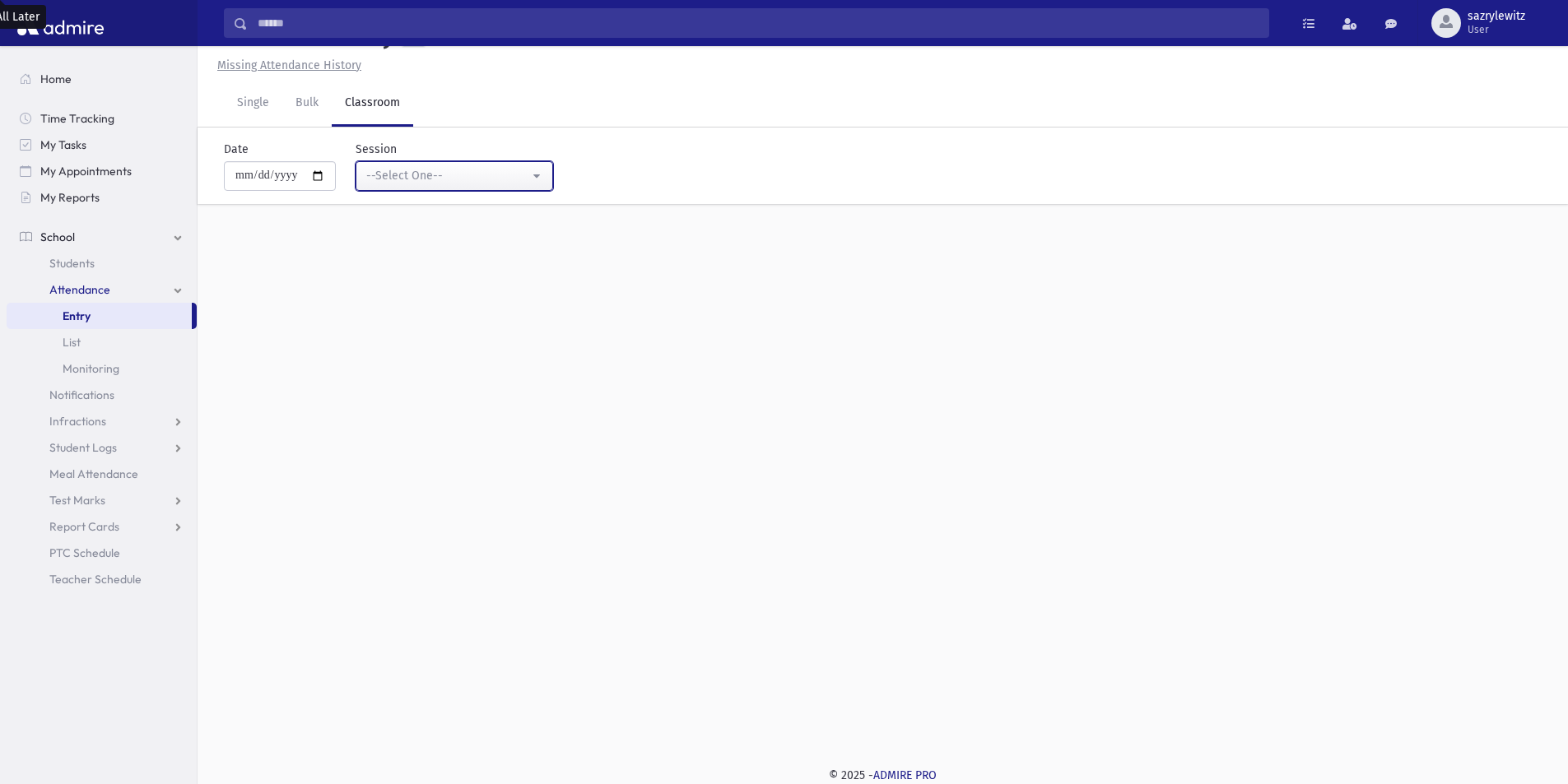
click at [399, 176] on div "--Select One--" at bounding box center [448, 175] width 163 height 17
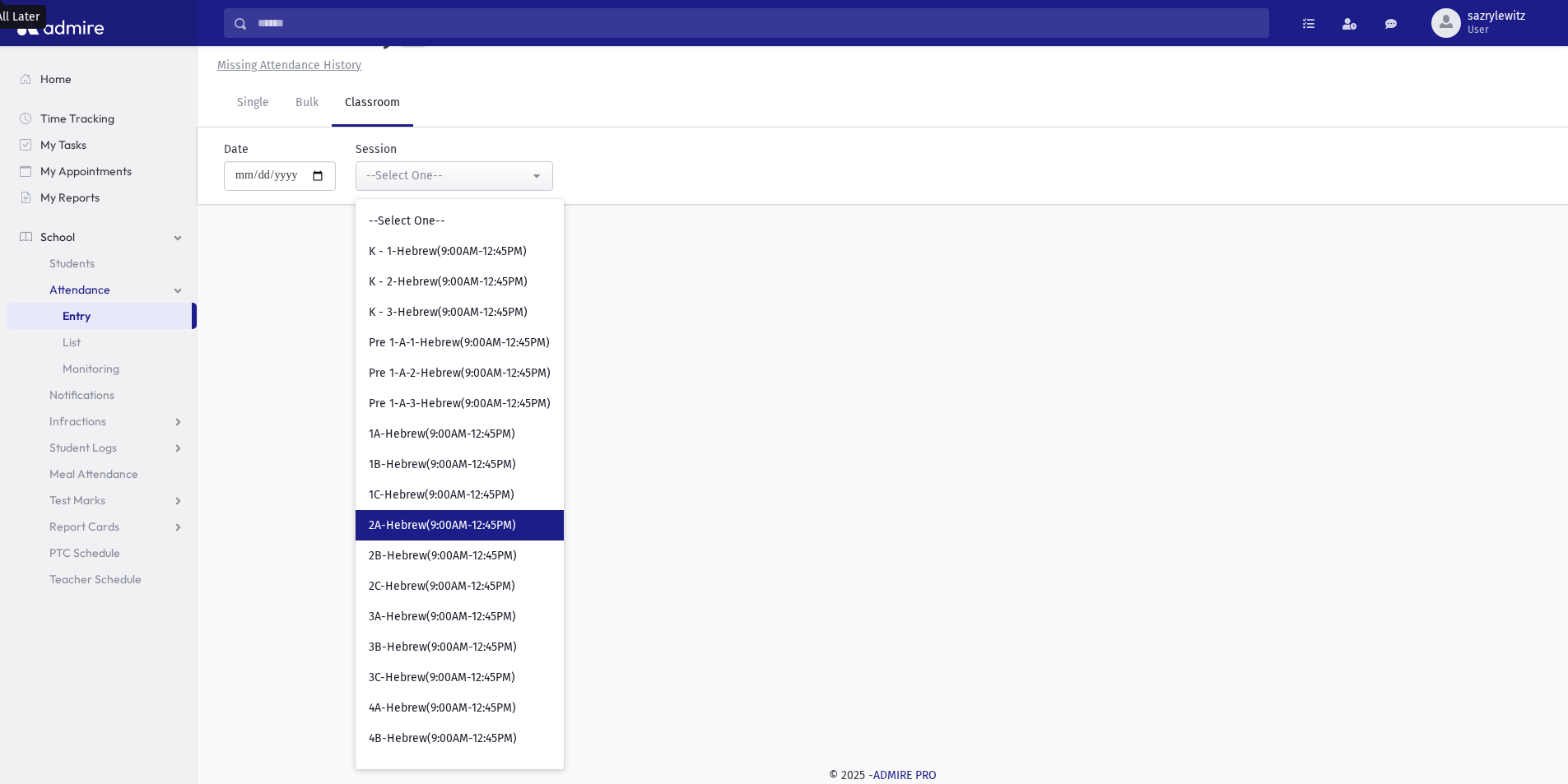
click at [437, 533] on span "2A-Hebrew(9:00AM-12:45PM)" at bounding box center [442, 526] width 148 height 16
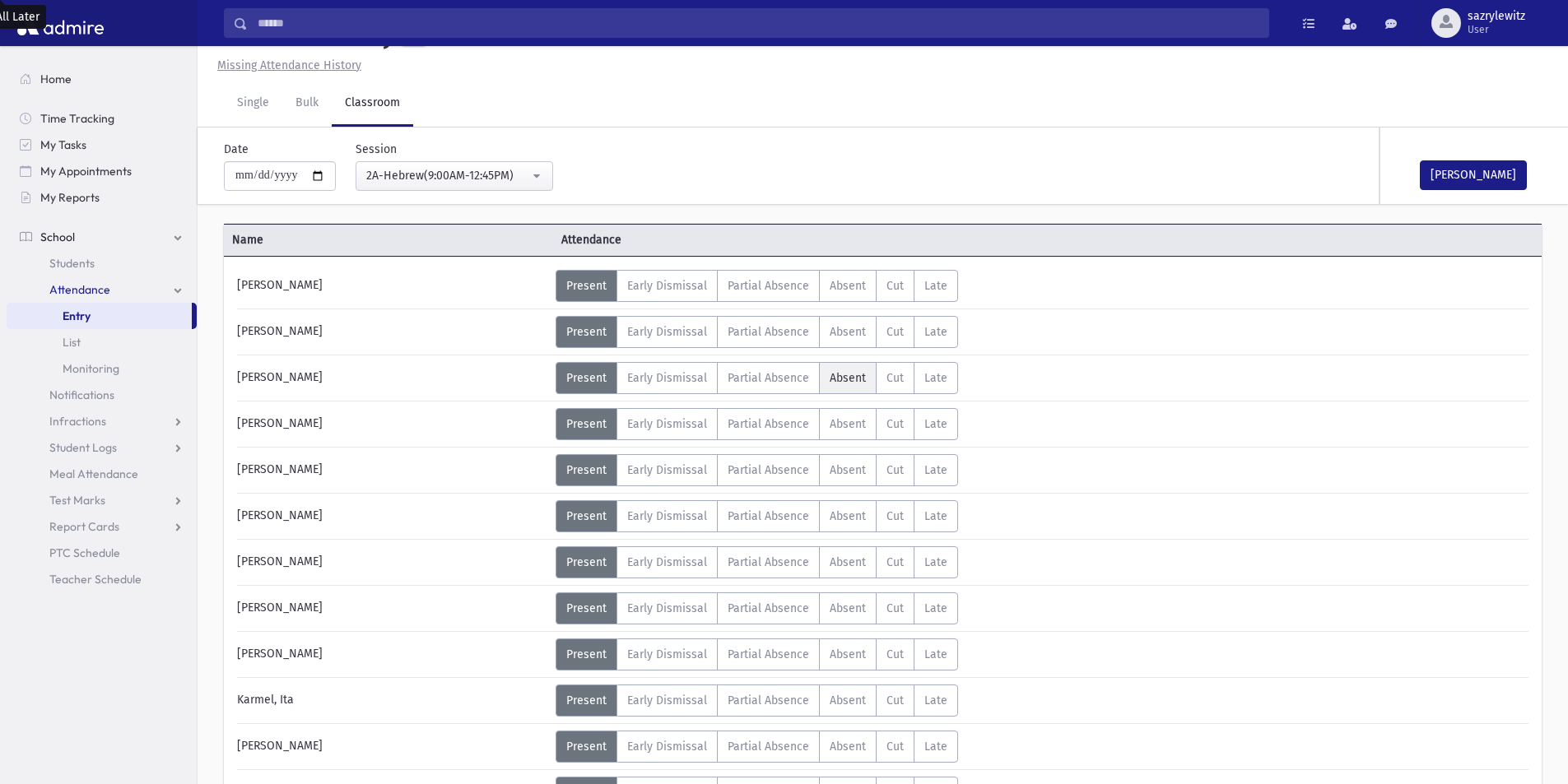
click at [830, 378] on span "Absent" at bounding box center [848, 377] width 36 height 14
click at [409, 176] on div "2A-Hebrew(9:00AM-12:45PM)" at bounding box center [448, 175] width 163 height 17
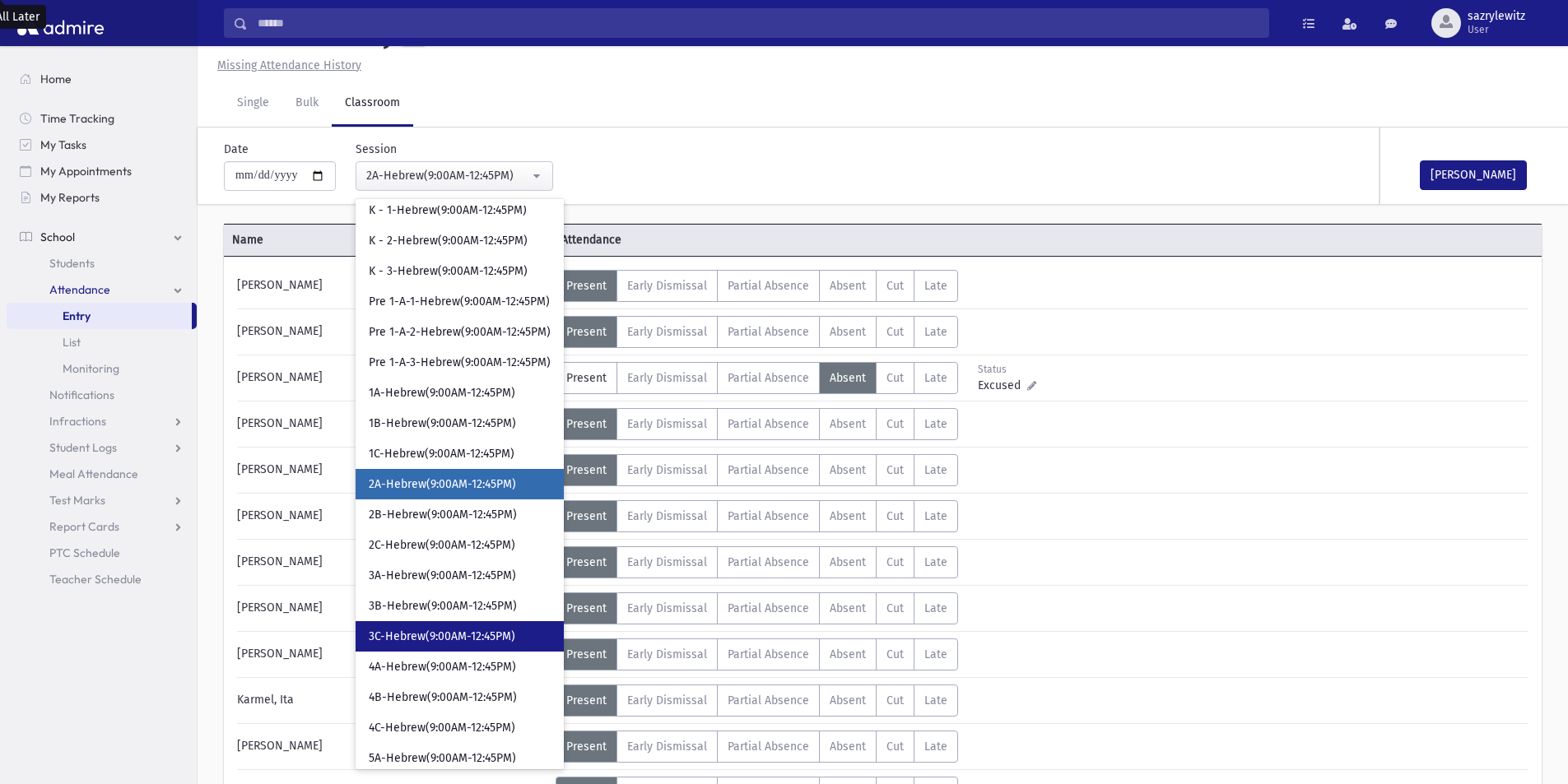
click at [405, 637] on span "3C-Hebrew(9:00AM-12:45PM)" at bounding box center [441, 636] width 147 height 16
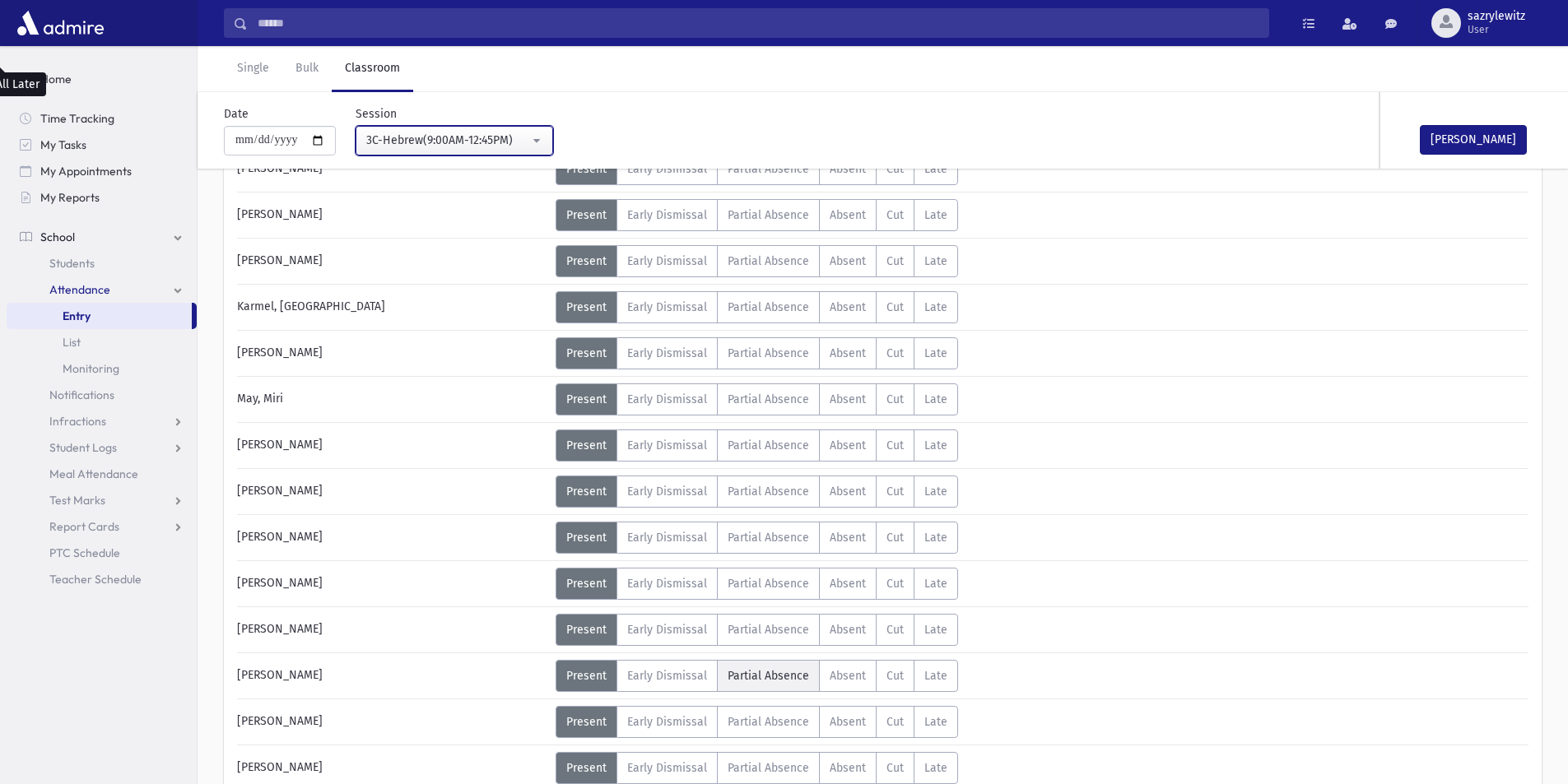
scroll to position [853, 0]
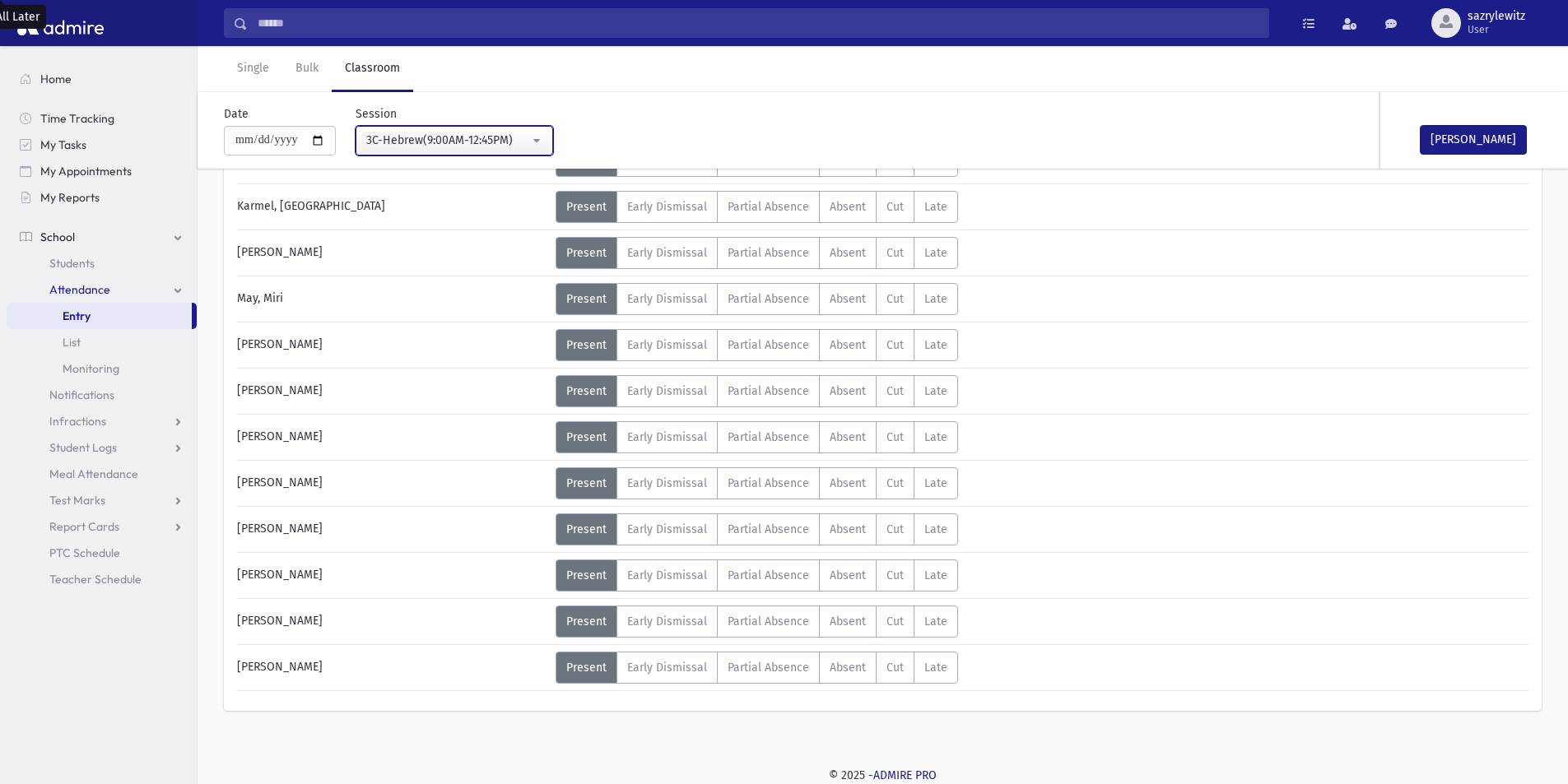
click at [414, 146] on div "3C-Hebrew(9:00AM-12:45PM)" at bounding box center [448, 139] width 163 height 17
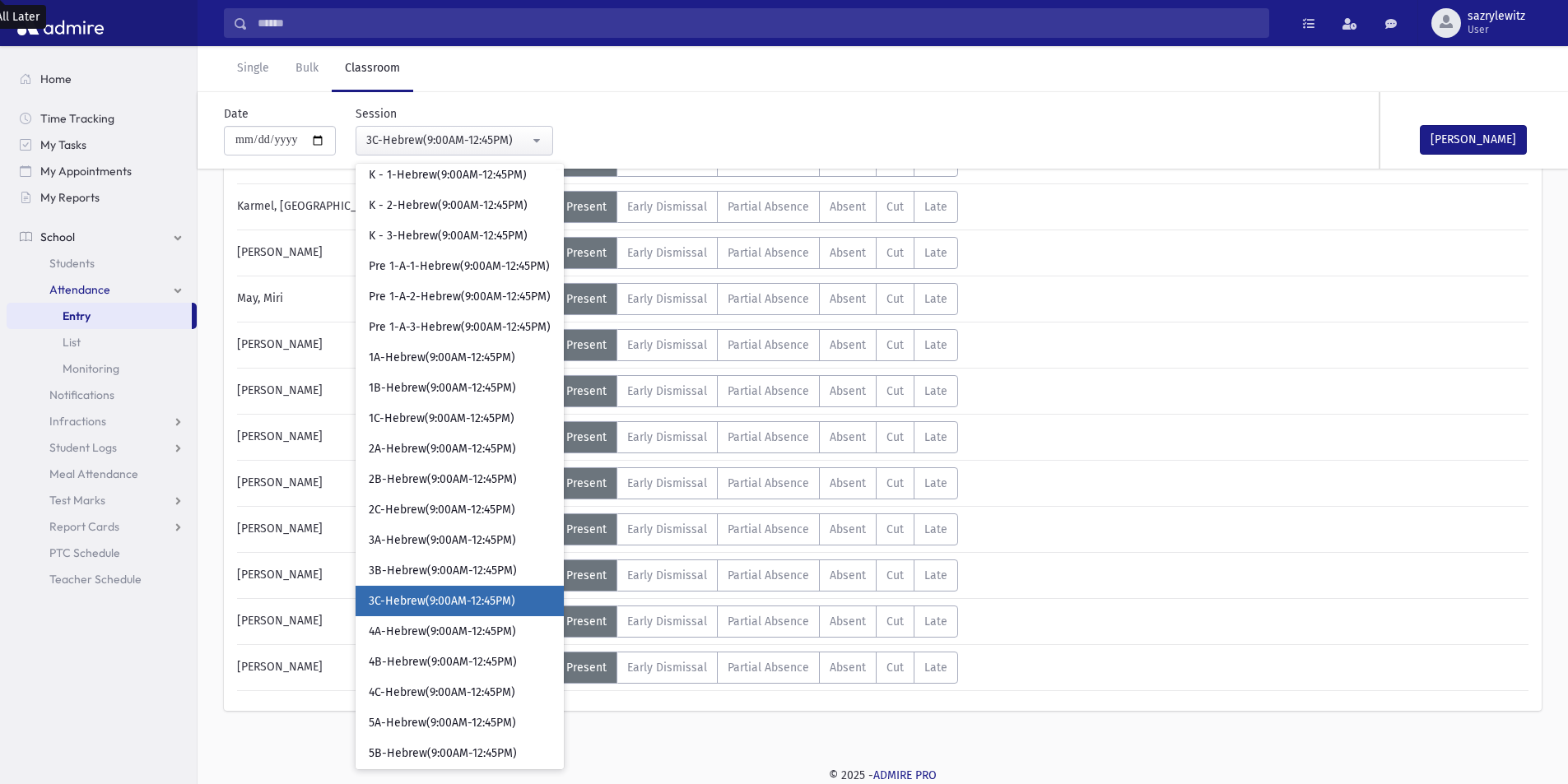
scroll to position [176, 0]
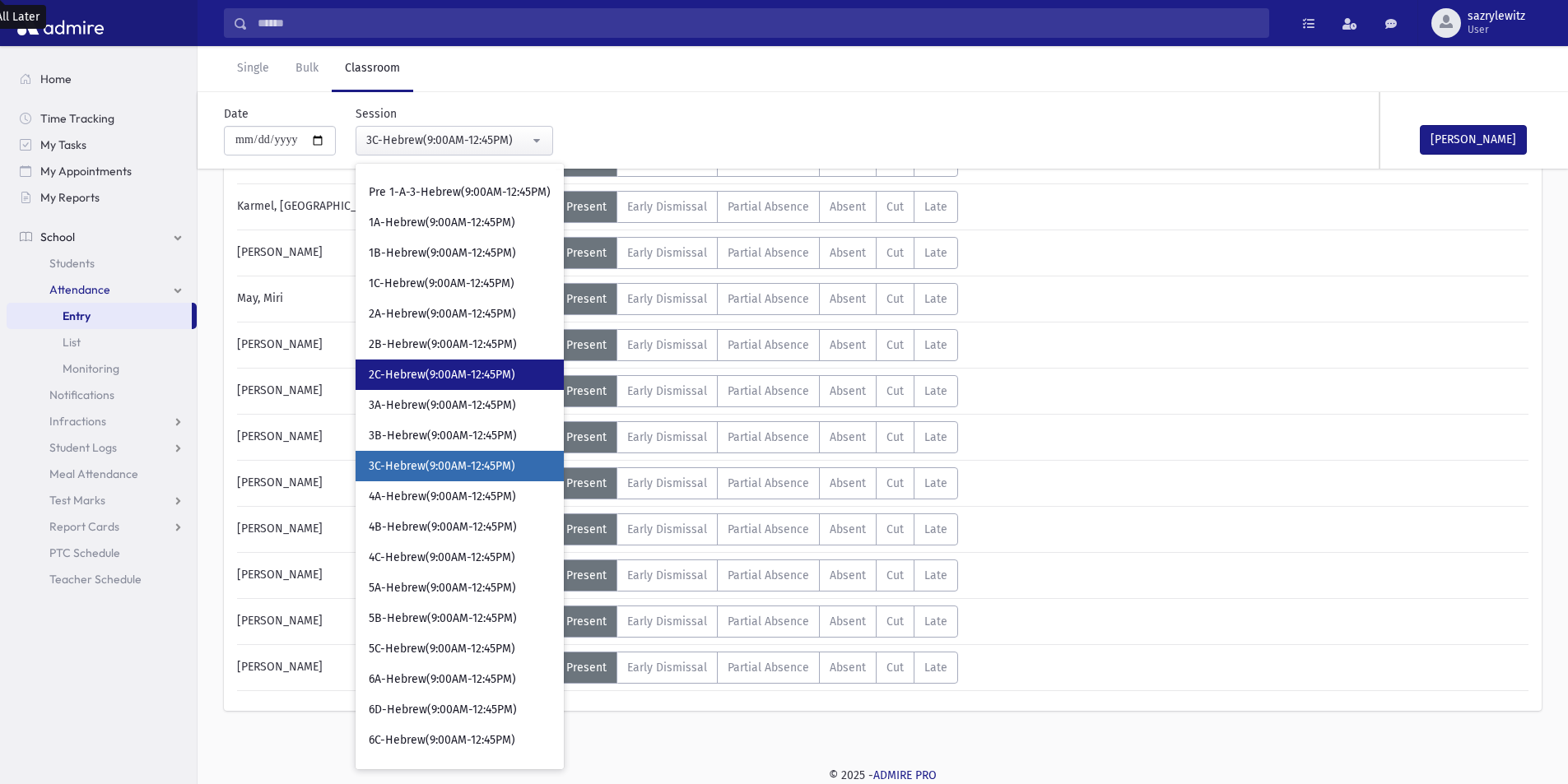
click at [389, 375] on span "2C-Hebrew(9:00AM-12:45PM)" at bounding box center [441, 375] width 147 height 16
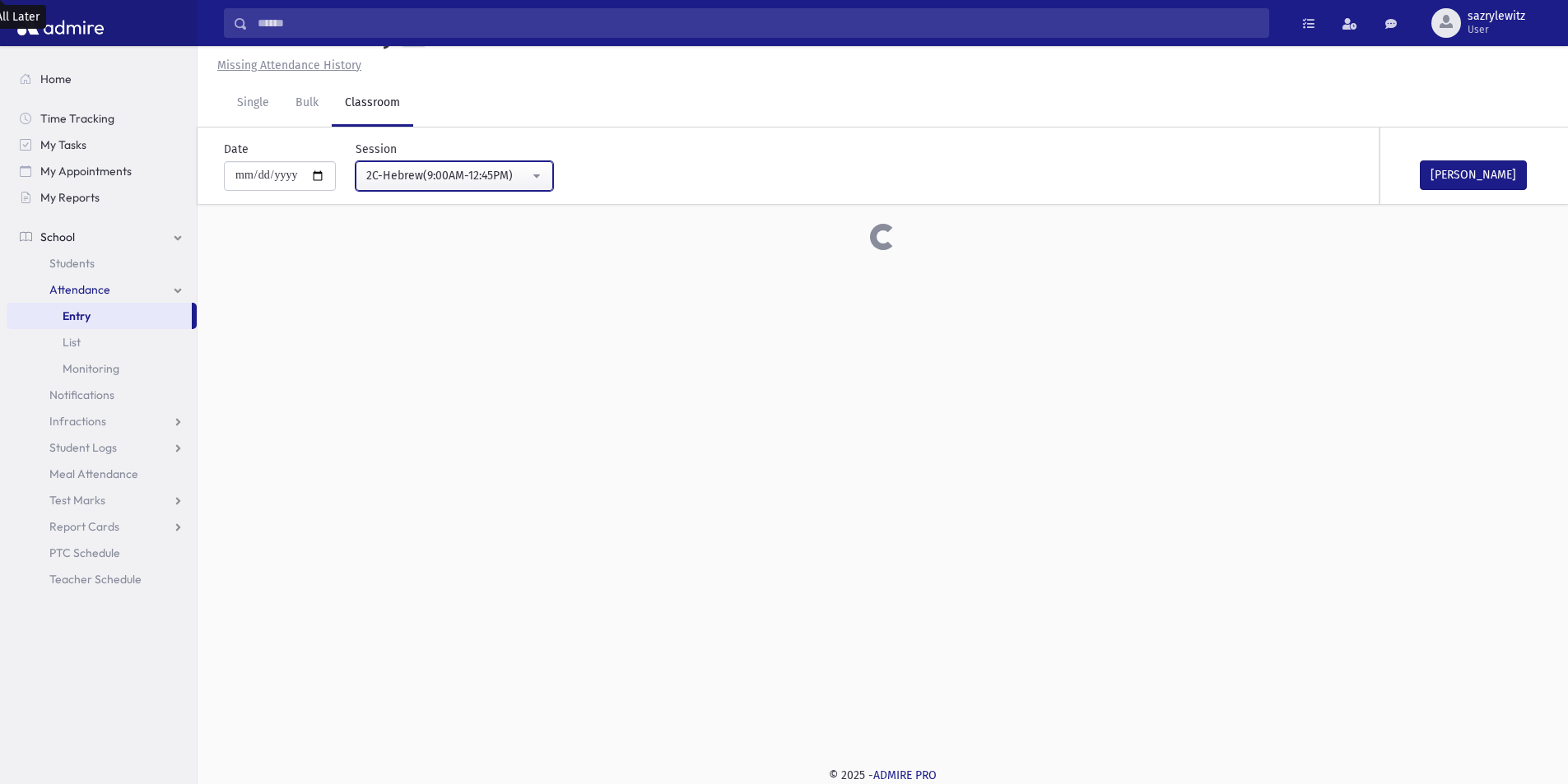
scroll to position [853, 0]
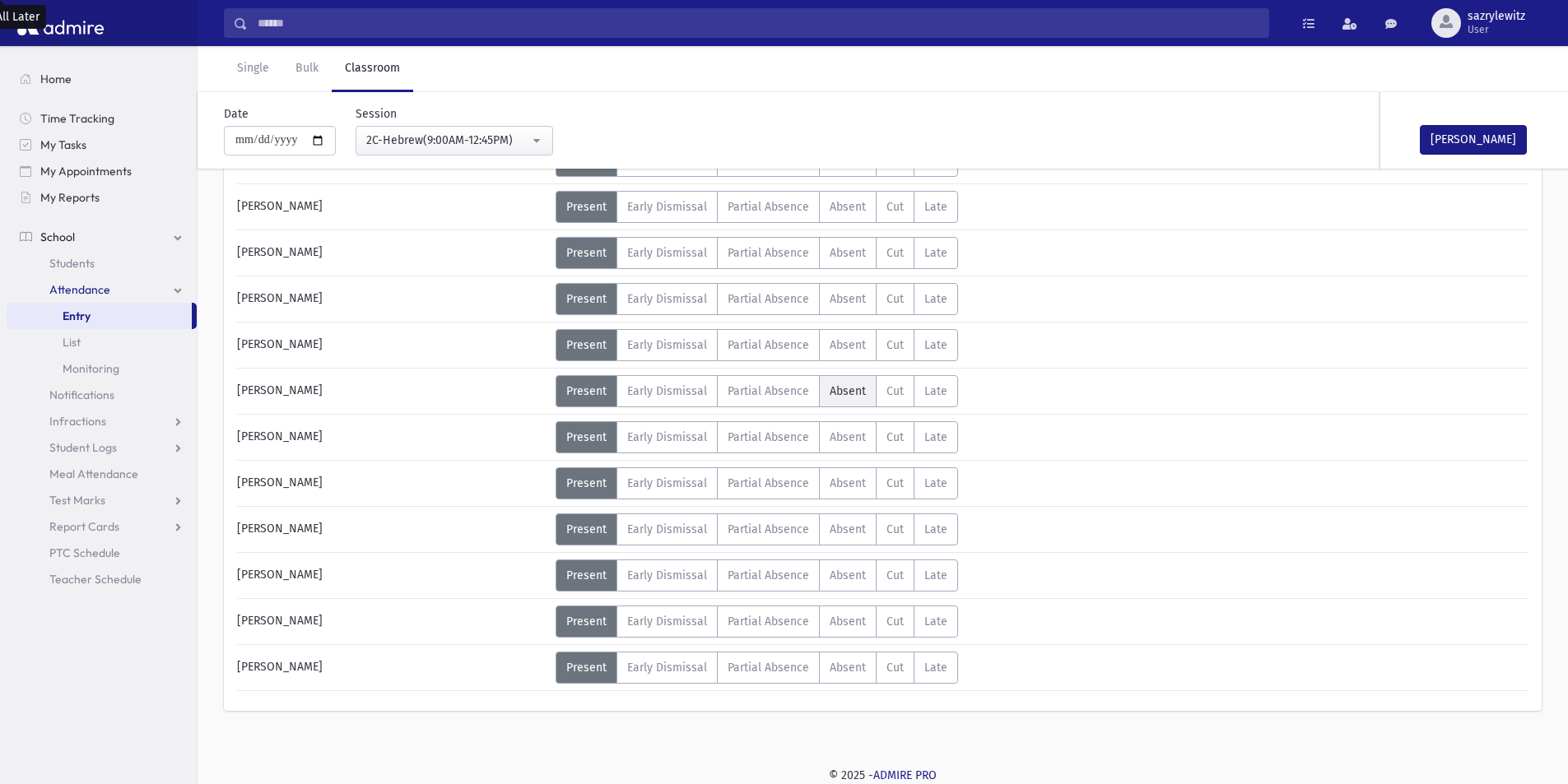
click at [836, 390] on span "Absent" at bounding box center [848, 390] width 36 height 14
click at [416, 138] on div "2C-Hebrew(9:00AM-12:45PM)" at bounding box center [448, 139] width 163 height 17
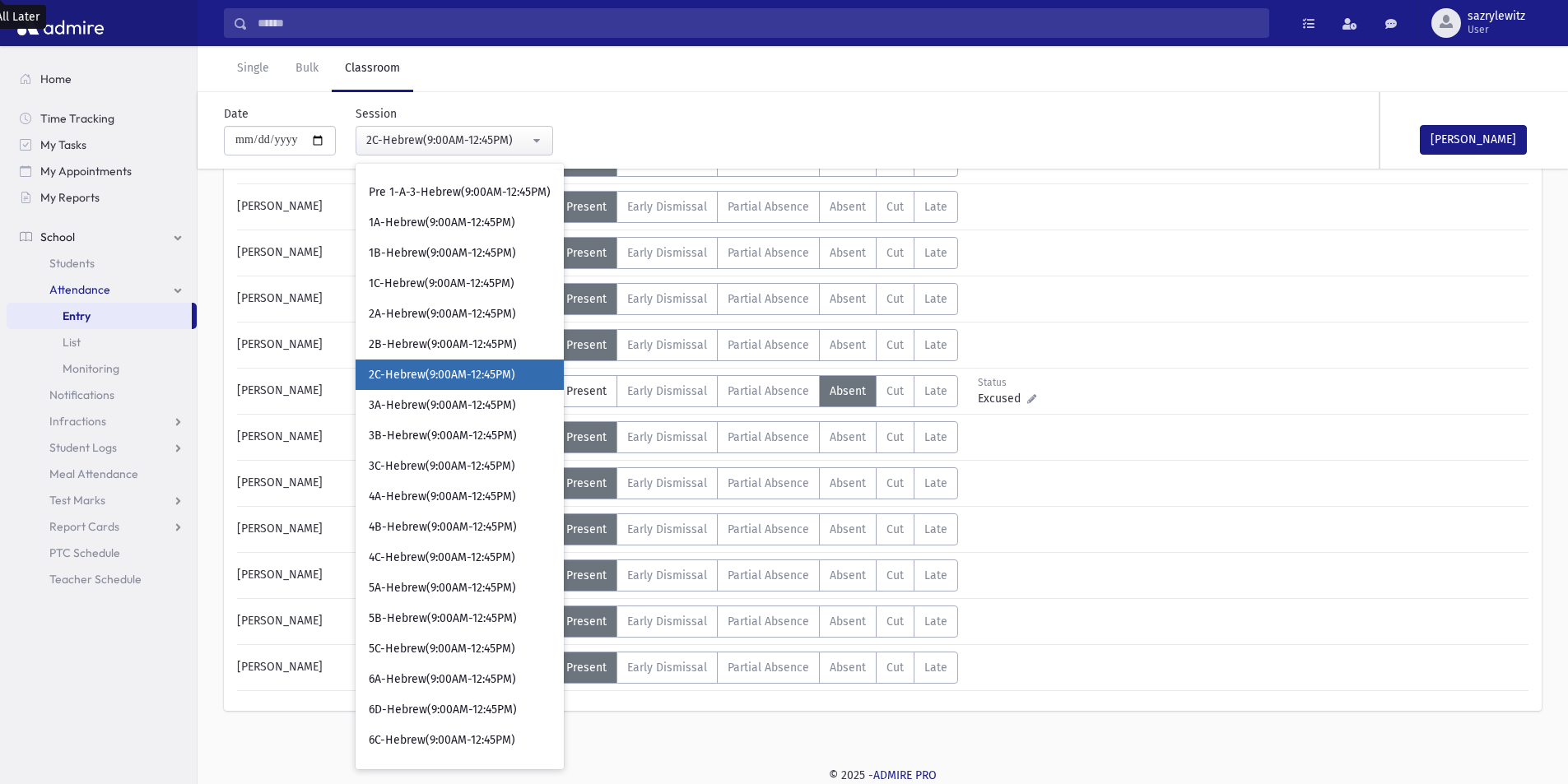
scroll to position [85, 0]
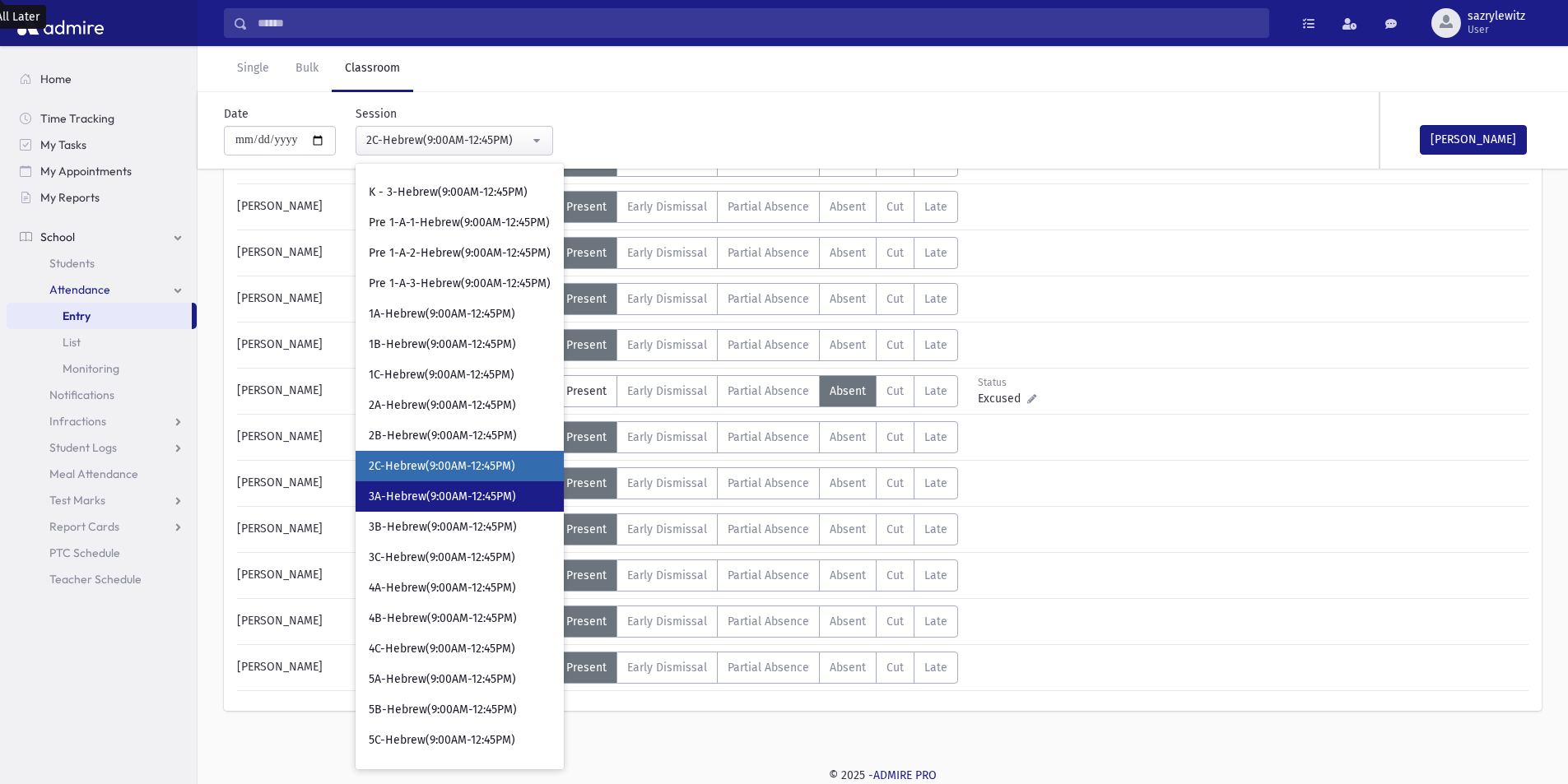
click at [400, 503] on span "3A-Hebrew(9:00AM-12:45PM)" at bounding box center [442, 497] width 148 height 16
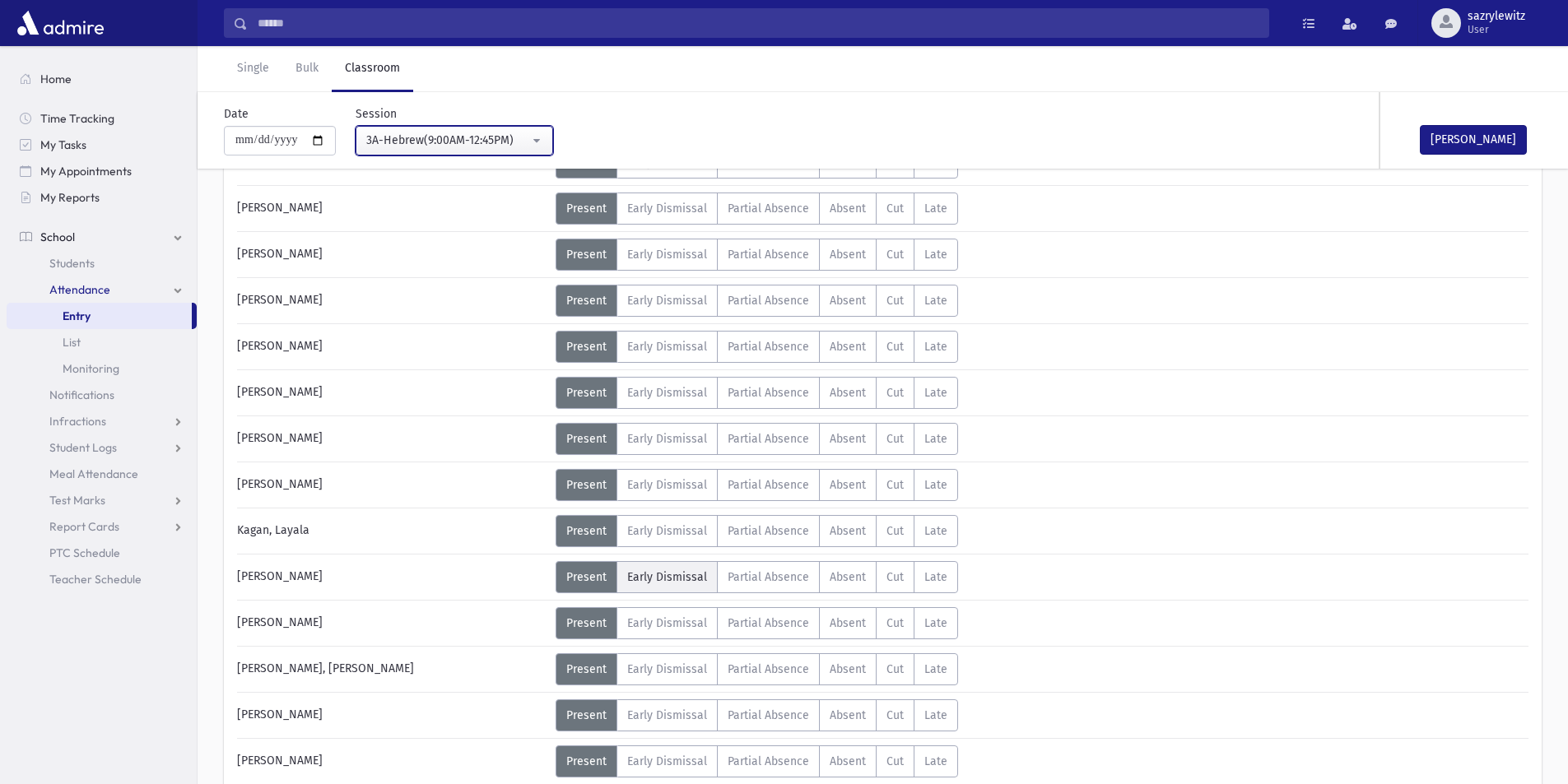
scroll to position [442, 0]
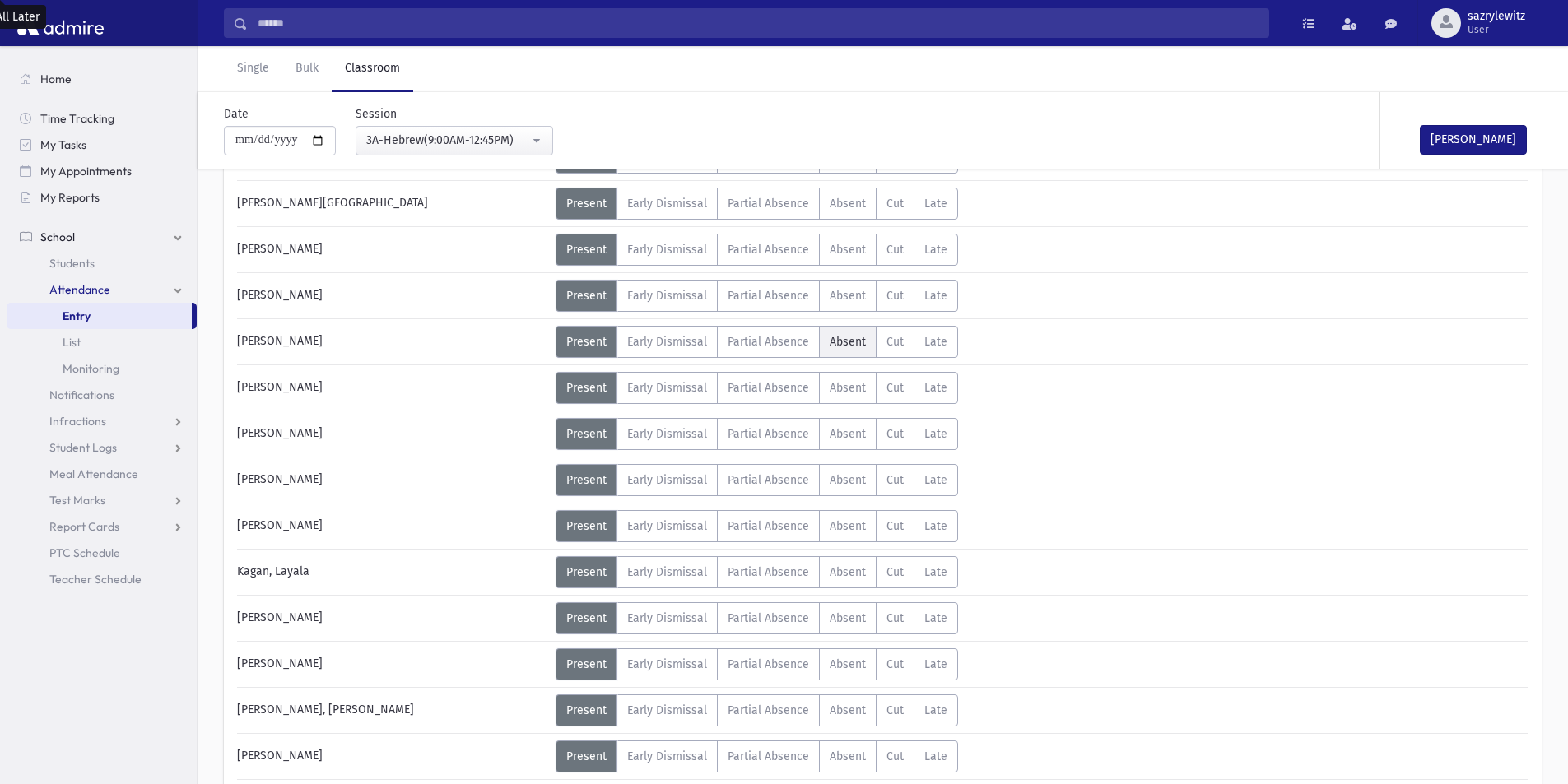
click at [845, 342] on span "Absent" at bounding box center [848, 341] width 36 height 14
click at [832, 298] on span "Absent" at bounding box center [848, 295] width 36 height 14
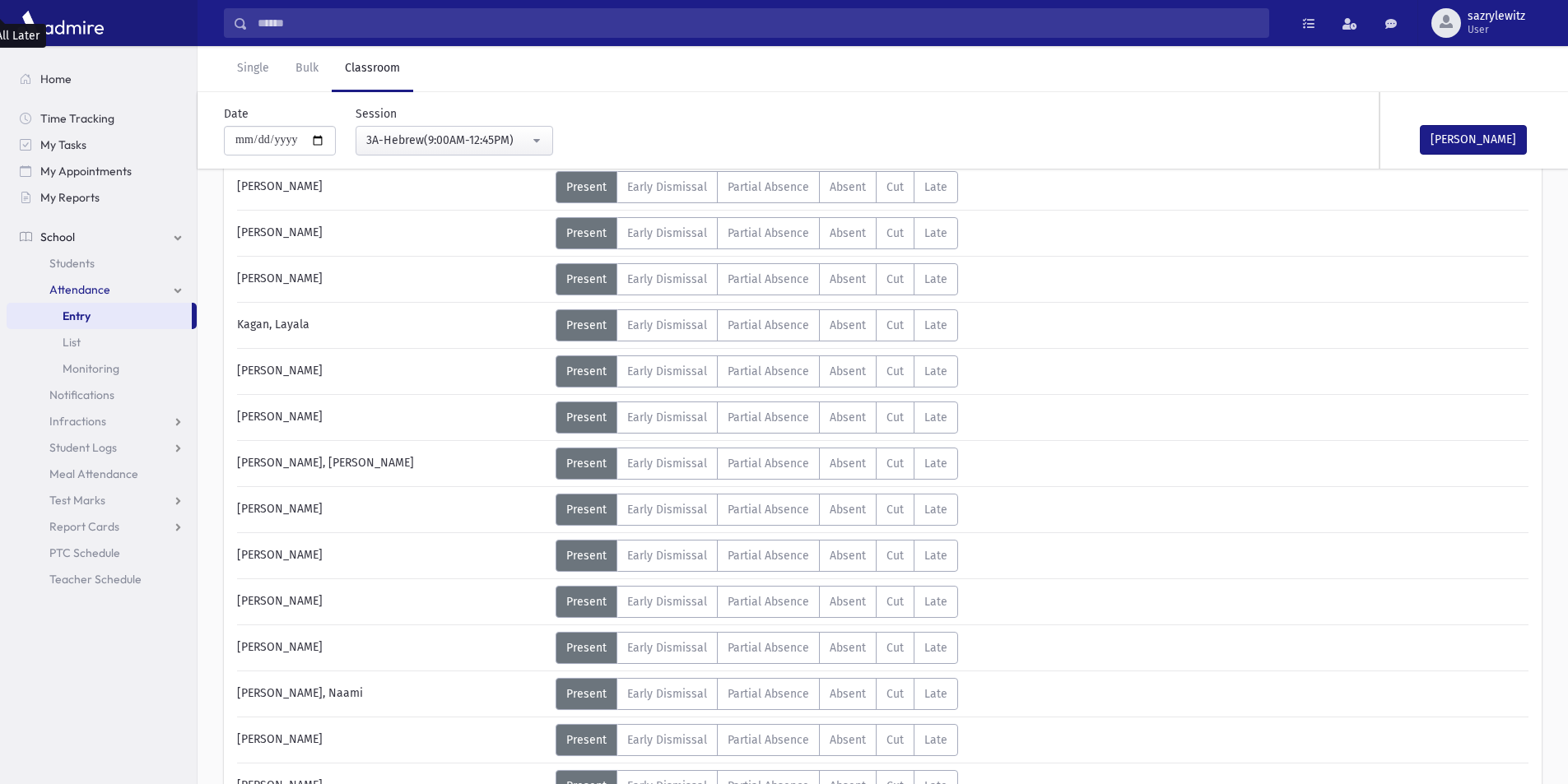
scroll to position [771, 0]
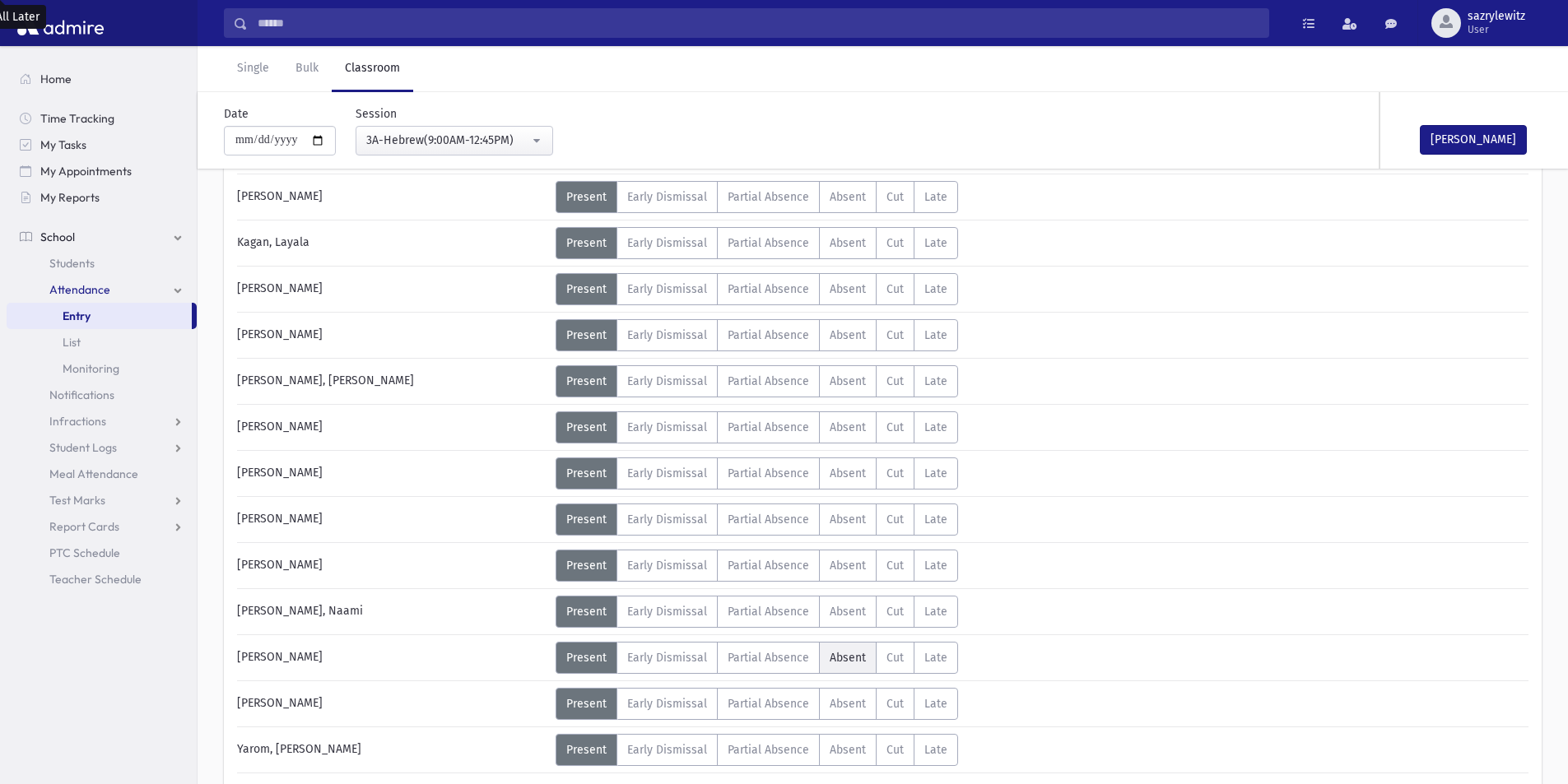
click at [851, 660] on span "Absent" at bounding box center [848, 657] width 36 height 14
click at [416, 136] on div "3A-Hebrew(9:00AM-12:45PM)" at bounding box center [448, 139] width 163 height 17
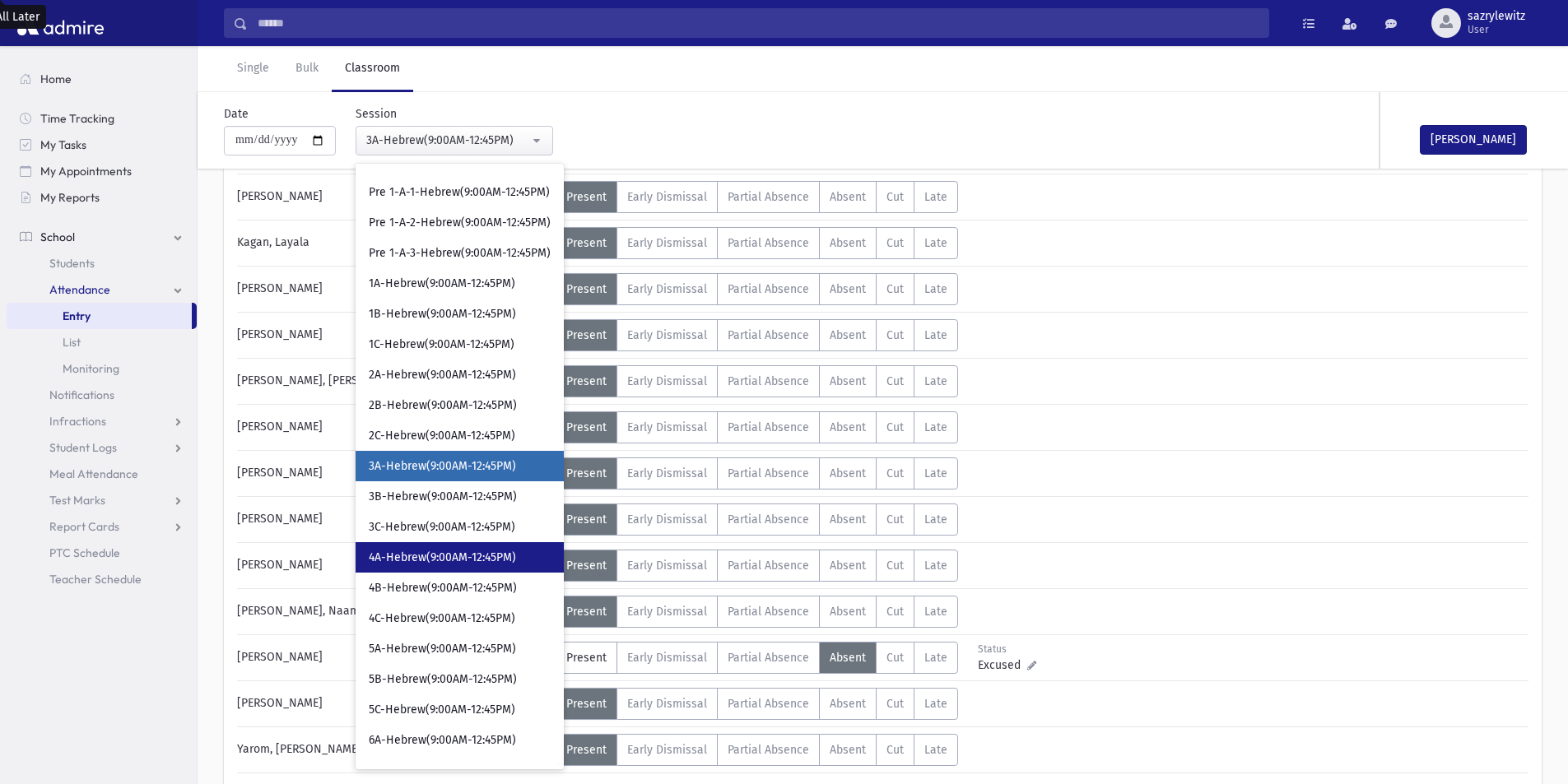
click at [396, 562] on span "4A-Hebrew(9:00AM-12:45PM)" at bounding box center [442, 558] width 148 height 16
select select "****"
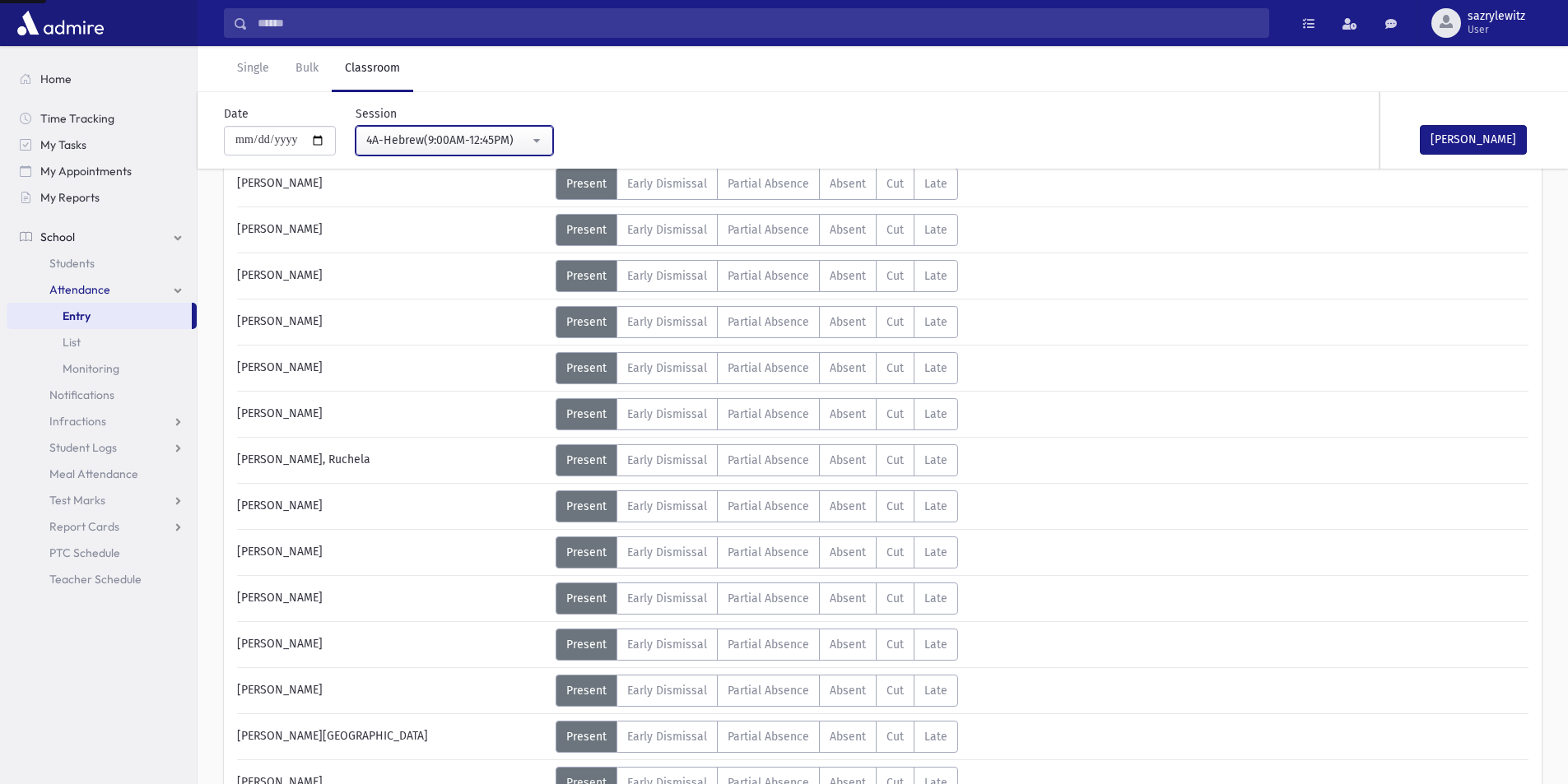
scroll to position [524, 0]
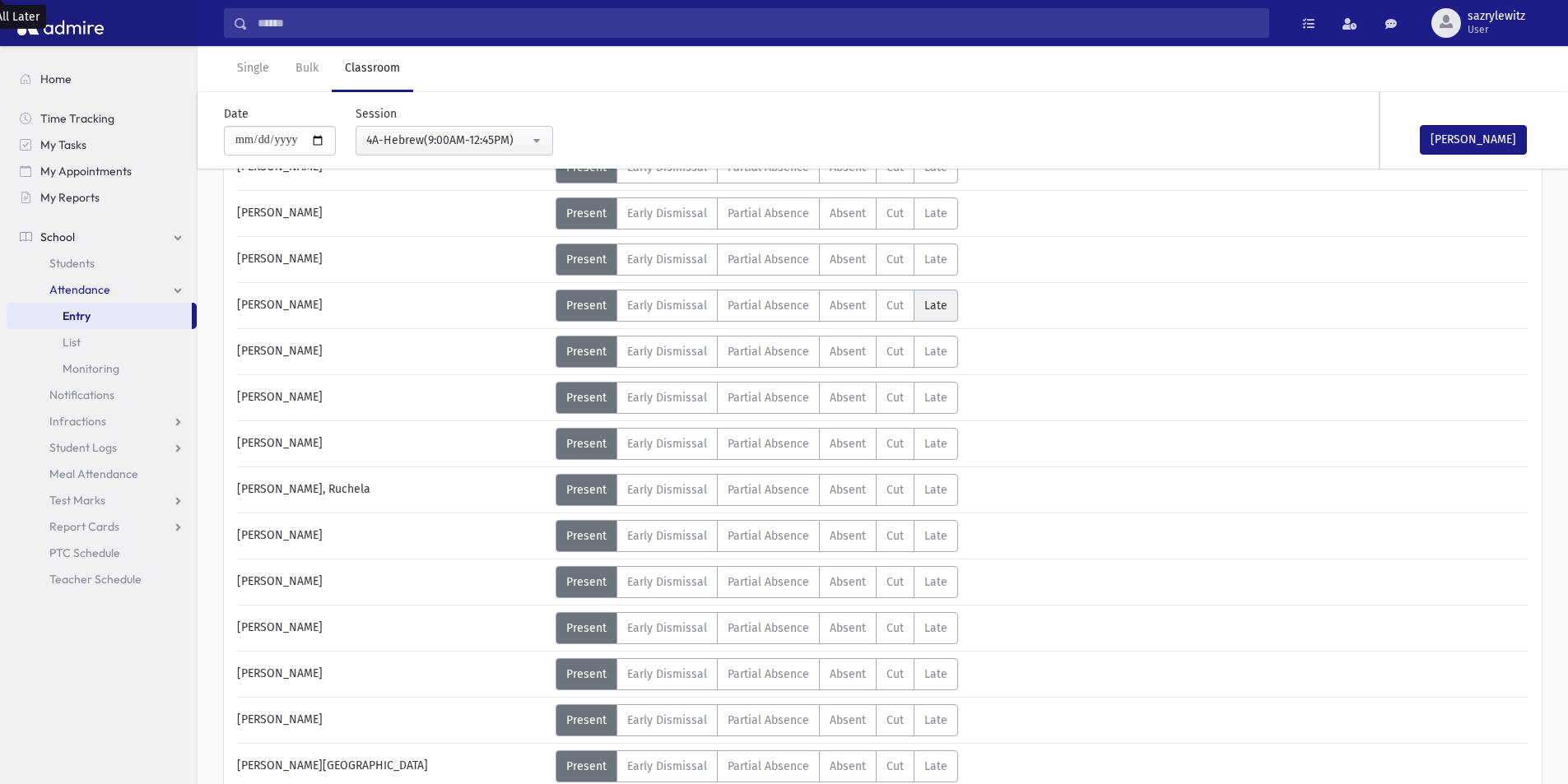
click at [927, 307] on span "Late" at bounding box center [935, 305] width 23 height 14
click at [991, 303] on div "Status" at bounding box center [1014, 297] width 73 height 15
click at [983, 315] on span "Excused" at bounding box center [1002, 313] width 49 height 17
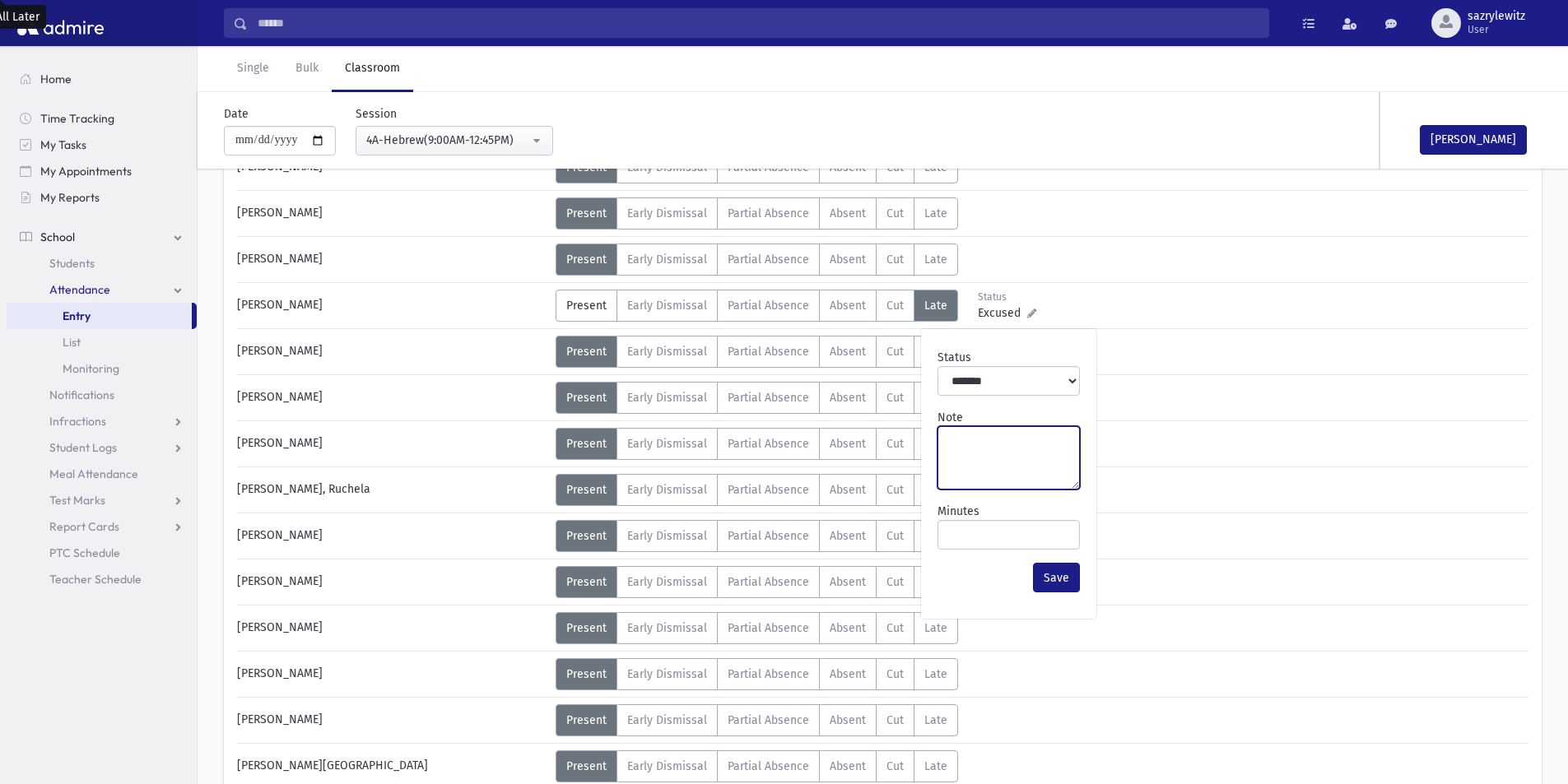
click at [960, 459] on textarea "Note" at bounding box center [1009, 457] width 142 height 63
type textarea "**********"
click at [1060, 586] on button "Save" at bounding box center [1056, 577] width 47 height 29
click at [241, 64] on link "Single" at bounding box center [253, 69] width 58 height 46
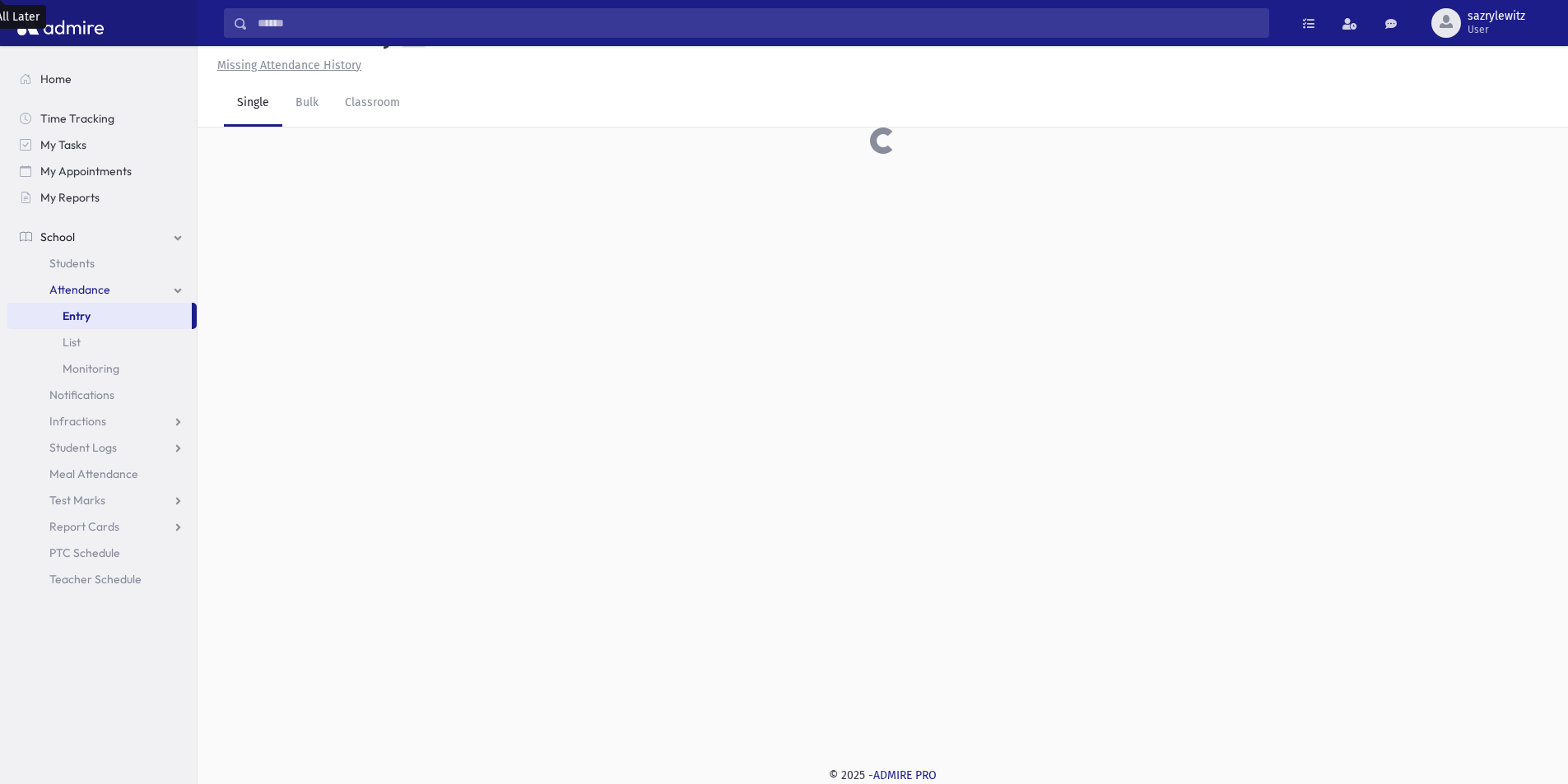
scroll to position [37, 0]
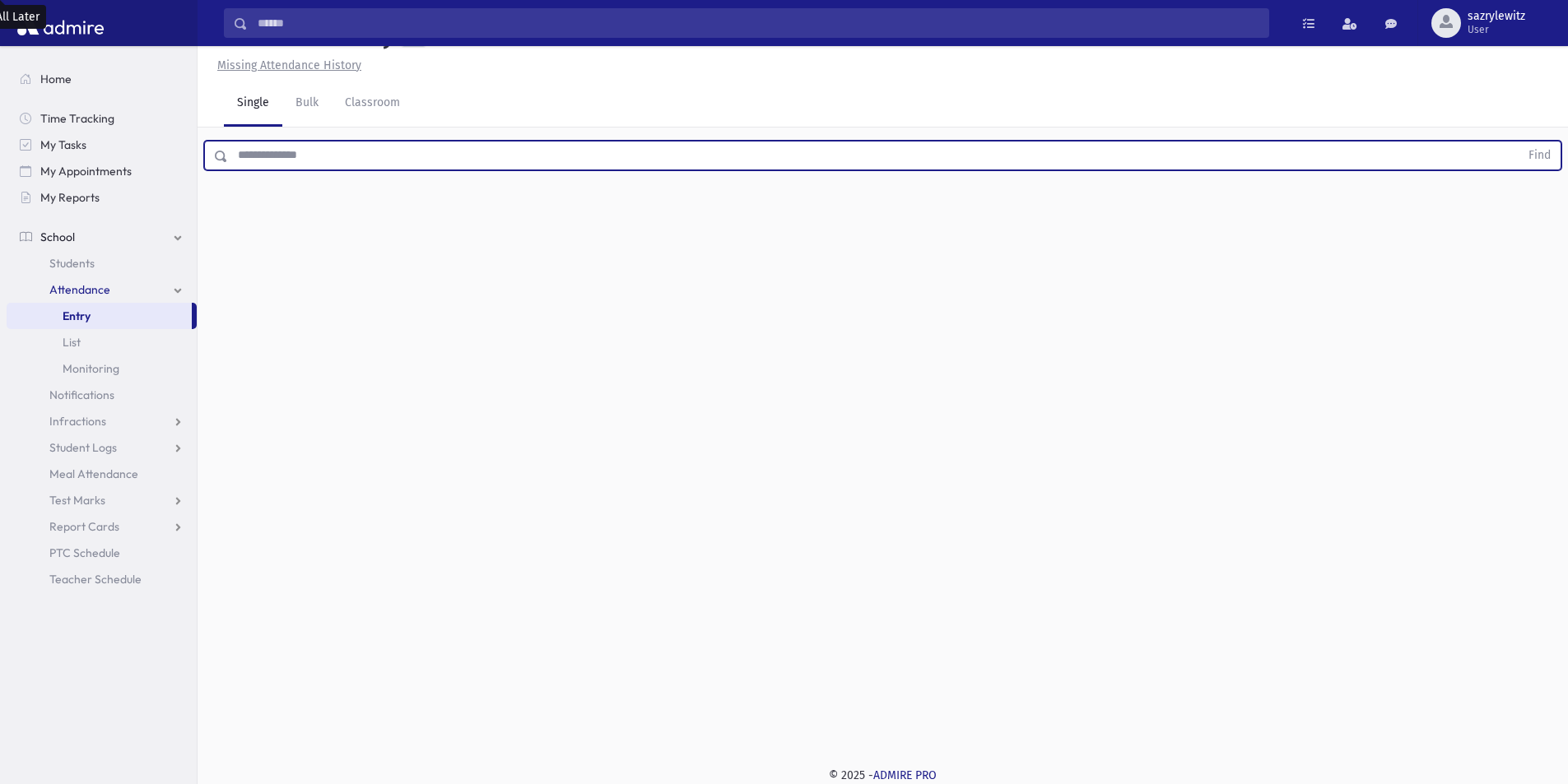
click at [273, 158] on input "text" at bounding box center [874, 155] width 1292 height 29
type input "*******"
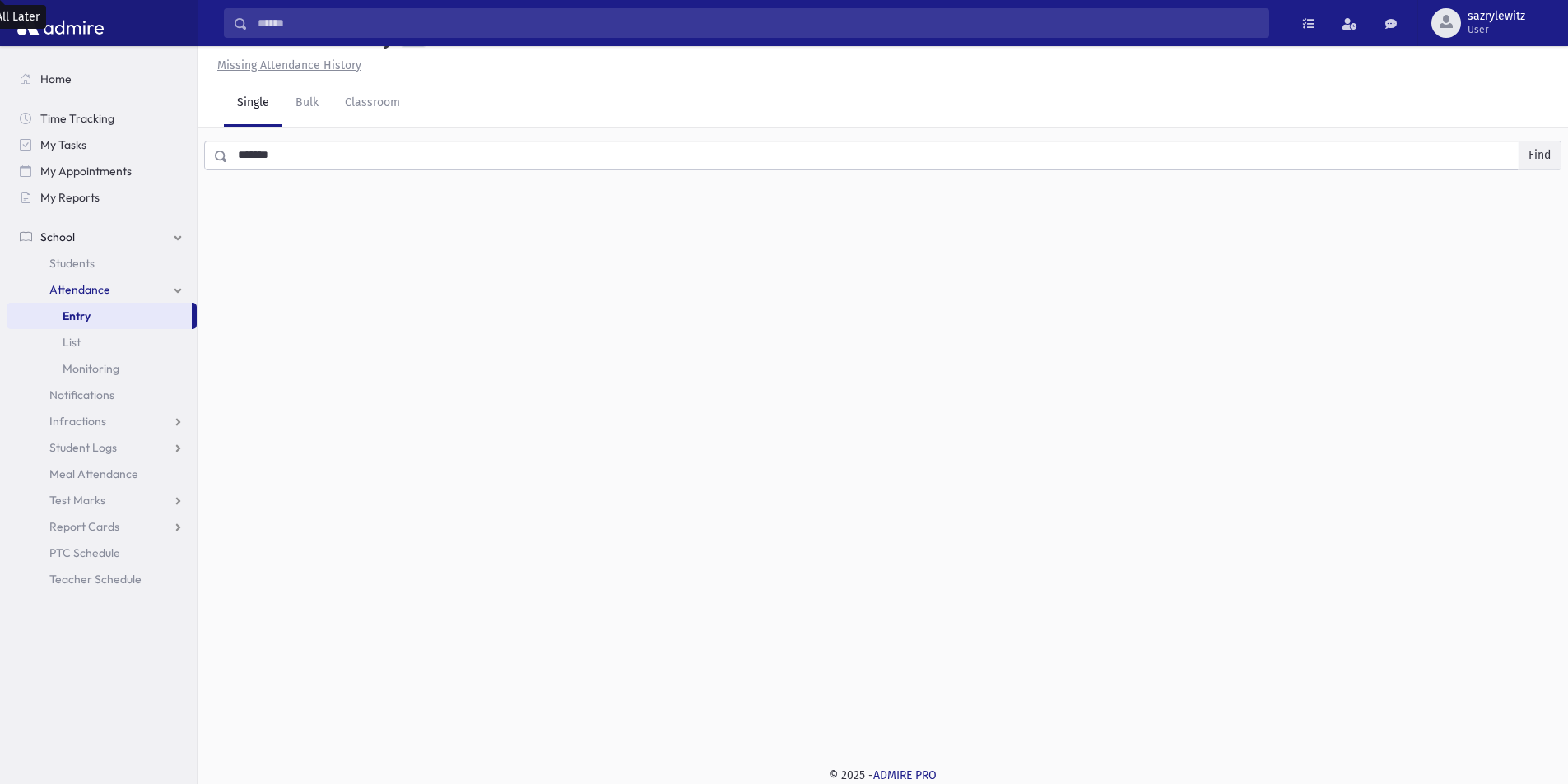
click at [1542, 159] on button "Find" at bounding box center [1540, 155] width 42 height 28
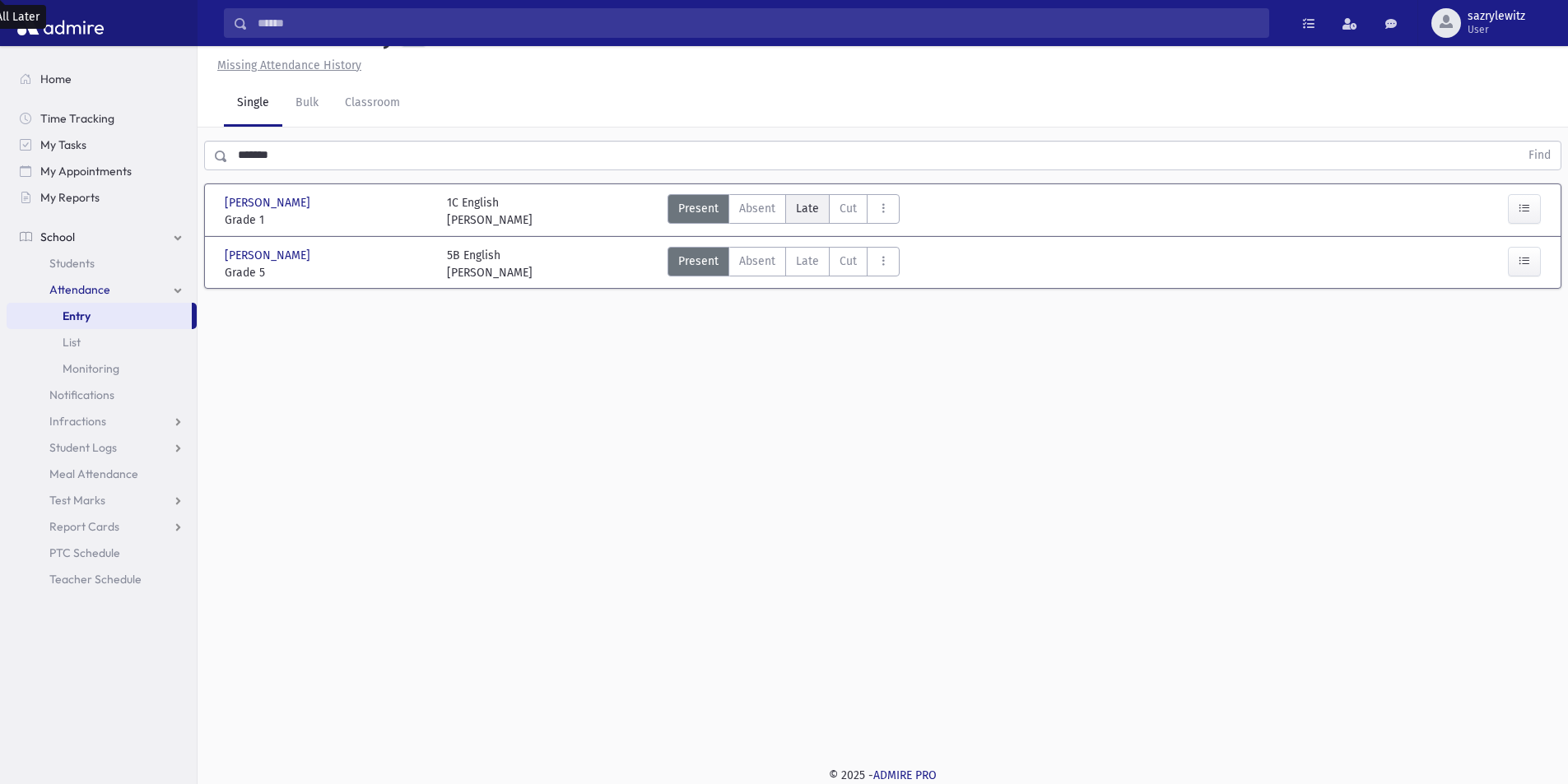
click at [805, 213] on span "Late" at bounding box center [807, 208] width 23 height 17
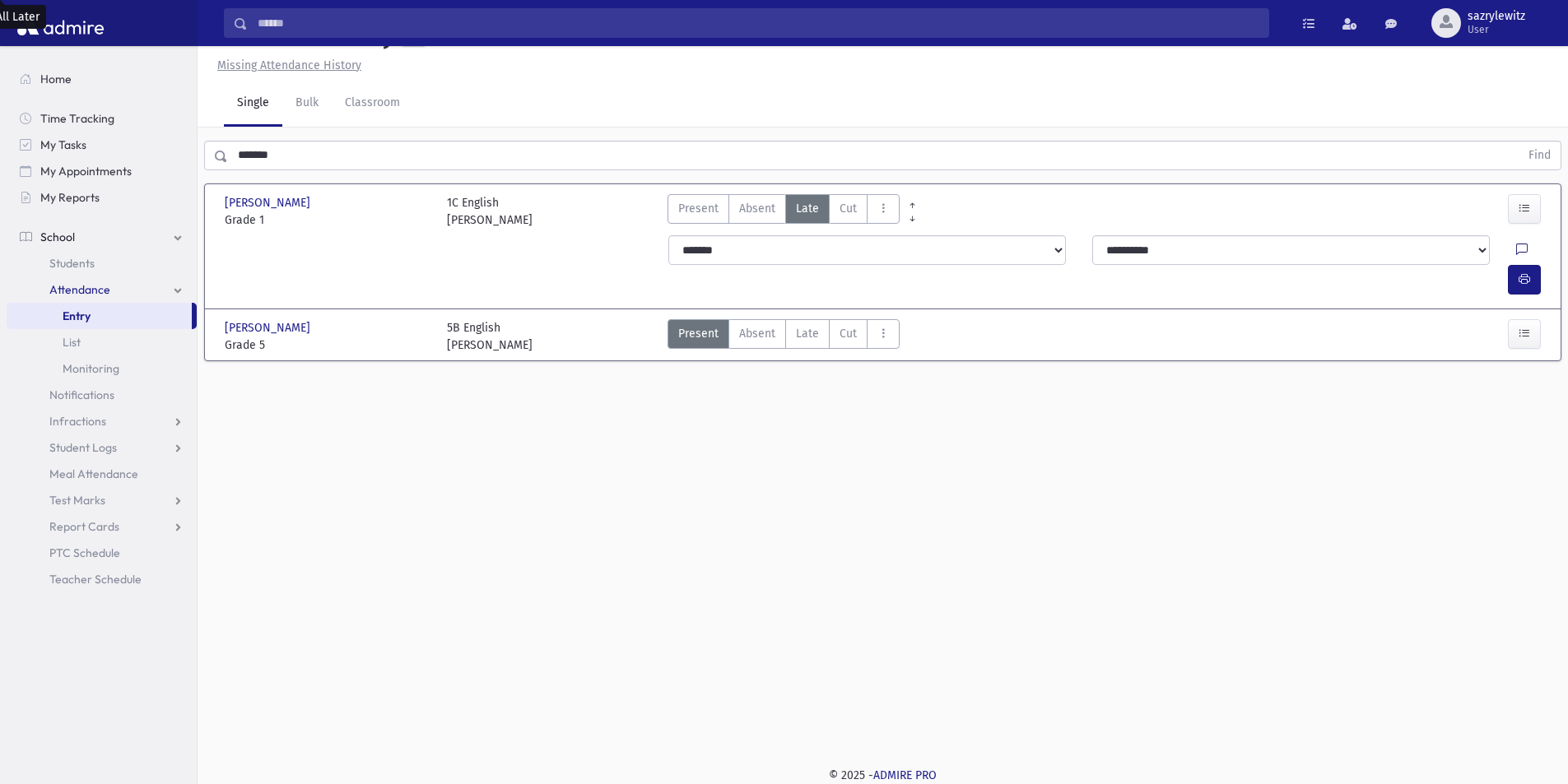
click at [1516, 249] on icon at bounding box center [1521, 250] width 12 height 14
click at [1400, 333] on textarea "Note" at bounding box center [1399, 334] width 293 height 63
type textarea "*****"
click at [1520, 459] on button "Save" at bounding box center [1522, 454] width 47 height 29
click at [1522, 265] on button "button" at bounding box center [1524, 280] width 33 height 29
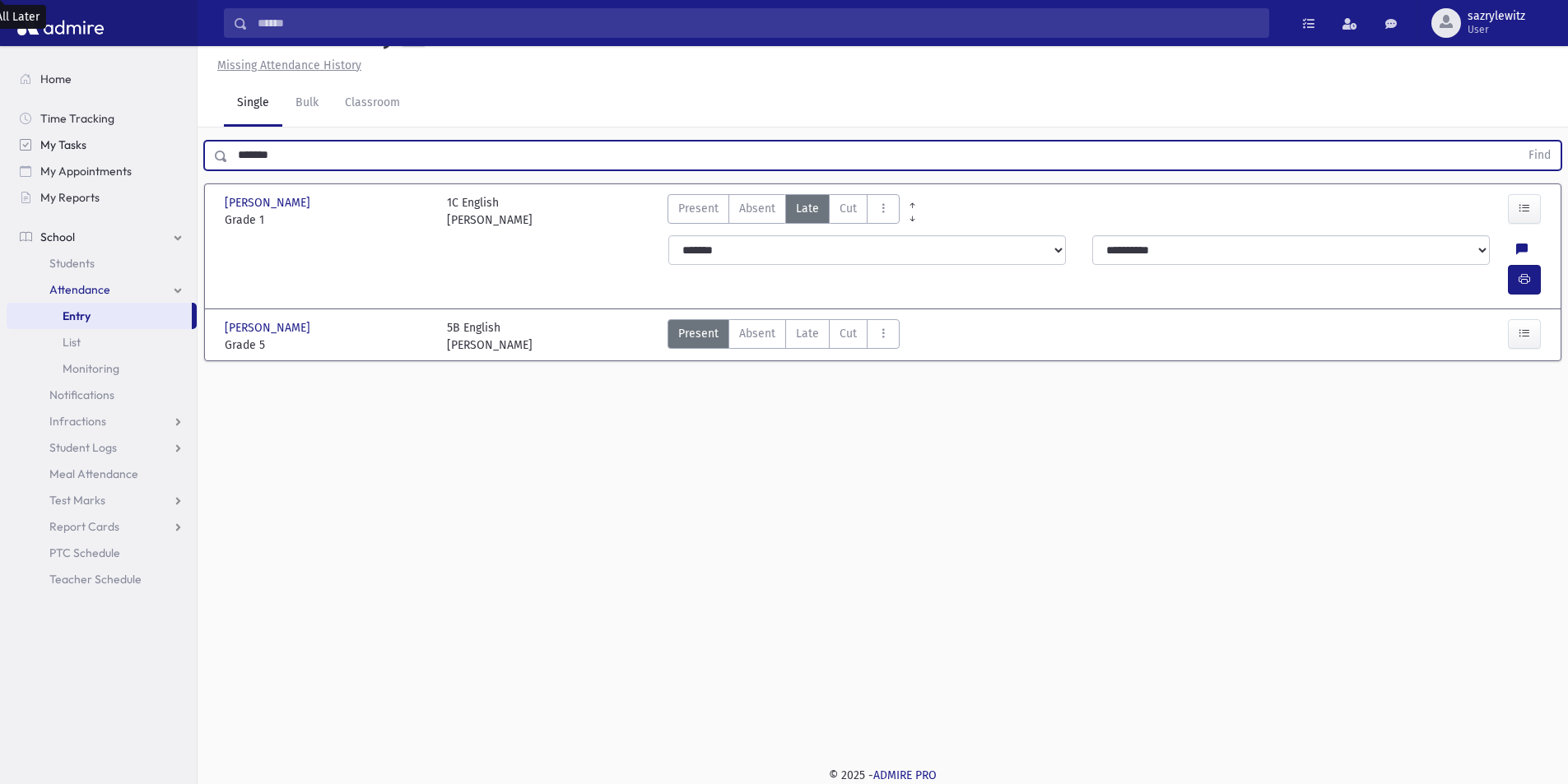
drag, startPoint x: 288, startPoint y: 156, endPoint x: 152, endPoint y: 153, distance: 136.0
click at [152, 153] on div "Search Results Students" at bounding box center [784, 373] width 1568 height 821
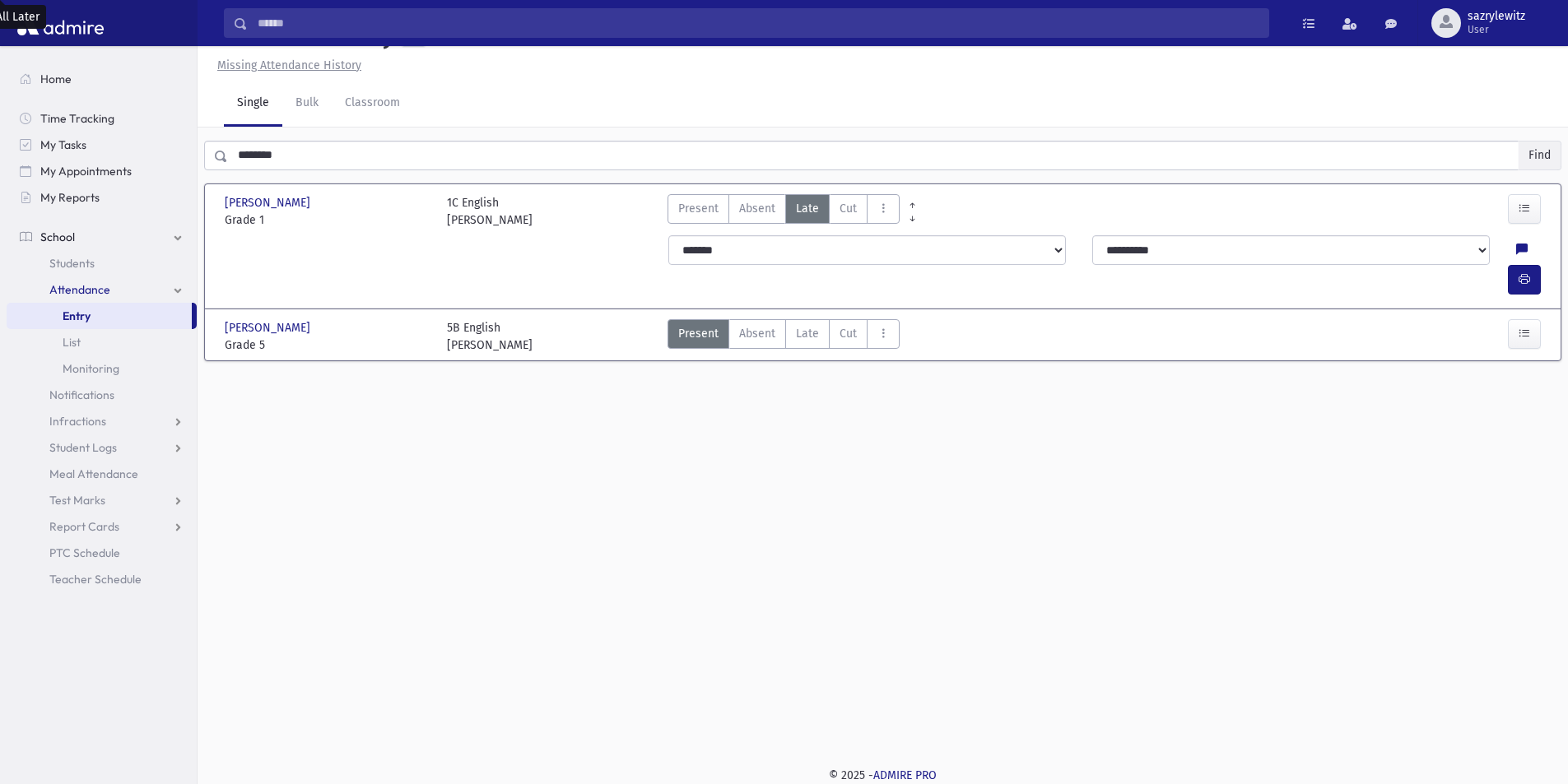
click at [1545, 155] on button "Find" at bounding box center [1540, 155] width 42 height 28
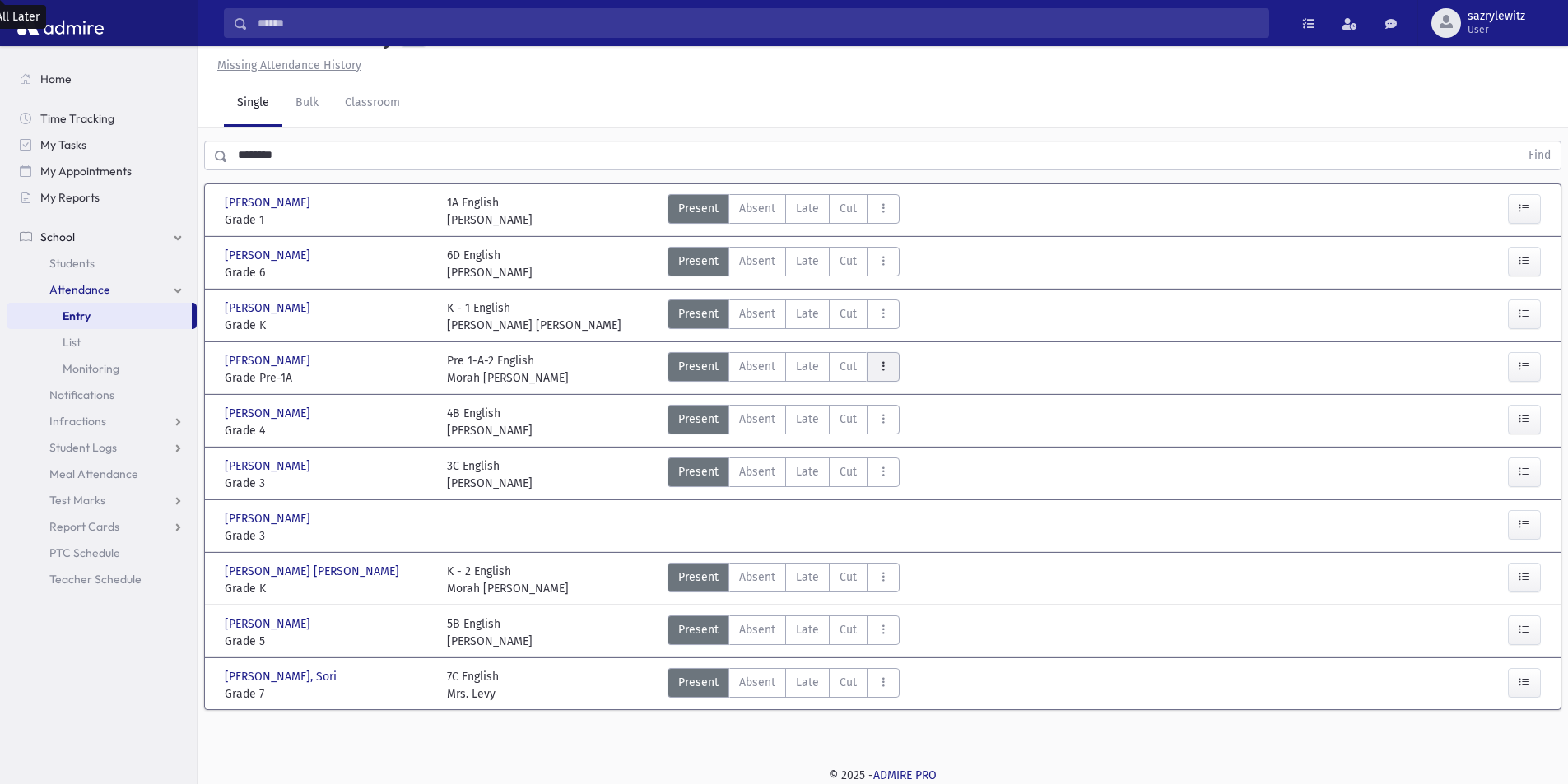
click at [888, 366] on button "AttTypes" at bounding box center [883, 366] width 33 height 29
click at [894, 409] on span "Early Dismissal" at bounding box center [933, 411] width 106 height 17
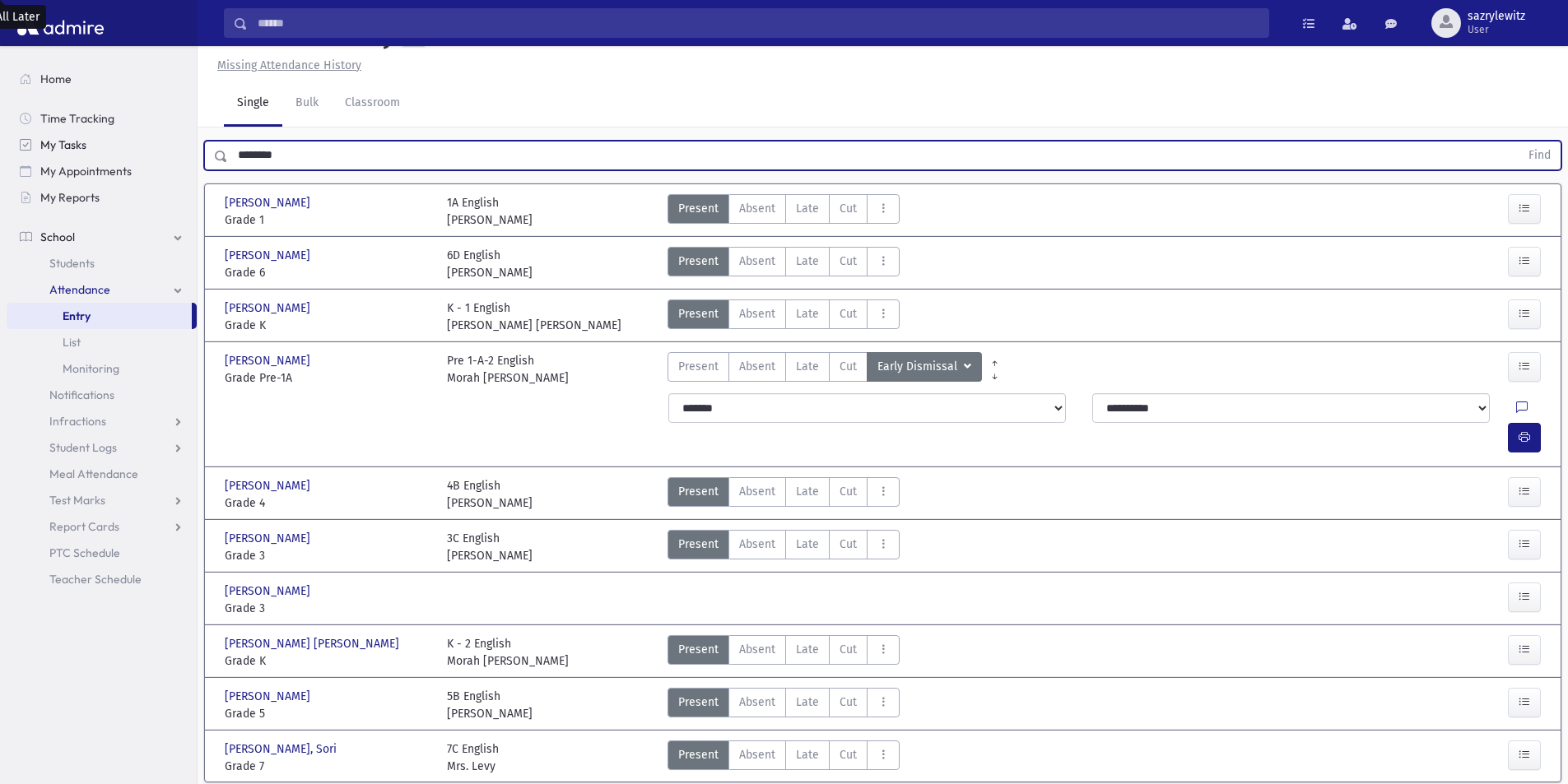
drag, startPoint x: 296, startPoint y: 149, endPoint x: 14, endPoint y: 142, distance: 282.1
click at [14, 142] on div "Search Results Students" at bounding box center [784, 402] width 1568 height 880
drag, startPoint x: 271, startPoint y: 151, endPoint x: 191, endPoint y: 150, distance: 80.0
click at [191, 150] on div "Search Results Students" at bounding box center [784, 402] width 1568 height 880
type input "****"
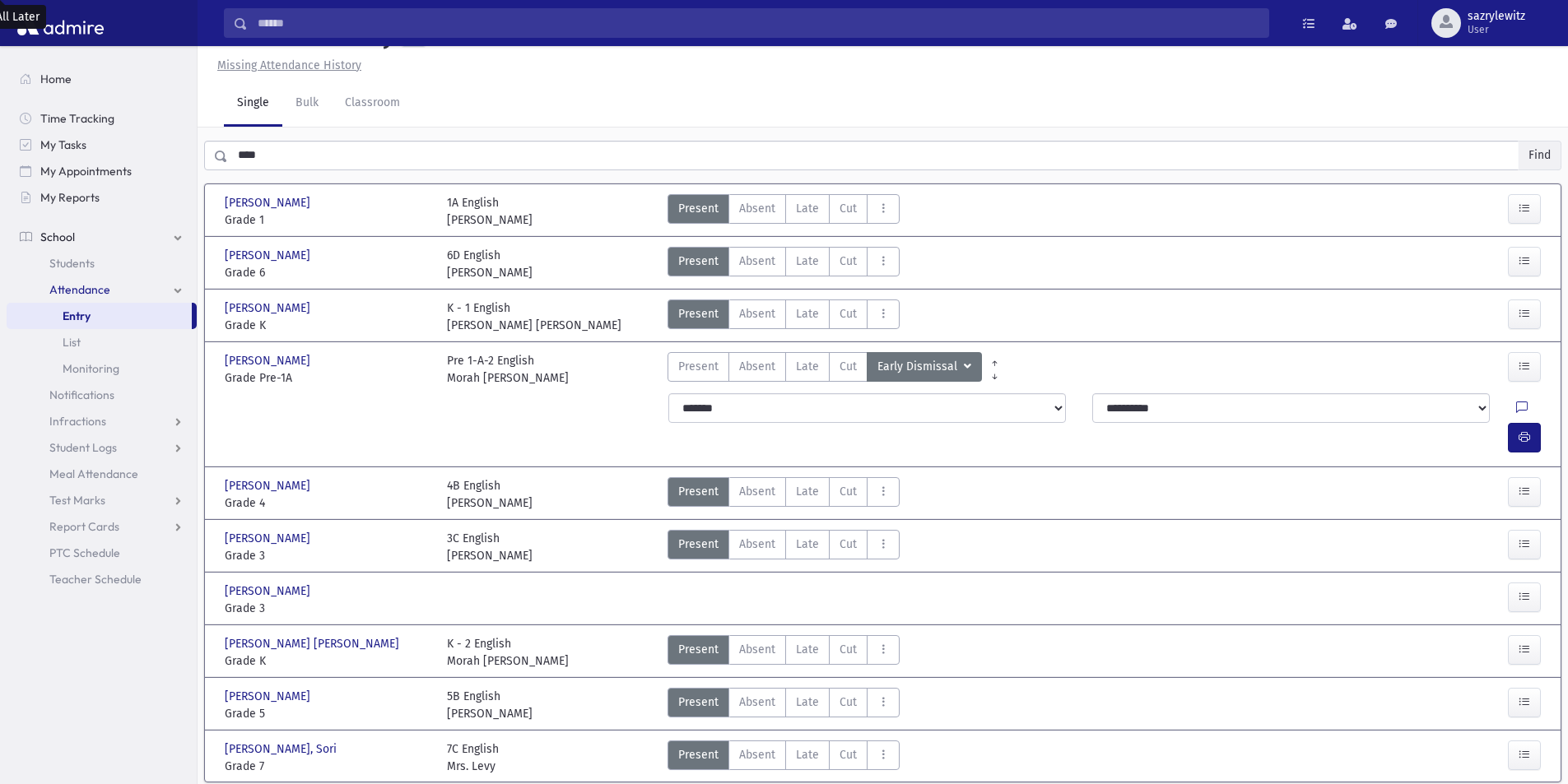
click at [1537, 156] on button "Find" at bounding box center [1540, 155] width 42 height 28
